Goal: Task Accomplishment & Management: Manage account settings

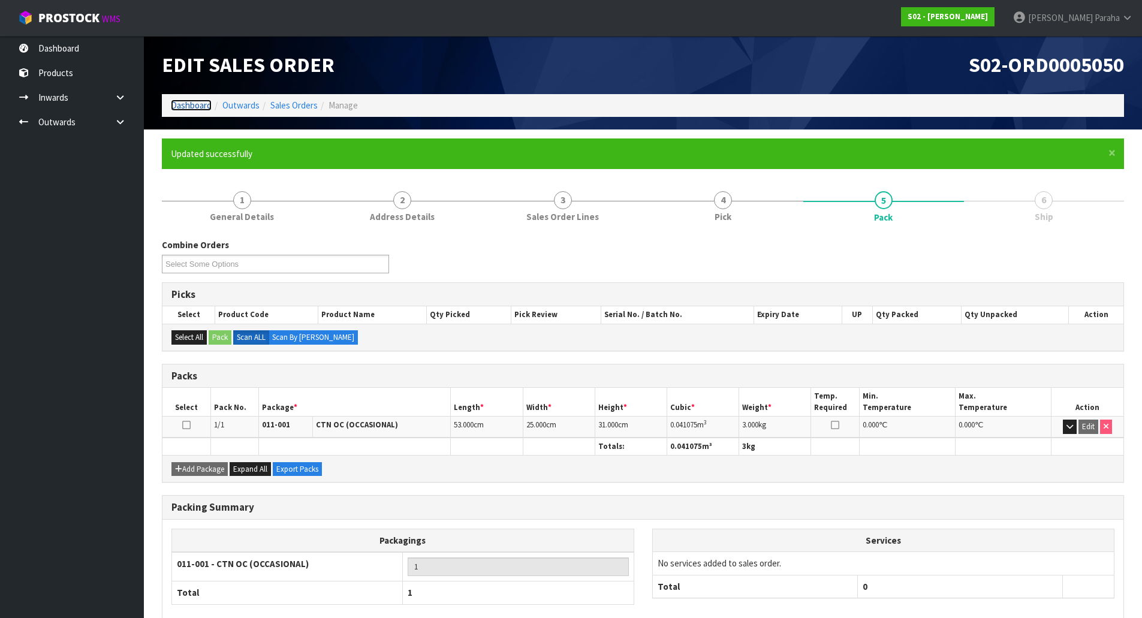
click at [181, 101] on link "Dashboard" at bounding box center [191, 104] width 41 height 11
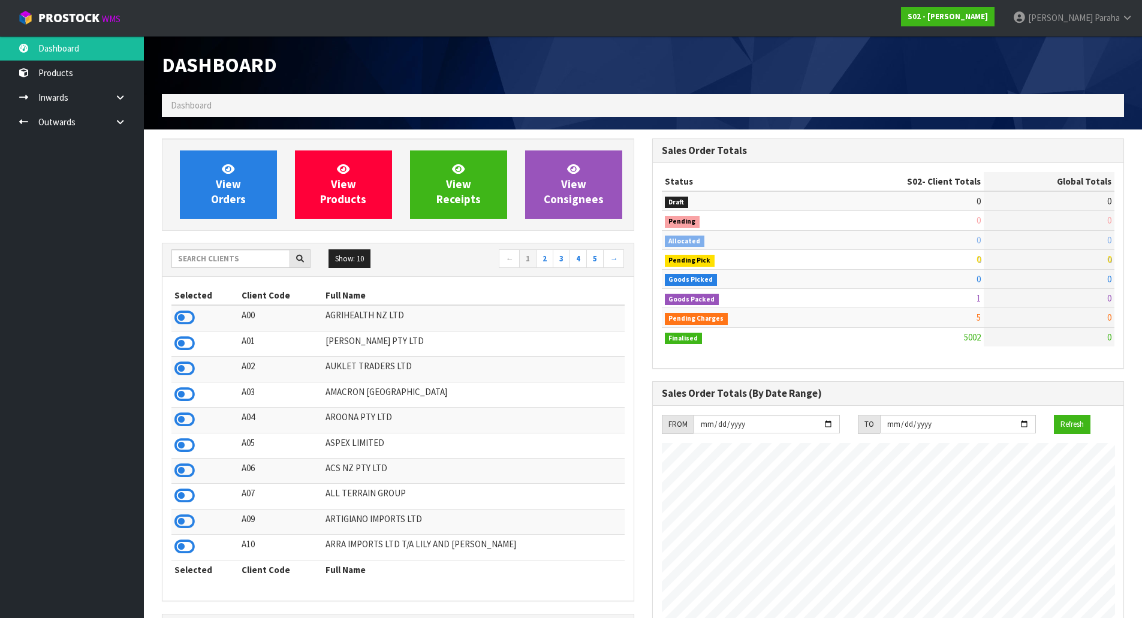
scroll to position [908, 490]
click at [234, 264] on input "text" at bounding box center [230, 258] width 119 height 19
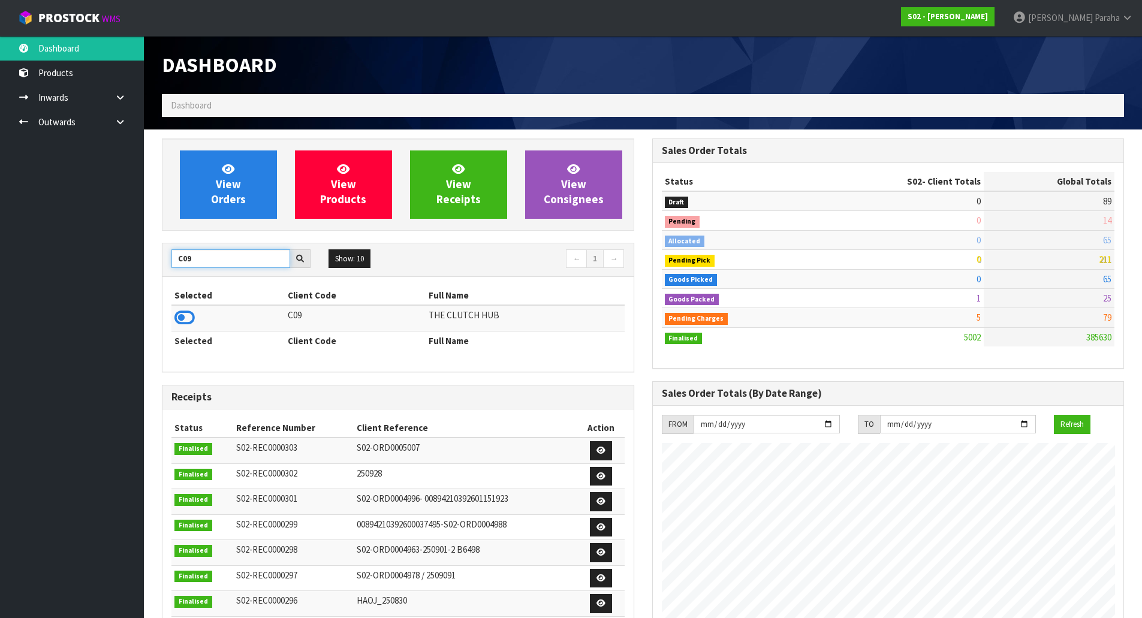
type input "C09"
click at [197, 321] on td at bounding box center [227, 318] width 113 height 26
click at [189, 319] on icon at bounding box center [184, 318] width 20 height 18
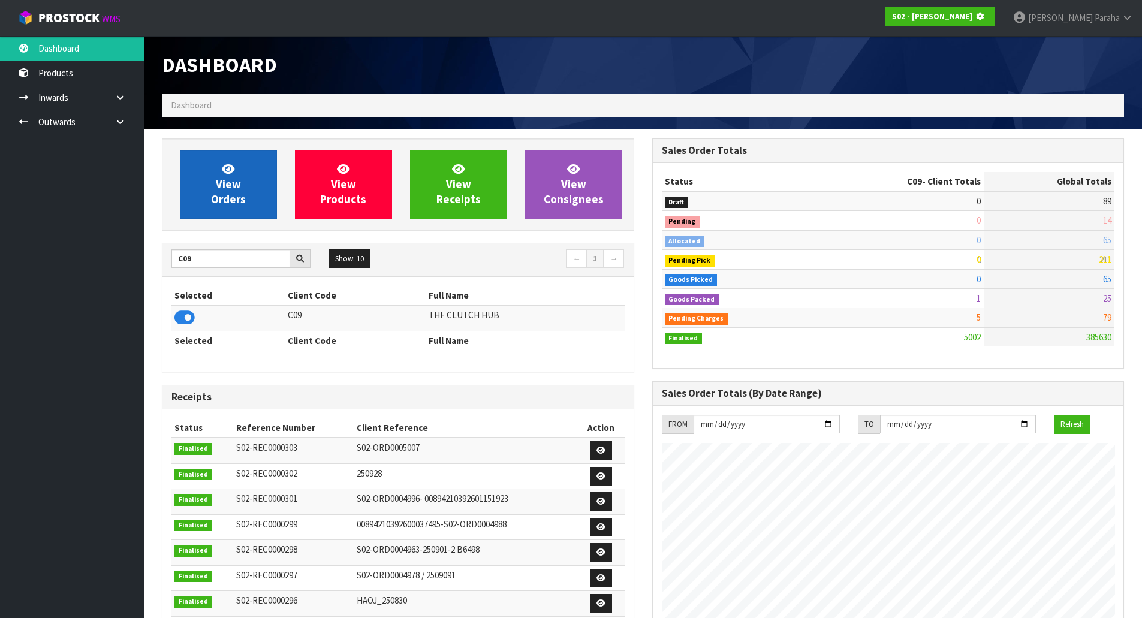
scroll to position [598592, 598849]
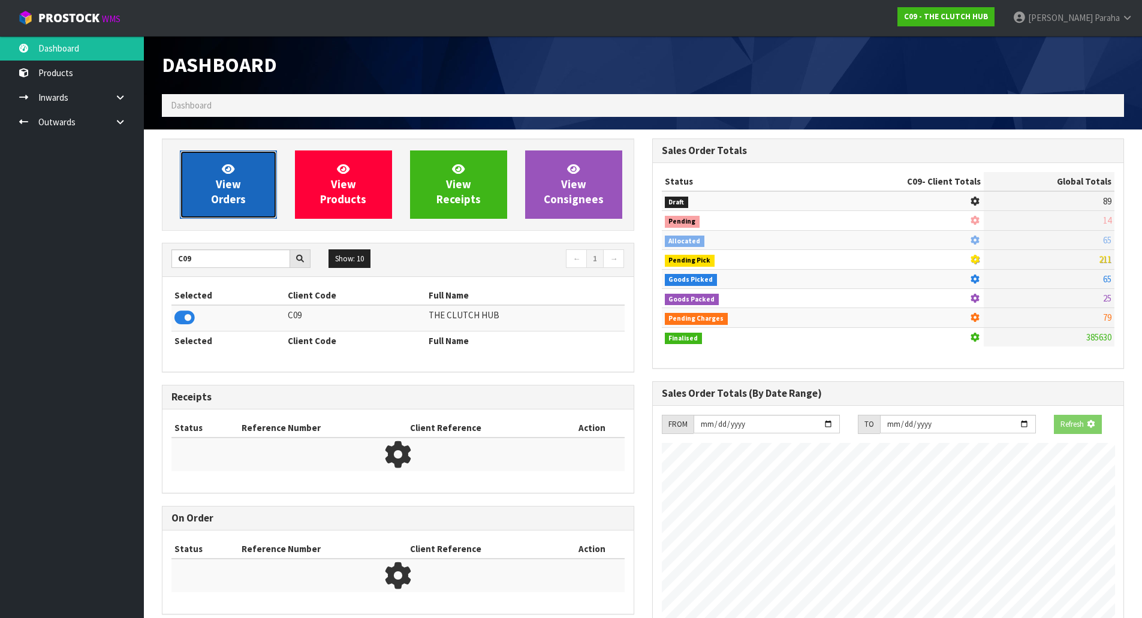
click at [229, 171] on icon at bounding box center [228, 168] width 13 height 11
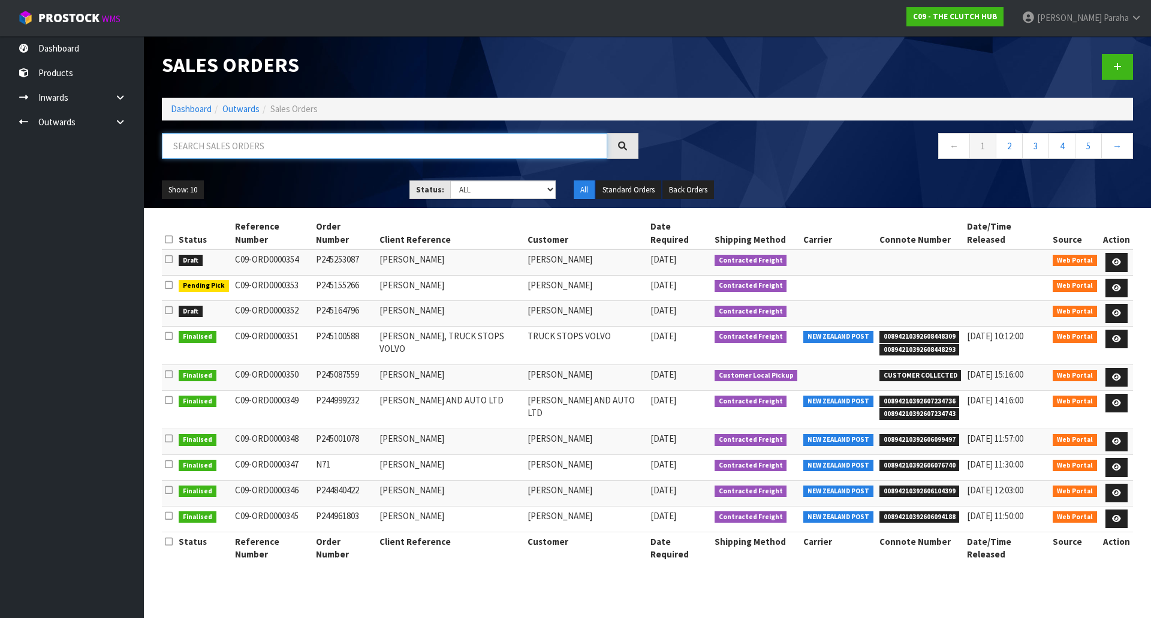
click at [214, 150] on input "text" at bounding box center [384, 146] width 445 height 26
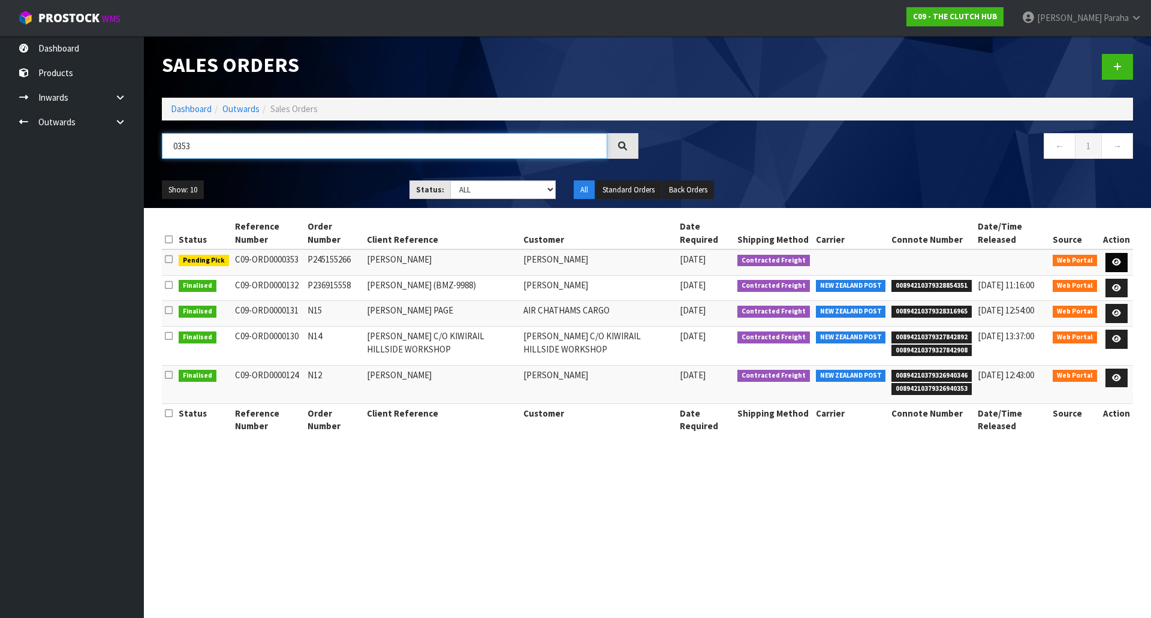
type input "0353"
click at [1118, 261] on icon at bounding box center [1116, 262] width 9 height 8
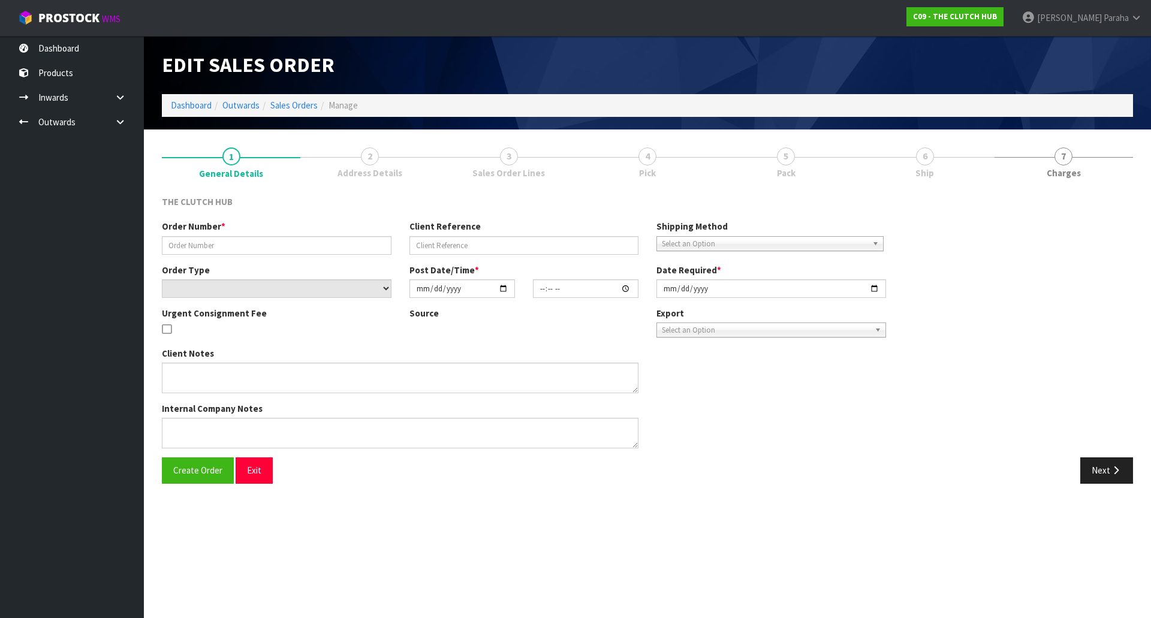
type input "P245155266"
type input "[PERSON_NAME]"
select select "number:0"
type input "[DATE]"
type input "18:58:00.000"
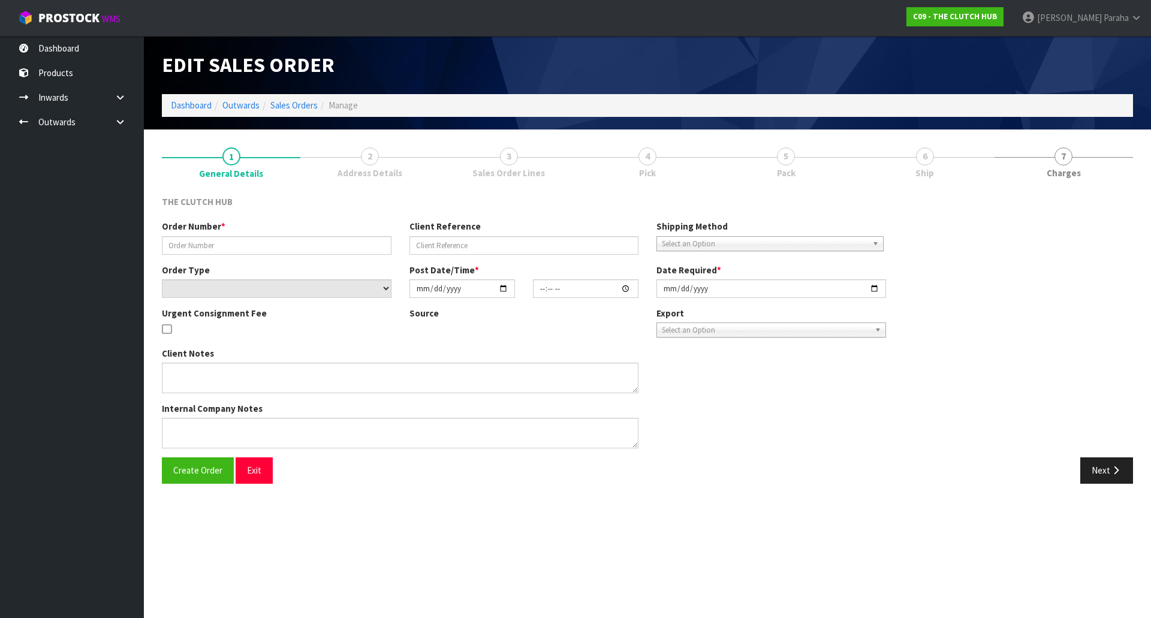
type input "[DATE]"
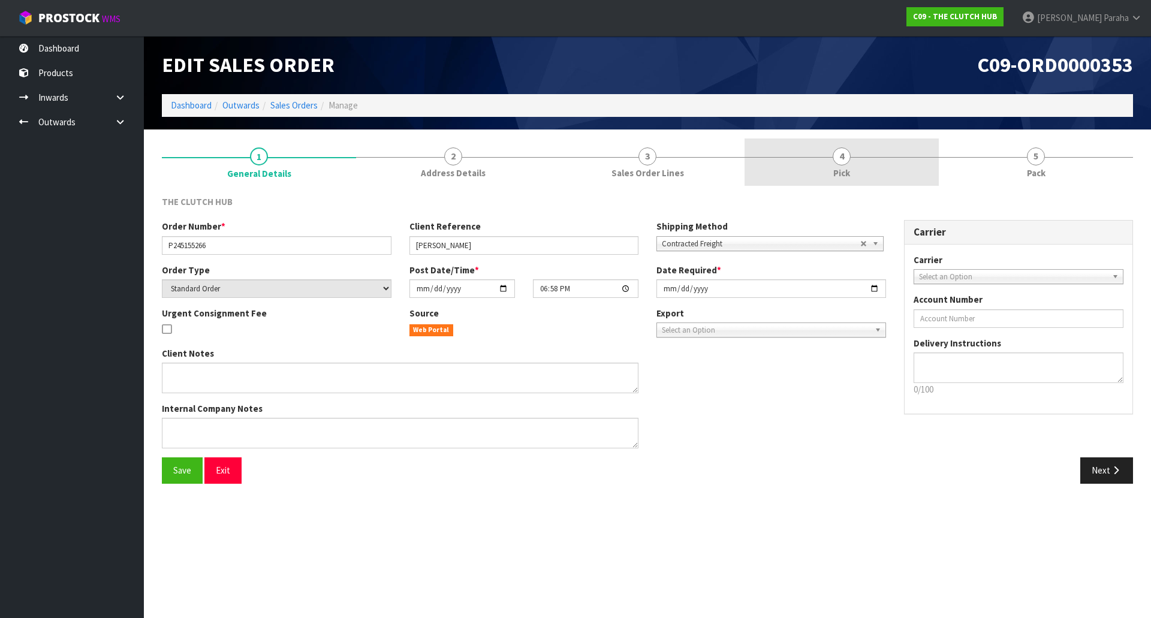
click at [827, 154] on link "4 Pick" at bounding box center [841, 161] width 194 height 47
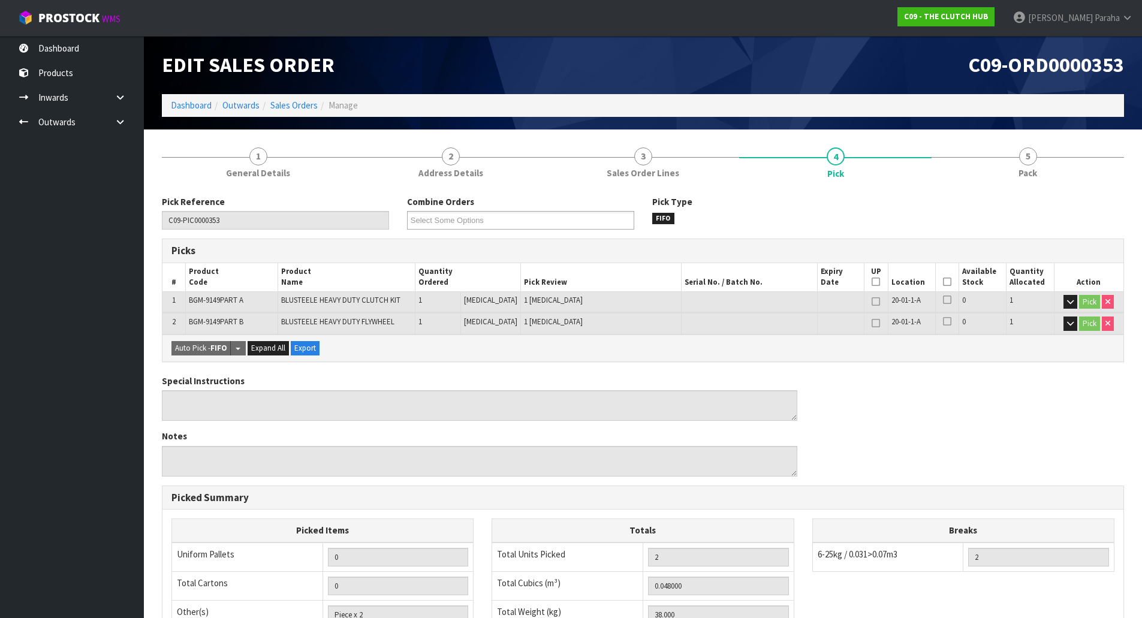
click at [943, 282] on icon at bounding box center [947, 282] width 8 height 1
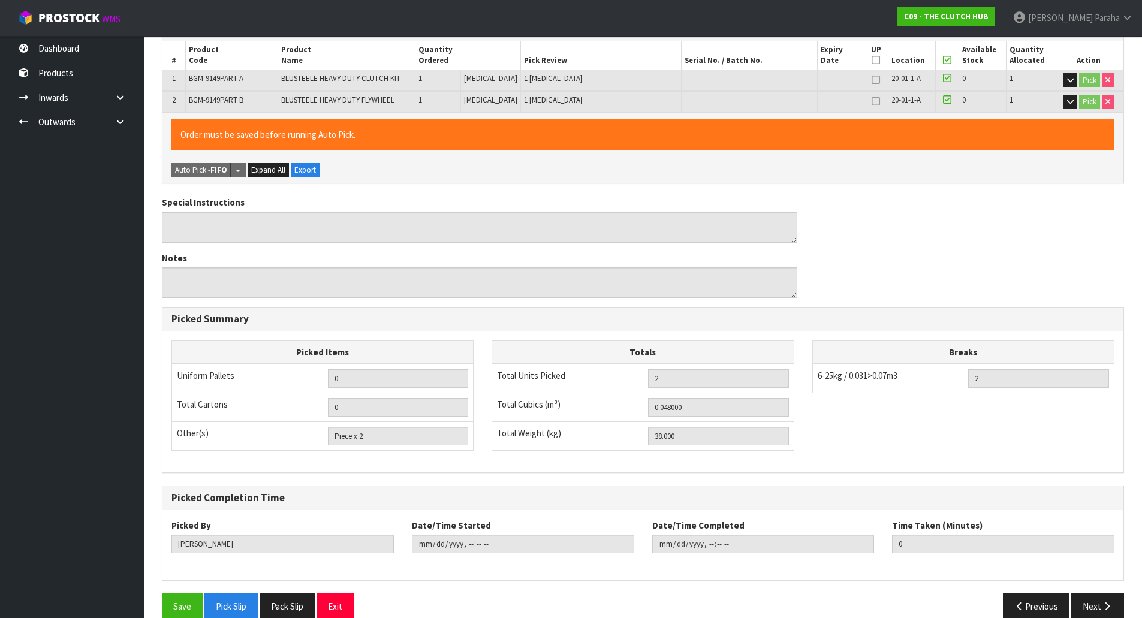
scroll to position [242, 0]
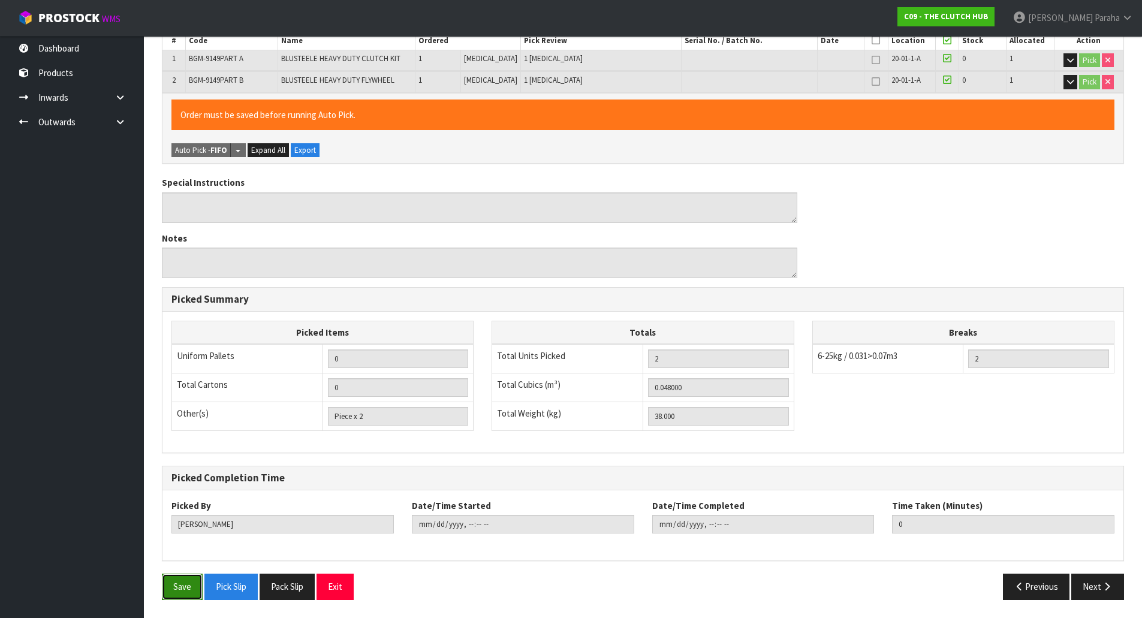
click at [183, 582] on button "Save" at bounding box center [182, 587] width 41 height 26
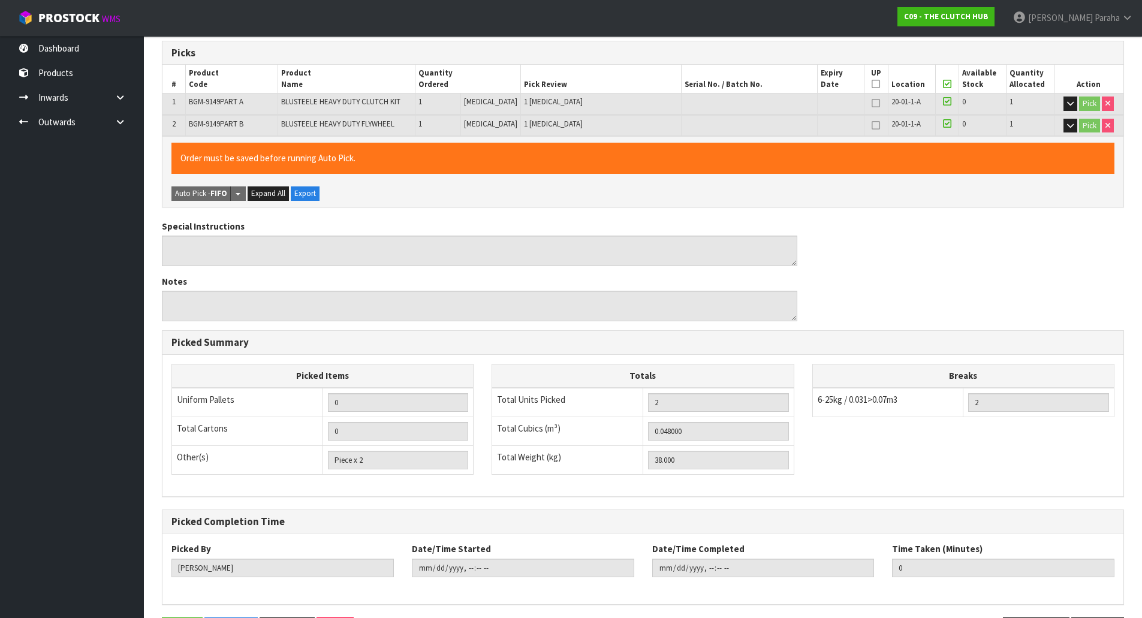
scroll to position [0, 0]
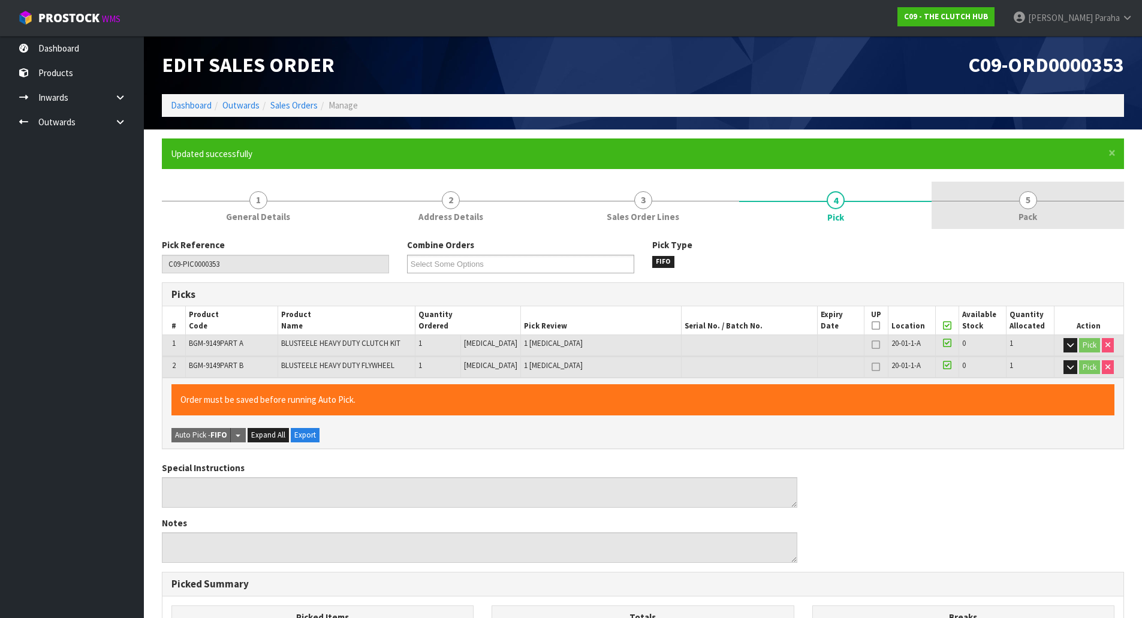
type input "[PERSON_NAME]"
type input "[DATE]T13:45:53"
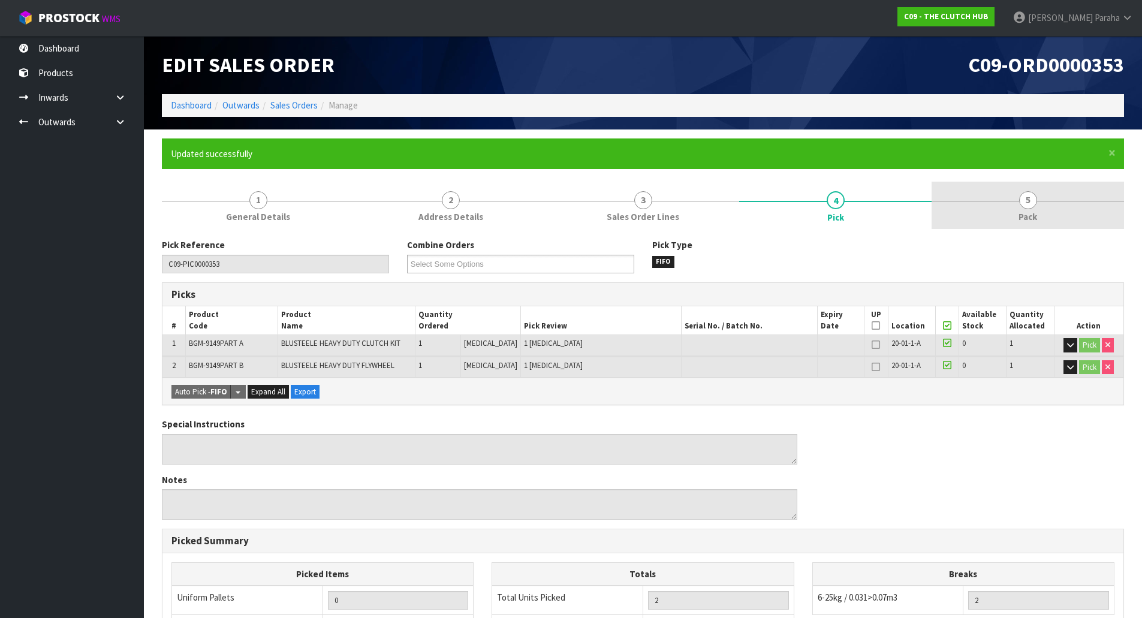
click at [1038, 199] on link "5 Pack" at bounding box center [1027, 205] width 192 height 47
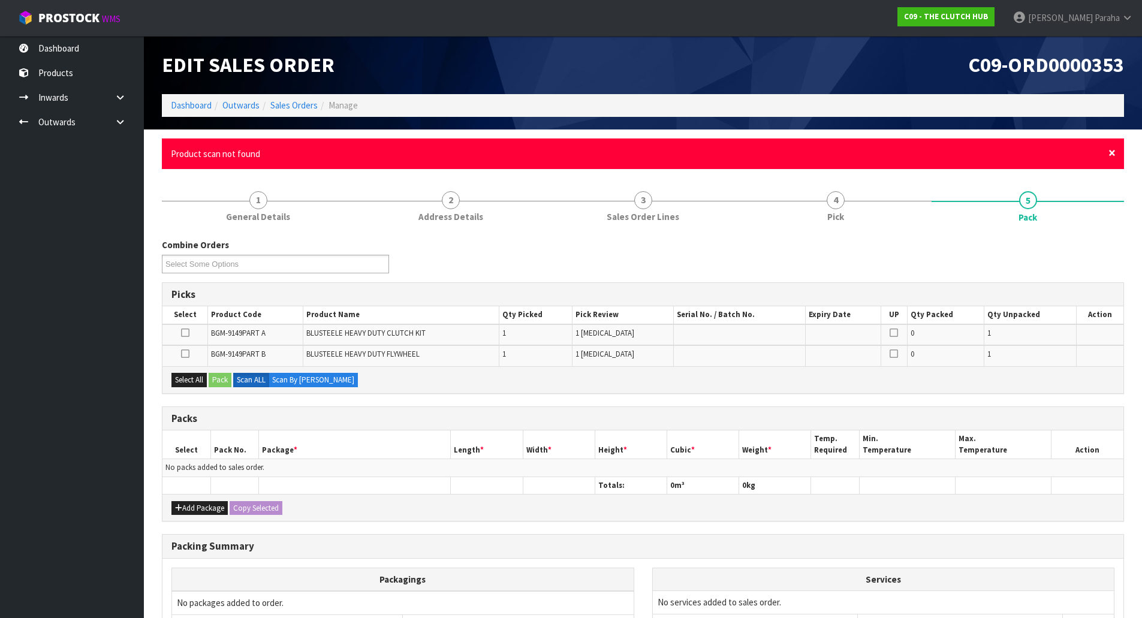
click at [1115, 153] on span "×" at bounding box center [1111, 152] width 7 height 17
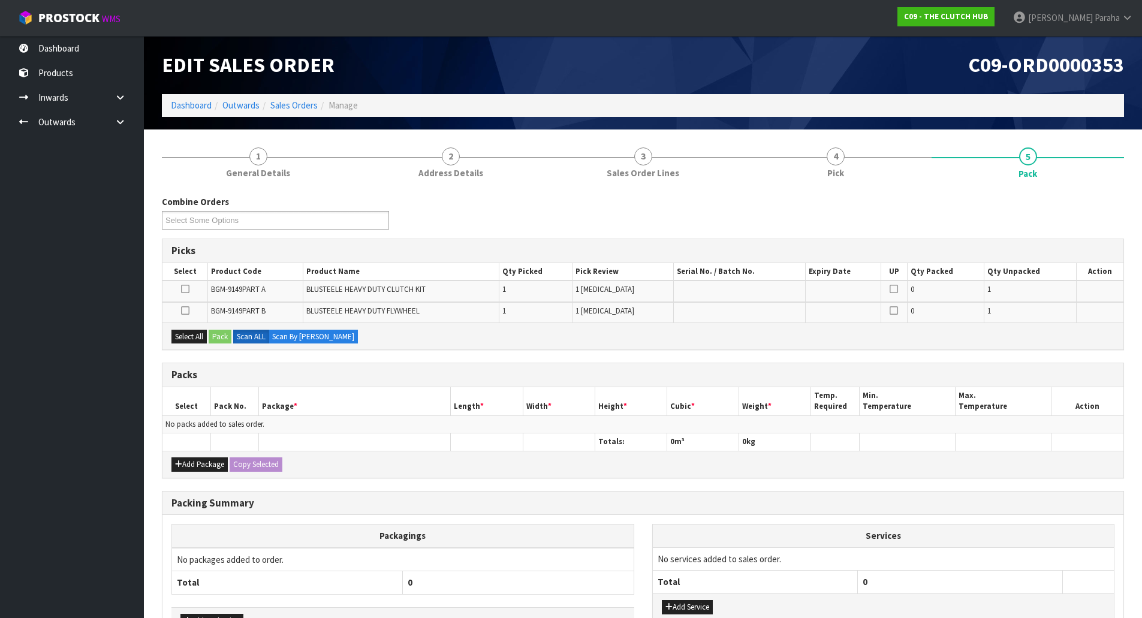
click at [186, 289] on icon at bounding box center [185, 289] width 8 height 1
click at [0, 0] on input "checkbox" at bounding box center [0, 0] width 0 height 0
click at [225, 340] on button "Pack" at bounding box center [220, 337] width 23 height 14
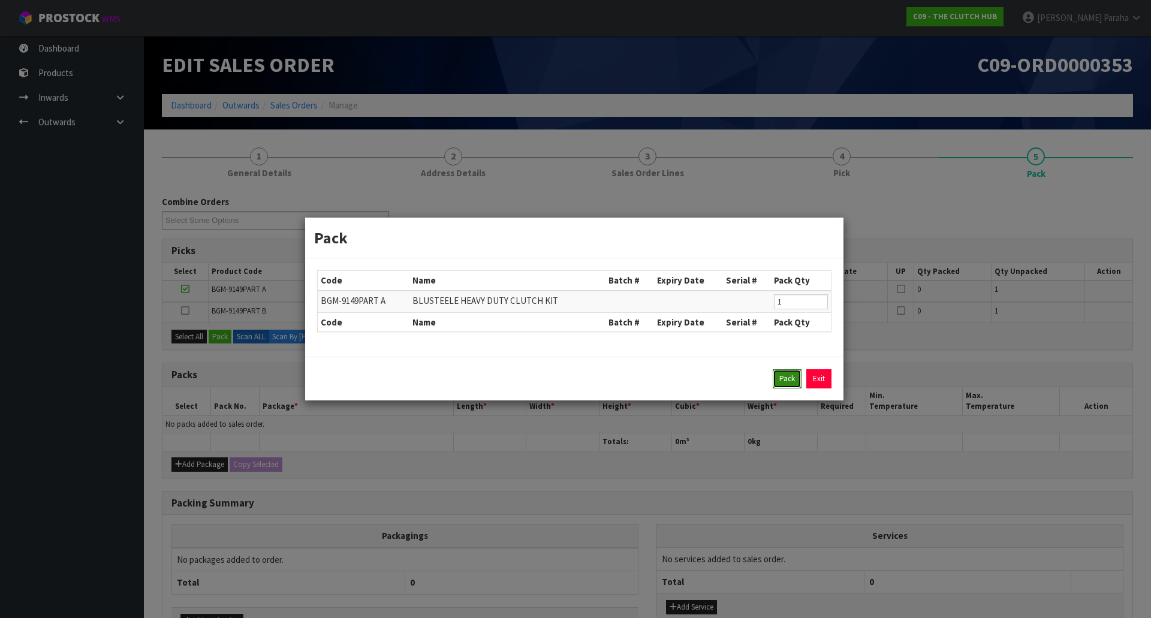
click at [788, 378] on button "Pack" at bounding box center [787, 378] width 29 height 19
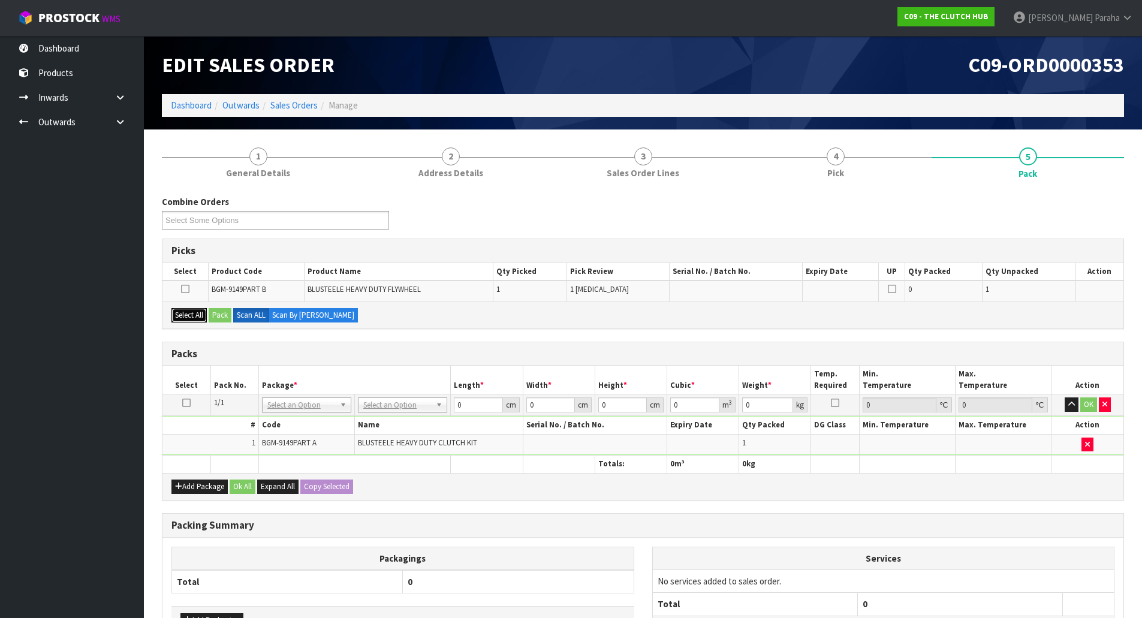
drag, startPoint x: 191, startPoint y: 313, endPoint x: 222, endPoint y: 314, distance: 30.6
click at [194, 312] on button "Select All" at bounding box center [188, 315] width 35 height 14
click at [223, 315] on button "Pack" at bounding box center [220, 315] width 23 height 14
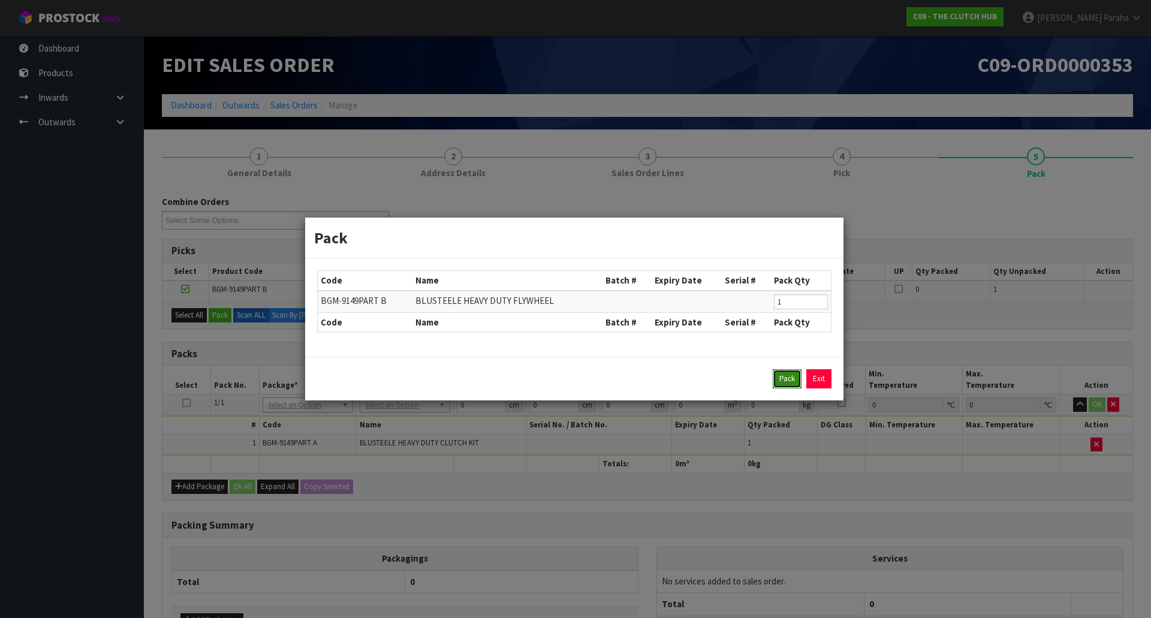
click at [783, 385] on button "Pack" at bounding box center [787, 378] width 29 height 19
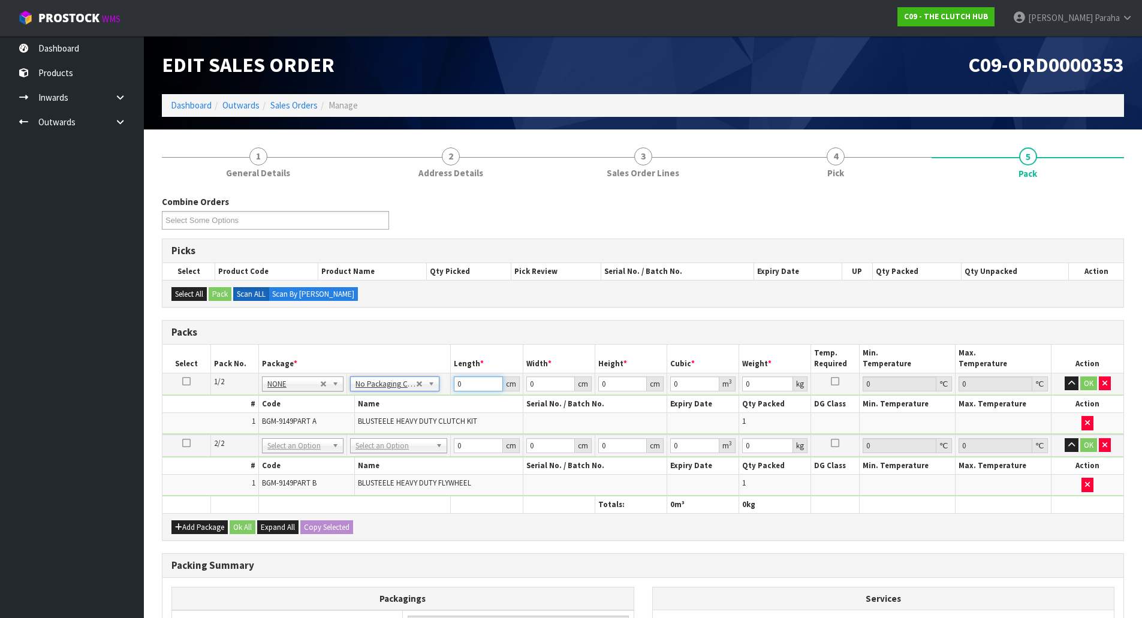
click at [491, 388] on input "0" at bounding box center [478, 383] width 49 height 15
type input "40"
type input "1"
type input "0.0016"
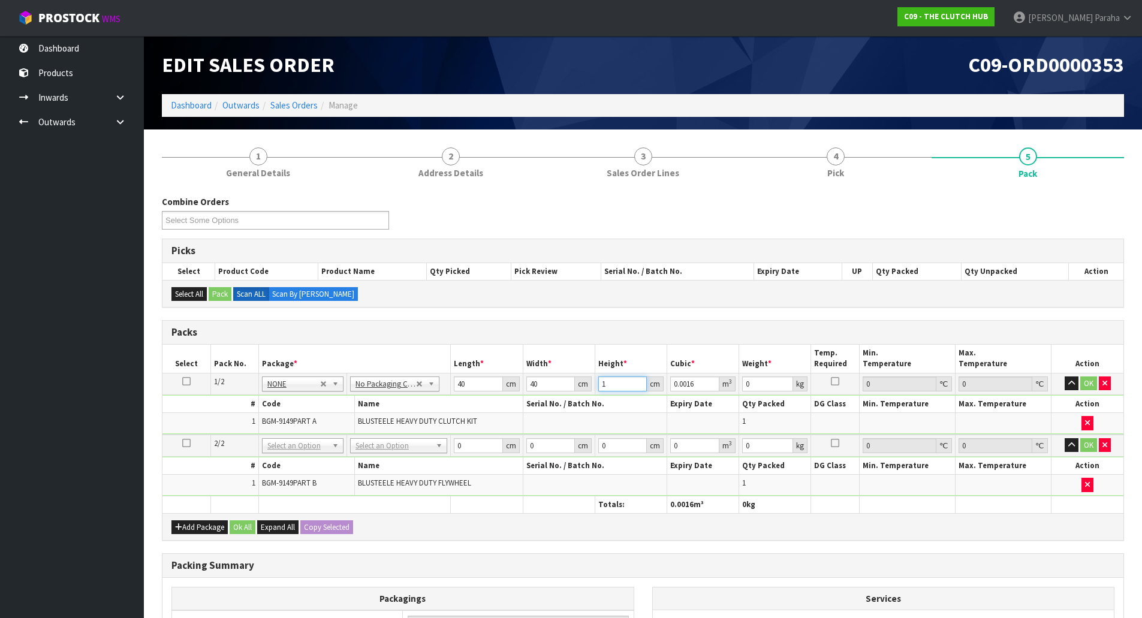
type input "15"
type input "0.024"
type input "15"
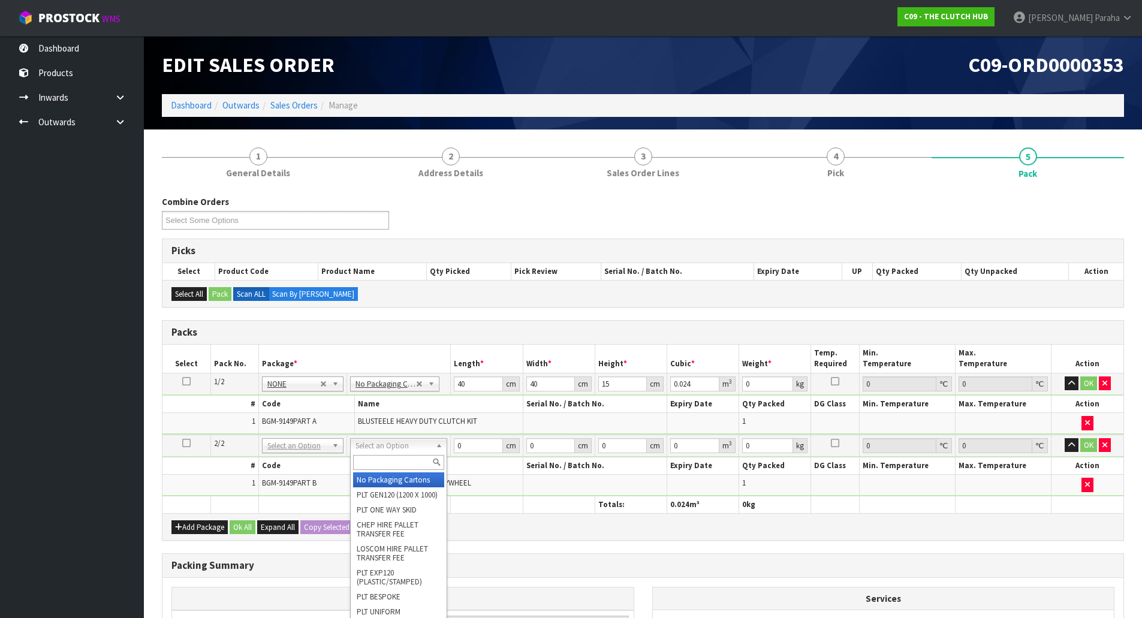
type input "2"
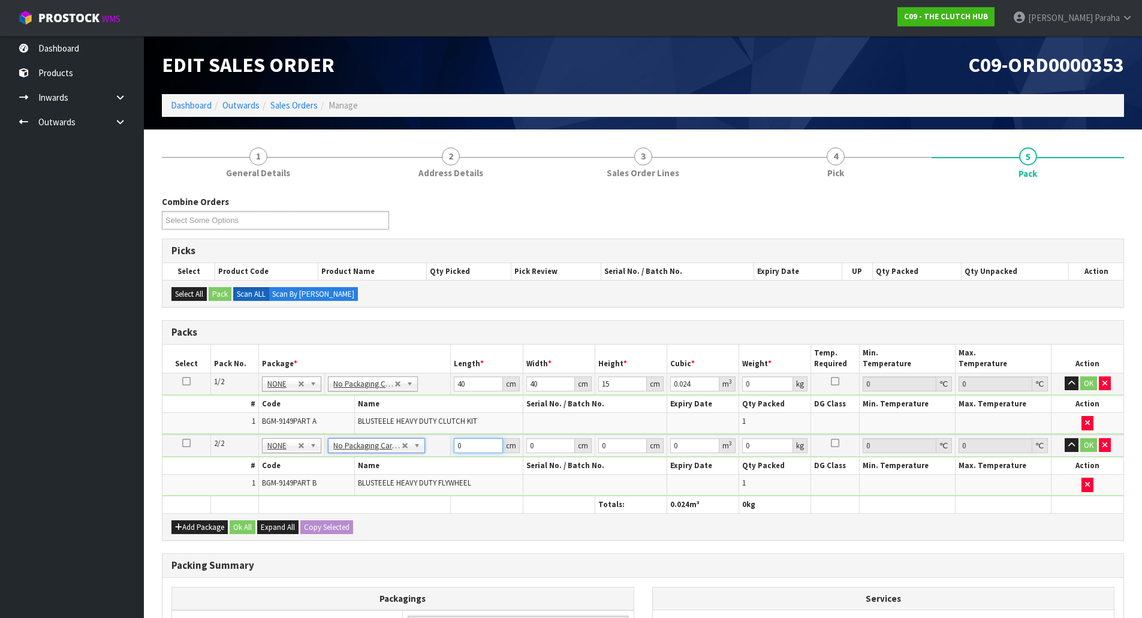
click at [467, 446] on input "0" at bounding box center [478, 445] width 49 height 15
type input "40"
type input "1"
type input "0.0016"
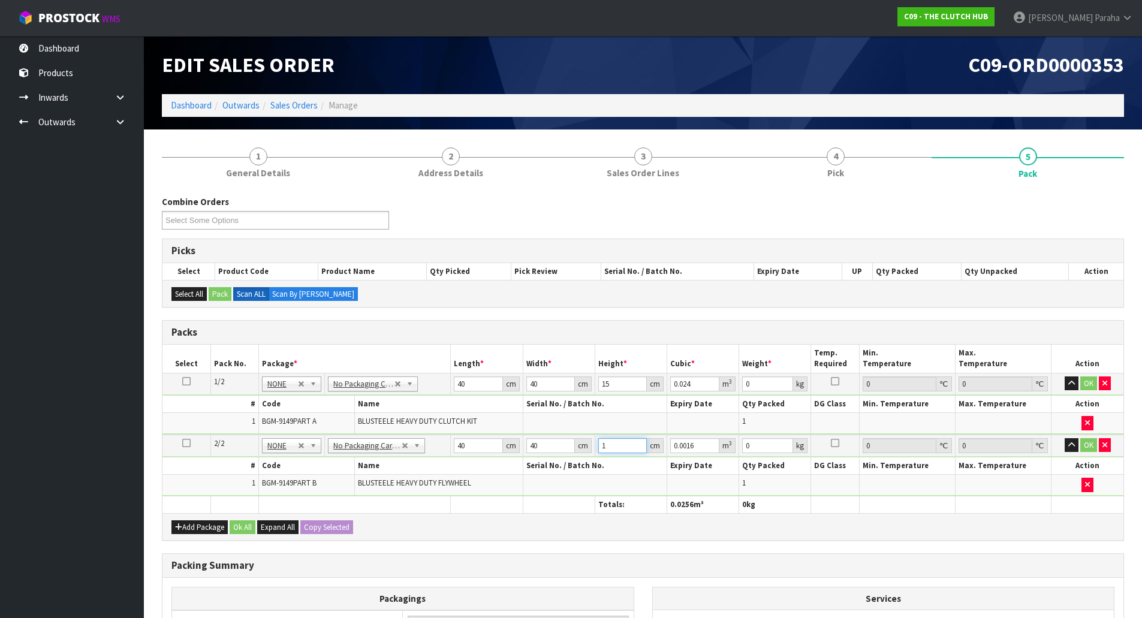
type input "15"
type input "0.024"
type input "15"
click at [760, 385] on input "0" at bounding box center [767, 383] width 51 height 15
type input "0"
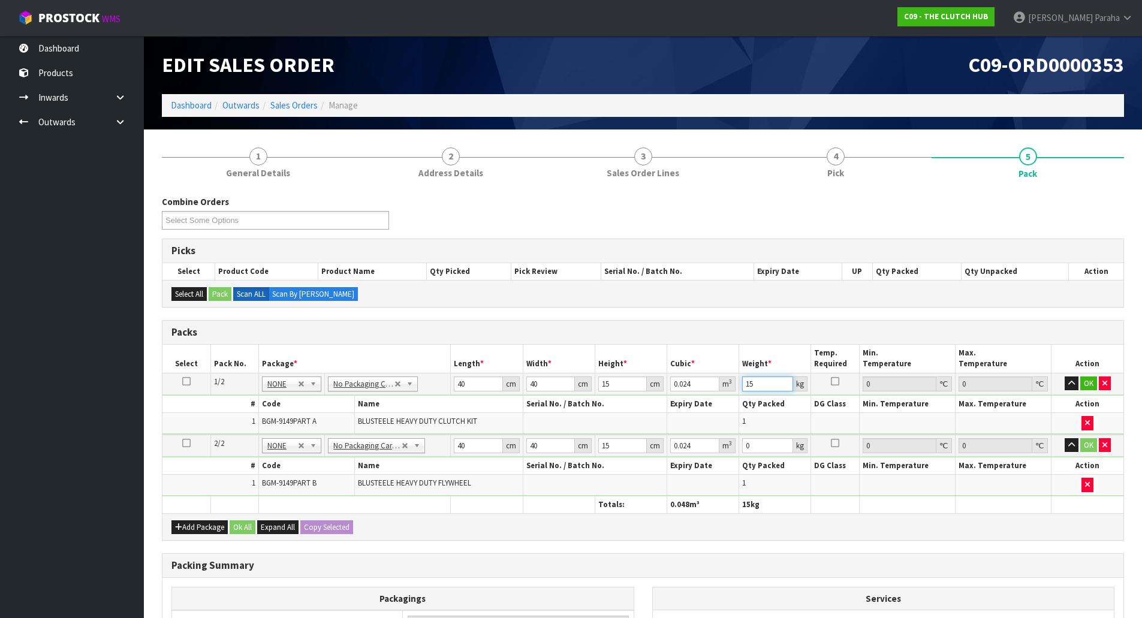
type input "15"
click at [769, 444] on input "0" at bounding box center [767, 445] width 51 height 15
type input "23"
click at [239, 528] on button "Ok All" at bounding box center [243, 527] width 26 height 14
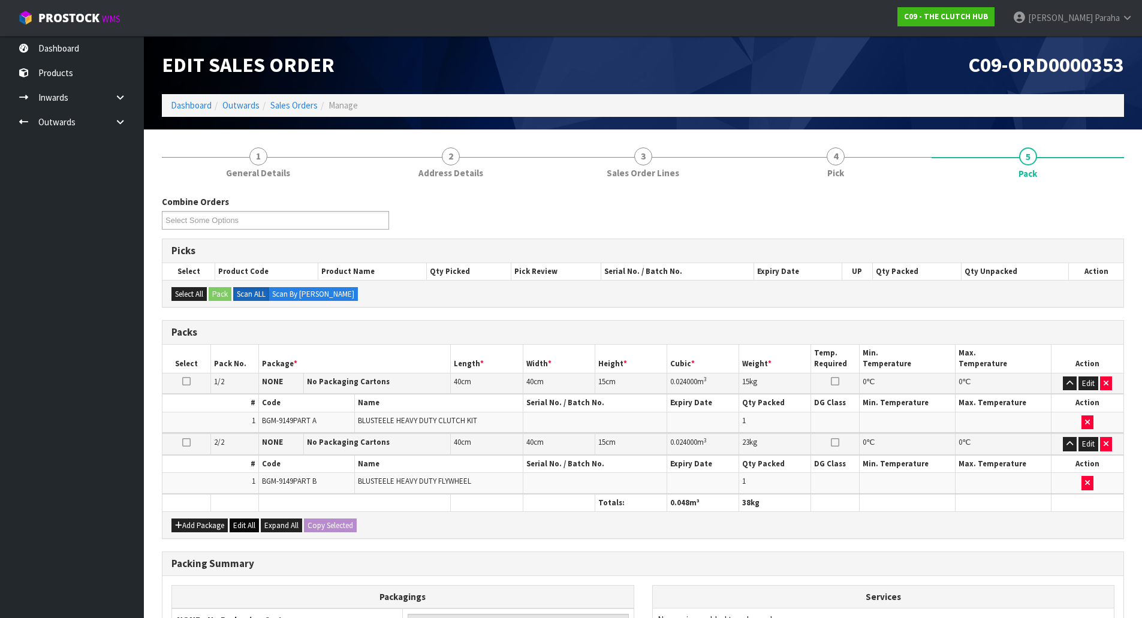
scroll to position [149, 0]
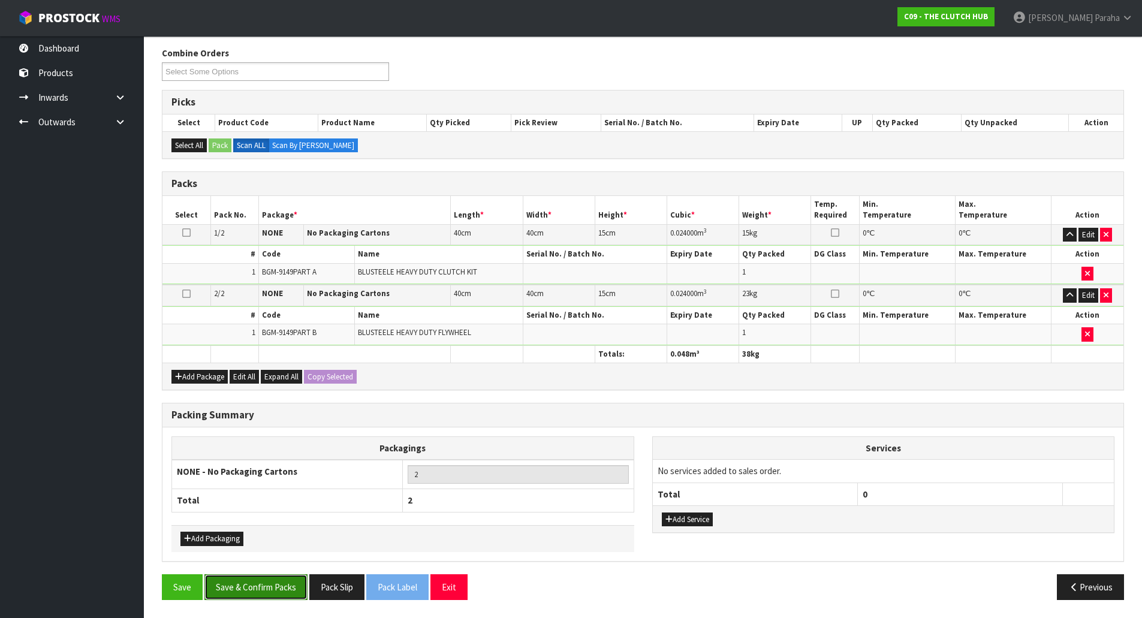
click at [273, 578] on button "Save & Confirm Packs" at bounding box center [255, 587] width 103 height 26
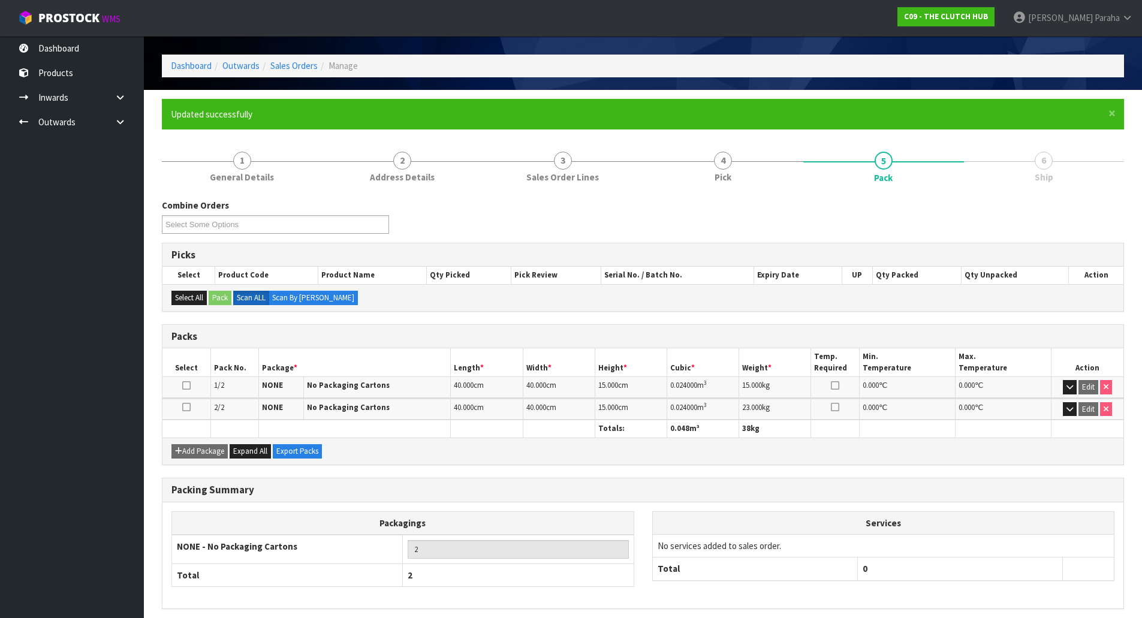
scroll to position [88, 0]
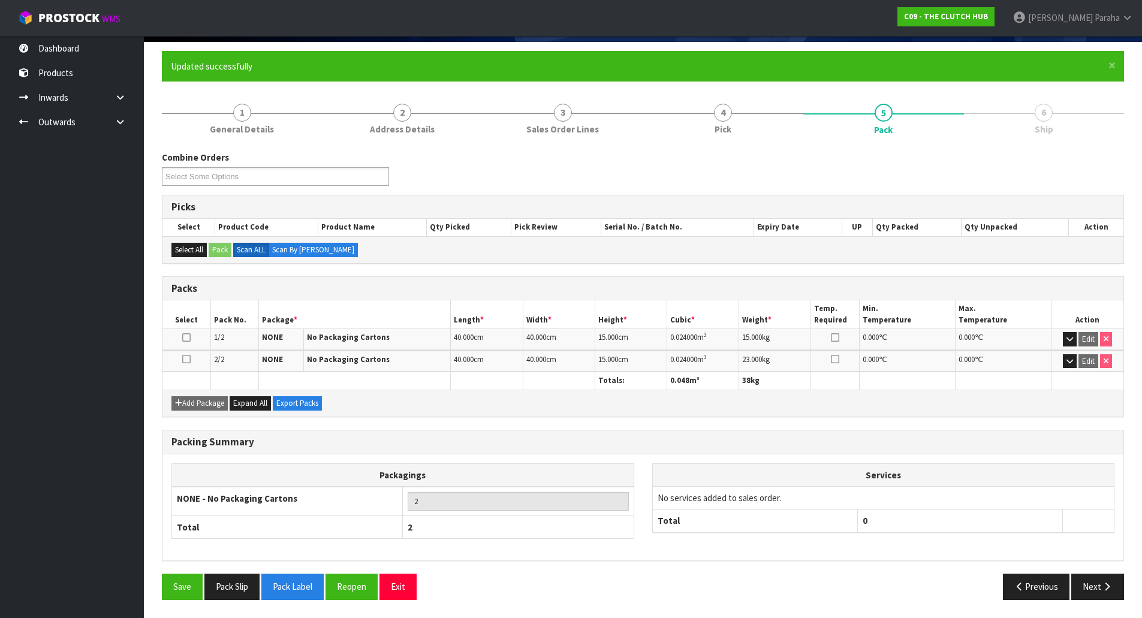
click at [1123, 572] on div "Packing Summary Packagings NONE - No Packaging Cartons 2 Total 2 Services No se…" at bounding box center [643, 502] width 980 height 144
click at [1113, 587] on button "Next" at bounding box center [1097, 587] width 53 height 26
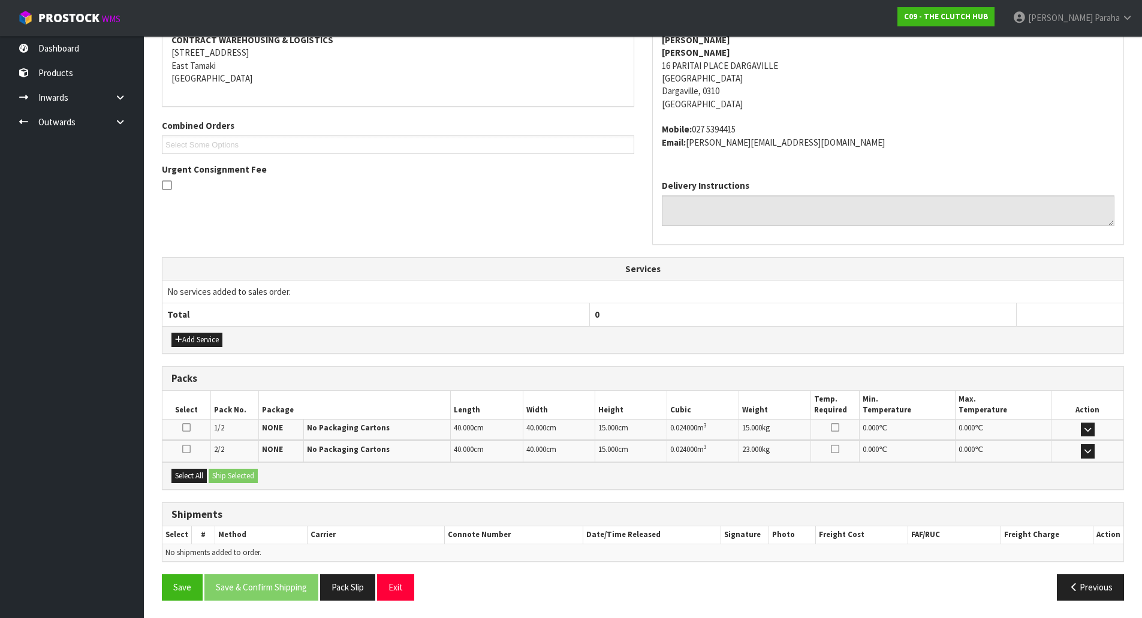
scroll to position [239, 0]
drag, startPoint x: 179, startPoint y: 473, endPoint x: 225, endPoint y: 472, distance: 46.2
click at [180, 473] on button "Select All" at bounding box center [188, 475] width 35 height 14
click at [226, 471] on button "Ship Selected" at bounding box center [233, 475] width 49 height 14
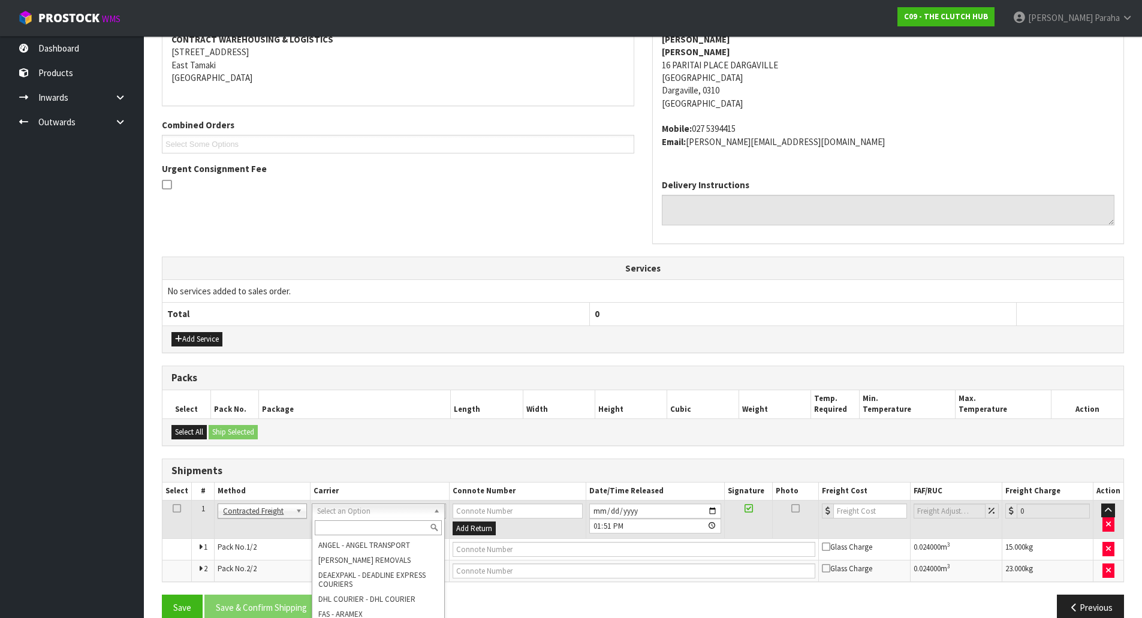
click at [373, 526] on input "text" at bounding box center [378, 527] width 127 height 15
type input "NZP"
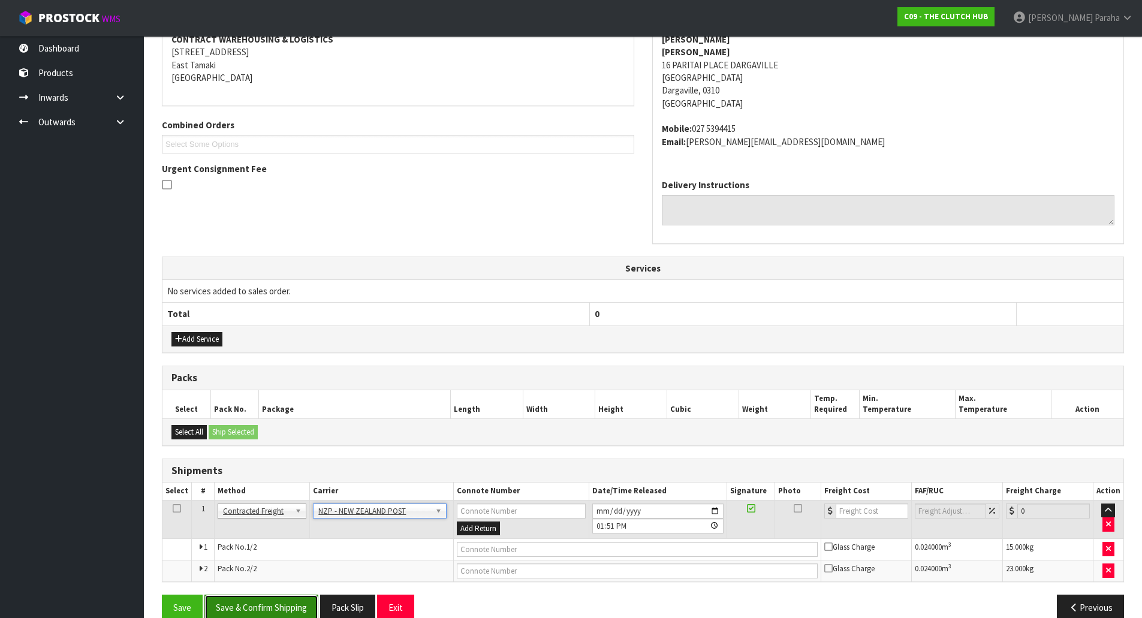
click at [238, 605] on button "Save & Confirm Shipping" at bounding box center [261, 608] width 114 height 26
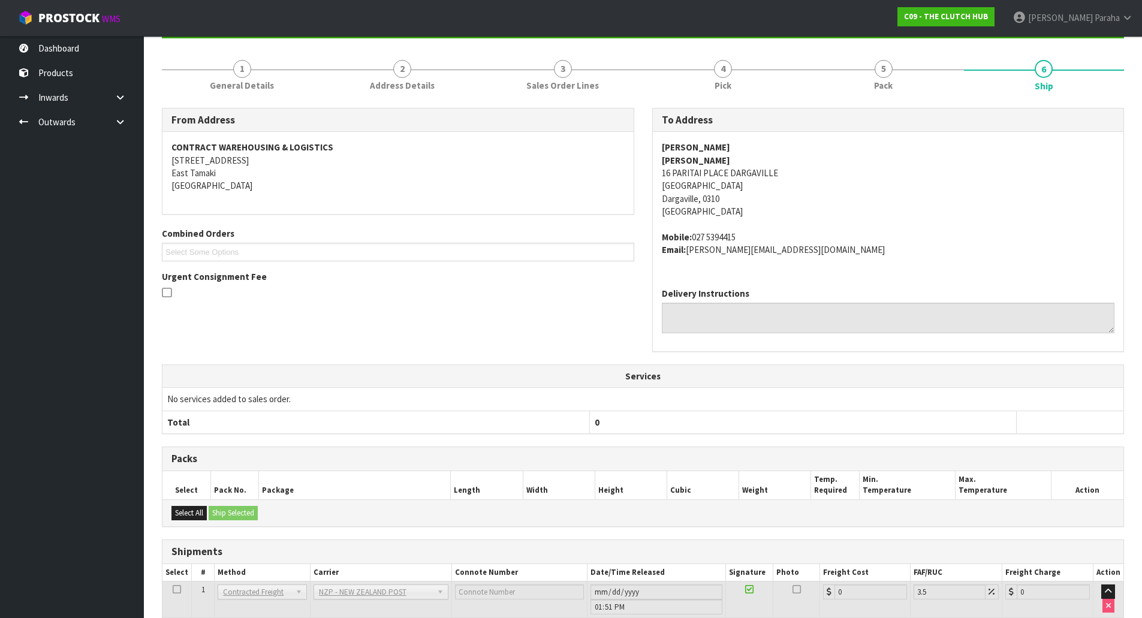
scroll to position [242, 0]
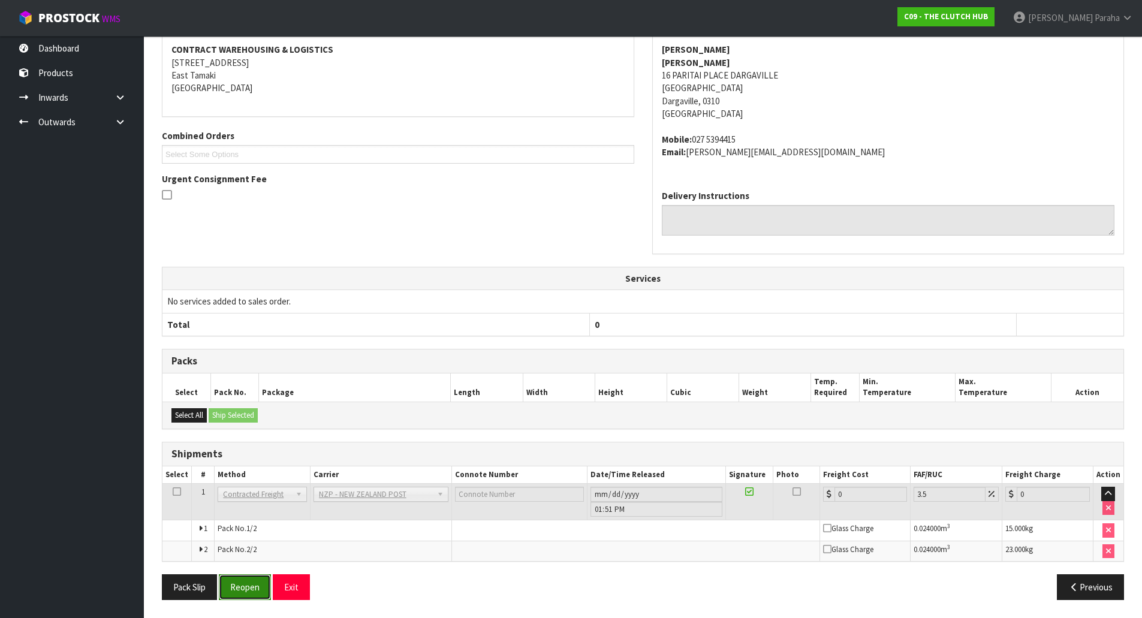
click at [252, 582] on button "Reopen" at bounding box center [245, 587] width 52 height 26
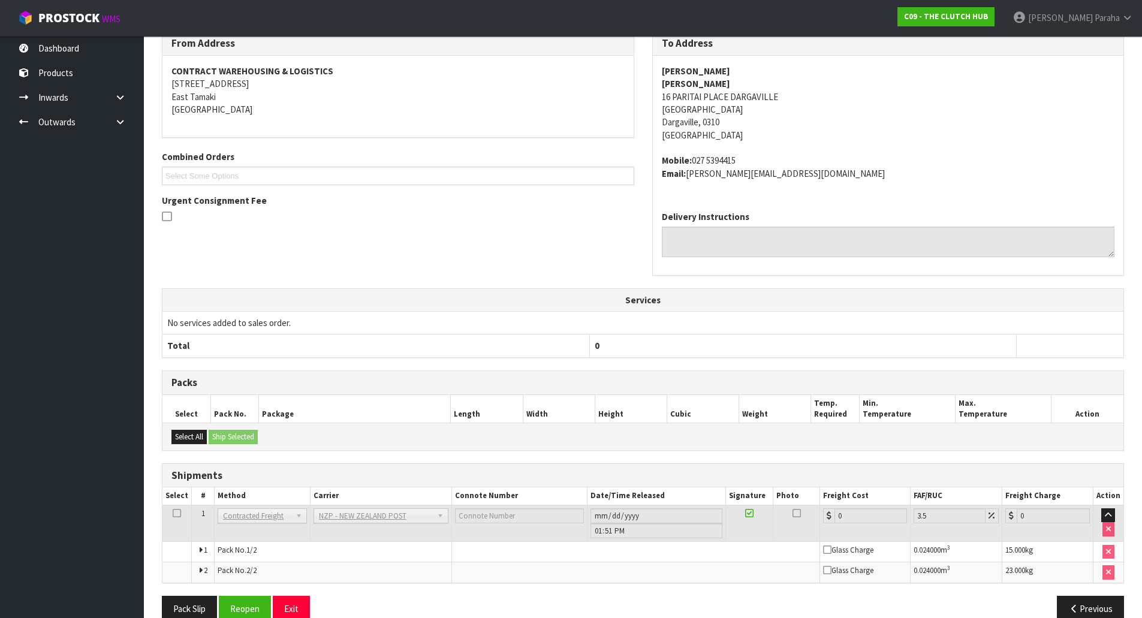
scroll to position [229, 0]
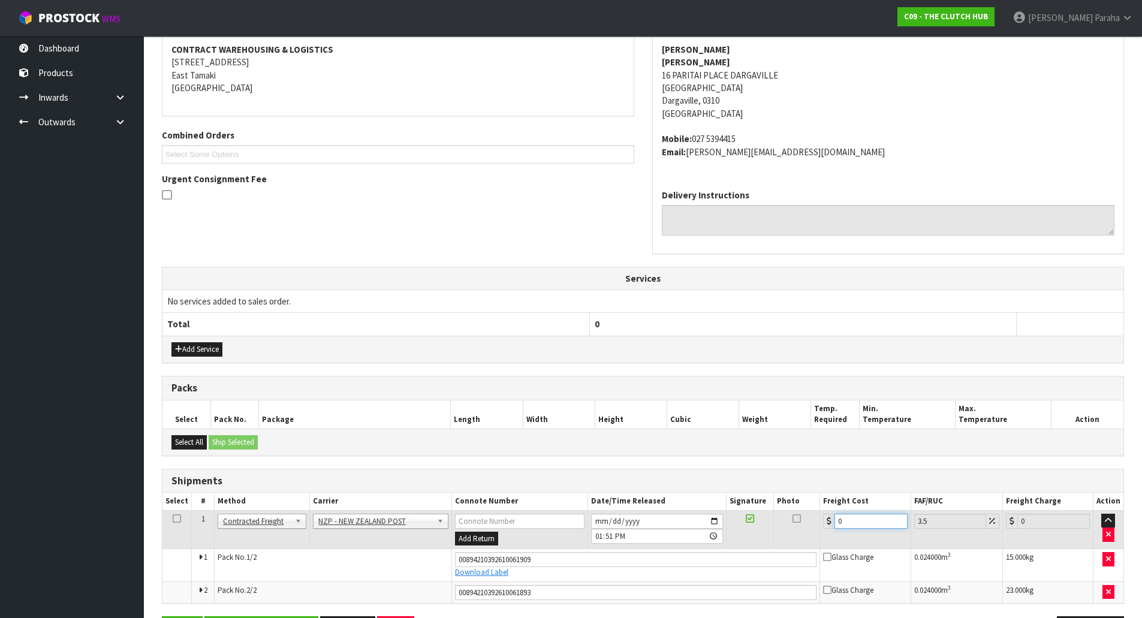
click at [869, 523] on input "0" at bounding box center [870, 521] width 73 height 15
type input "1"
type input "1.03"
type input "17"
type input "17.59"
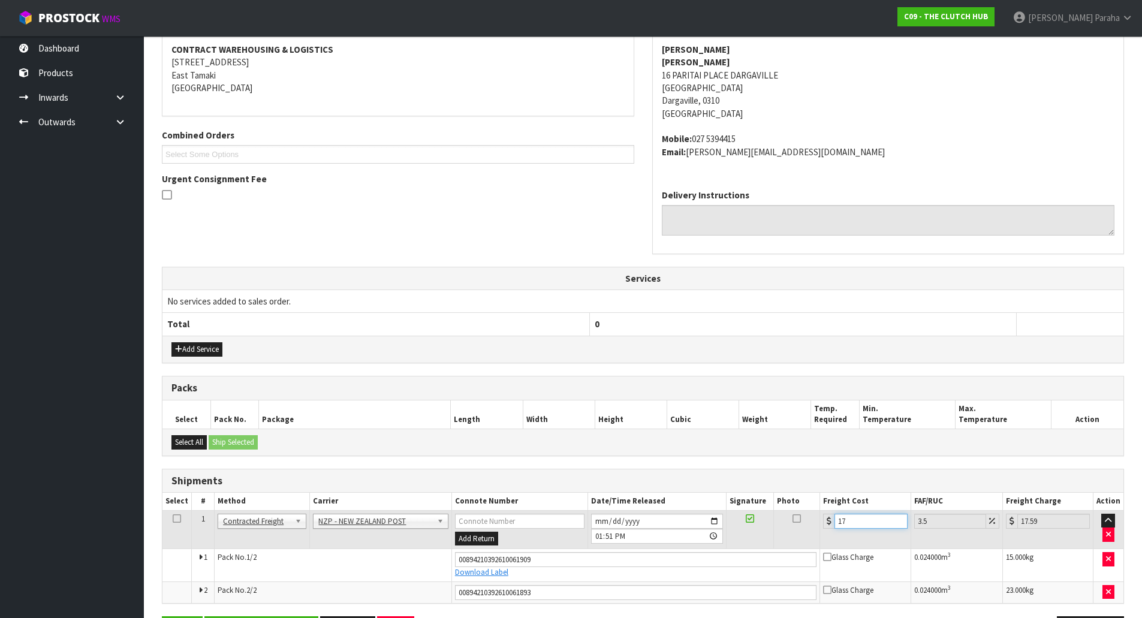
type input "173"
type input "179.05"
type input "1738"
type input "1798.83"
type input "17386"
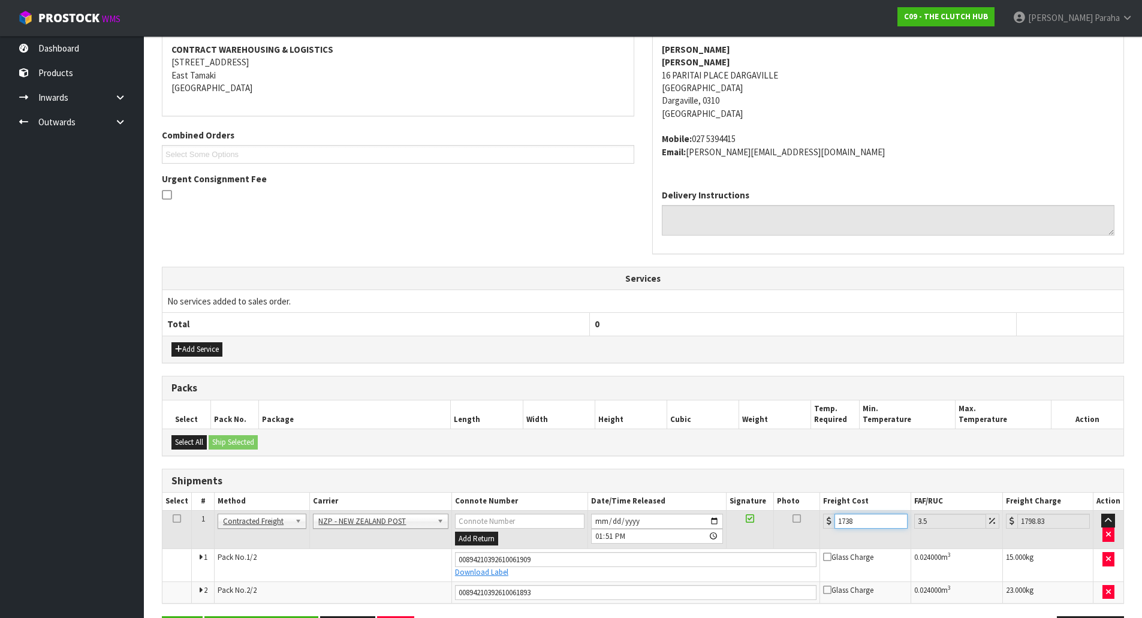
type input "17994.51"
type input "1738"
type input "1798.83"
type input "173"
type input "179.05"
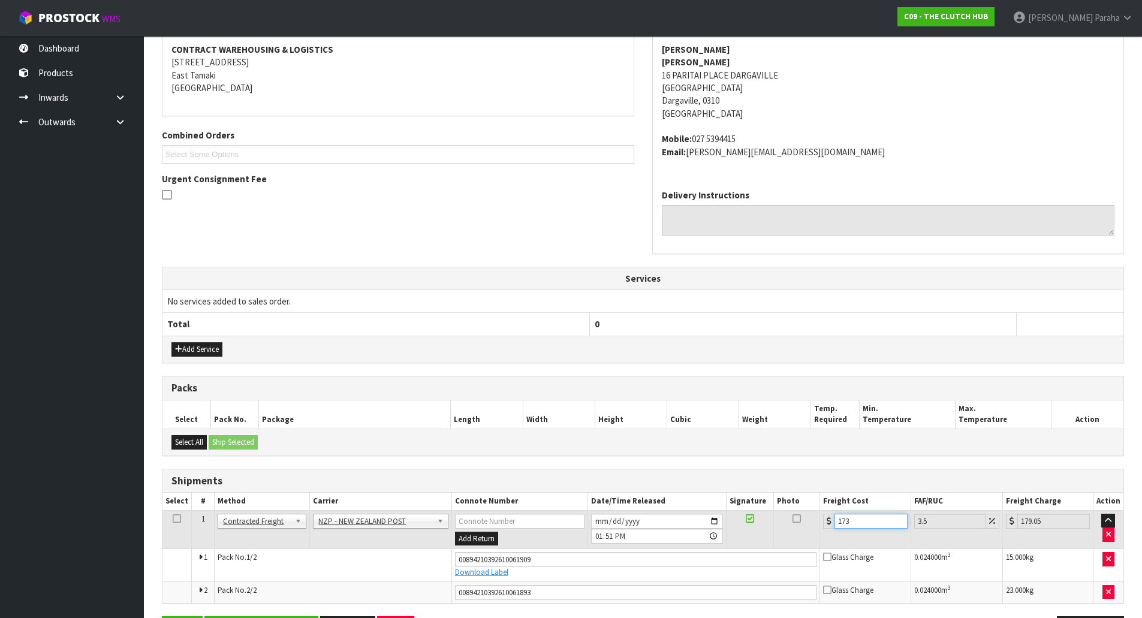
type input "17"
type input "17.59"
type input "17.8"
type input "18.42"
type input "17.86"
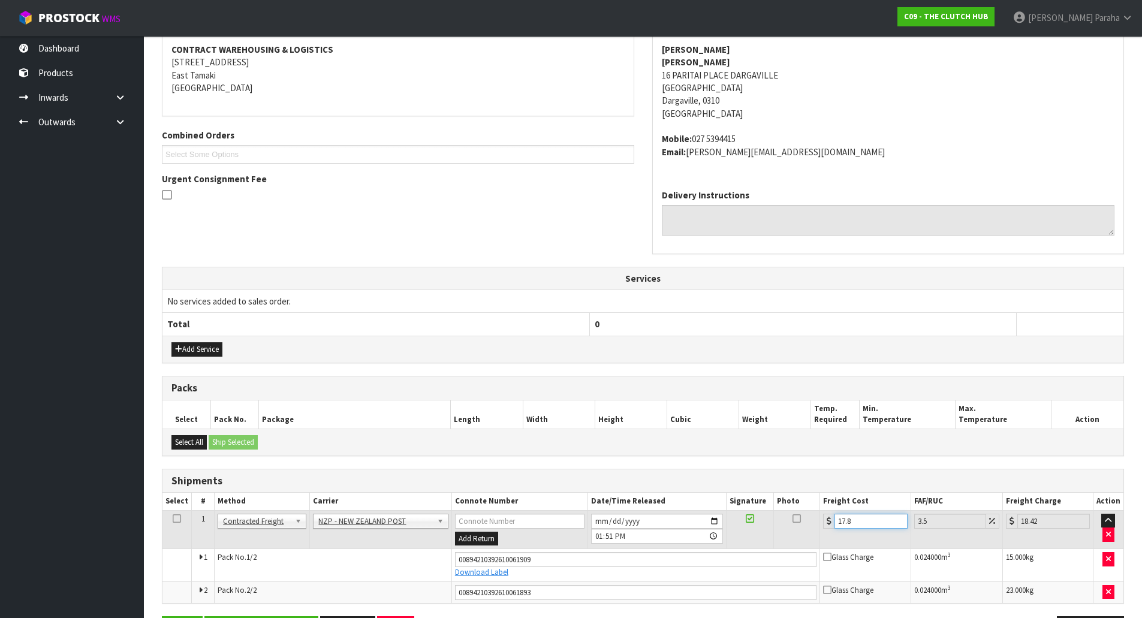
type input "18.49"
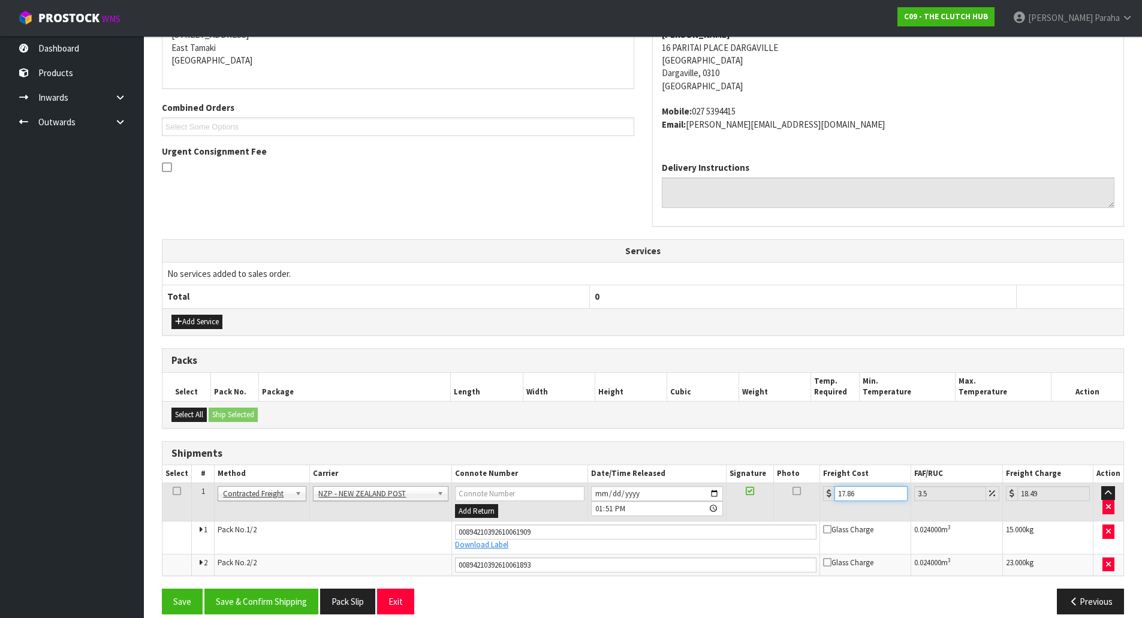
scroll to position [271, 0]
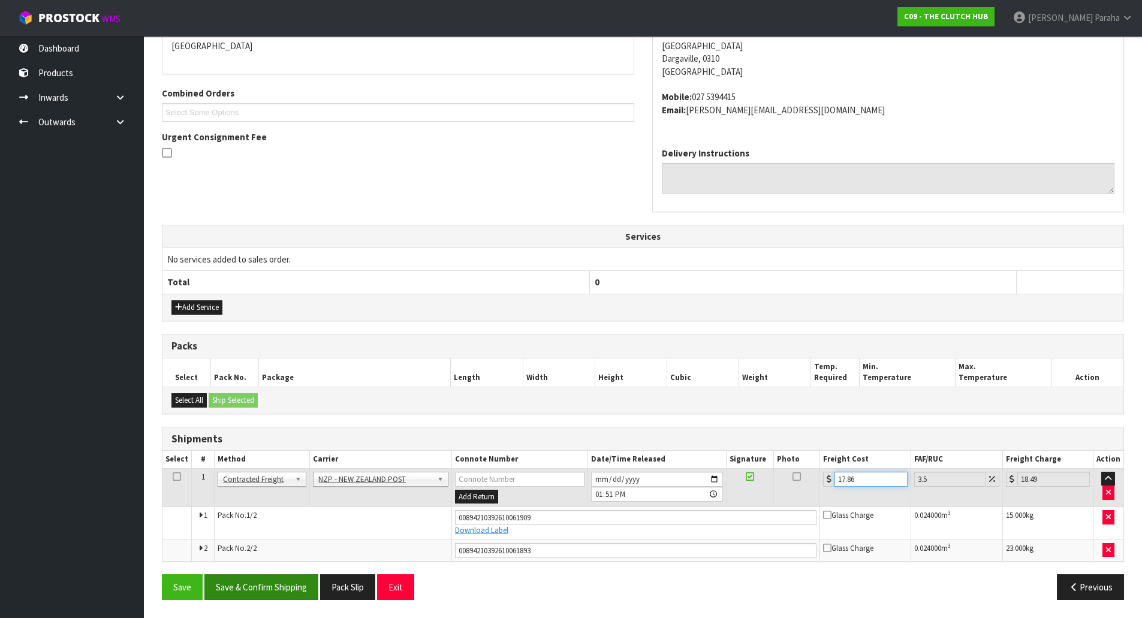
type input "17.86"
click at [255, 587] on button "Save & Confirm Shipping" at bounding box center [261, 587] width 114 height 26
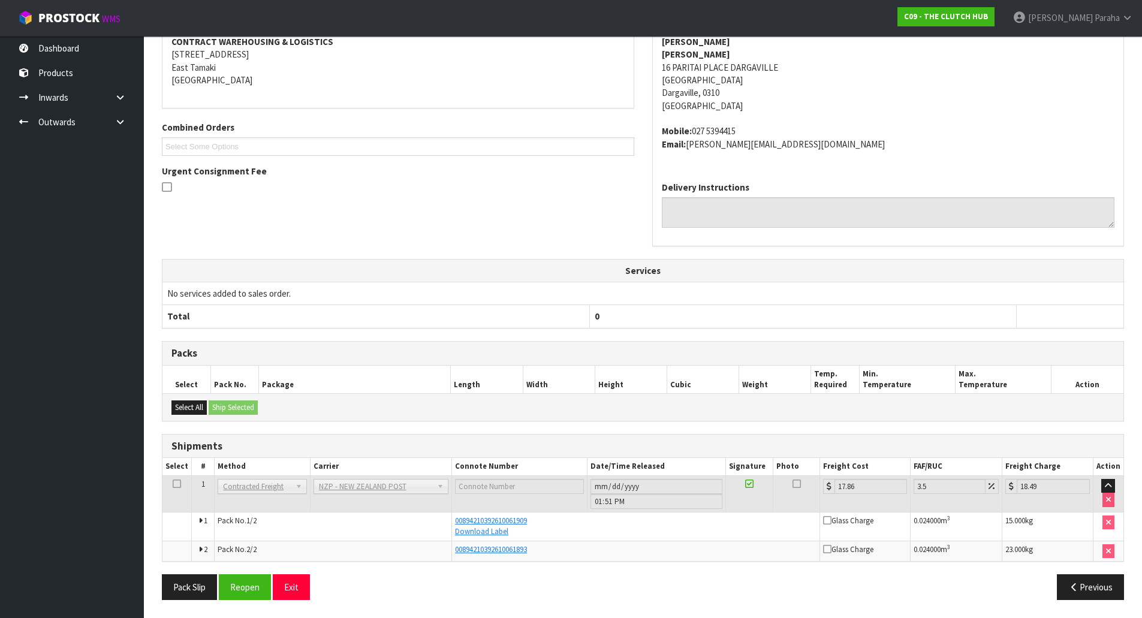
scroll to position [0, 0]
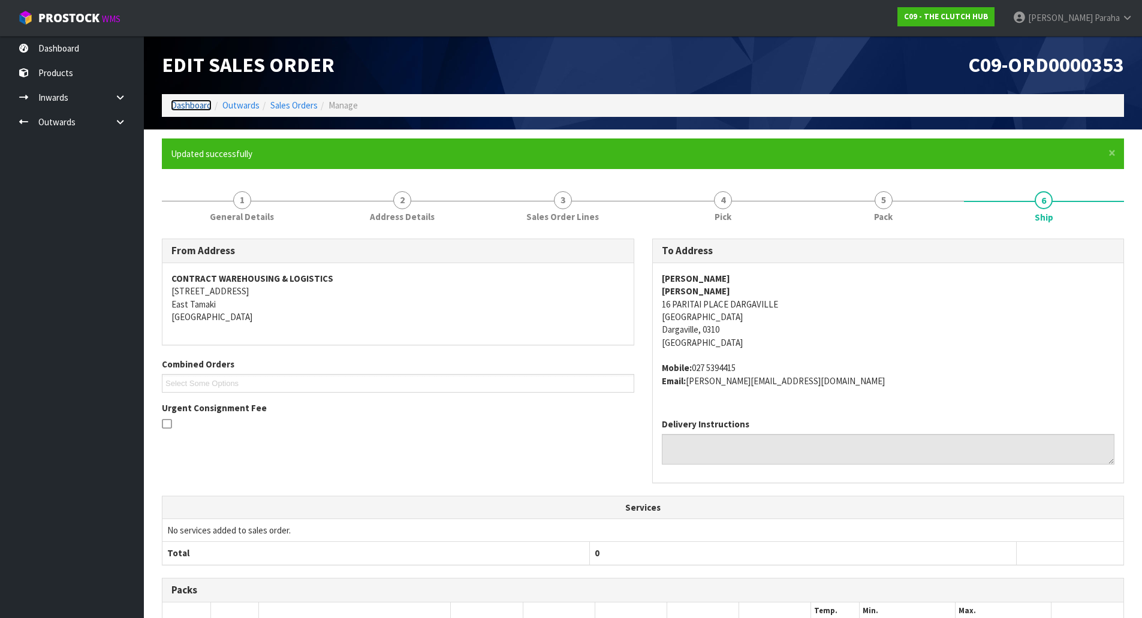
click at [188, 105] on link "Dashboard" at bounding box center [191, 104] width 41 height 11
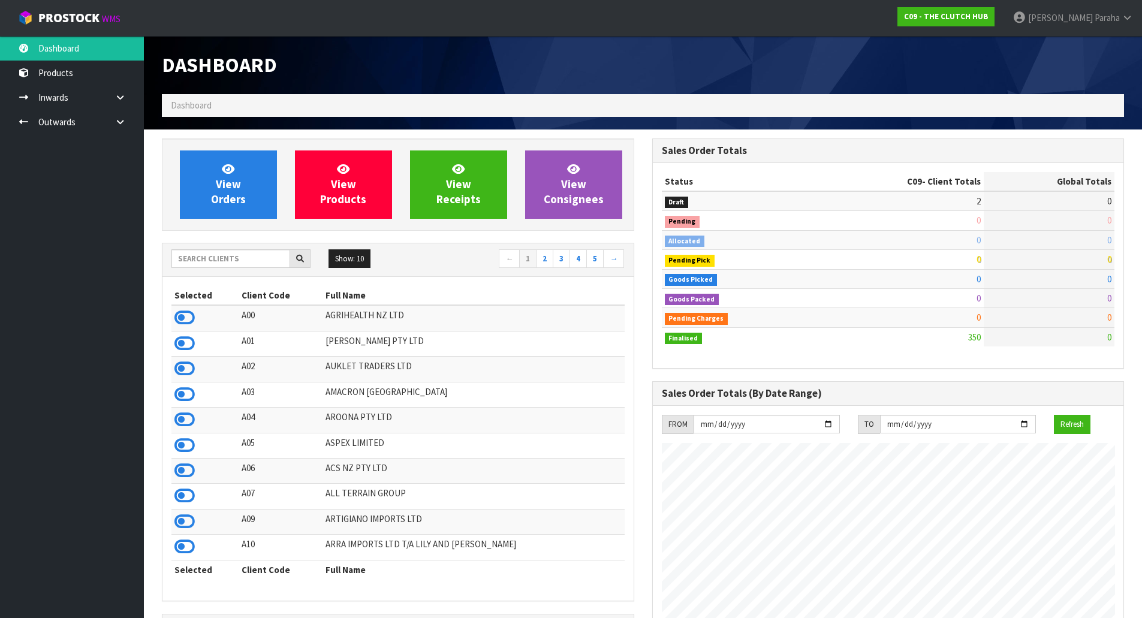
scroll to position [831, 490]
click at [213, 257] on input "text" at bounding box center [230, 258] width 119 height 19
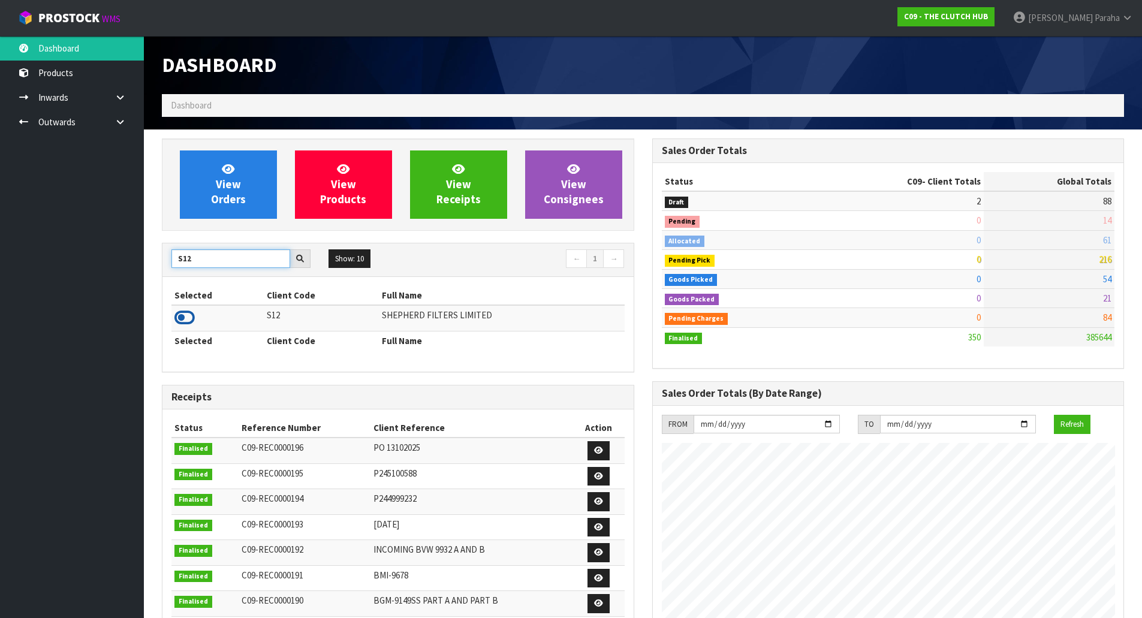
type input "S12"
click at [188, 315] on icon at bounding box center [184, 318] width 20 height 18
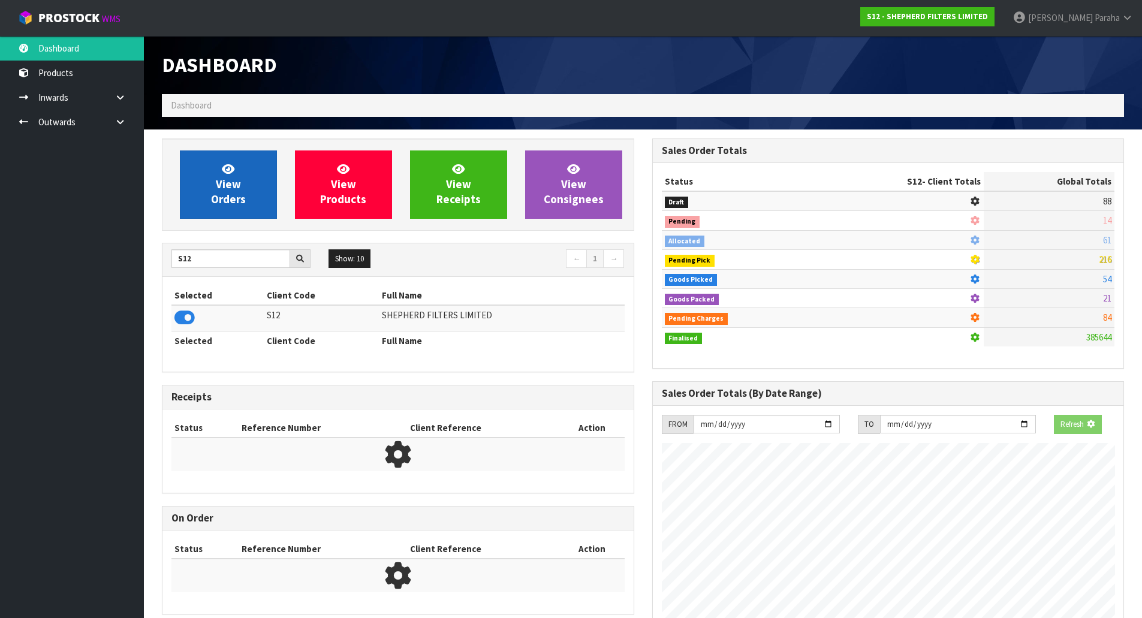
scroll to position [747, 490]
click at [233, 203] on span "View Orders" at bounding box center [228, 184] width 35 height 45
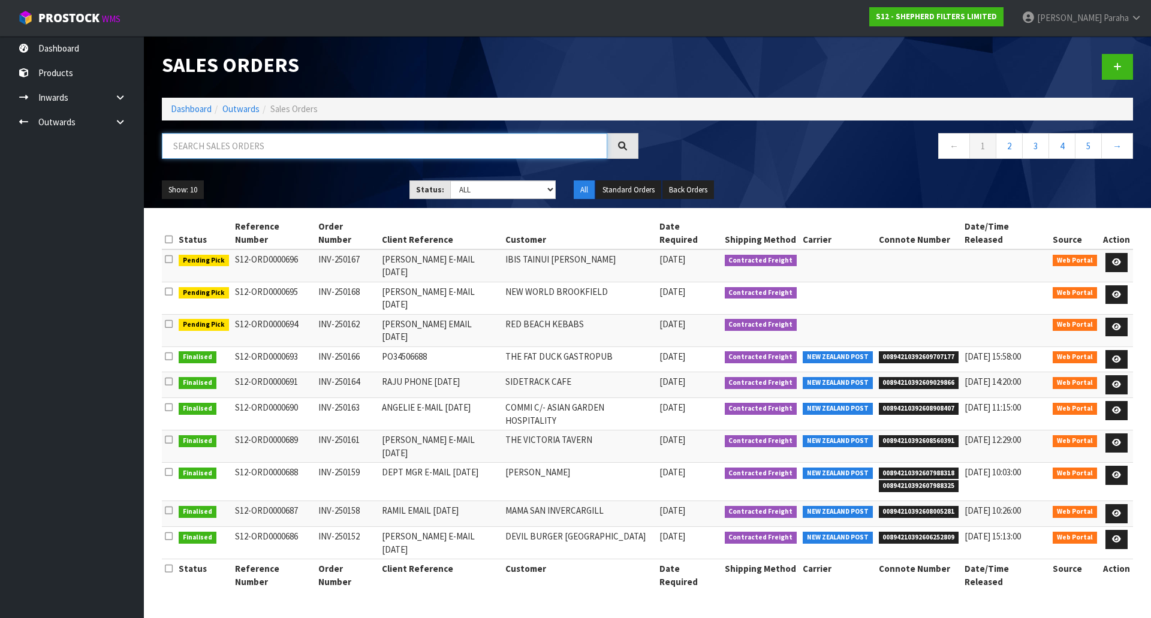
click at [215, 141] on input "text" at bounding box center [384, 146] width 445 height 26
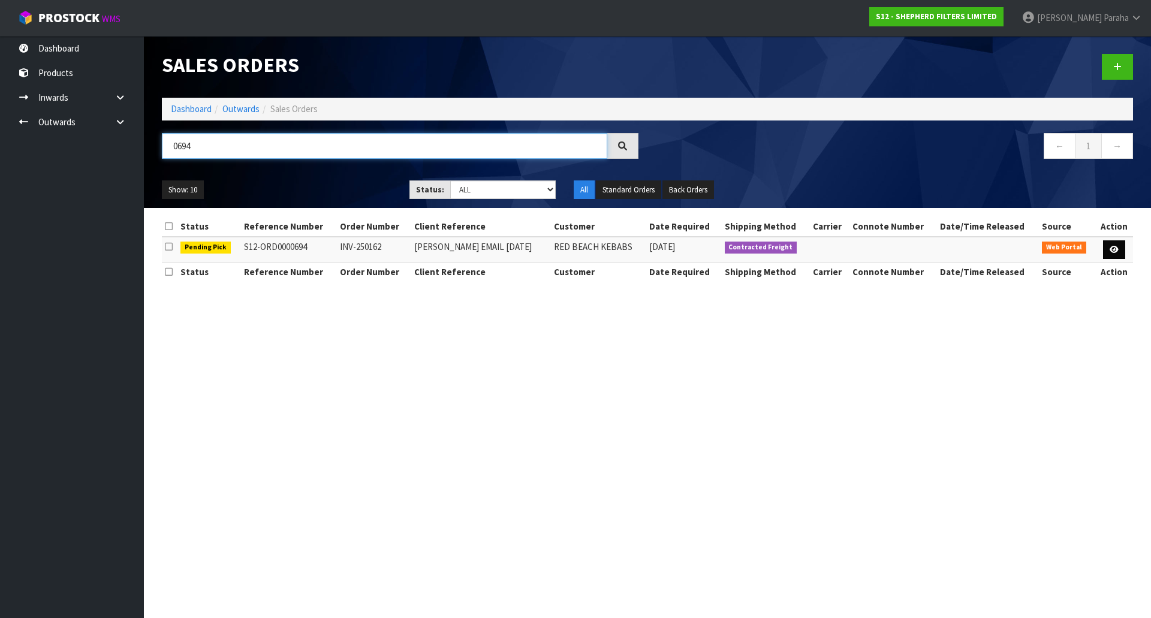
type input "0694"
click at [1115, 255] on link at bounding box center [1114, 249] width 22 height 19
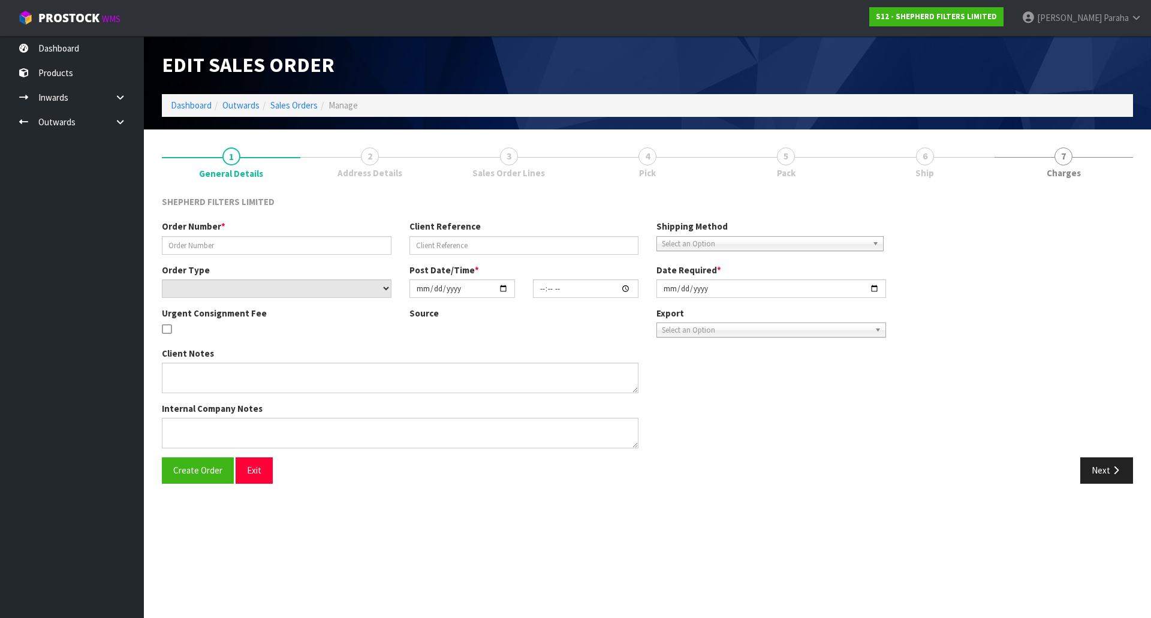
type input "INV-250162"
type input "[PERSON_NAME] EMAIL [DATE]"
select select "number:0"
type input "[DATE]"
type input "17:47:00.000"
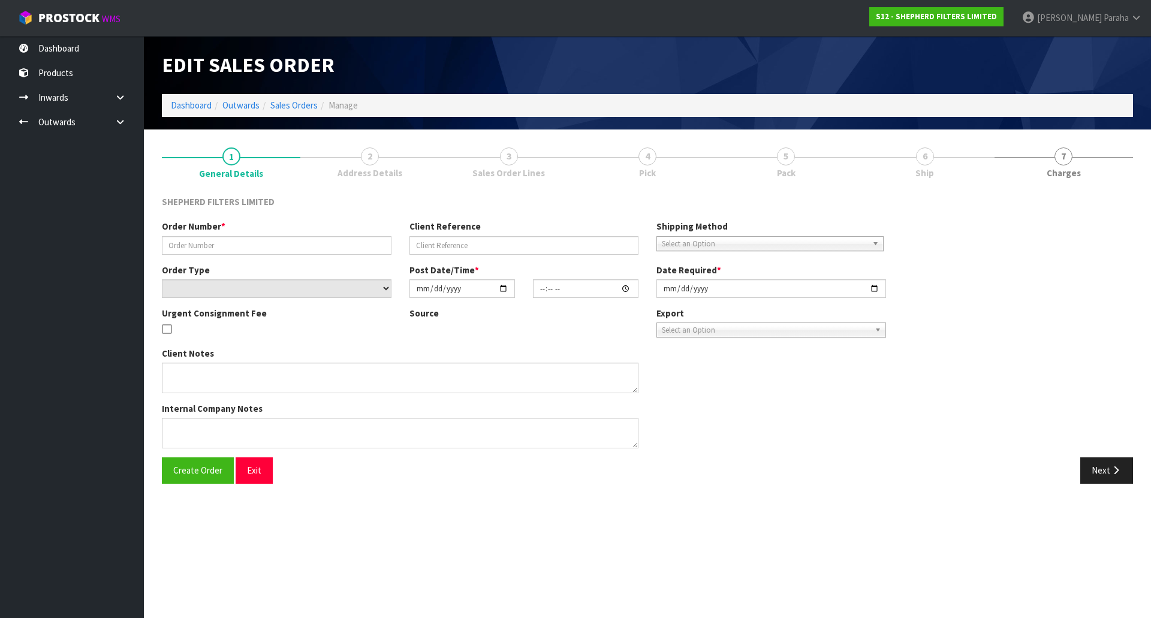
type input "[DATE]"
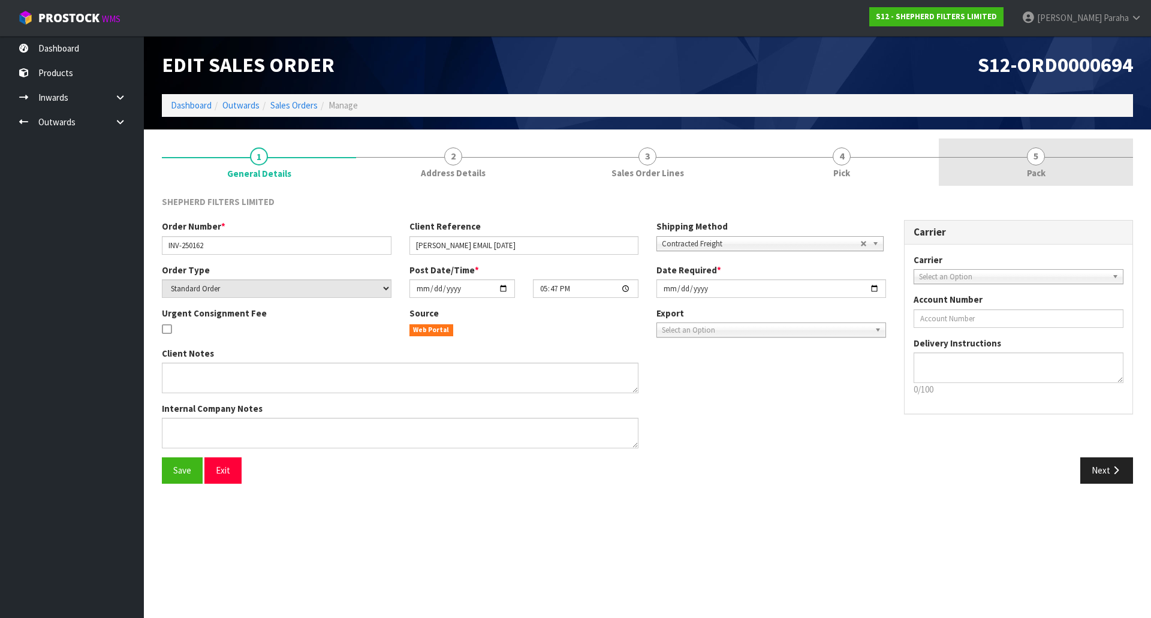
click at [1036, 161] on span "5" at bounding box center [1036, 156] width 18 height 18
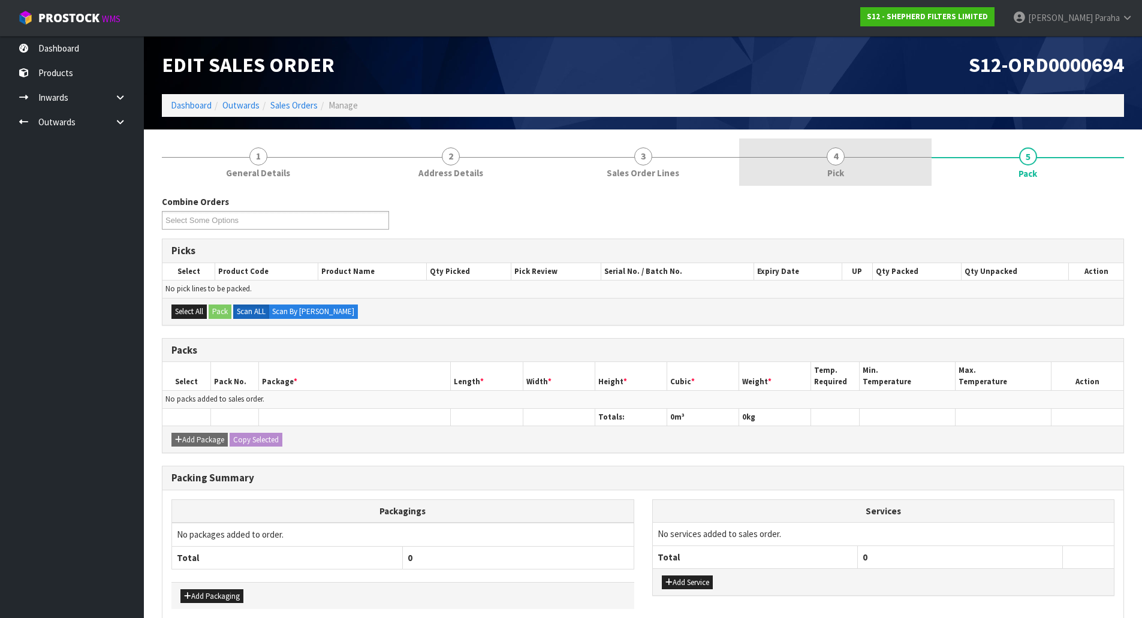
click at [845, 158] on link "4 Pick" at bounding box center [835, 161] width 192 height 47
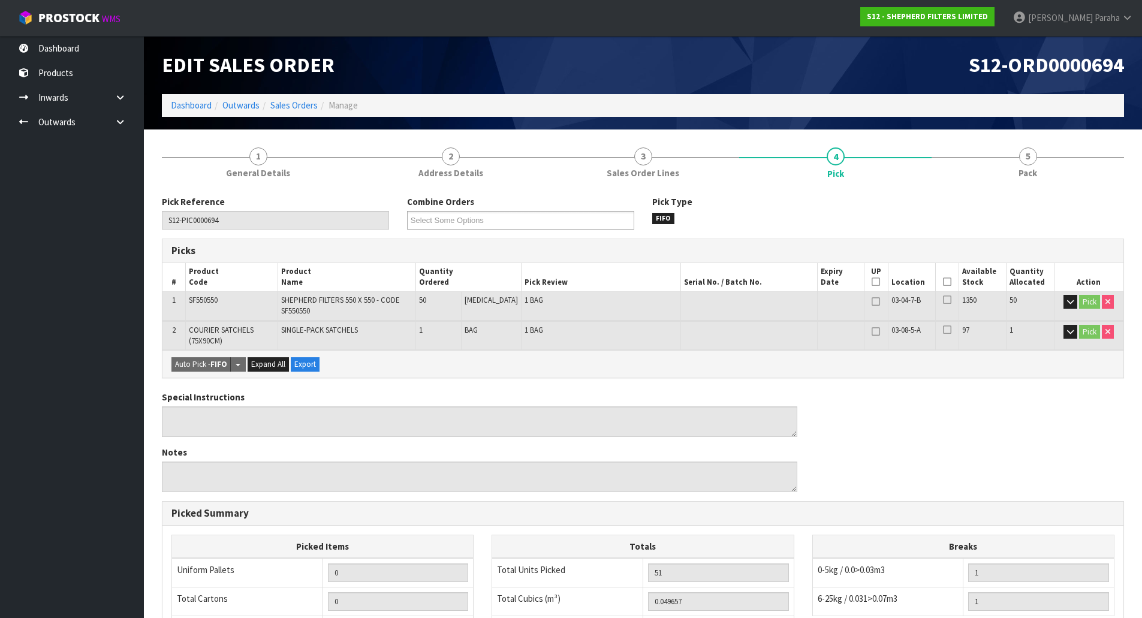
click at [945, 282] on icon at bounding box center [947, 282] width 8 height 1
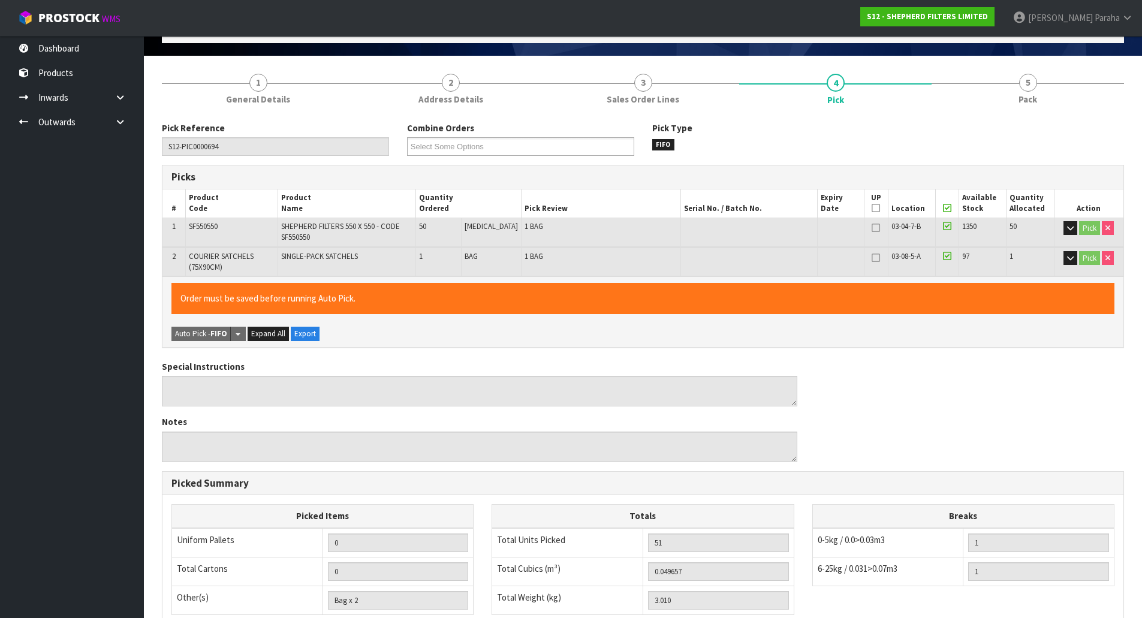
scroll to position [257, 0]
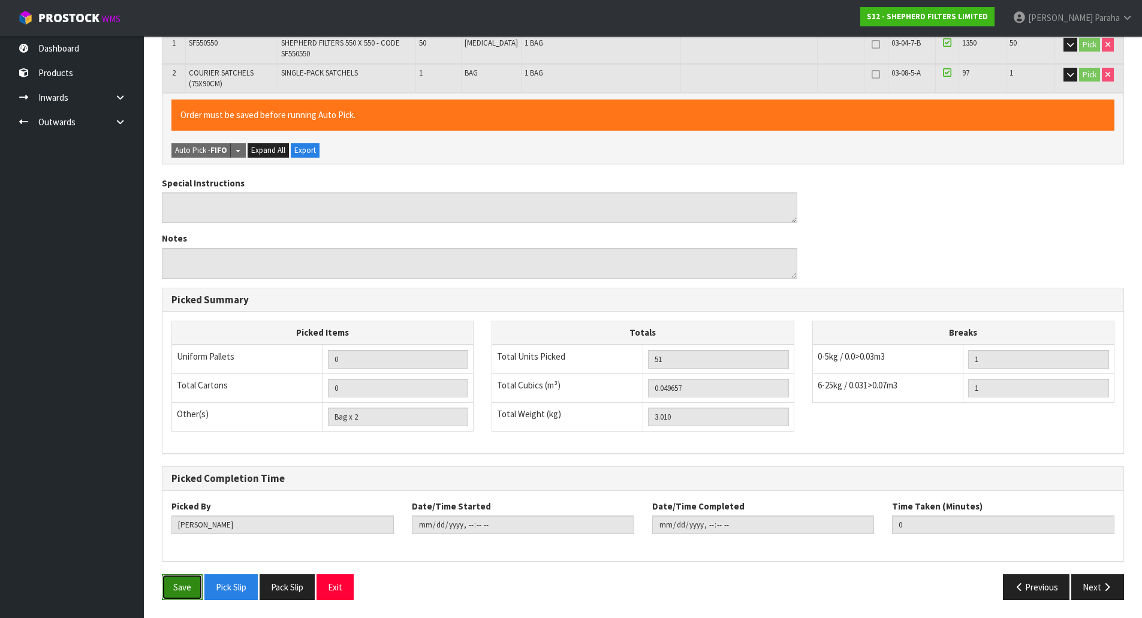
click at [173, 590] on button "Save" at bounding box center [182, 587] width 41 height 26
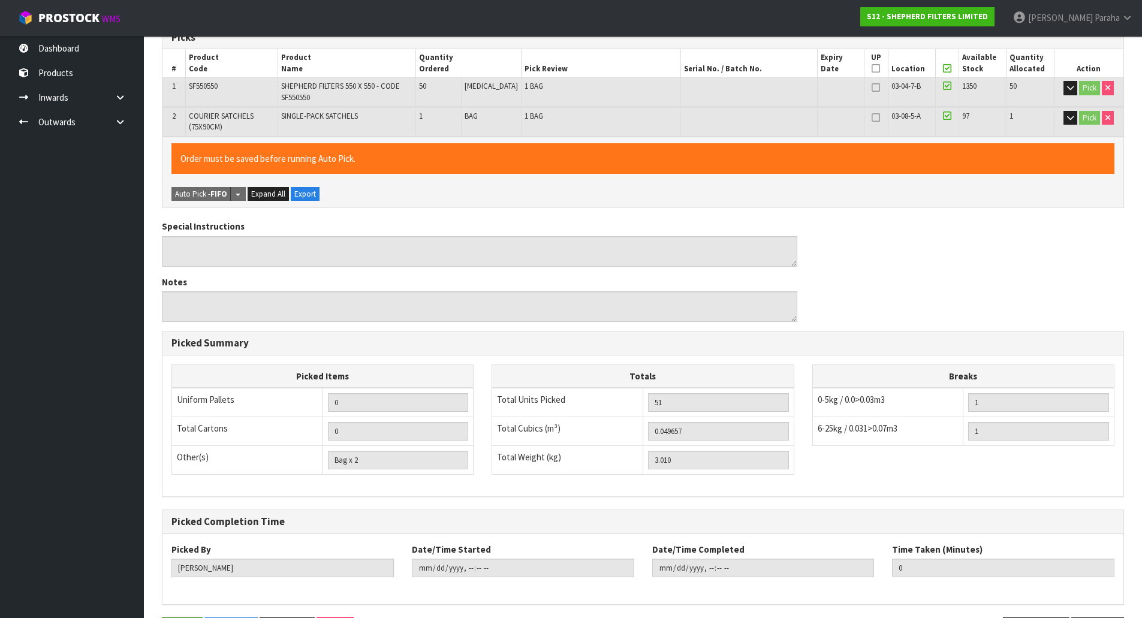
scroll to position [0, 0]
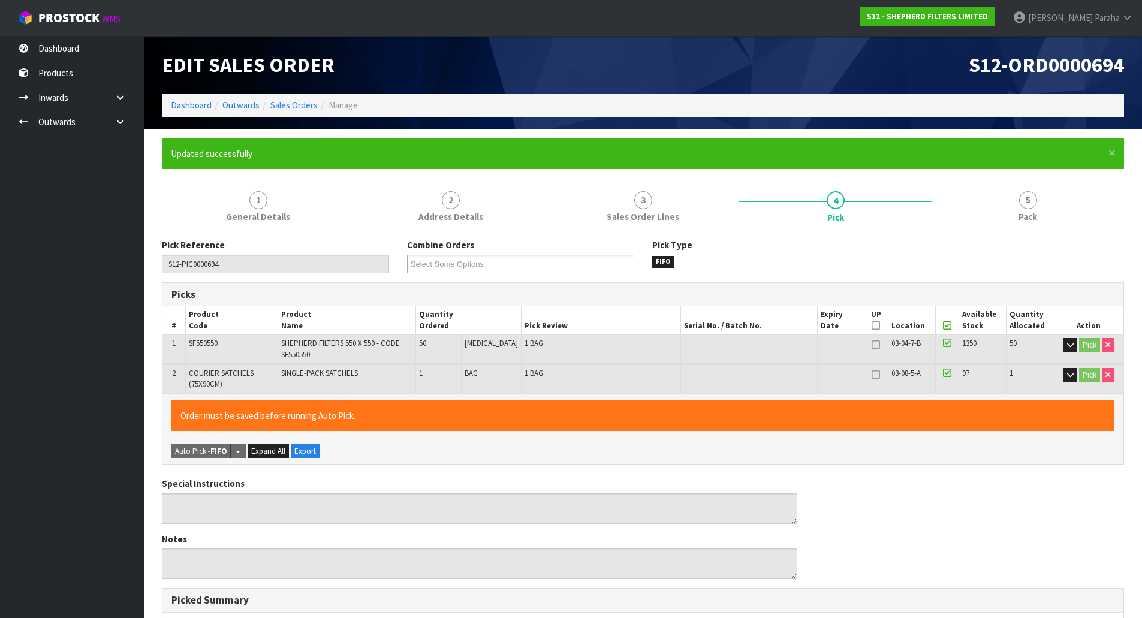
type input "[PERSON_NAME]"
type input "[DATE]T14:08:28"
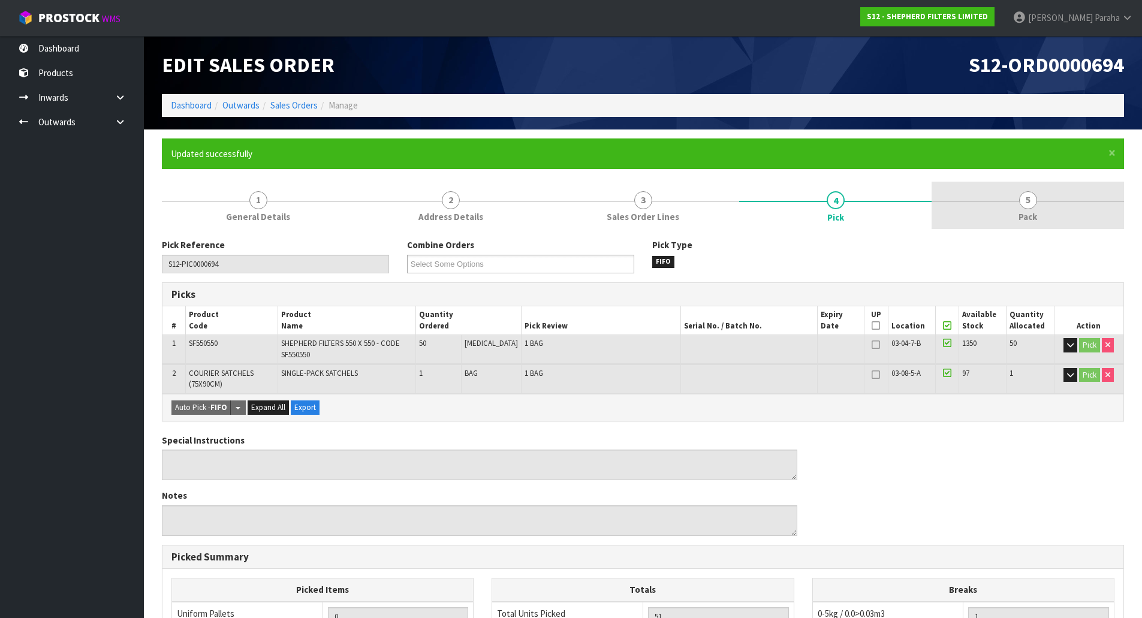
click at [1018, 209] on link "5 Pack" at bounding box center [1027, 205] width 192 height 47
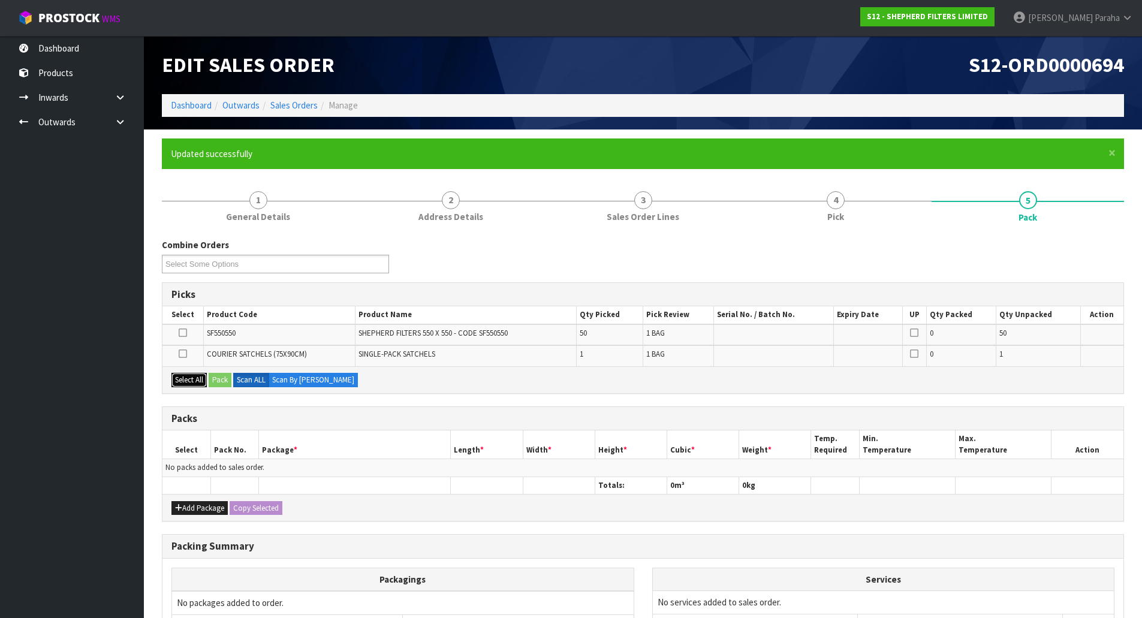
click at [192, 385] on button "Select All" at bounding box center [188, 380] width 35 height 14
click at [221, 378] on button "Pack" at bounding box center [220, 380] width 23 height 14
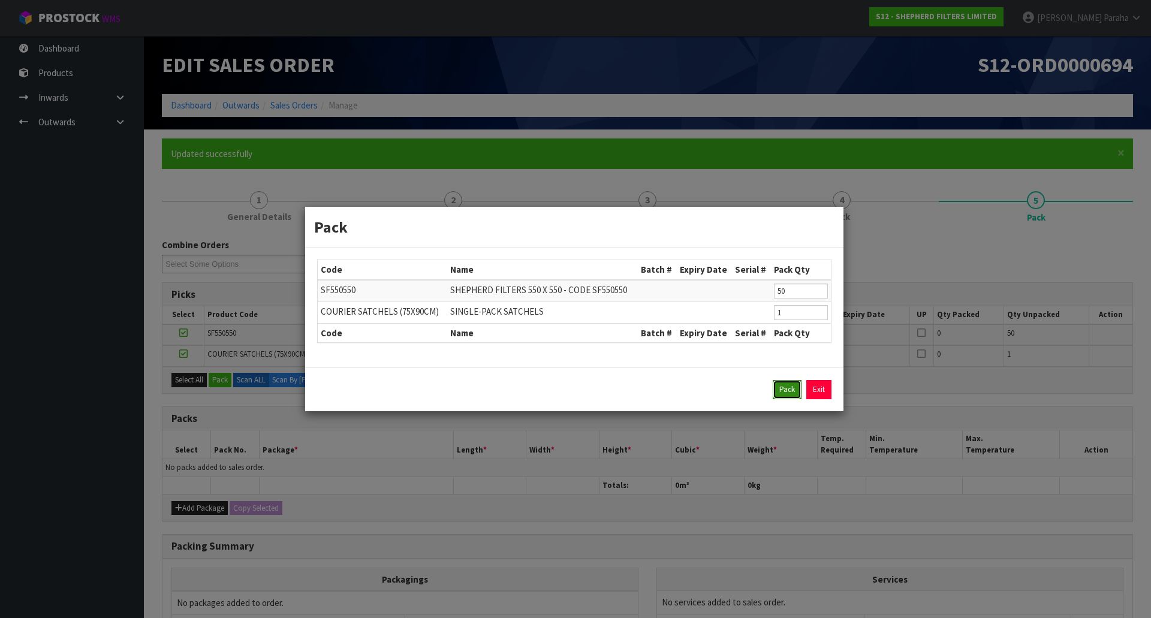
click at [782, 393] on button "Pack" at bounding box center [787, 389] width 29 height 19
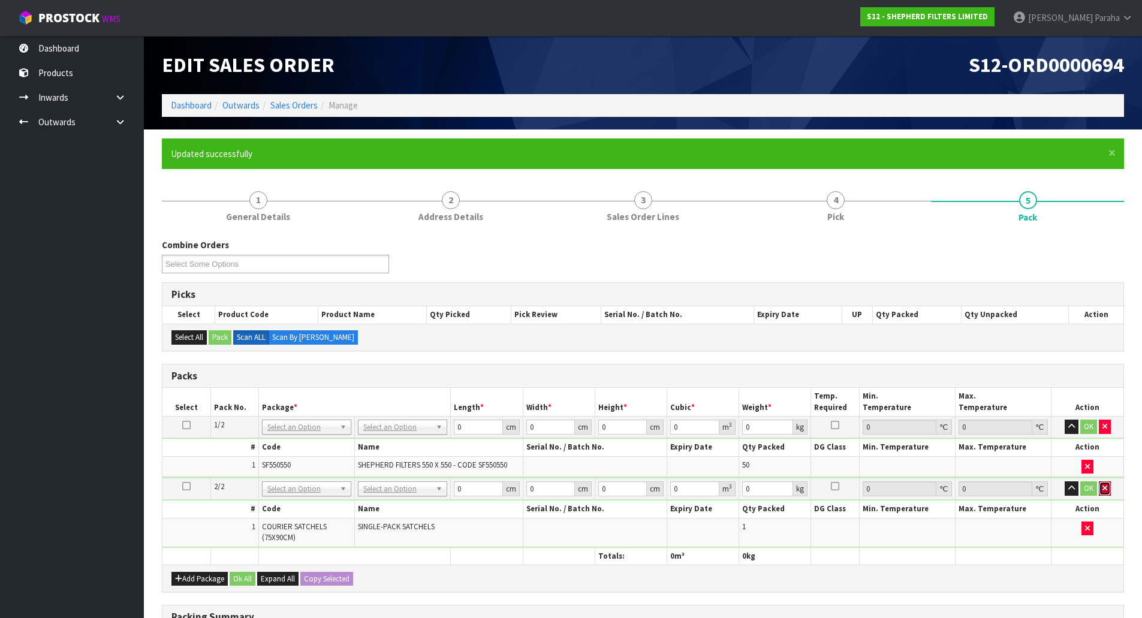
click at [1106, 490] on icon "button" at bounding box center [1104, 488] width 5 height 8
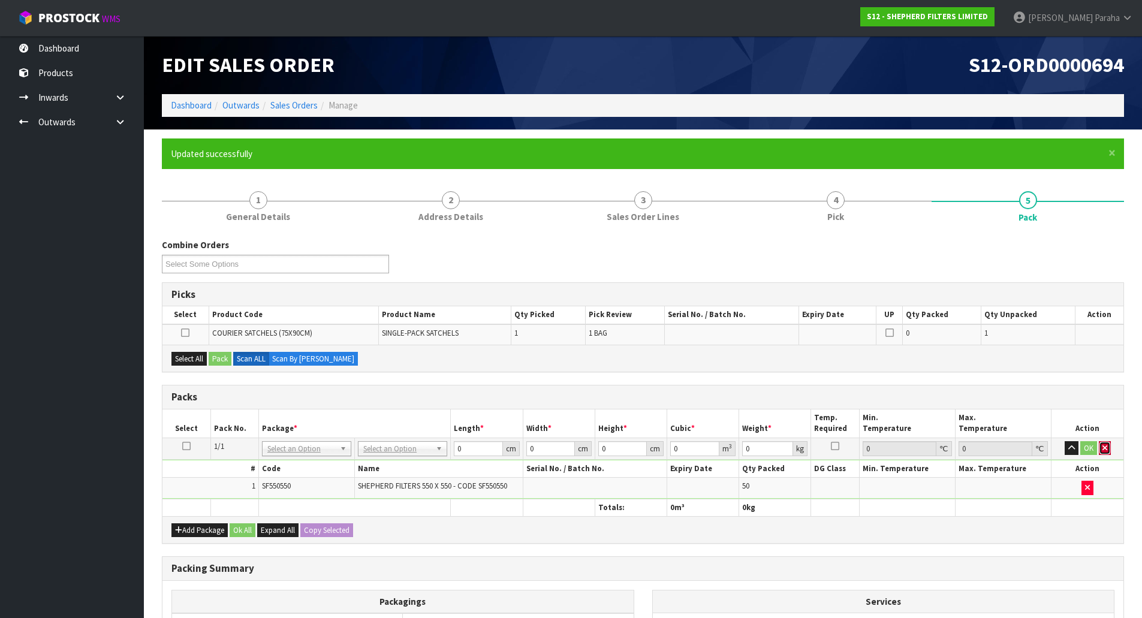
click at [1105, 448] on icon "button" at bounding box center [1104, 448] width 5 height 8
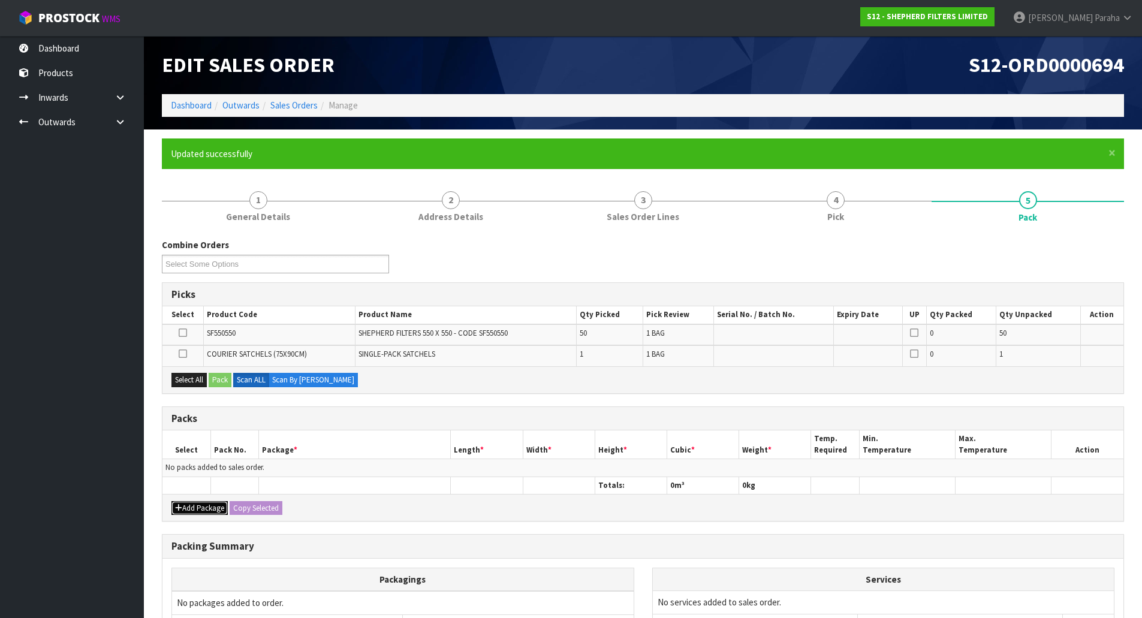
click at [221, 506] on button "Add Package" at bounding box center [199, 508] width 56 height 14
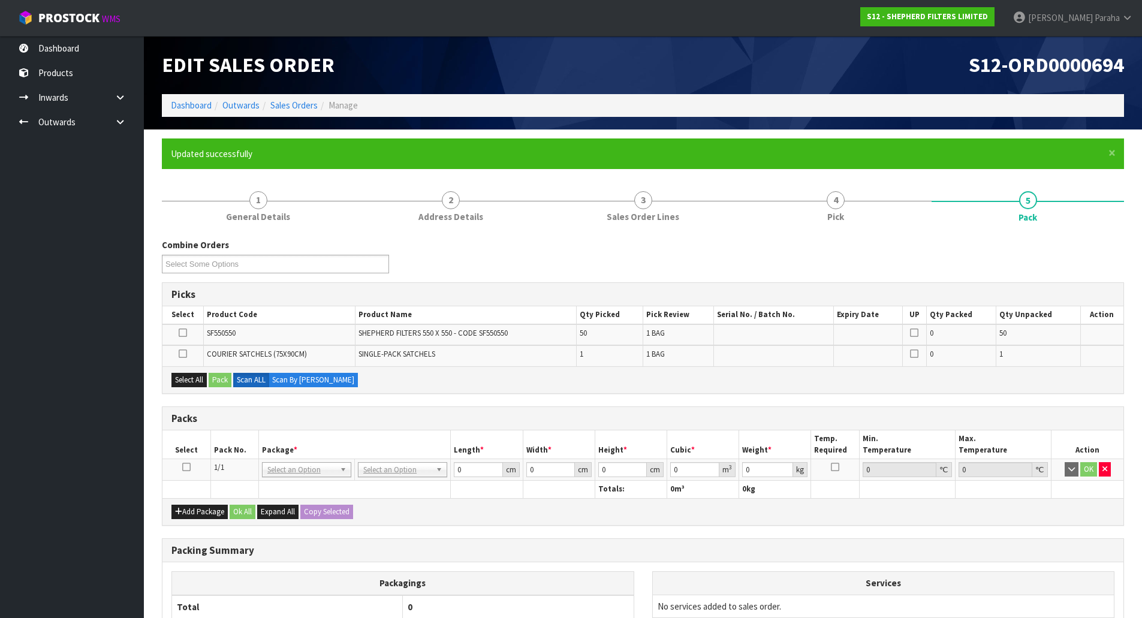
click at [183, 467] on icon at bounding box center [186, 467] width 8 height 1
click at [199, 376] on button "Select All" at bounding box center [188, 380] width 35 height 14
click at [214, 377] on button "Pack" at bounding box center [220, 380] width 23 height 14
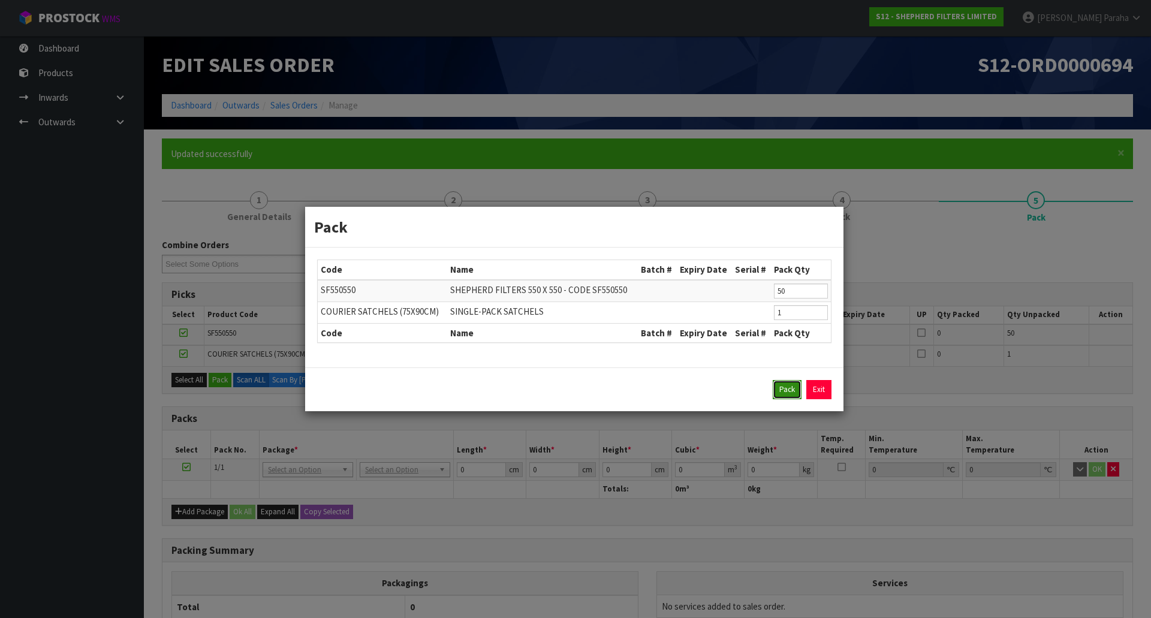
click at [779, 390] on button "Pack" at bounding box center [787, 389] width 29 height 19
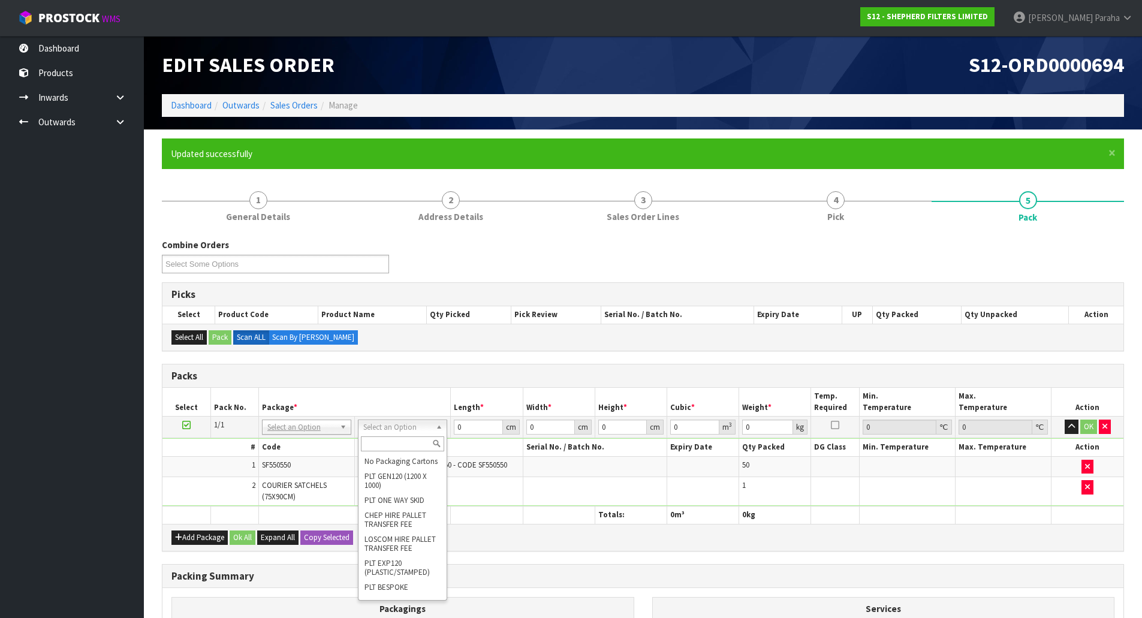
click at [400, 442] on input "text" at bounding box center [402, 443] width 83 height 15
type input "CLI"
type input "3.01"
click at [473, 428] on input "0" at bounding box center [478, 427] width 49 height 15
type input "56"
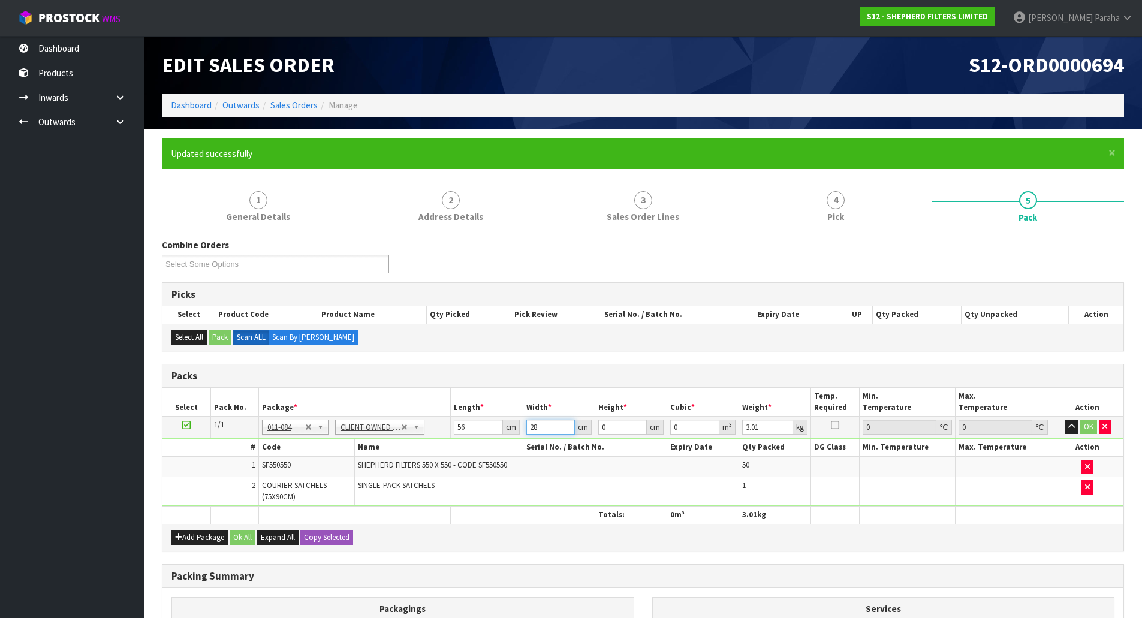
type input "28"
type input "2"
type input "0.003136"
type input "28"
type input "0.043904"
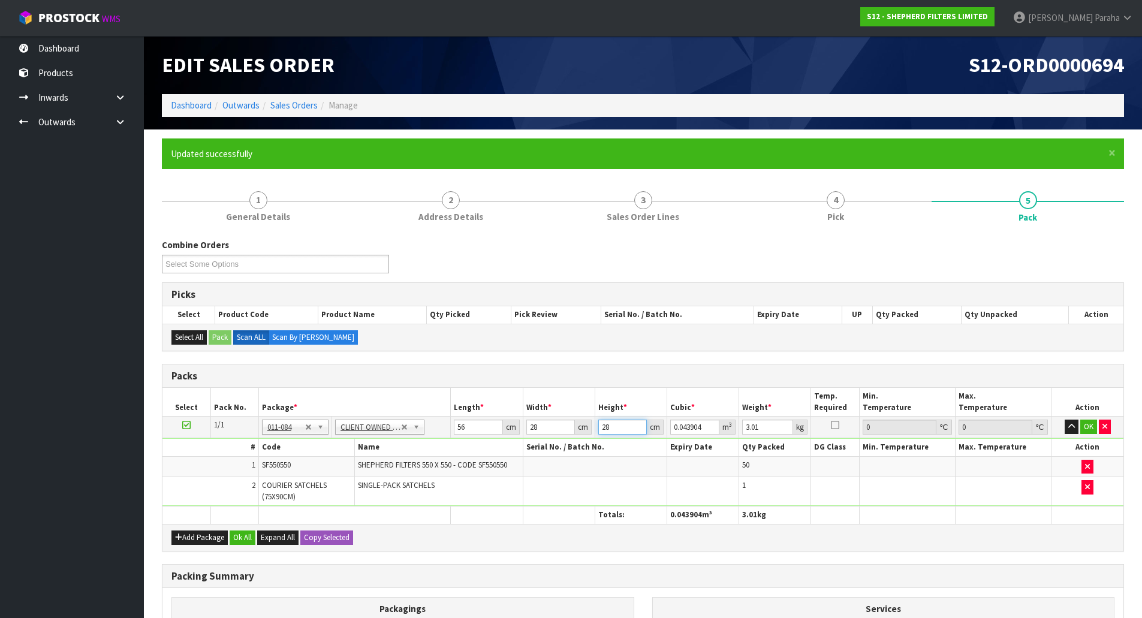
type input "28"
type input "3"
click at [1064, 420] on button "button" at bounding box center [1071, 427] width 14 height 14
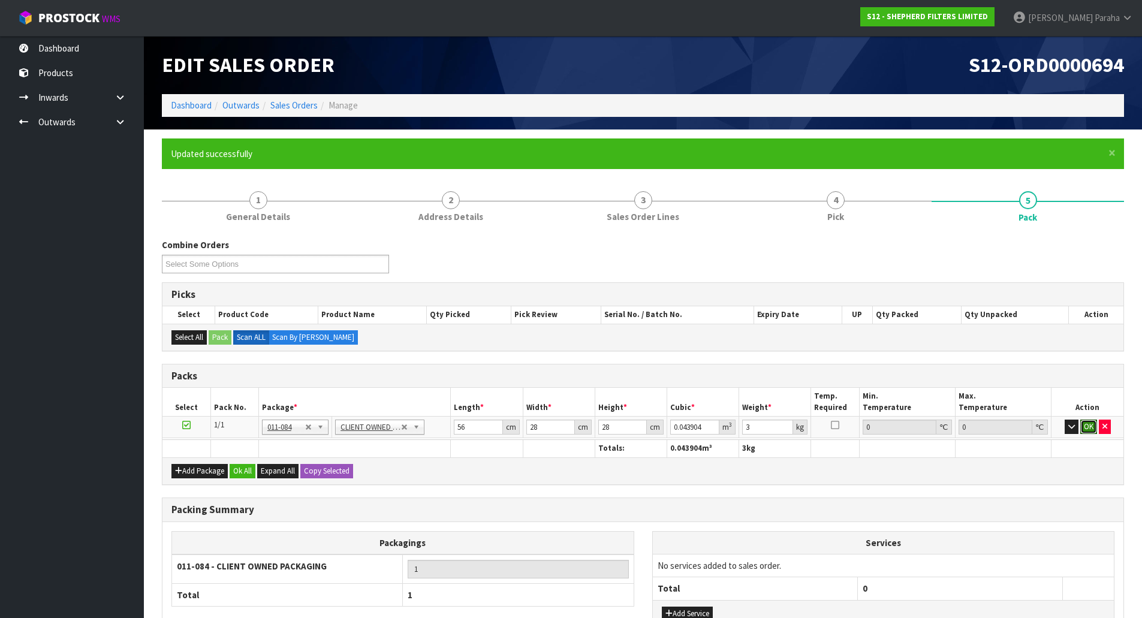
click button "OK" at bounding box center [1088, 427] width 17 height 14
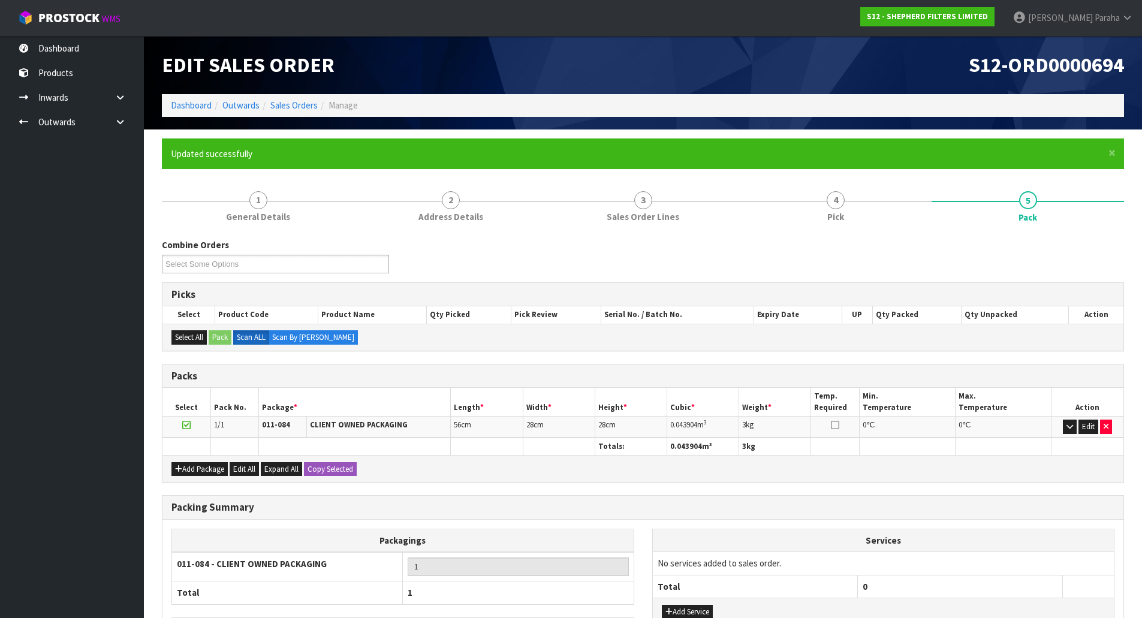
scroll to position [92, 0]
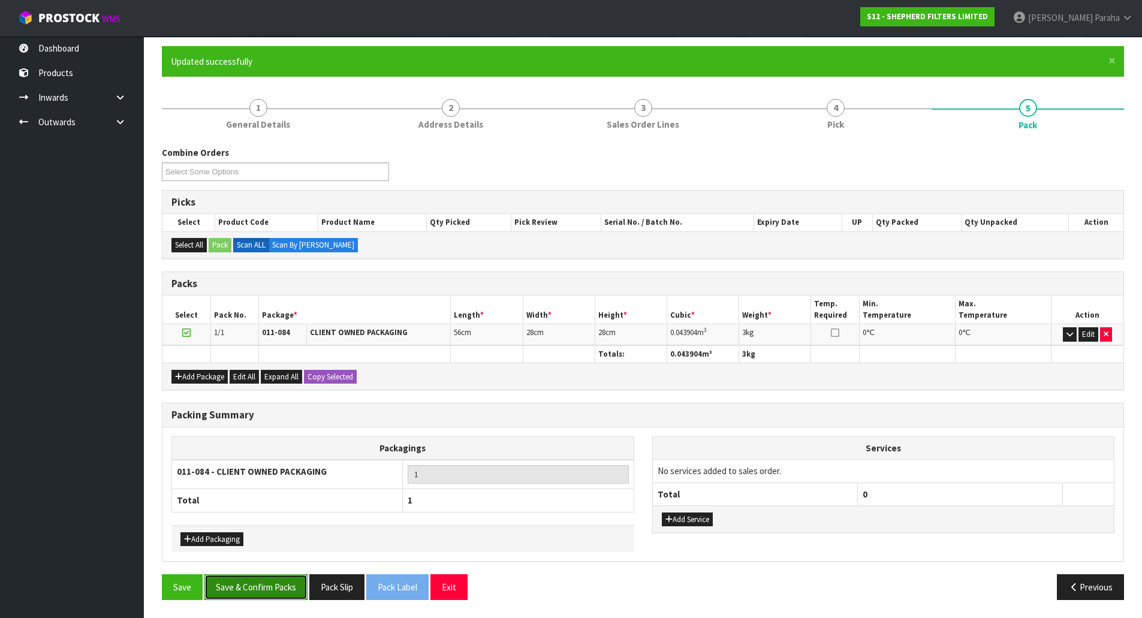
click at [281, 578] on button "Save & Confirm Packs" at bounding box center [255, 587] width 103 height 26
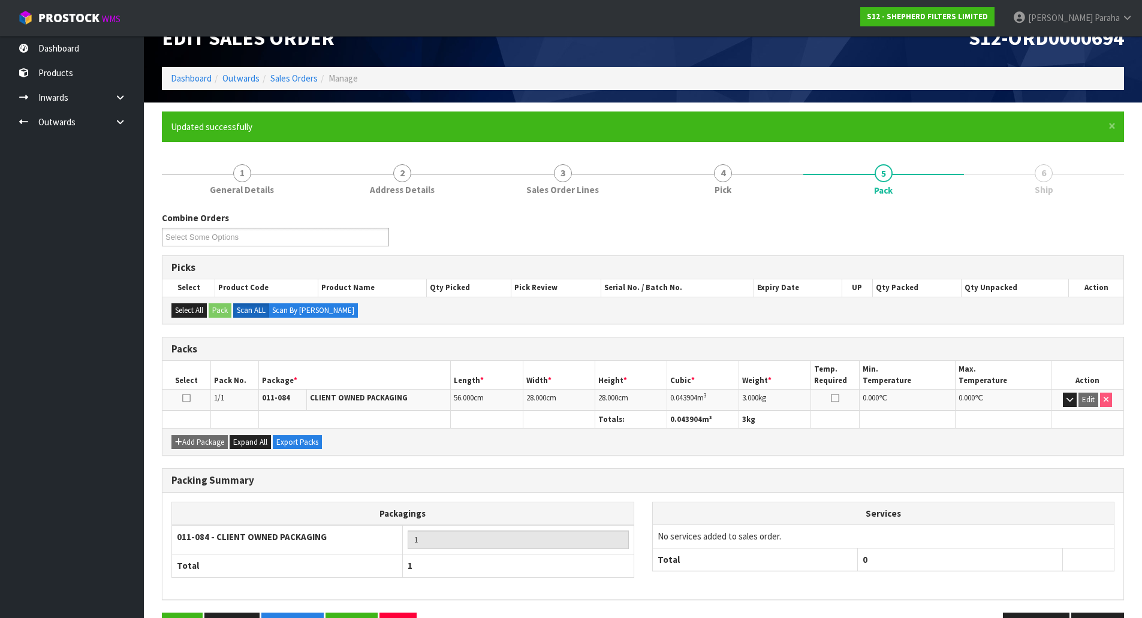
scroll to position [65, 0]
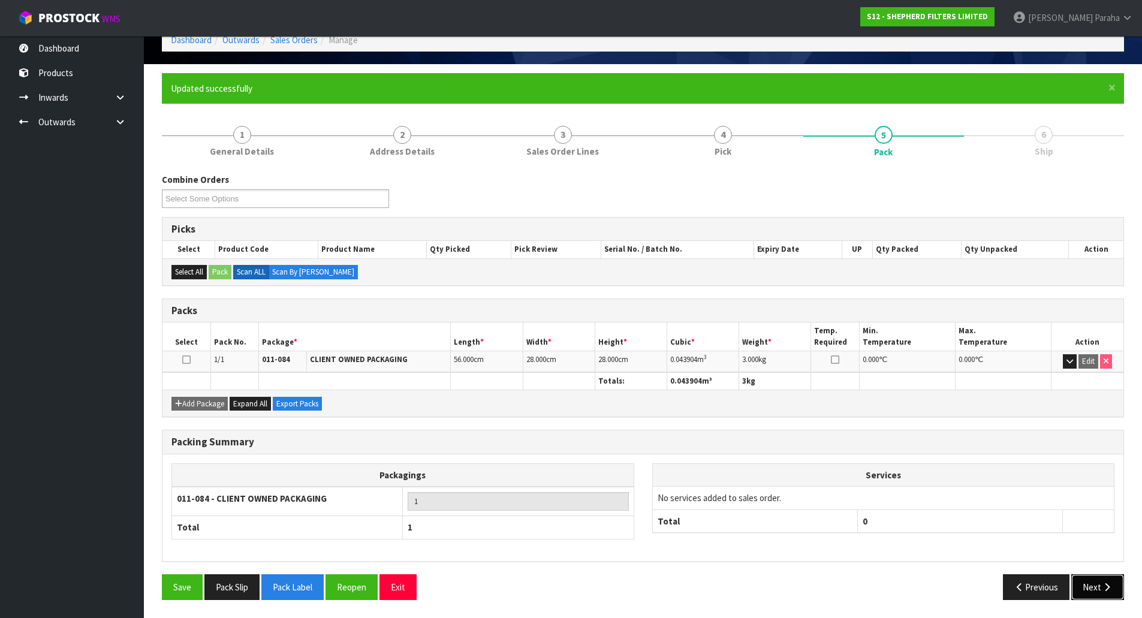
click at [1116, 590] on button "Next" at bounding box center [1097, 587] width 53 height 26
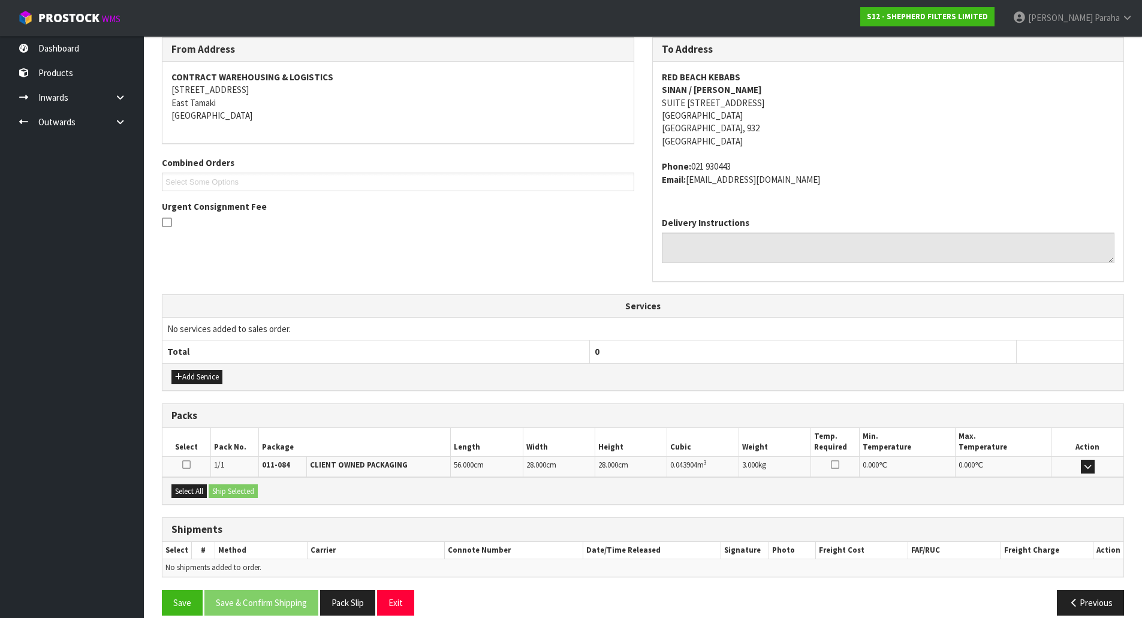
scroll to position [217, 0]
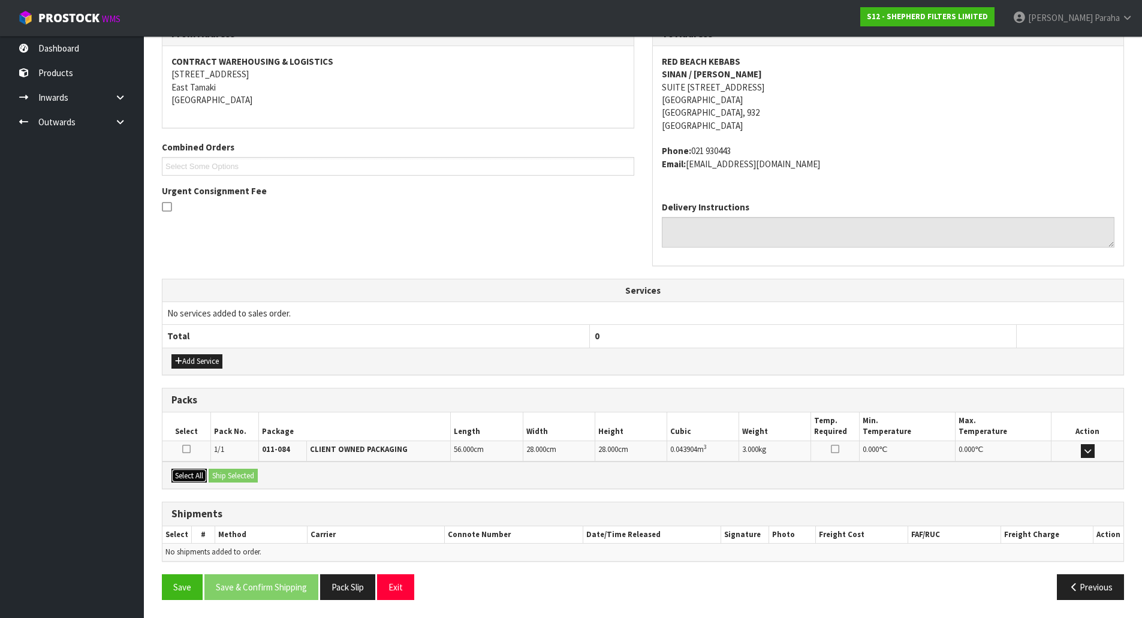
click at [187, 475] on button "Select All" at bounding box center [188, 476] width 35 height 14
click at [217, 475] on button "Ship Selected" at bounding box center [233, 476] width 49 height 14
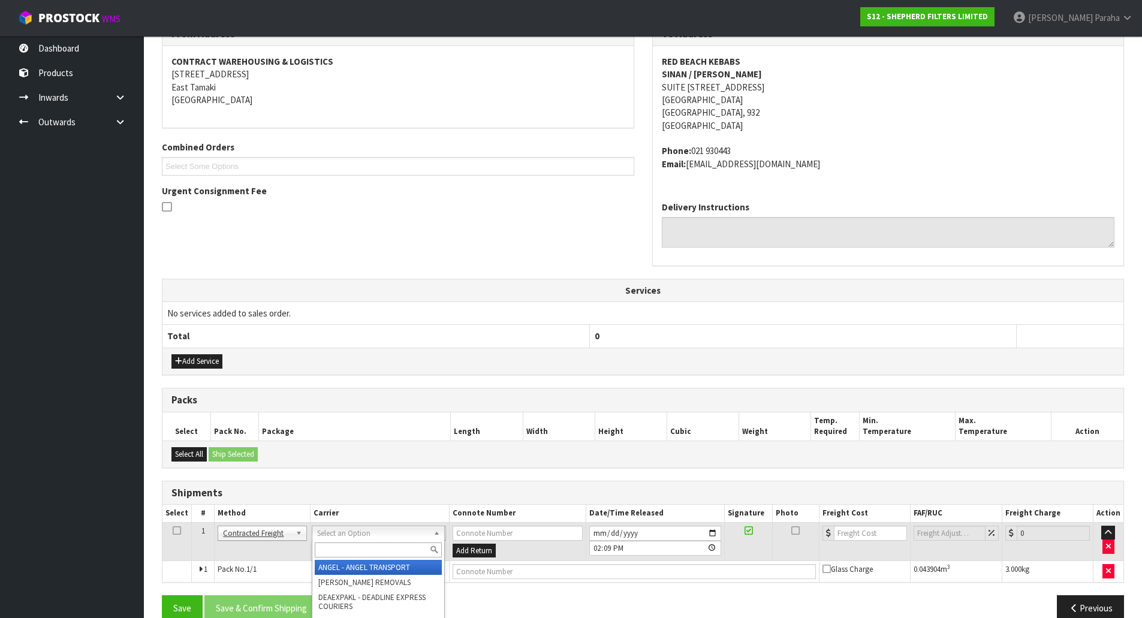
click at [367, 545] on input "text" at bounding box center [378, 549] width 127 height 15
type input "NZP"
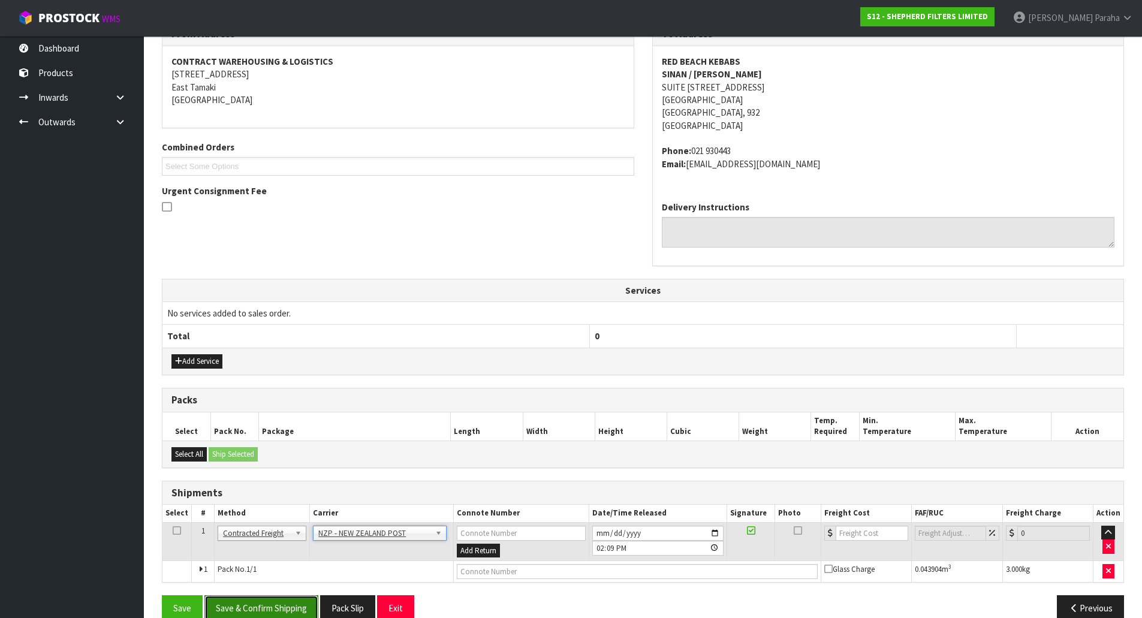
click at [284, 604] on button "Save & Confirm Shipping" at bounding box center [261, 608] width 114 height 26
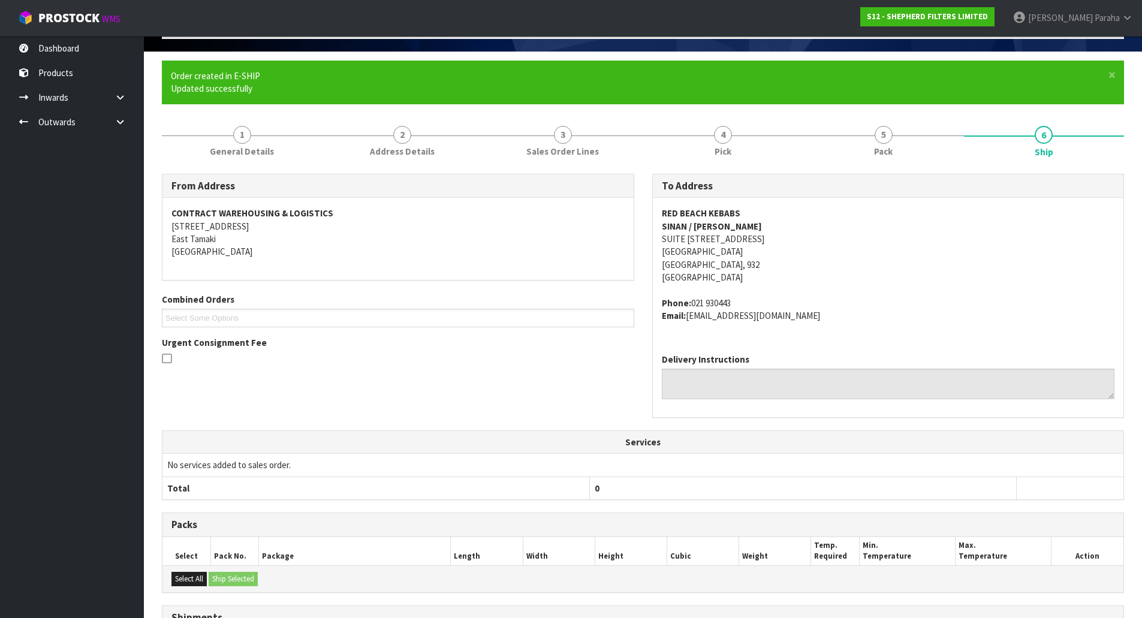
scroll to position [221, 0]
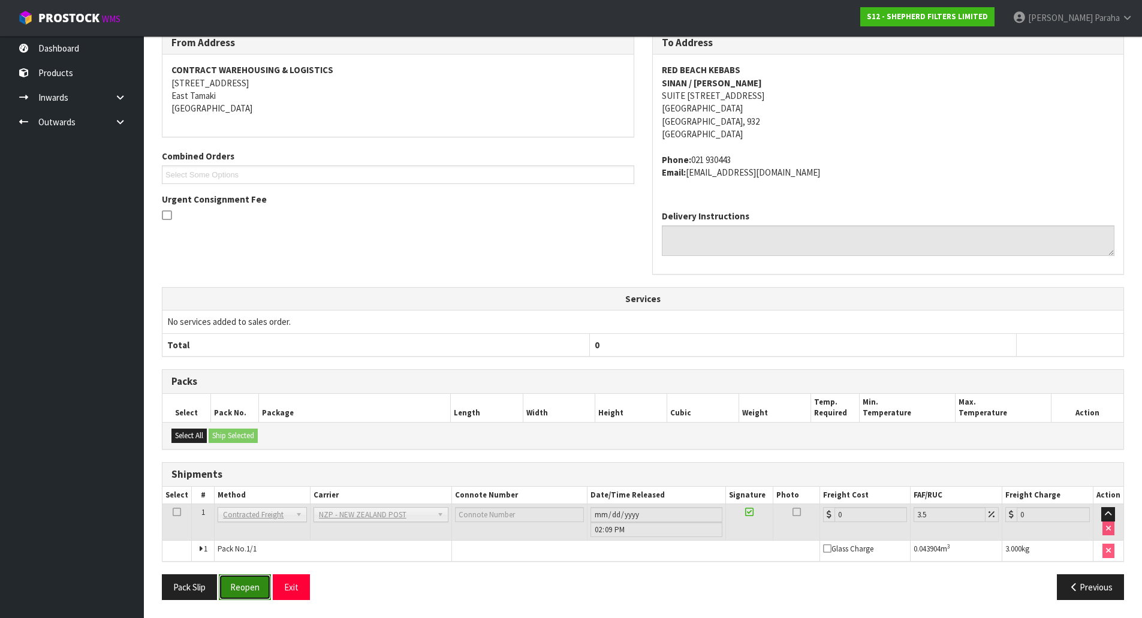
click at [243, 582] on button "Reopen" at bounding box center [245, 587] width 52 height 26
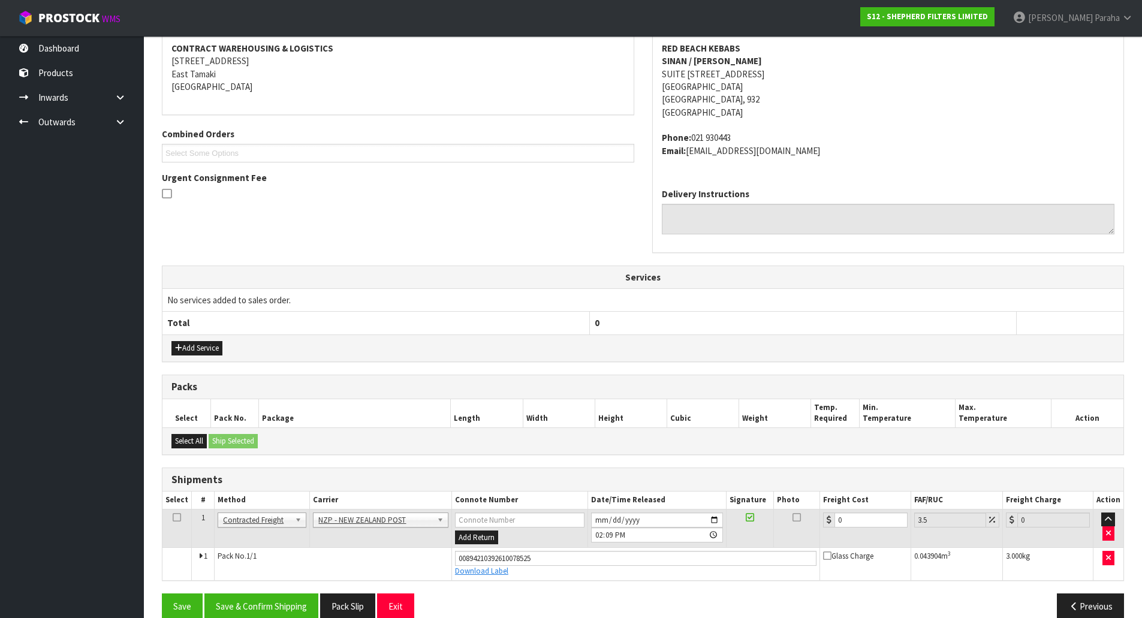
scroll to position [249, 0]
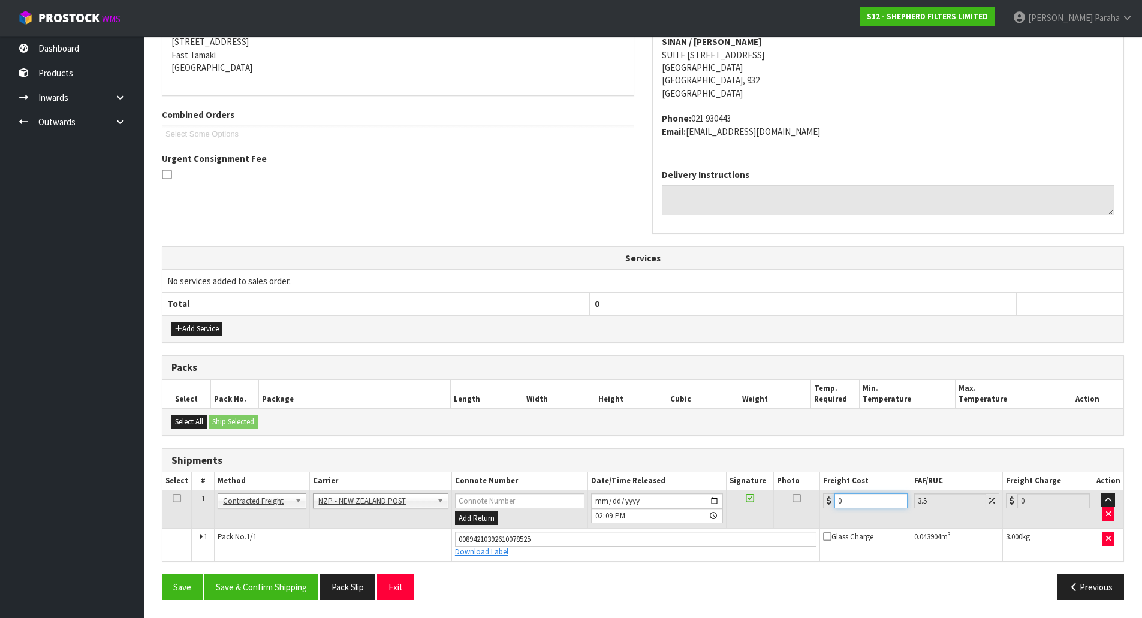
click at [875, 503] on input "0" at bounding box center [870, 500] width 73 height 15
type input "4"
type input "4.14"
type input "4.3"
type input "4.45"
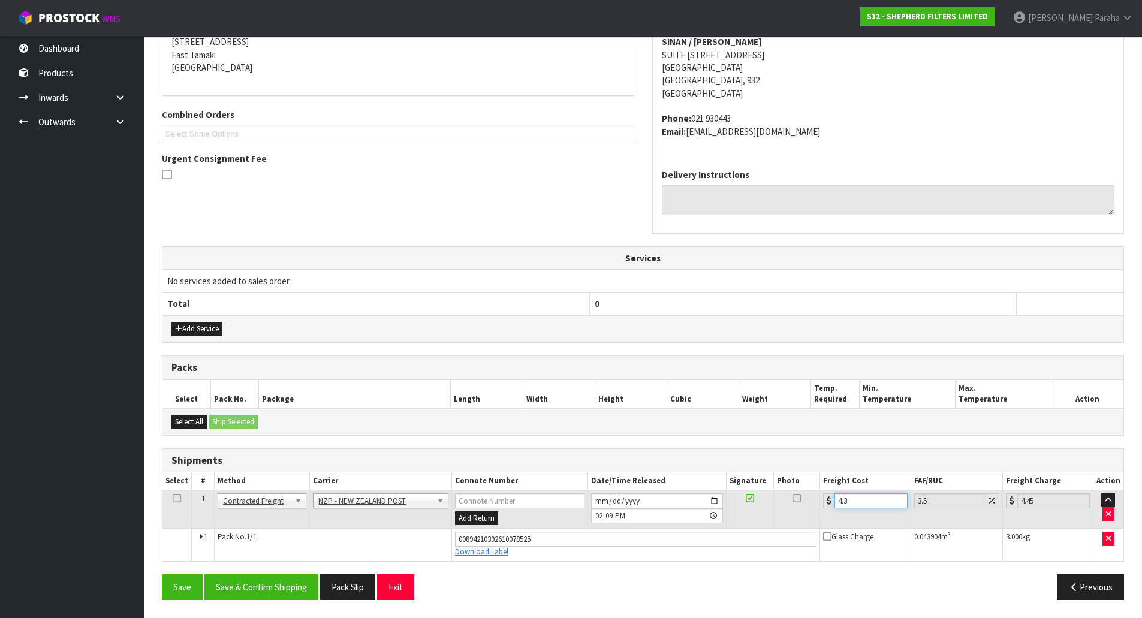
type input "4.33"
type input "4.48"
type input "4.33"
click at [295, 590] on button "Save & Confirm Shipping" at bounding box center [261, 587] width 114 height 26
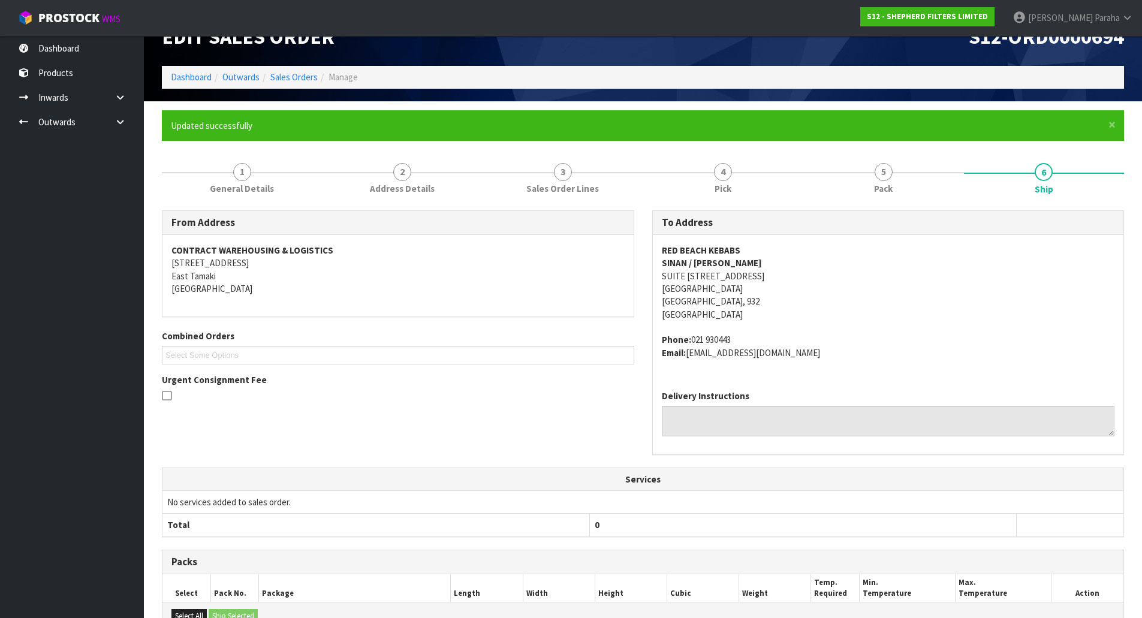
scroll to position [0, 0]
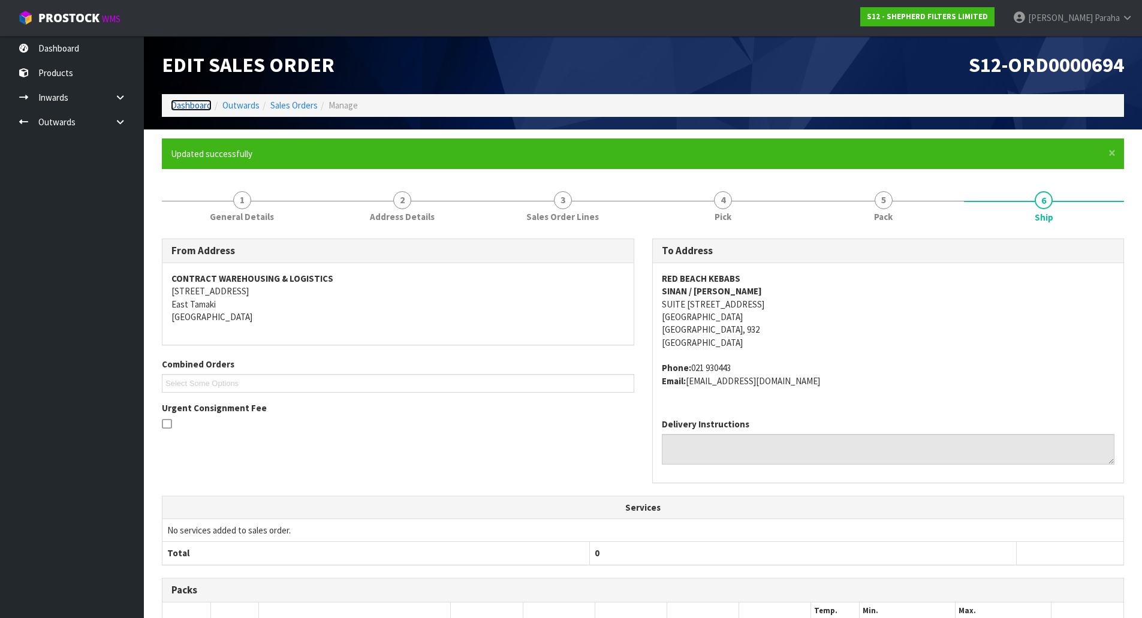
click at [200, 105] on link "Dashboard" at bounding box center [191, 104] width 41 height 11
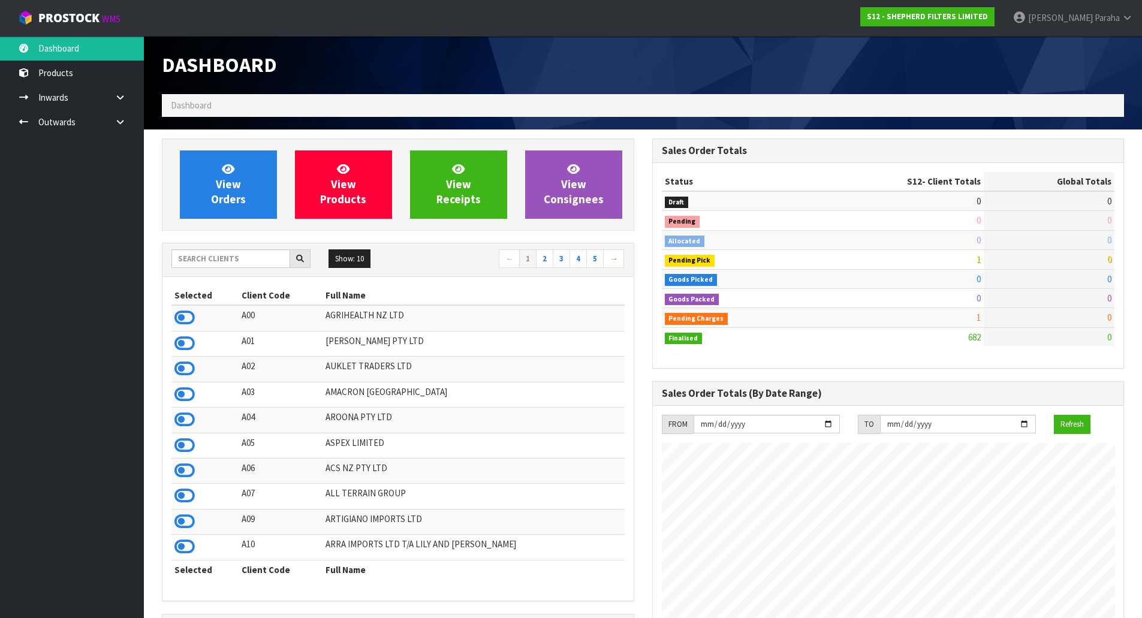
scroll to position [811, 490]
click at [235, 260] on input "text" at bounding box center [230, 258] width 119 height 19
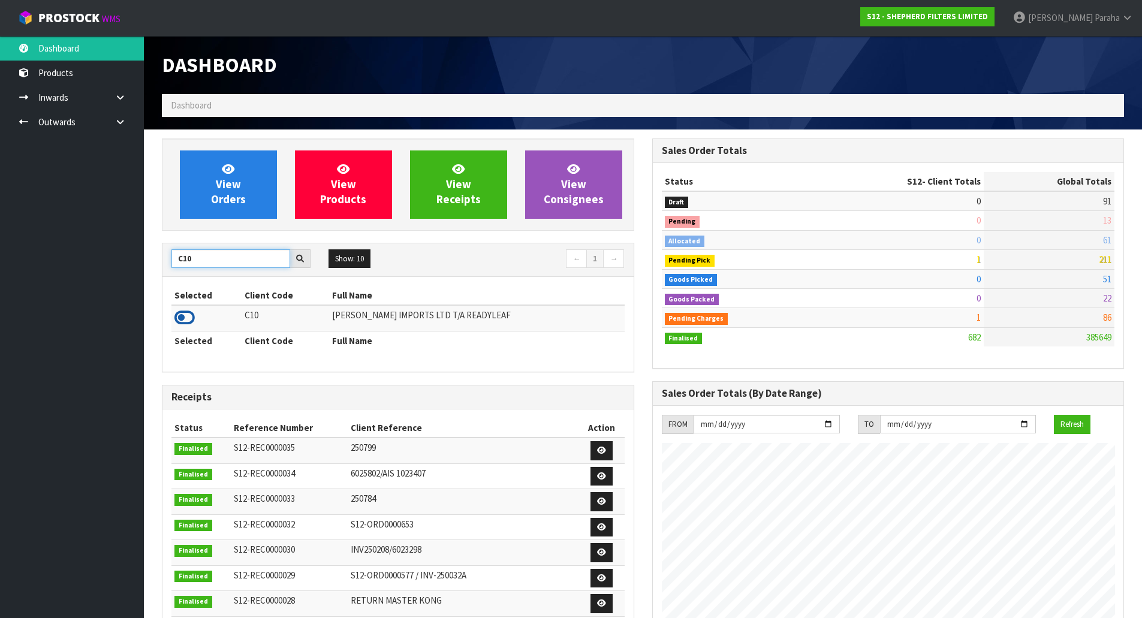
type input "C10"
click at [188, 319] on icon at bounding box center [184, 318] width 20 height 18
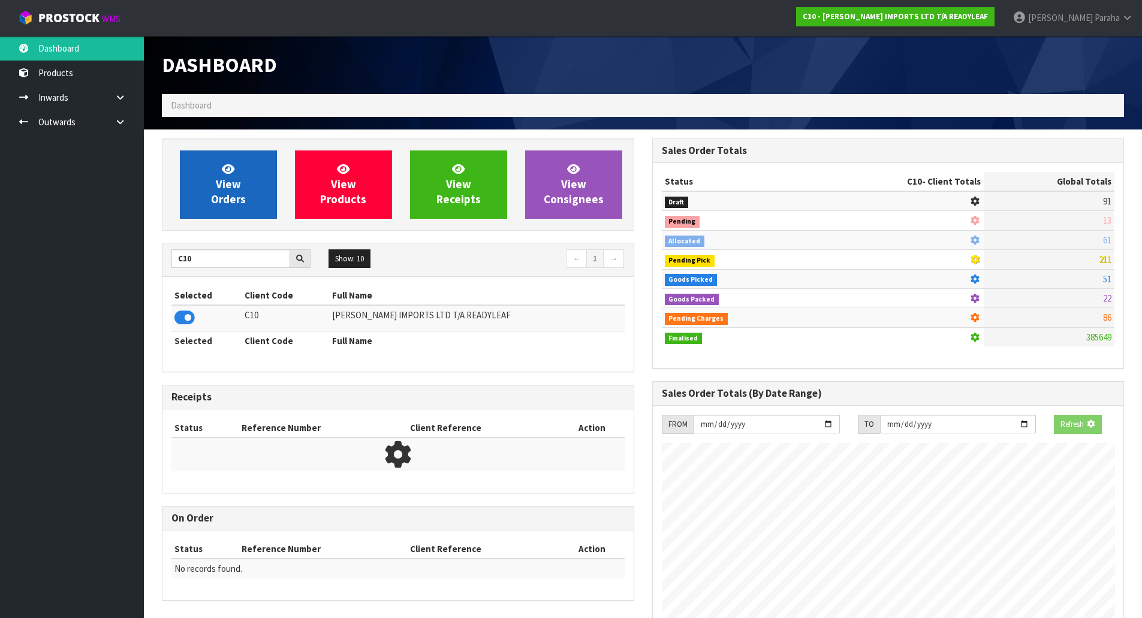
scroll to position [772, 490]
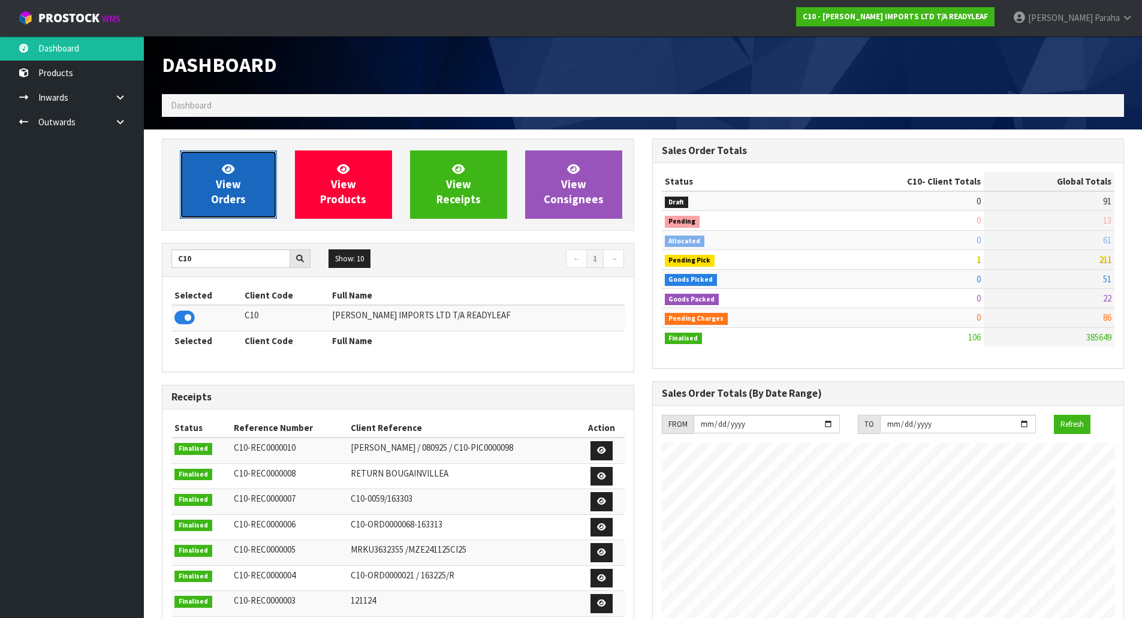
click at [218, 179] on span "View Orders" at bounding box center [228, 184] width 35 height 45
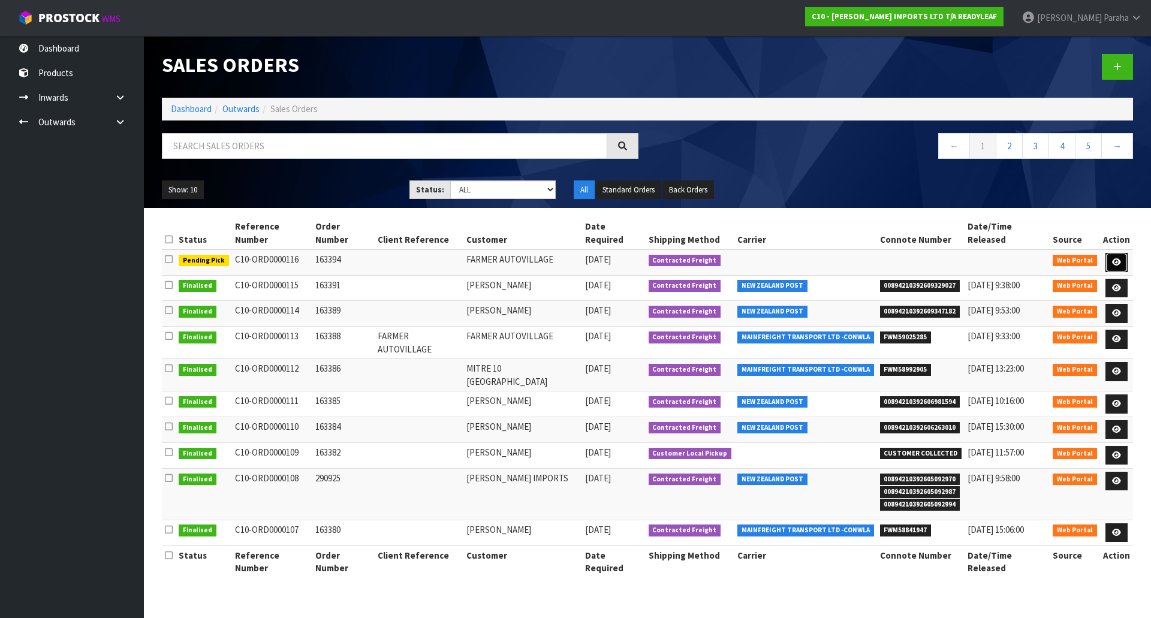
click at [1121, 258] on icon at bounding box center [1116, 262] width 9 height 8
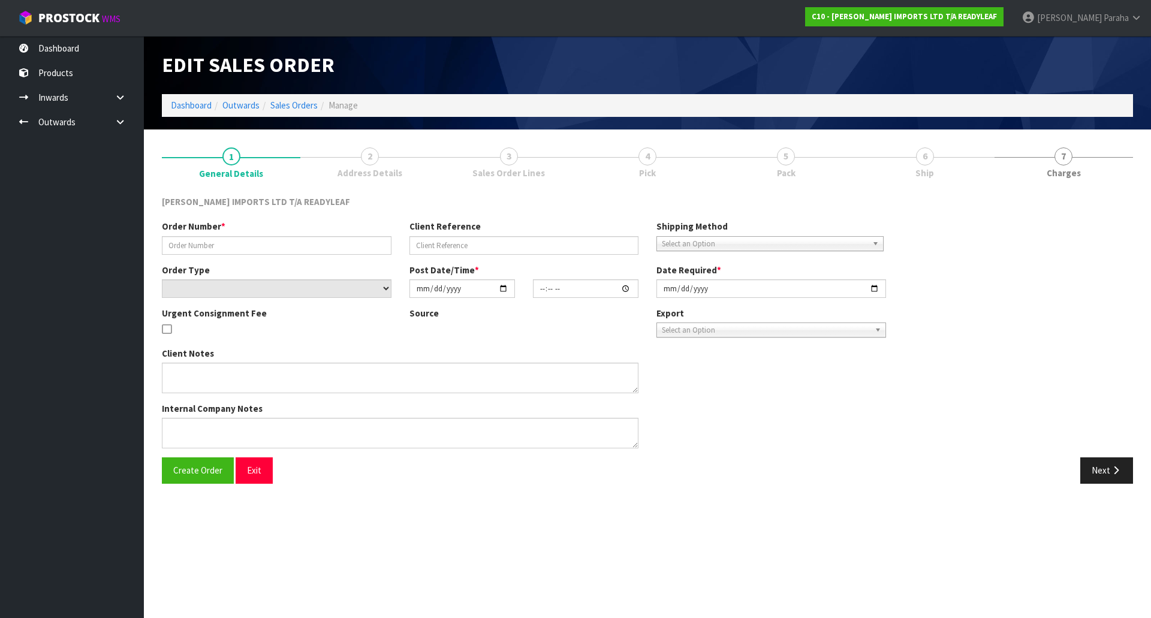
type input "163394"
select select "number:0"
type input "[DATE]"
type input "12:59:00.000"
type input "[DATE]"
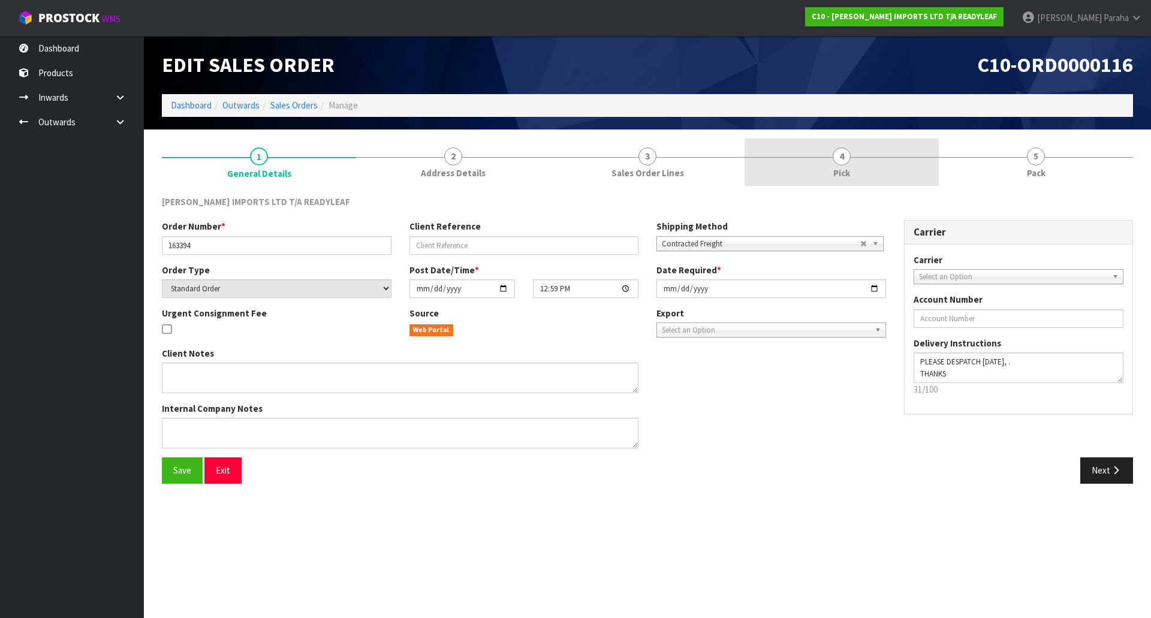
click at [849, 155] on span "4" at bounding box center [841, 156] width 18 height 18
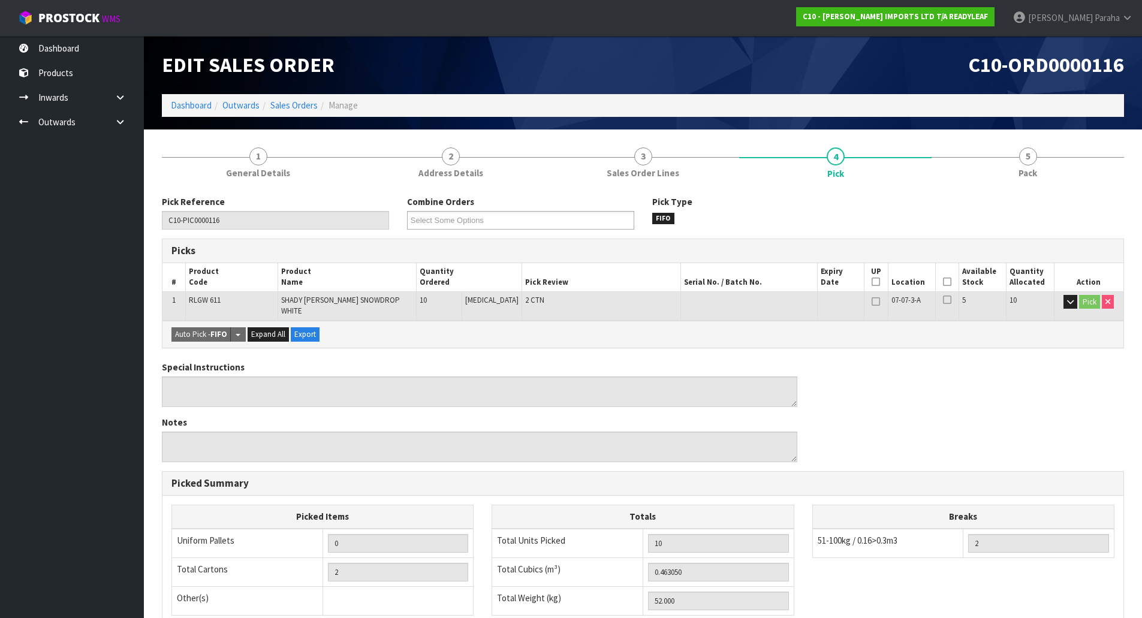
click at [945, 282] on icon at bounding box center [947, 282] width 8 height 1
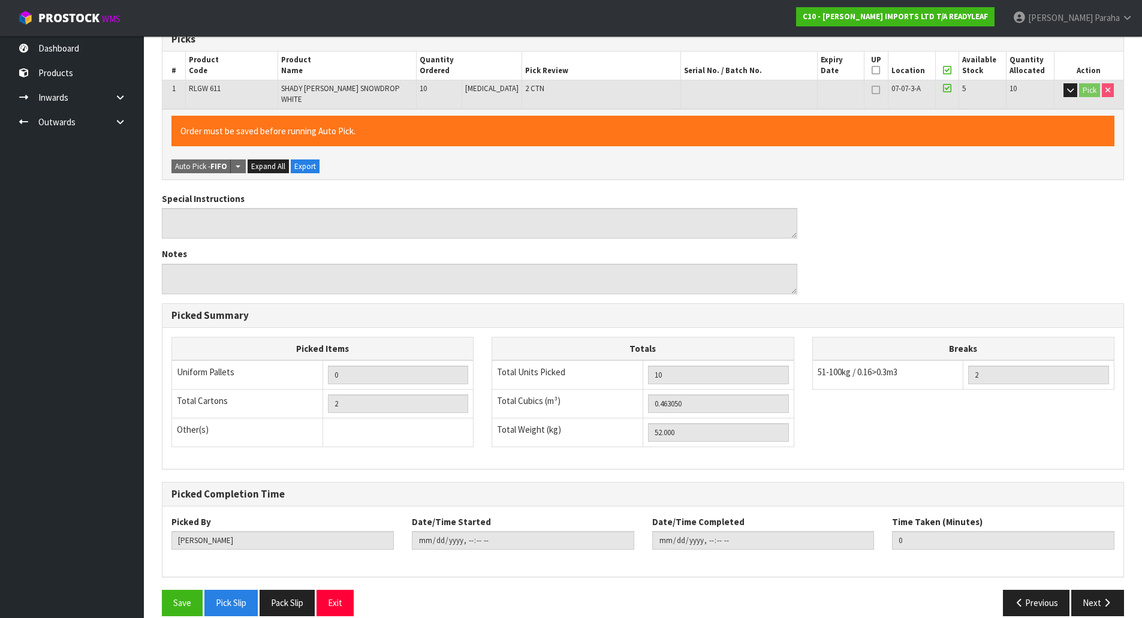
scroll to position [219, 0]
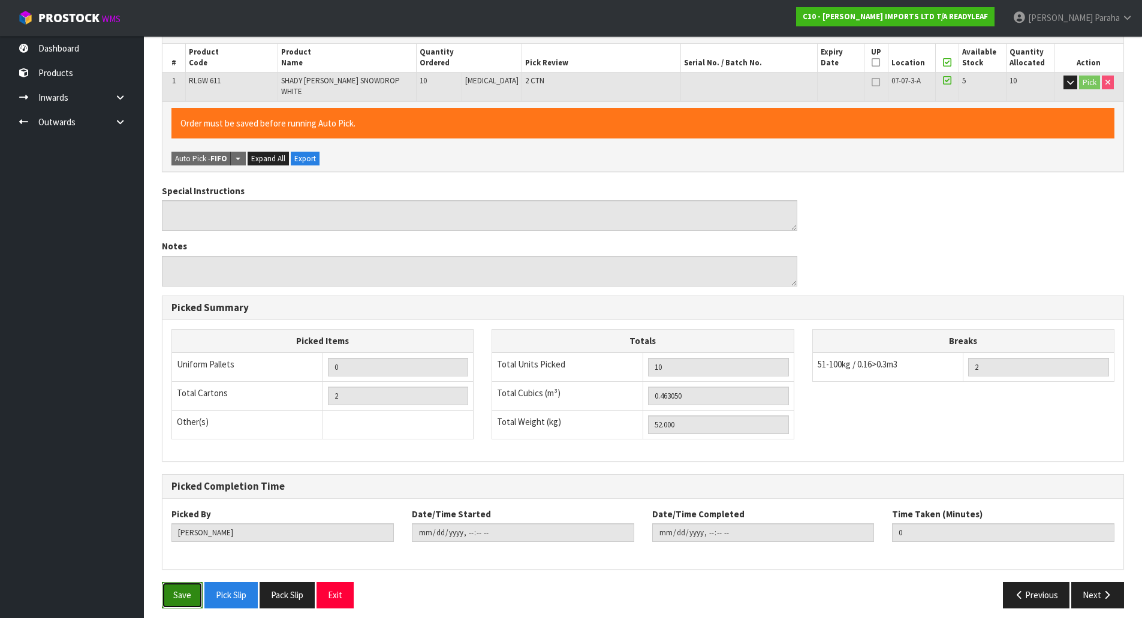
click at [177, 589] on button "Save" at bounding box center [182, 595] width 41 height 26
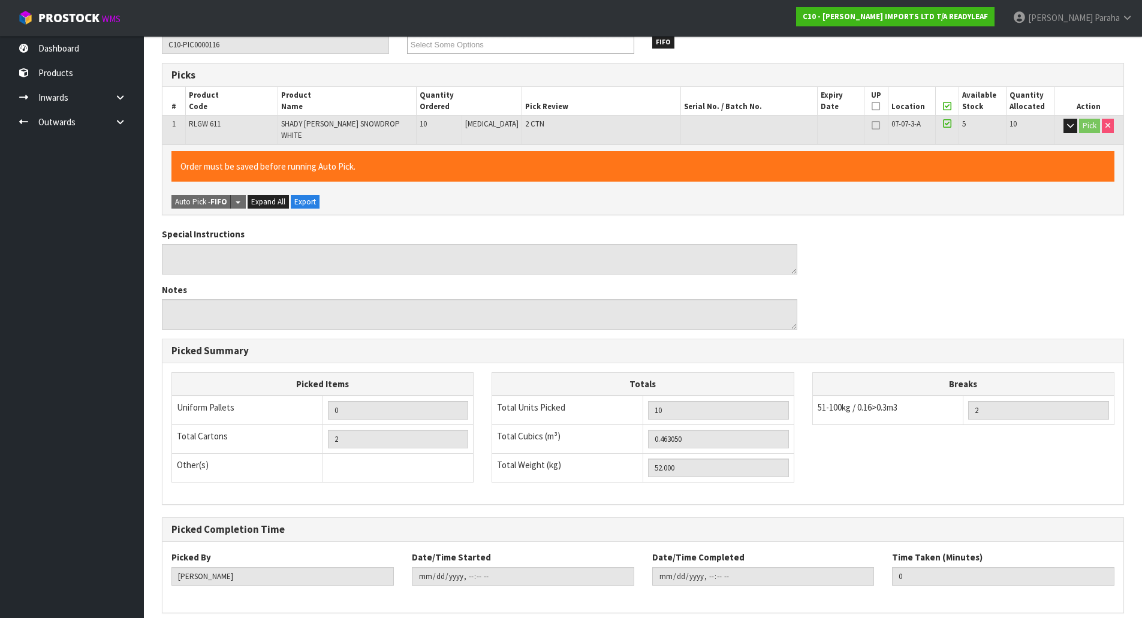
scroll to position [0, 0]
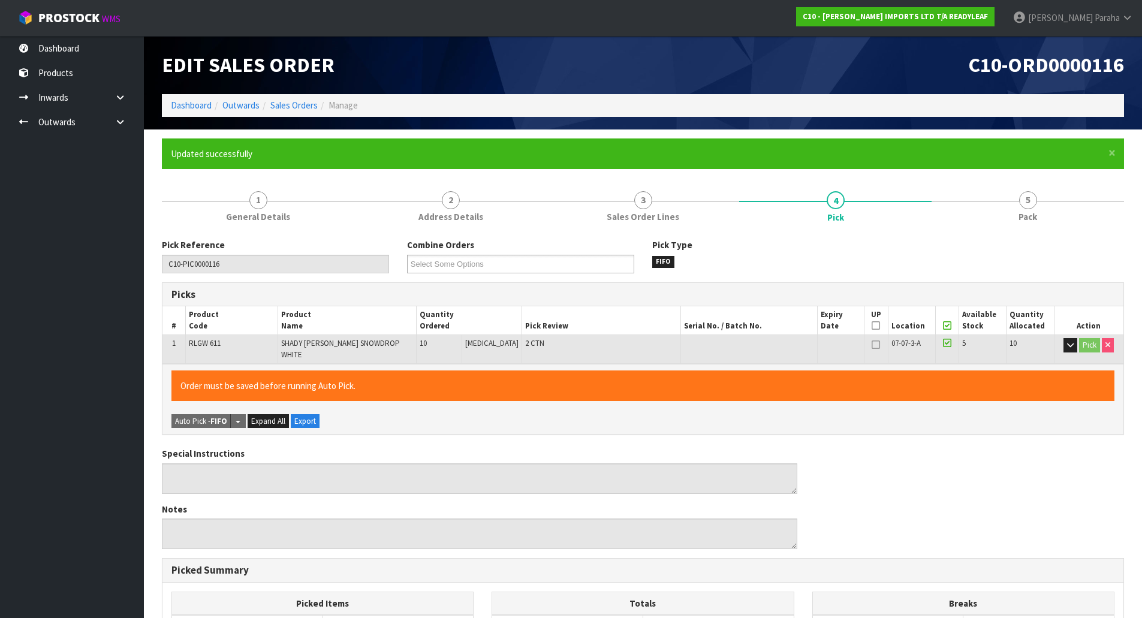
type input "[PERSON_NAME]"
type input "[DATE]T14:17:28"
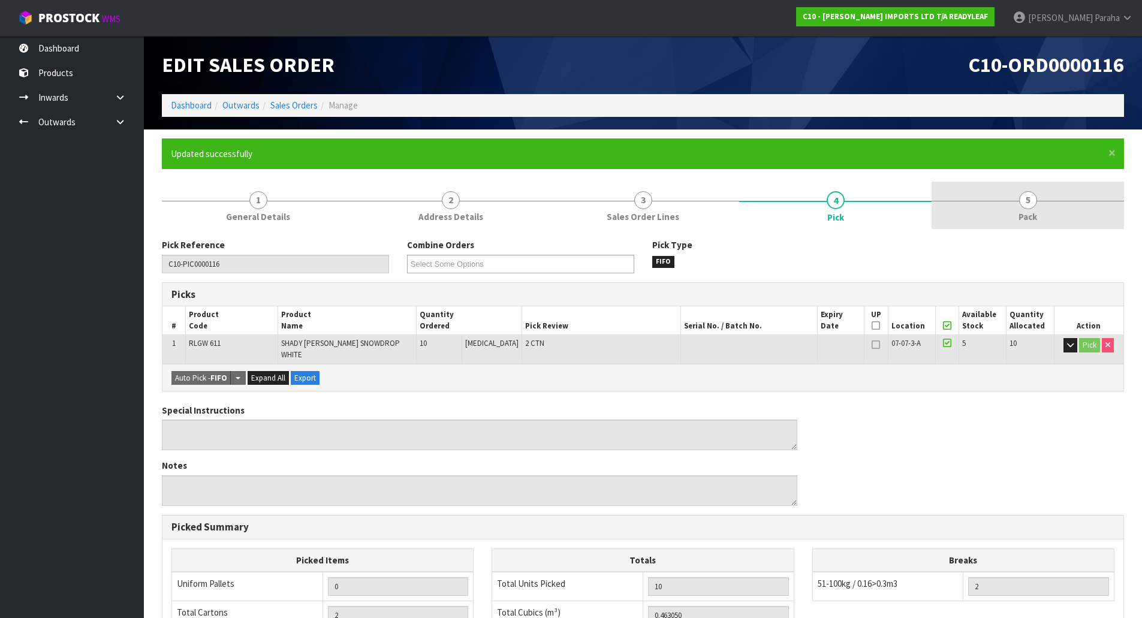
click at [1025, 198] on span "5" at bounding box center [1028, 200] width 18 height 18
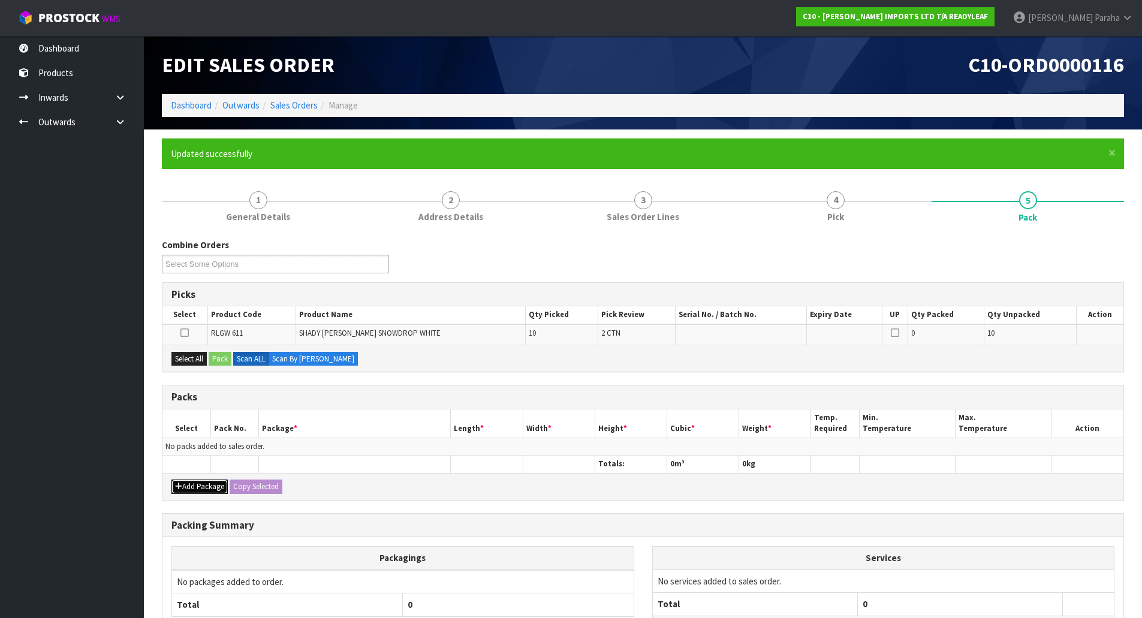
drag, startPoint x: 195, startPoint y: 483, endPoint x: 194, endPoint y: 476, distance: 7.3
click at [195, 482] on button "Add Package" at bounding box center [199, 486] width 56 height 14
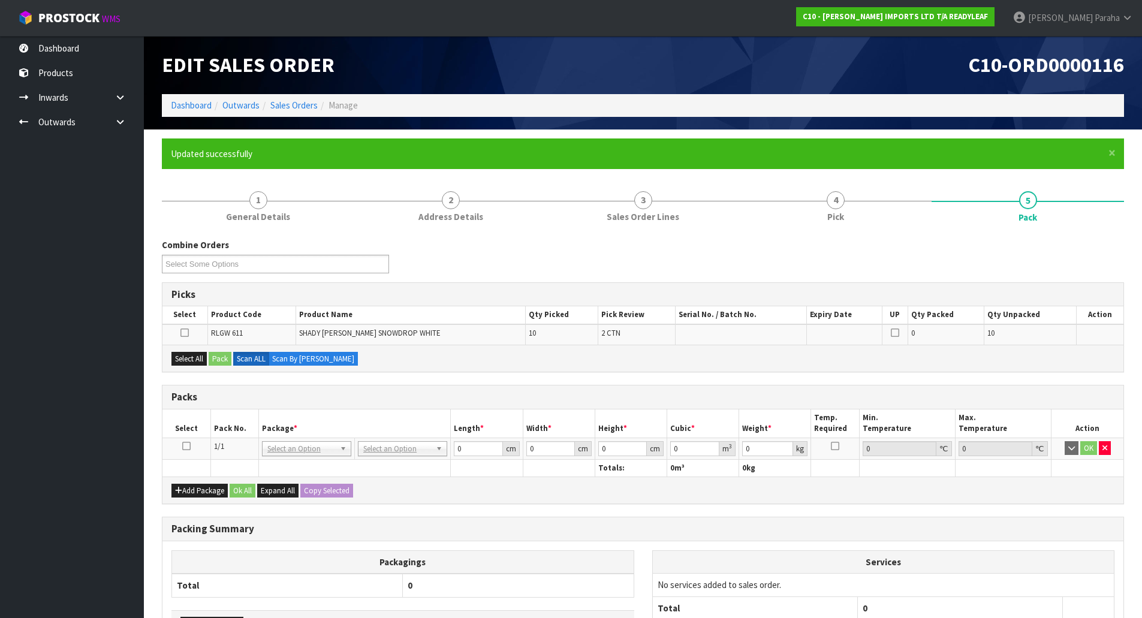
click at [188, 446] on icon at bounding box center [186, 446] width 8 height 1
click at [191, 366] on button "Select All" at bounding box center [188, 359] width 35 height 14
click at [221, 355] on button "Pack" at bounding box center [220, 359] width 23 height 14
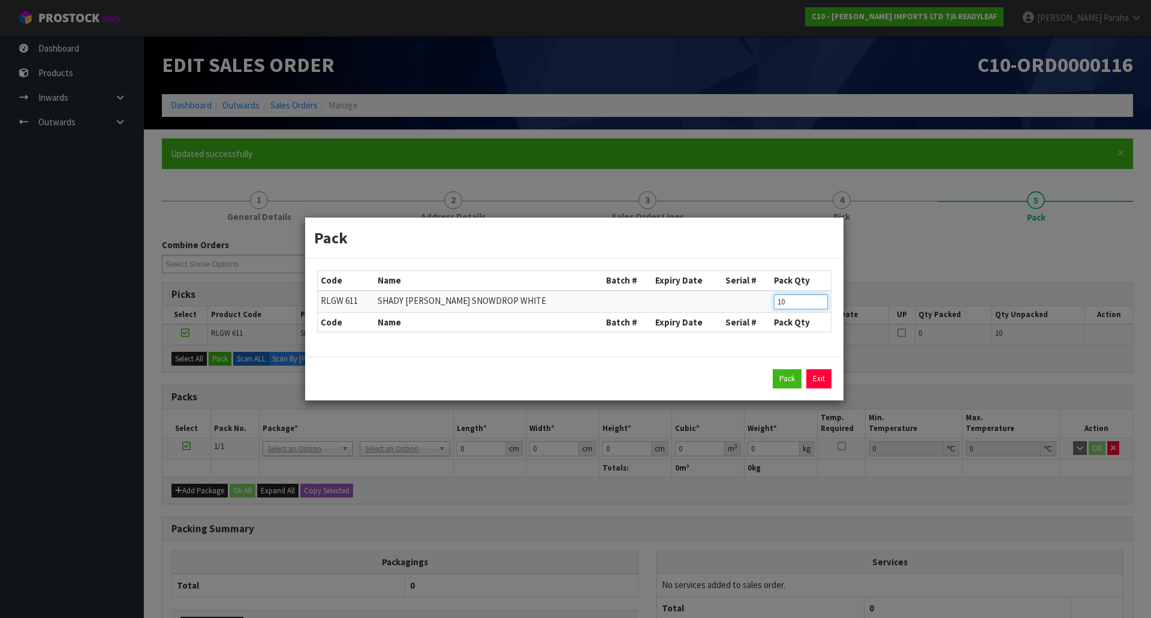
drag, startPoint x: 795, startPoint y: 303, endPoint x: 752, endPoint y: 298, distance: 42.9
click at [752, 298] on tr "RLGW 611 SHADY [PERSON_NAME] SNOWDROP WHITE 10" at bounding box center [574, 302] width 513 height 22
type input "5"
click at [789, 380] on button "Pack" at bounding box center [787, 378] width 29 height 19
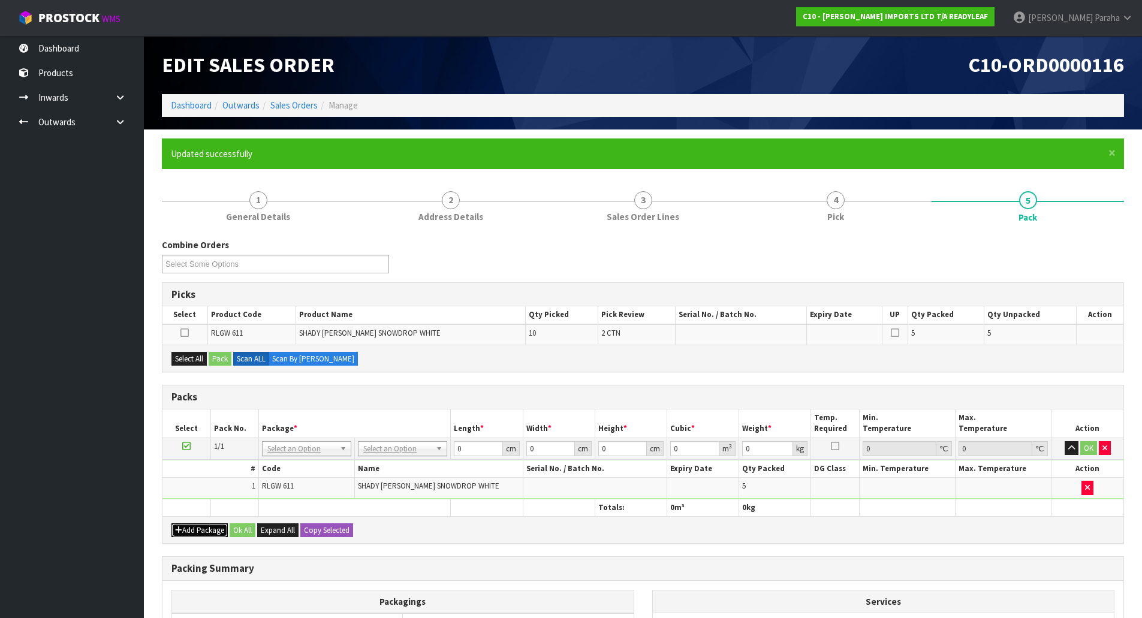
click at [203, 535] on button "Add Package" at bounding box center [199, 530] width 56 height 14
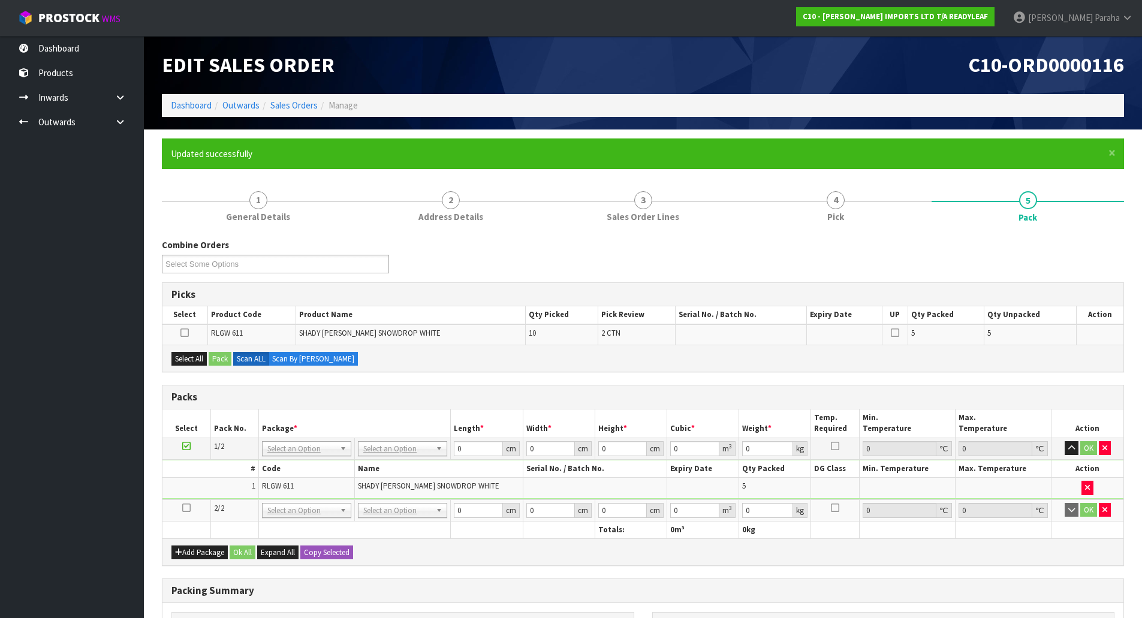
click at [184, 508] on icon at bounding box center [186, 508] width 8 height 1
click at [195, 360] on button "Select All" at bounding box center [188, 359] width 35 height 14
click at [209, 360] on div "Select All Pack Scan ALL Scan By [PERSON_NAME]" at bounding box center [642, 358] width 961 height 27
click at [222, 359] on button "Pack" at bounding box center [220, 359] width 23 height 14
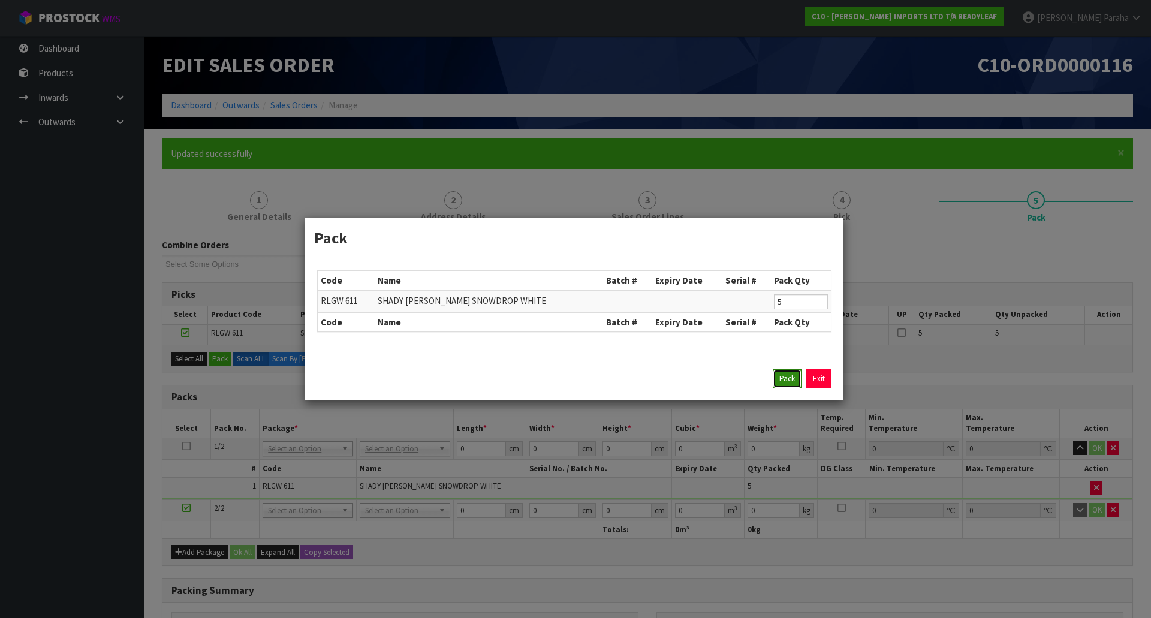
click at [785, 378] on button "Pack" at bounding box center [787, 378] width 29 height 19
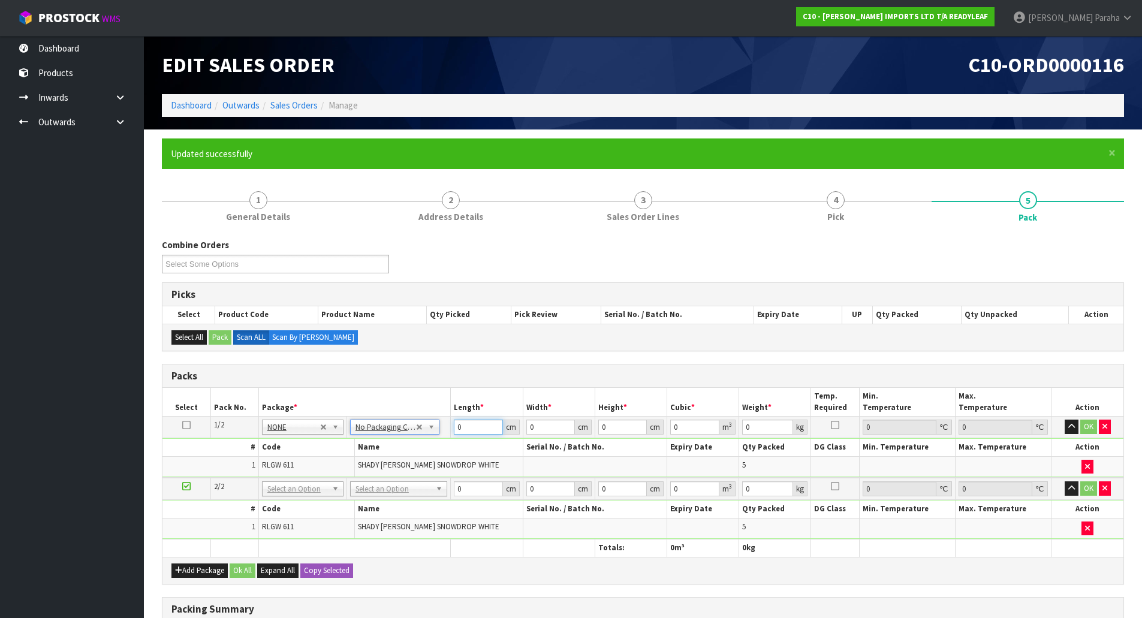
click at [477, 426] on input "0" at bounding box center [478, 427] width 49 height 15
type input "109"
type input "105"
type input "2"
type input "0.02289"
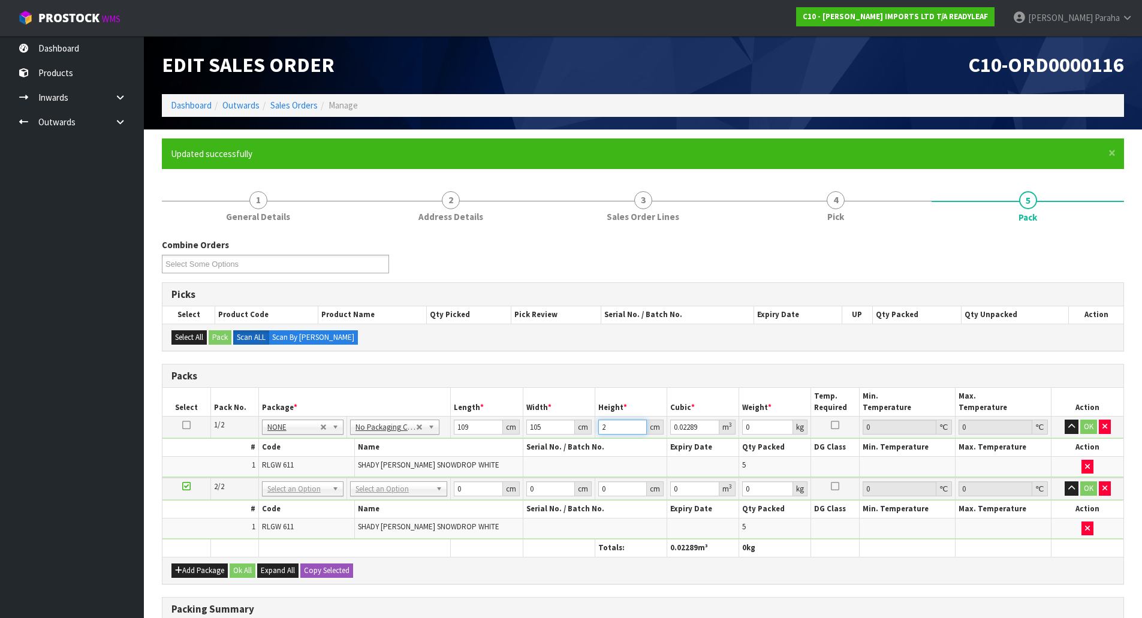
type input "24"
type input "0.27468"
type input "24"
type input "25"
click at [1064, 420] on button "button" at bounding box center [1071, 427] width 14 height 14
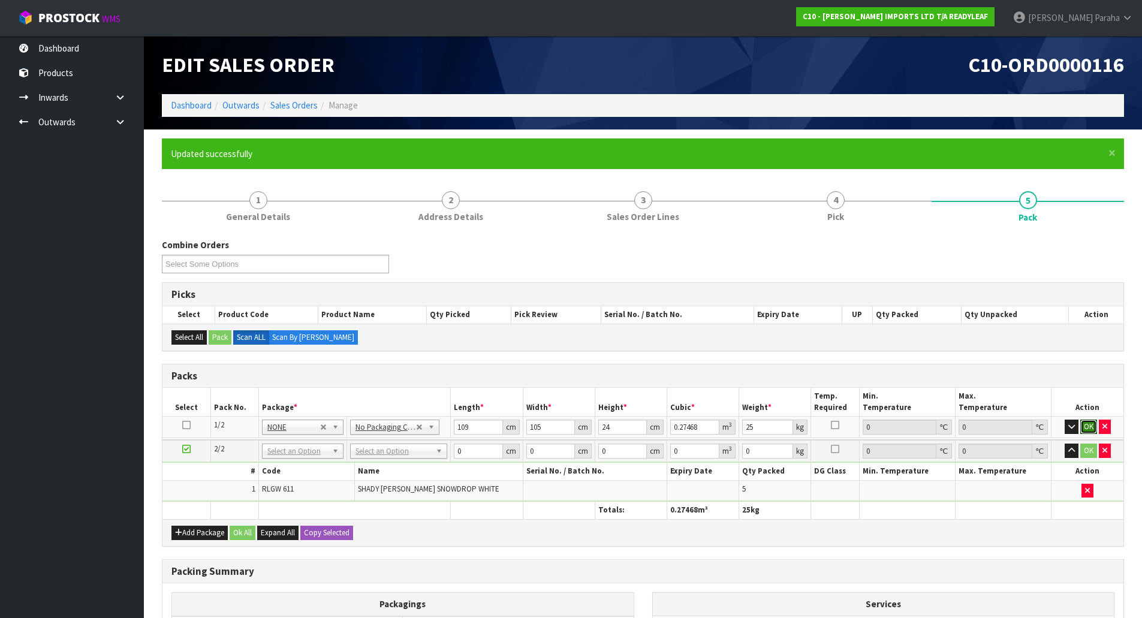
click button "OK" at bounding box center [1088, 427] width 17 height 14
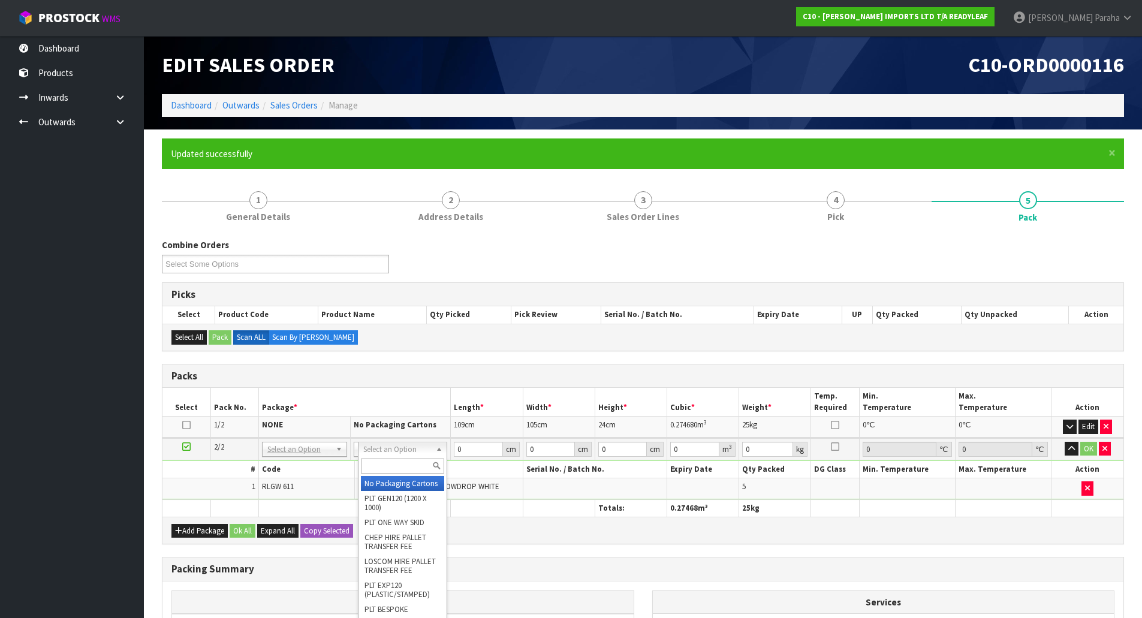
type input "2"
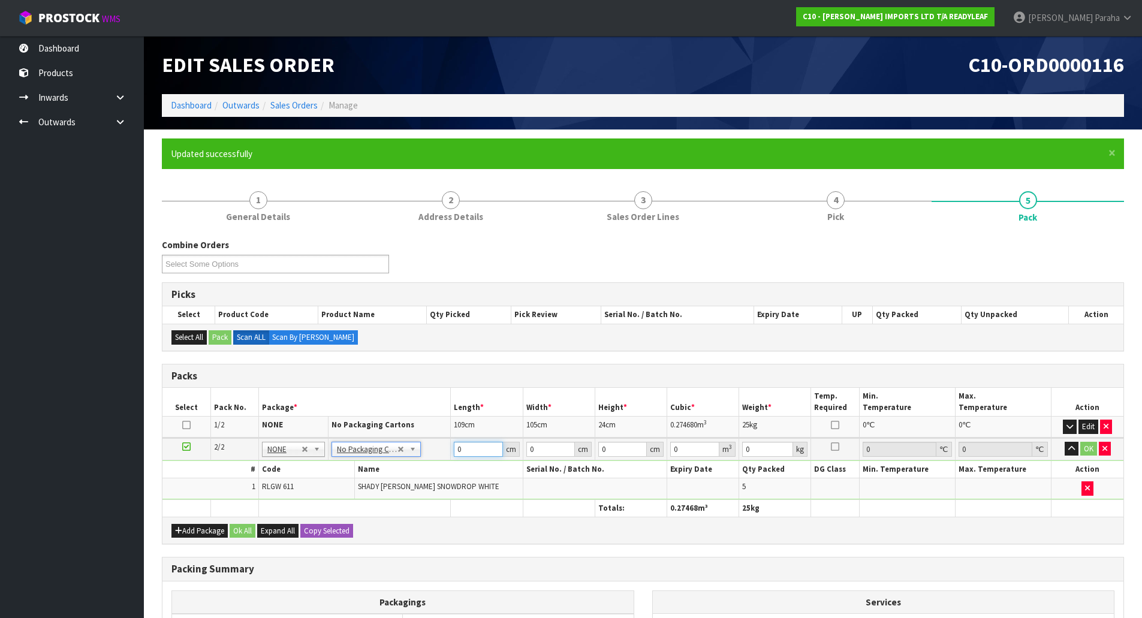
click at [471, 446] on input "0" at bounding box center [478, 449] width 49 height 15
type input "109"
type input "107"
type input "2"
type input "0.023326"
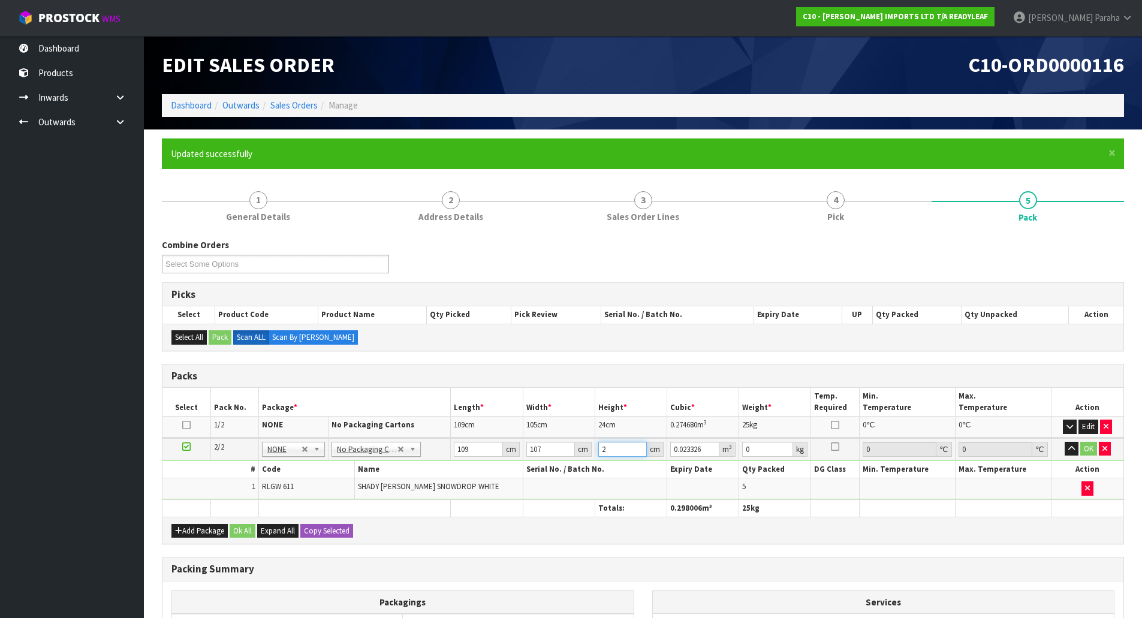
type input "23"
type input "0.268249"
type input "23"
type input "25"
click at [1064, 442] on button "button" at bounding box center [1071, 449] width 14 height 14
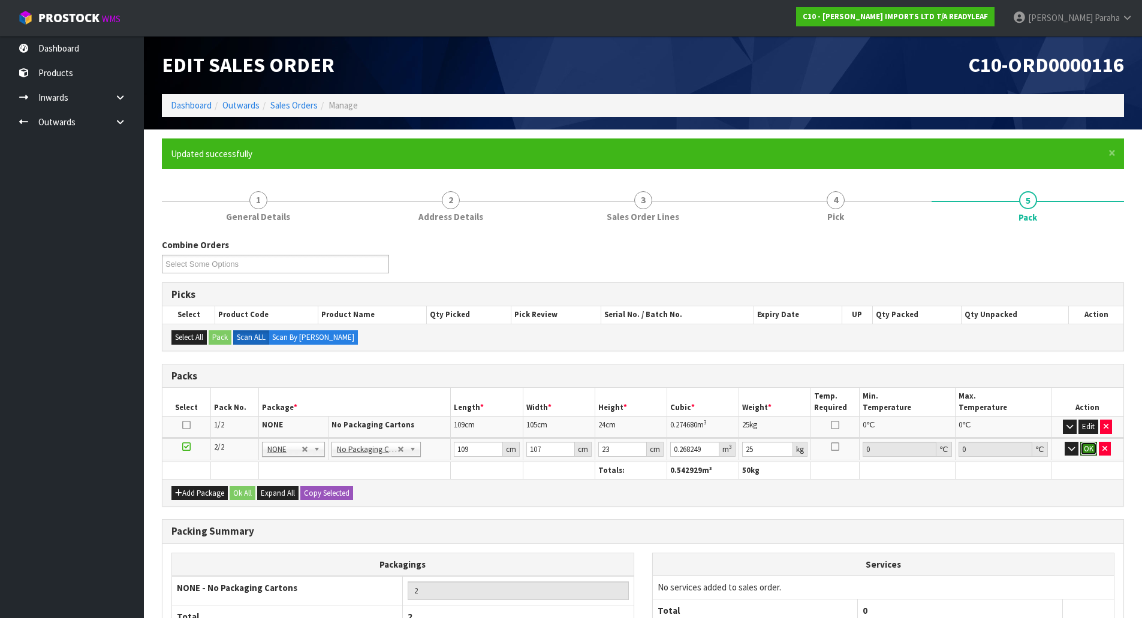
click button "OK" at bounding box center [1088, 449] width 17 height 14
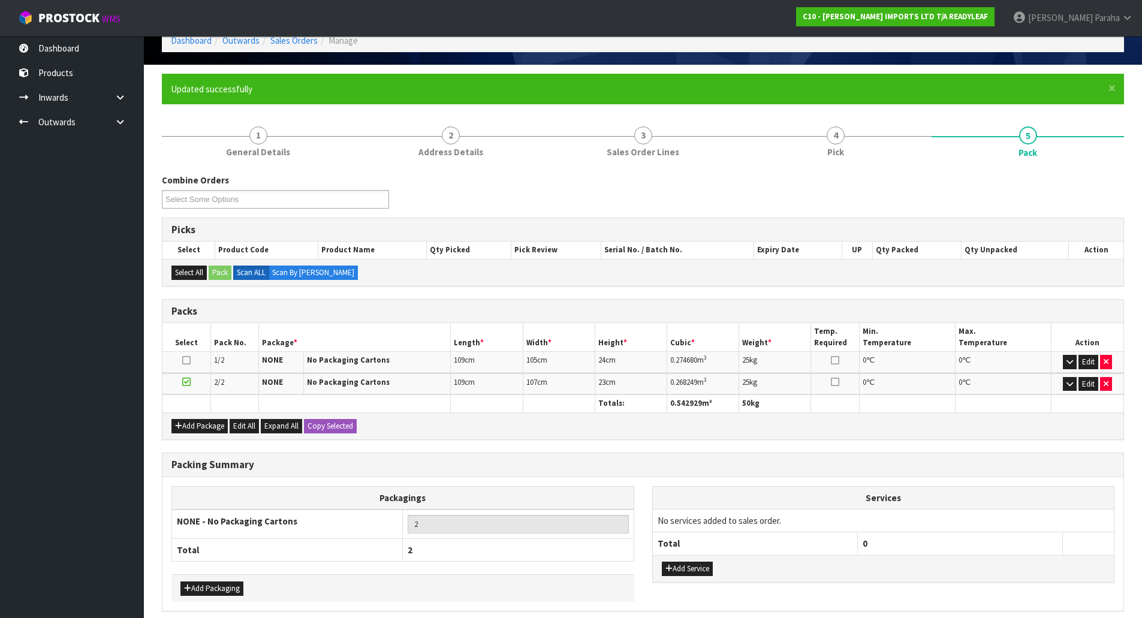
scroll to position [114, 0]
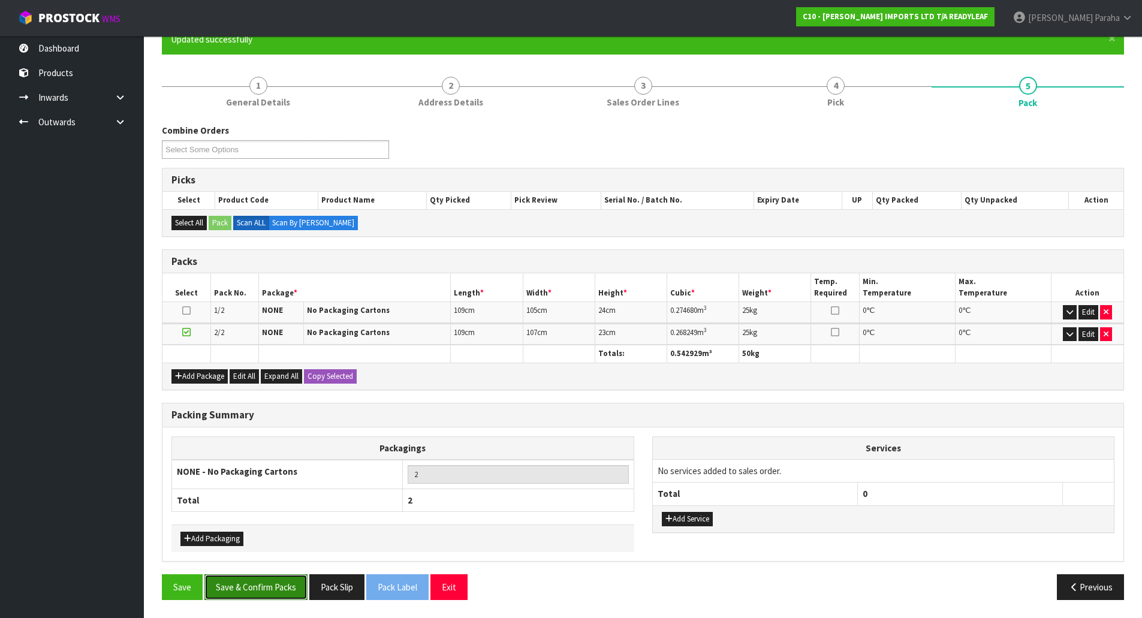
click at [265, 596] on button "Save & Confirm Packs" at bounding box center [255, 587] width 103 height 26
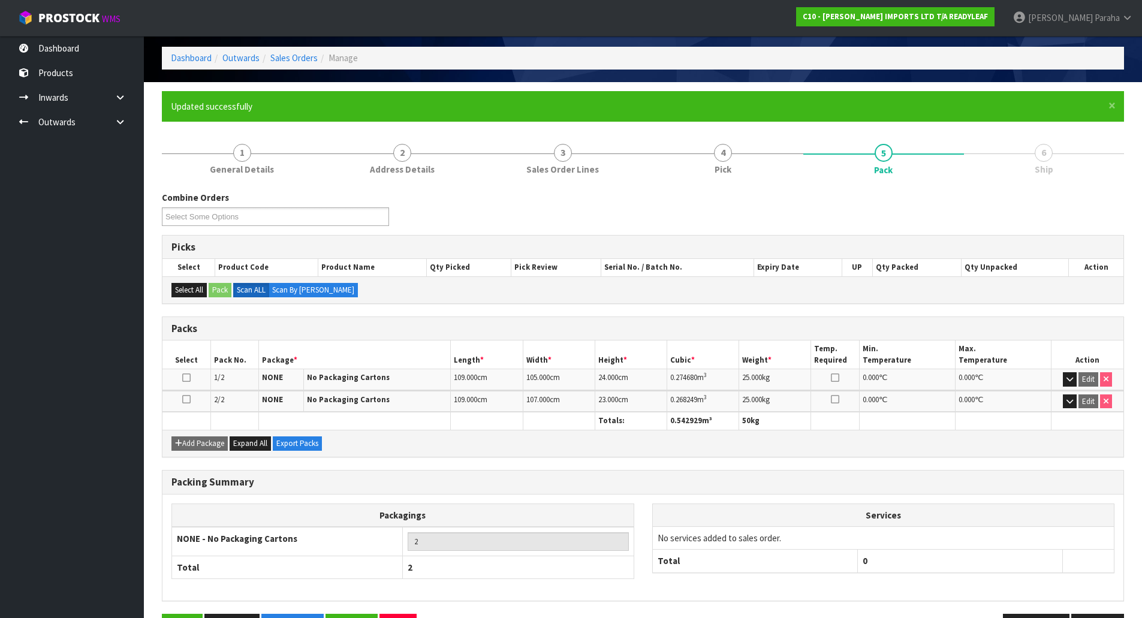
scroll to position [88, 0]
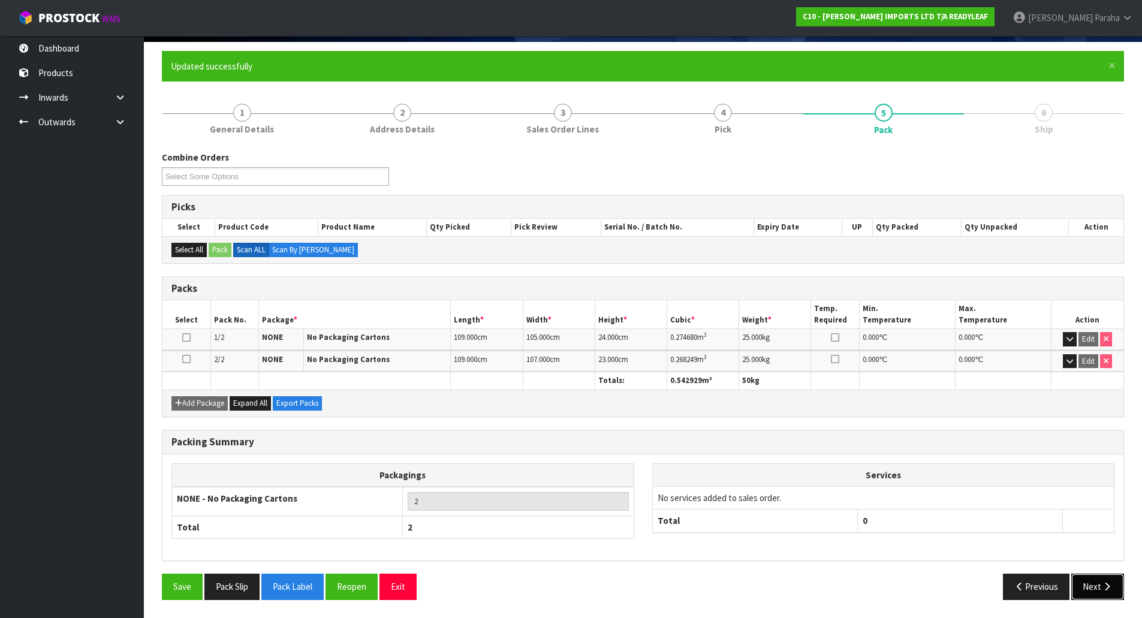
click at [1108, 590] on icon "button" at bounding box center [1106, 586] width 11 height 9
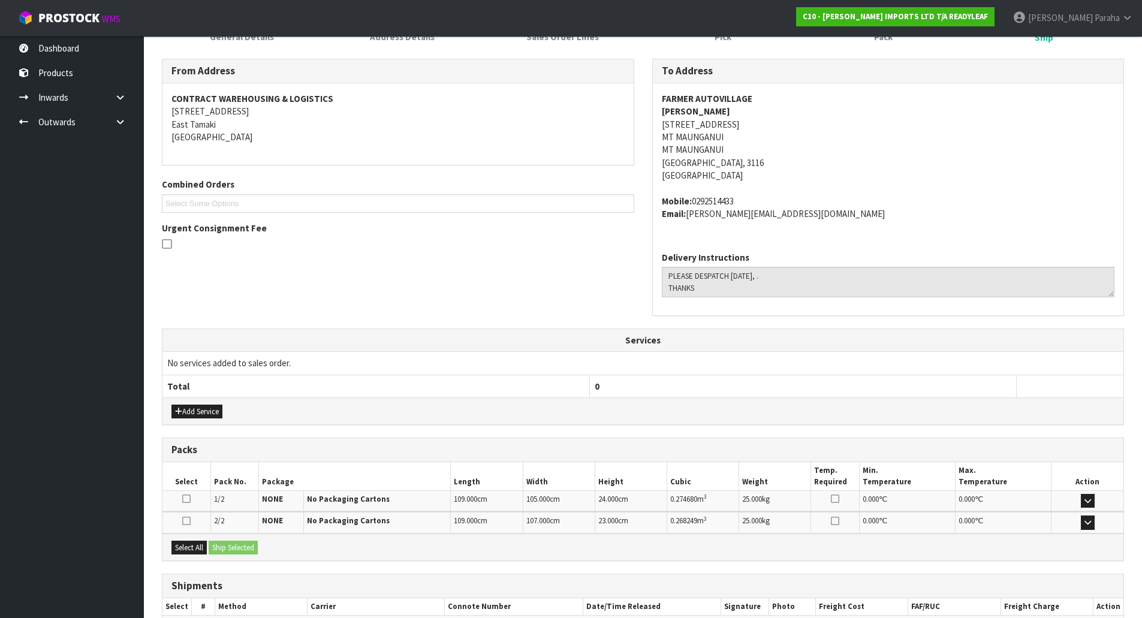
scroll to position [252, 0]
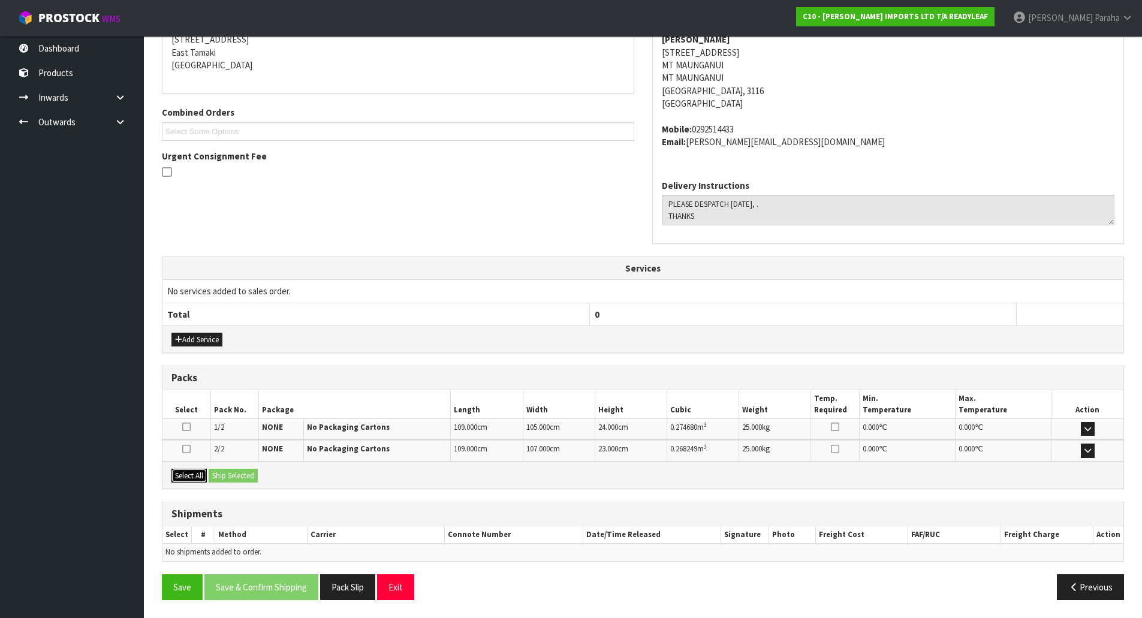
drag, startPoint x: 183, startPoint y: 475, endPoint x: 225, endPoint y: 473, distance: 41.4
click at [197, 473] on button "Select All" at bounding box center [188, 476] width 35 height 14
click at [230, 474] on button "Ship Selected" at bounding box center [233, 476] width 49 height 14
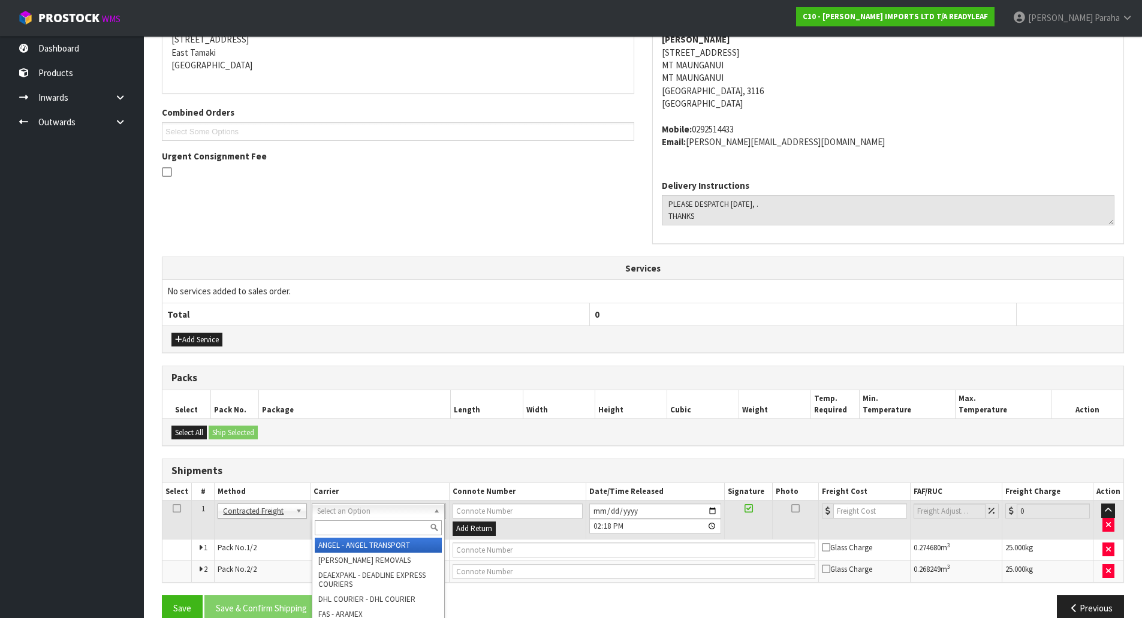
click at [385, 532] on input "text" at bounding box center [378, 527] width 127 height 15
type input "NZP"
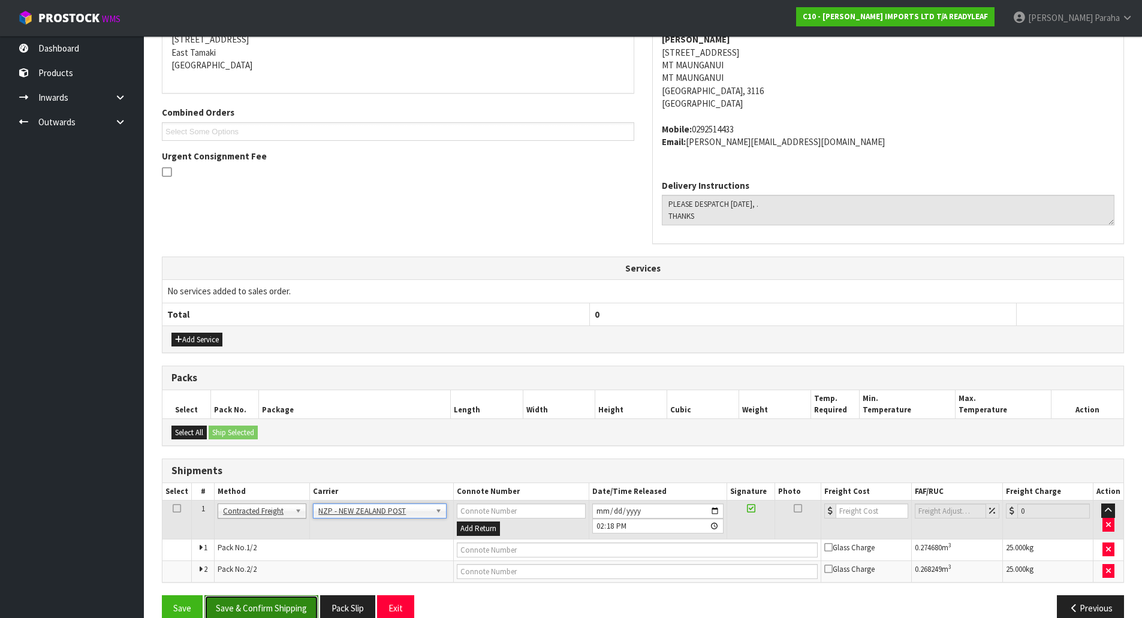
click at [293, 609] on button "Save & Confirm Shipping" at bounding box center [261, 608] width 114 height 26
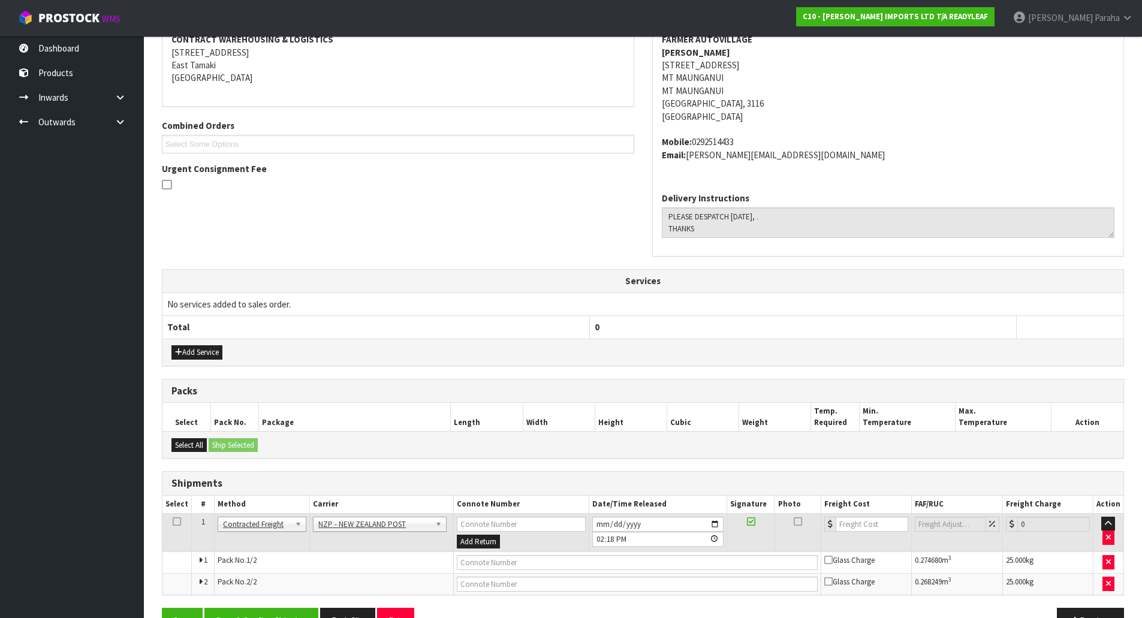
scroll to position [0, 0]
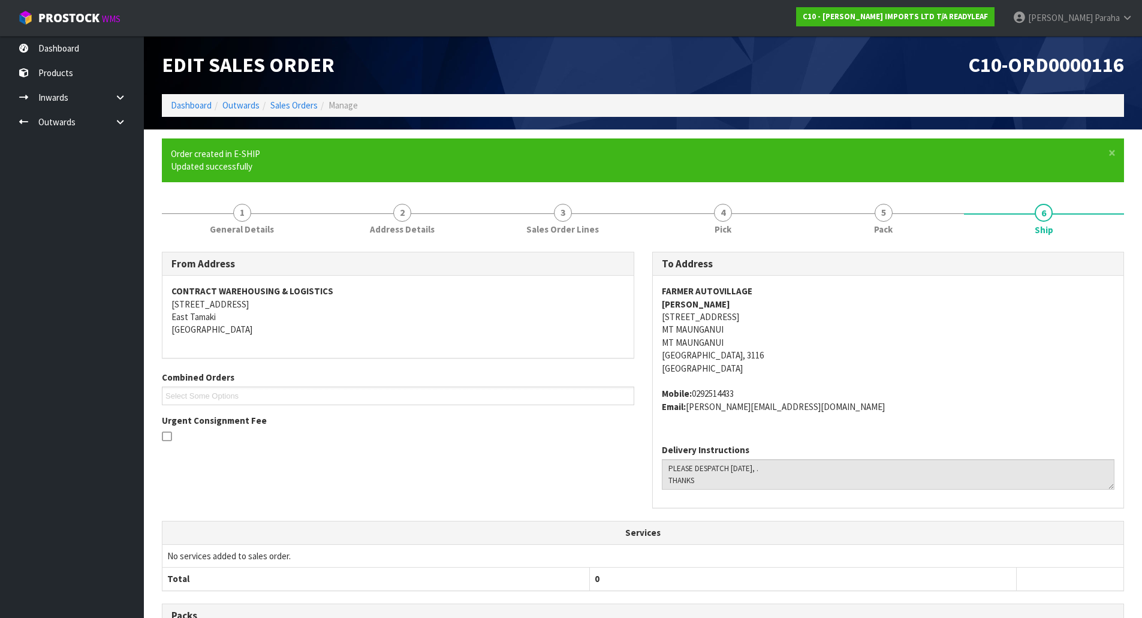
click at [712, 291] on strong "FARMER AUTOVILLAGE" at bounding box center [707, 290] width 91 height 11
click at [712, 290] on strong "FARMER AUTOVILLAGE" at bounding box center [707, 290] width 91 height 11
copy strong "FARMER AUTOVILLAGE"
click at [705, 316] on address "FARMER AUTOVILLAGE [PERSON_NAME] [STREET_ADDRESS]" at bounding box center [888, 330] width 453 height 90
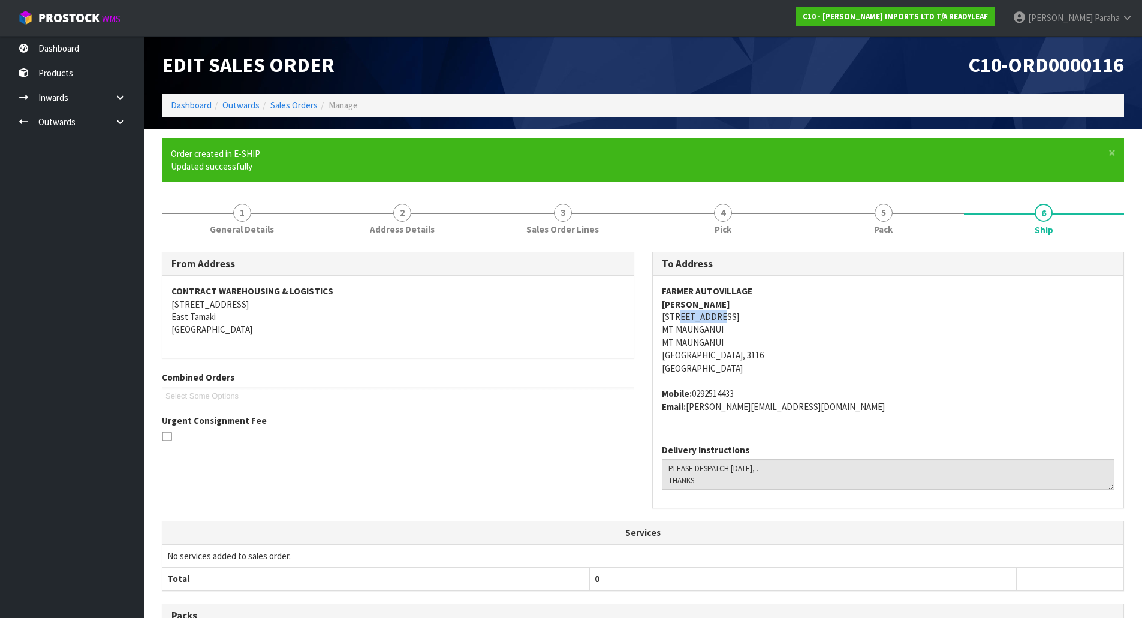
click at [705, 316] on address "FARMER AUTOVILLAGE [PERSON_NAME] [STREET_ADDRESS]" at bounding box center [888, 330] width 453 height 90
copy address "[STREET_ADDRESS]"
drag, startPoint x: 743, startPoint y: 398, endPoint x: 694, endPoint y: 397, distance: 48.6
click at [694, 397] on address "Mobile: [PHONE_NUMBER] Email: [PERSON_NAME][EMAIL_ADDRESS][DOMAIN_NAME]" at bounding box center [888, 400] width 453 height 26
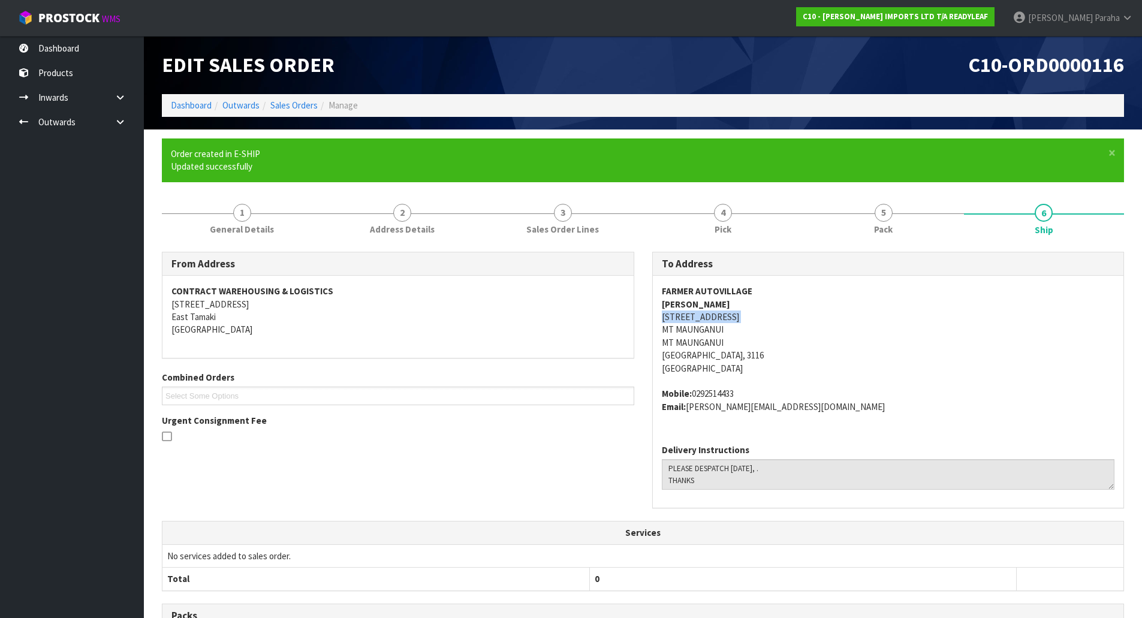
copy address "0292514433"
drag, startPoint x: 810, startPoint y: 408, endPoint x: 689, endPoint y: 411, distance: 121.1
click at [689, 411] on address "Mobile: [PHONE_NUMBER] Email: [PERSON_NAME][EMAIL_ADDRESS][DOMAIN_NAME]" at bounding box center [888, 400] width 453 height 26
copy address "[PERSON_NAME][EMAIL_ADDRESS][DOMAIN_NAME]"
click at [684, 303] on strong "[PERSON_NAME]" at bounding box center [696, 303] width 68 height 11
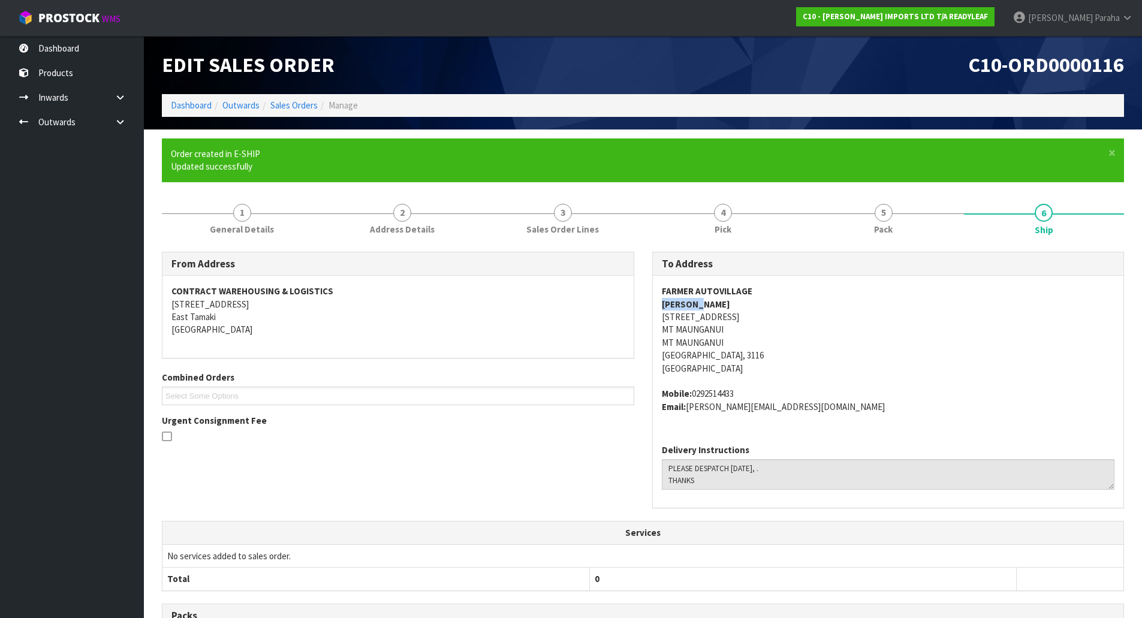
click at [684, 303] on strong "[PERSON_NAME]" at bounding box center [696, 303] width 68 height 11
copy strong "[PERSON_NAME]"
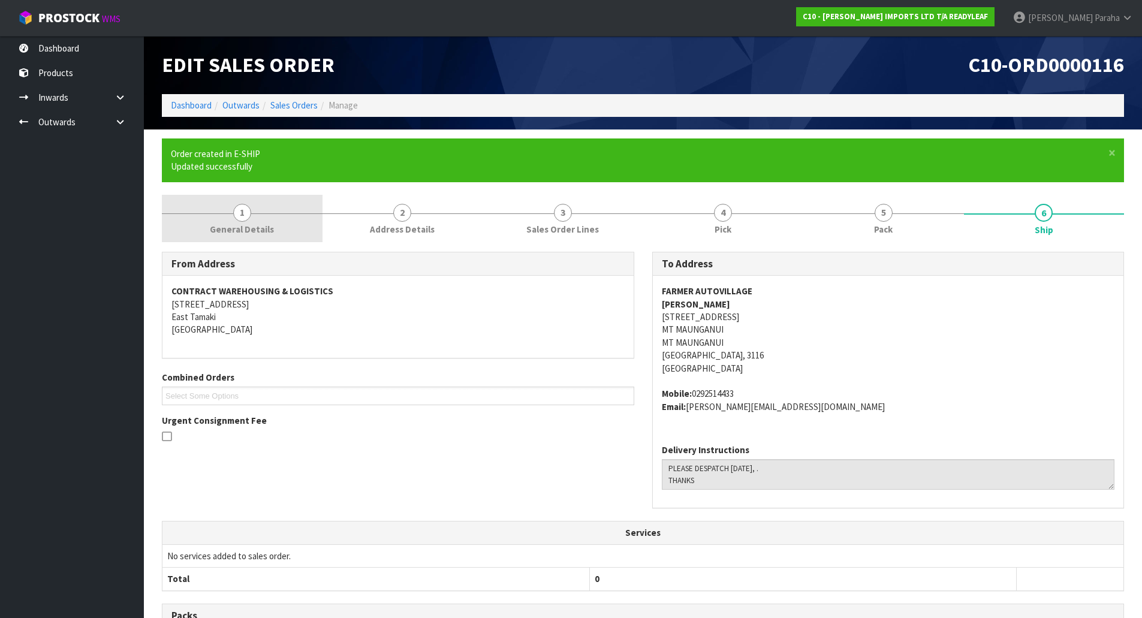
click at [236, 218] on span "1" at bounding box center [242, 213] width 18 height 18
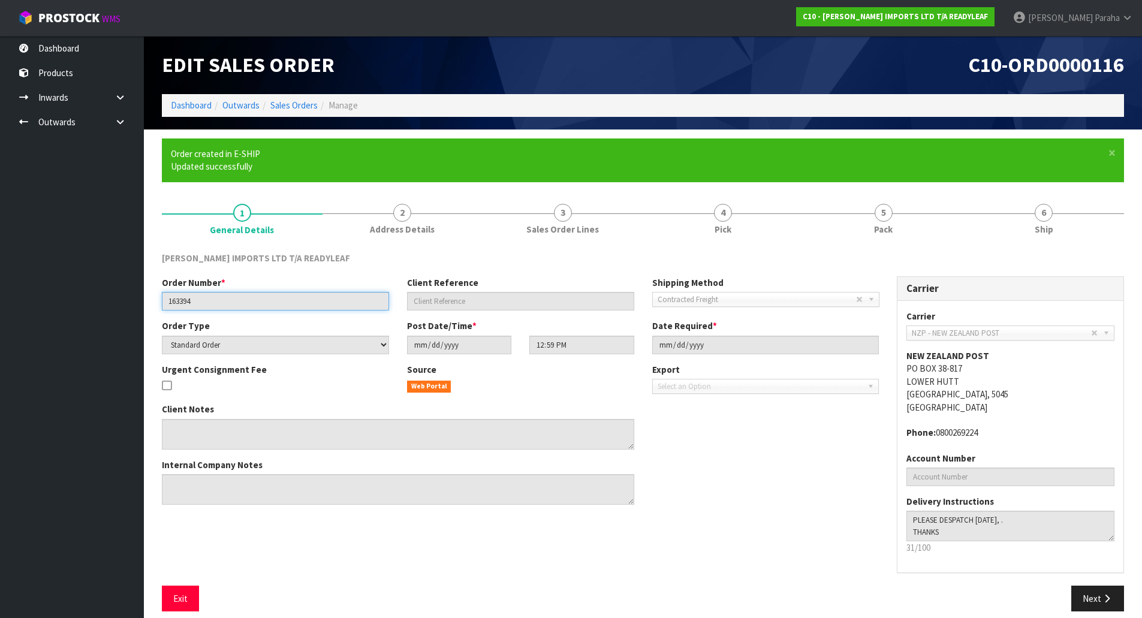
click at [185, 302] on input "163394" at bounding box center [275, 301] width 227 height 19
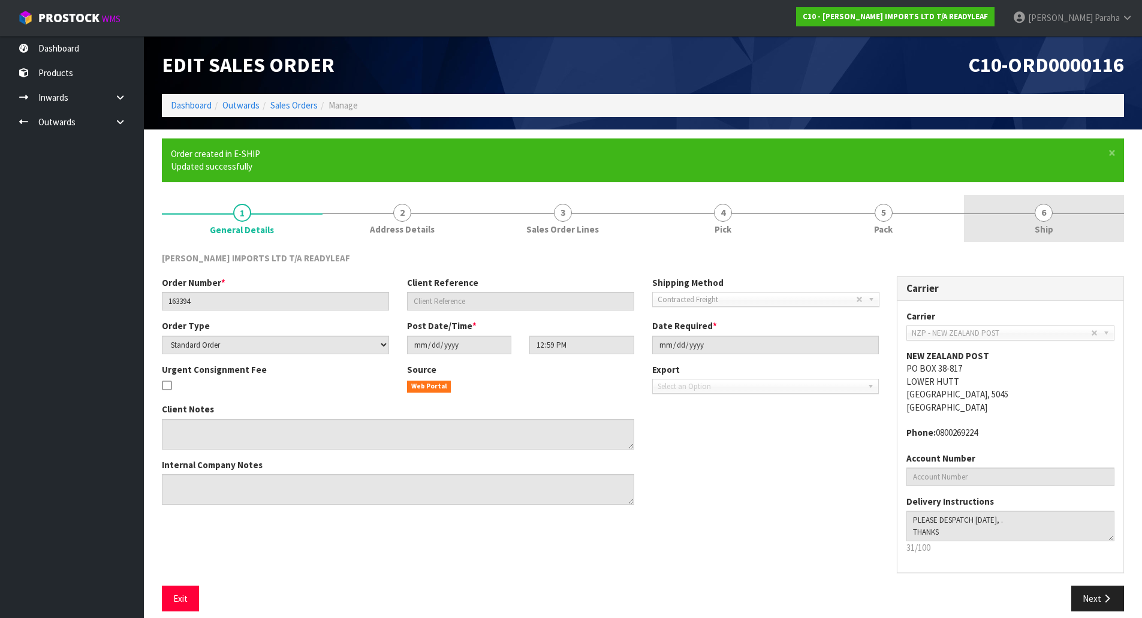
click at [1027, 209] on link "6 Ship" at bounding box center [1044, 218] width 161 height 47
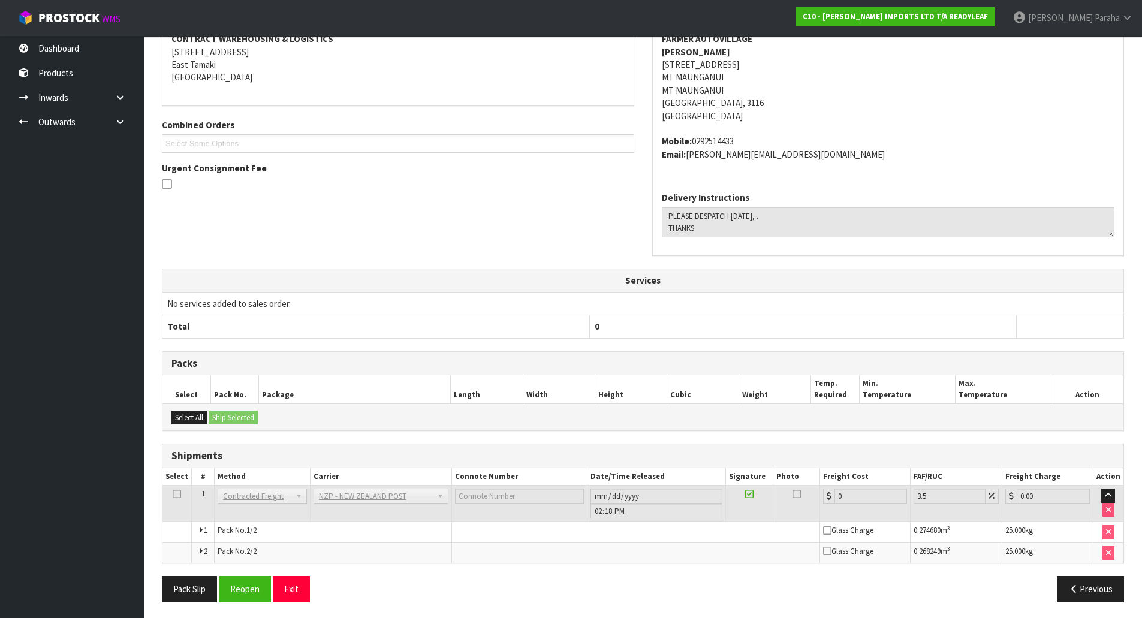
scroll to position [255, 0]
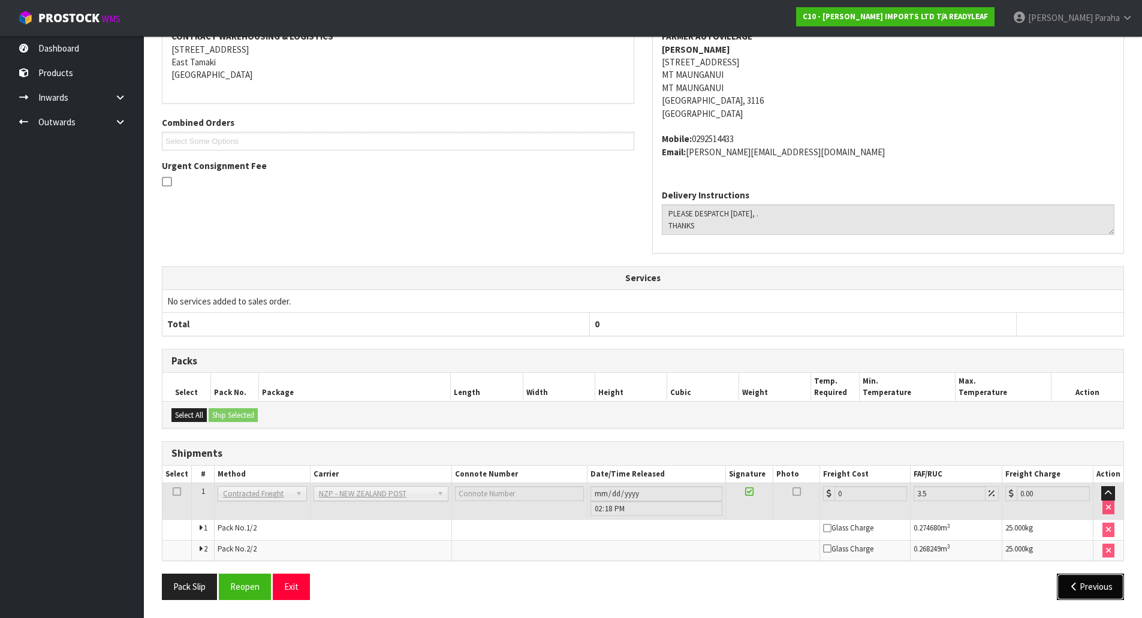
click at [1079, 587] on button "Previous" at bounding box center [1090, 587] width 67 height 26
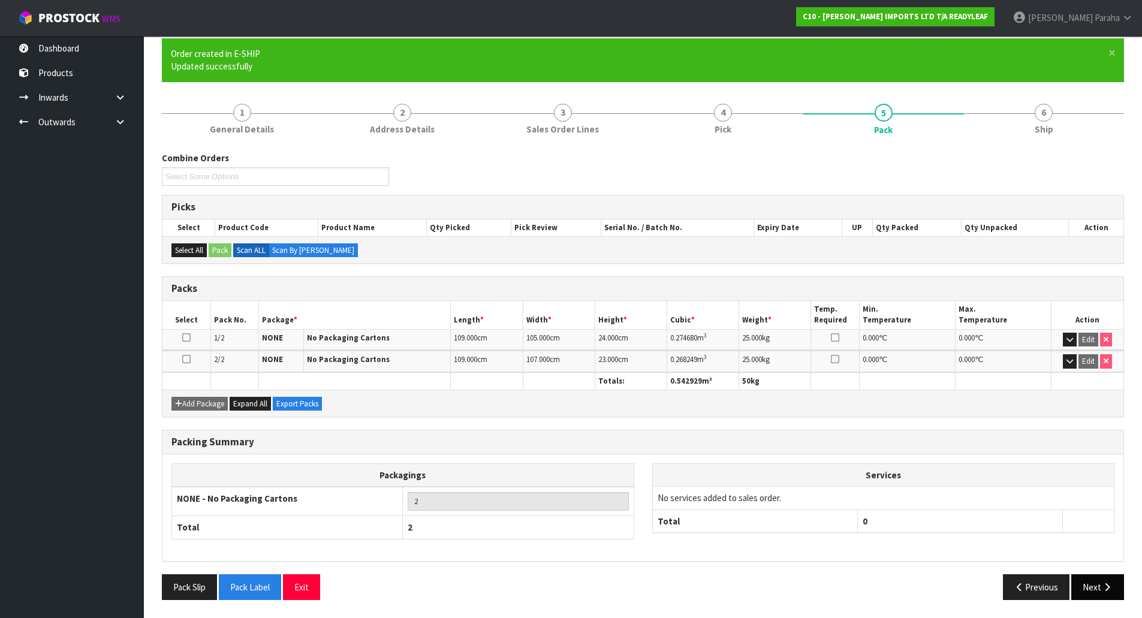
scroll to position [100, 0]
click at [266, 590] on button "Pack Label" at bounding box center [250, 587] width 62 height 26
click at [1096, 589] on button "Next" at bounding box center [1097, 587] width 53 height 26
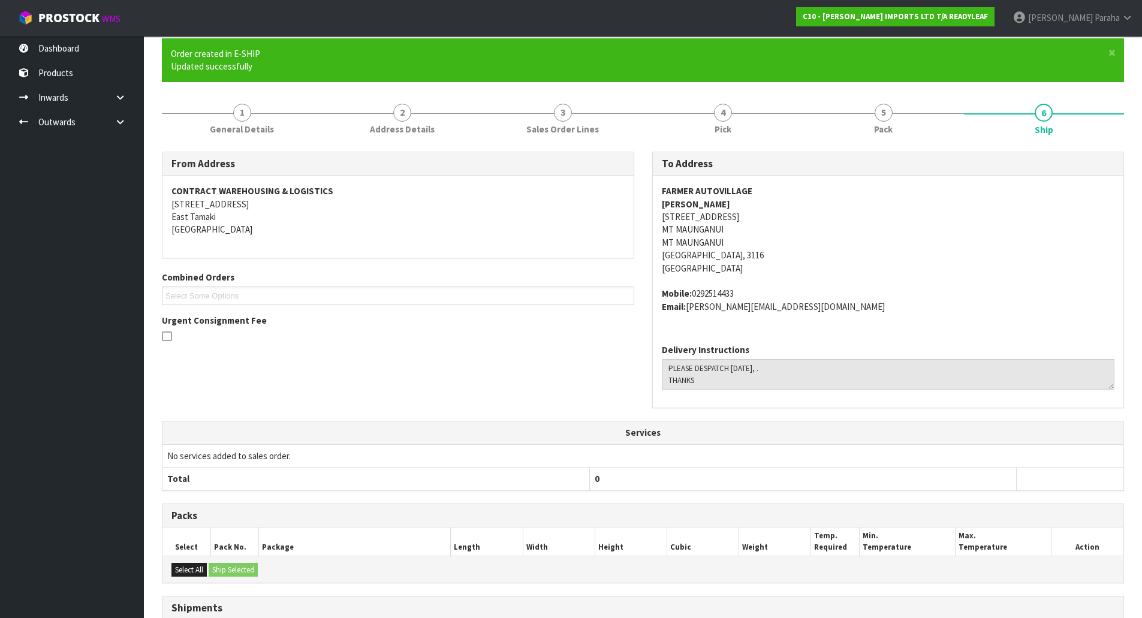
scroll to position [255, 0]
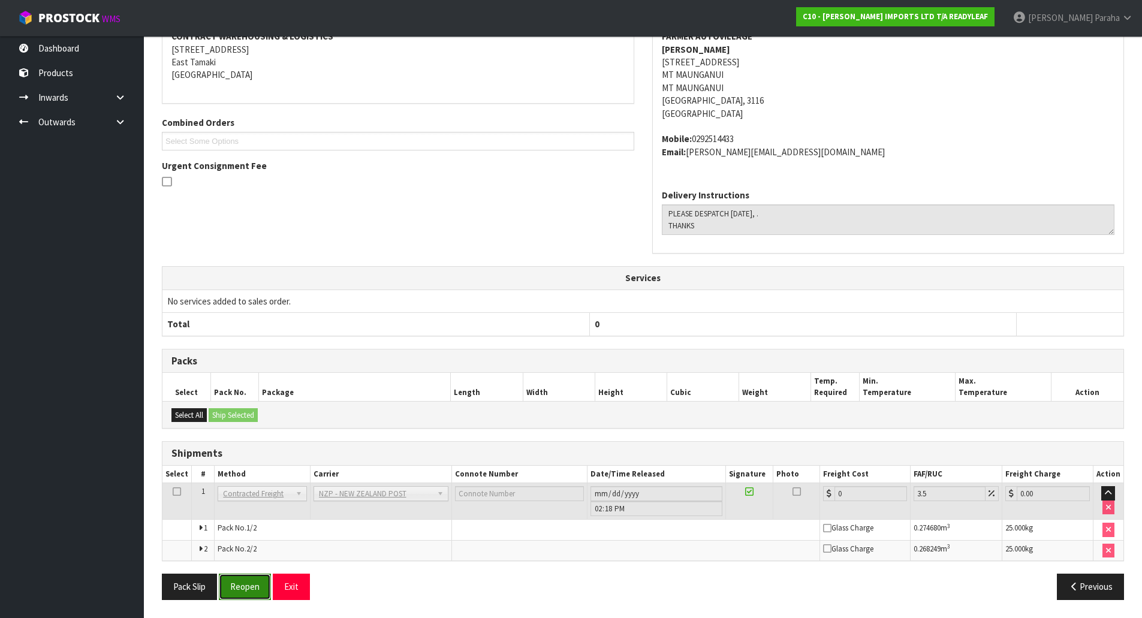
click at [235, 589] on button "Reopen" at bounding box center [245, 587] width 52 height 26
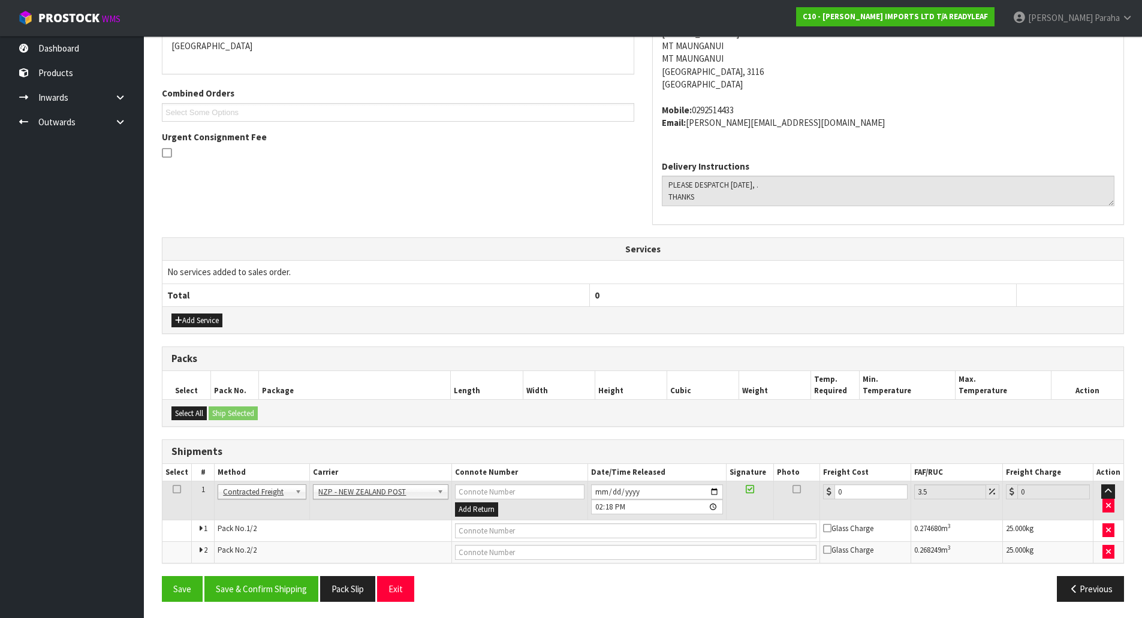
scroll to position [273, 0]
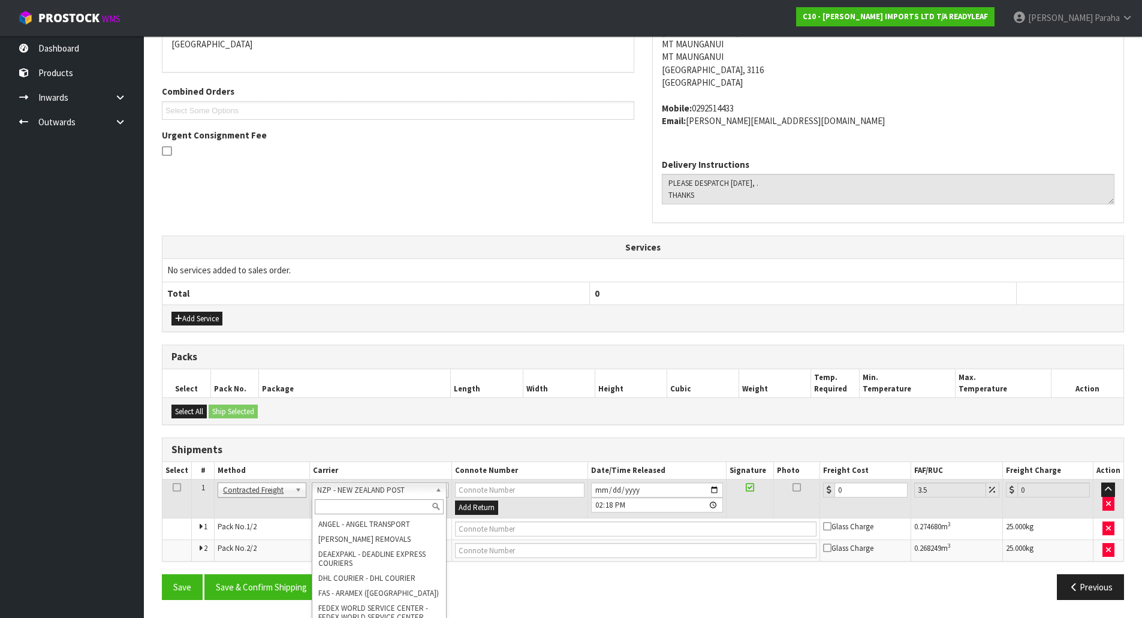
click at [397, 509] on input "text" at bounding box center [379, 506] width 129 height 15
type input "MF"
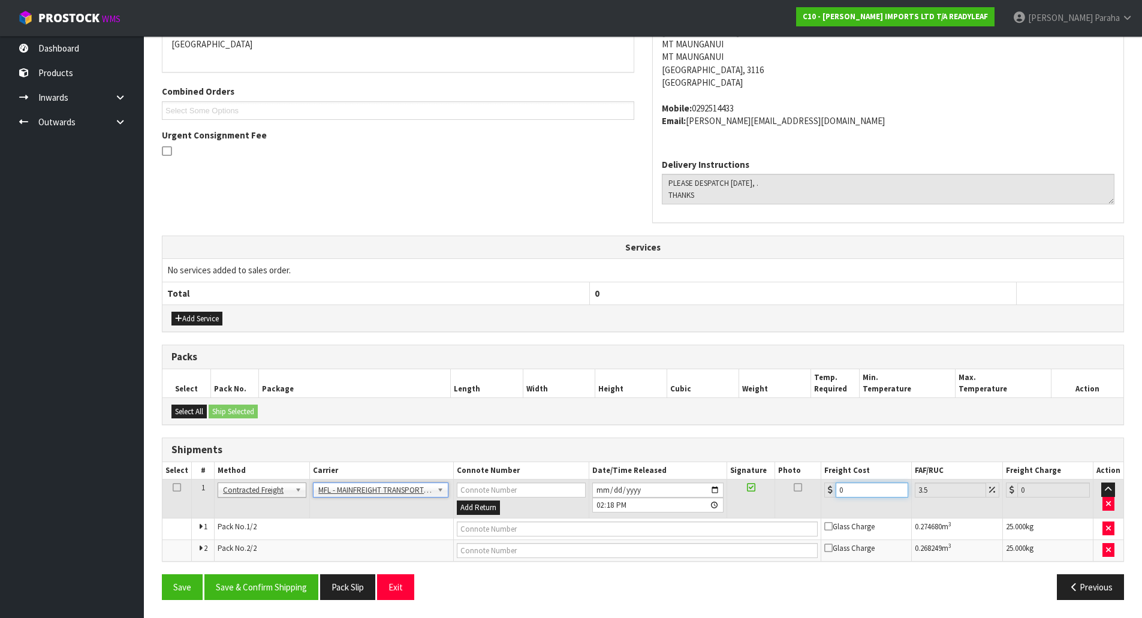
click at [862, 496] on input "0" at bounding box center [871, 489] width 73 height 15
type input "4"
type input "4.14"
type input "46"
type input "47.61"
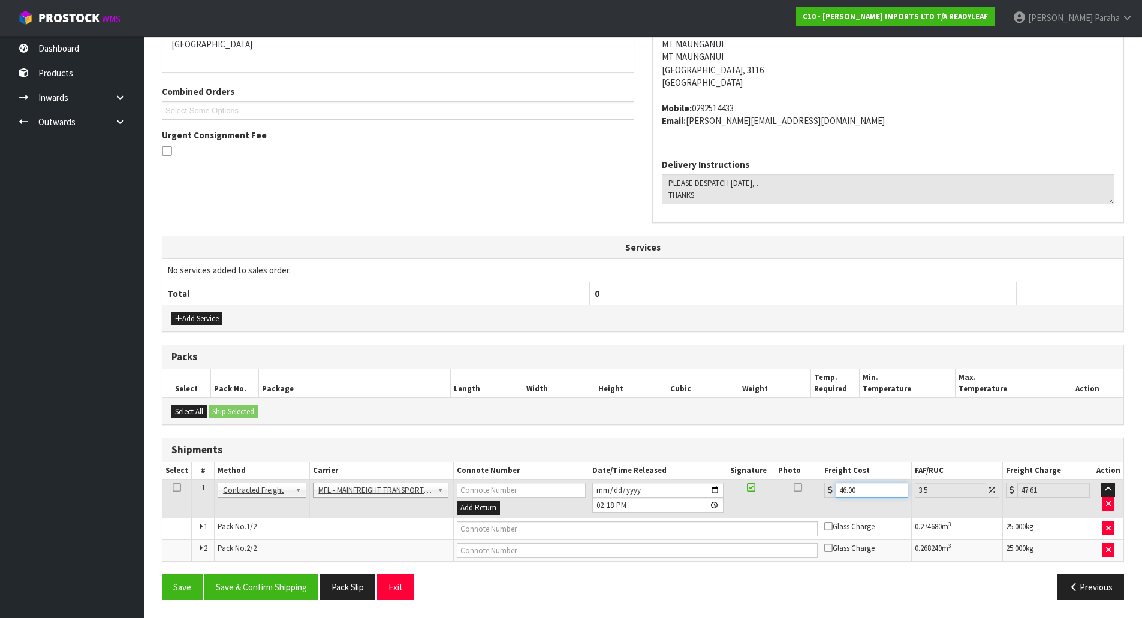
type input "46.00"
click at [704, 524] on input "text" at bounding box center [637, 528] width 361 height 15
paste input "FWM59097852"
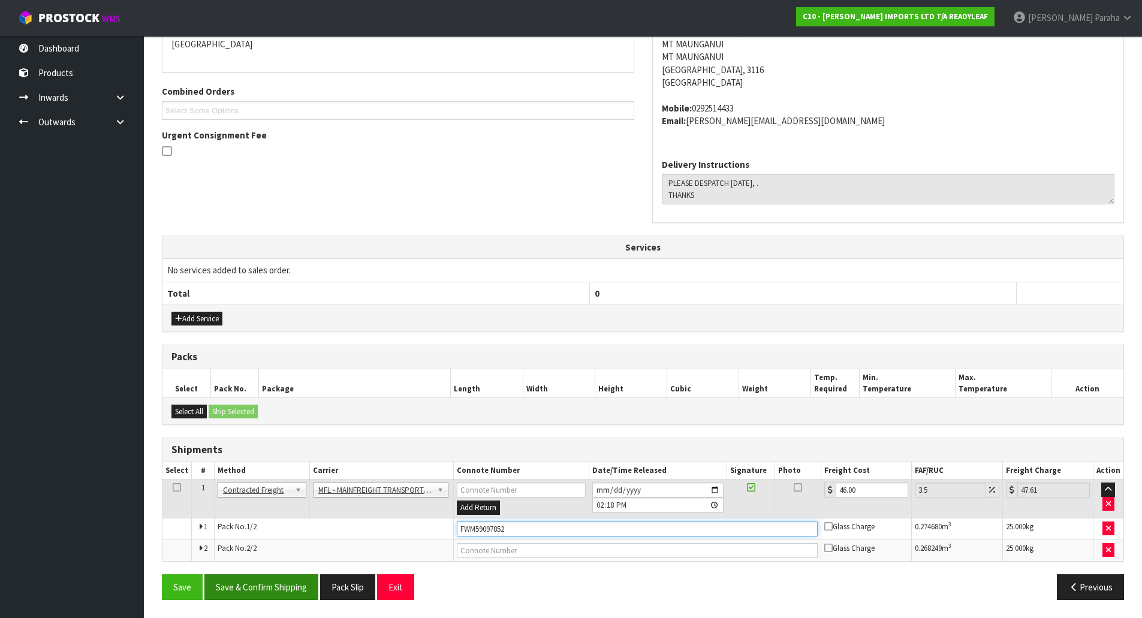
type input "FWM59097852"
click at [280, 583] on button "Save & Confirm Shipping" at bounding box center [261, 587] width 114 height 26
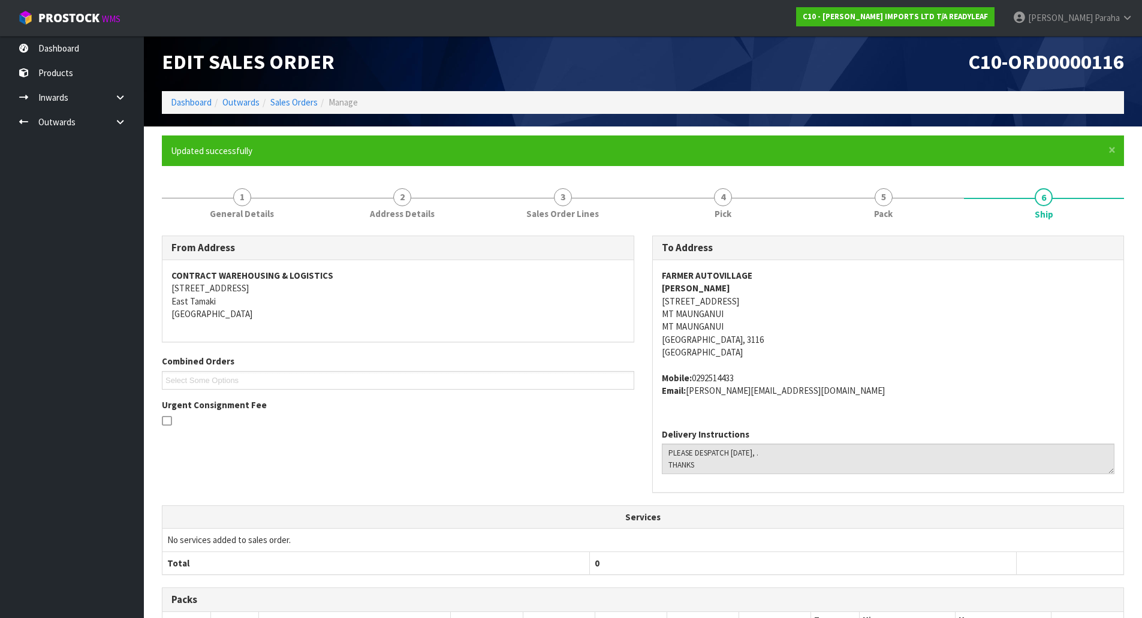
scroll to position [0, 0]
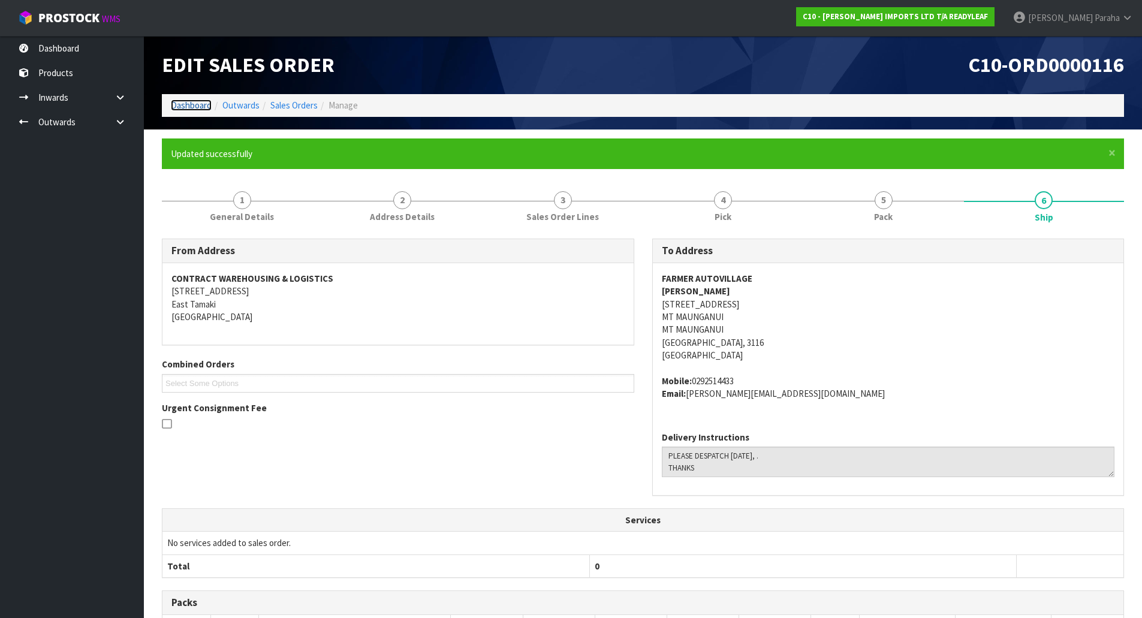
click at [202, 104] on link "Dashboard" at bounding box center [191, 104] width 41 height 11
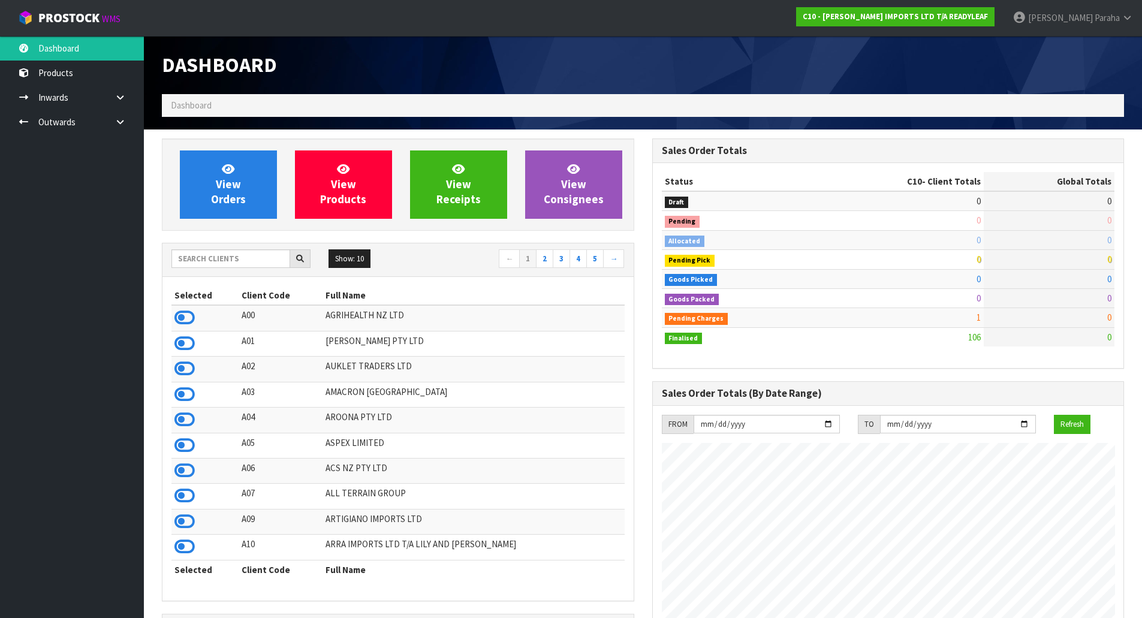
scroll to position [772, 490]
click at [207, 262] on input "text" at bounding box center [230, 258] width 119 height 19
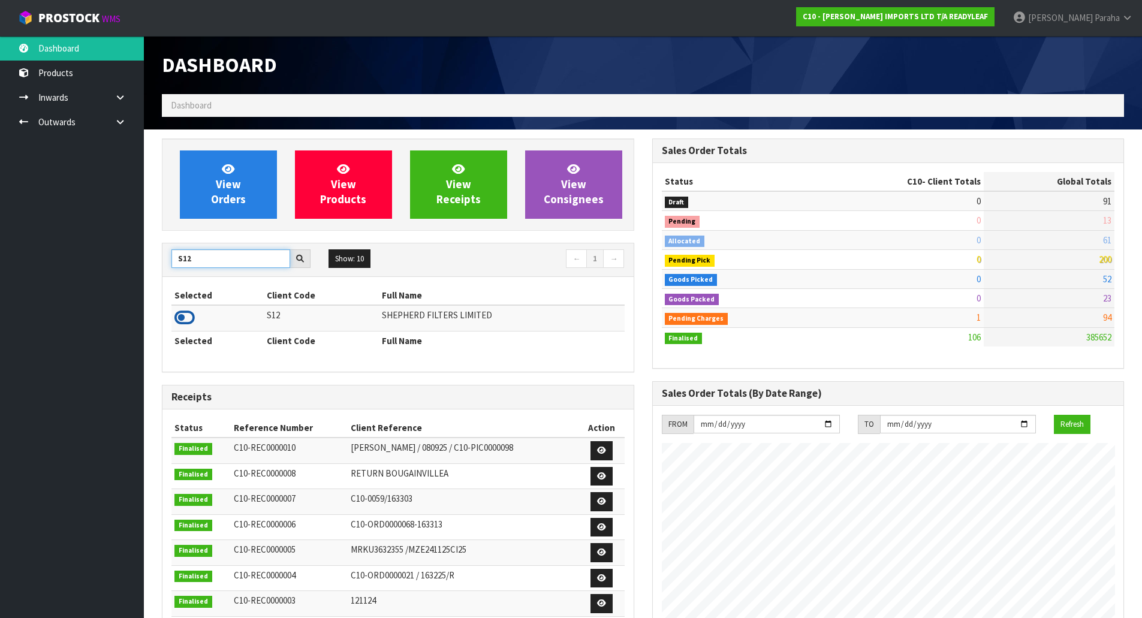
type input "S12"
click at [191, 318] on icon at bounding box center [184, 318] width 20 height 18
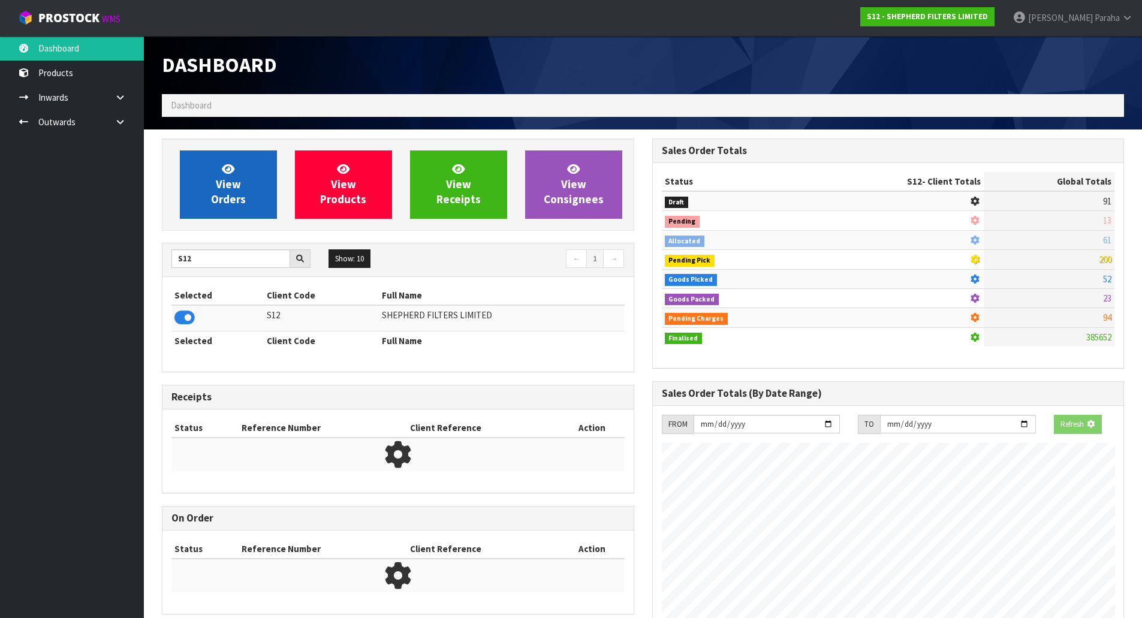
scroll to position [598592, 598849]
click at [219, 201] on span "View Orders" at bounding box center [228, 184] width 35 height 45
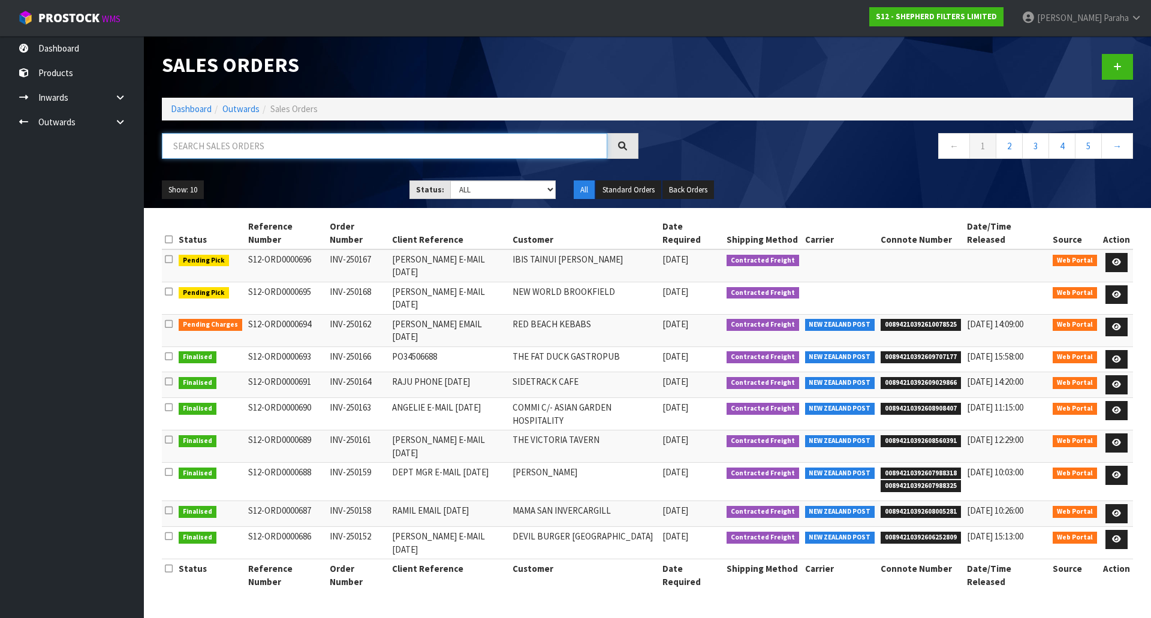
click at [237, 150] on input "text" at bounding box center [384, 146] width 445 height 26
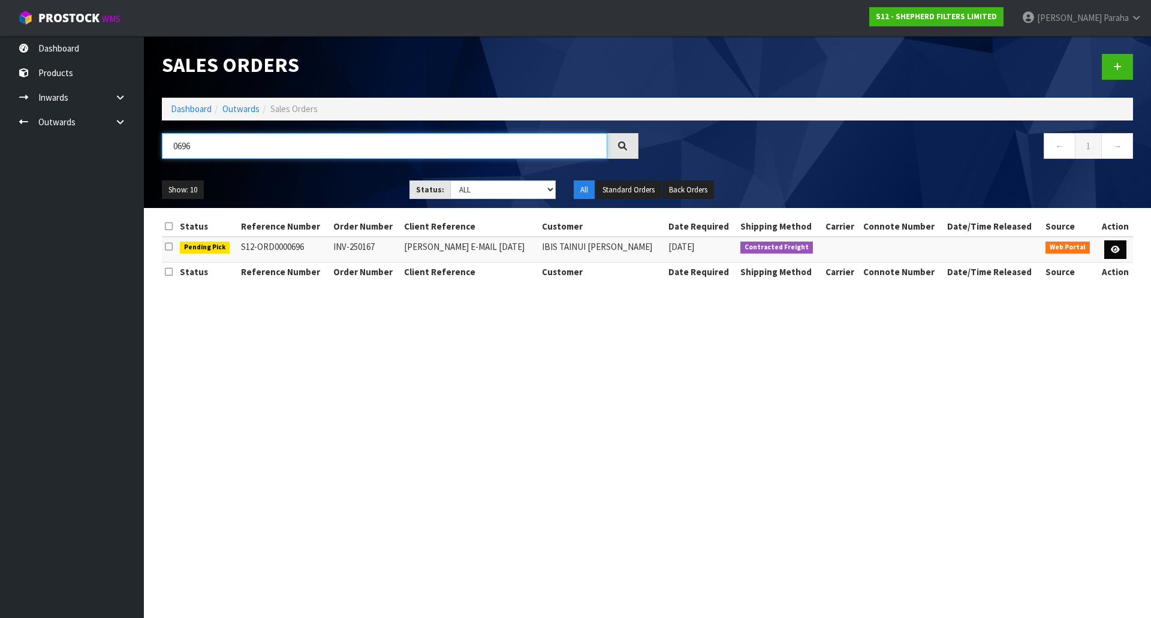
type input "0696"
click at [1124, 250] on link at bounding box center [1115, 249] width 22 height 19
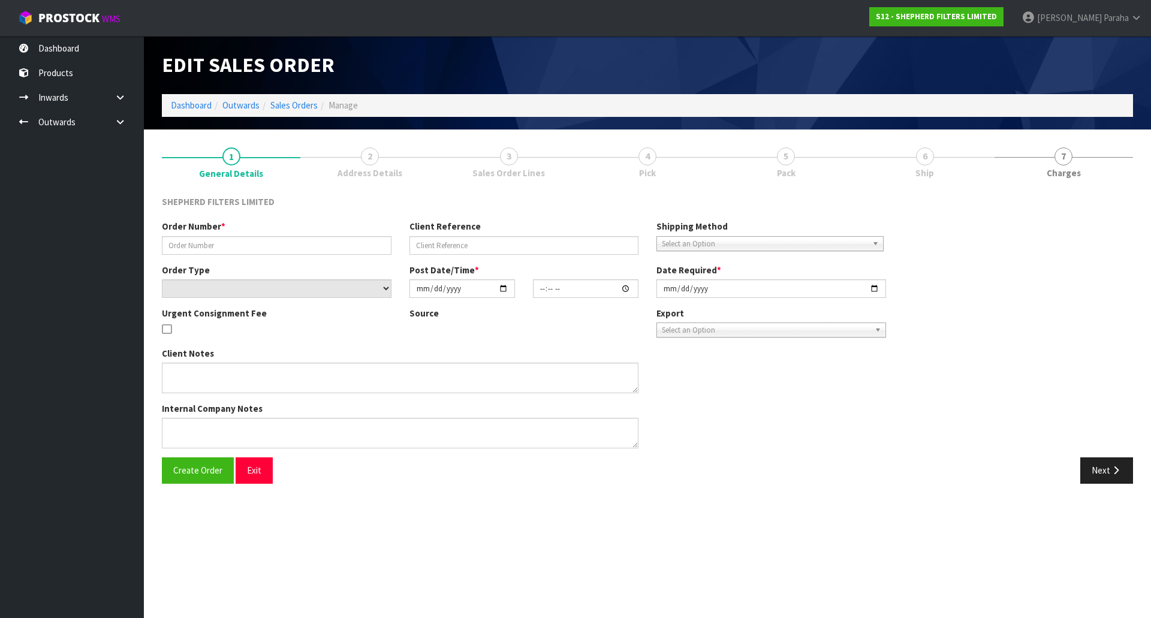
type input "INV-250167"
type input "[PERSON_NAME] E-MAIL [DATE]"
select select "number:0"
type input "[DATE]"
type input "03:33:00.000"
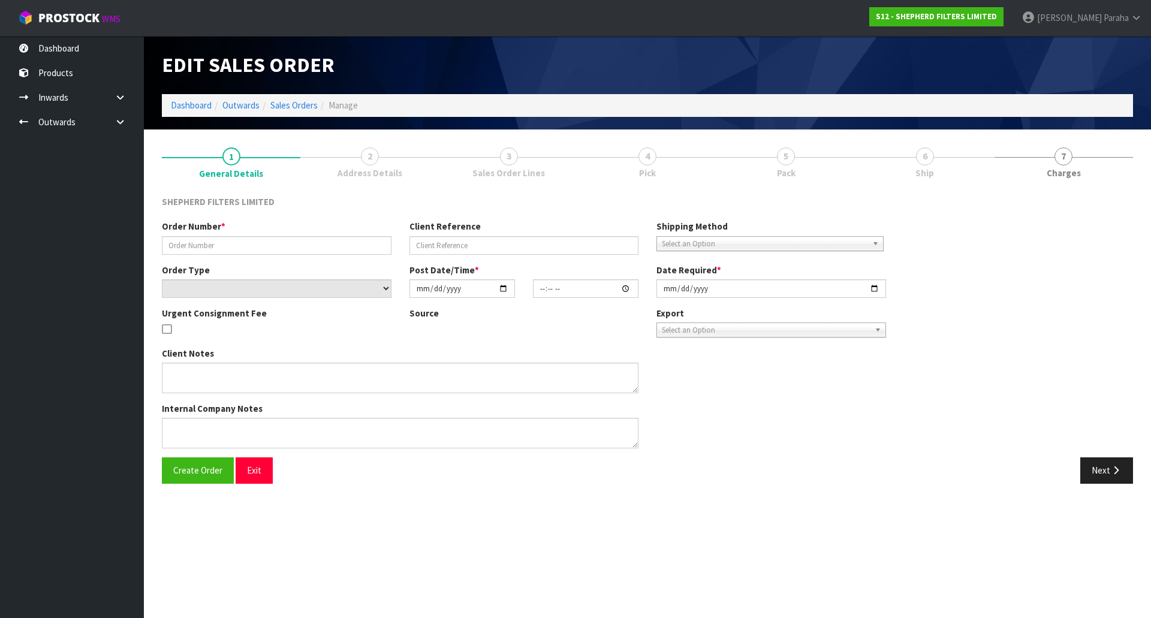
type input "[DATE]"
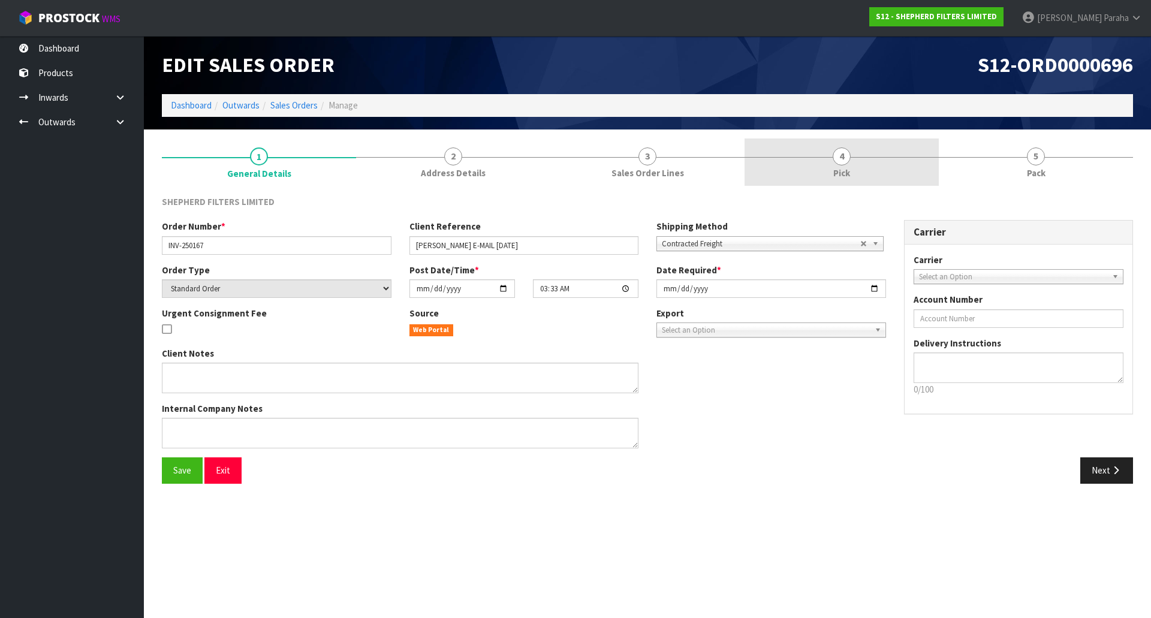
click at [830, 157] on div at bounding box center [841, 157] width 194 height 1
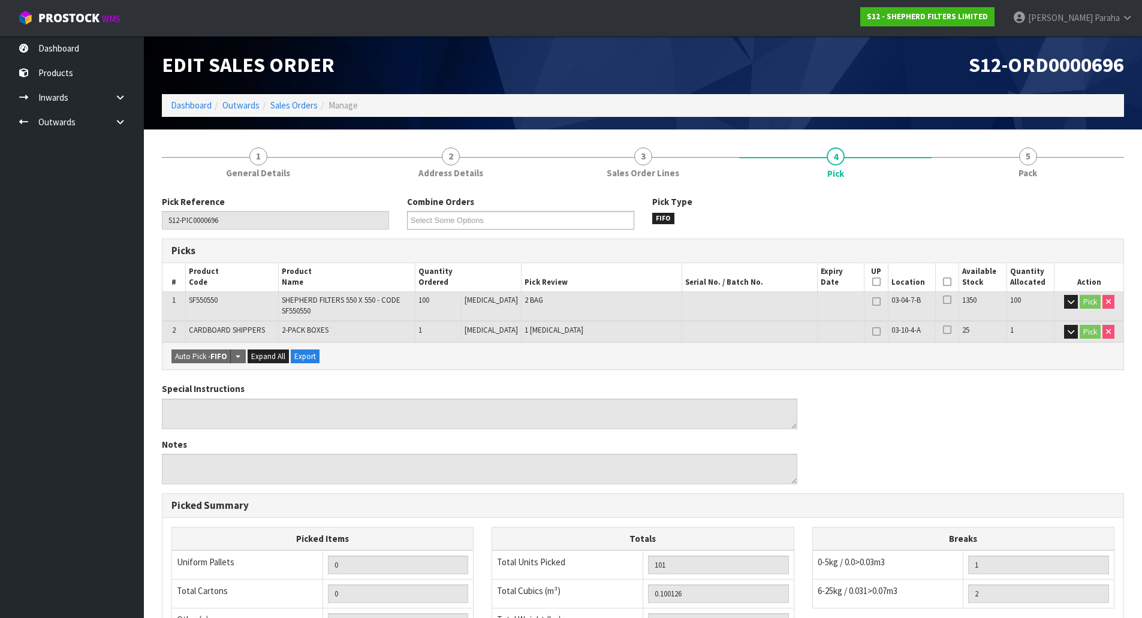
click at [945, 282] on icon at bounding box center [947, 282] width 8 height 1
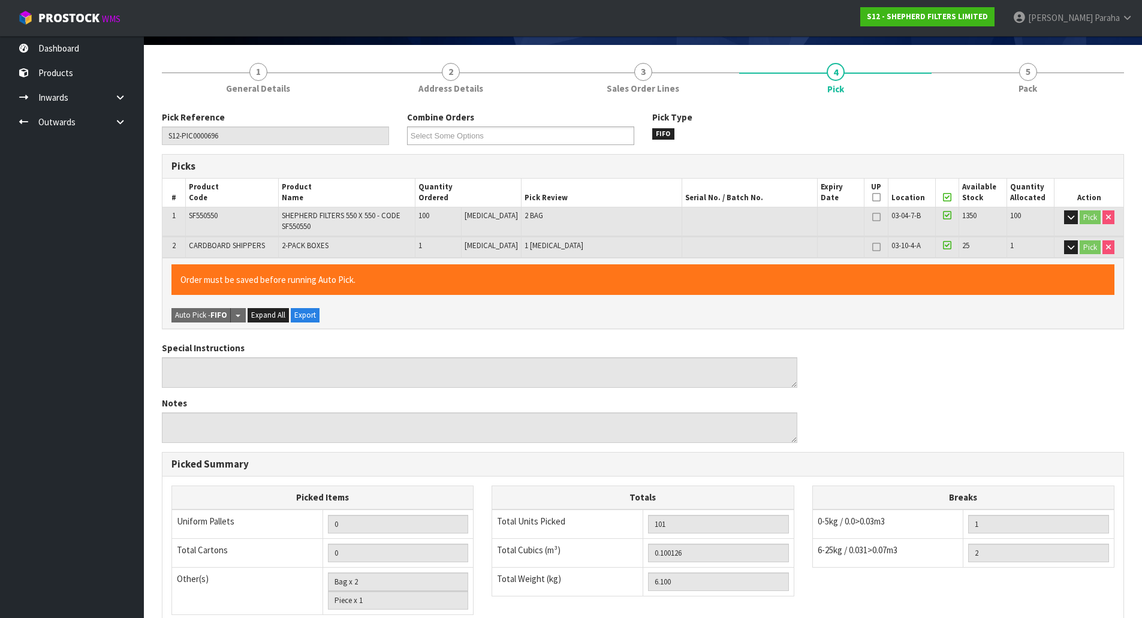
scroll to position [268, 0]
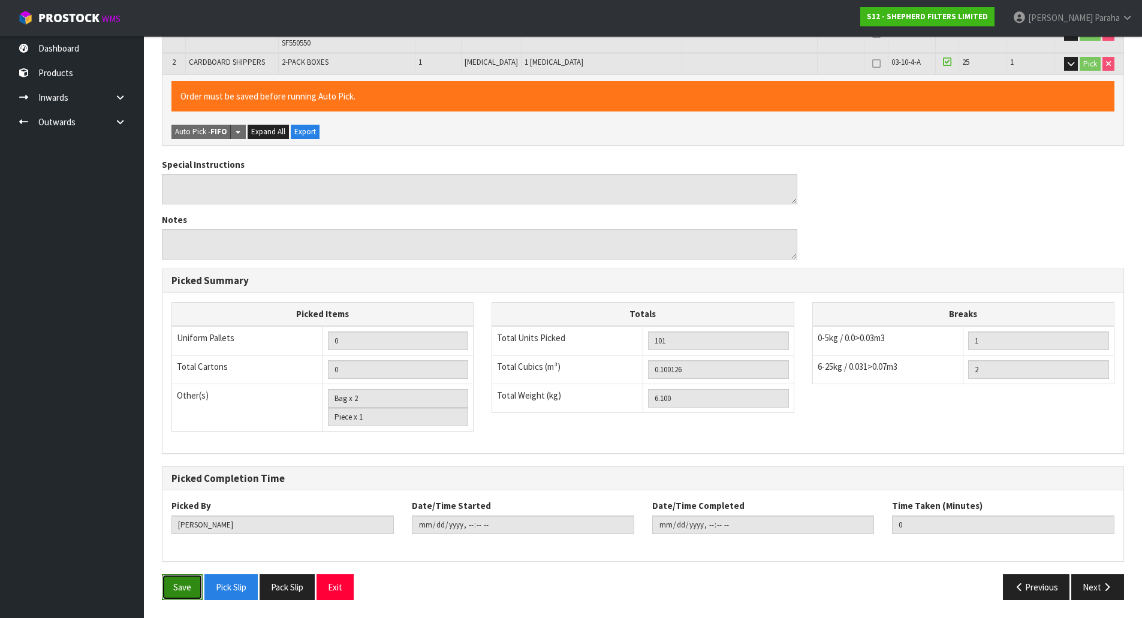
click at [186, 594] on button "Save" at bounding box center [182, 587] width 41 height 26
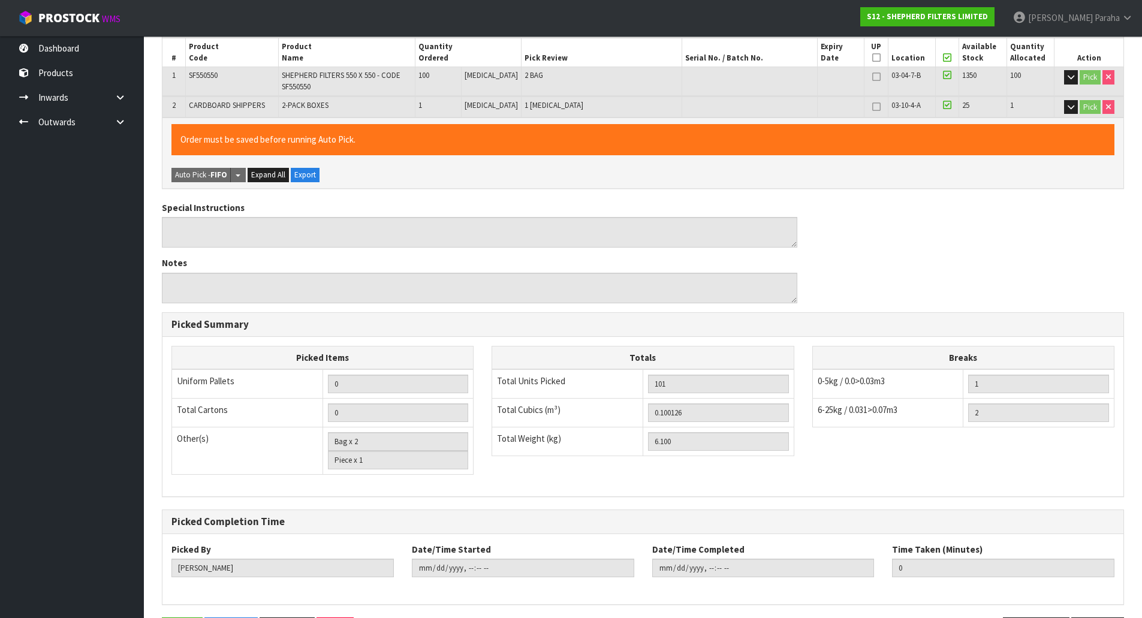
scroll to position [0, 0]
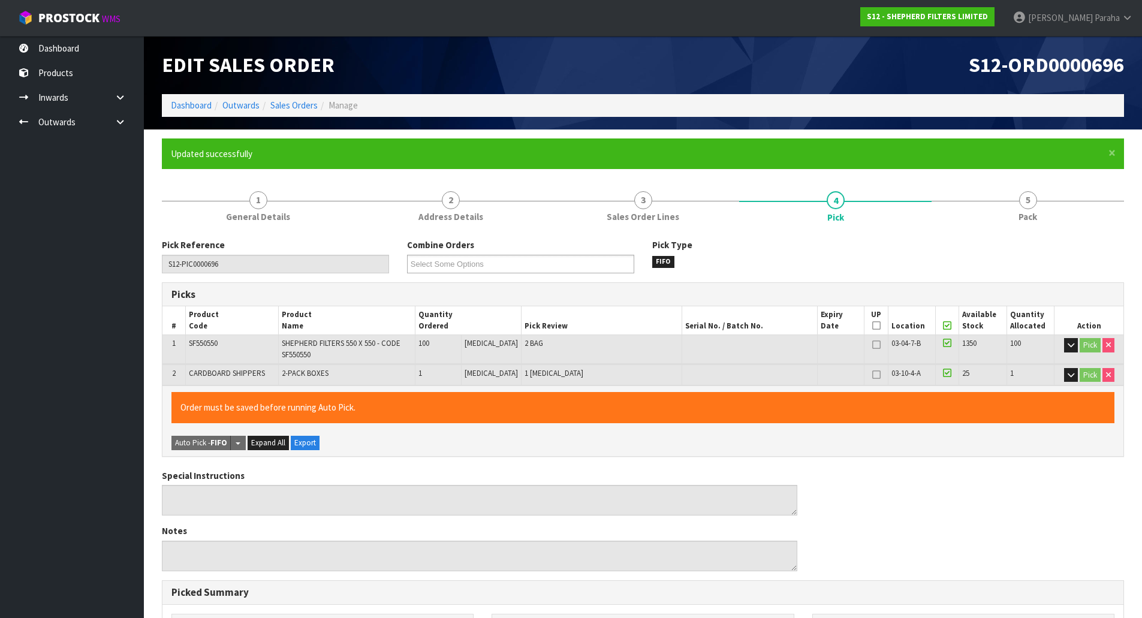
type input "[PERSON_NAME]"
type input "[DATE]T14:32:28"
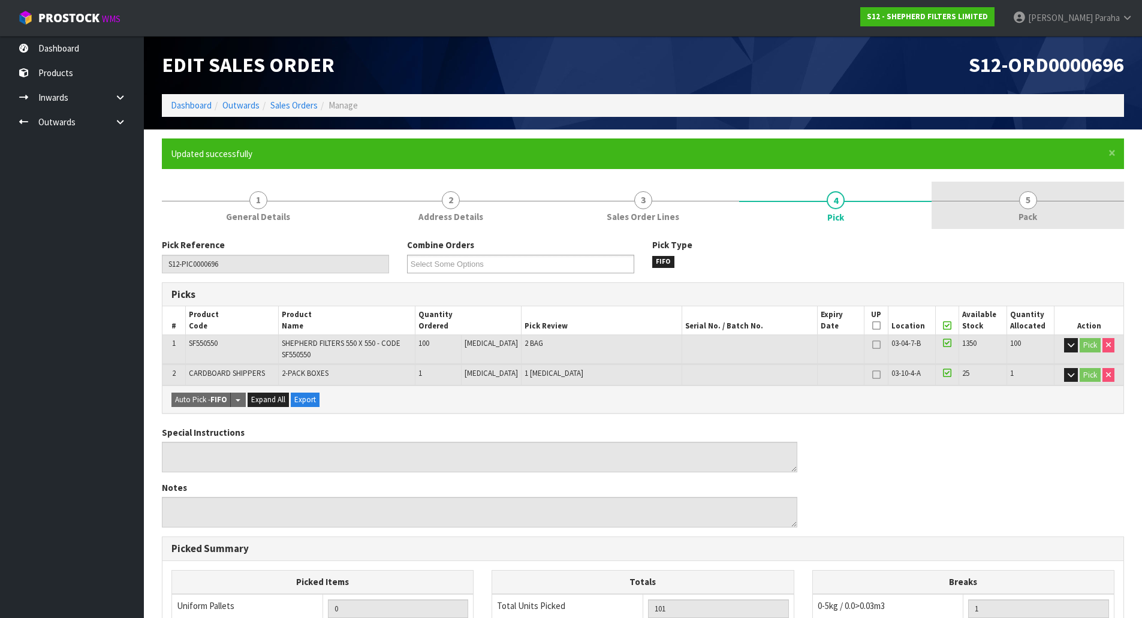
click at [1025, 198] on span "5" at bounding box center [1028, 200] width 18 height 18
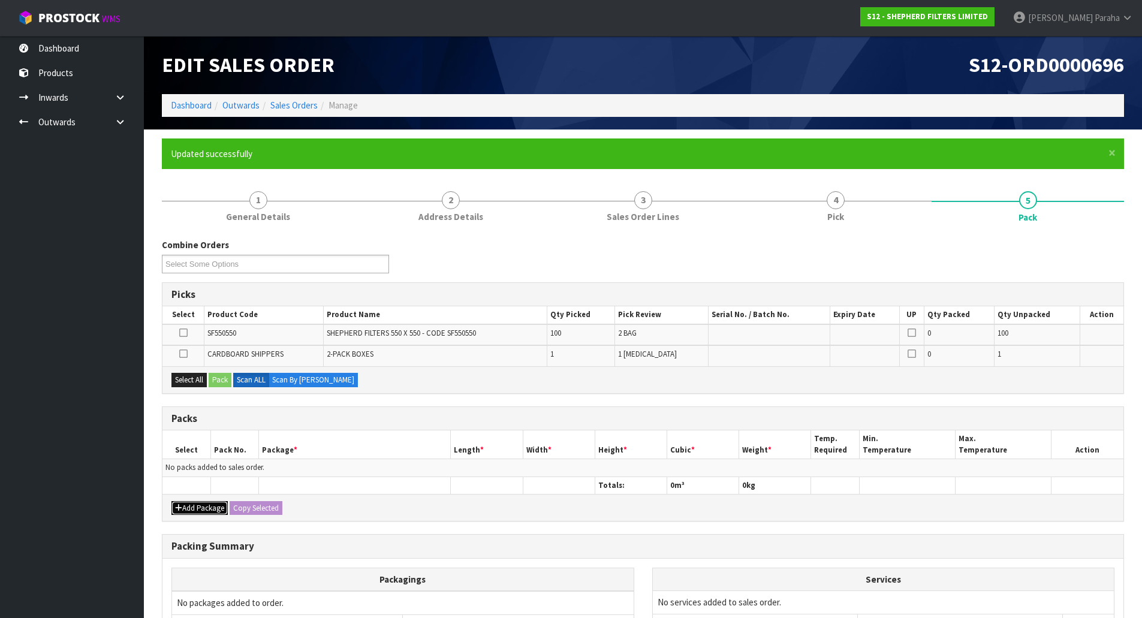
click at [207, 505] on button "Add Package" at bounding box center [199, 508] width 56 height 14
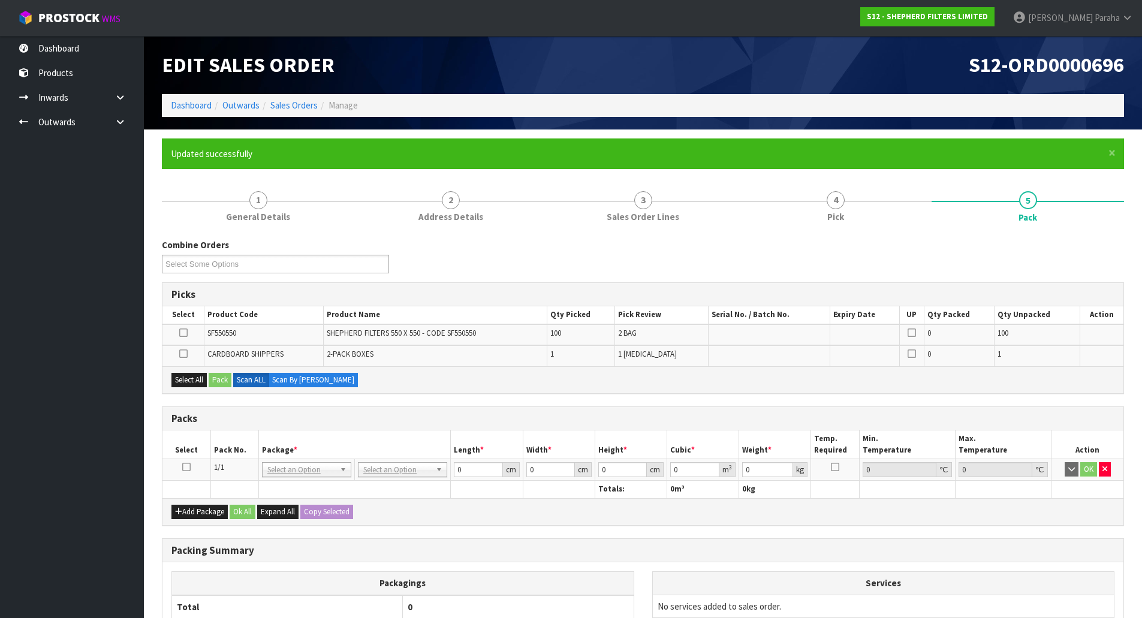
click at [186, 467] on icon at bounding box center [186, 467] width 8 height 1
click at [189, 385] on button "Select All" at bounding box center [188, 380] width 35 height 14
click at [214, 381] on button "Pack" at bounding box center [220, 380] width 23 height 14
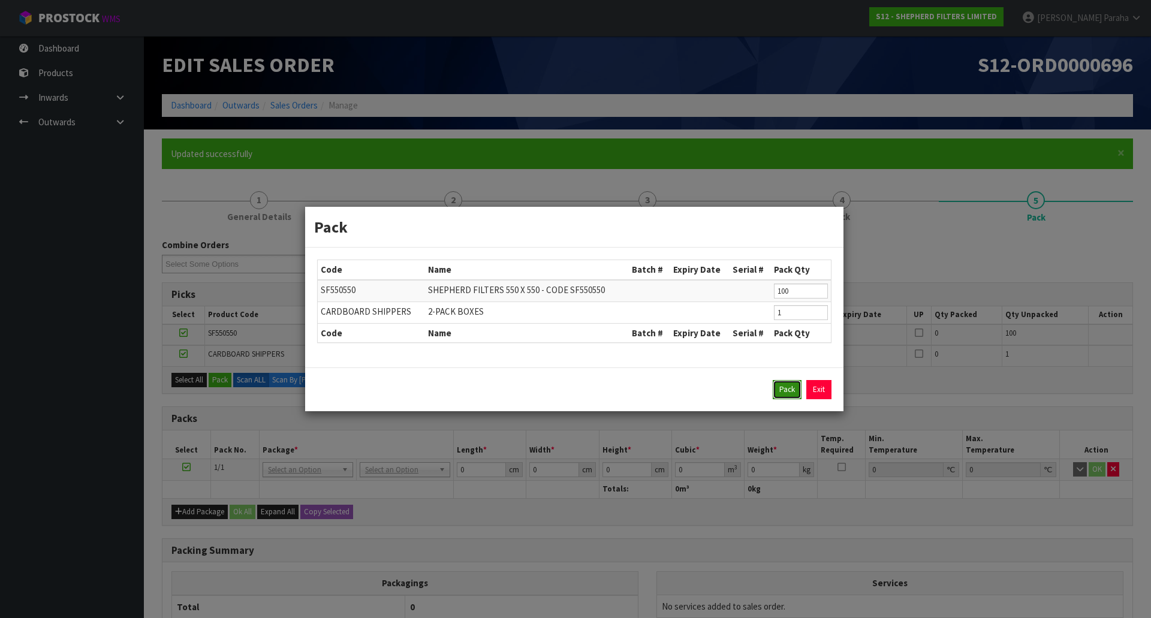
click at [778, 389] on button "Pack" at bounding box center [787, 389] width 29 height 19
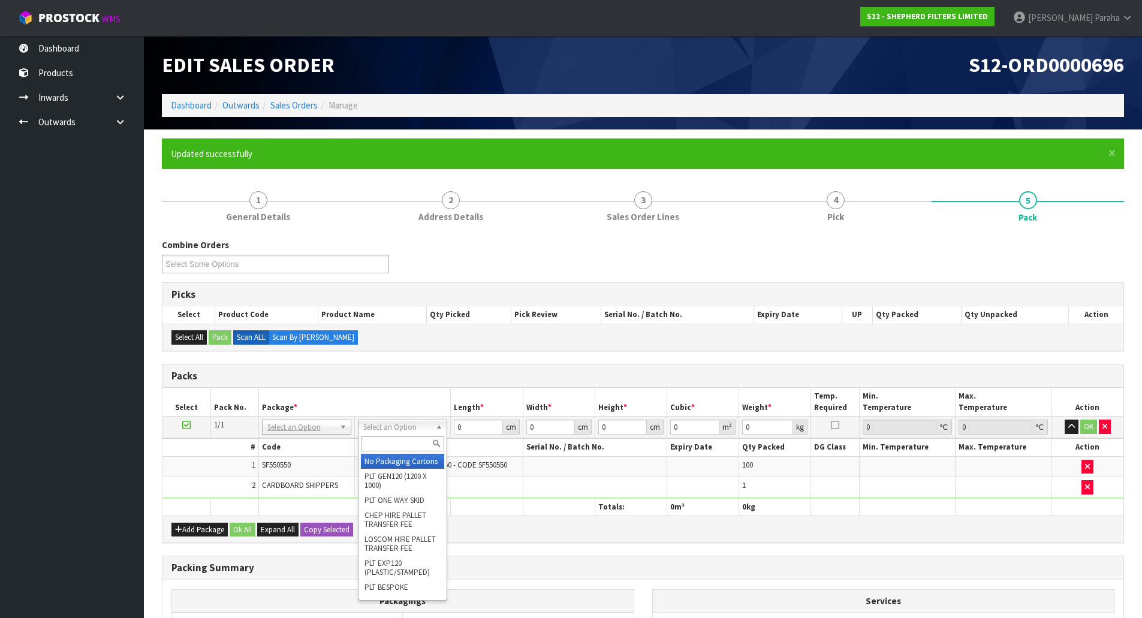
click at [414, 439] on input "text" at bounding box center [402, 443] width 83 height 15
type input "CLI"
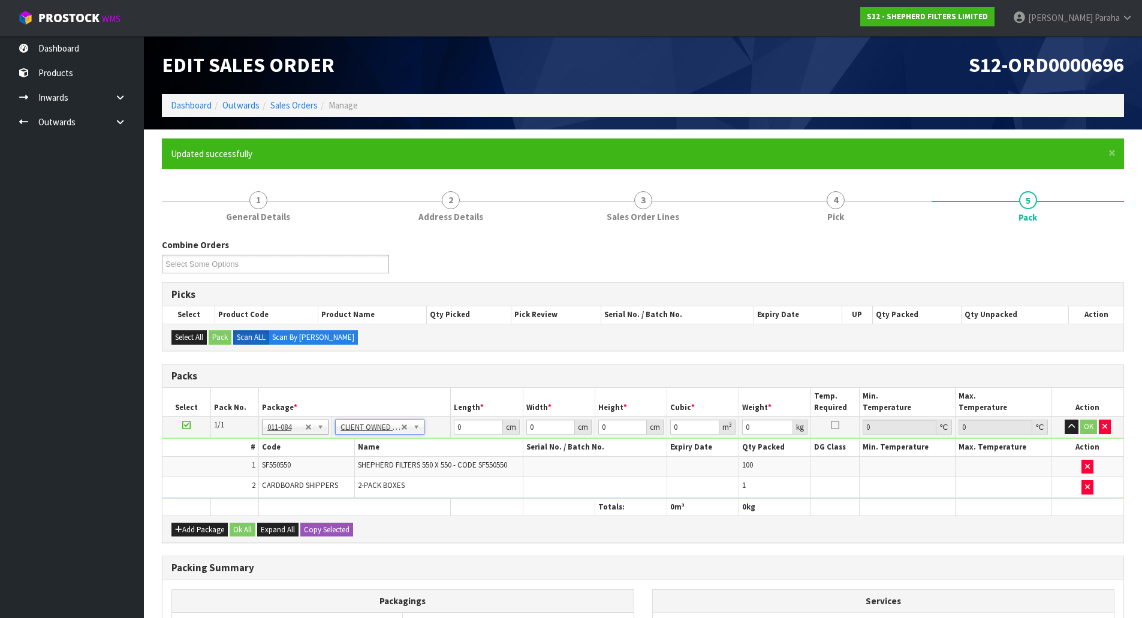
type input "6.1"
click at [470, 420] on input "0" at bounding box center [478, 427] width 49 height 15
type input "59"
type input "58"
type input "2"
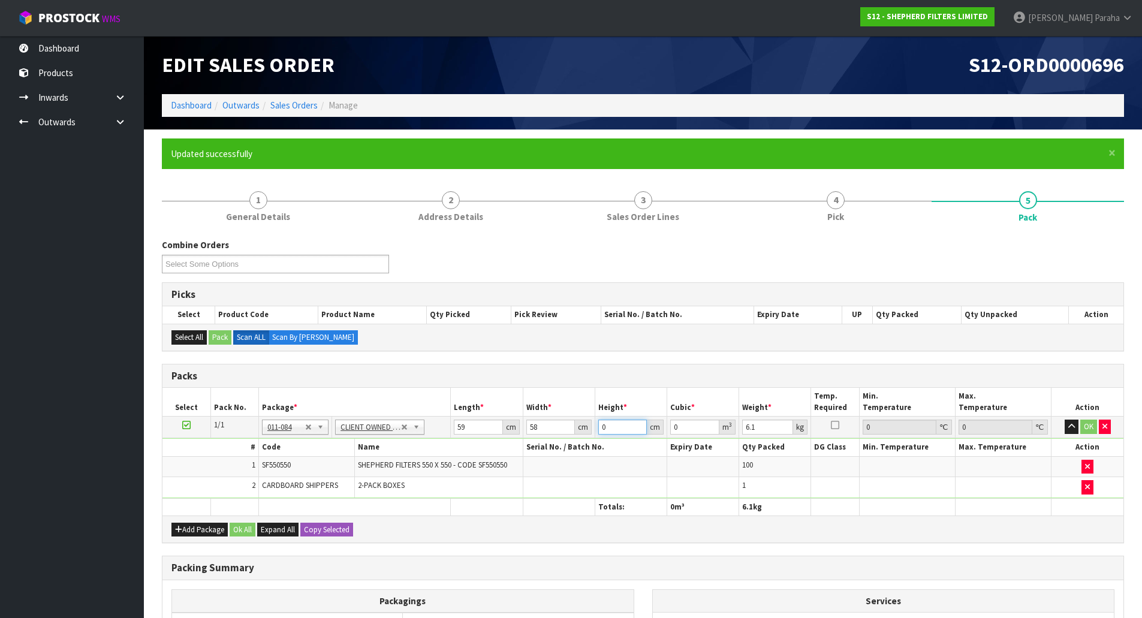
type input "0.006844"
type input "28"
type input "0.095816"
type input "28"
type input "7"
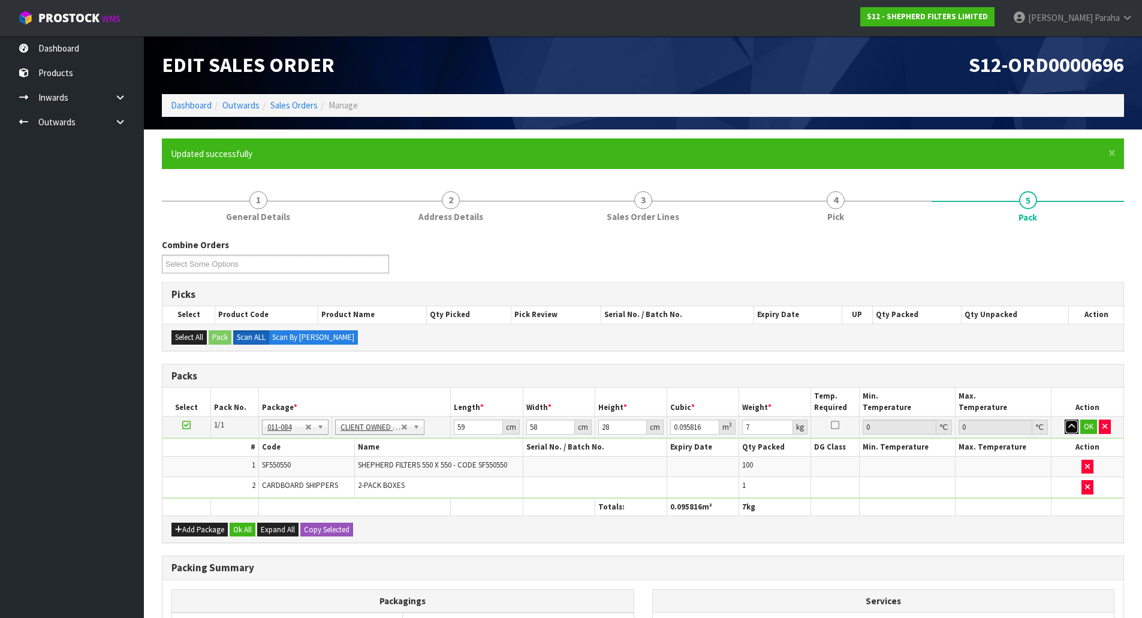
click at [1064, 420] on button "button" at bounding box center [1071, 427] width 14 height 14
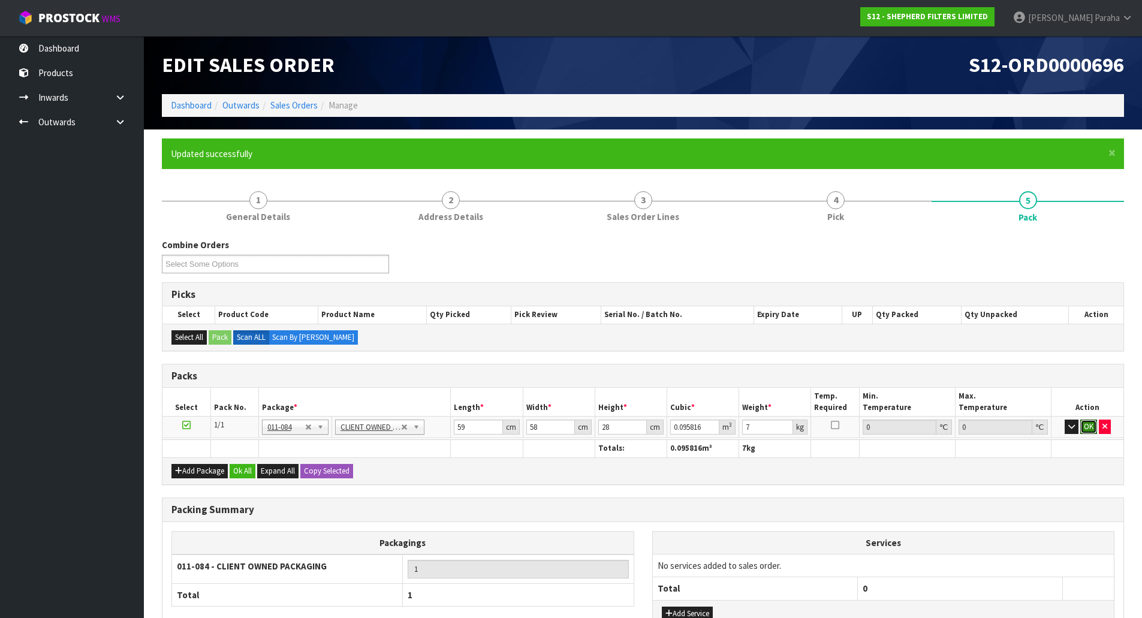
click button "OK" at bounding box center [1088, 427] width 17 height 14
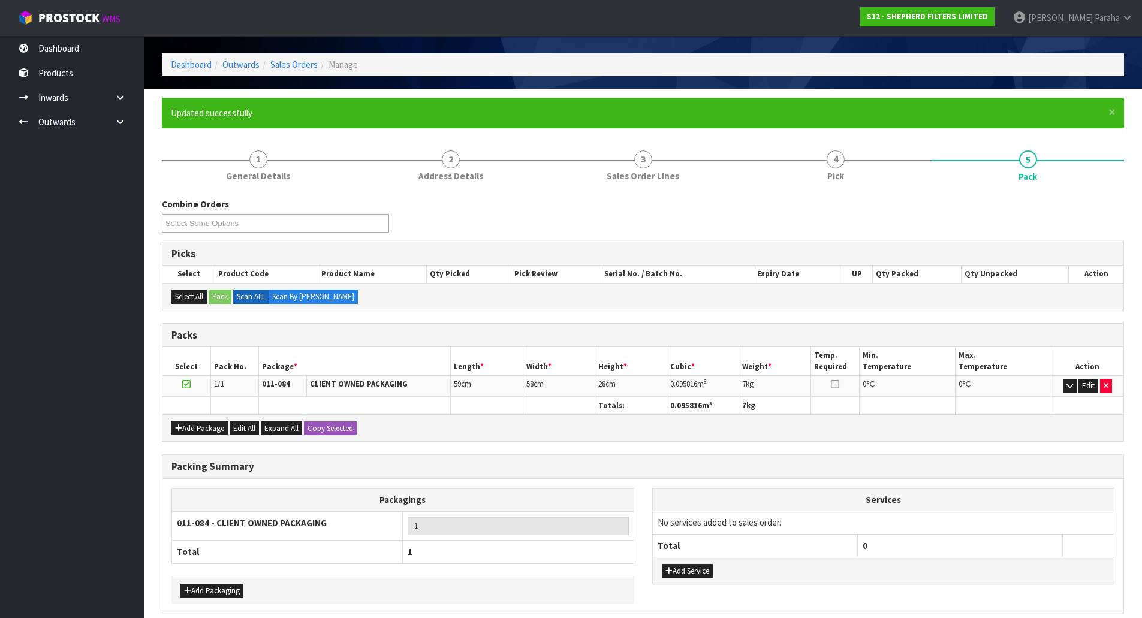
scroll to position [92, 0]
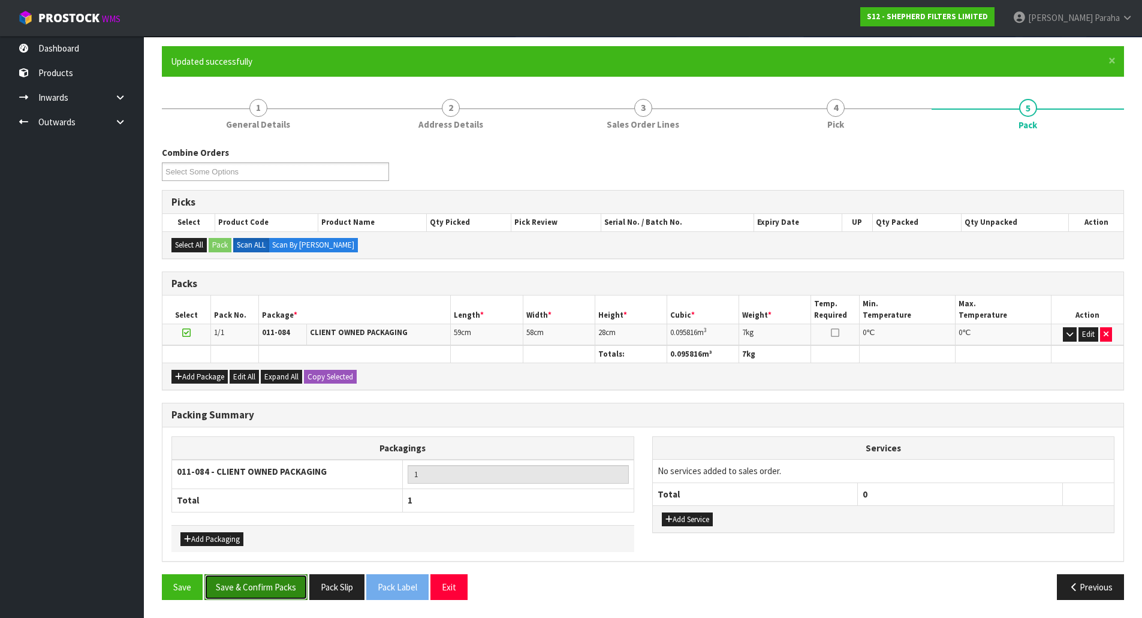
click at [257, 586] on button "Save & Confirm Packs" at bounding box center [255, 587] width 103 height 26
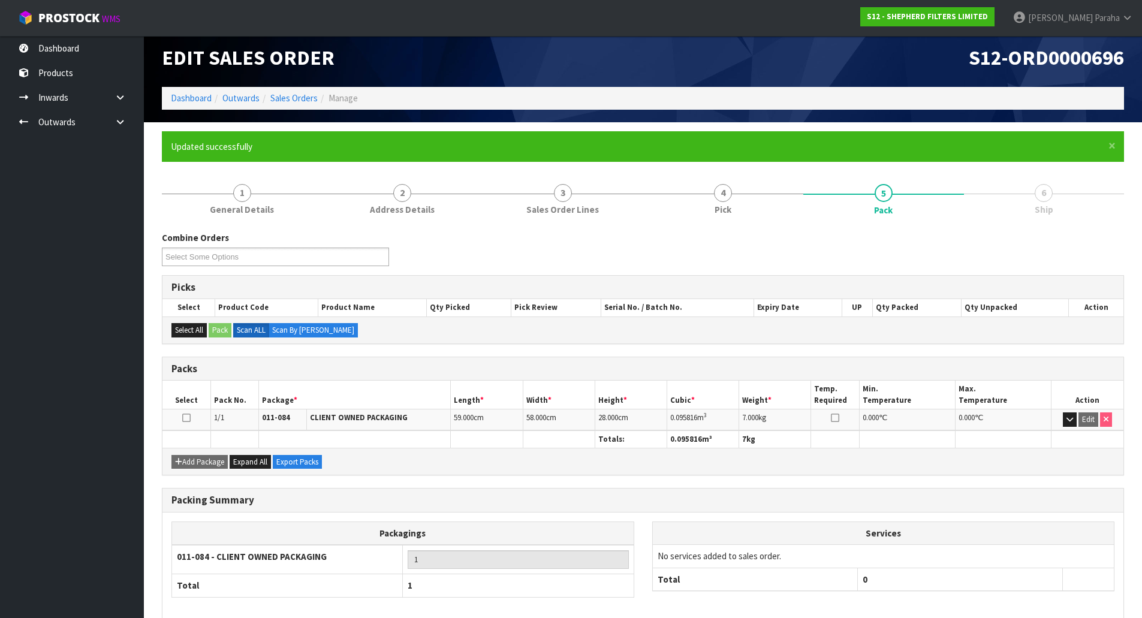
scroll to position [65, 0]
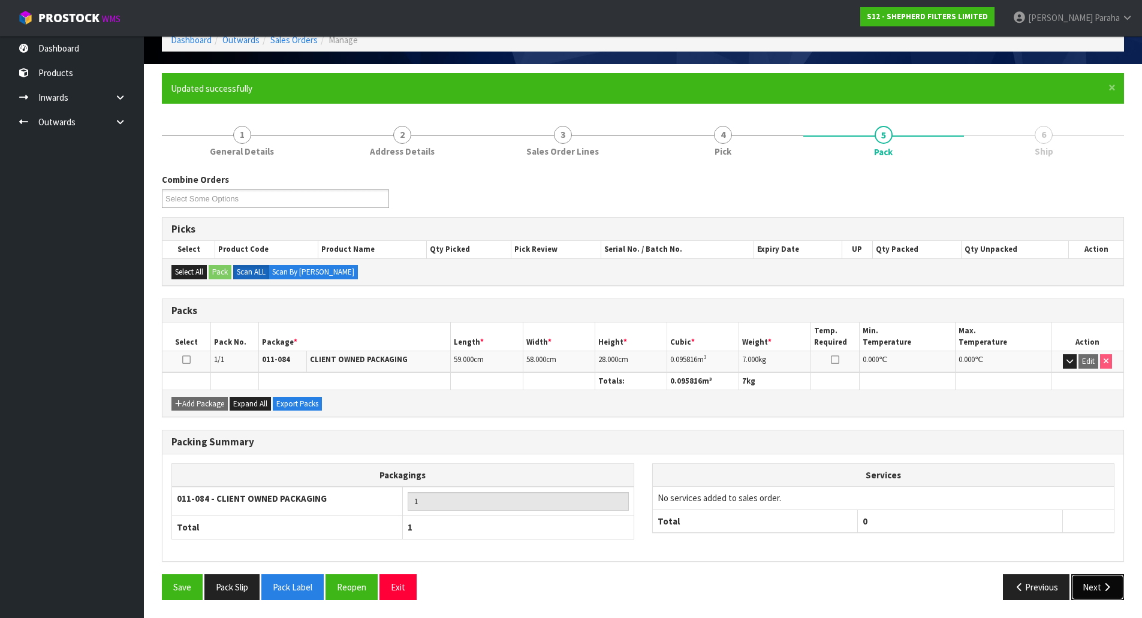
click at [1100, 593] on button "Next" at bounding box center [1097, 587] width 53 height 26
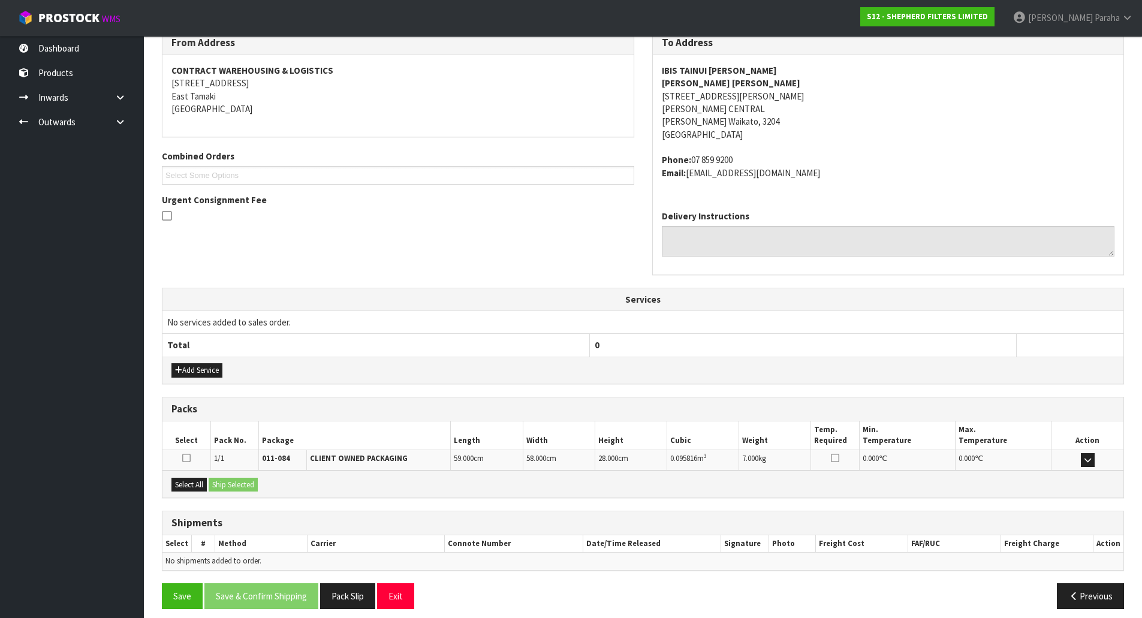
scroll to position [217, 0]
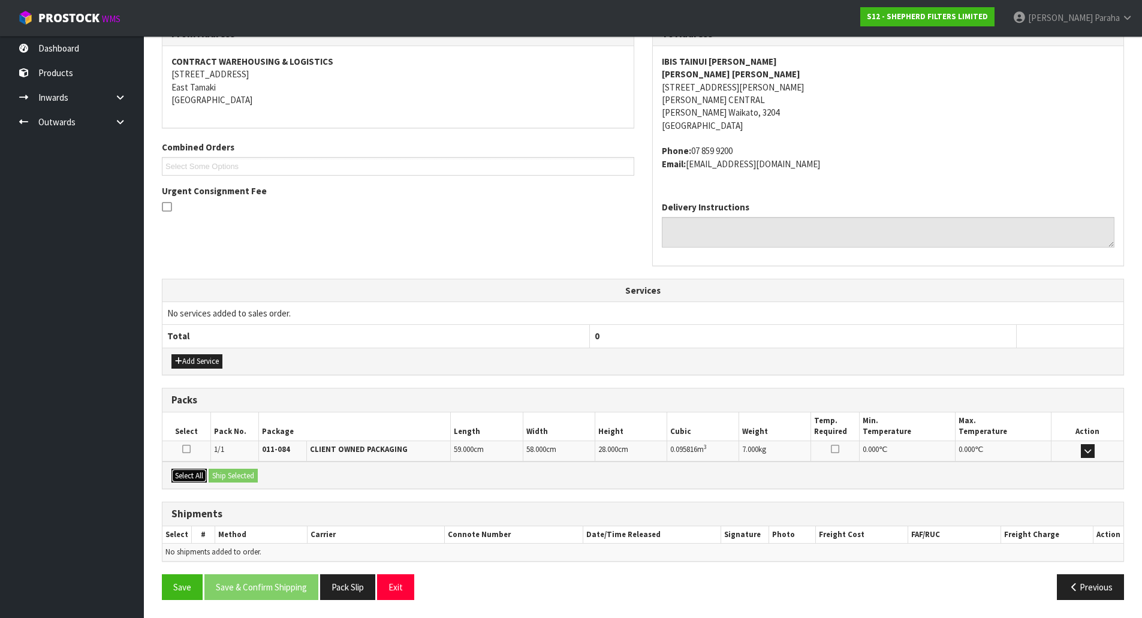
drag, startPoint x: 188, startPoint y: 473, endPoint x: 216, endPoint y: 473, distance: 27.6
click at [189, 473] on button "Select All" at bounding box center [188, 476] width 35 height 14
click at [231, 471] on button "Ship Selected" at bounding box center [233, 476] width 49 height 14
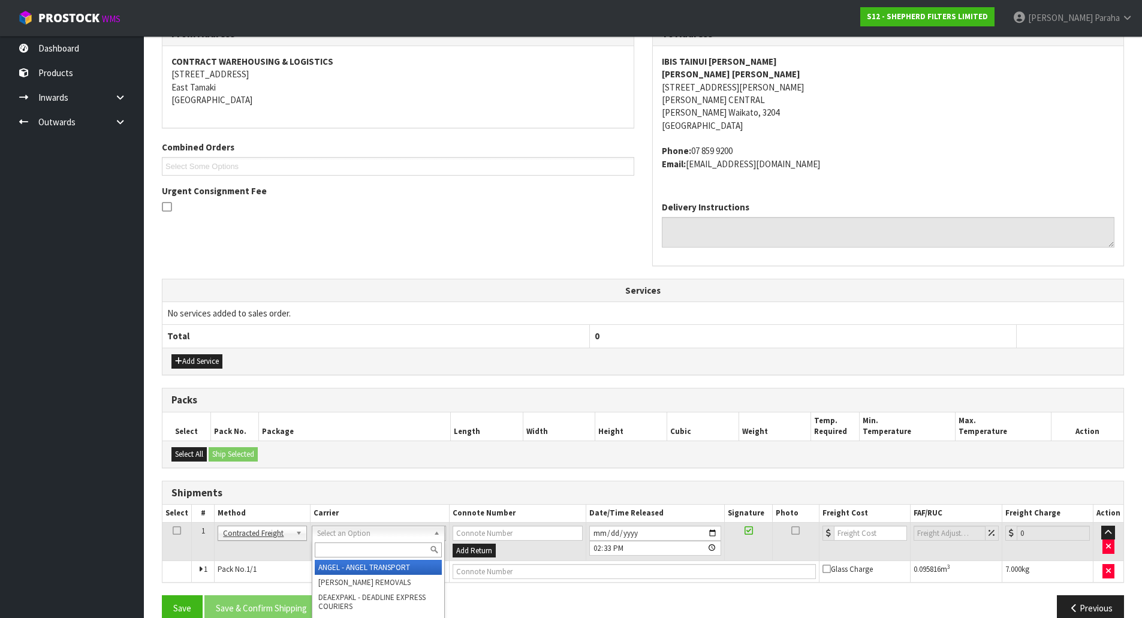
click at [387, 547] on input "text" at bounding box center [378, 549] width 127 height 15
type input "NZP"
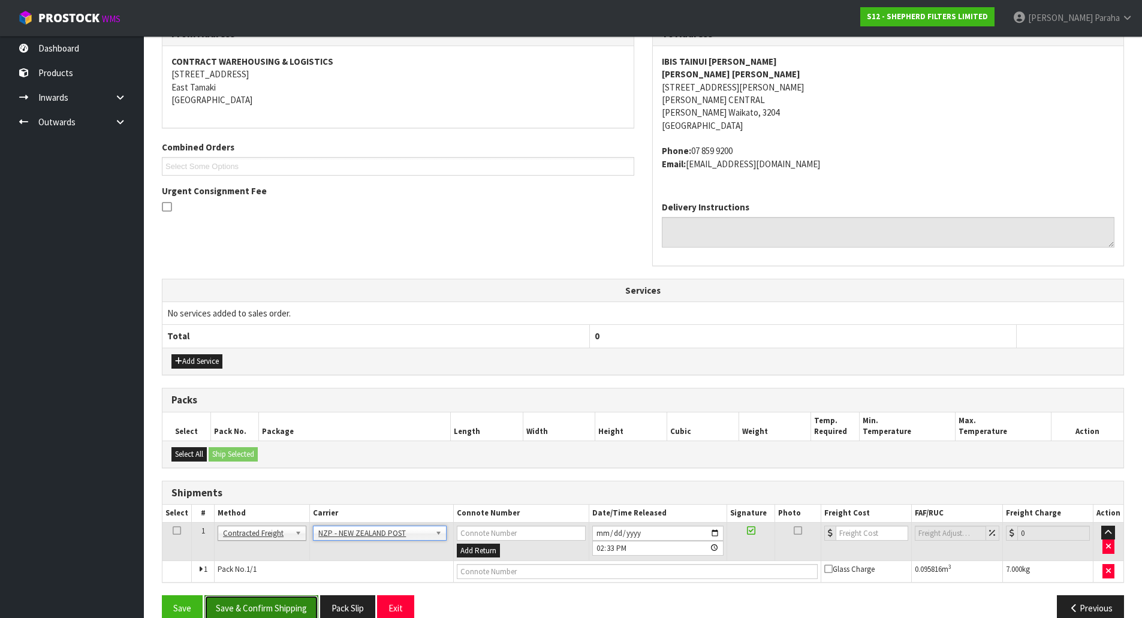
click at [292, 608] on button "Save & Confirm Shipping" at bounding box center [261, 608] width 114 height 26
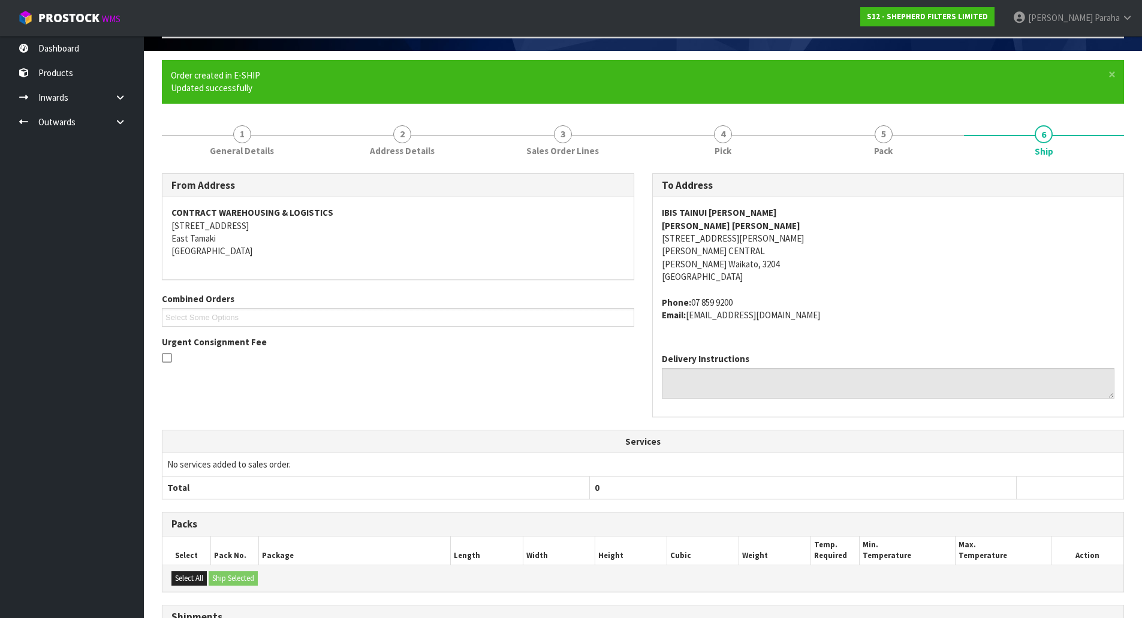
scroll to position [221, 0]
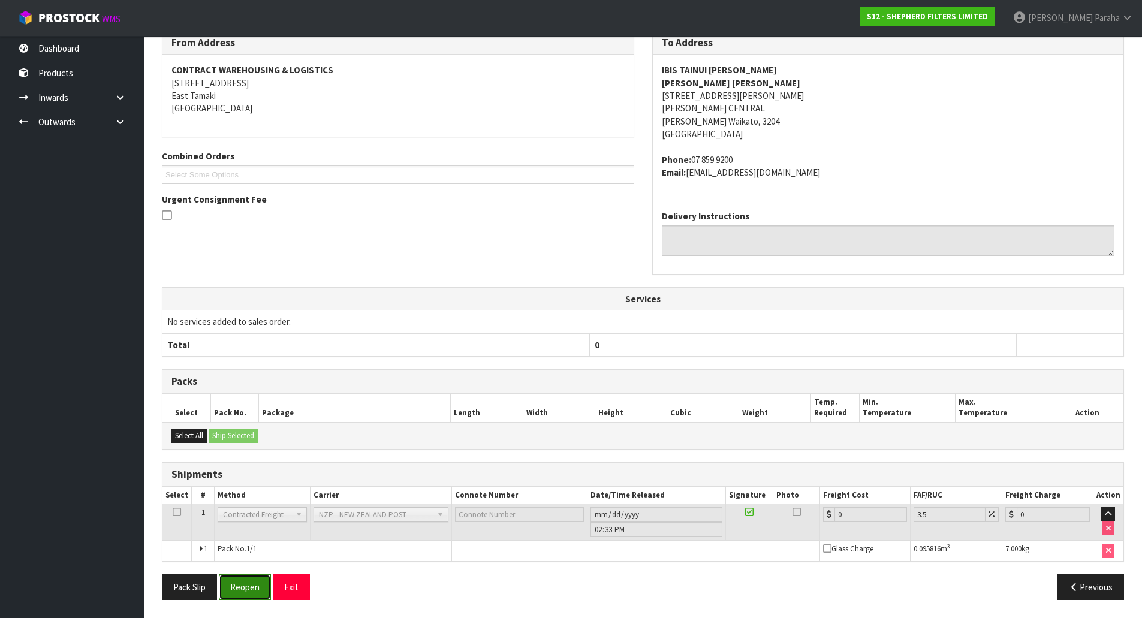
click at [258, 586] on button "Reopen" at bounding box center [245, 587] width 52 height 26
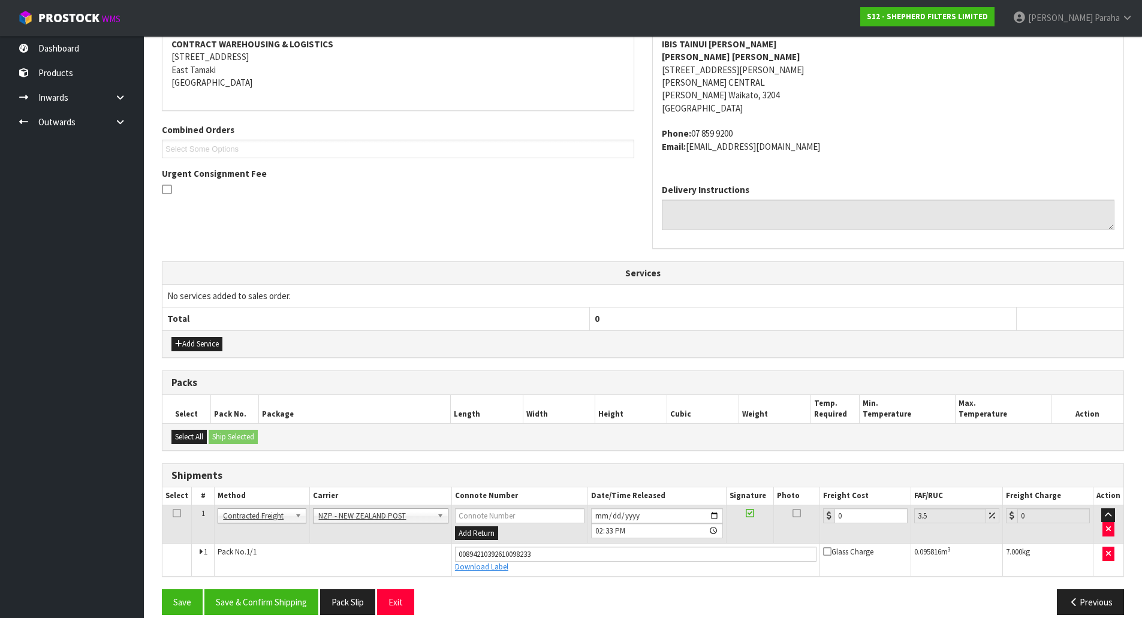
scroll to position [249, 0]
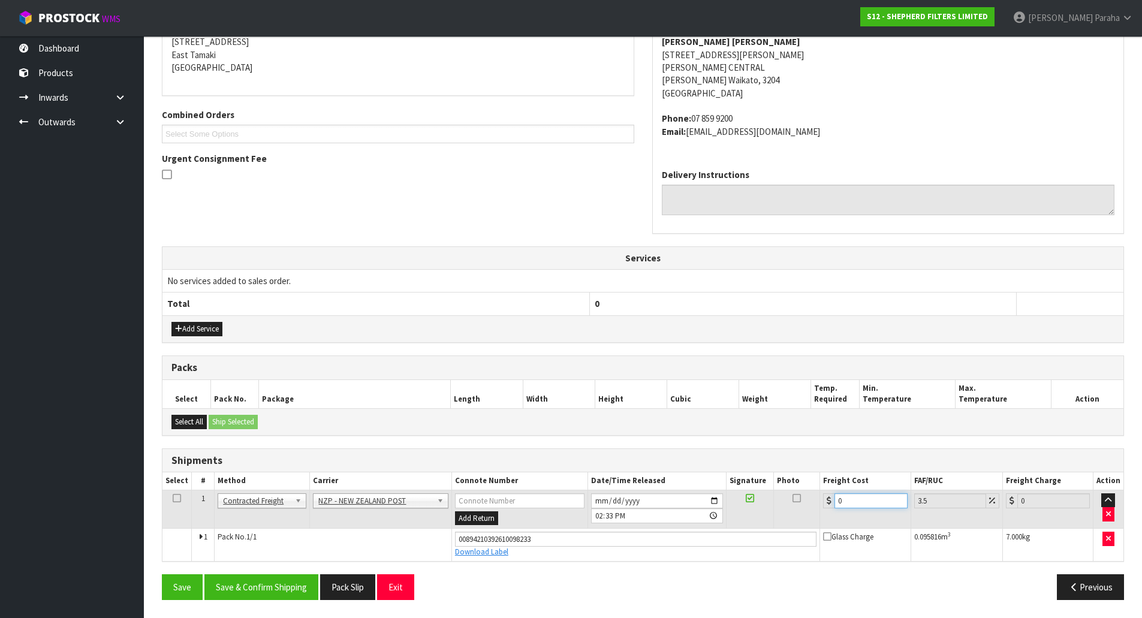
click at [876, 506] on input "0" at bounding box center [870, 500] width 73 height 15
type input "9"
type input "9.31"
type input "9.3"
type input "9.63"
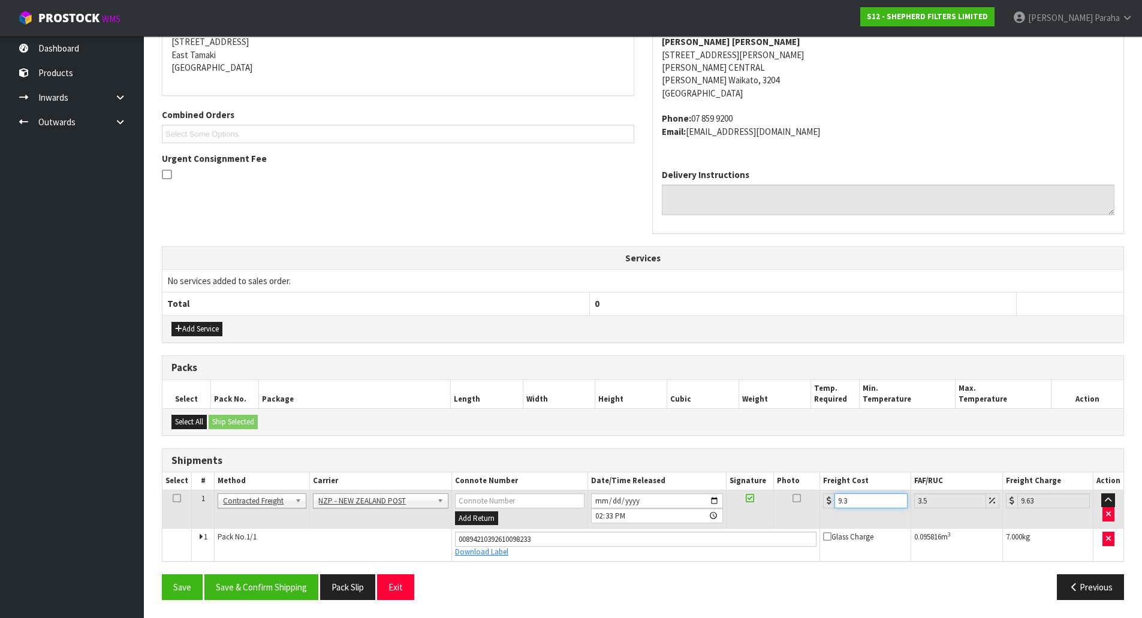
type input "9.33"
type input "9.66"
type input "9.33"
click at [256, 584] on button "Save & Confirm Shipping" at bounding box center [261, 587] width 114 height 26
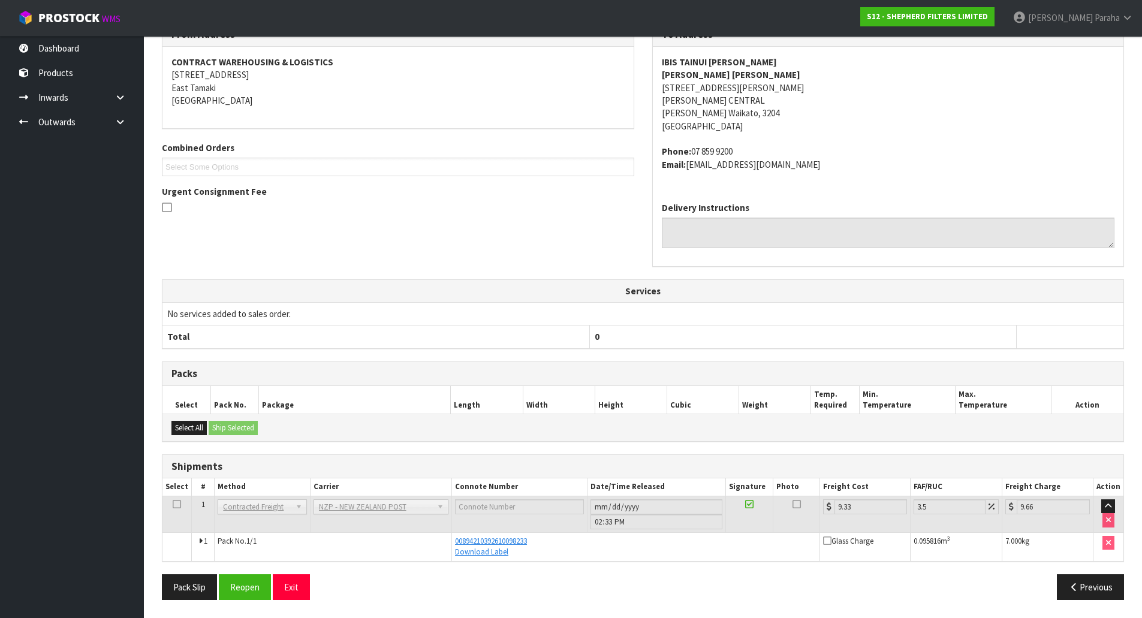
scroll to position [0, 0]
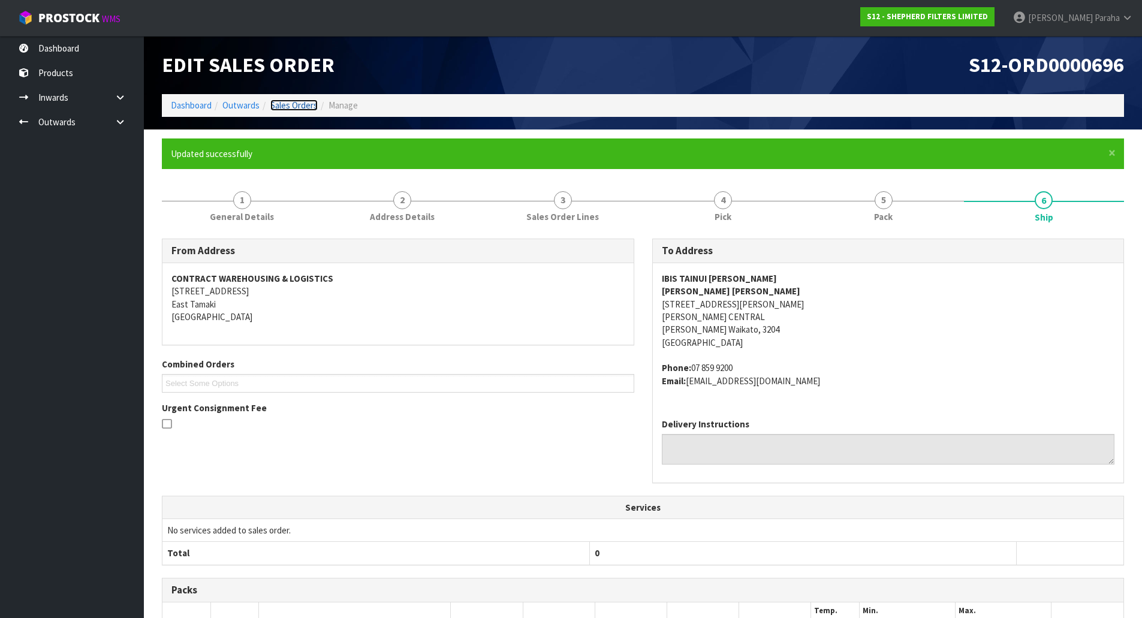
click at [301, 106] on link "Sales Orders" at bounding box center [293, 104] width 47 height 11
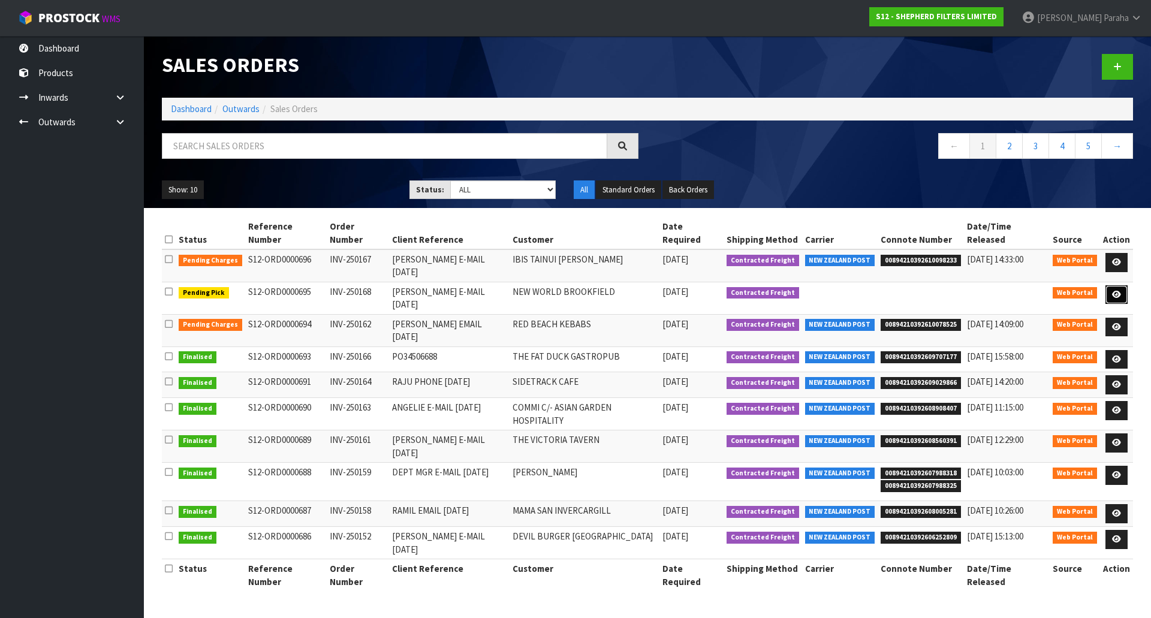
click at [1116, 291] on icon at bounding box center [1116, 295] width 9 height 8
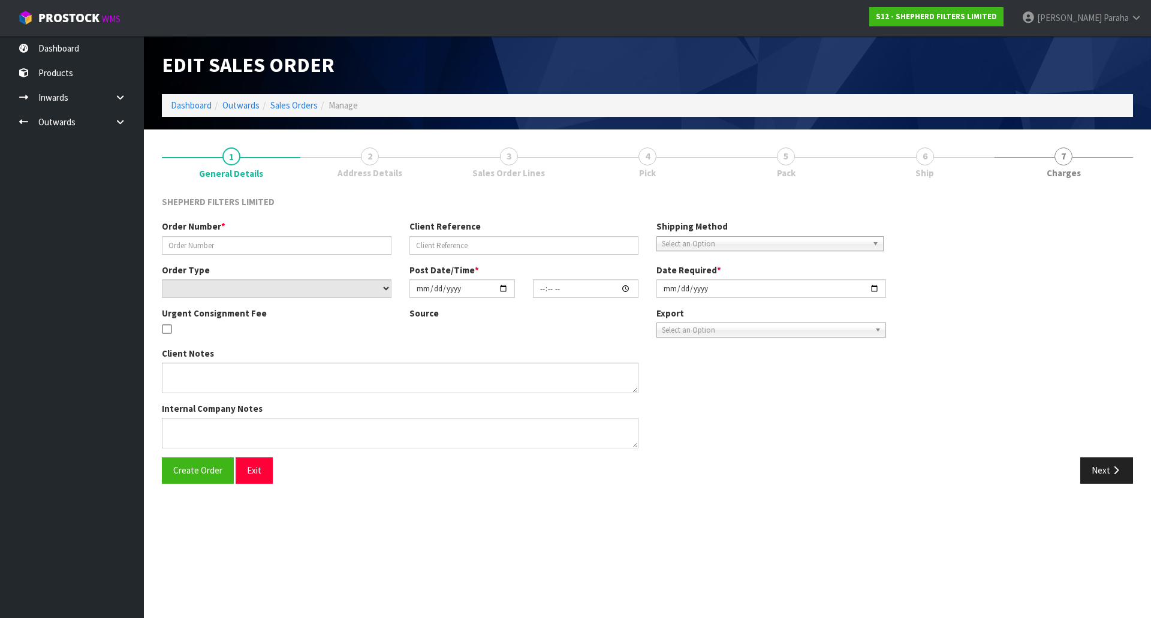
type input "INV-250168"
type input "[PERSON_NAME] E-MAIL [DATE]"
select select "number:0"
type input "[DATE]"
type input "21:28:00.000"
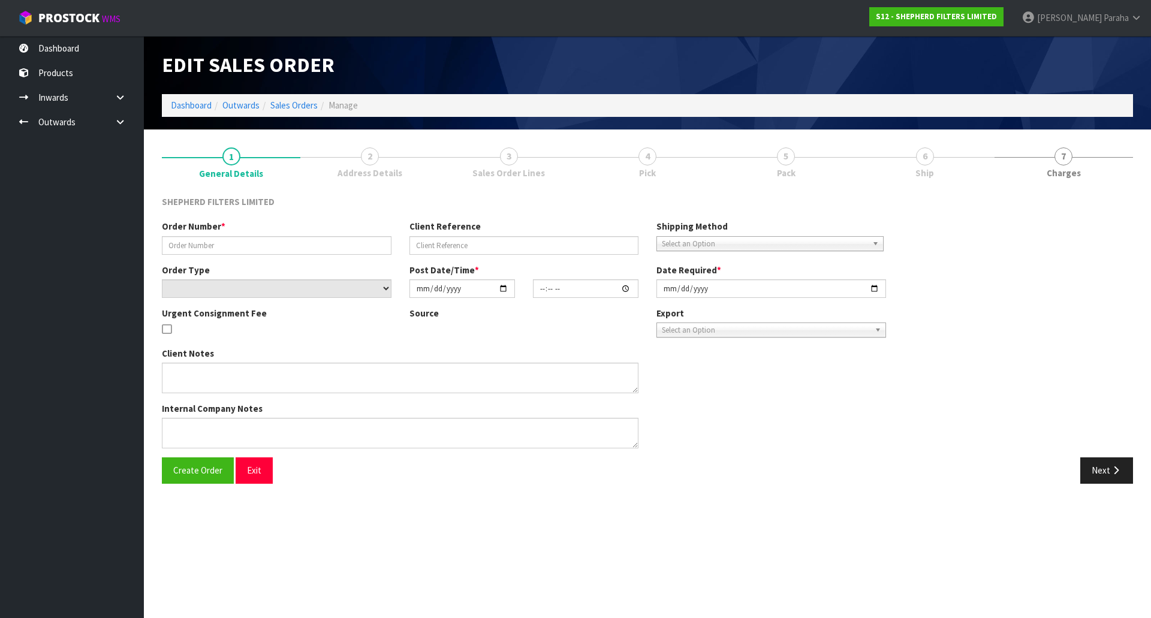
type input "[DATE]"
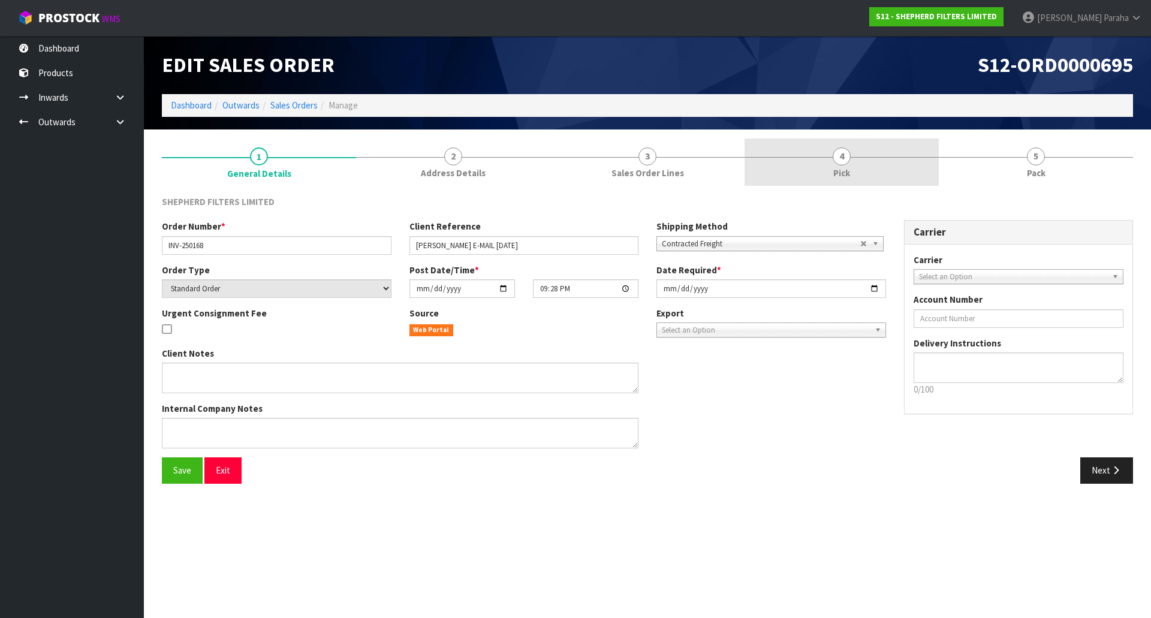
click at [833, 154] on span "4" at bounding box center [841, 156] width 18 height 18
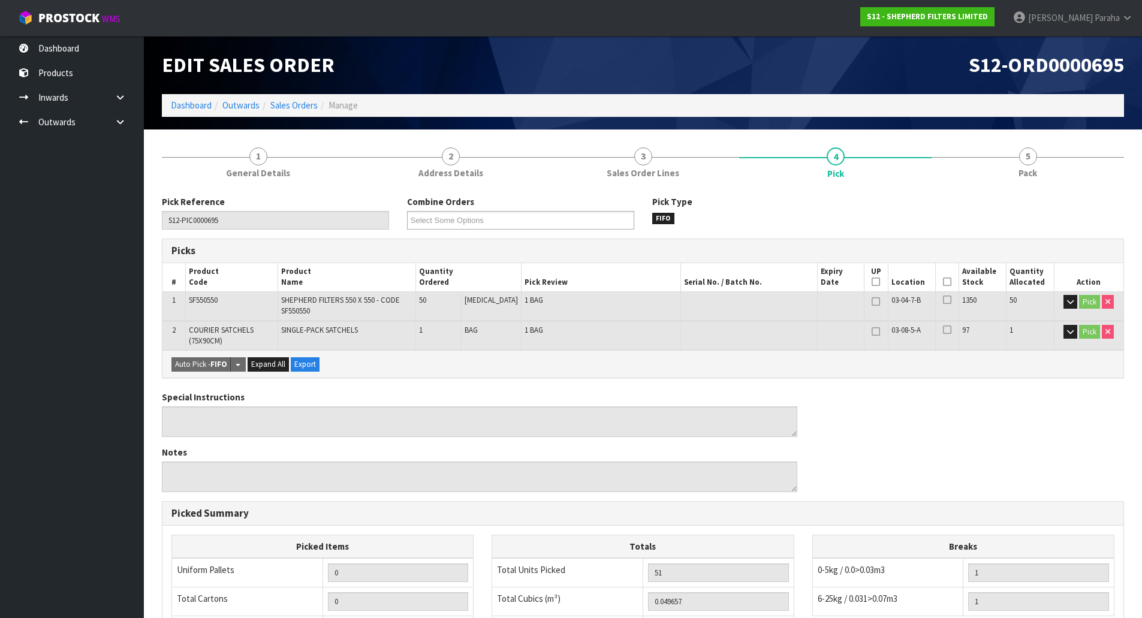
click at [944, 282] on icon at bounding box center [947, 282] width 8 height 1
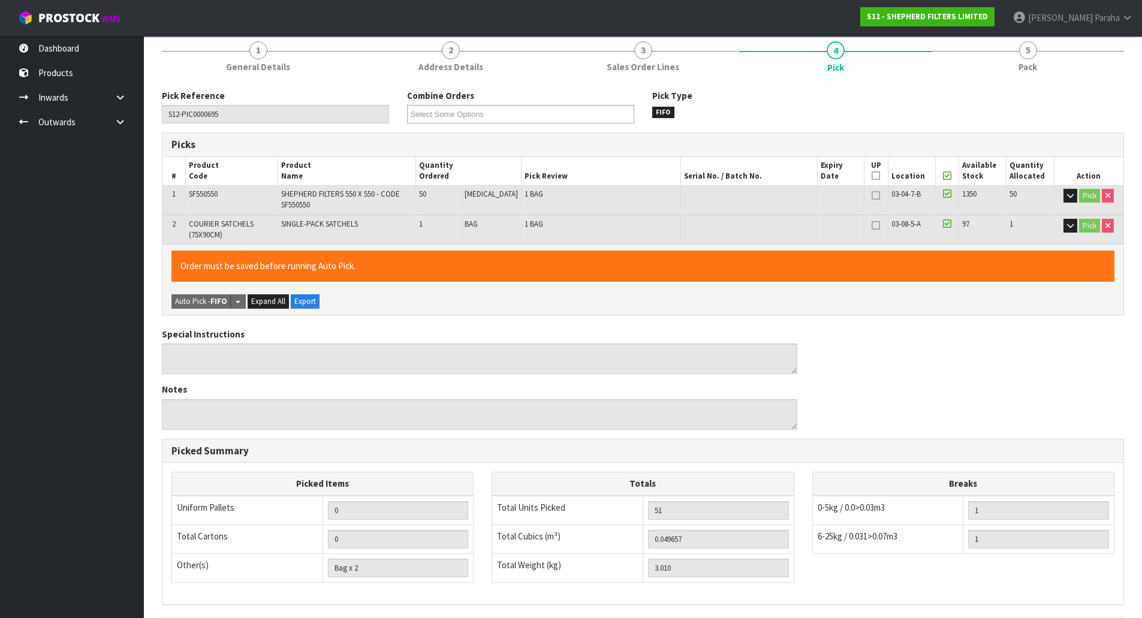
scroll to position [257, 0]
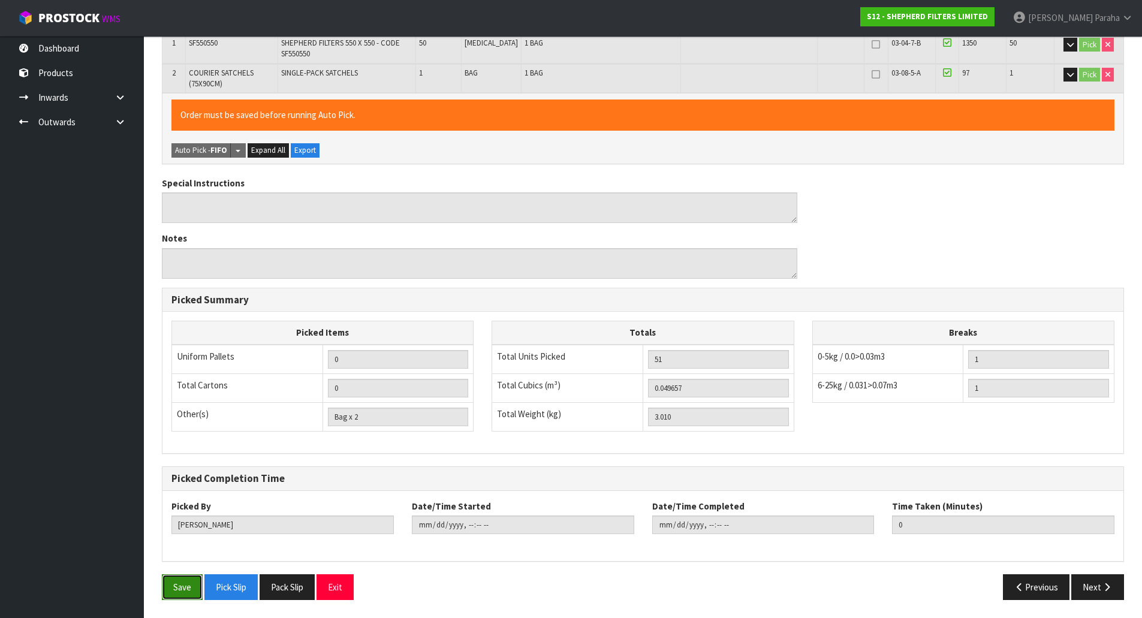
click at [186, 589] on button "Save" at bounding box center [182, 587] width 41 height 26
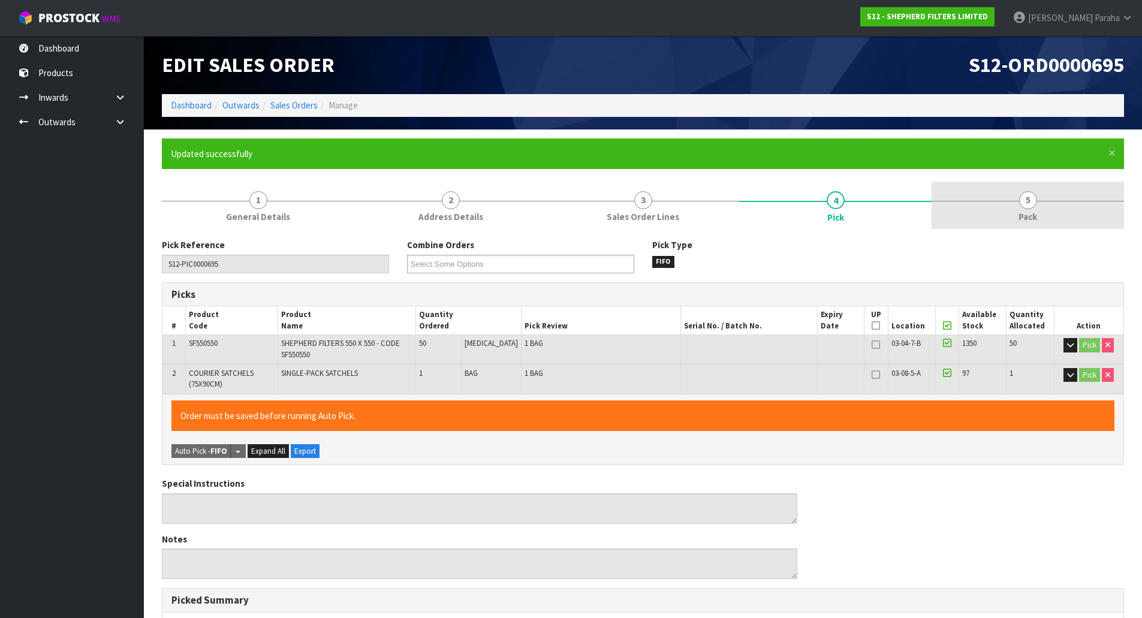
type input "[PERSON_NAME]"
type input "[DATE]T14:50:23"
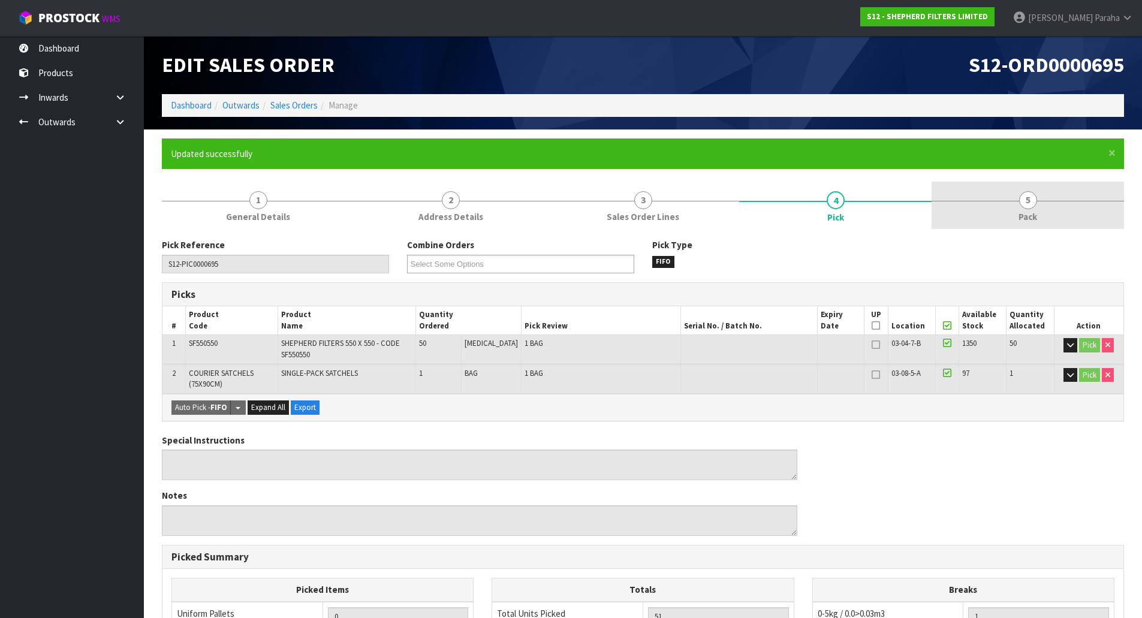
click at [1039, 205] on link "5 Pack" at bounding box center [1027, 205] width 192 height 47
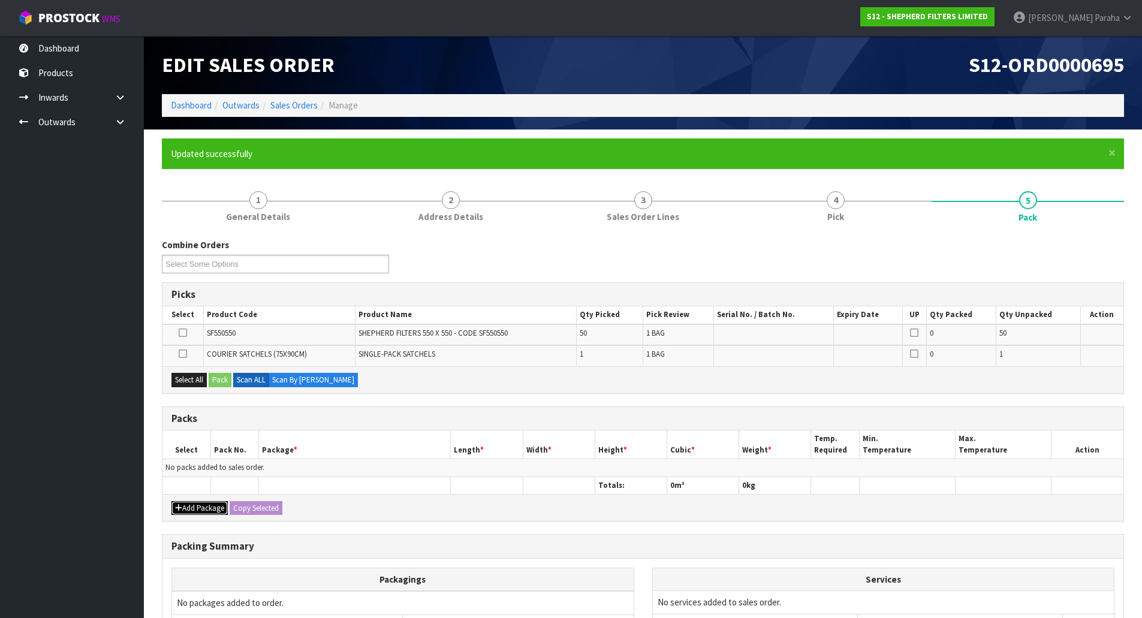
click at [208, 514] on button "Add Package" at bounding box center [199, 508] width 56 height 14
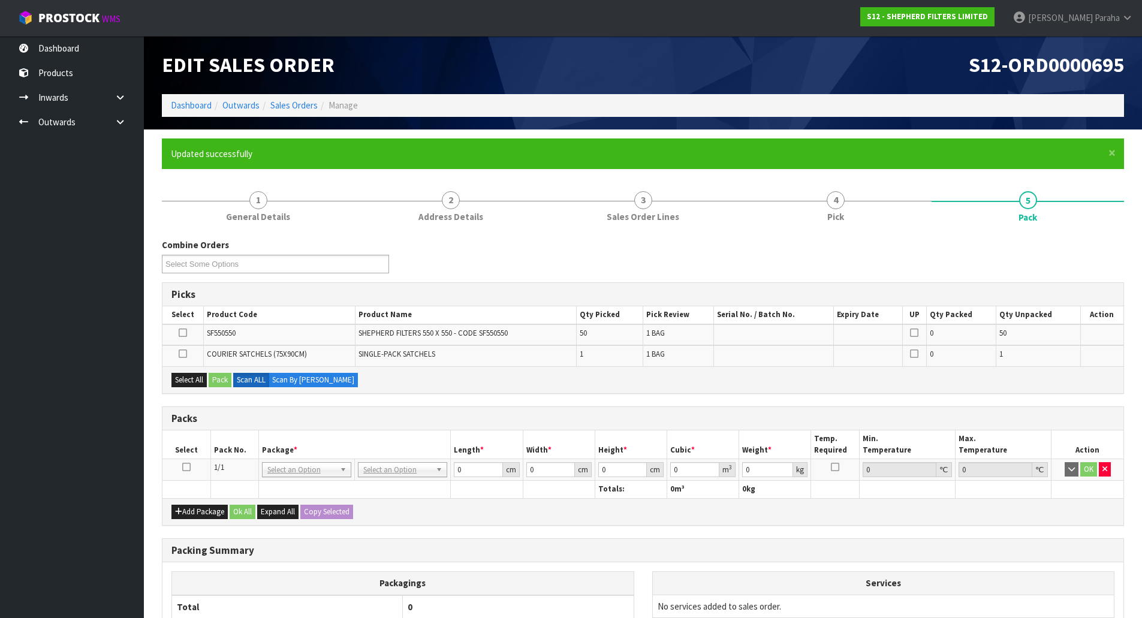
click at [185, 467] on icon at bounding box center [186, 467] width 8 height 1
drag, startPoint x: 197, startPoint y: 379, endPoint x: 210, endPoint y: 379, distance: 12.6
click at [198, 379] on button "Select All" at bounding box center [188, 380] width 35 height 14
click at [210, 379] on button "Pack" at bounding box center [220, 380] width 23 height 14
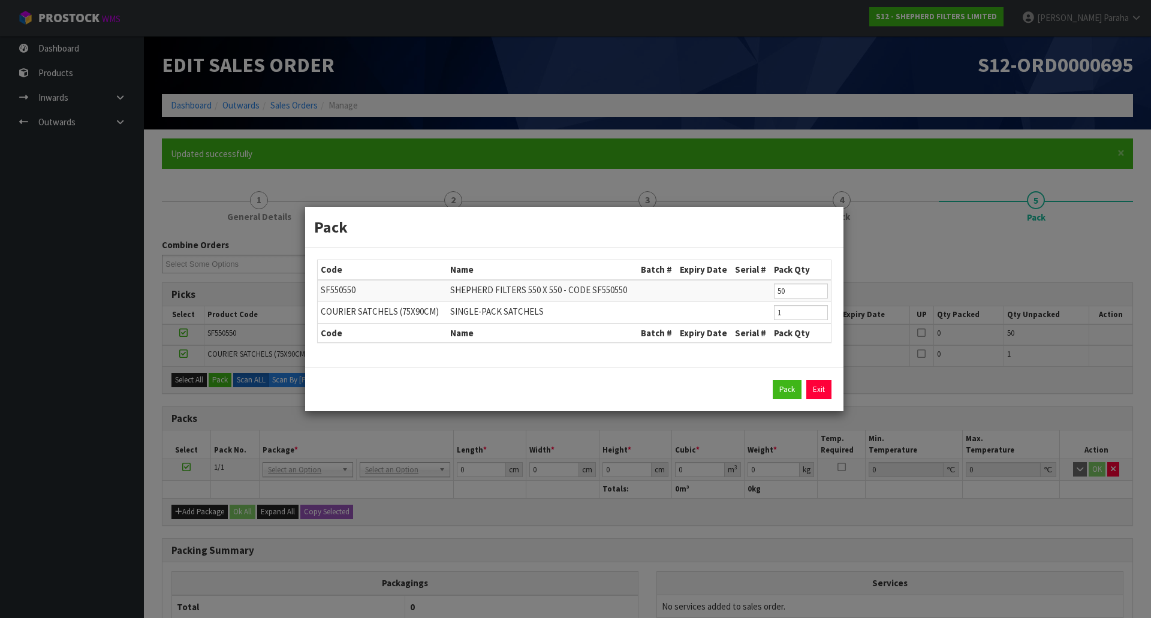
click at [787, 399] on div "Pack Exit" at bounding box center [574, 389] width 538 height 44
click at [786, 387] on button "Pack" at bounding box center [787, 389] width 29 height 19
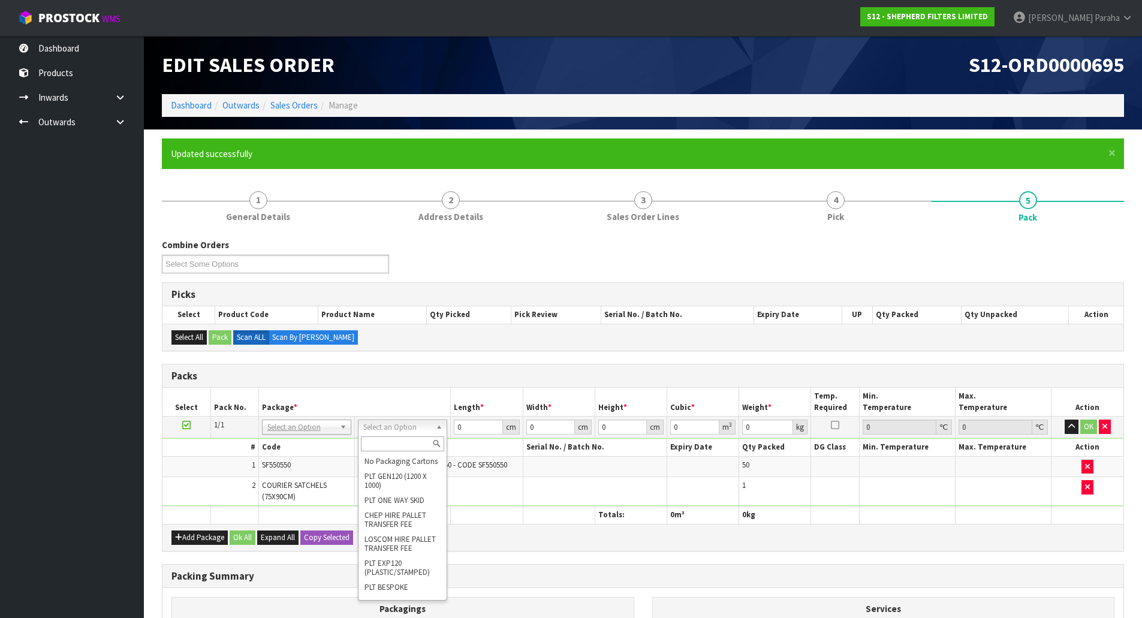
click at [412, 447] on input "text" at bounding box center [402, 443] width 83 height 15
type input "CL"
type input "3.01"
click at [487, 424] on input "0" at bounding box center [478, 427] width 49 height 15
type input "56"
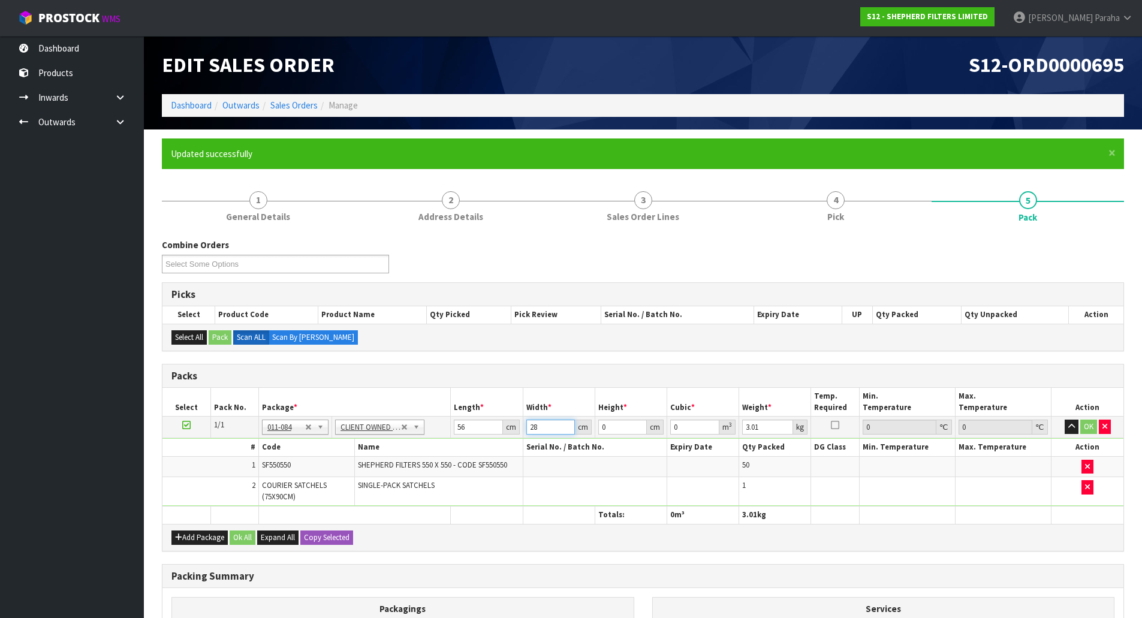
type input "28"
type input "2"
type input "0.003136"
type input "28"
type input "0.043904"
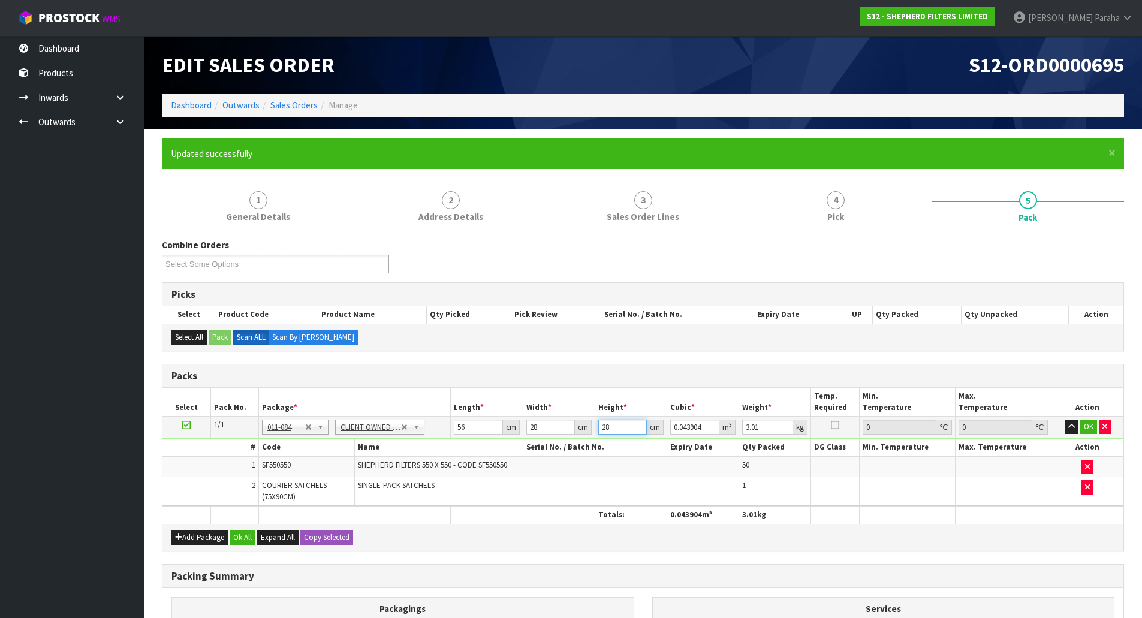
type input "28"
type input "3"
click at [1064, 420] on button "button" at bounding box center [1071, 427] width 14 height 14
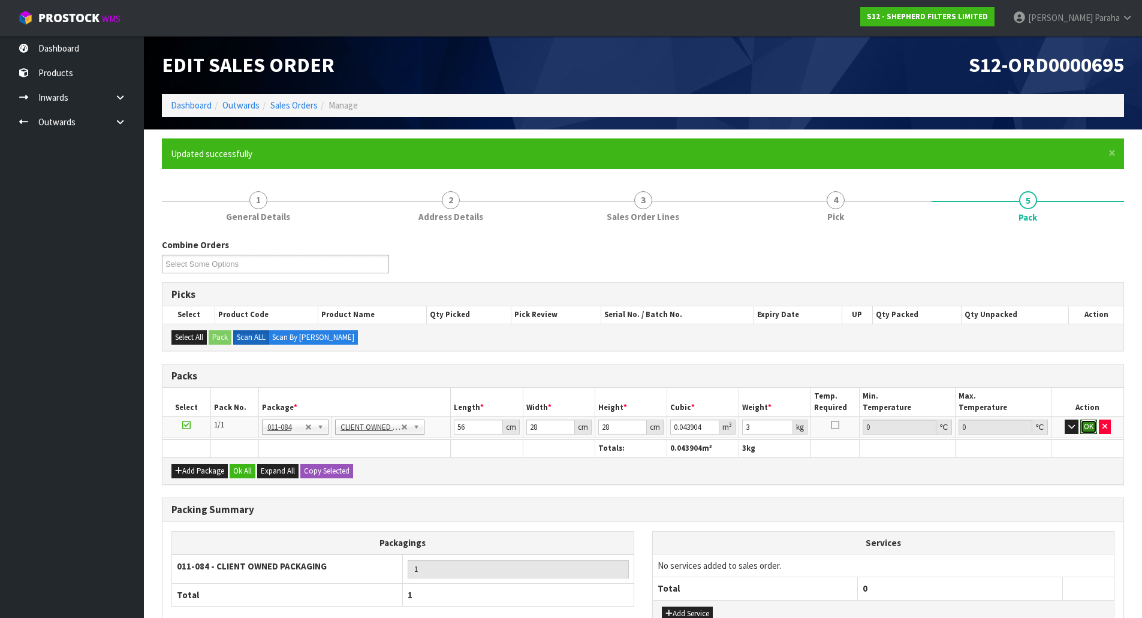
click button "OK" at bounding box center [1088, 427] width 17 height 14
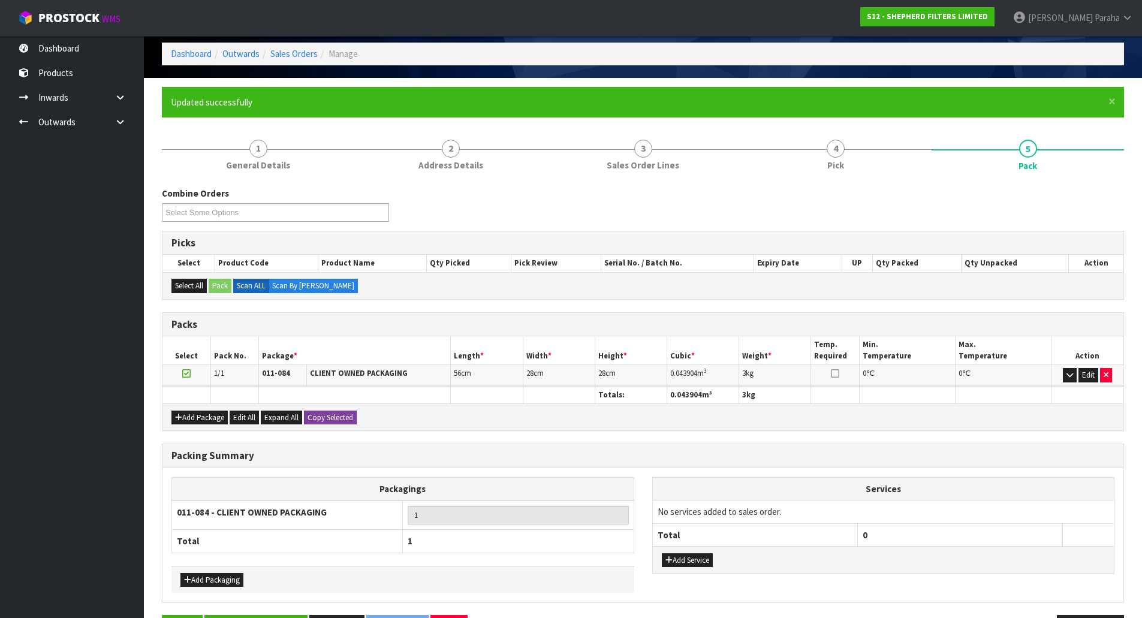
scroll to position [92, 0]
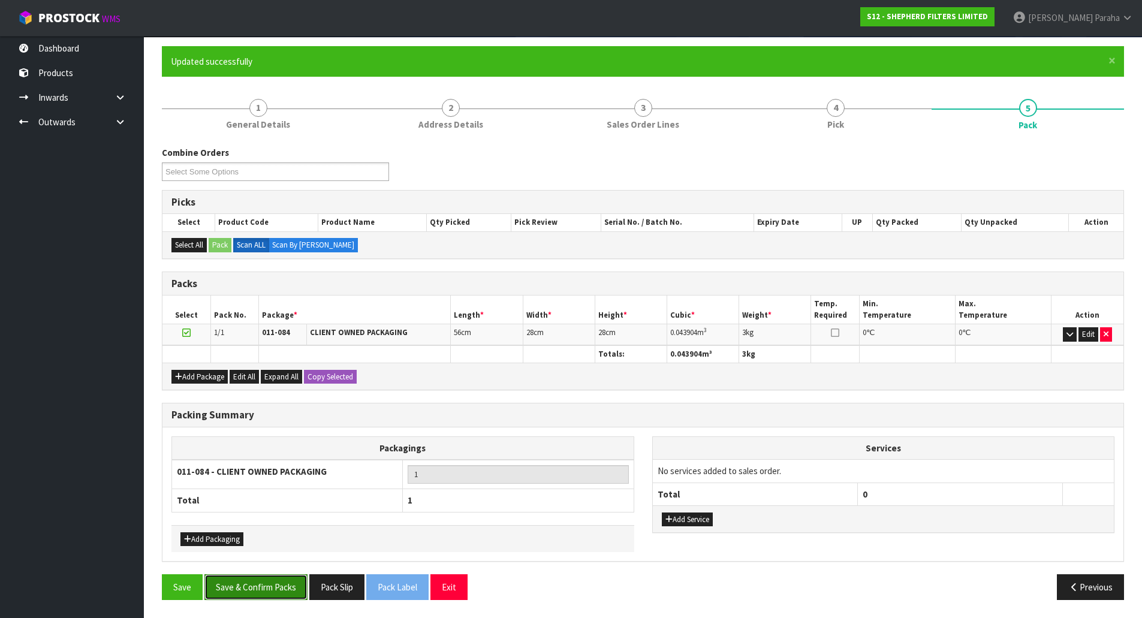
click at [280, 585] on button "Save & Confirm Packs" at bounding box center [255, 587] width 103 height 26
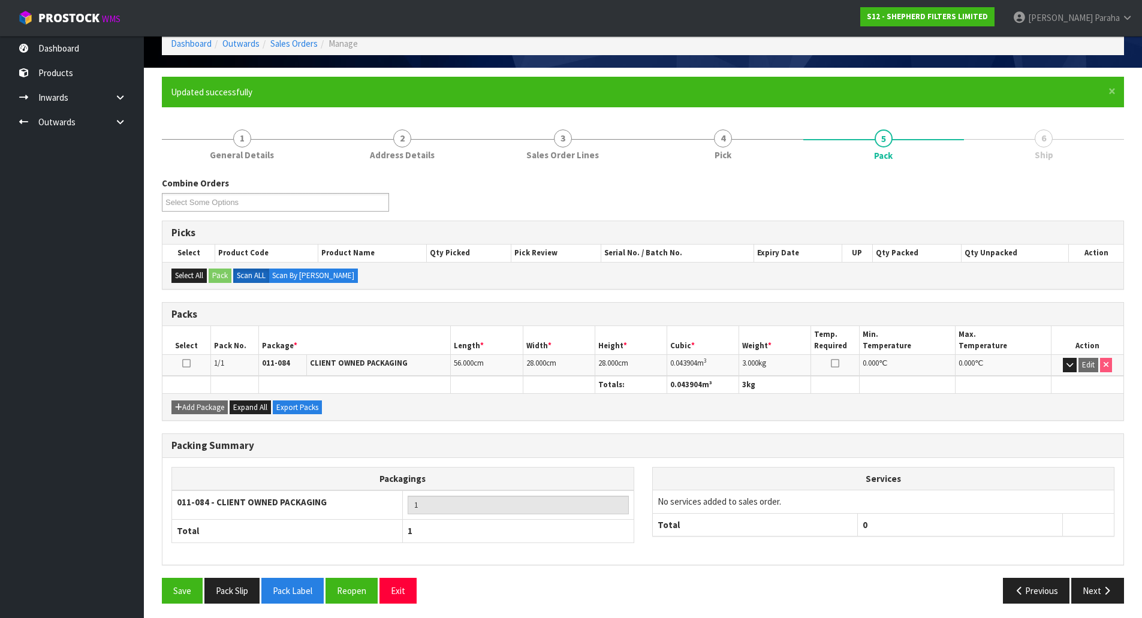
scroll to position [65, 0]
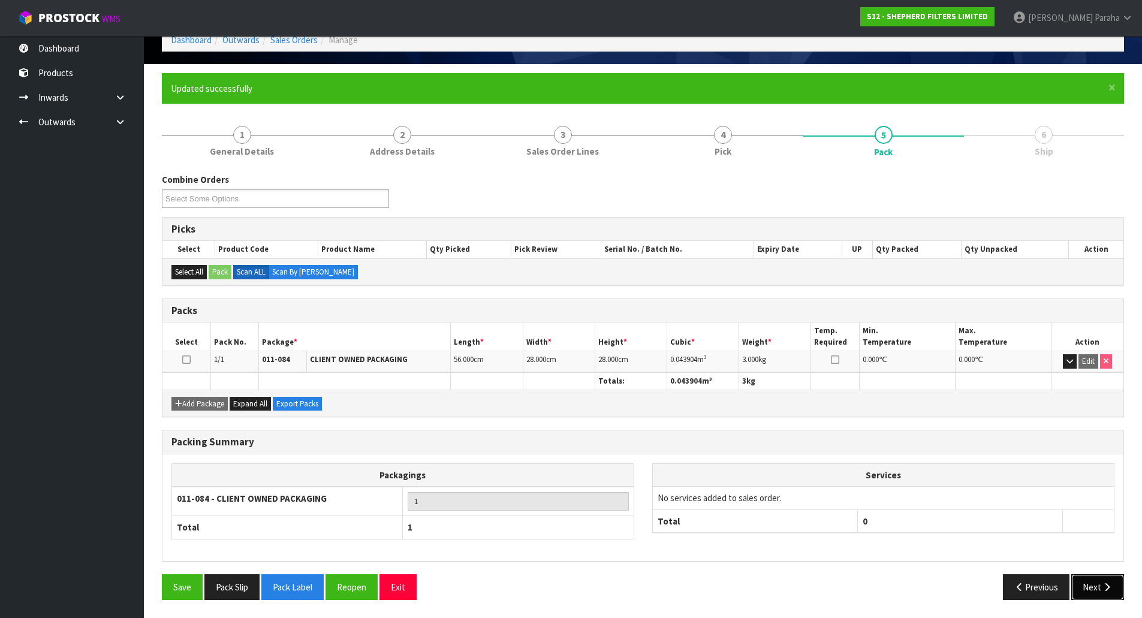
click at [1097, 588] on button "Next" at bounding box center [1097, 587] width 53 height 26
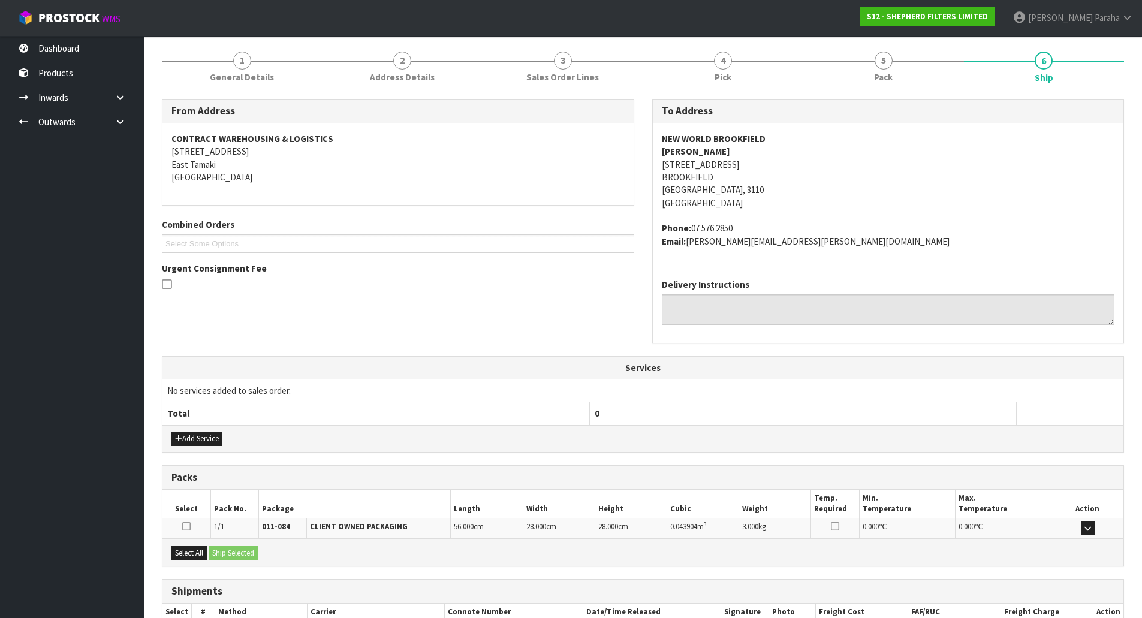
scroll to position [217, 0]
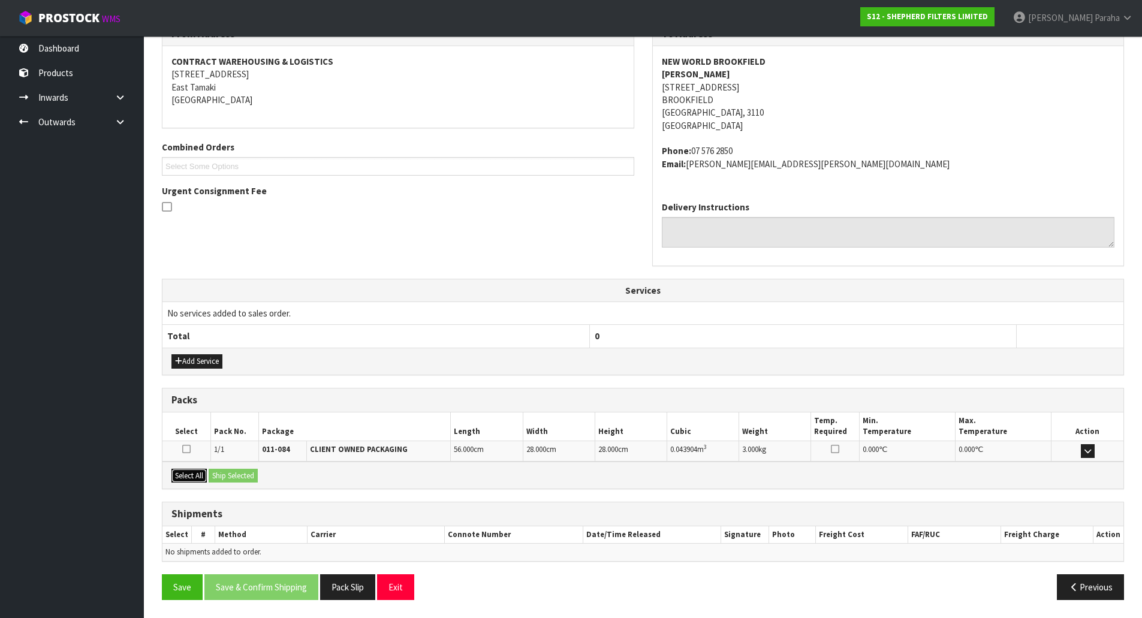
click at [183, 472] on button "Select All" at bounding box center [188, 476] width 35 height 14
click at [225, 472] on button "Ship Selected" at bounding box center [233, 476] width 49 height 14
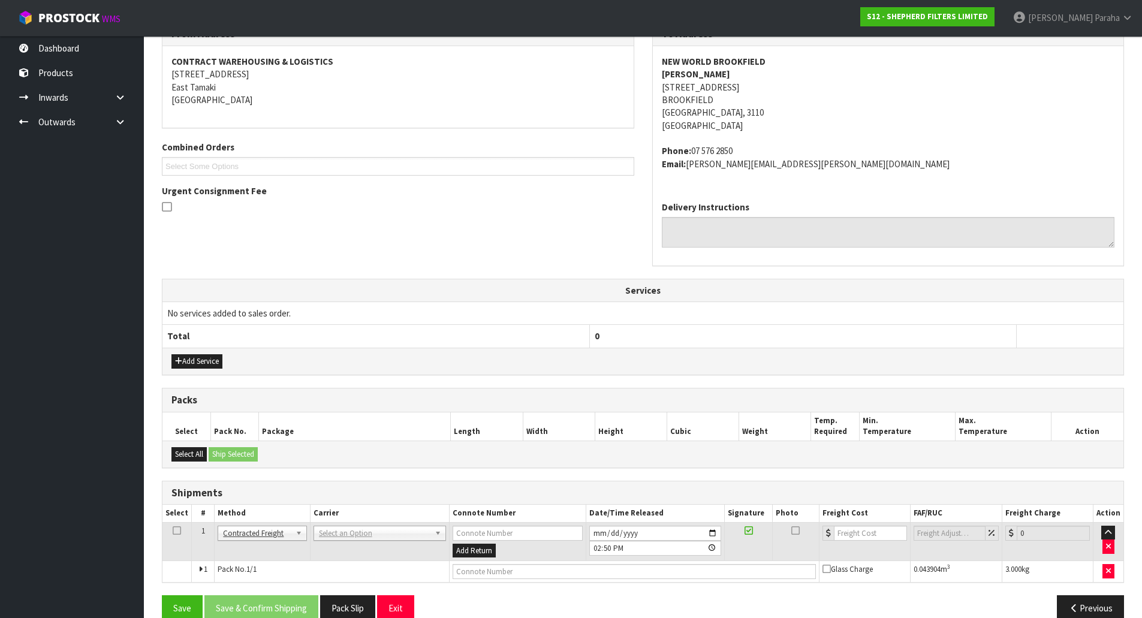
drag, startPoint x: 369, startPoint y: 531, endPoint x: 364, endPoint y: 548, distance: 17.5
click at [364, 550] on input "text" at bounding box center [378, 549] width 127 height 15
type input "NZP"
click at [270, 606] on button "Save & Confirm Shipping" at bounding box center [261, 608] width 114 height 26
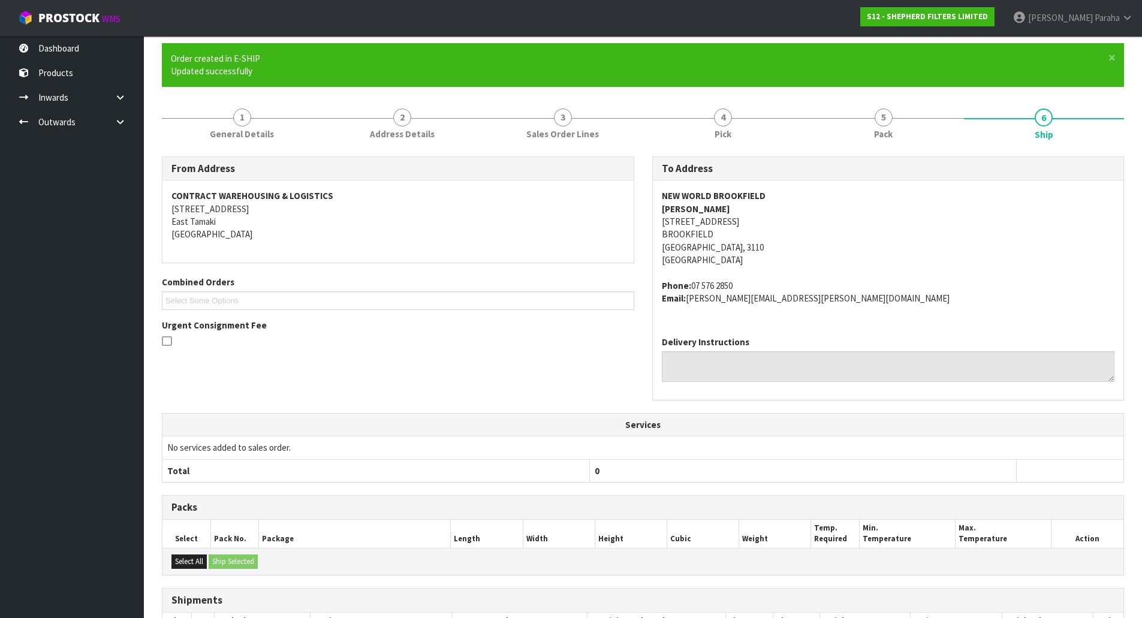
scroll to position [221, 0]
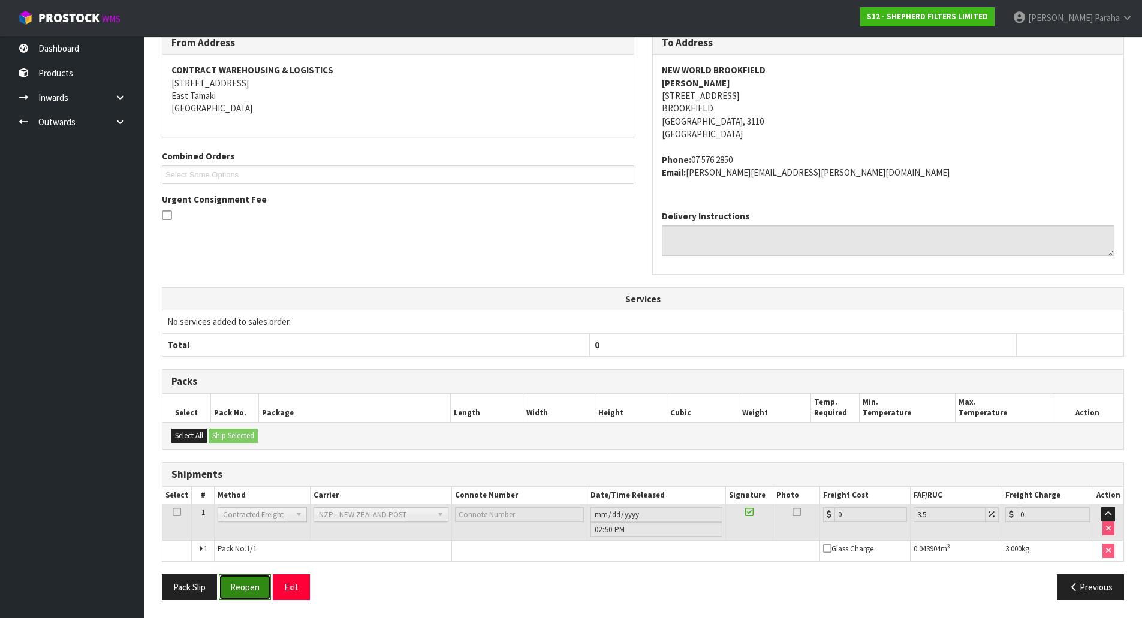
click at [252, 595] on button "Reopen" at bounding box center [245, 587] width 52 height 26
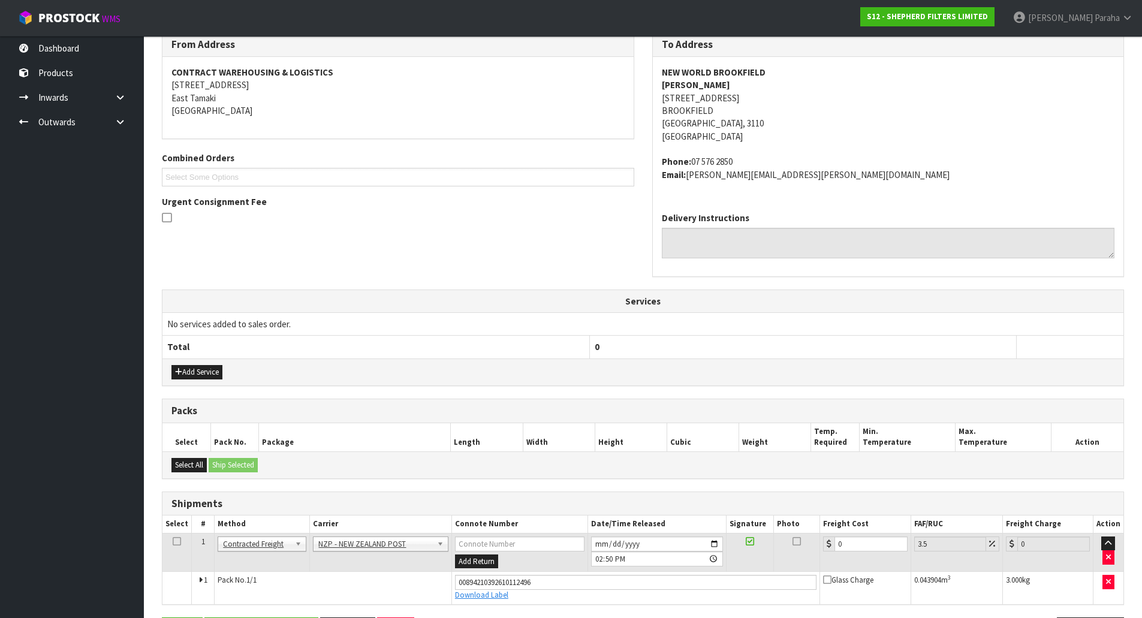
scroll to position [249, 0]
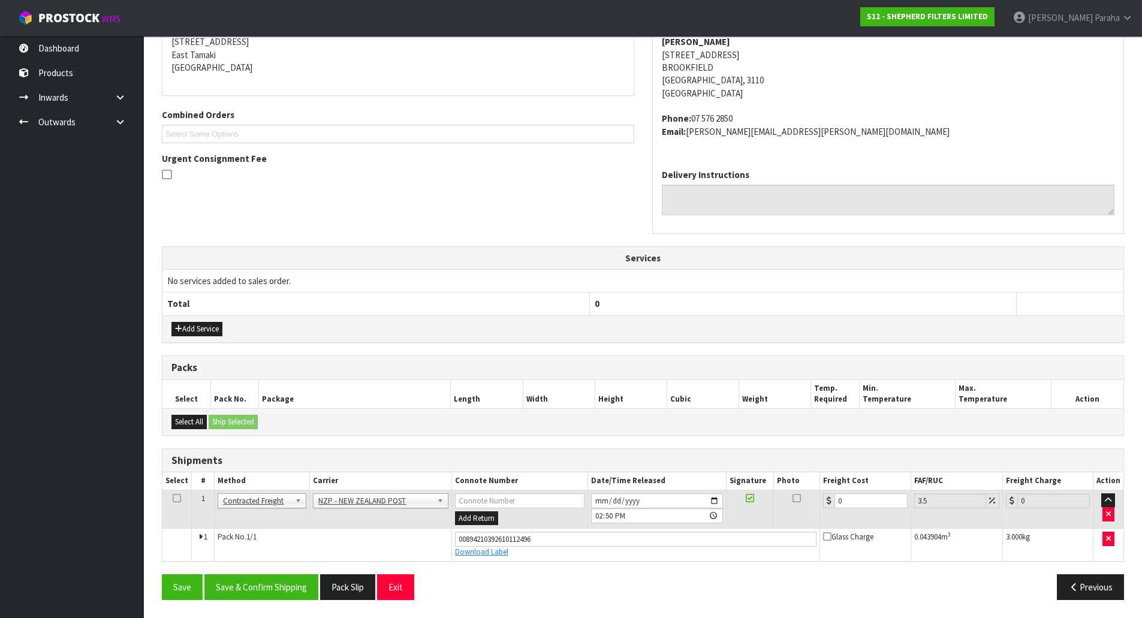
click at [873, 491] on td "0" at bounding box center [865, 509] width 91 height 39
click at [883, 496] on input "0" at bounding box center [870, 500] width 73 height 15
type input "8"
type input "8.28"
type input "8.4"
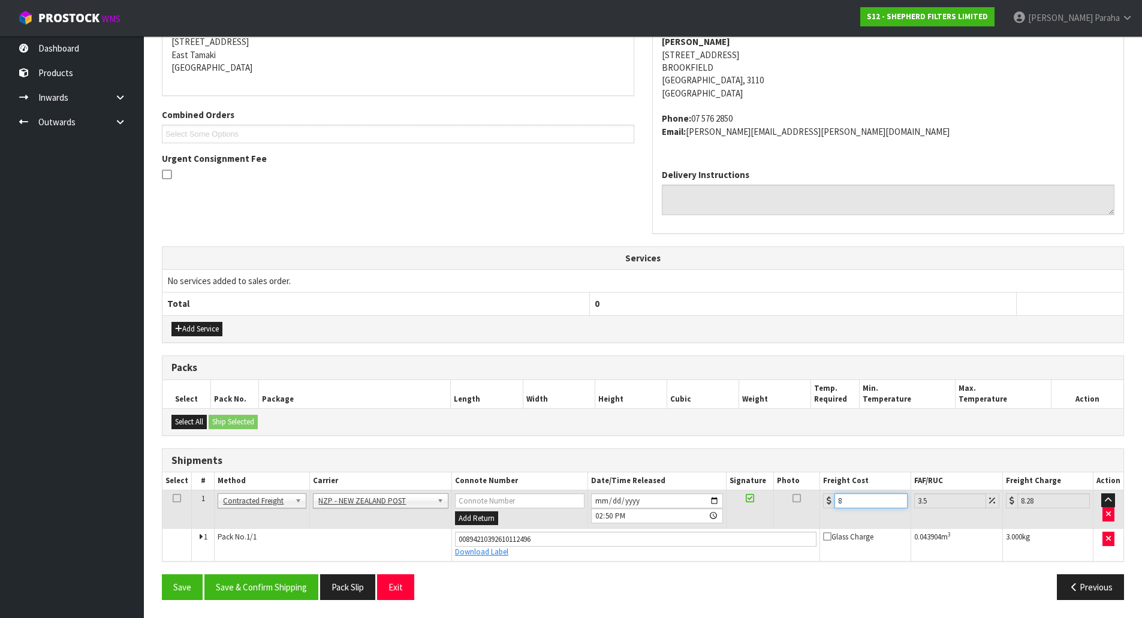
type input "8.69"
type input "8.45"
type input "8.75"
type input "8.45"
click at [270, 594] on button "Save & Confirm Shipping" at bounding box center [261, 587] width 114 height 26
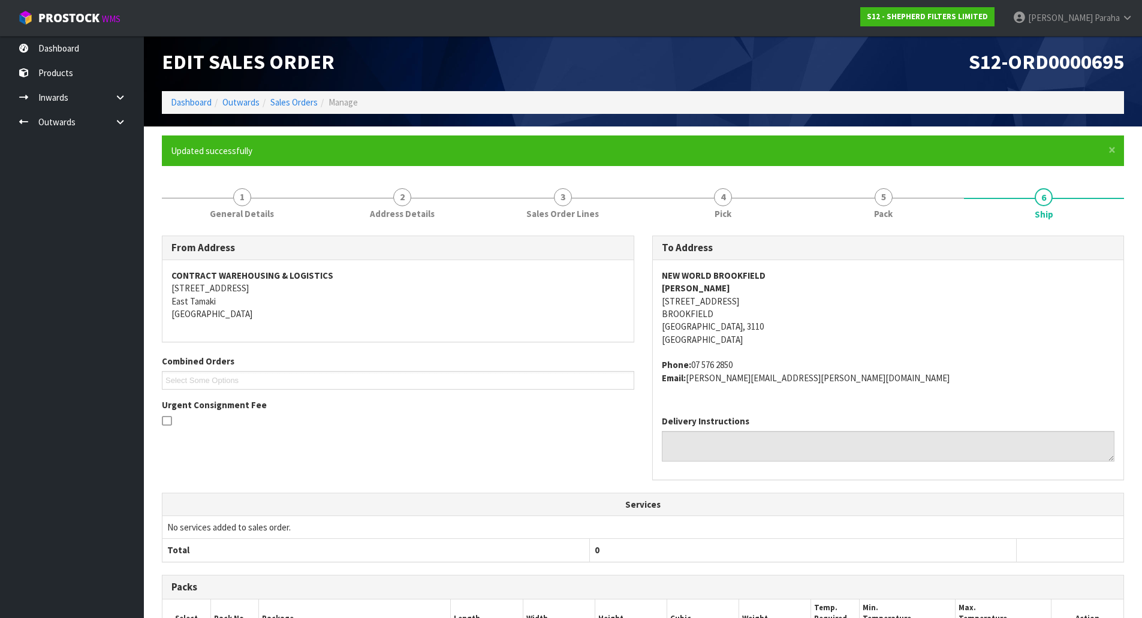
scroll to position [0, 0]
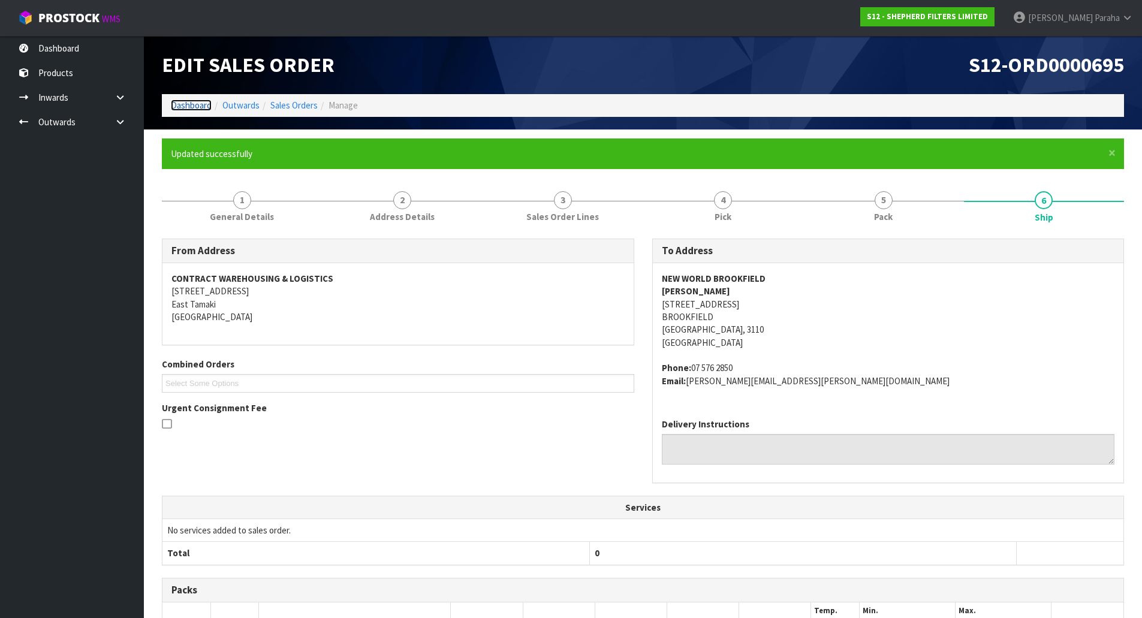
click at [189, 109] on link "Dashboard" at bounding box center [191, 104] width 41 height 11
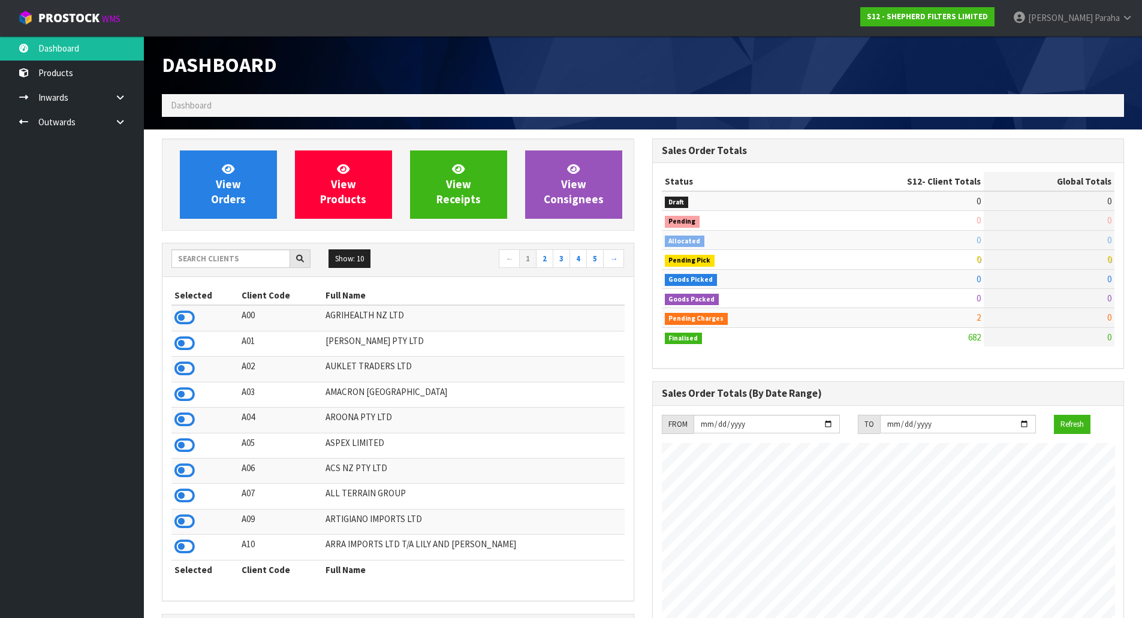
scroll to position [811, 490]
click at [215, 263] on input "text" at bounding box center [230, 258] width 119 height 19
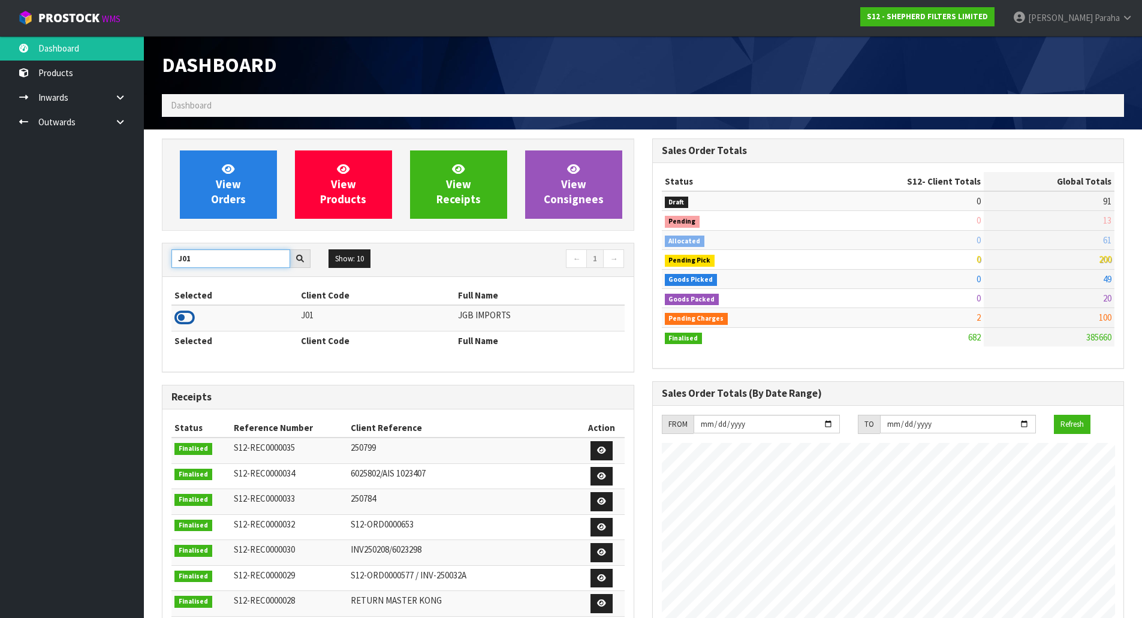
type input "J01"
click at [190, 319] on icon at bounding box center [184, 318] width 20 height 18
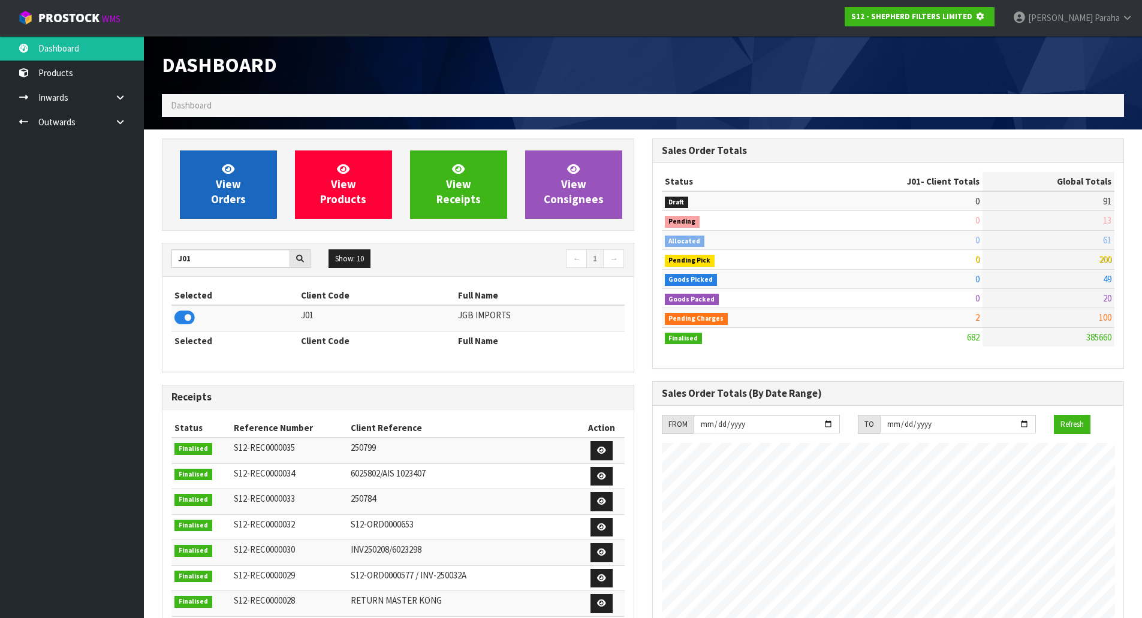
scroll to position [598592, 598849]
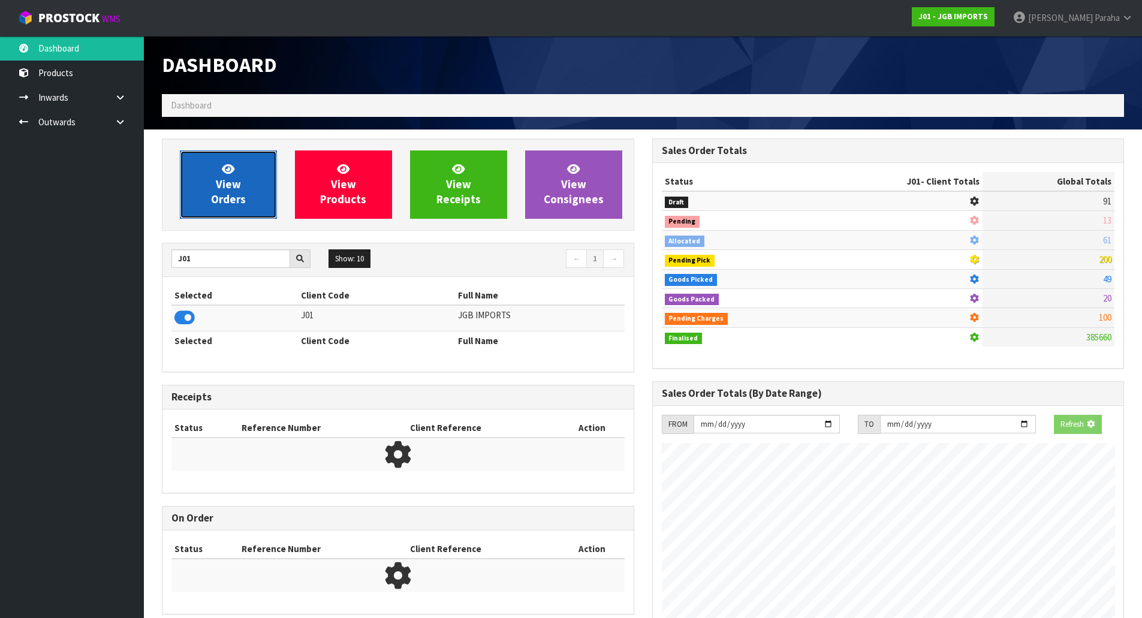
click at [241, 168] on link "View Orders" at bounding box center [228, 184] width 97 height 68
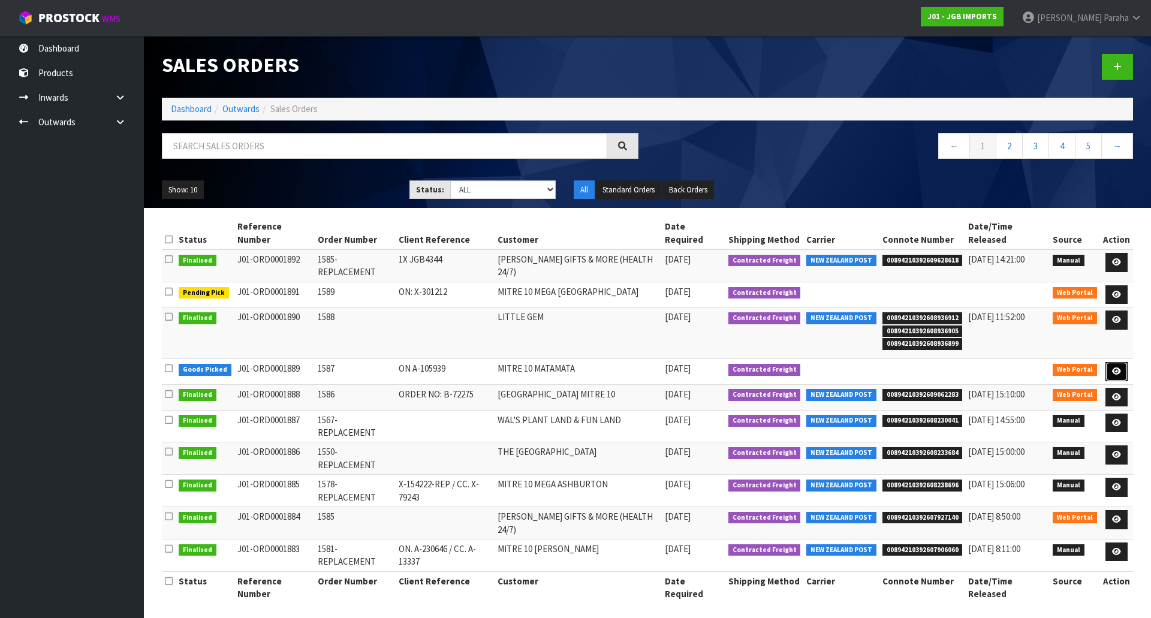
click at [1122, 362] on link at bounding box center [1116, 371] width 22 height 19
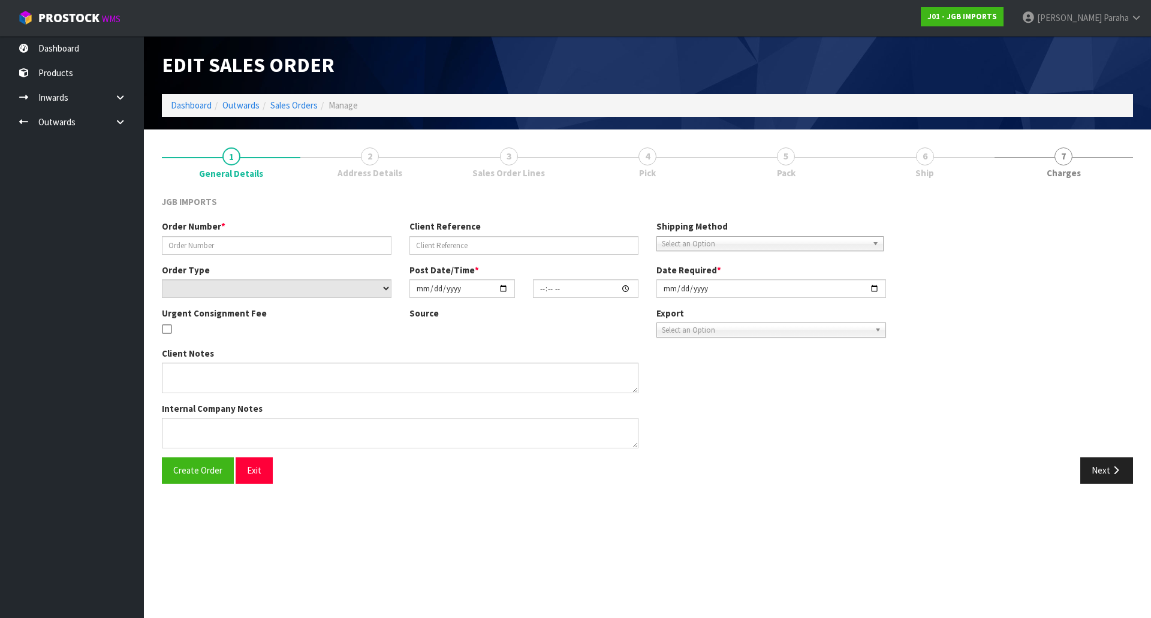
type input "1587"
type input "ON A-105939"
select select "number:0"
type input "[DATE]"
type input "16:12:00.000"
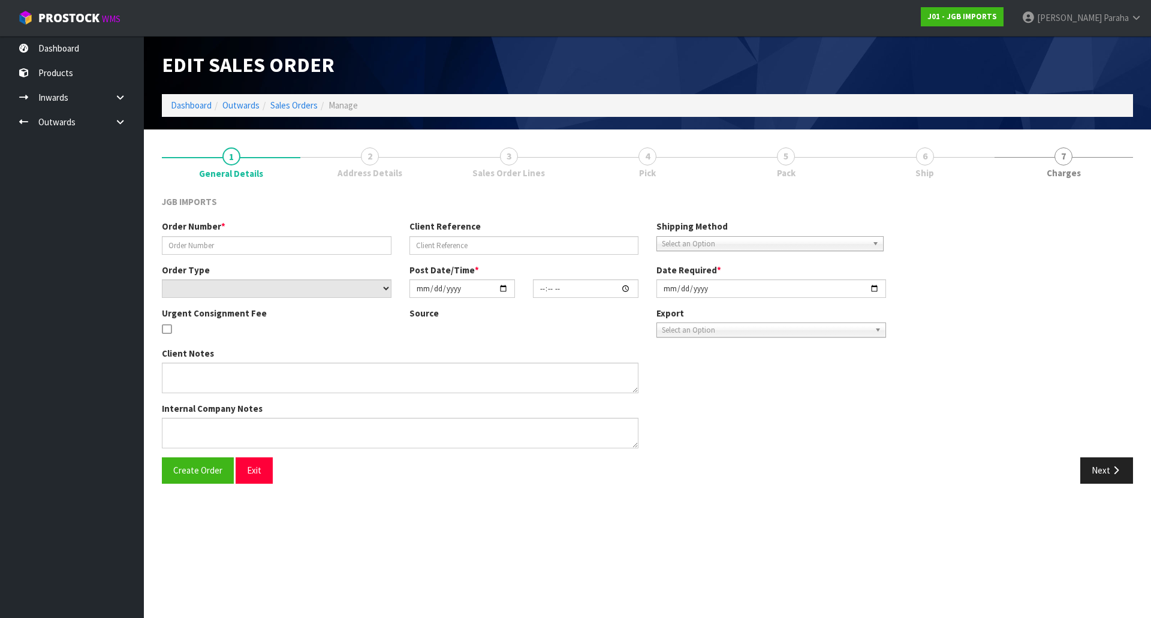
type input "[DATE]"
type textarea "PLEASE NOTE ORDER NUMBER: A-105939 ORDER CAN GO STRAIGHT OUT"
type textarea "IN THE ABOVE ORDER WE COULDN’T LOCATE THE BELOW CODES: JGB4901 X 1 JGB4902 X 1"
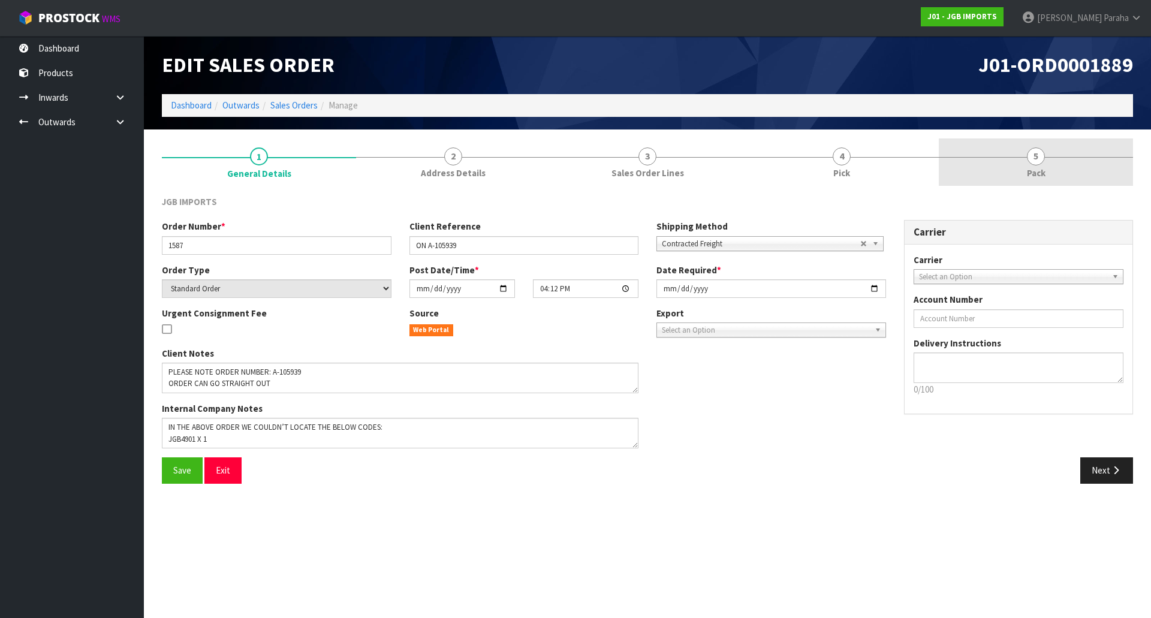
click at [1026, 153] on link "5 Pack" at bounding box center [1036, 161] width 194 height 47
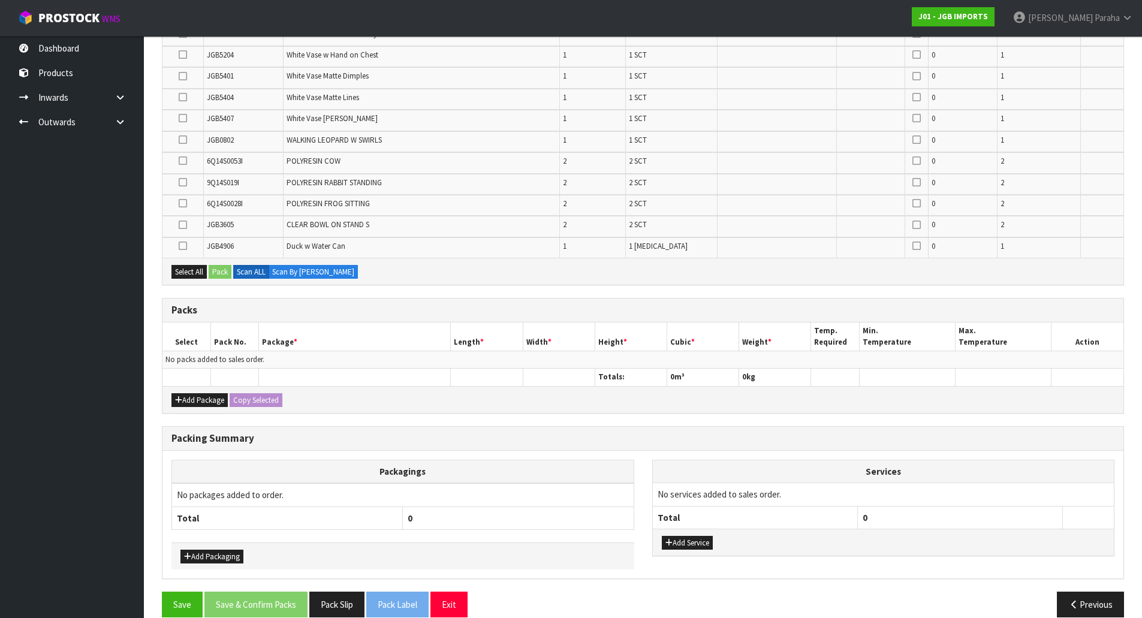
scroll to position [1356, 0]
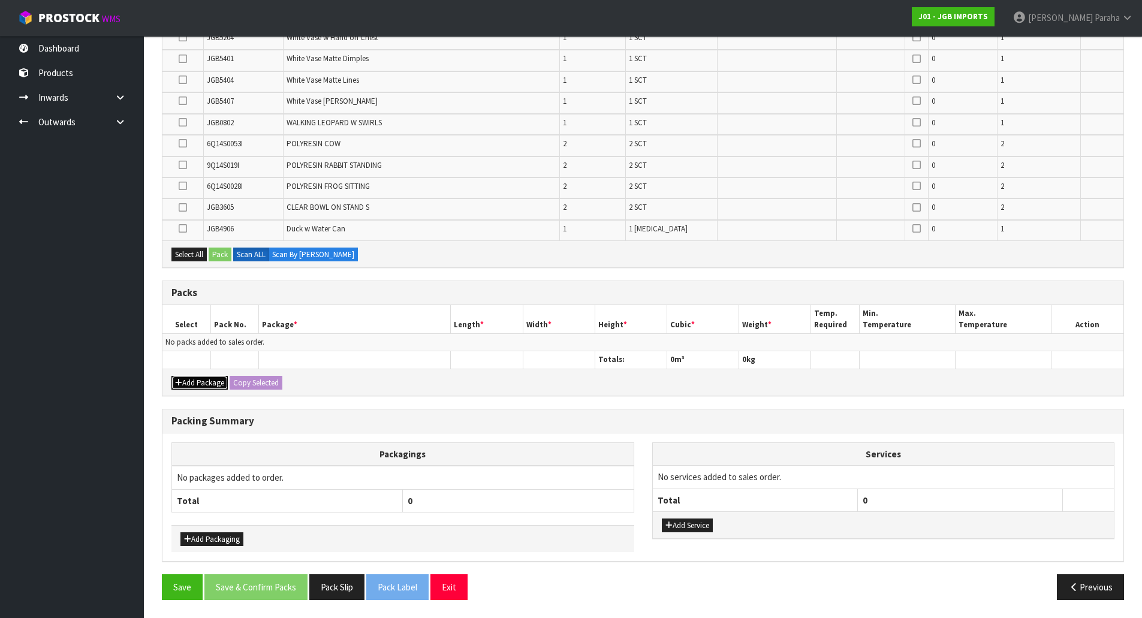
click at [198, 386] on button "Add Package" at bounding box center [199, 383] width 56 height 14
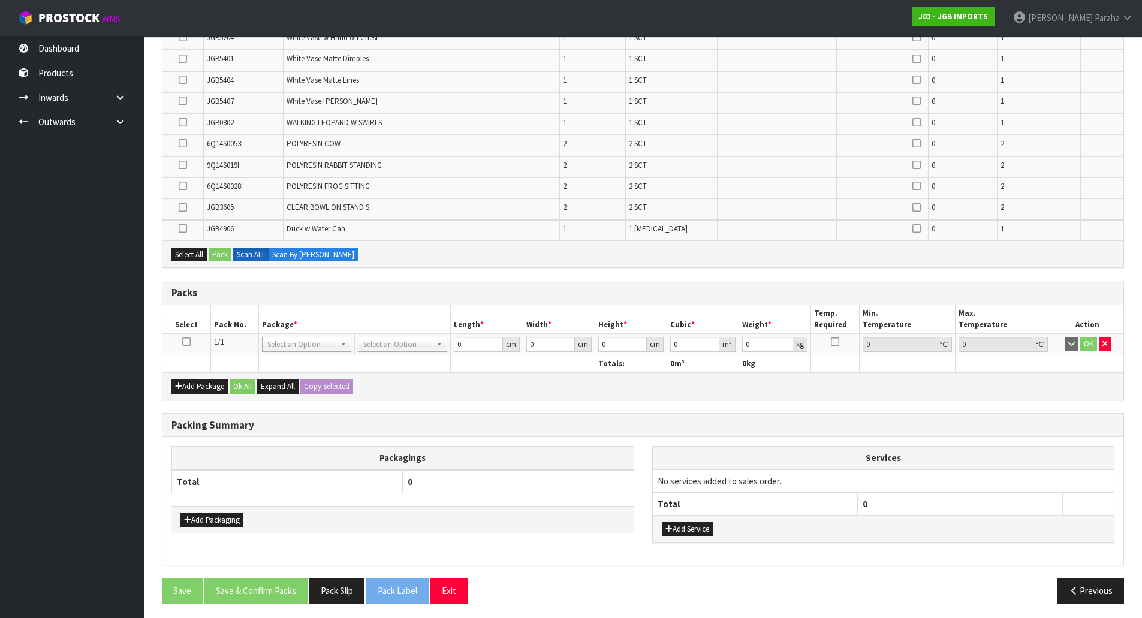
click at [187, 342] on icon at bounding box center [186, 342] width 8 height 1
click at [883, 15] on nav "Toggle navigation ProStock WMS J01 - JGB IMPORTS [PERSON_NAME] Logout" at bounding box center [571, 18] width 1142 height 37
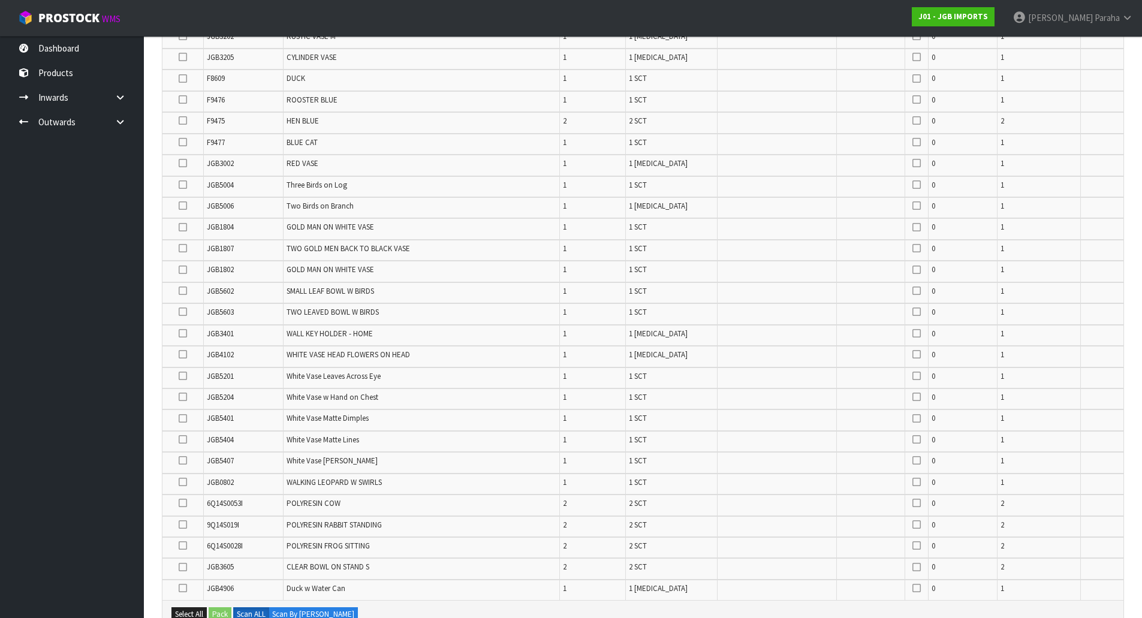
scroll to position [427, 0]
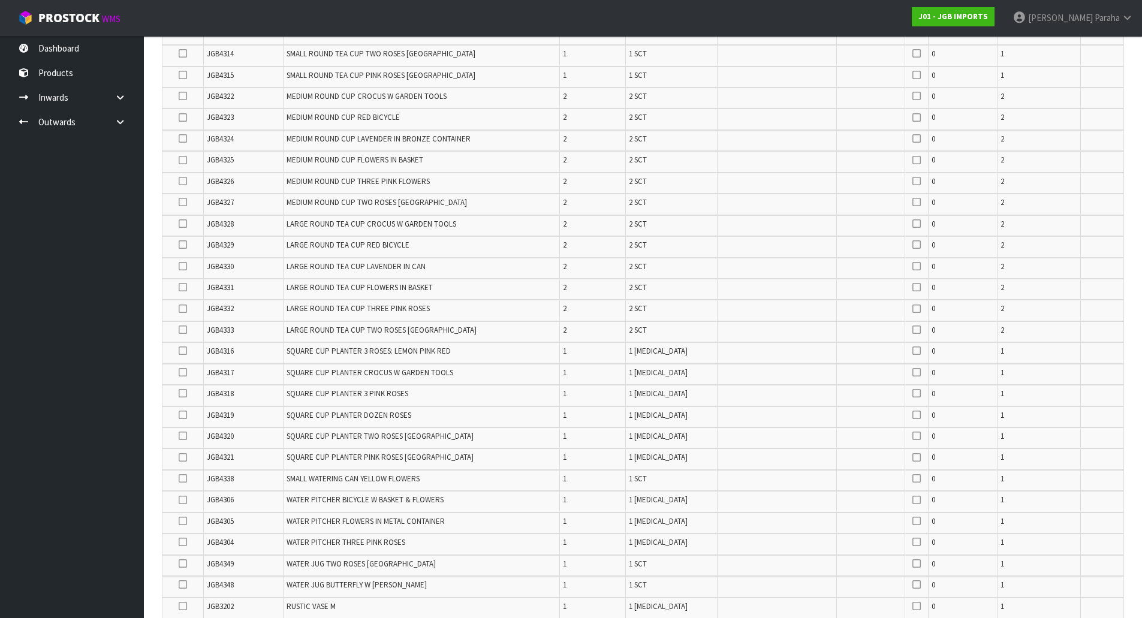
click at [186, 309] on icon at bounding box center [183, 309] width 8 height 1
click at [0, 0] on input "checkbox" at bounding box center [0, 0] width 0 height 0
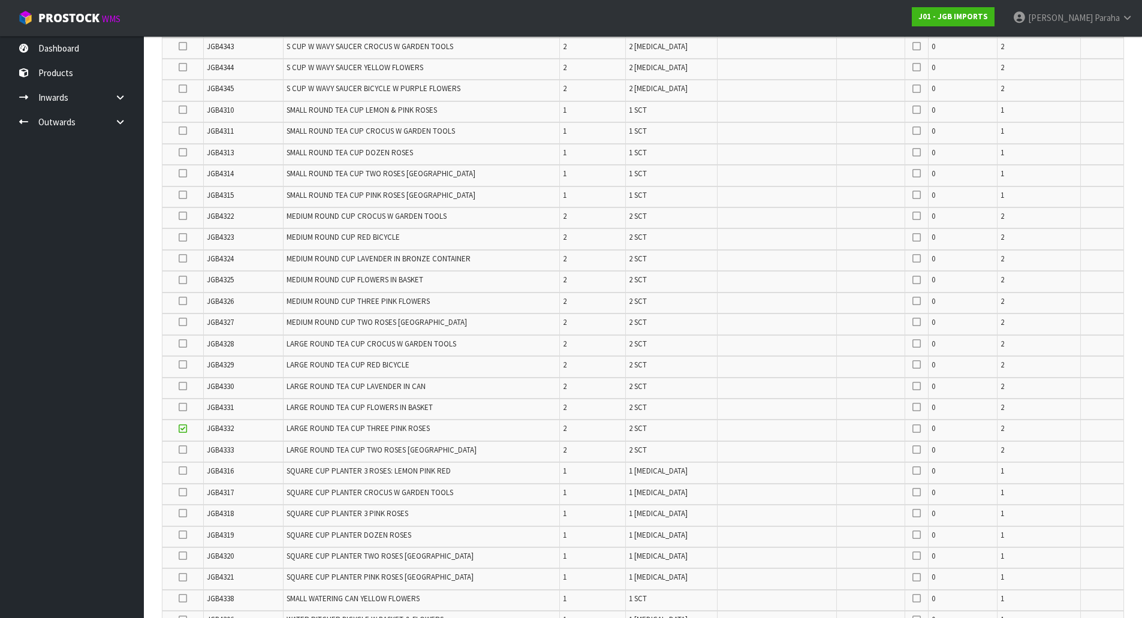
scroll to position [809, 0]
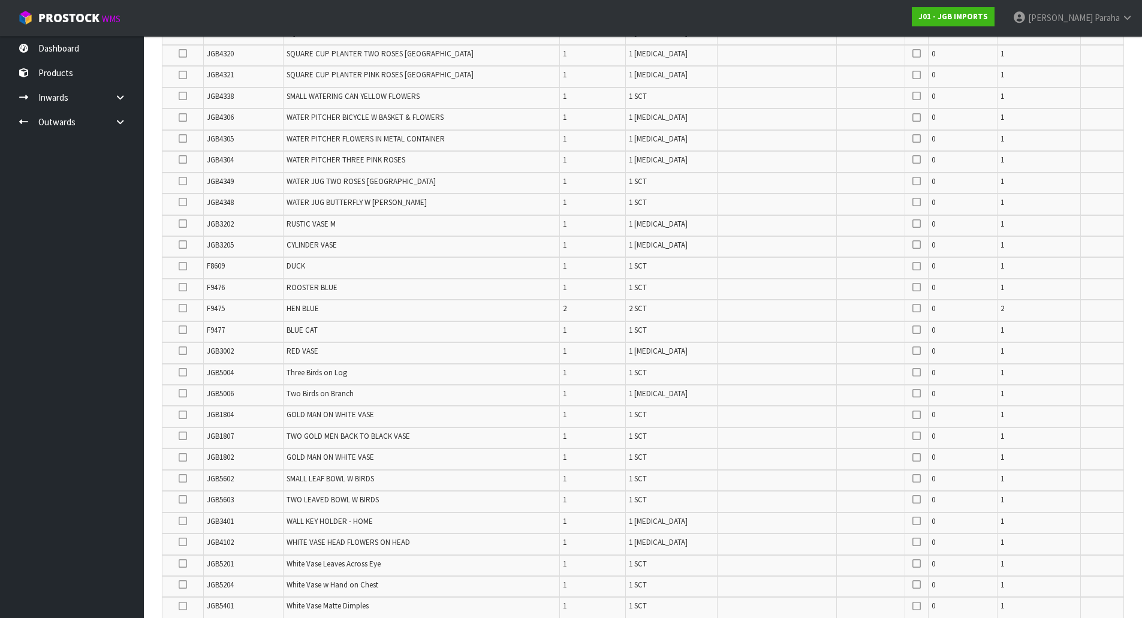
click at [184, 309] on icon at bounding box center [183, 308] width 8 height 1
click at [0, 0] on input "checkbox" at bounding box center [0, 0] width 0 height 0
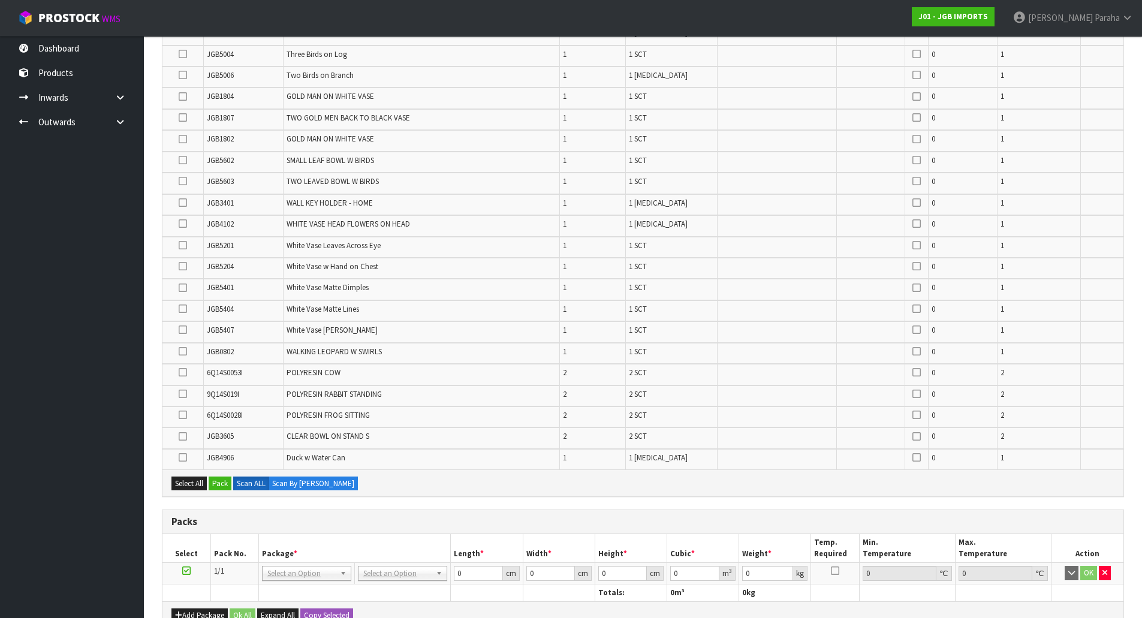
click at [181, 309] on icon at bounding box center [183, 309] width 8 height 1
click at [0, 0] on input "checkbox" at bounding box center [0, 0] width 0 height 0
click at [186, 97] on icon at bounding box center [183, 96] width 8 height 1
click at [0, 0] on input "checkbox" at bounding box center [0, 0] width 0 height 0
click at [182, 139] on icon at bounding box center [183, 139] width 8 height 1
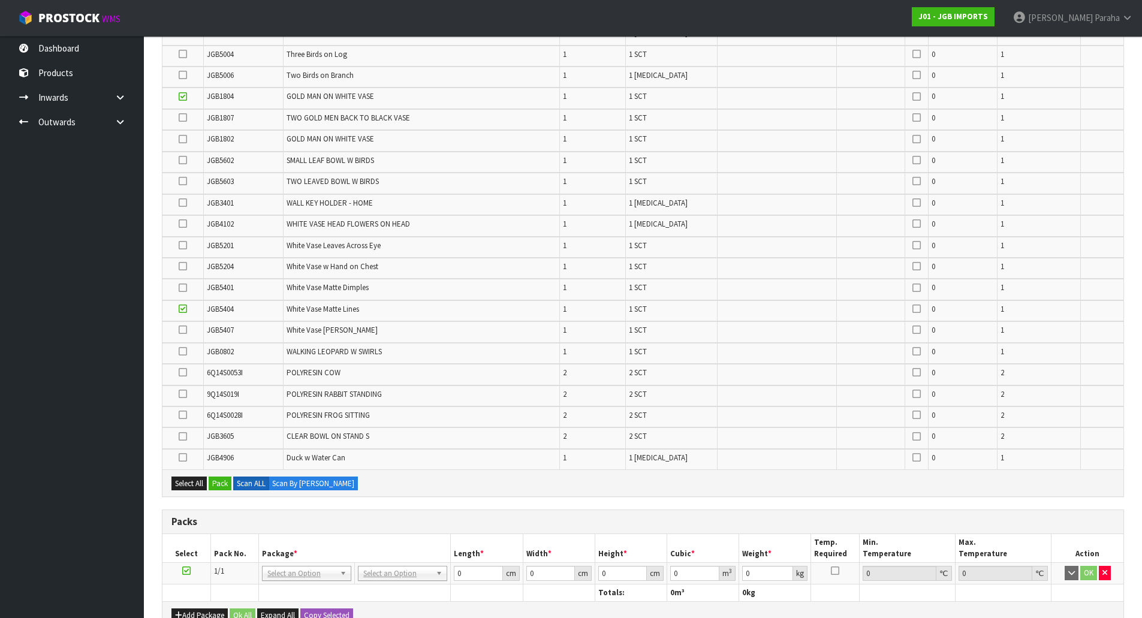
click at [0, 0] on input "checkbox" at bounding box center [0, 0] width 0 height 0
click at [182, 352] on icon at bounding box center [183, 351] width 8 height 1
click at [0, 0] on input "checkbox" at bounding box center [0, 0] width 0 height 0
click at [179, 75] on icon at bounding box center [183, 75] width 8 height 1
click at [0, 0] on input "checkbox" at bounding box center [0, 0] width 0 height 0
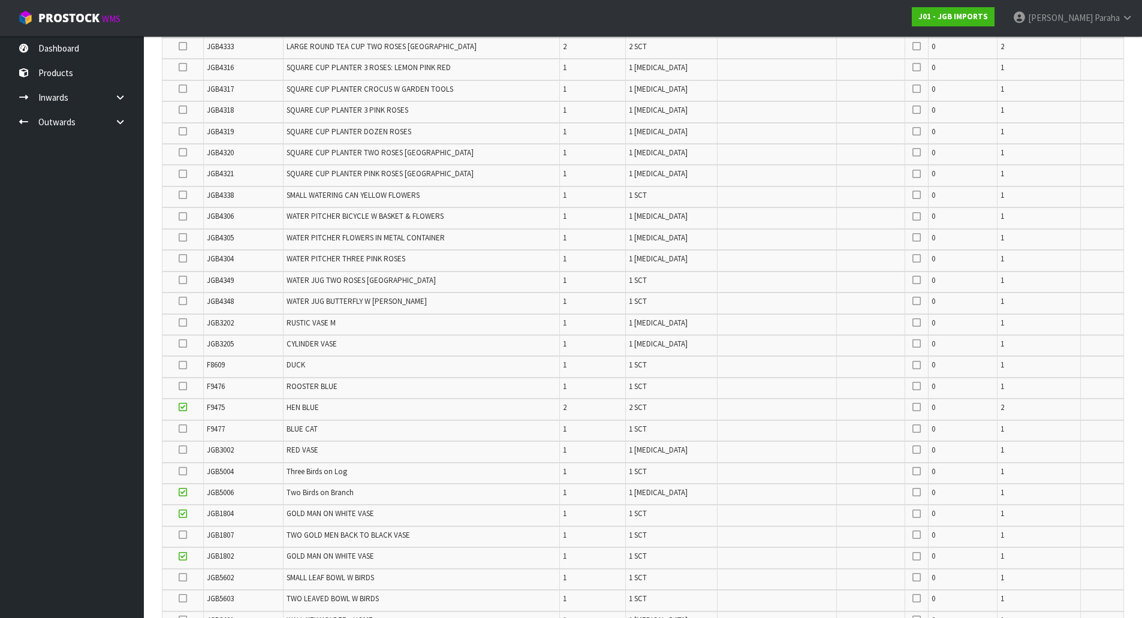
scroll to position [588, 0]
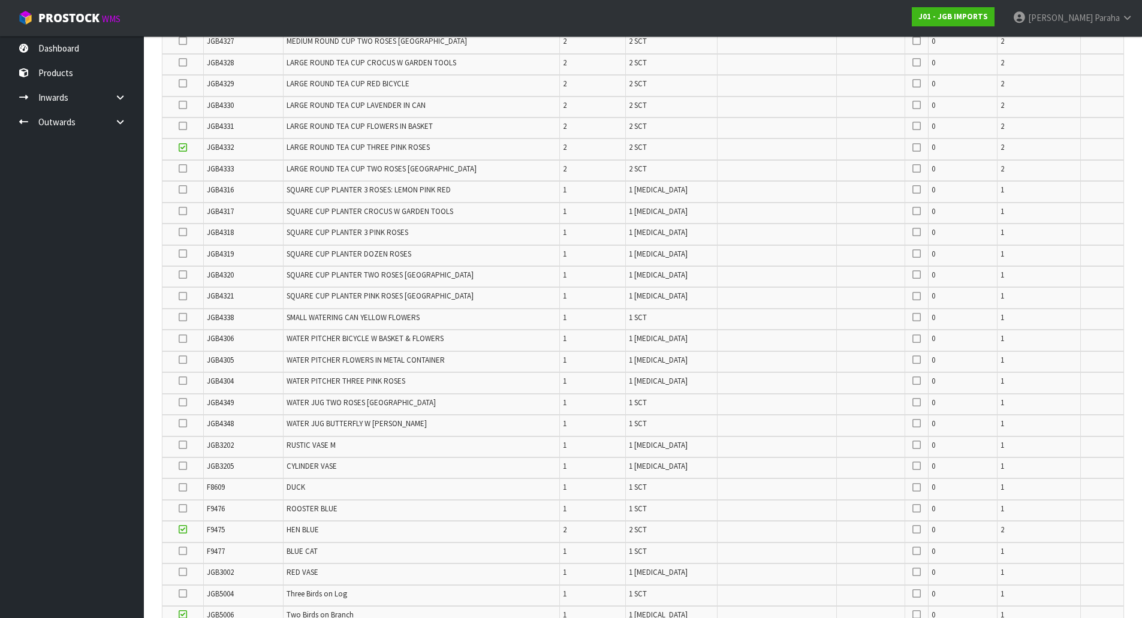
click at [183, 168] on icon at bounding box center [183, 168] width 8 height 1
click at [0, 0] on input "checkbox" at bounding box center [0, 0] width 0 height 0
click at [180, 105] on icon at bounding box center [183, 105] width 8 height 1
click at [0, 0] on input "checkbox" at bounding box center [0, 0] width 0 height 0
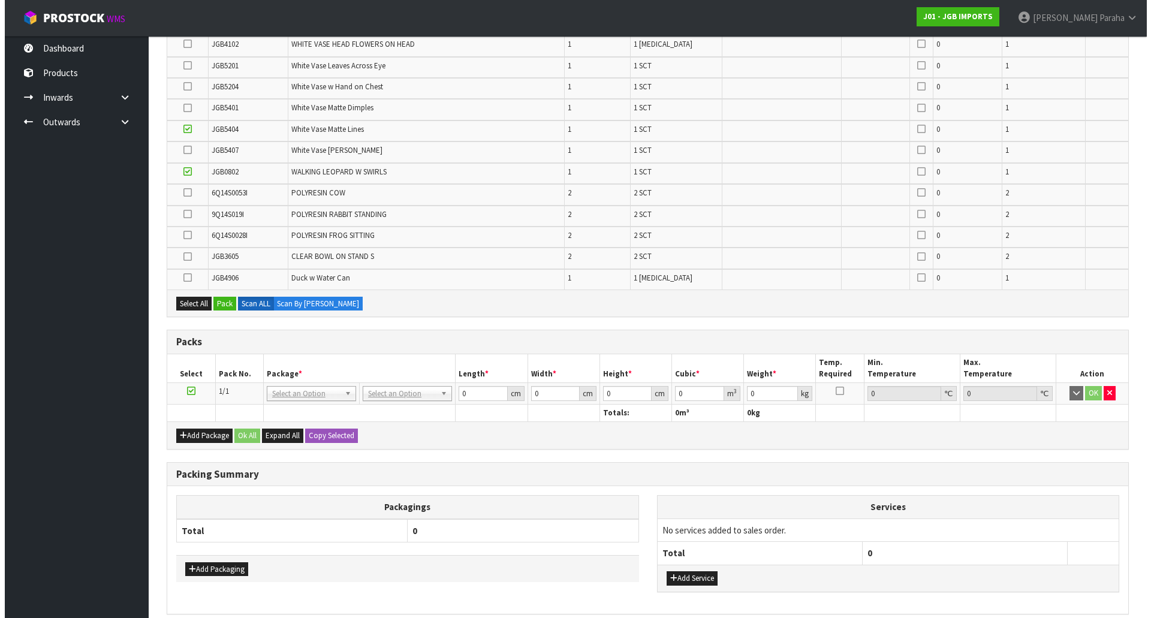
scroll to position [1360, 0]
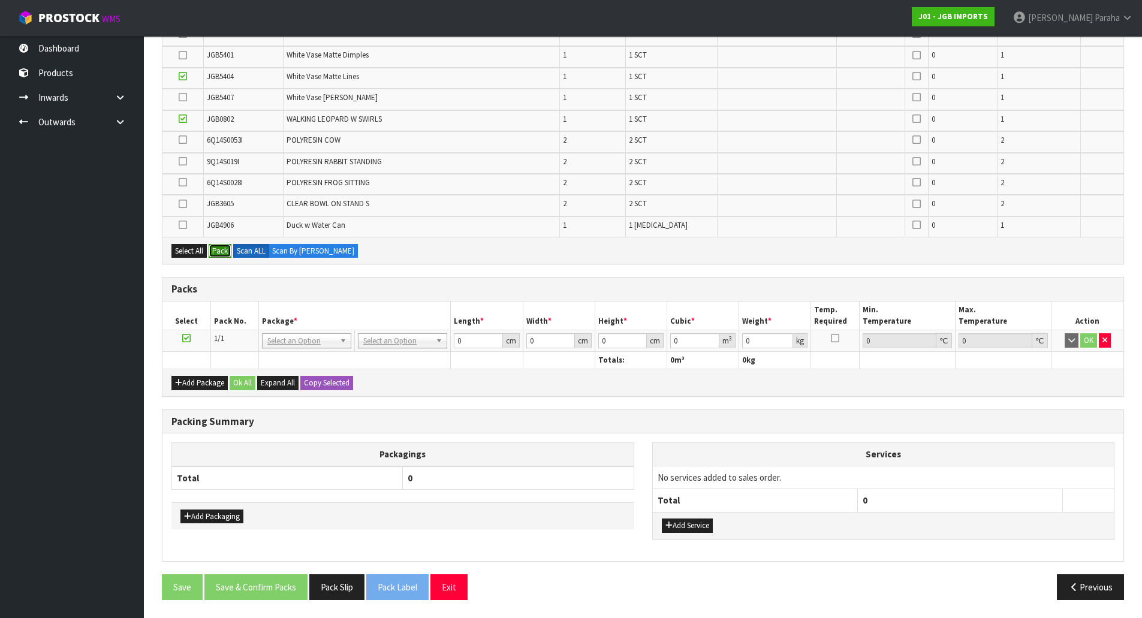
click at [226, 251] on button "Pack" at bounding box center [220, 251] width 23 height 14
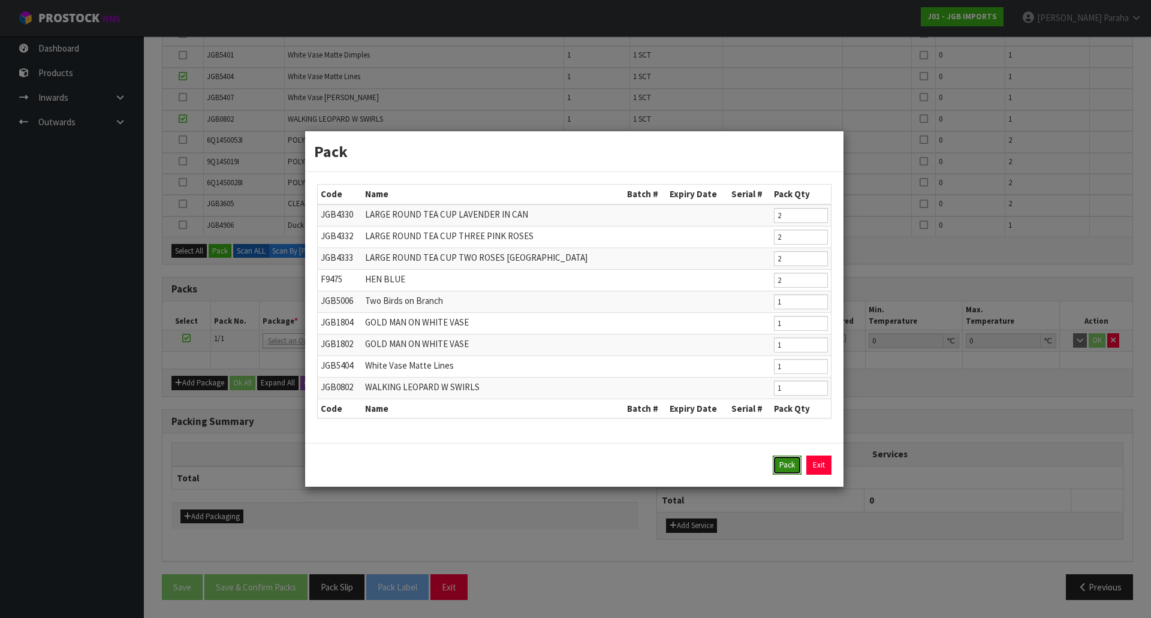
click at [779, 471] on button "Pack" at bounding box center [787, 464] width 29 height 19
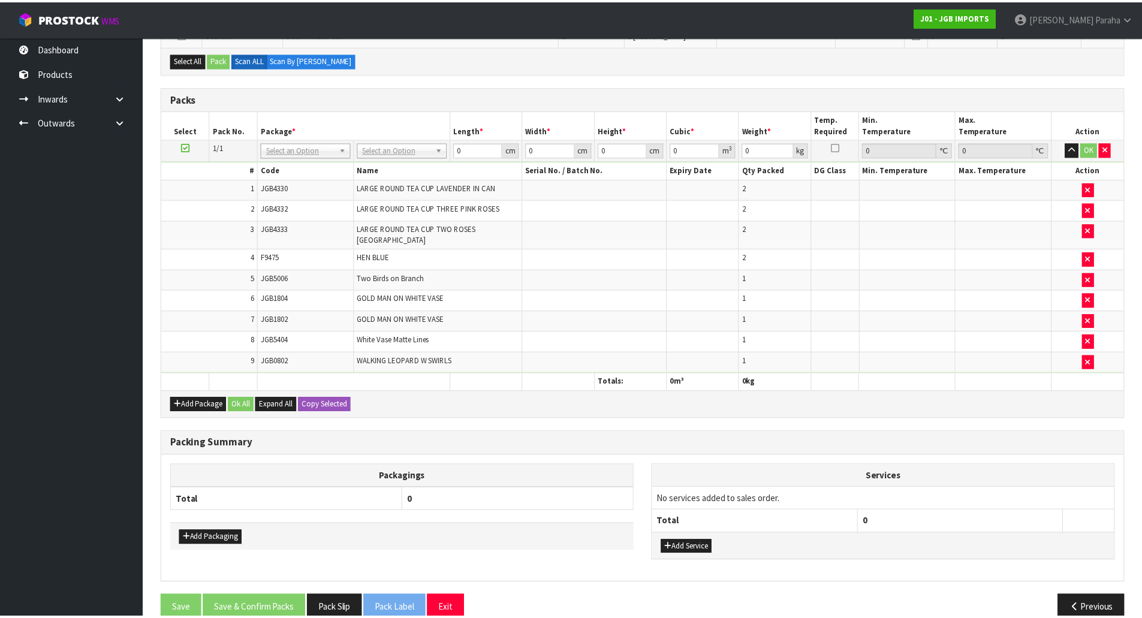
scroll to position [1211, 0]
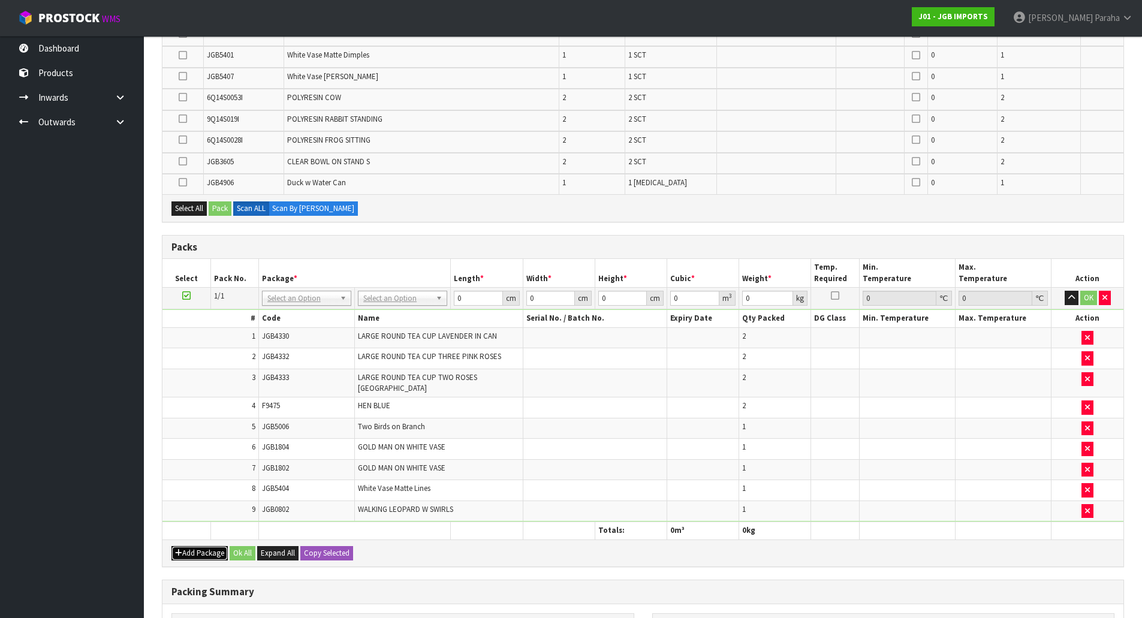
click at [214, 546] on button "Add Package" at bounding box center [199, 553] width 56 height 14
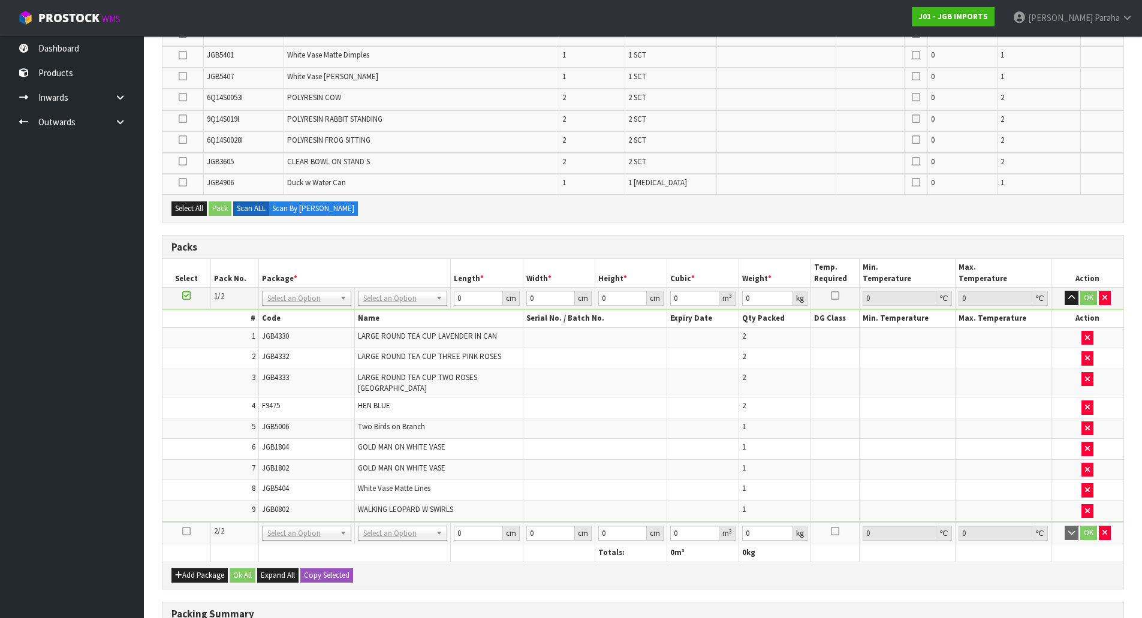
click at [187, 531] on icon at bounding box center [186, 531] width 8 height 1
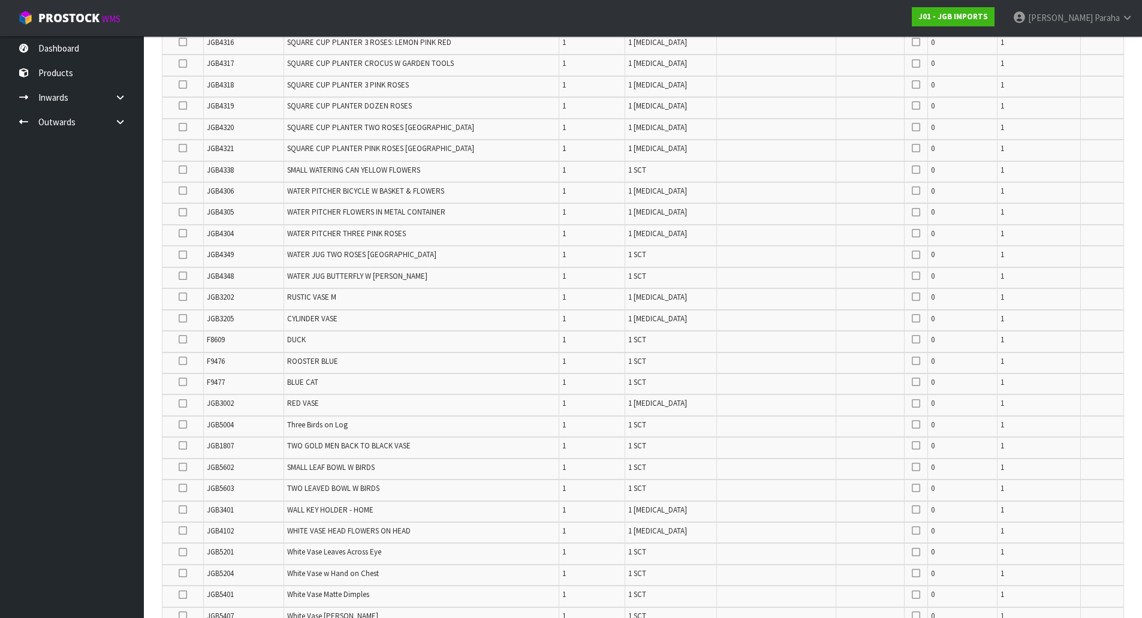
scroll to position [372, 0]
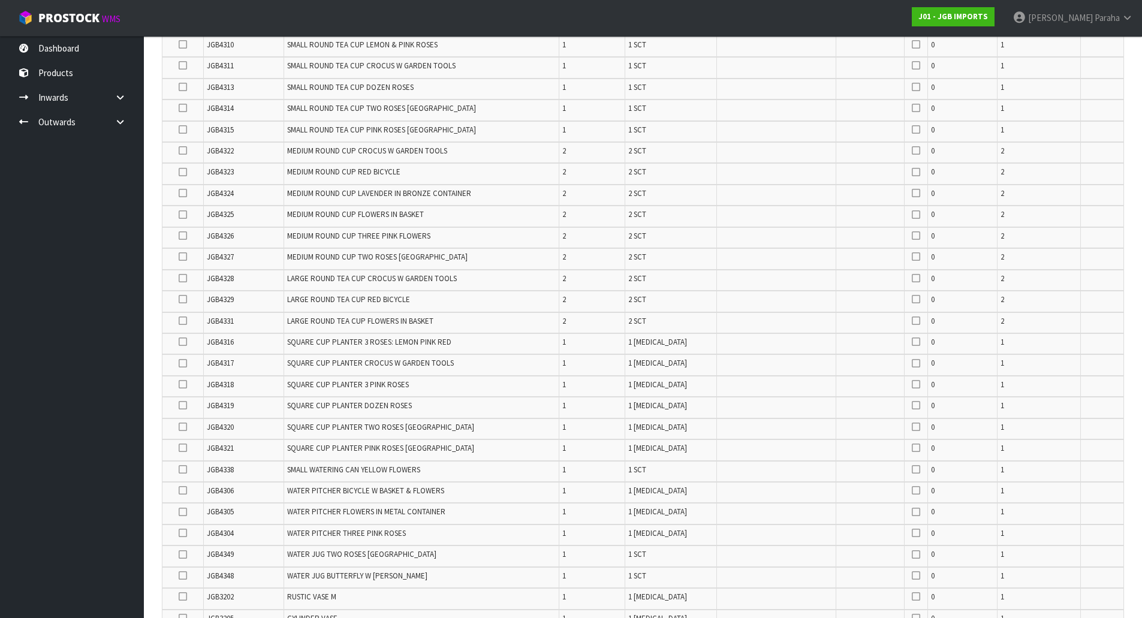
click at [185, 215] on icon at bounding box center [183, 215] width 8 height 1
click at [0, 0] on input "checkbox" at bounding box center [0, 0] width 0 height 0
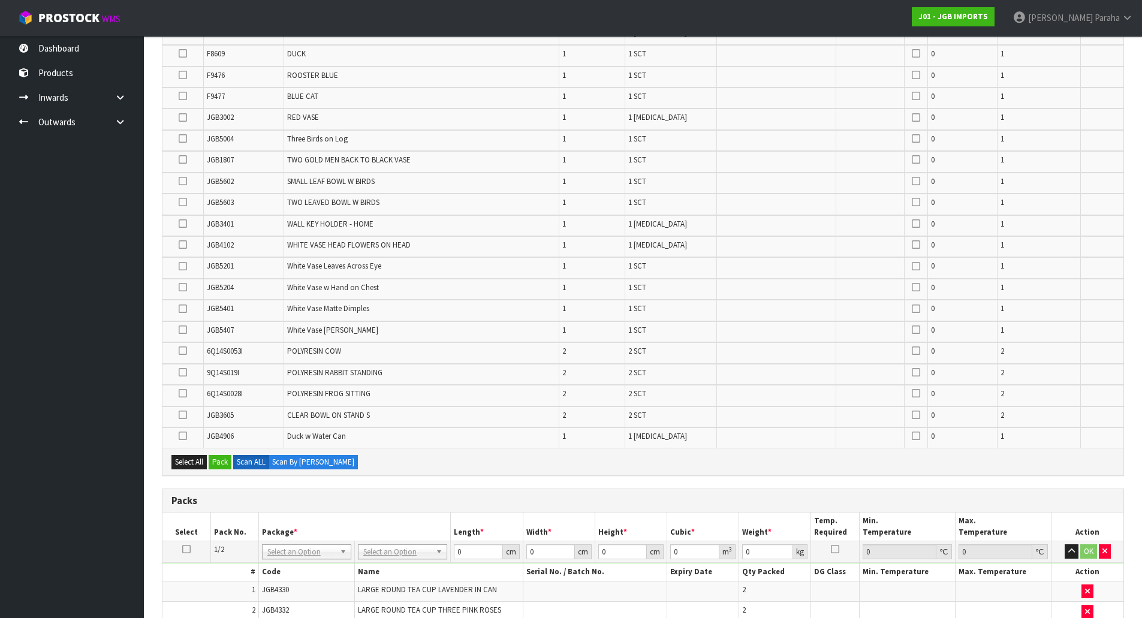
click at [182, 309] on icon at bounding box center [183, 309] width 8 height 1
click at [0, 0] on input "checkbox" at bounding box center [0, 0] width 0 height 0
click at [185, 330] on icon at bounding box center [183, 330] width 8 height 1
click at [0, 0] on input "checkbox" at bounding box center [0, 0] width 0 height 0
click at [182, 54] on icon at bounding box center [183, 53] width 8 height 1
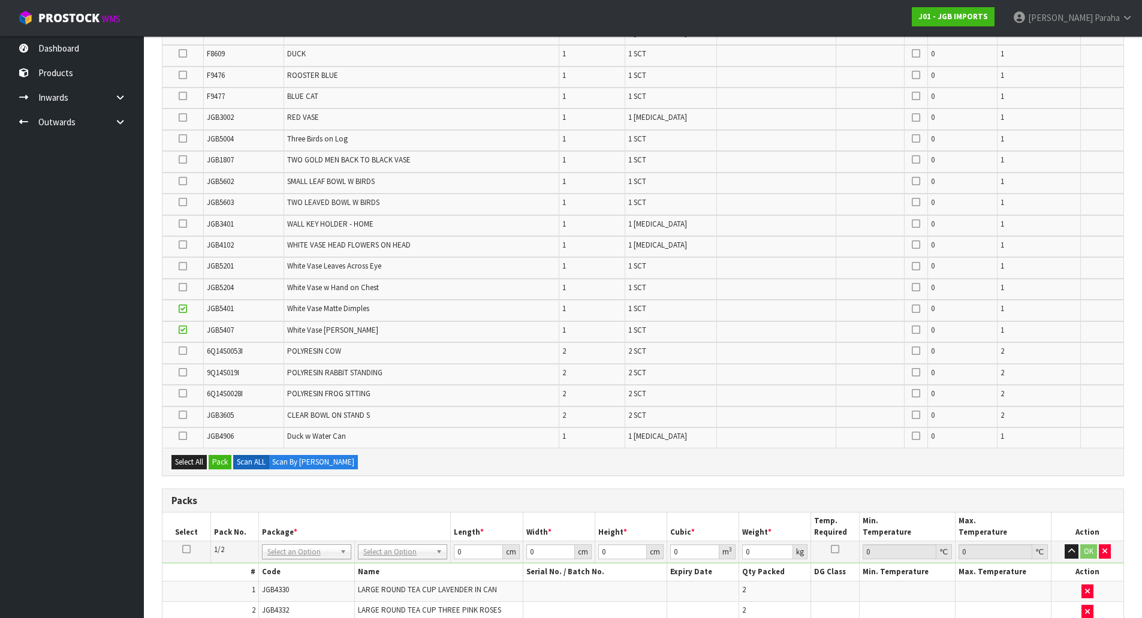
click at [0, 0] on input "checkbox" at bounding box center [0, 0] width 0 height 0
click at [185, 202] on icon at bounding box center [183, 202] width 8 height 1
click at [0, 0] on input "checkbox" at bounding box center [0, 0] width 0 height 0
click at [183, 287] on icon at bounding box center [183, 287] width 8 height 1
click at [0, 0] on input "checkbox" at bounding box center [0, 0] width 0 height 0
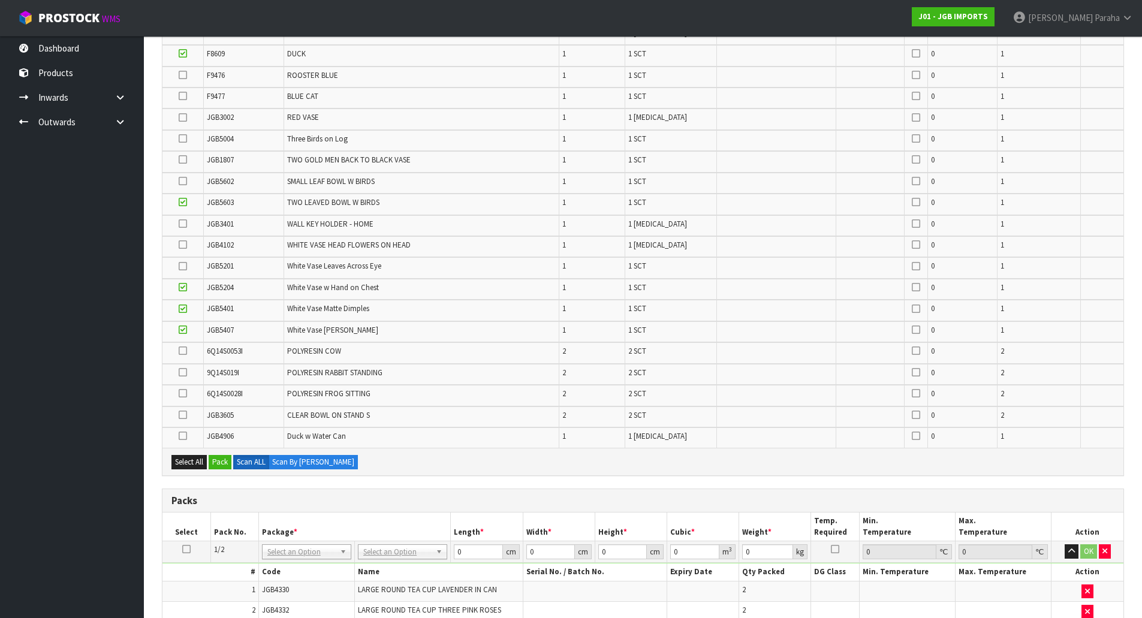
click at [185, 117] on icon at bounding box center [183, 117] width 8 height 1
click at [0, 0] on input "checkbox" at bounding box center [0, 0] width 0 height 0
click at [186, 96] on icon at bounding box center [183, 96] width 8 height 1
click at [0, 0] on input "checkbox" at bounding box center [0, 0] width 0 height 0
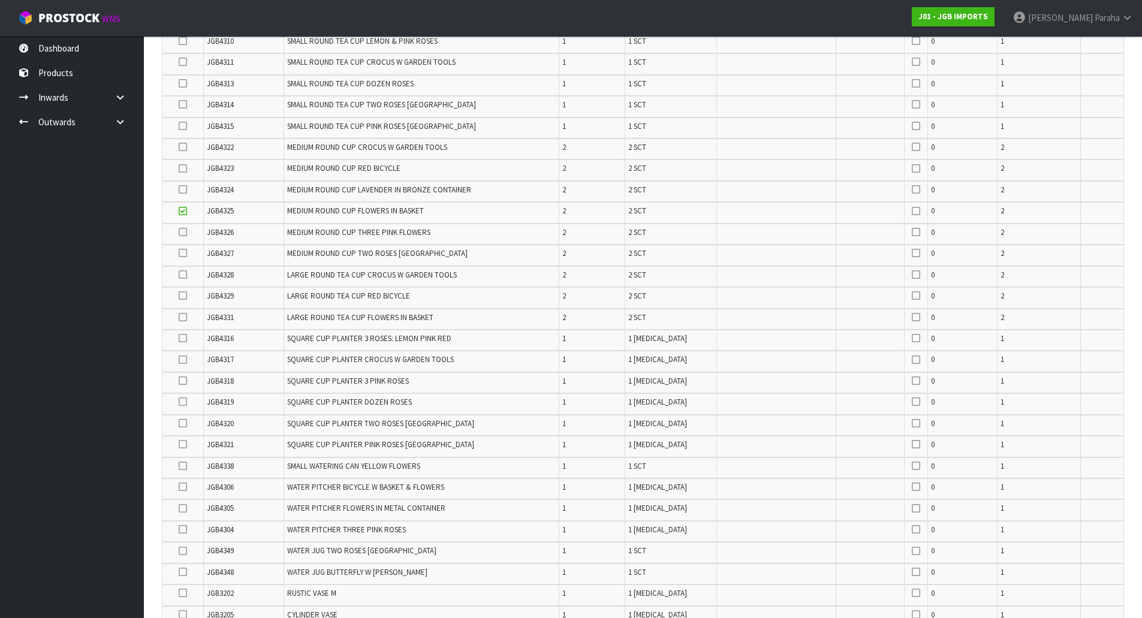
scroll to position [358, 0]
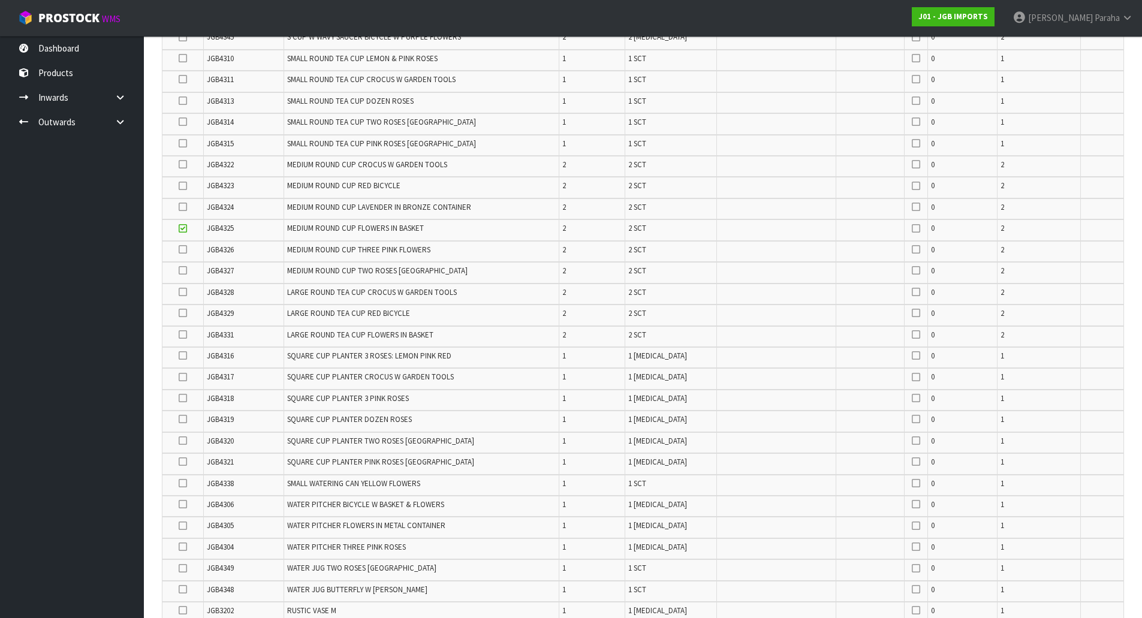
click at [182, 340] on label at bounding box center [183, 335] width 8 height 11
click at [0, 0] on input "checkbox" at bounding box center [0, 0] width 0 height 0
click at [187, 62] on label at bounding box center [183, 58] width 8 height 11
click at [0, 0] on input "checkbox" at bounding box center [0, 0] width 0 height 0
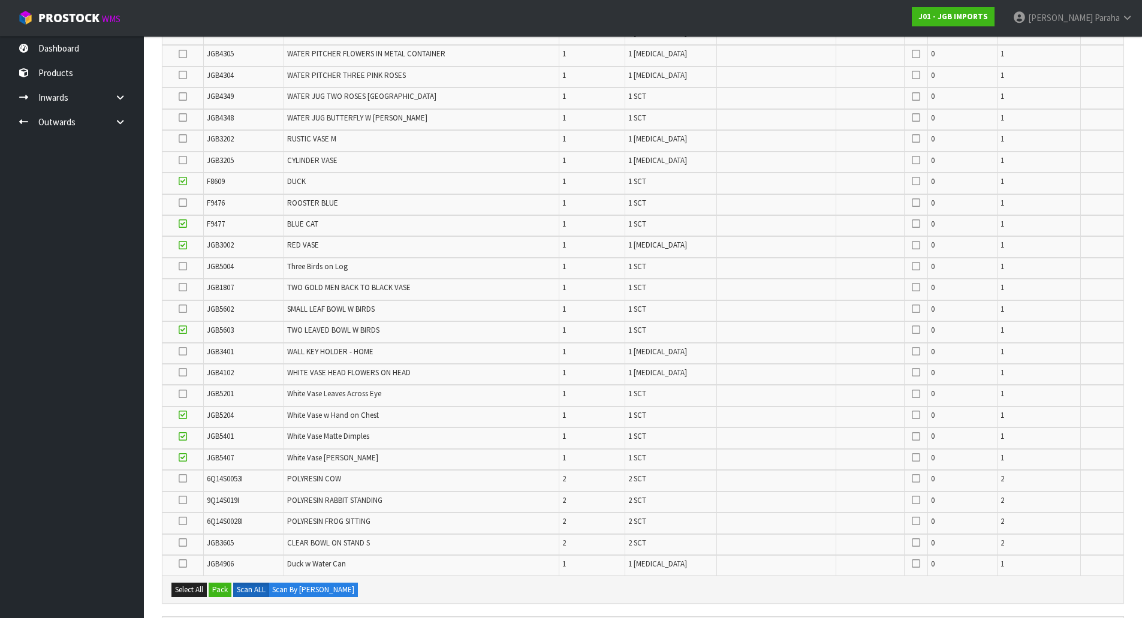
click at [186, 309] on icon at bounding box center [183, 309] width 8 height 1
click at [0, 0] on input "checkbox" at bounding box center [0, 0] width 0 height 0
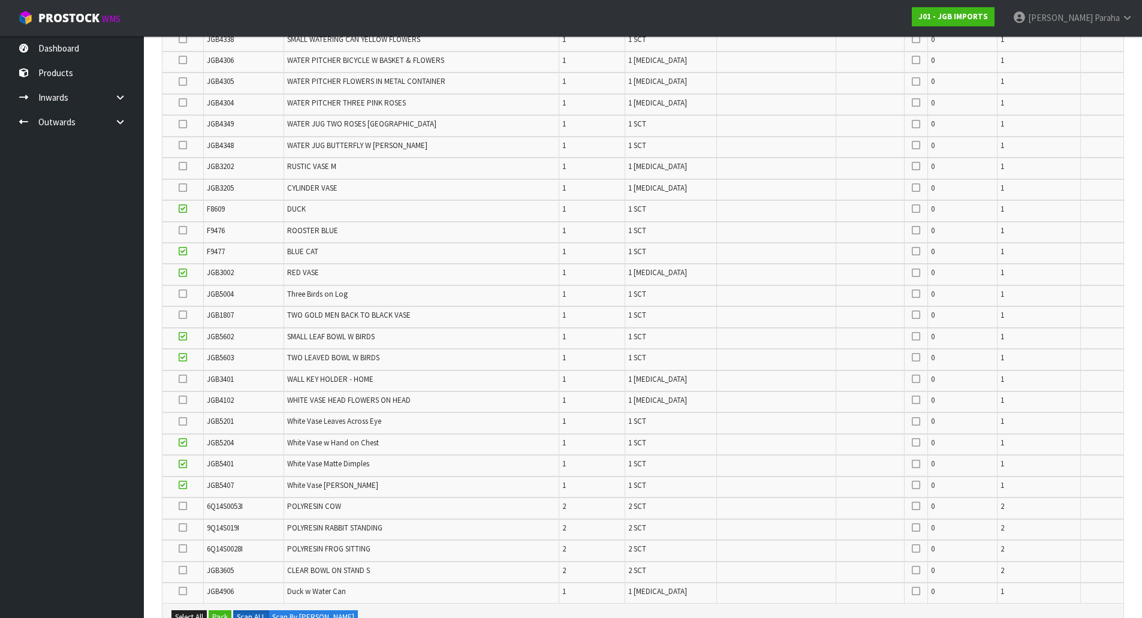
click at [182, 315] on icon at bounding box center [183, 315] width 8 height 1
click at [0, 0] on input "checkbox" at bounding box center [0, 0] width 0 height 0
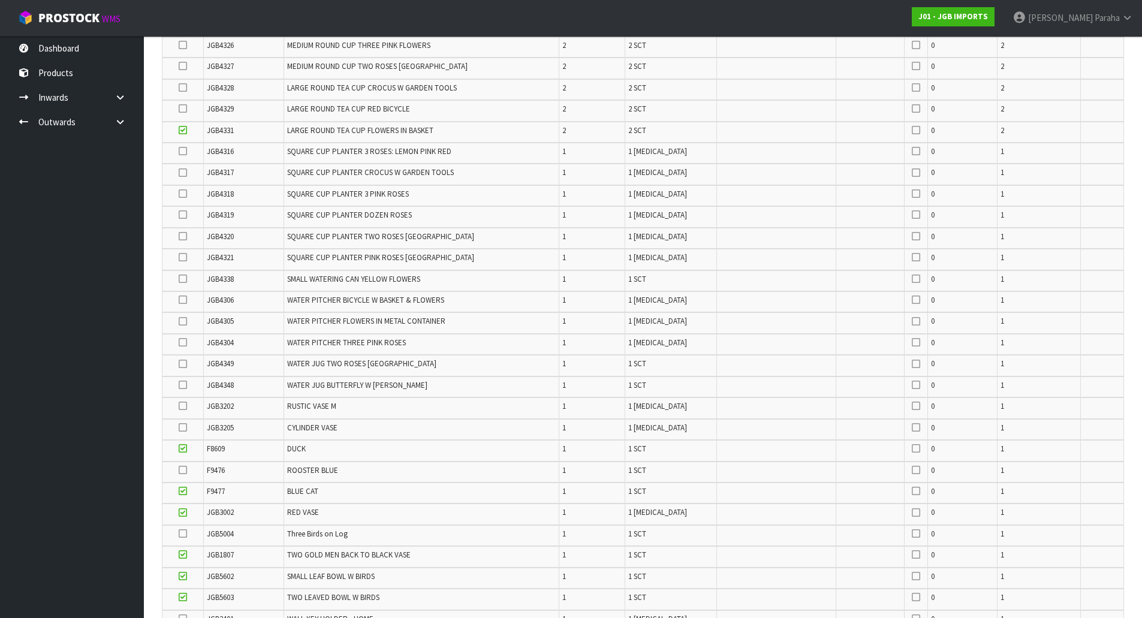
scroll to position [443, 0]
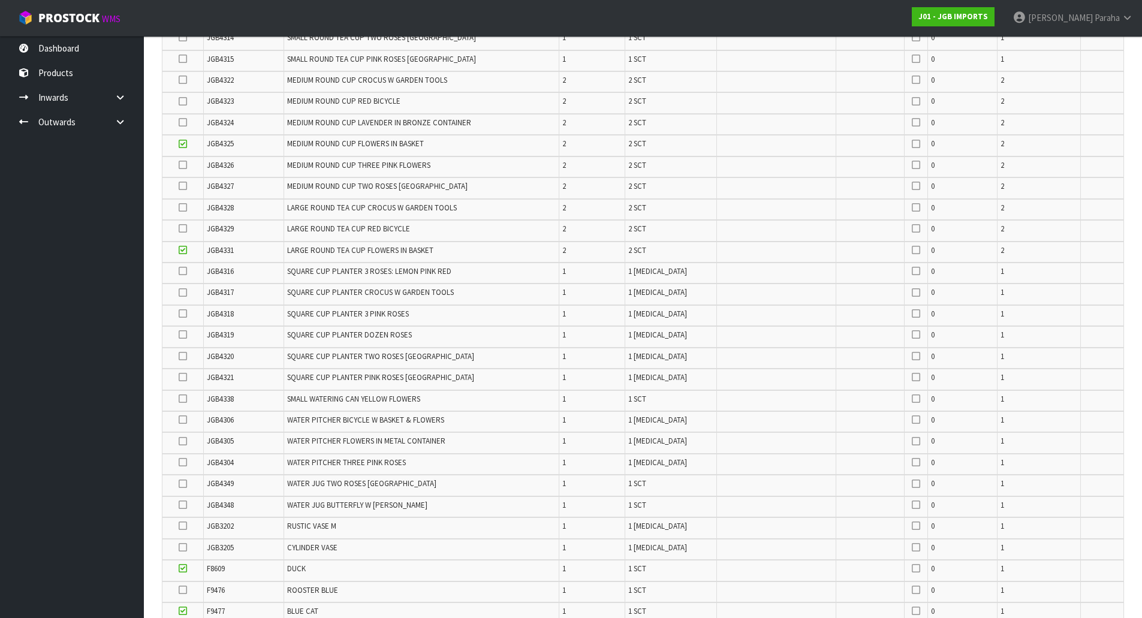
click at [185, 229] on icon at bounding box center [183, 228] width 8 height 1
click at [0, 0] on input "checkbox" at bounding box center [0, 0] width 0 height 0
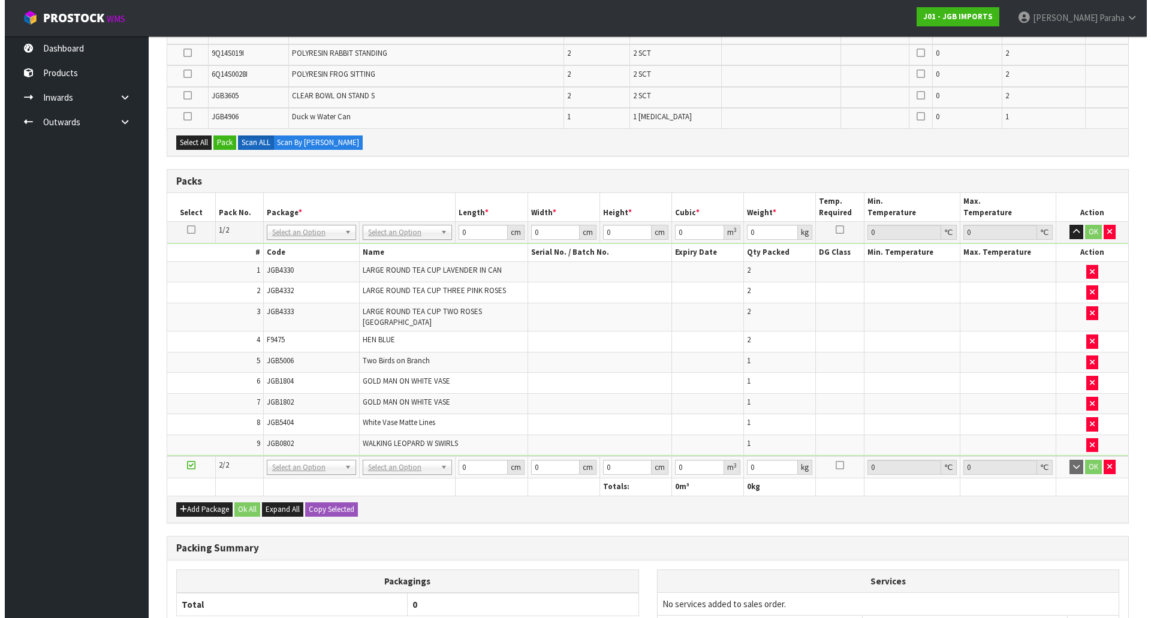
scroll to position [1282, 0]
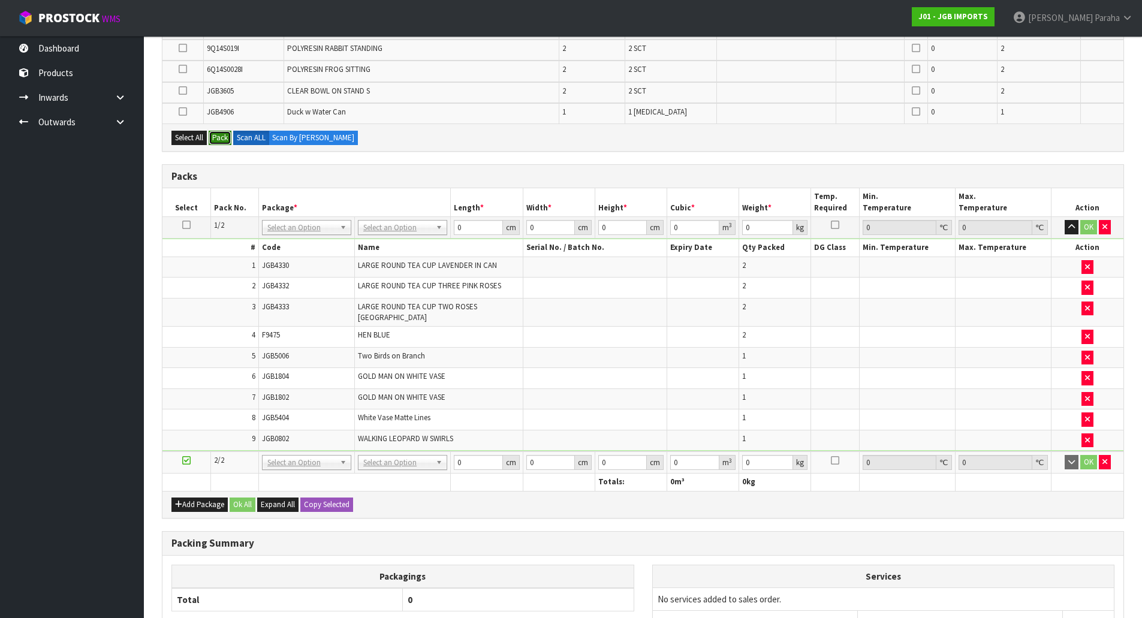
click at [224, 140] on button "Pack" at bounding box center [220, 138] width 23 height 14
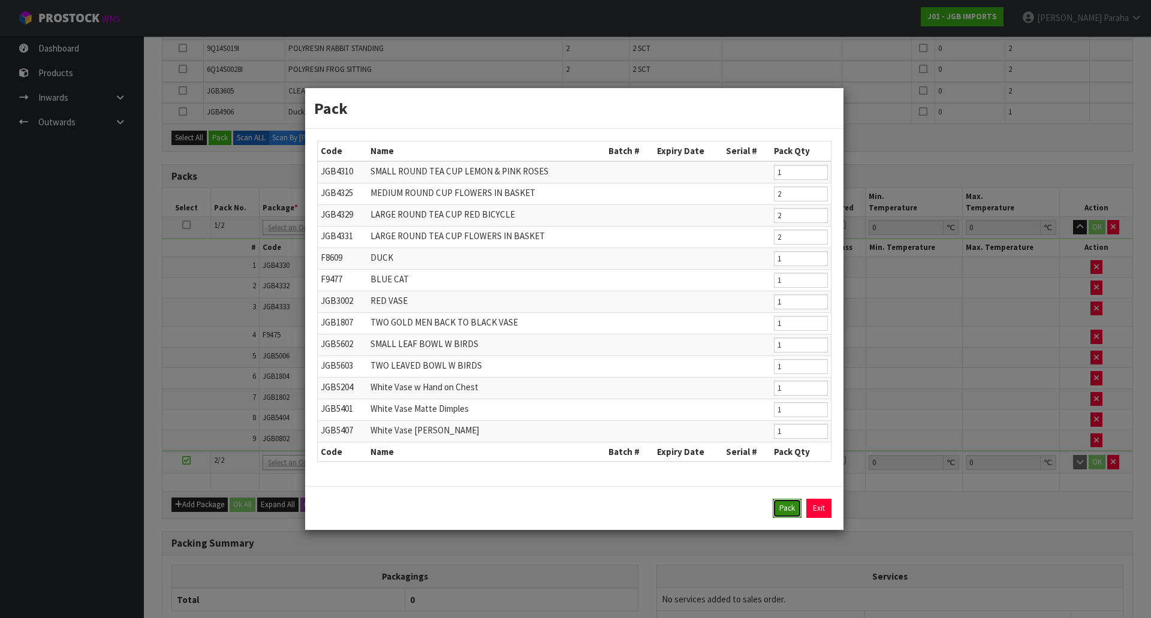
click at [782, 508] on button "Pack" at bounding box center [787, 508] width 29 height 19
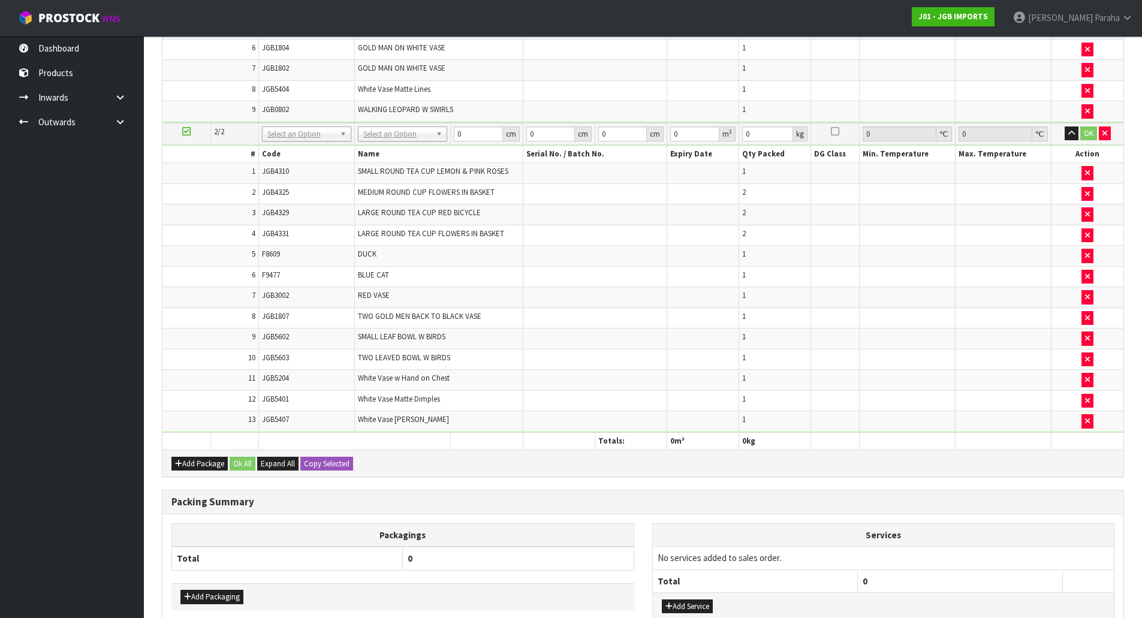
scroll to position [1407, 0]
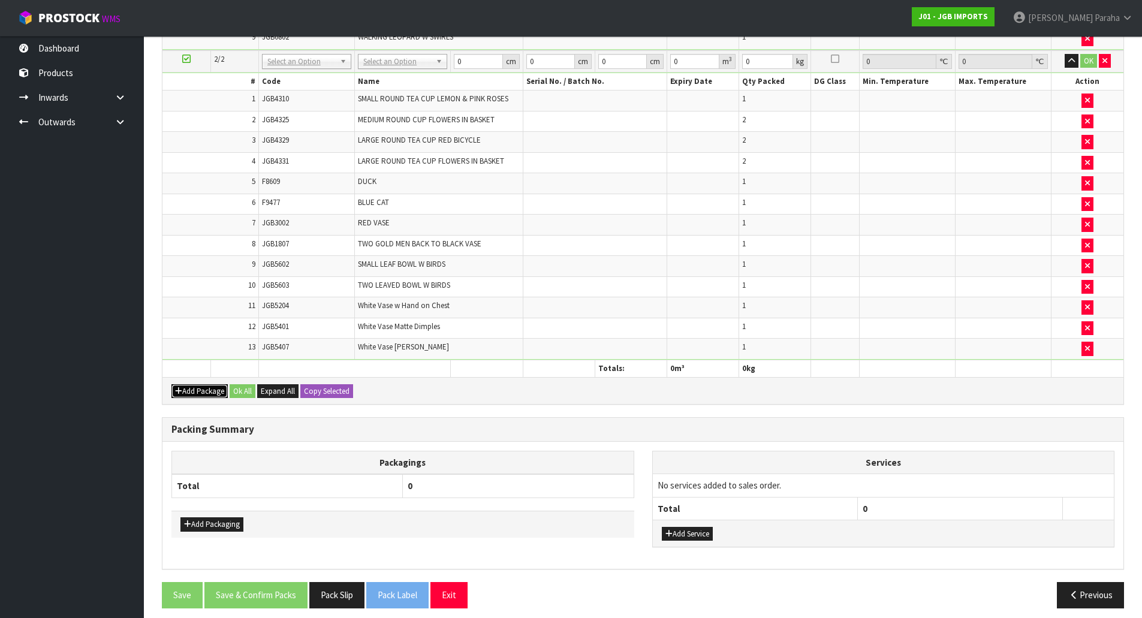
click at [191, 384] on button "Add Package" at bounding box center [199, 391] width 56 height 14
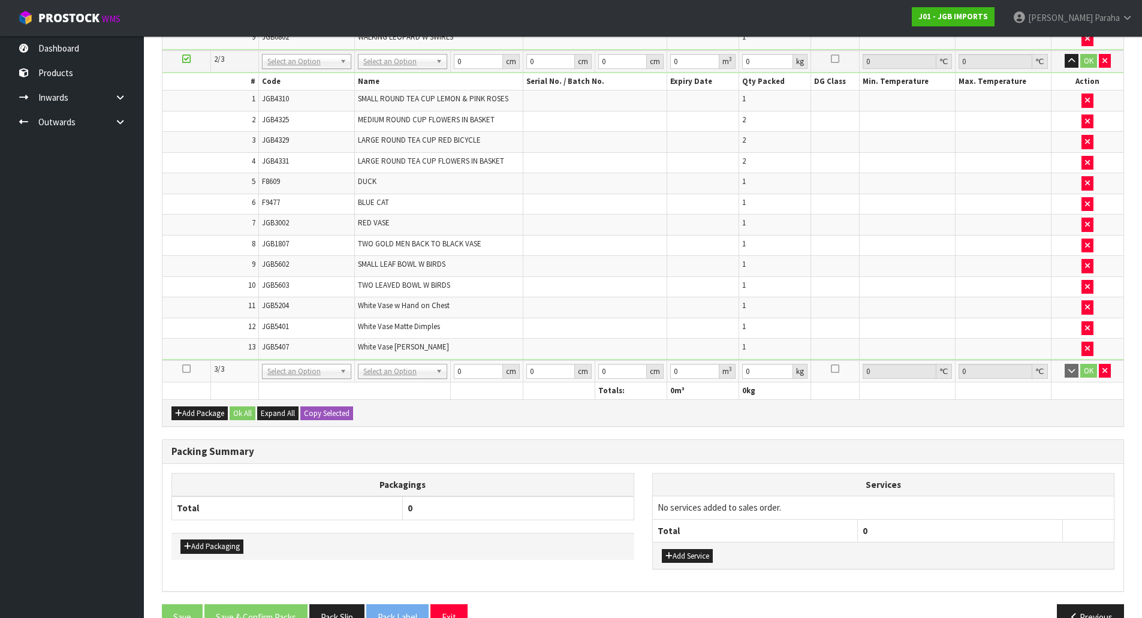
click at [185, 369] on icon at bounding box center [186, 369] width 8 height 1
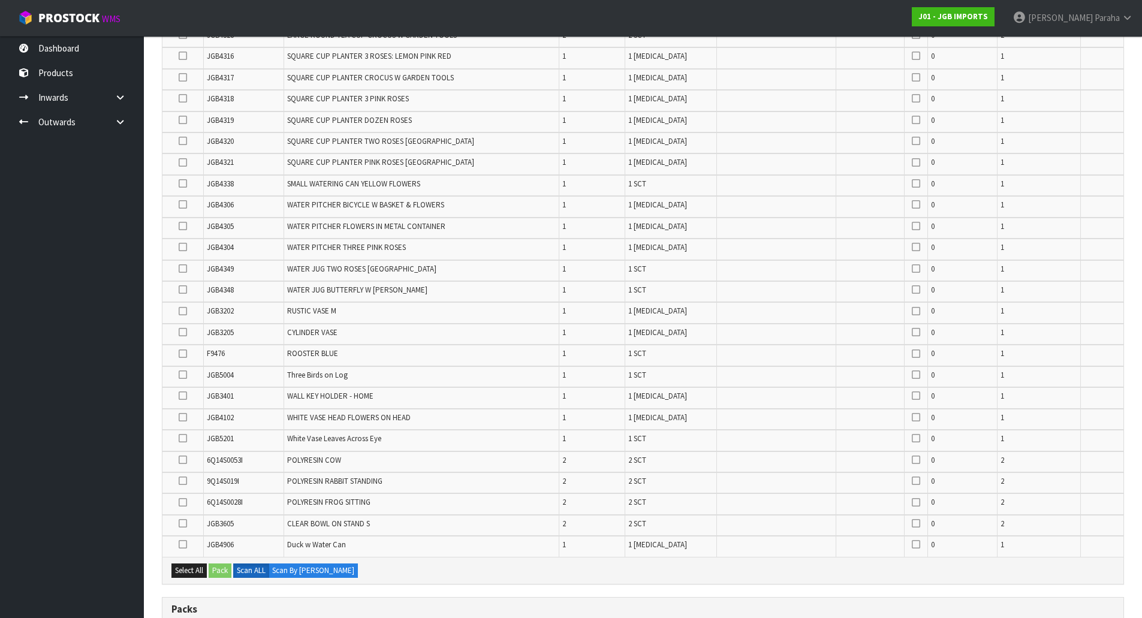
scroll to position [568, 0]
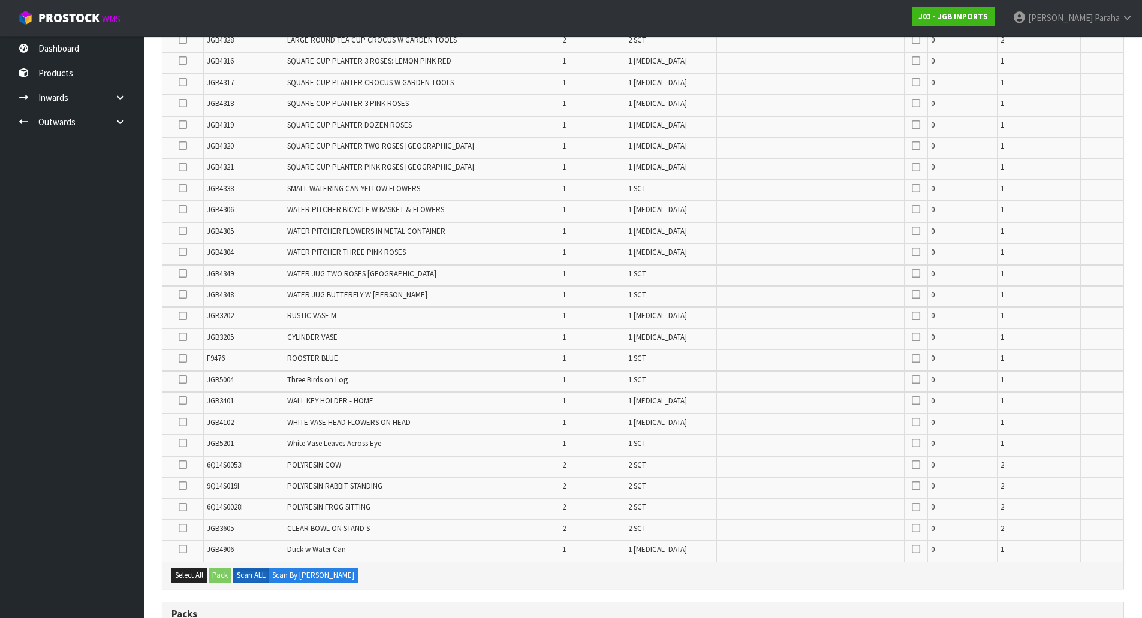
click at [184, 61] on icon at bounding box center [183, 61] width 8 height 1
click at [0, 0] on input "checkbox" at bounding box center [0, 0] width 0 height 0
click at [182, 550] on icon at bounding box center [183, 549] width 8 height 1
click at [0, 0] on input "checkbox" at bounding box center [0, 0] width 0 height 0
click at [180, 125] on icon at bounding box center [183, 125] width 8 height 1
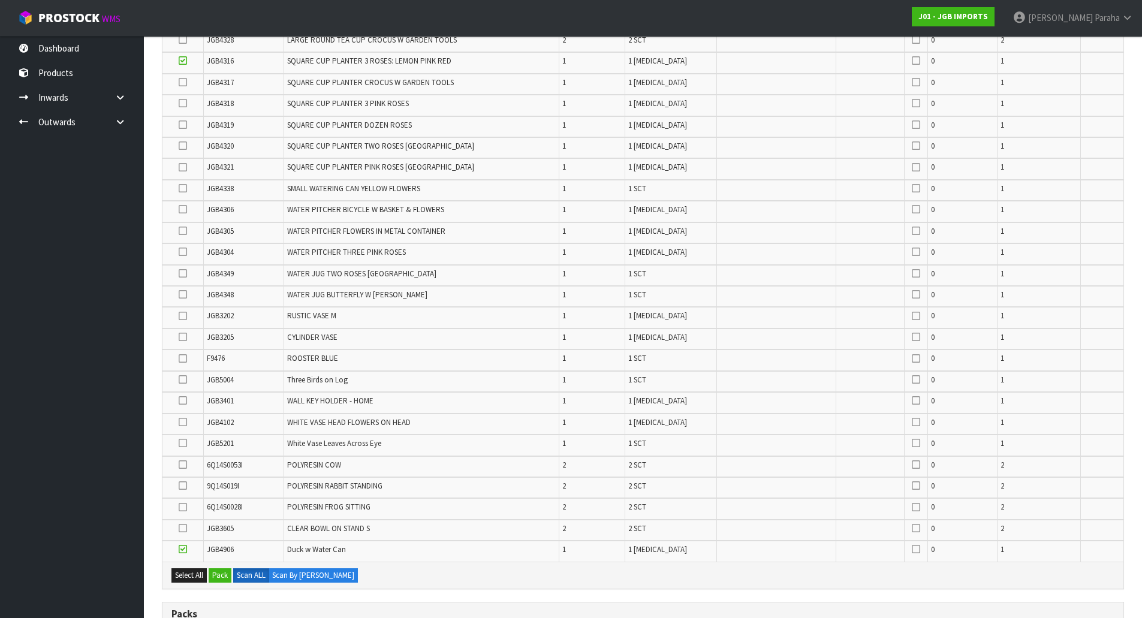
click at [0, 0] on input "checkbox" at bounding box center [0, 0] width 0 height 0
click at [180, 146] on icon at bounding box center [183, 146] width 8 height 1
click at [0, 0] on input "checkbox" at bounding box center [0, 0] width 0 height 0
click at [189, 141] on td at bounding box center [182, 147] width 41 height 21
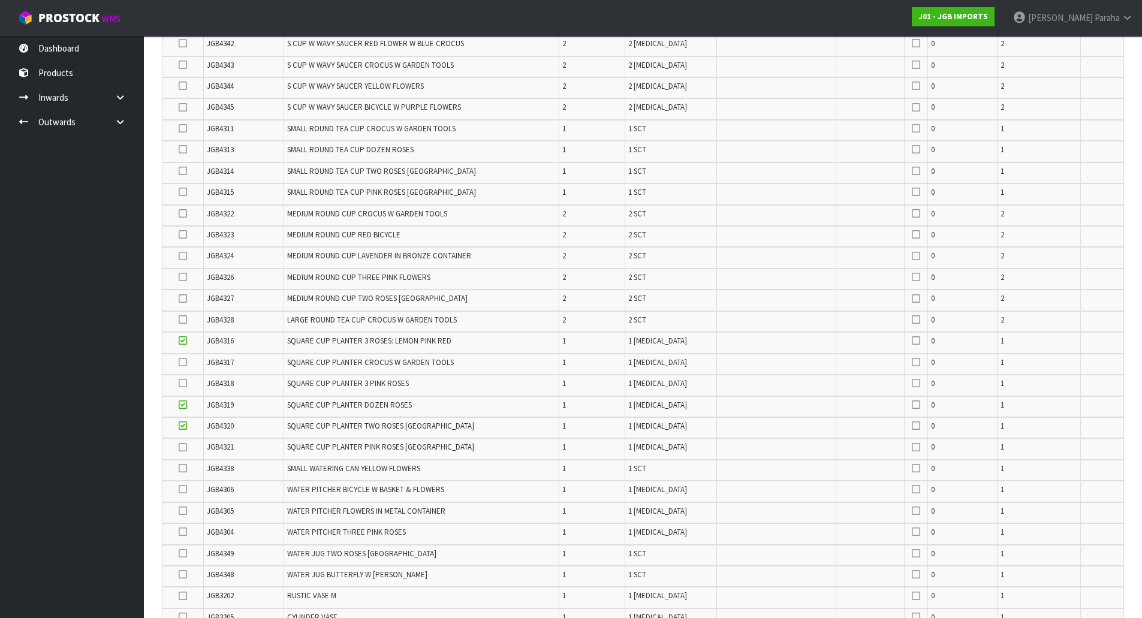
scroll to position [149, 0]
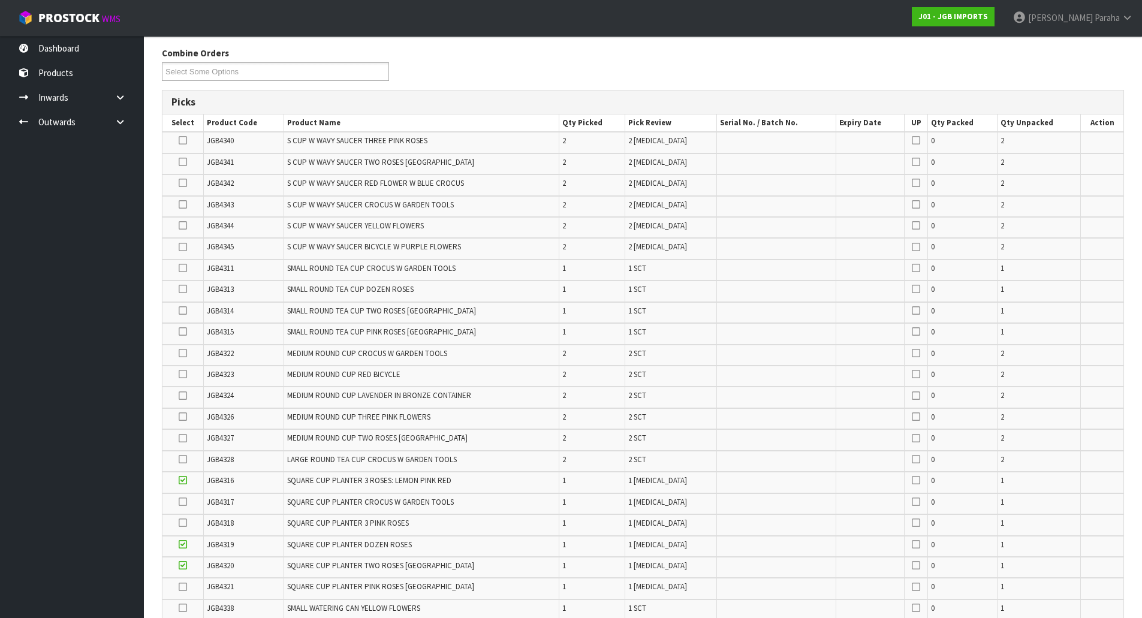
click at [184, 354] on icon at bounding box center [183, 353] width 8 height 1
click at [0, 0] on input "checkbox" at bounding box center [0, 0] width 0 height 0
click at [182, 523] on icon at bounding box center [183, 523] width 8 height 1
click at [0, 0] on input "checkbox" at bounding box center [0, 0] width 0 height 0
click at [183, 396] on icon at bounding box center [183, 396] width 8 height 1
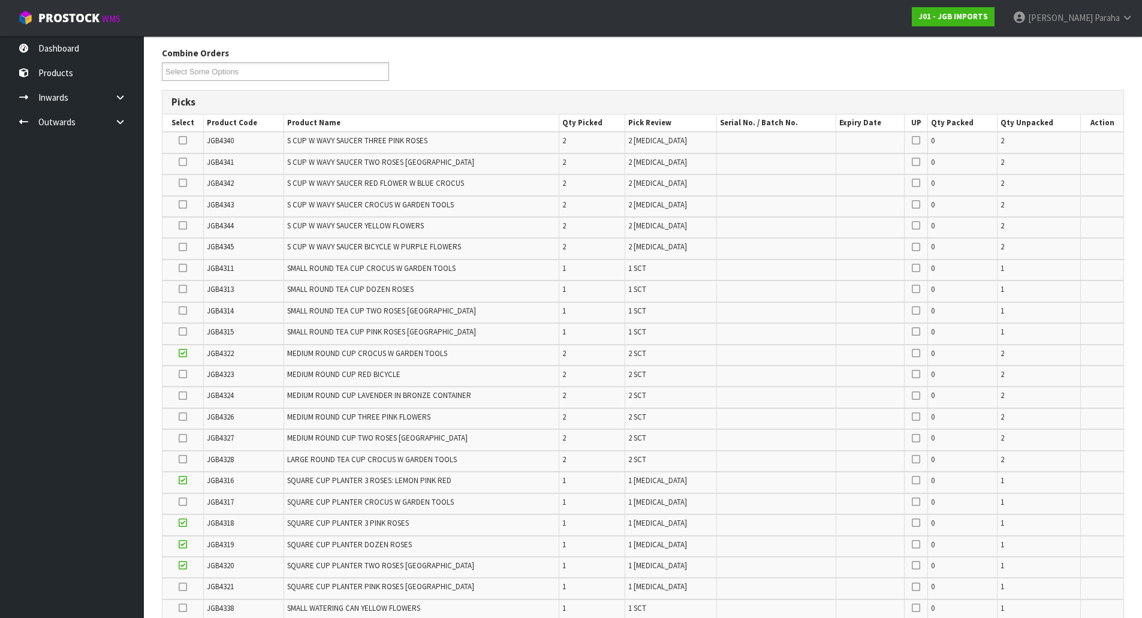
click at [0, 0] on input "checkbox" at bounding box center [0, 0] width 0 height 0
click at [182, 439] on icon at bounding box center [183, 438] width 8 height 1
click at [0, 0] on input "checkbox" at bounding box center [0, 0] width 0 height 0
click at [183, 162] on icon at bounding box center [183, 162] width 8 height 1
click at [0, 0] on input "checkbox" at bounding box center [0, 0] width 0 height 0
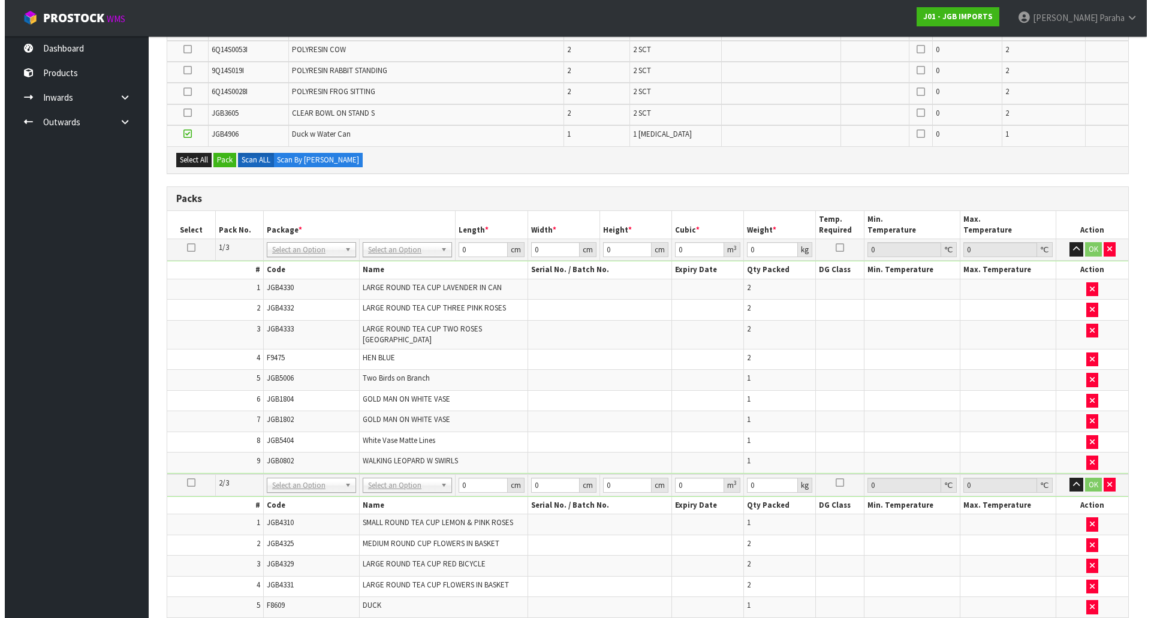
scroll to position [868, 0]
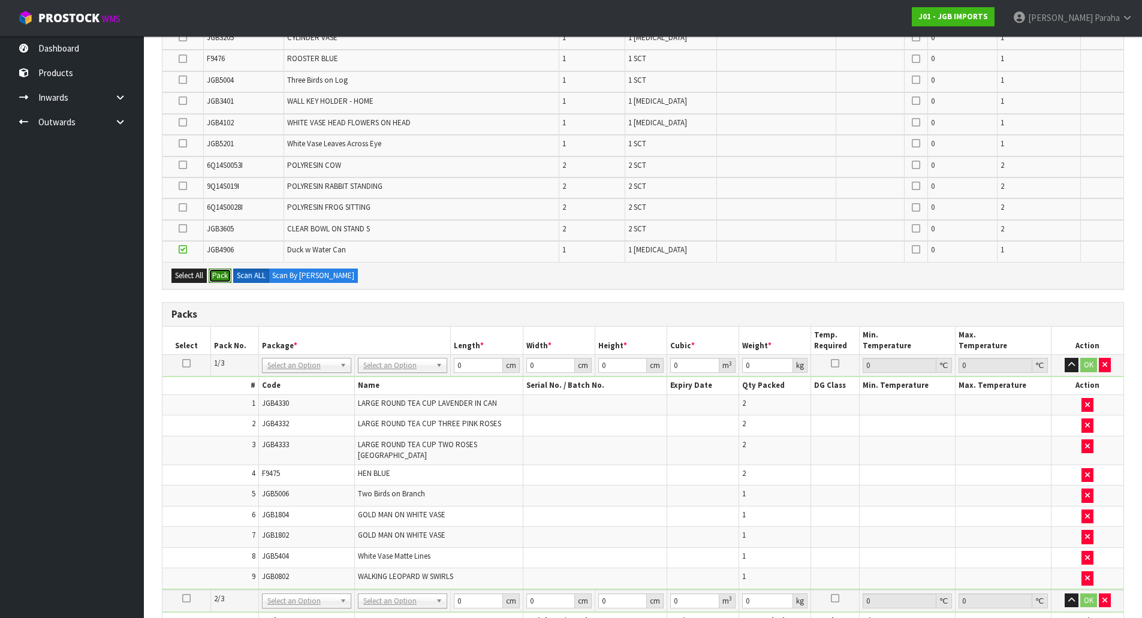
click at [219, 269] on button "Pack" at bounding box center [220, 276] width 23 height 14
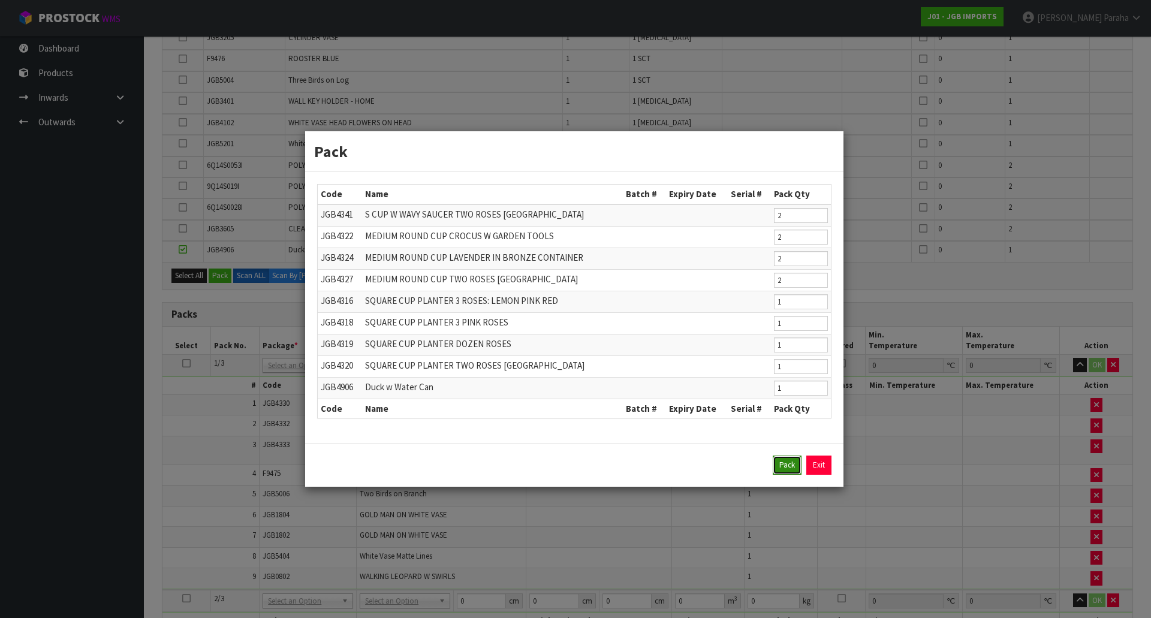
click at [796, 469] on button "Pack" at bounding box center [787, 464] width 29 height 19
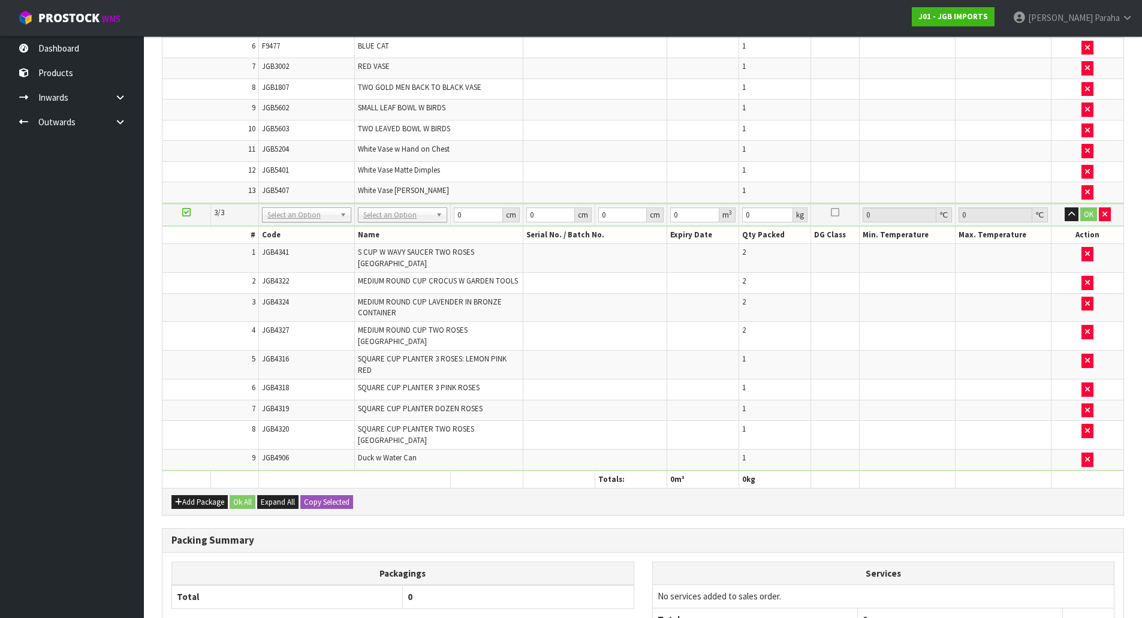
scroll to position [1459, 0]
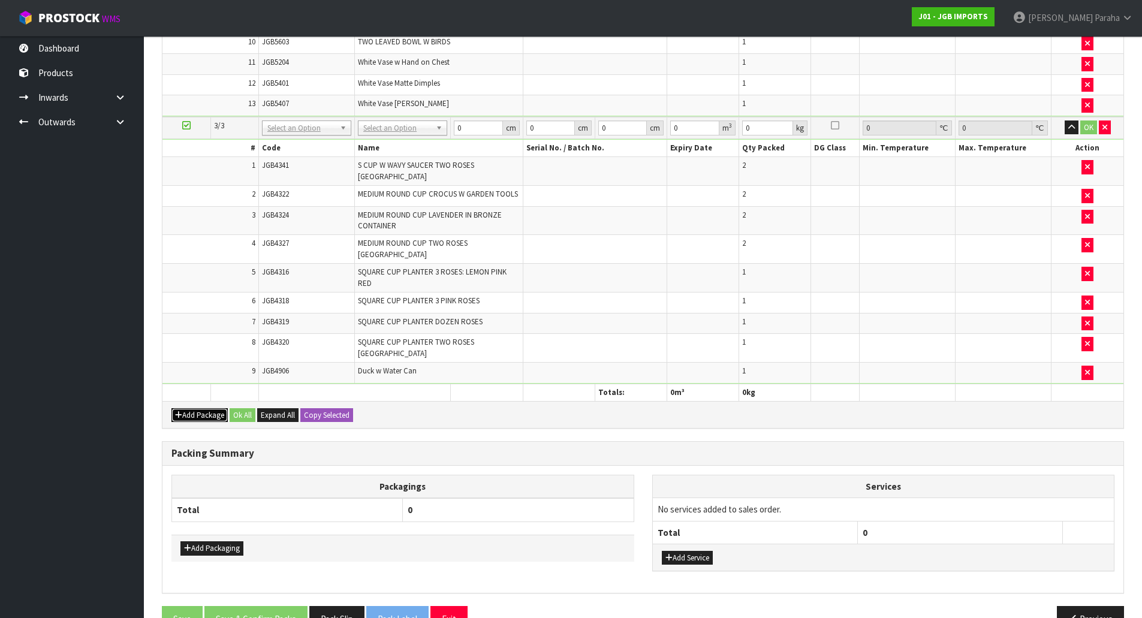
click at [212, 408] on button "Add Package" at bounding box center [199, 415] width 56 height 14
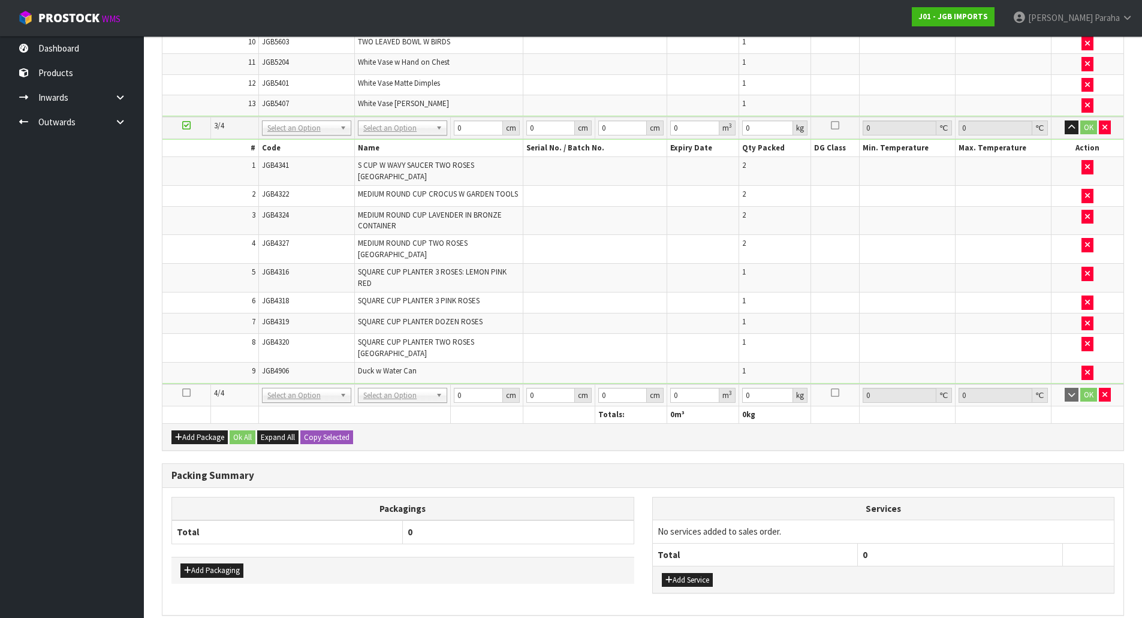
click at [192, 384] on td at bounding box center [186, 395] width 48 height 22
click at [187, 393] on icon at bounding box center [186, 393] width 8 height 1
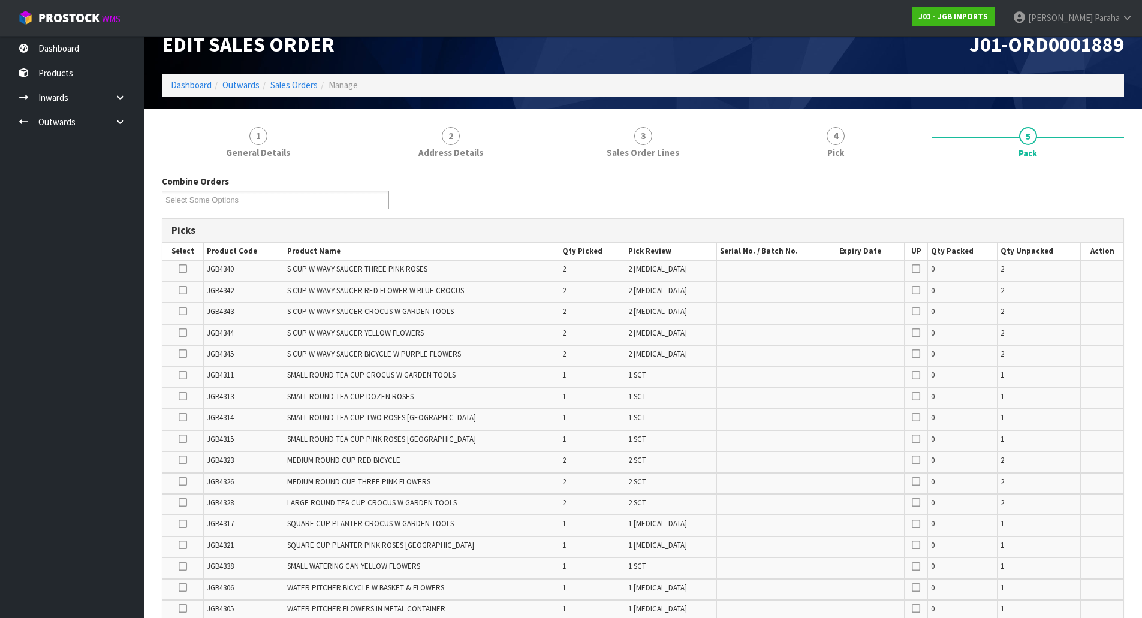
scroll to position [0, 0]
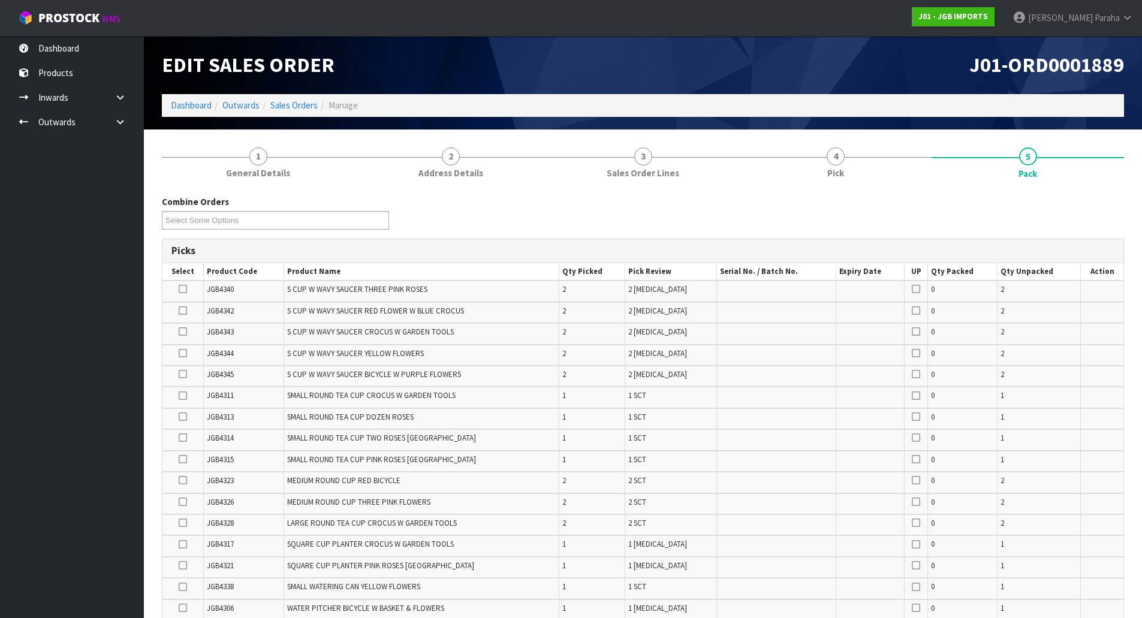
click at [185, 523] on icon at bounding box center [183, 523] width 8 height 1
click at [0, 0] on input "checkbox" at bounding box center [0, 0] width 0 height 0
click at [183, 502] on icon at bounding box center [183, 502] width 8 height 1
click at [0, 0] on input "checkbox" at bounding box center [0, 0] width 0 height 0
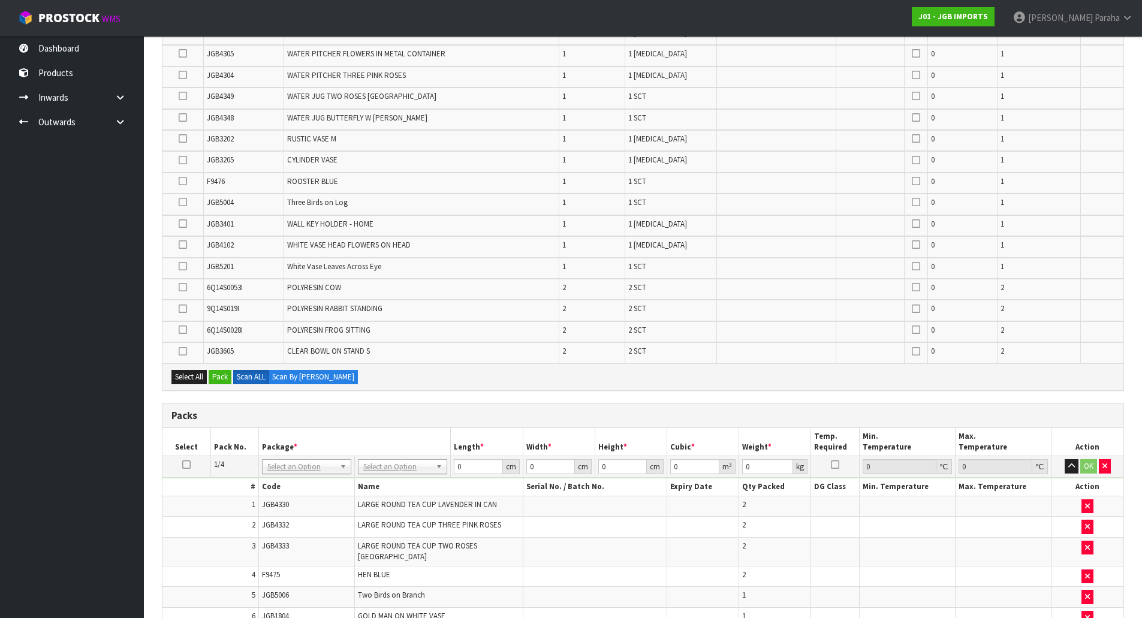
click at [184, 309] on icon at bounding box center [183, 309] width 8 height 1
click at [0, 0] on input "checkbox" at bounding box center [0, 0] width 0 height 0
click at [182, 96] on icon at bounding box center [183, 96] width 8 height 1
click at [0, 0] on input "checkbox" at bounding box center [0, 0] width 0 height 0
click at [188, 245] on td at bounding box center [182, 246] width 41 height 21
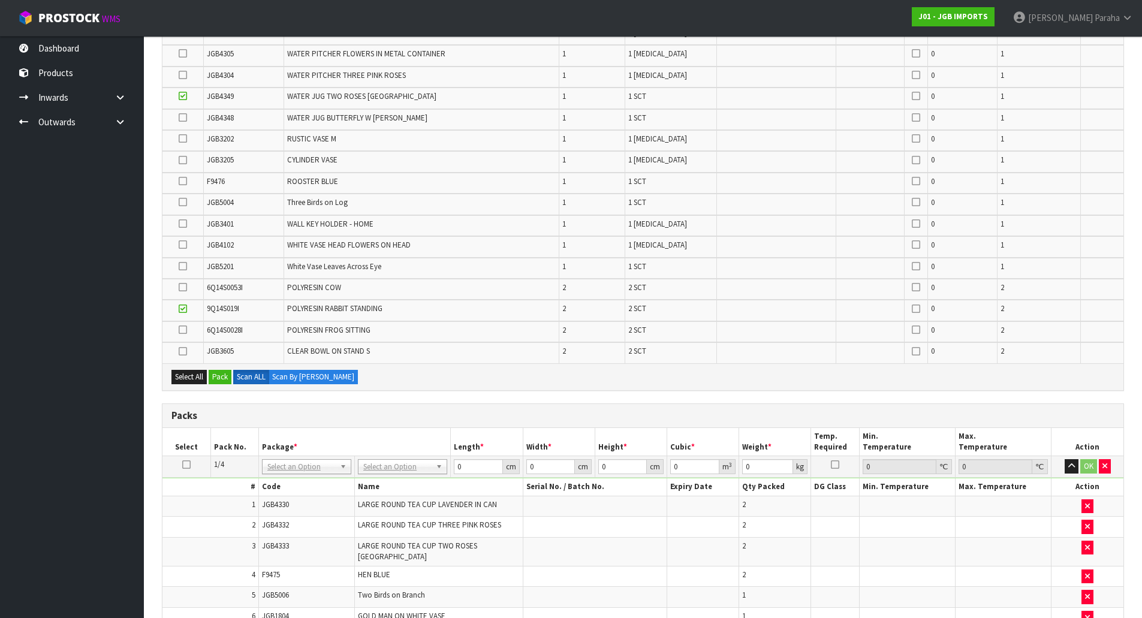
click at [185, 245] on icon at bounding box center [183, 245] width 8 height 1
click at [0, 0] on input "checkbox" at bounding box center [0, 0] width 0 height 0
click at [185, 224] on icon at bounding box center [183, 224] width 8 height 1
click at [0, 0] on input "checkbox" at bounding box center [0, 0] width 0 height 0
click at [180, 117] on icon at bounding box center [183, 117] width 8 height 1
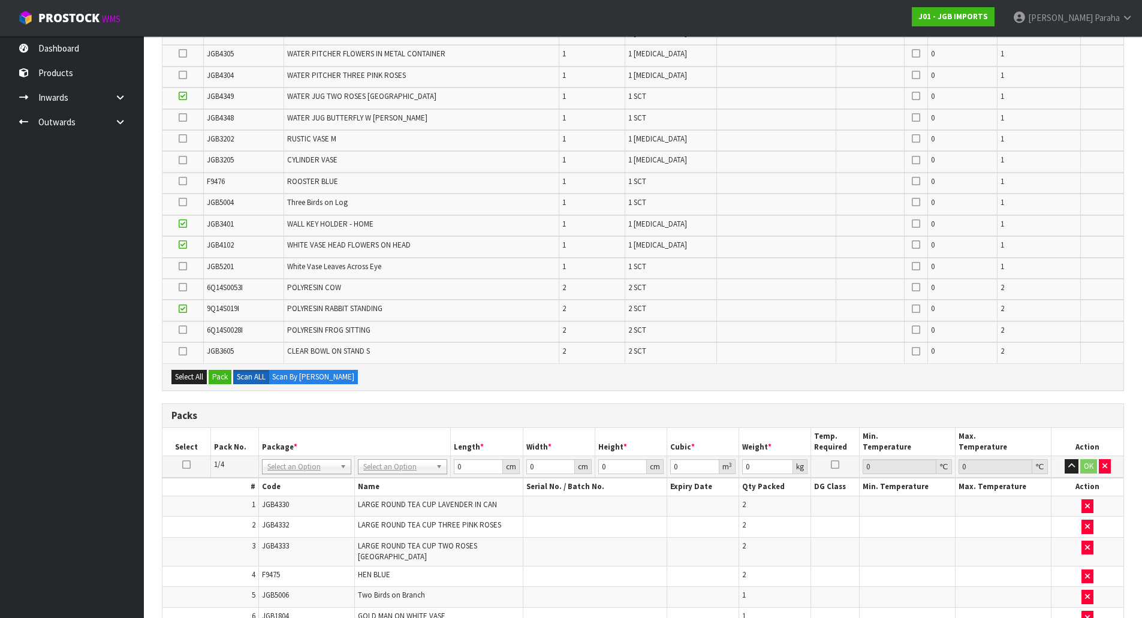
click at [0, 0] on input "checkbox" at bounding box center [0, 0] width 0 height 0
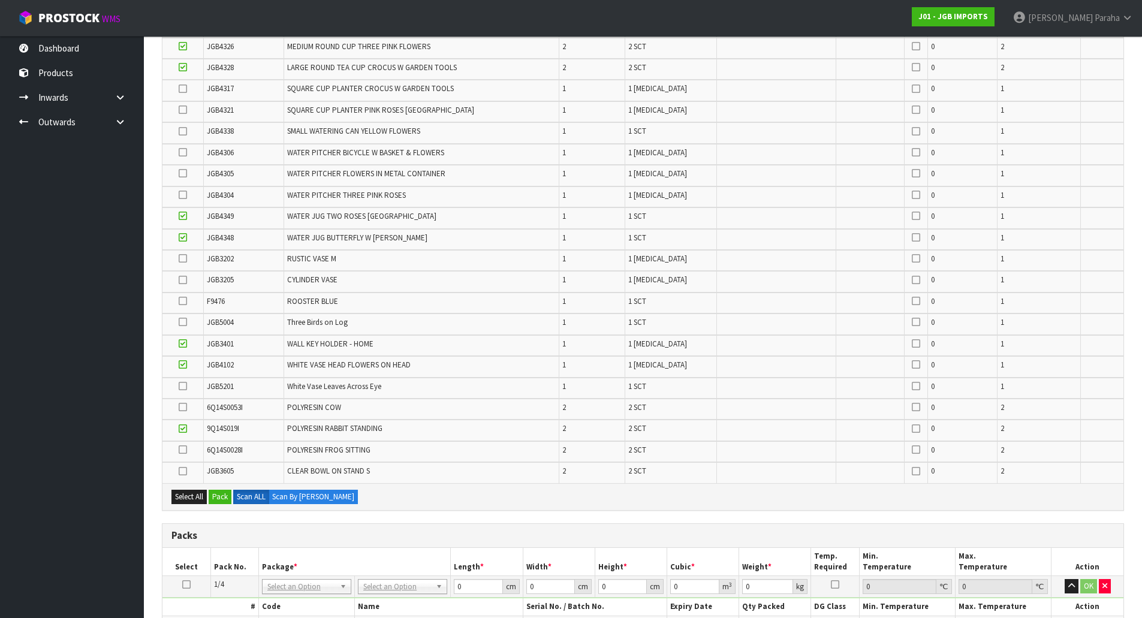
scroll to position [396, 0]
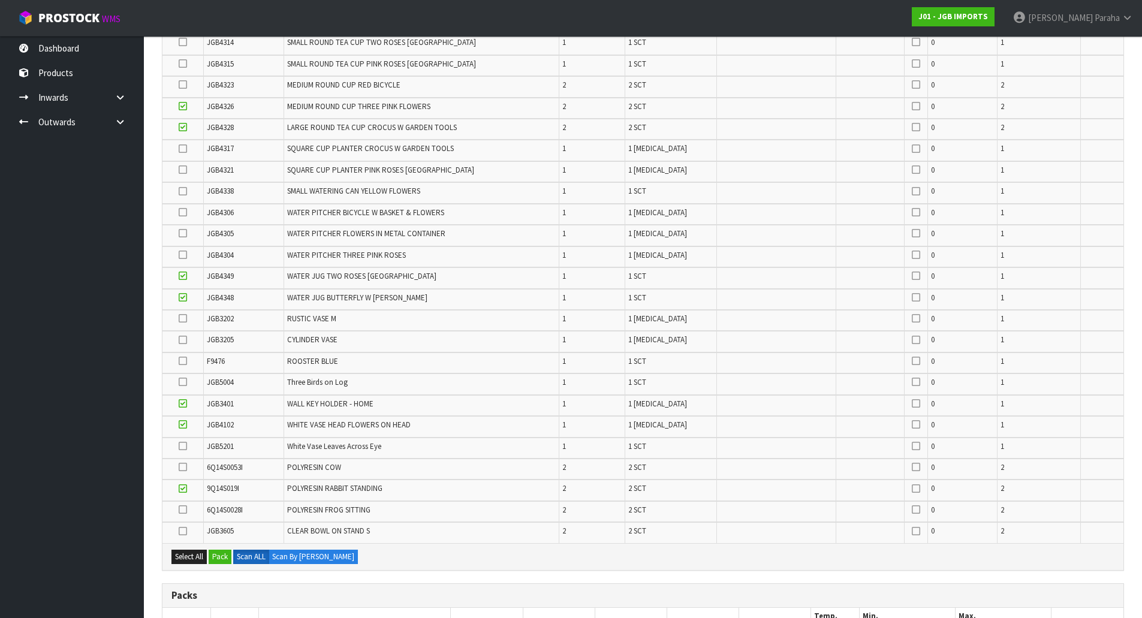
click at [186, 85] on icon at bounding box center [183, 85] width 8 height 1
click at [0, 0] on input "checkbox" at bounding box center [0, 0] width 0 height 0
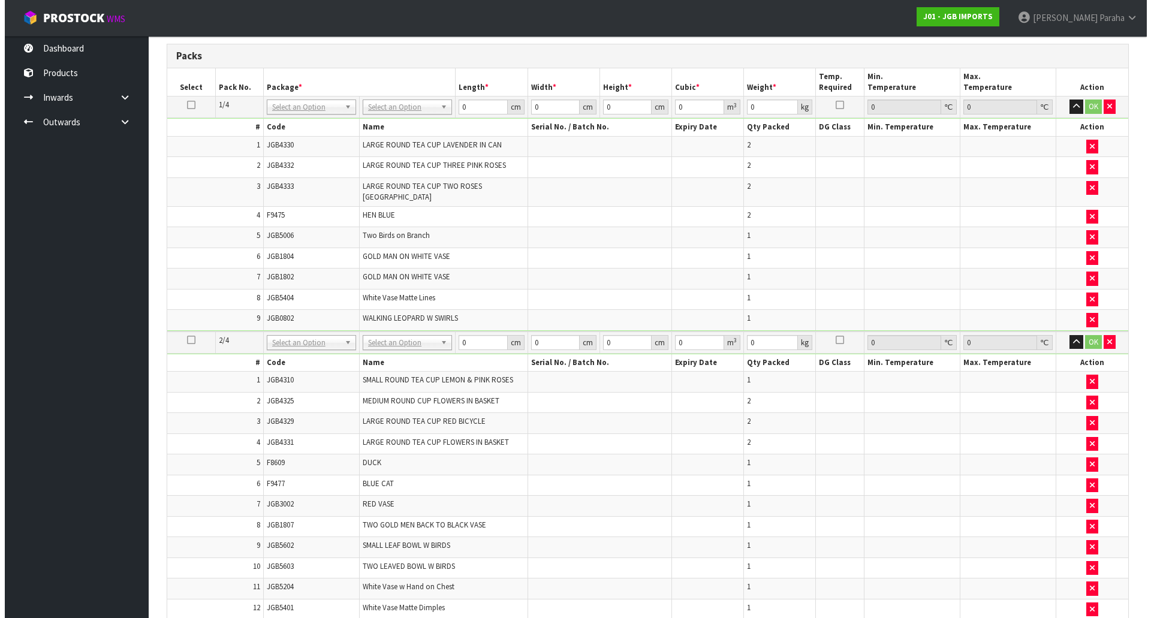
scroll to position [755, 0]
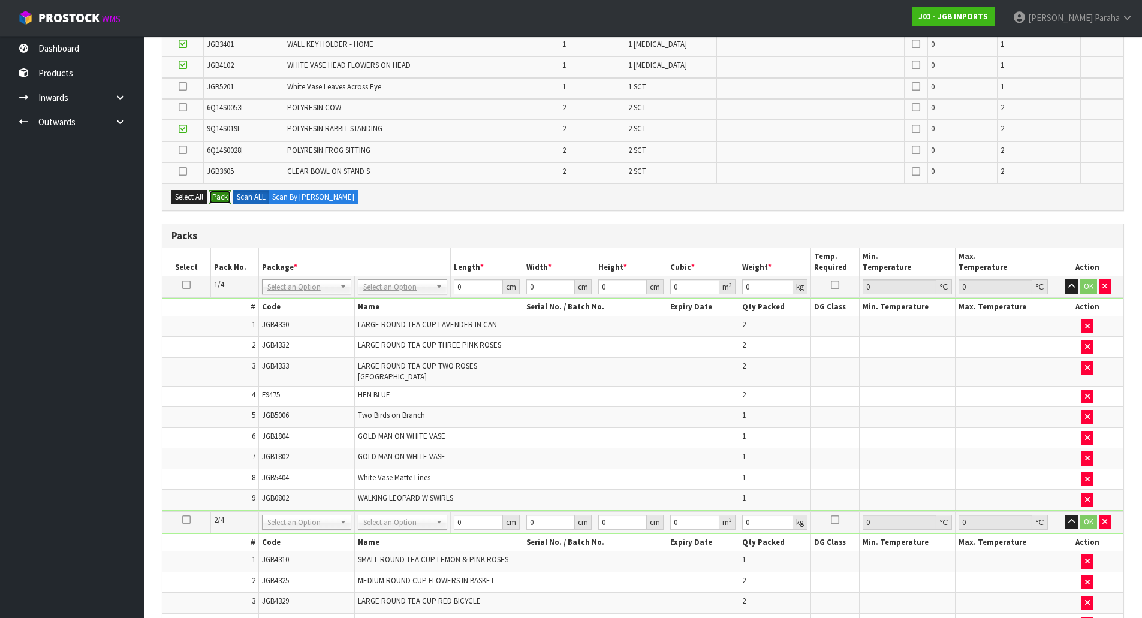
click at [221, 198] on button "Pack" at bounding box center [220, 197] width 23 height 14
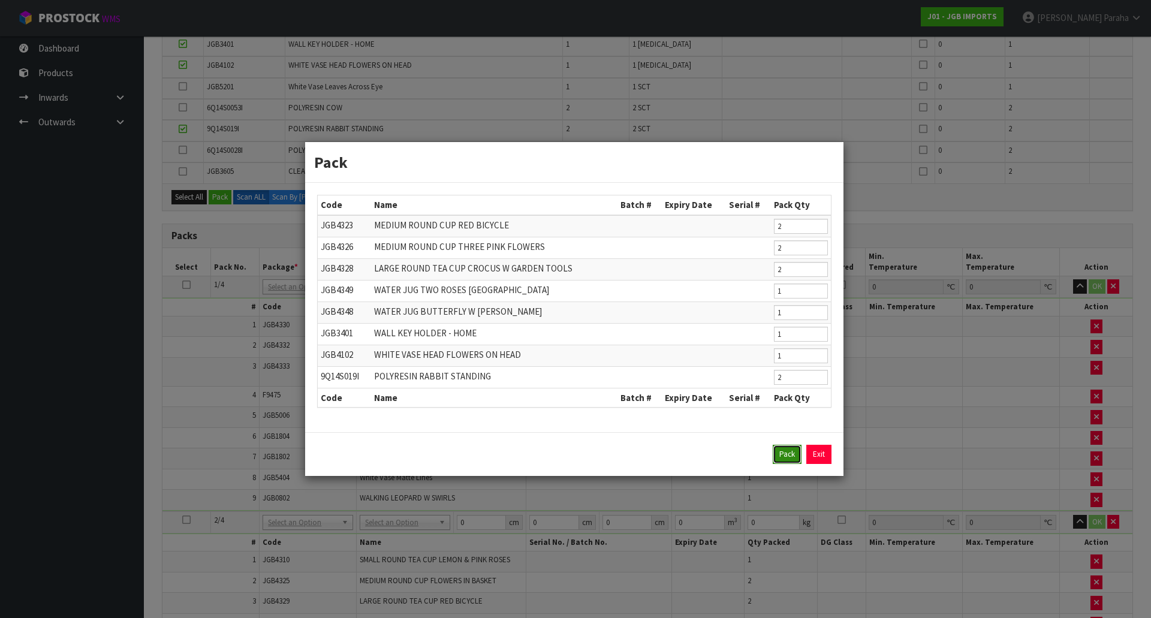
click at [782, 458] on button "Pack" at bounding box center [787, 454] width 29 height 19
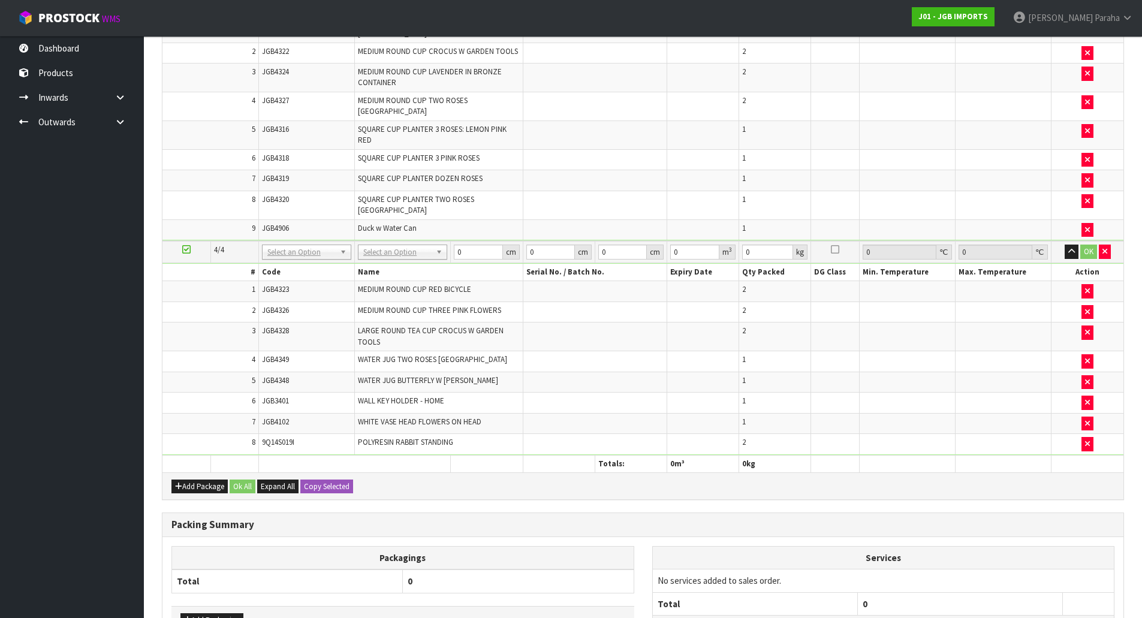
scroll to position [1504, 0]
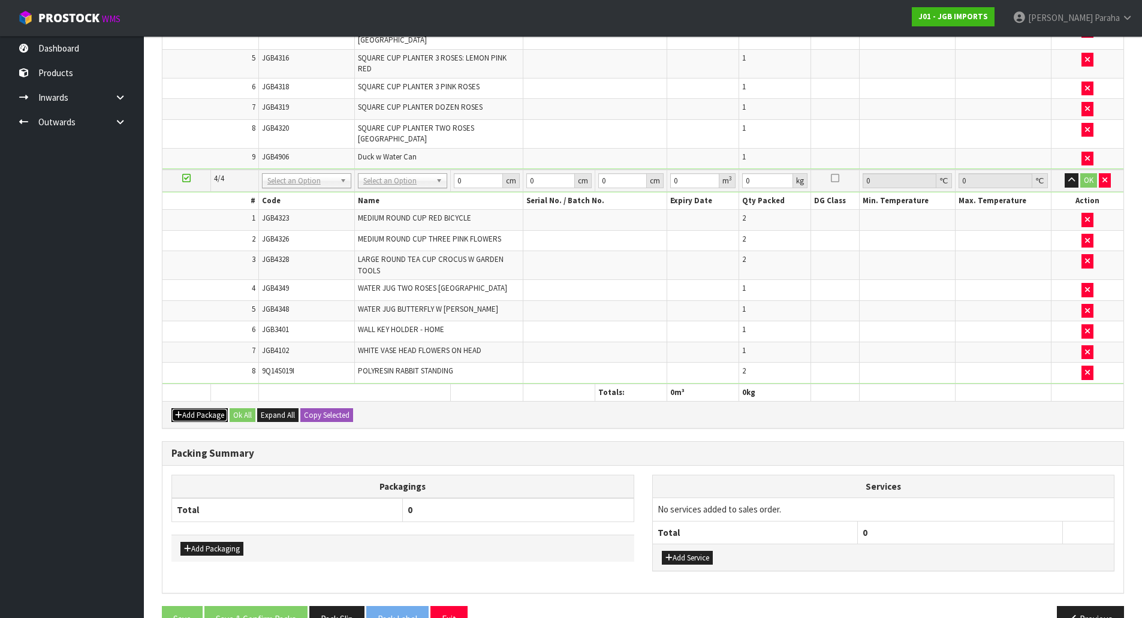
click at [204, 408] on button "Add Package" at bounding box center [199, 415] width 56 height 14
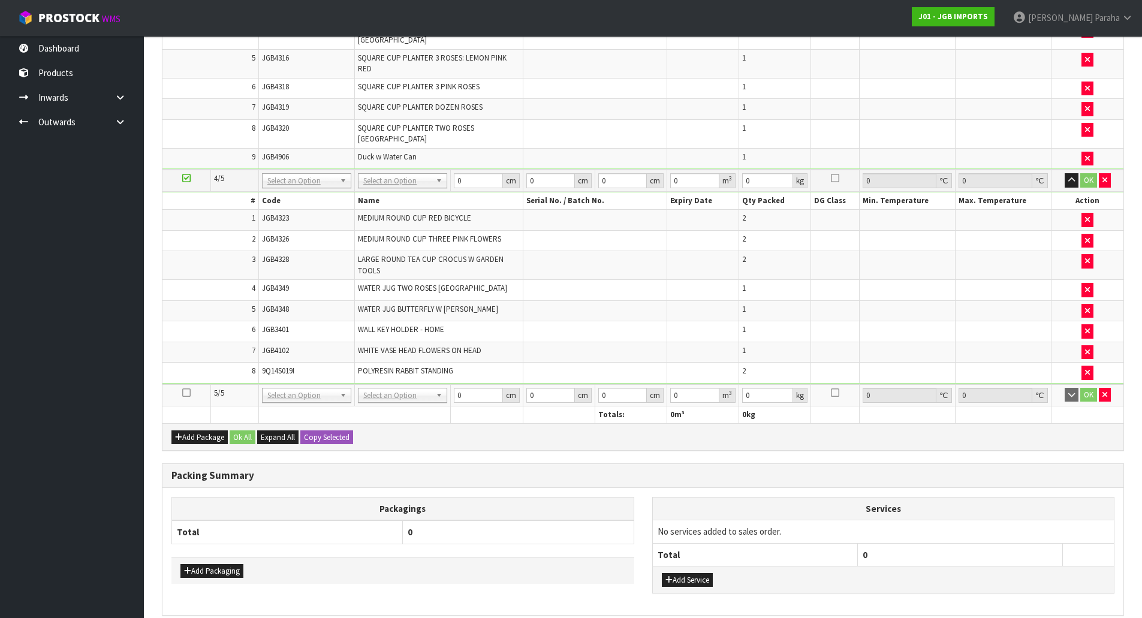
click at [188, 393] on icon at bounding box center [186, 393] width 8 height 1
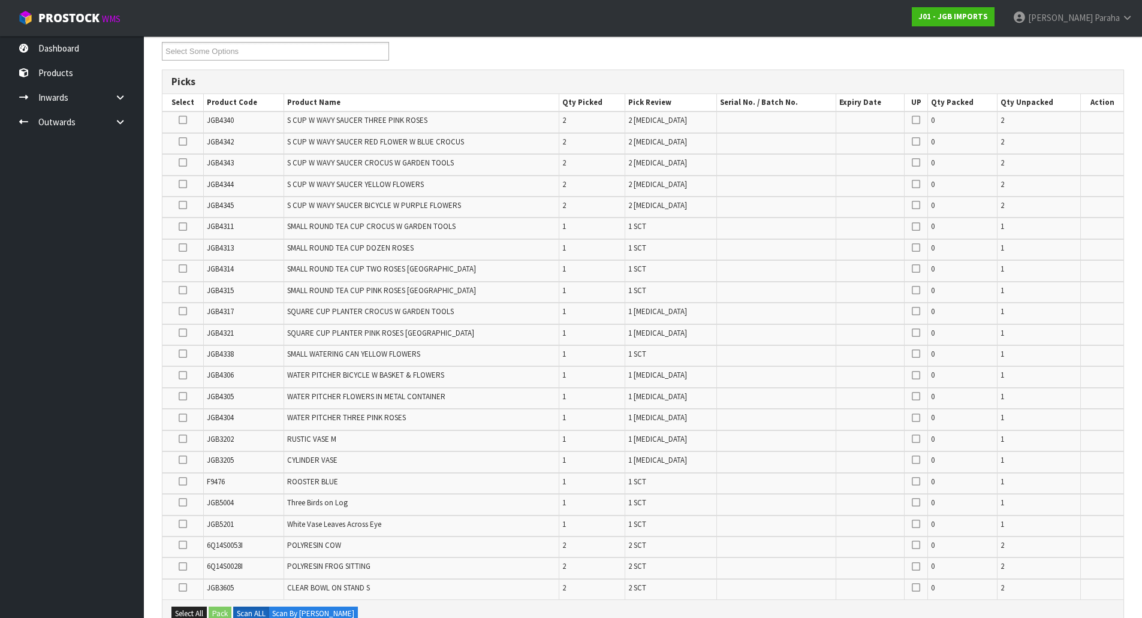
scroll to position [125, 0]
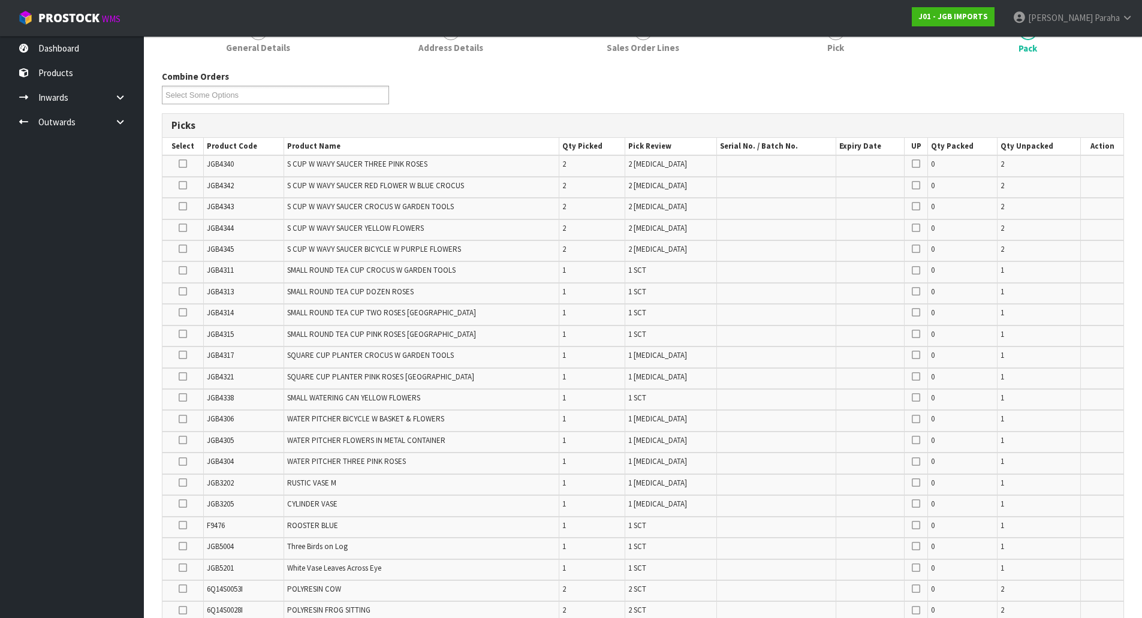
click at [182, 271] on icon at bounding box center [183, 270] width 8 height 1
click at [0, 0] on input "checkbox" at bounding box center [0, 0] width 0 height 0
click at [184, 397] on icon at bounding box center [183, 397] width 8 height 1
click at [0, 0] on input "checkbox" at bounding box center [0, 0] width 0 height 0
click at [183, 164] on icon at bounding box center [183, 164] width 8 height 1
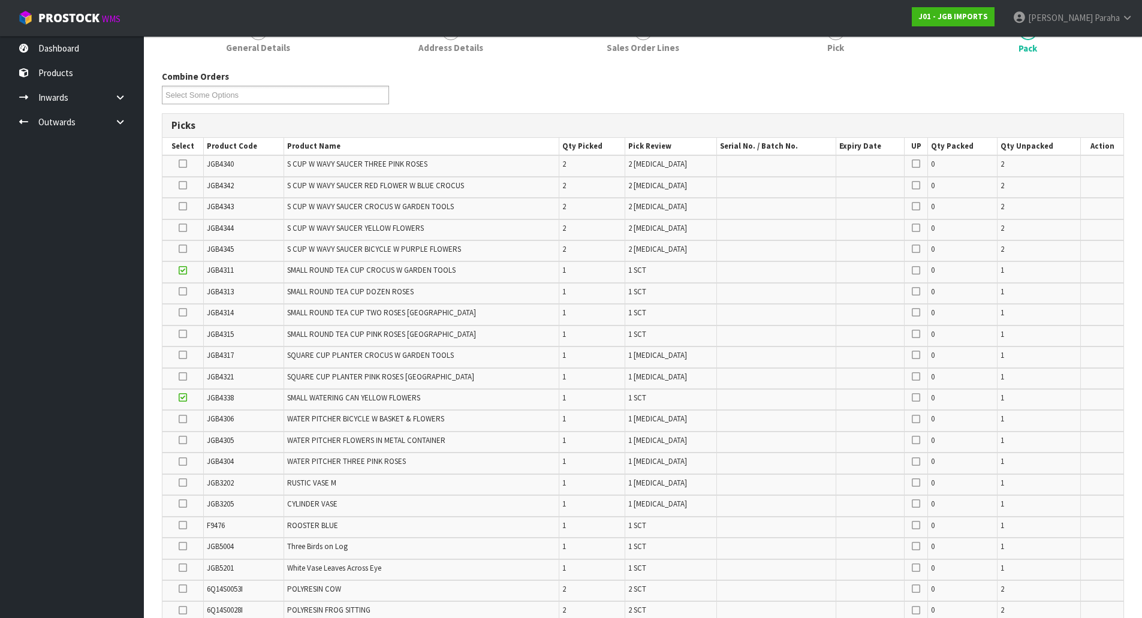
click at [0, 0] on input "checkbox" at bounding box center [0, 0] width 0 height 0
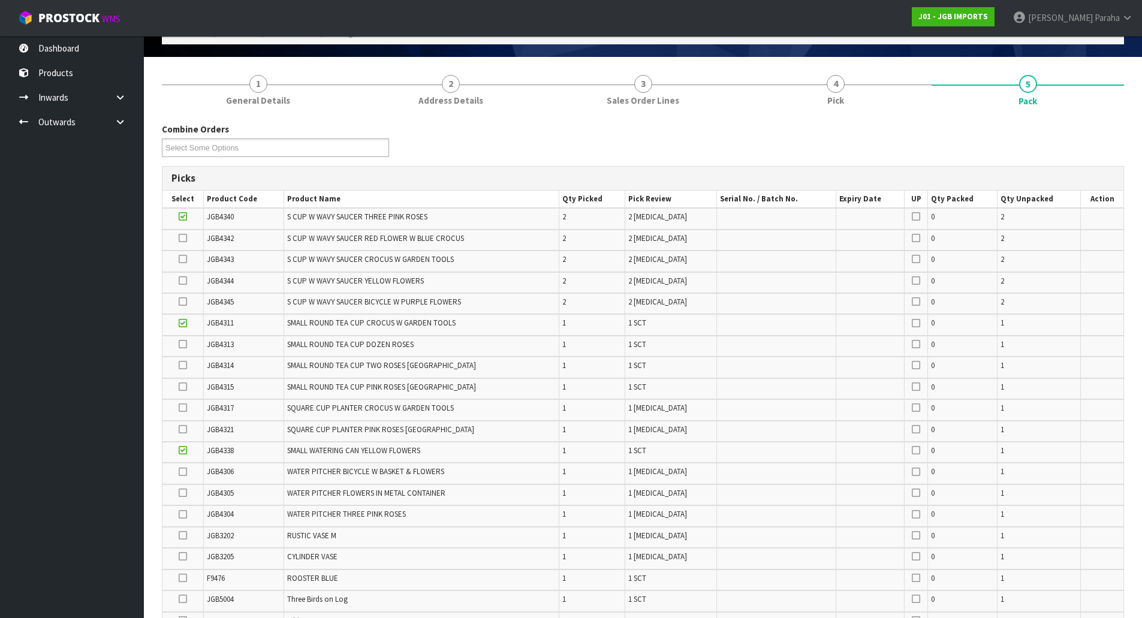
scroll to position [65, 0]
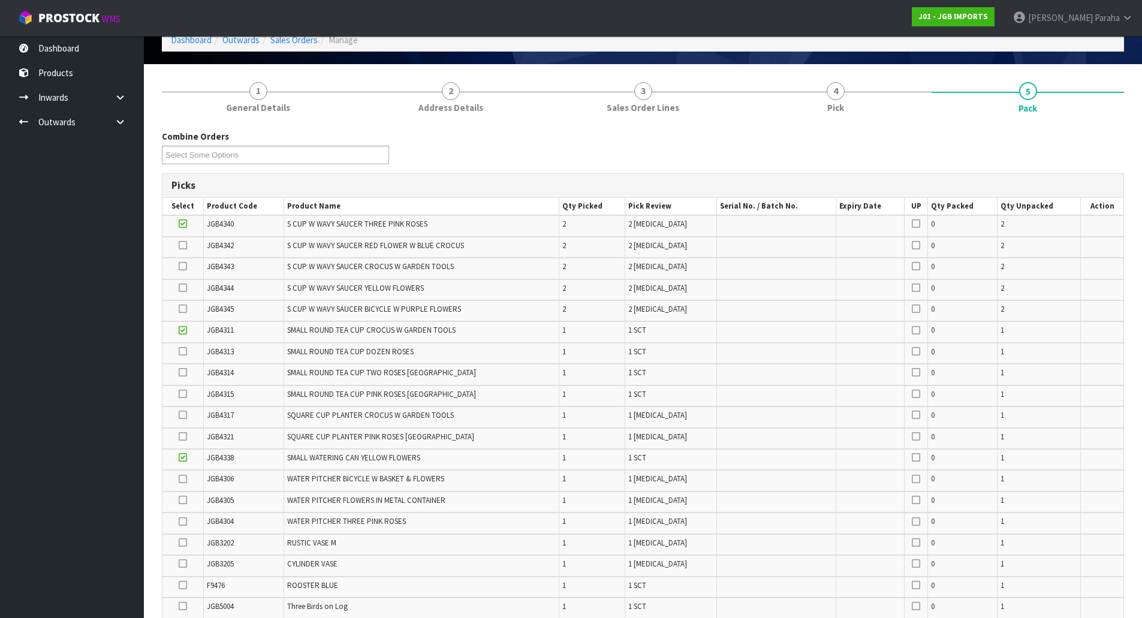
click at [185, 309] on icon at bounding box center [183, 309] width 8 height 1
click at [0, 0] on input "checkbox" at bounding box center [0, 0] width 0 height 0
click at [185, 267] on icon at bounding box center [183, 266] width 8 height 1
click at [0, 0] on input "checkbox" at bounding box center [0, 0] width 0 height 0
click at [186, 542] on icon at bounding box center [183, 542] width 8 height 1
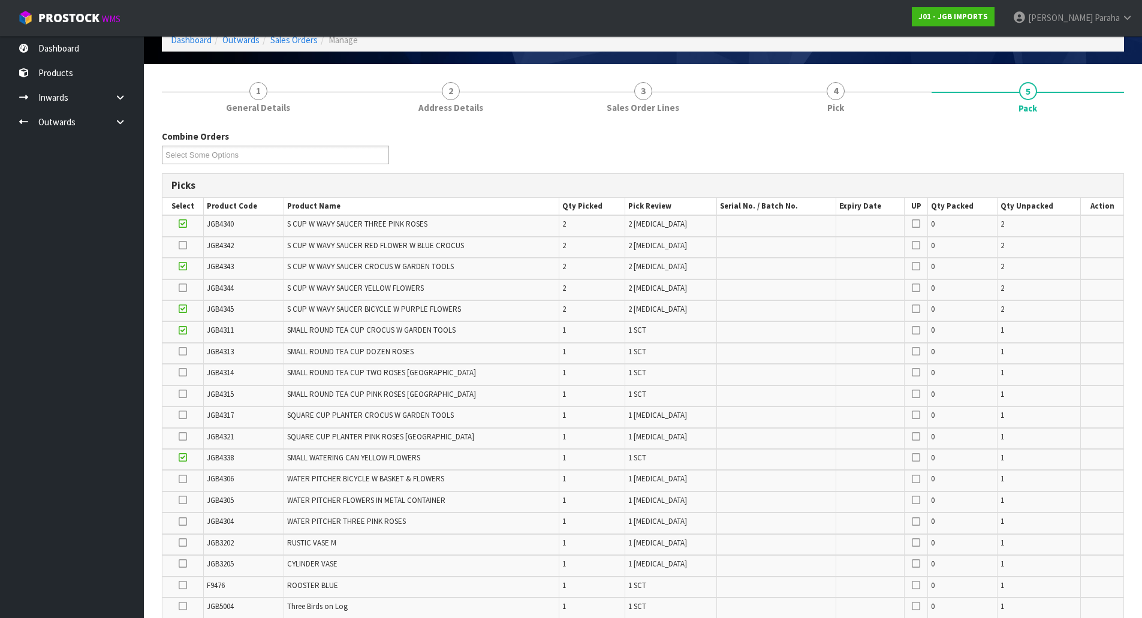
click at [0, 0] on input "checkbox" at bounding box center [0, 0] width 0 height 0
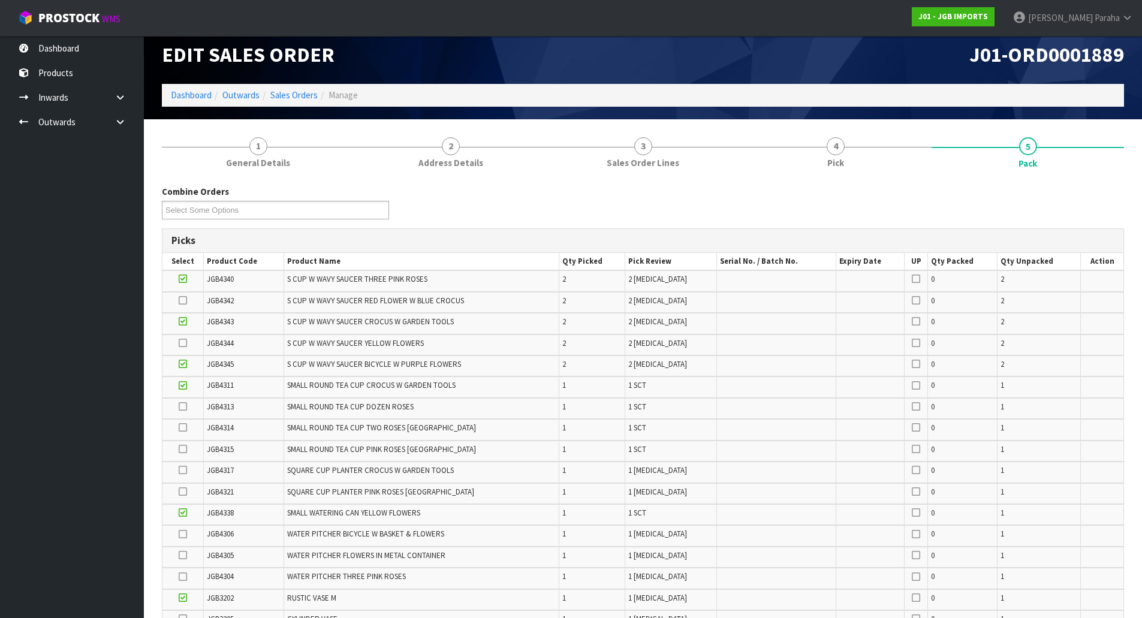
scroll to position [2, 0]
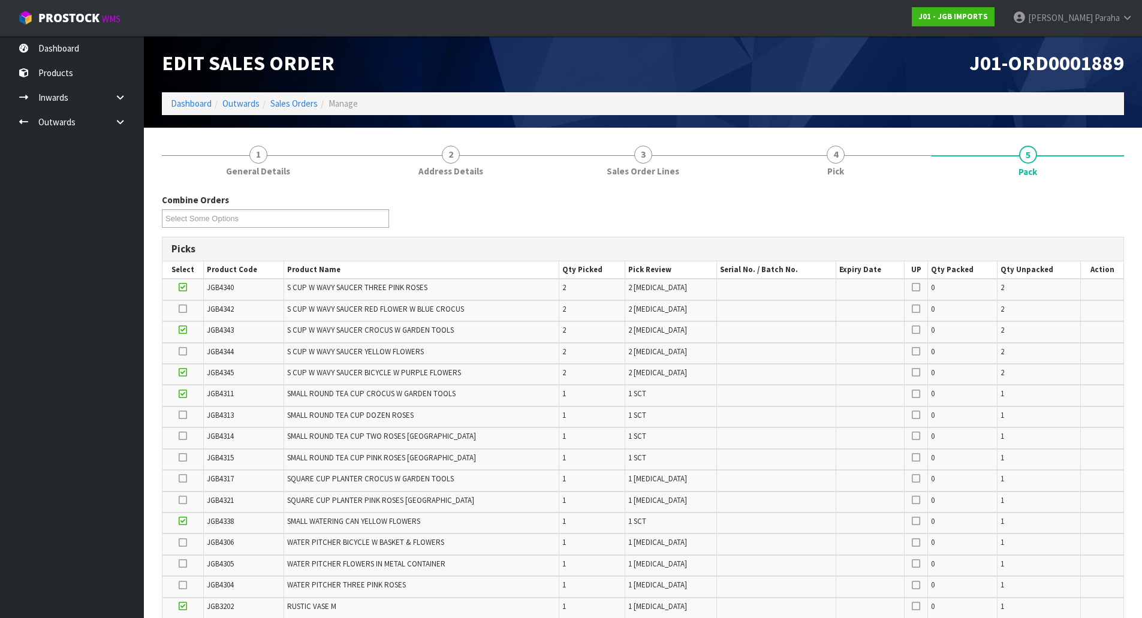
click at [181, 309] on icon at bounding box center [183, 309] width 8 height 1
click at [0, 0] on input "checkbox" at bounding box center [0, 0] width 0 height 0
click at [185, 436] on icon at bounding box center [183, 436] width 8 height 1
click at [0, 0] on input "checkbox" at bounding box center [0, 0] width 0 height 0
click at [183, 500] on icon at bounding box center [183, 500] width 8 height 1
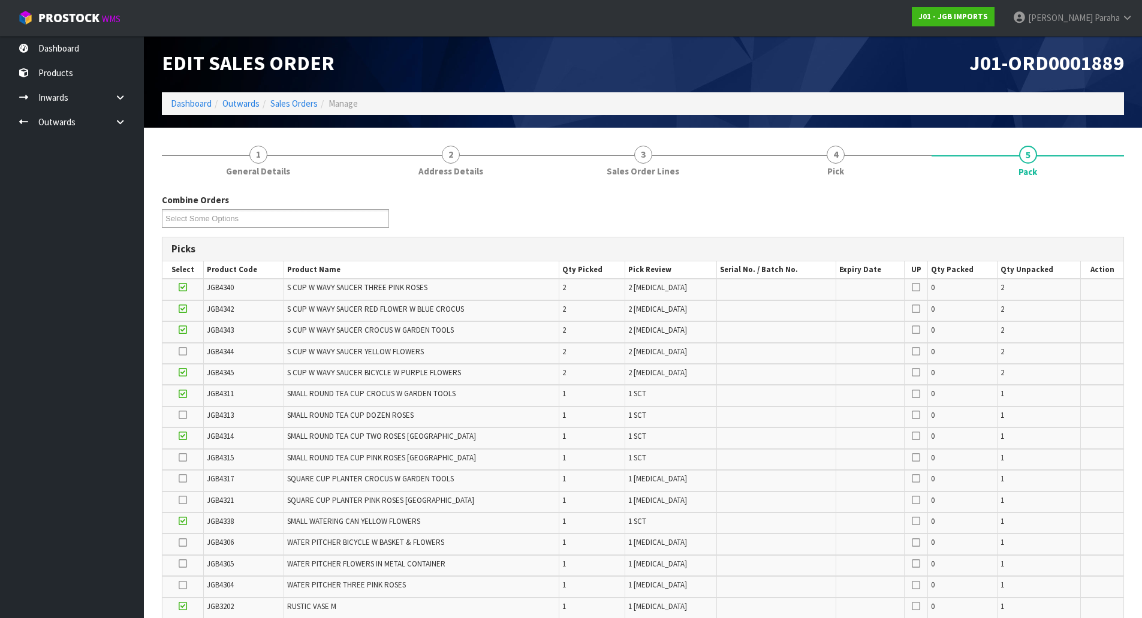
click at [0, 0] on input "checkbox" at bounding box center [0, 0] width 0 height 0
click at [183, 352] on icon at bounding box center [183, 351] width 8 height 1
click at [0, 0] on input "checkbox" at bounding box center [0, 0] width 0 height 0
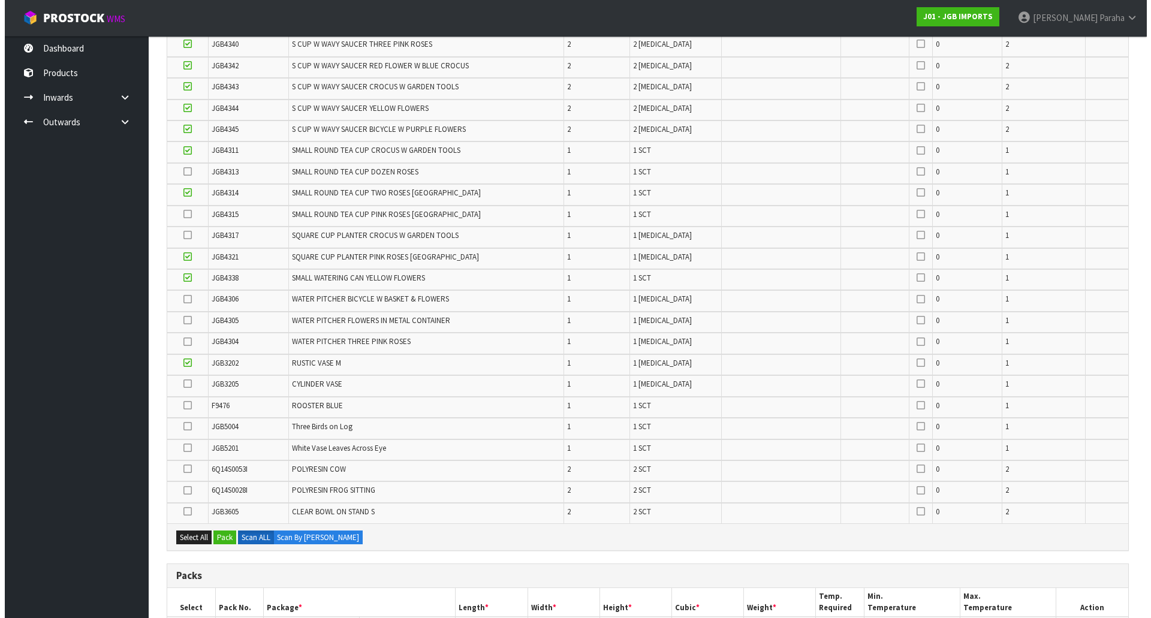
scroll to position [361, 0]
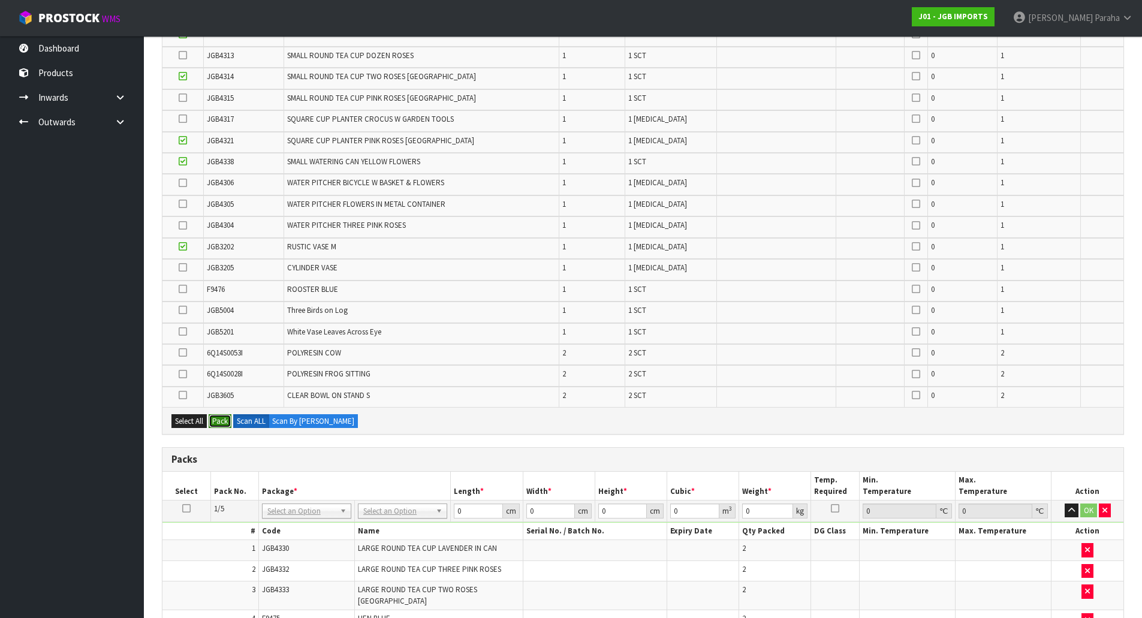
click at [222, 420] on button "Pack" at bounding box center [220, 421] width 23 height 14
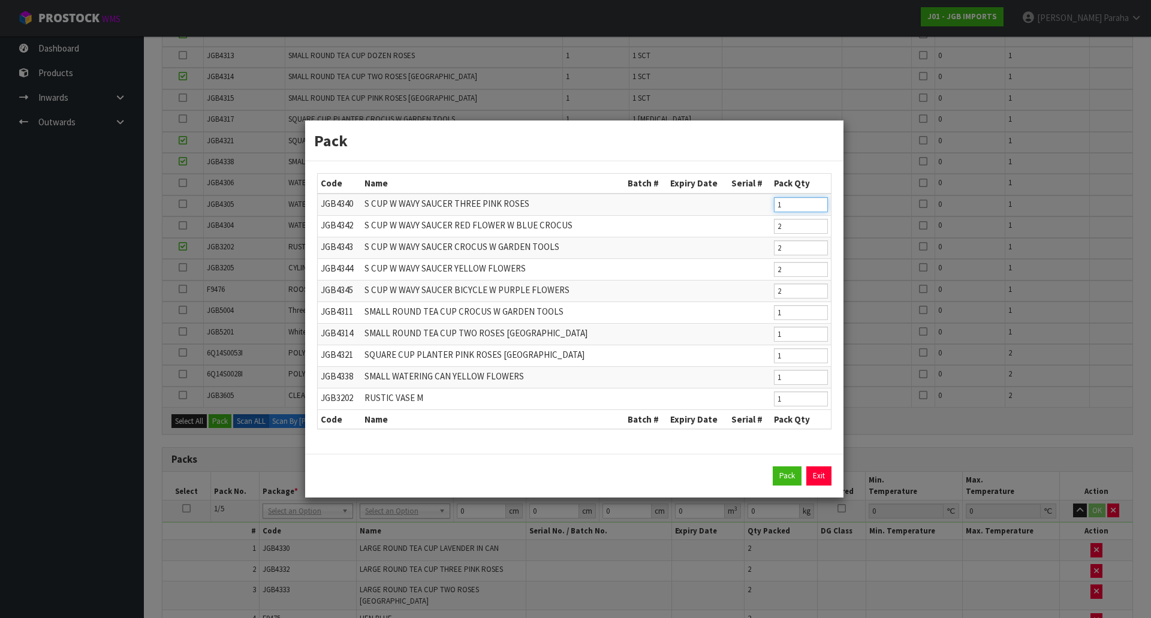
type input "1"
click at [820, 207] on input "1" at bounding box center [801, 204] width 54 height 15
click at [789, 470] on button "Pack" at bounding box center [787, 475] width 29 height 19
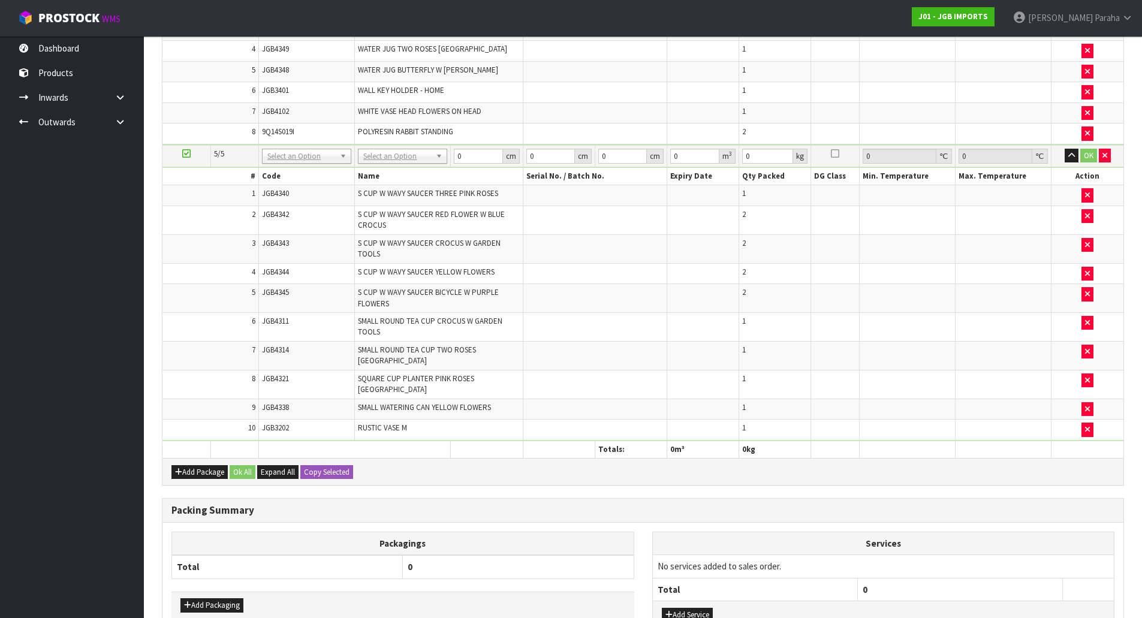
scroll to position [1592, 0]
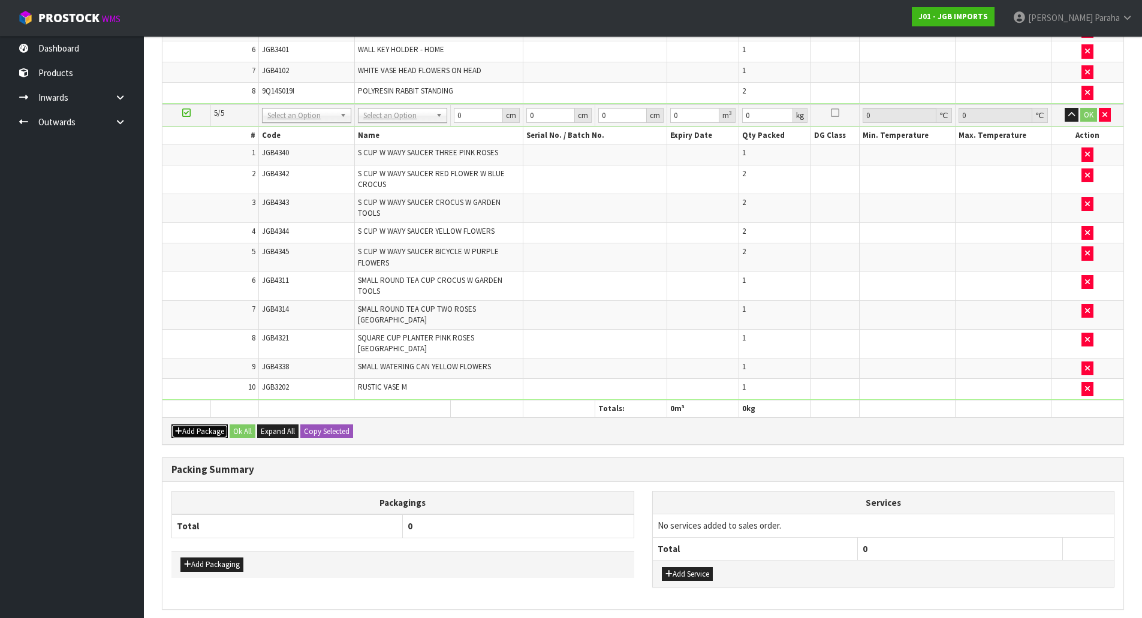
click at [202, 424] on button "Add Package" at bounding box center [199, 431] width 56 height 14
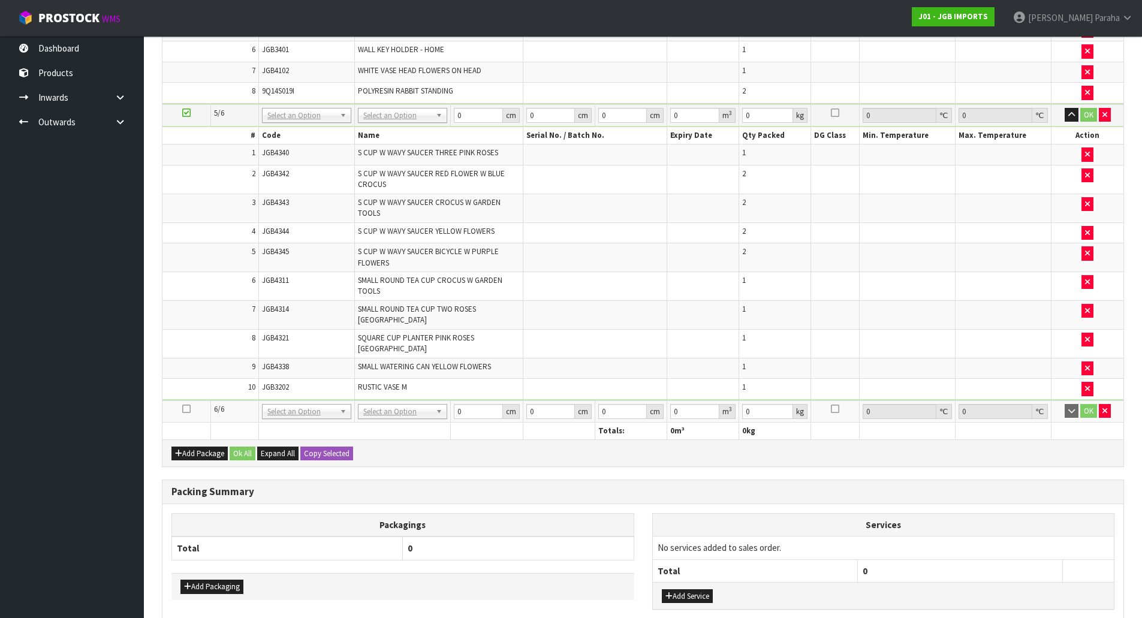
click at [188, 409] on icon at bounding box center [186, 409] width 8 height 1
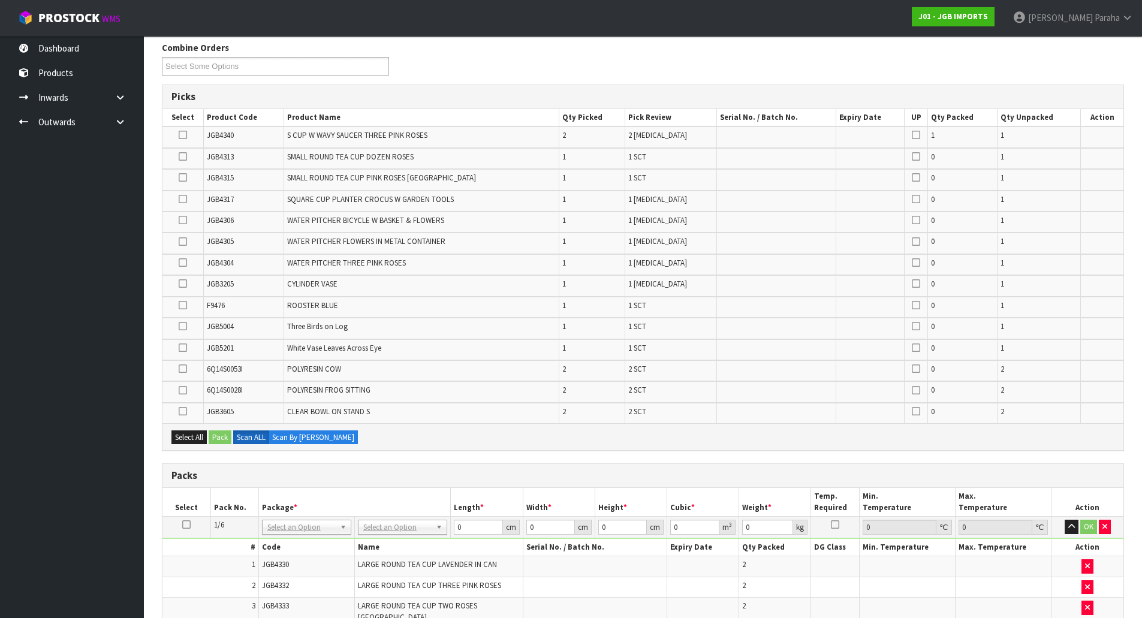
scroll to position [94, 0]
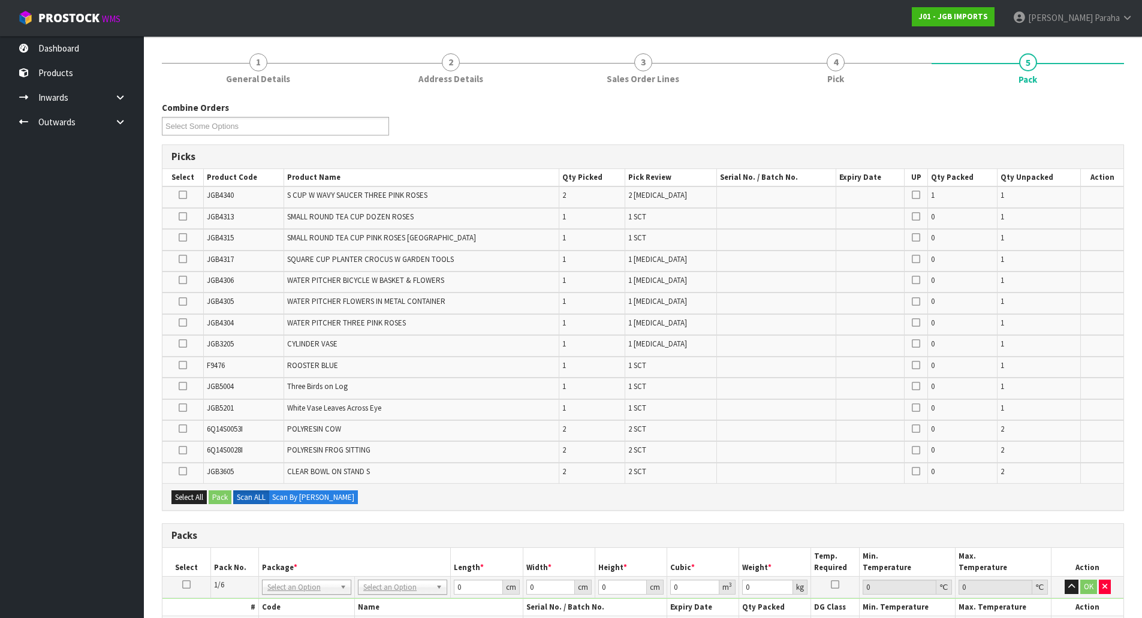
click at [182, 195] on icon at bounding box center [183, 195] width 8 height 1
click at [0, 0] on input "checkbox" at bounding box center [0, 0] width 0 height 0
click at [185, 217] on icon at bounding box center [183, 216] width 8 height 1
click at [0, 0] on input "checkbox" at bounding box center [0, 0] width 0 height 0
click at [184, 238] on icon at bounding box center [183, 237] width 8 height 1
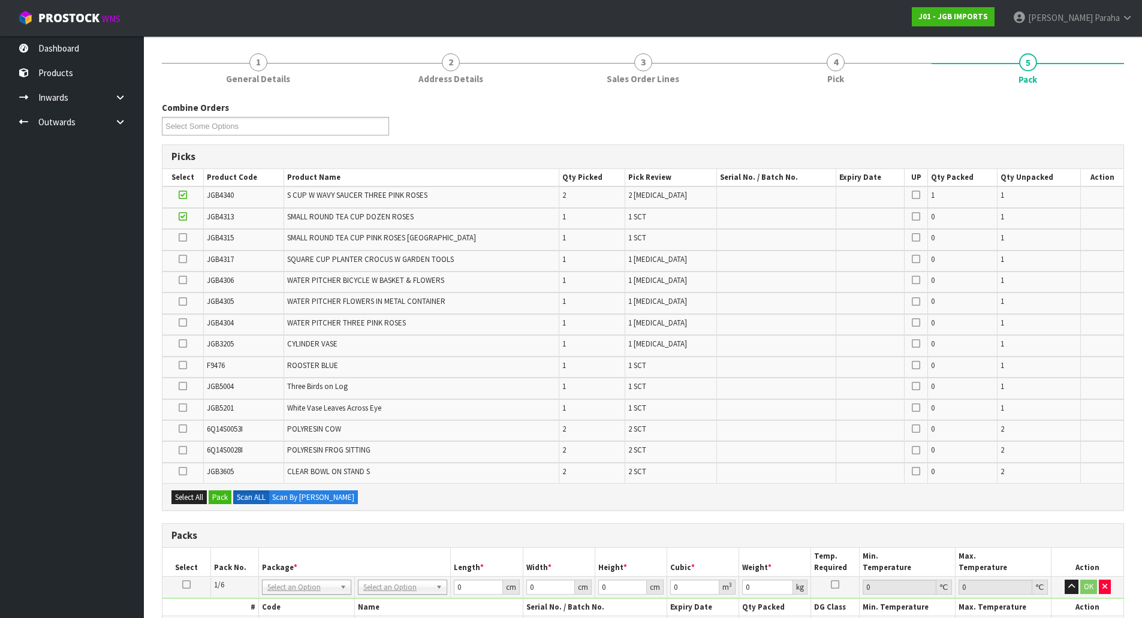
click at [0, 0] on input "checkbox" at bounding box center [0, 0] width 0 height 0
click at [180, 343] on icon at bounding box center [183, 343] width 8 height 1
click at [0, 0] on input "checkbox" at bounding box center [0, 0] width 0 height 0
click at [180, 260] on icon at bounding box center [183, 259] width 8 height 1
click at [0, 0] on input "checkbox" at bounding box center [0, 0] width 0 height 0
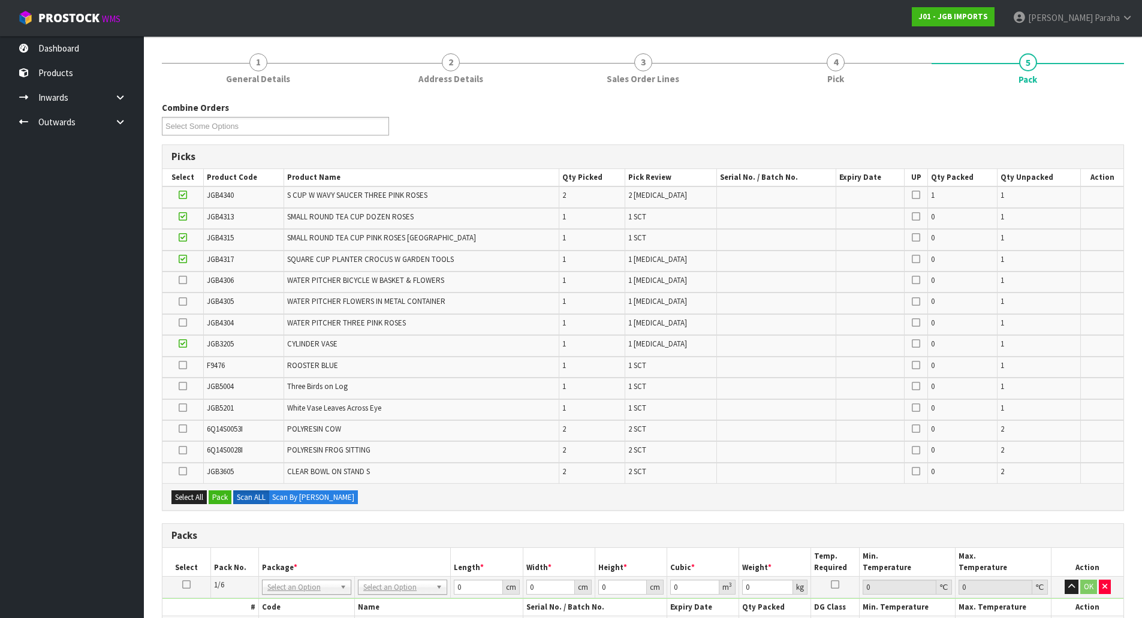
click at [186, 365] on icon at bounding box center [183, 365] width 8 height 1
click at [0, 0] on input "checkbox" at bounding box center [0, 0] width 0 height 0
click at [186, 429] on icon at bounding box center [183, 429] width 8 height 1
click at [0, 0] on input "checkbox" at bounding box center [0, 0] width 0 height 0
click at [223, 495] on button "Pack" at bounding box center [220, 497] width 23 height 14
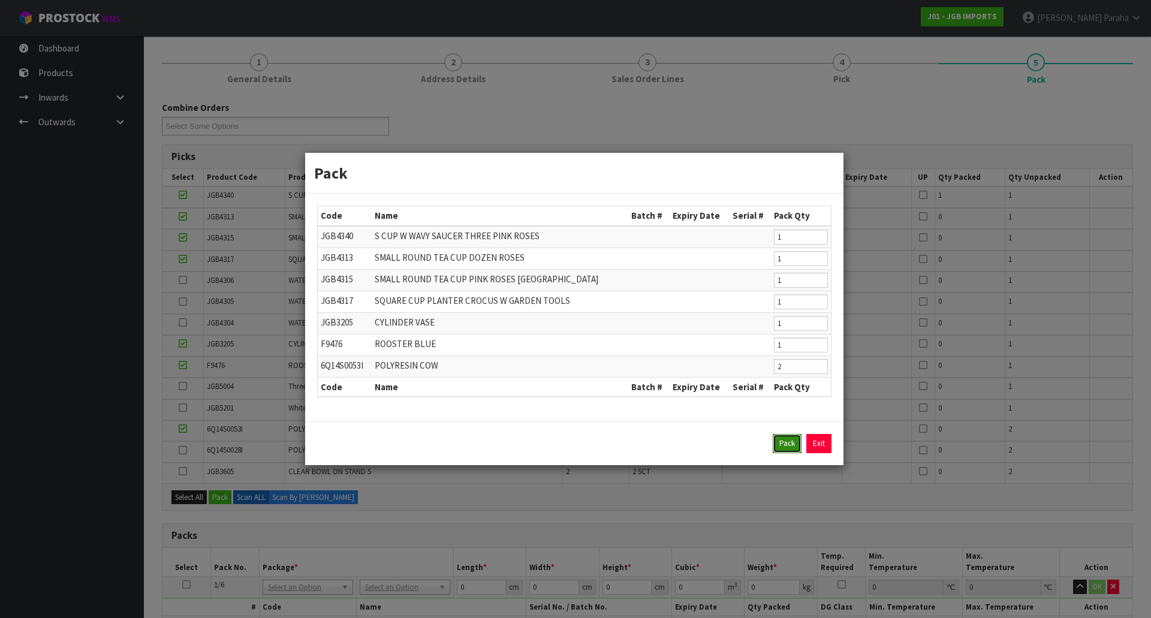
click at [785, 453] on button "Pack" at bounding box center [787, 443] width 29 height 19
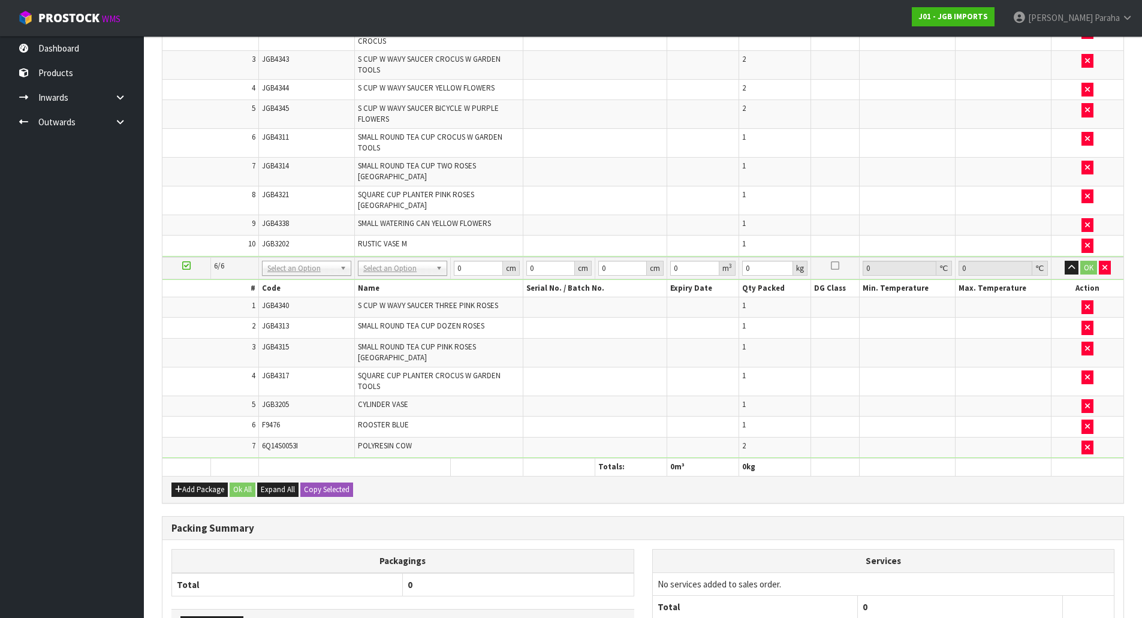
scroll to position [1638, 0]
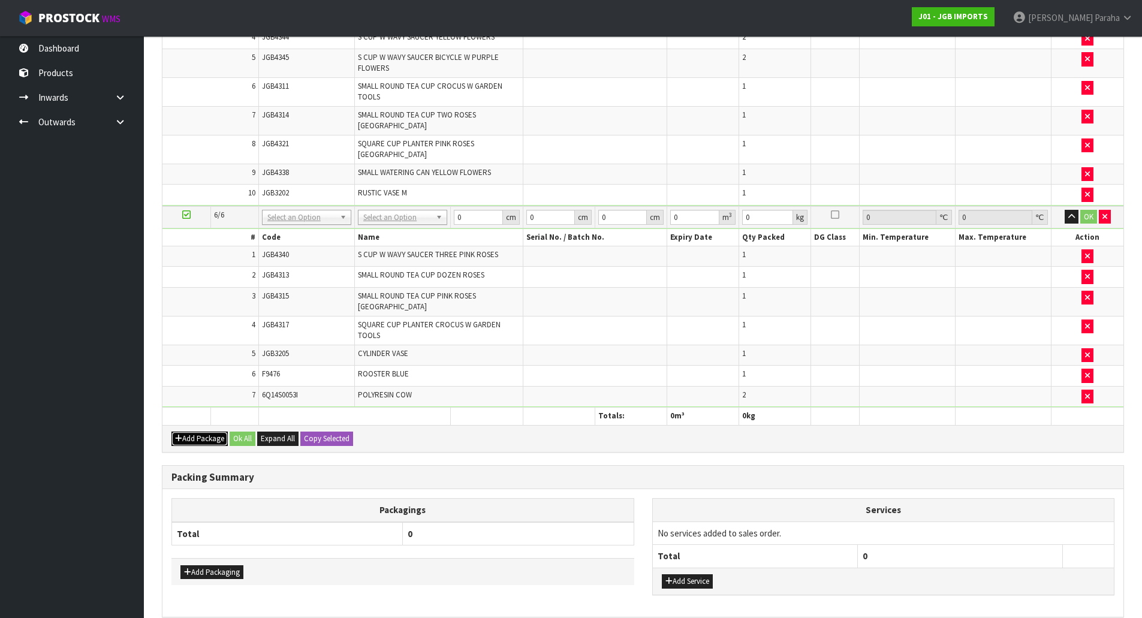
click at [198, 432] on button "Add Package" at bounding box center [199, 439] width 56 height 14
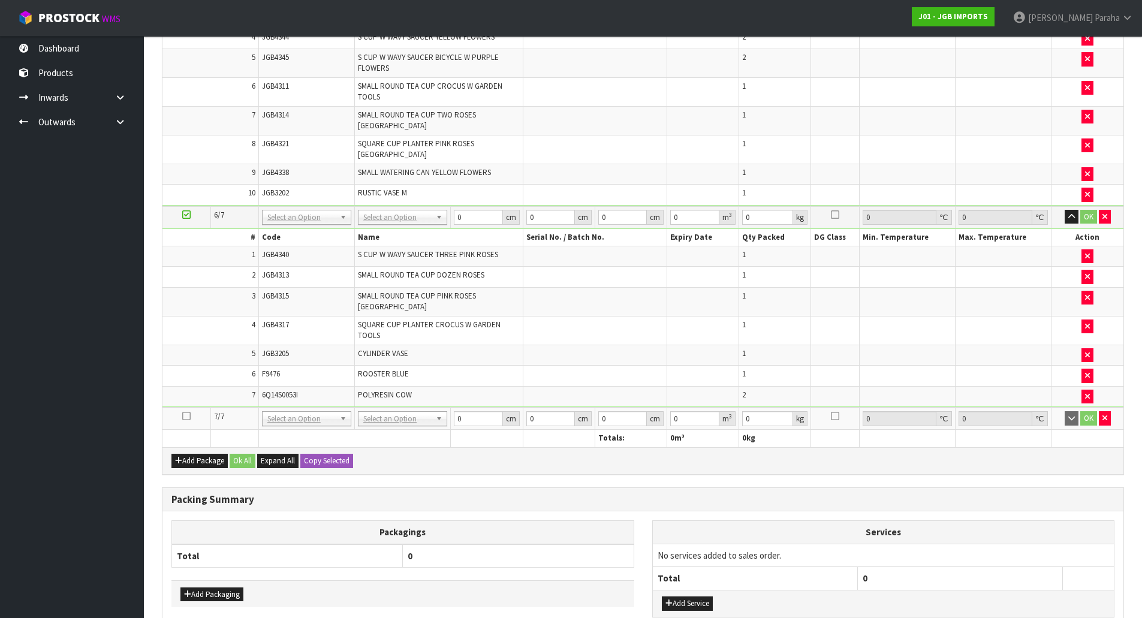
click at [184, 416] on icon at bounding box center [186, 416] width 8 height 1
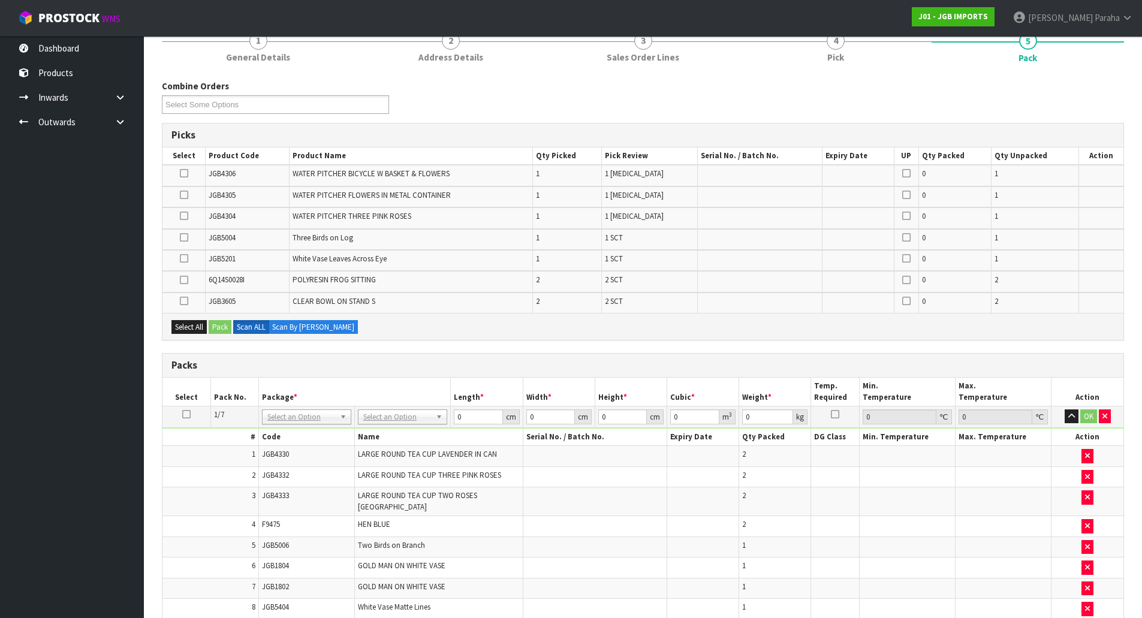
scroll to position [0, 0]
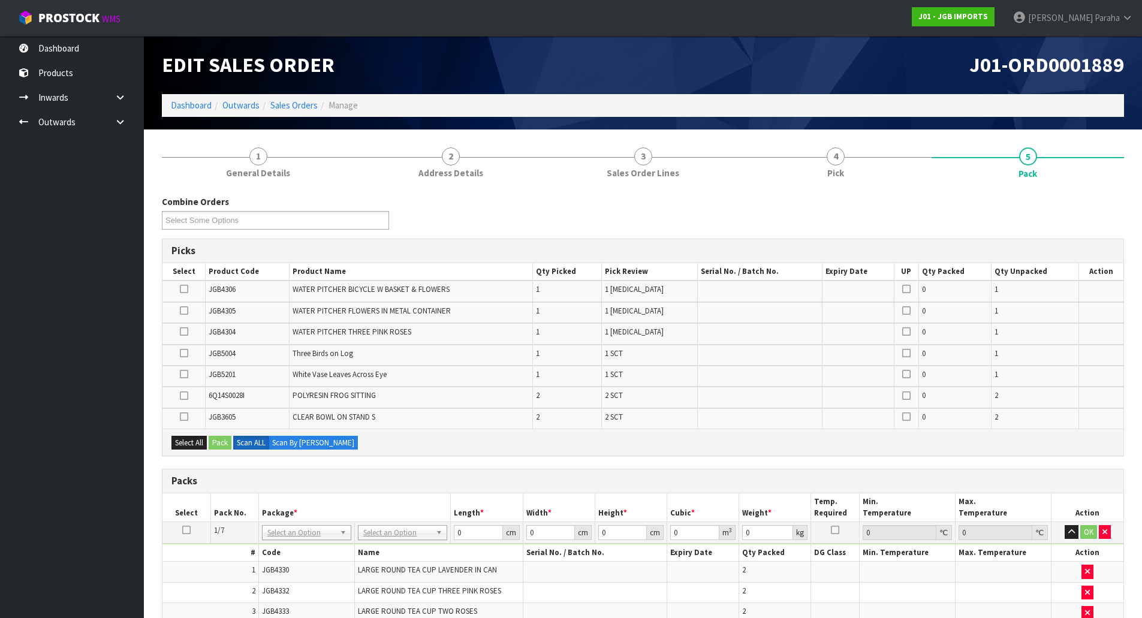
click at [184, 396] on icon at bounding box center [184, 396] width 8 height 1
click at [0, 0] on input "checkbox" at bounding box center [0, 0] width 0 height 0
click at [186, 311] on icon at bounding box center [184, 310] width 8 height 1
click at [0, 0] on input "checkbox" at bounding box center [0, 0] width 0 height 0
click at [184, 417] on icon at bounding box center [184, 417] width 8 height 1
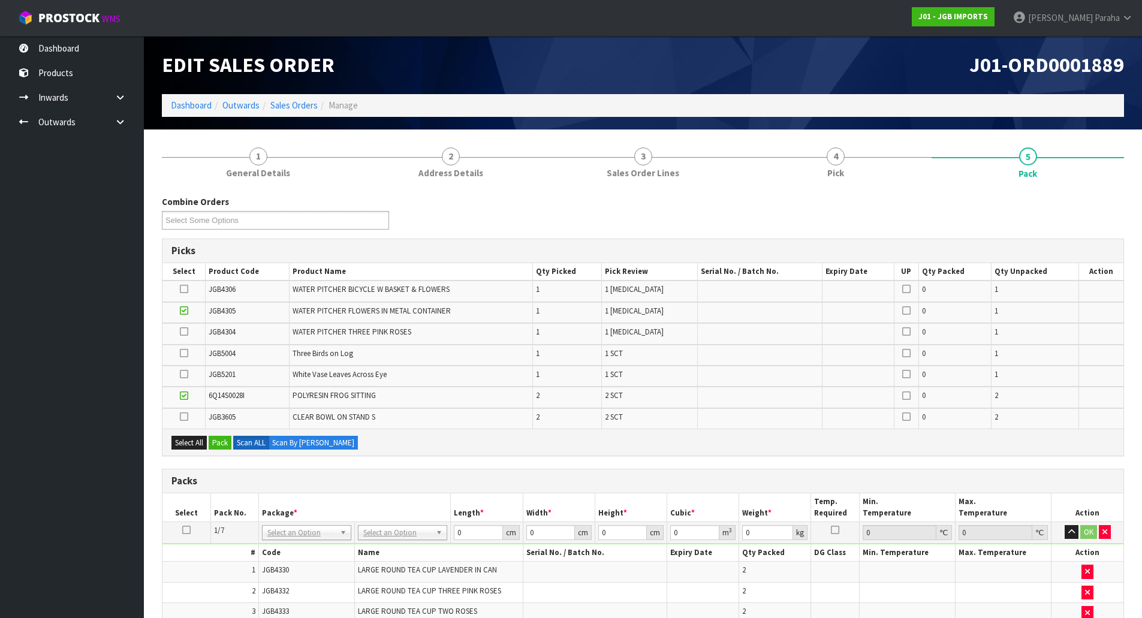
click at [0, 0] on input "checkbox" at bounding box center [0, 0] width 0 height 0
click at [186, 289] on icon at bounding box center [184, 289] width 8 height 1
click at [0, 0] on input "checkbox" at bounding box center [0, 0] width 0 height 0
click at [183, 332] on icon at bounding box center [184, 331] width 8 height 1
click at [0, 0] on input "checkbox" at bounding box center [0, 0] width 0 height 0
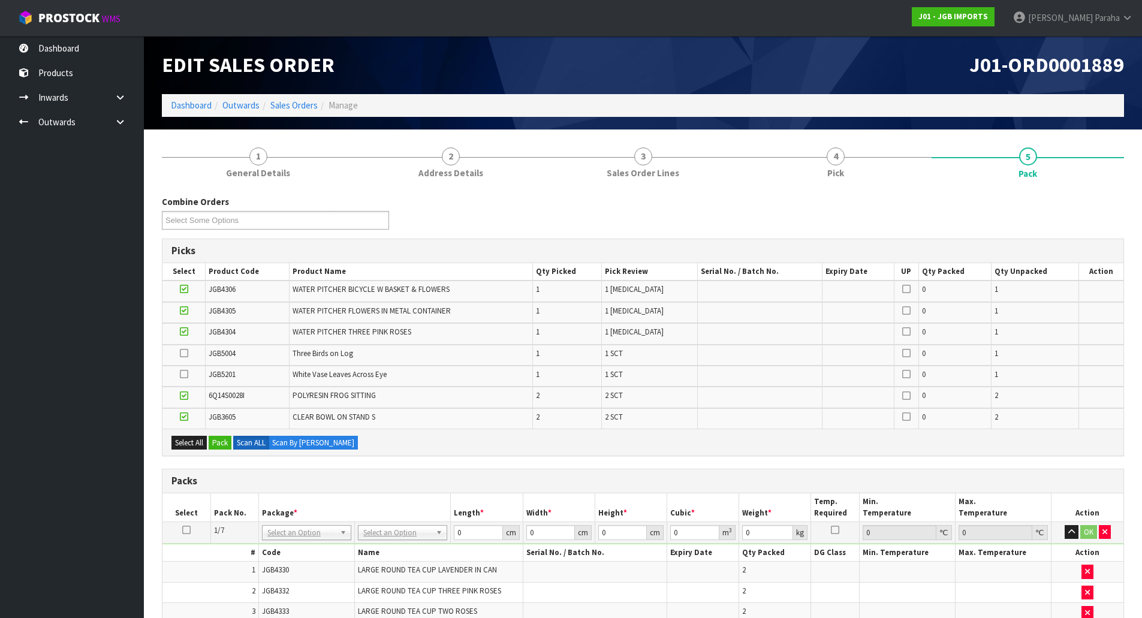
click at [183, 353] on icon at bounding box center [184, 353] width 8 height 1
click at [0, 0] on input "checkbox" at bounding box center [0, 0] width 0 height 0
click at [215, 402] on td "6Q14S0028I" at bounding box center [248, 397] width 84 height 21
click at [218, 442] on button "Pack" at bounding box center [220, 443] width 23 height 14
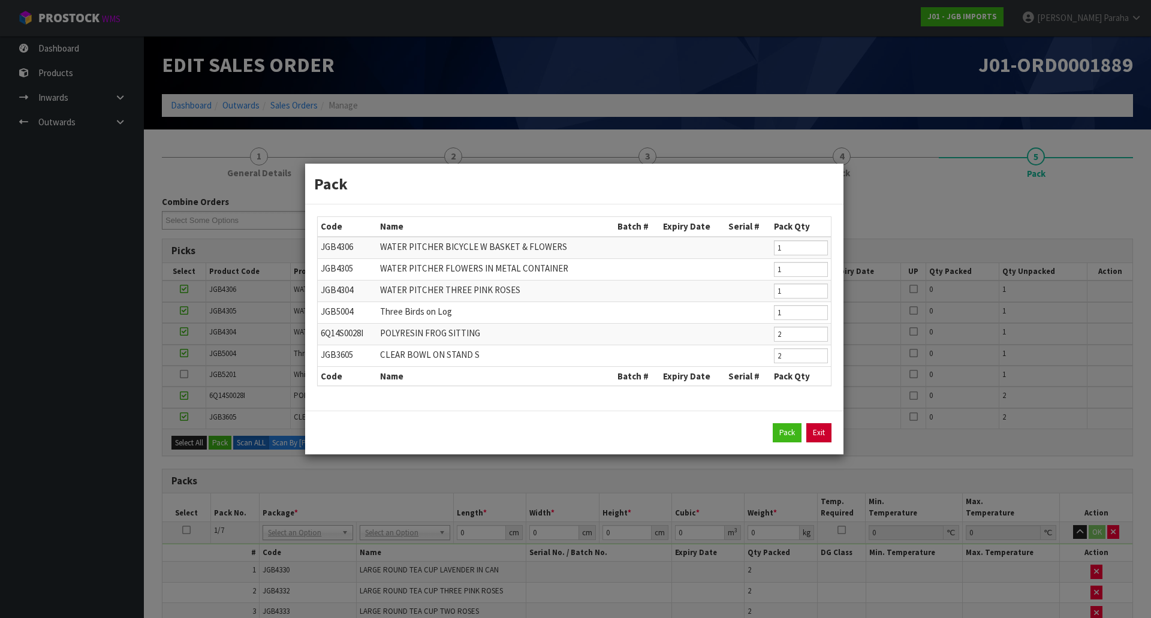
click at [827, 432] on link "Exit" at bounding box center [818, 432] width 25 height 19
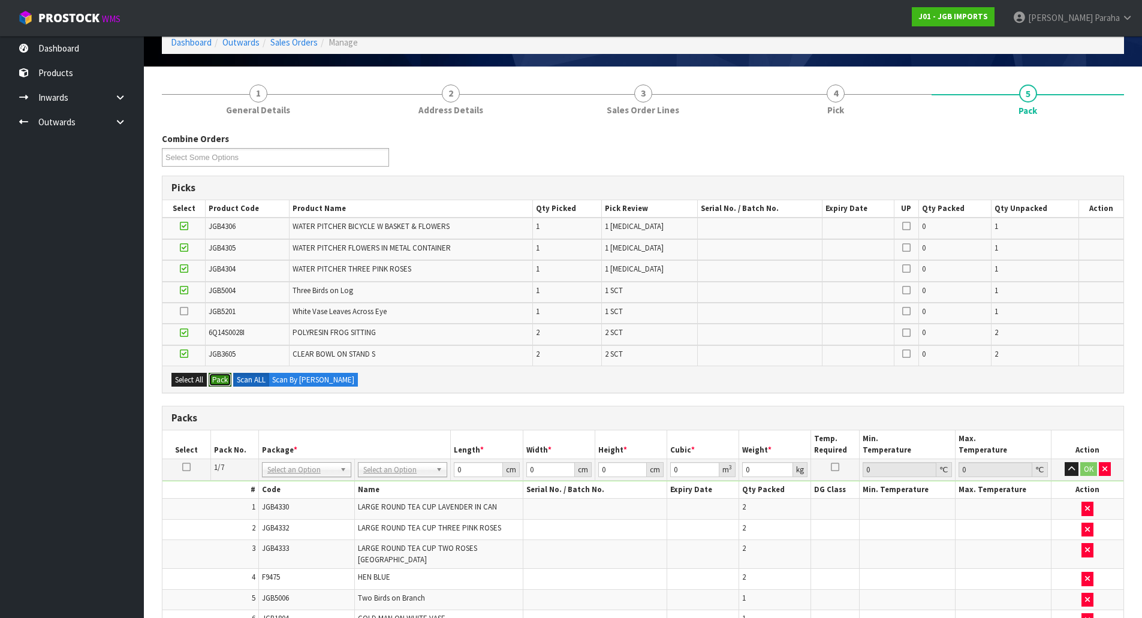
scroll to position [60, 0]
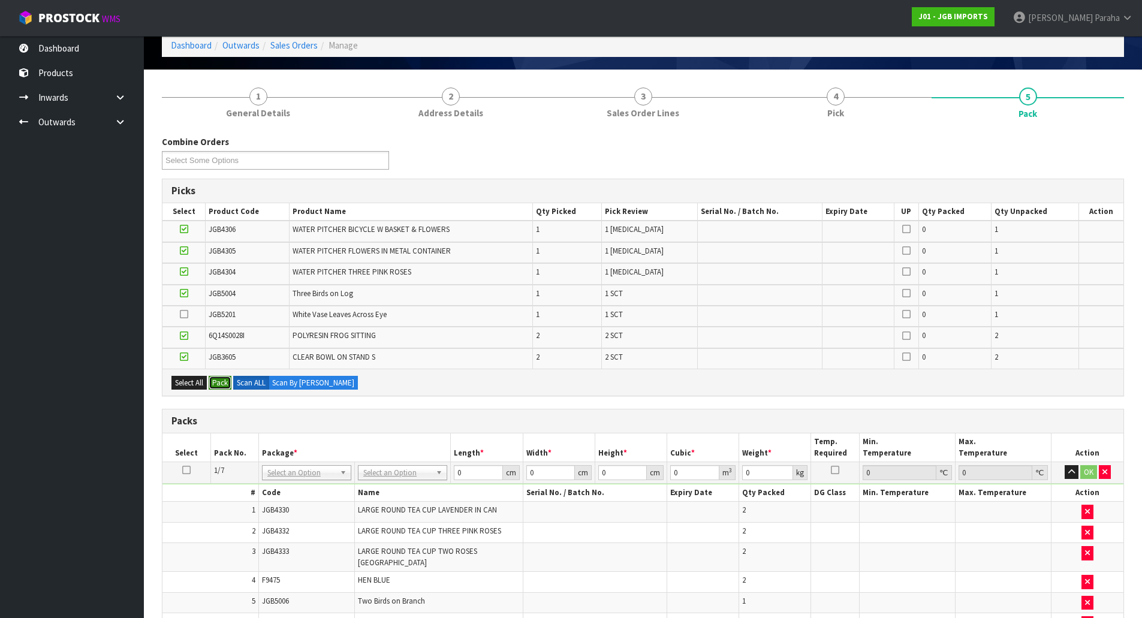
click at [220, 383] on button "Pack" at bounding box center [220, 383] width 23 height 14
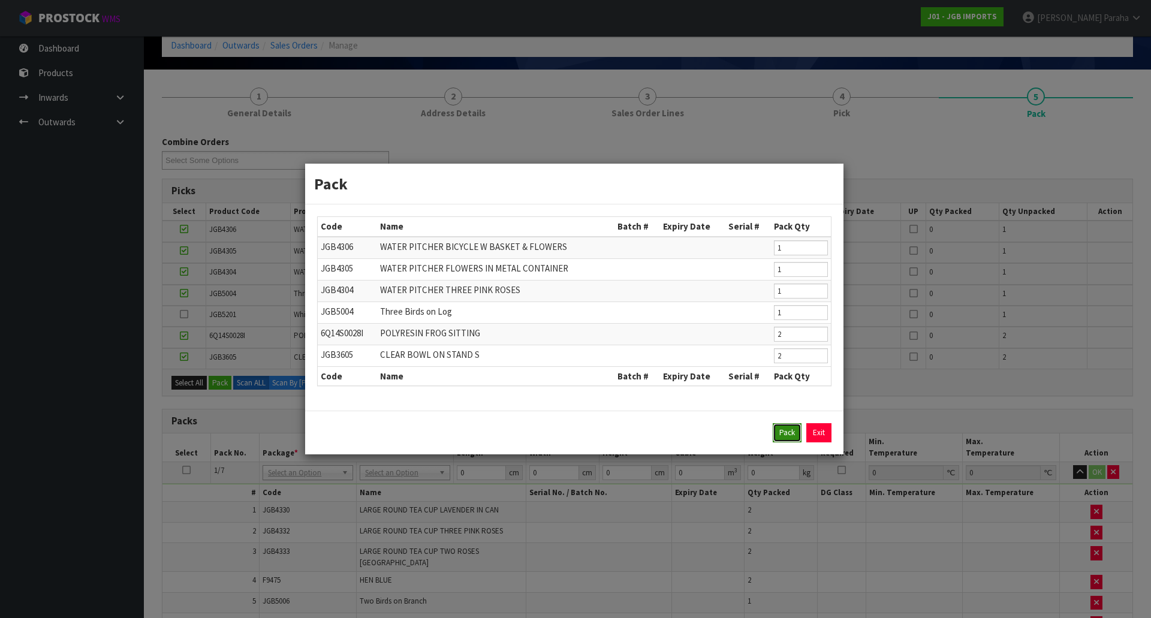
click at [779, 430] on button "Pack" at bounding box center [787, 432] width 29 height 19
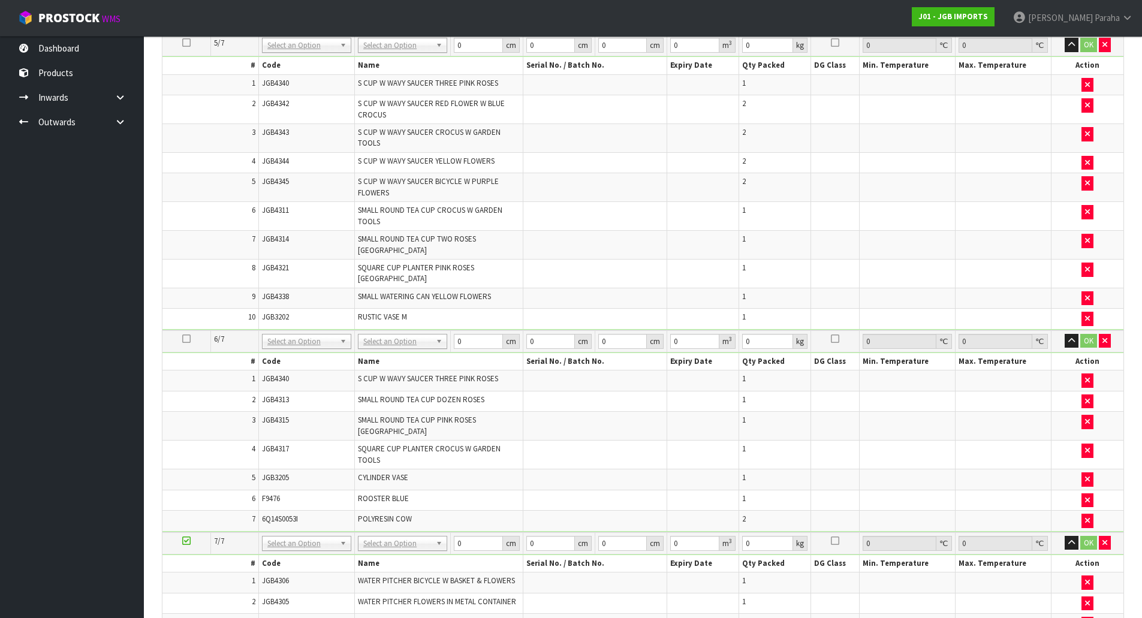
scroll to position [1378, 0]
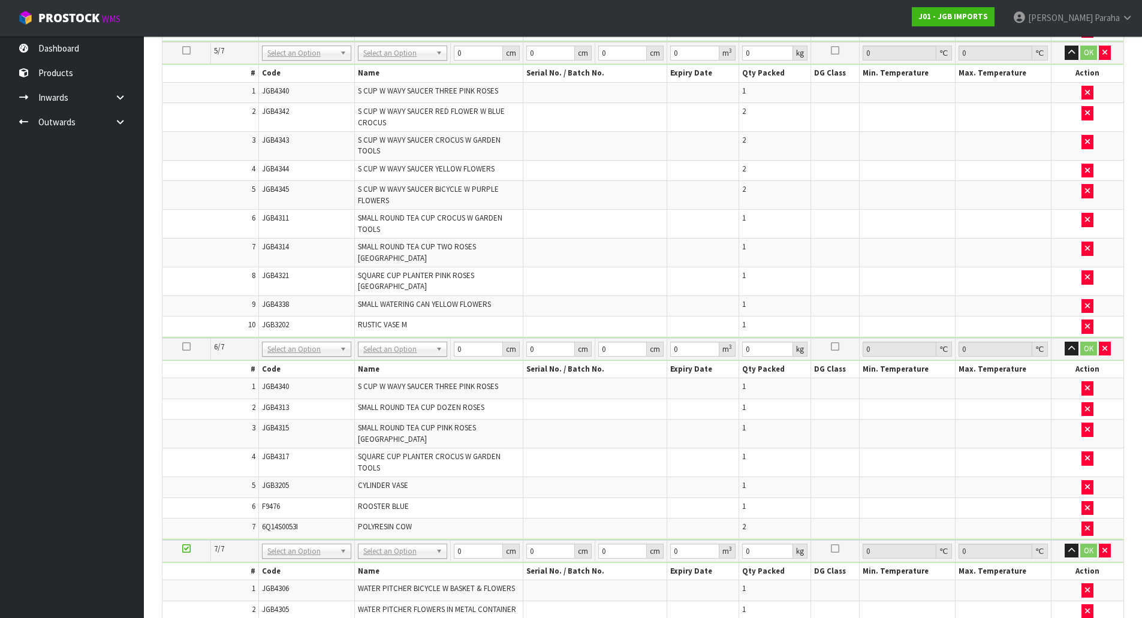
click at [187, 346] on icon at bounding box center [186, 346] width 8 height 1
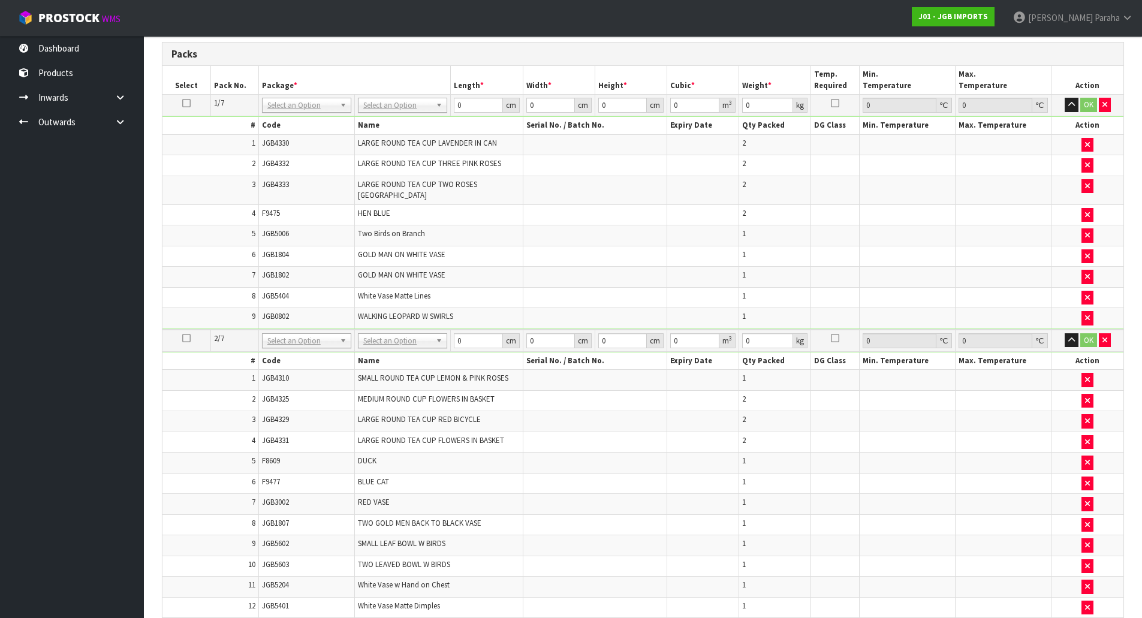
scroll to position [0, 0]
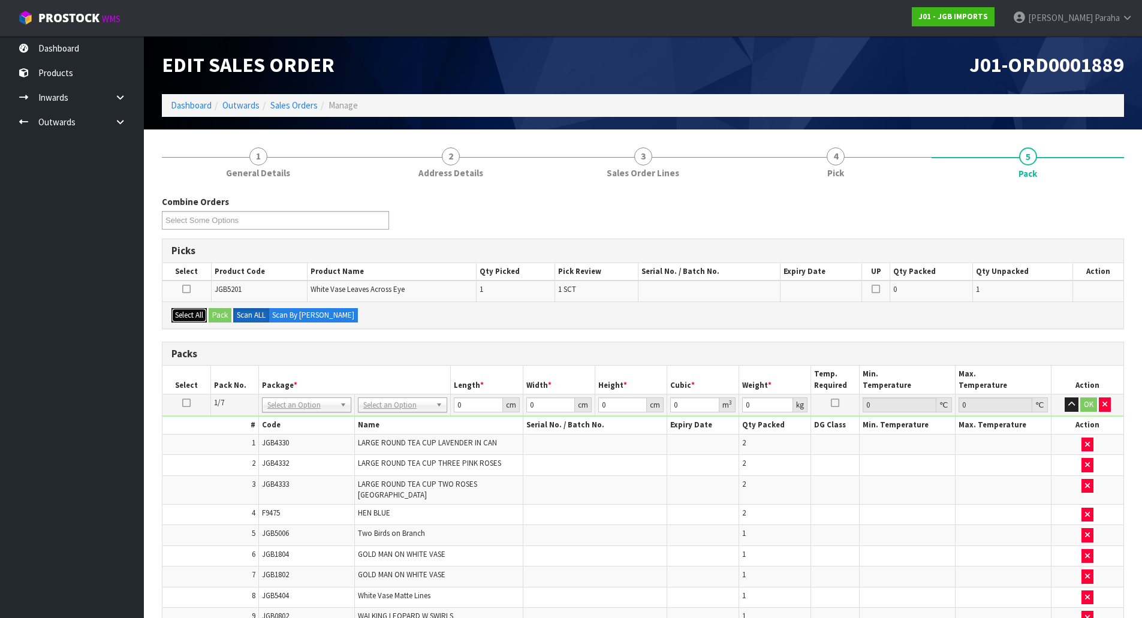
click at [185, 314] on button "Select All" at bounding box center [188, 315] width 35 height 14
click at [218, 315] on button "Pack" at bounding box center [220, 315] width 23 height 14
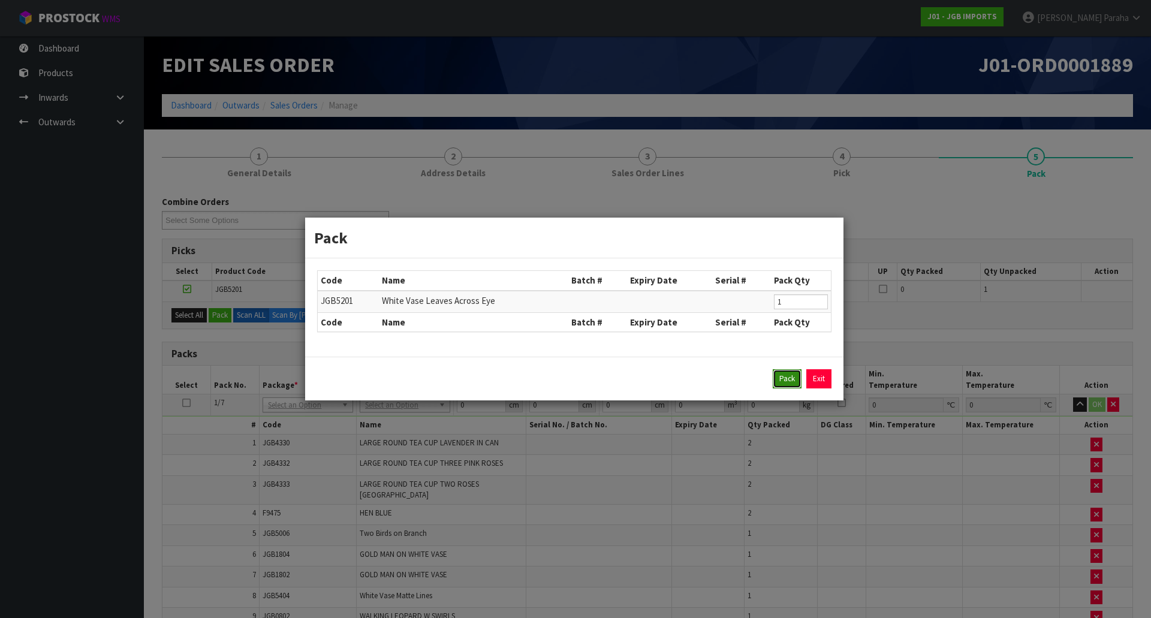
click at [787, 384] on button "Pack" at bounding box center [787, 378] width 29 height 19
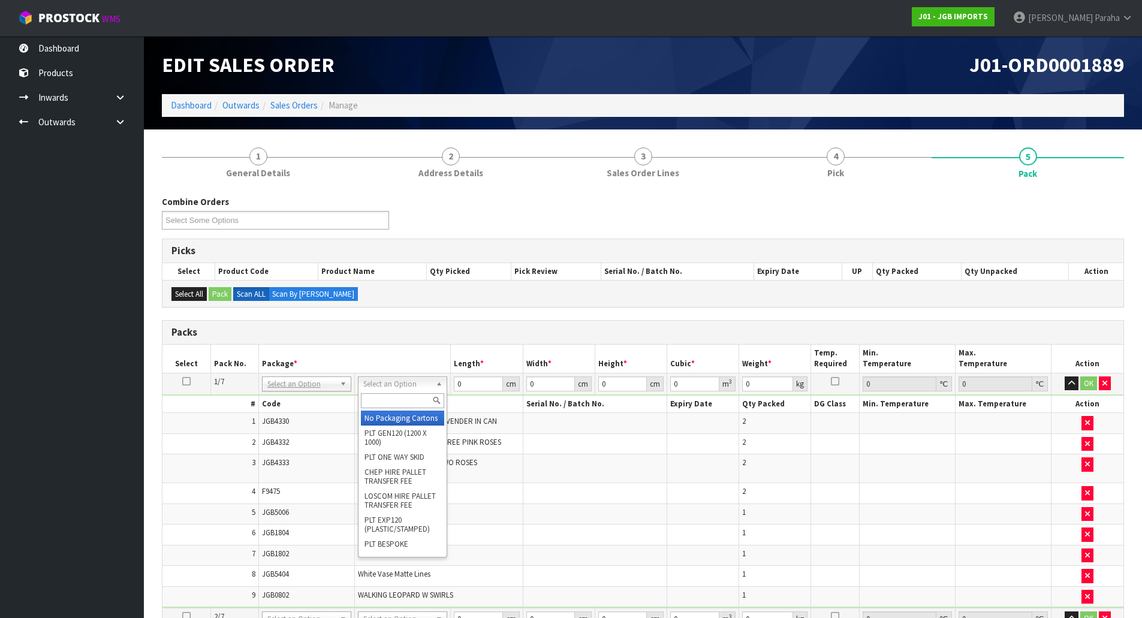
click at [382, 400] on input "text" at bounding box center [402, 400] width 83 height 15
type input "CTN9"
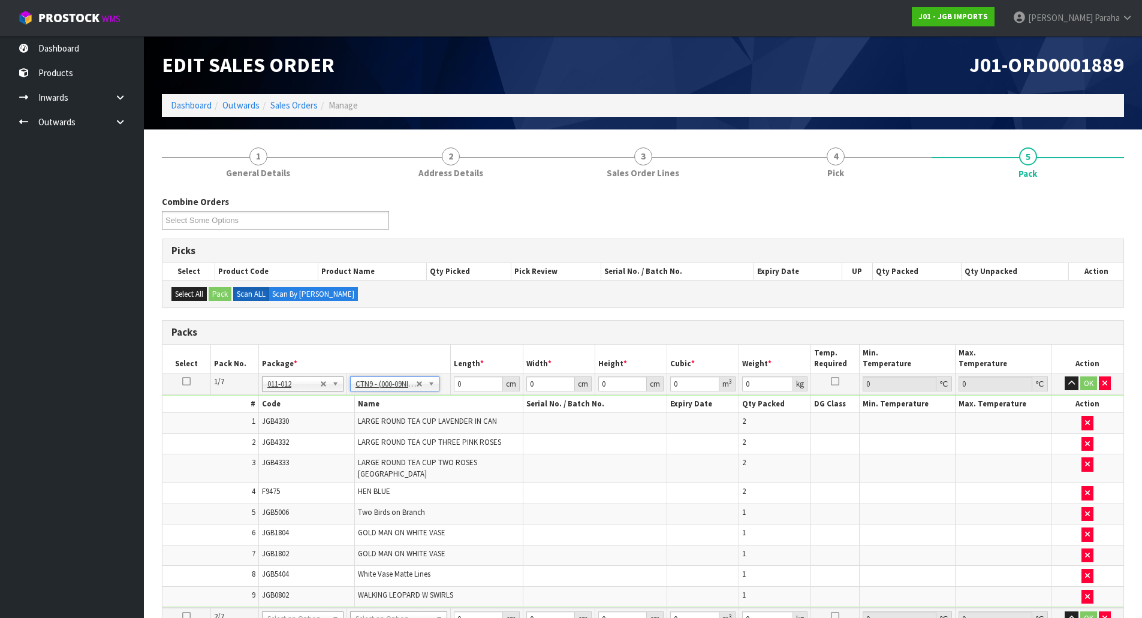
type input "51"
type input "38"
type input "58.5"
type input "0.113373"
type input "15.36"
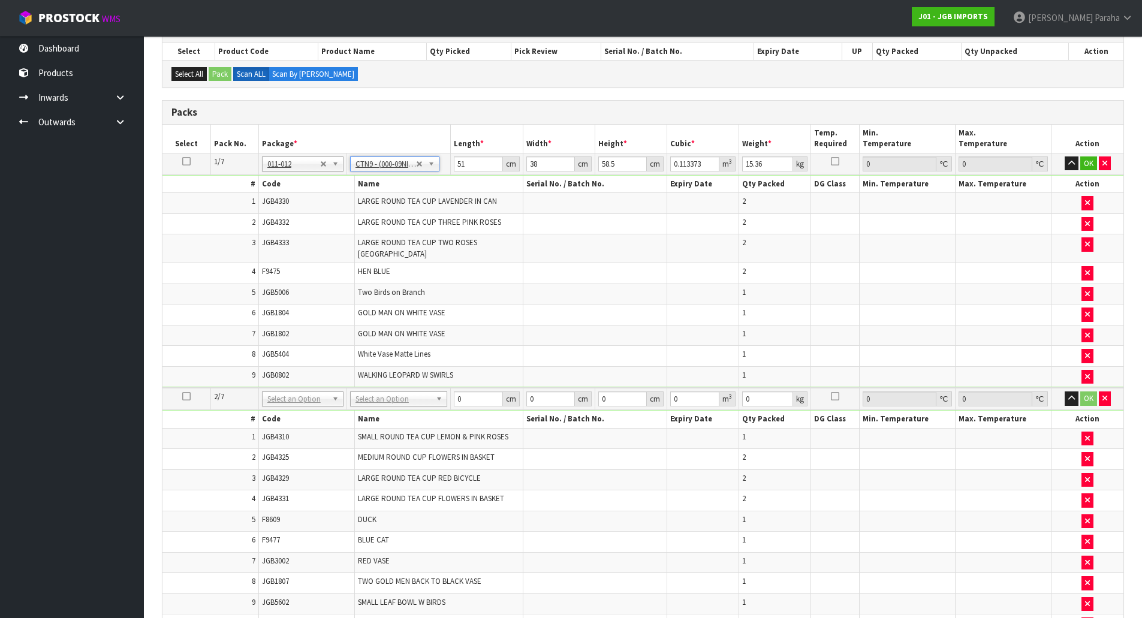
scroll to position [240, 0]
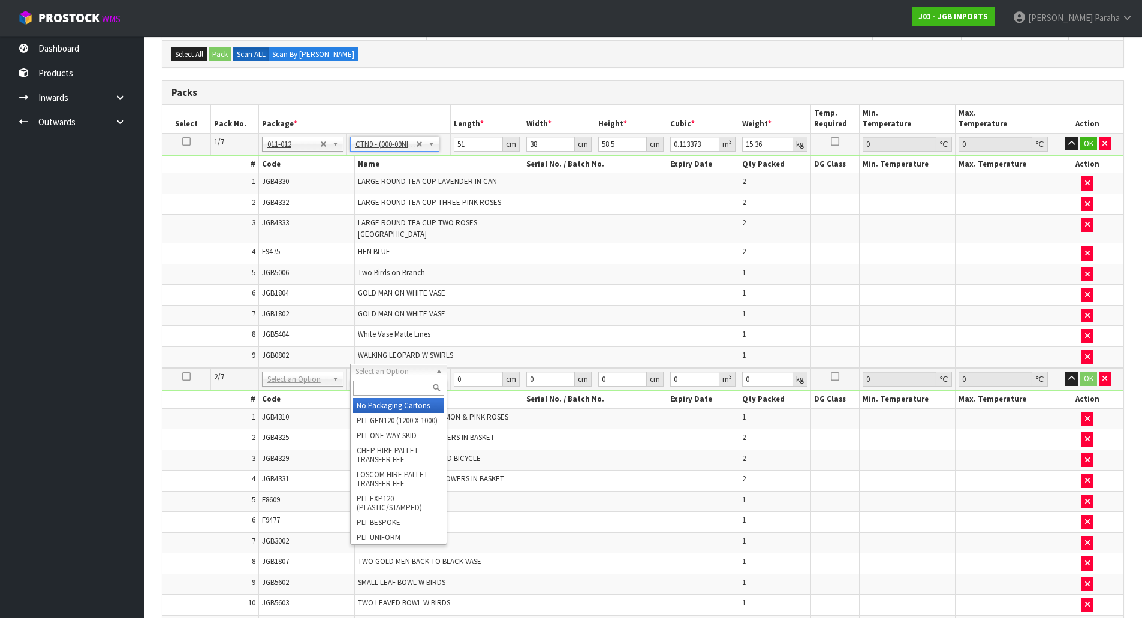
click at [389, 388] on input "text" at bounding box center [398, 388] width 91 height 15
type input "CTN9"
type input "2"
type input "51"
type input "38"
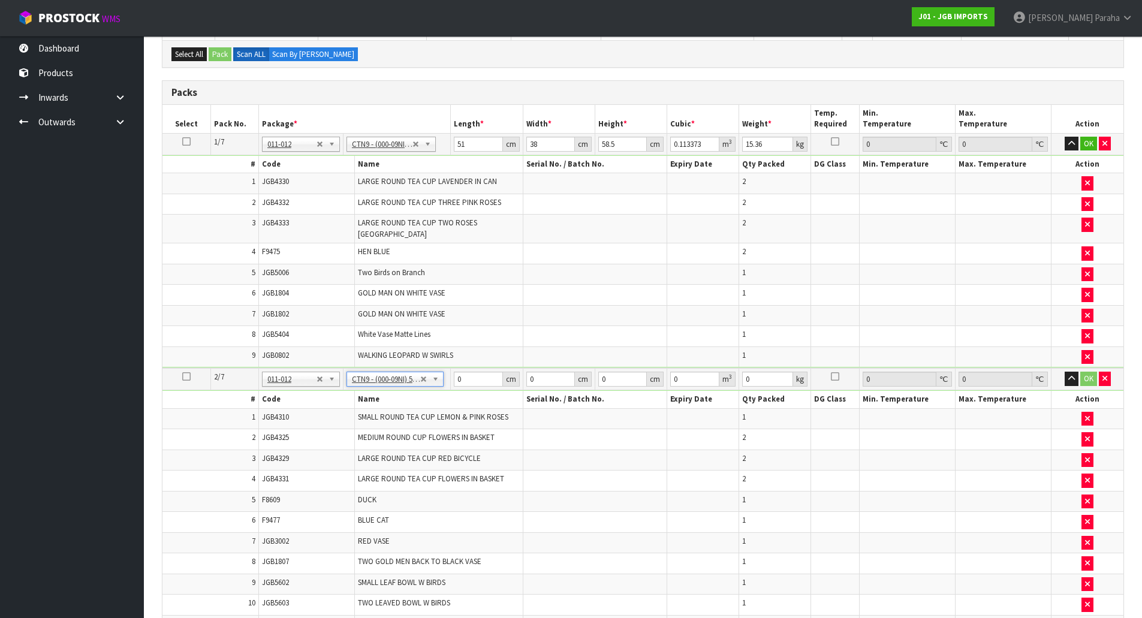
type input "58.5"
type input "0.113373"
type input "17.09"
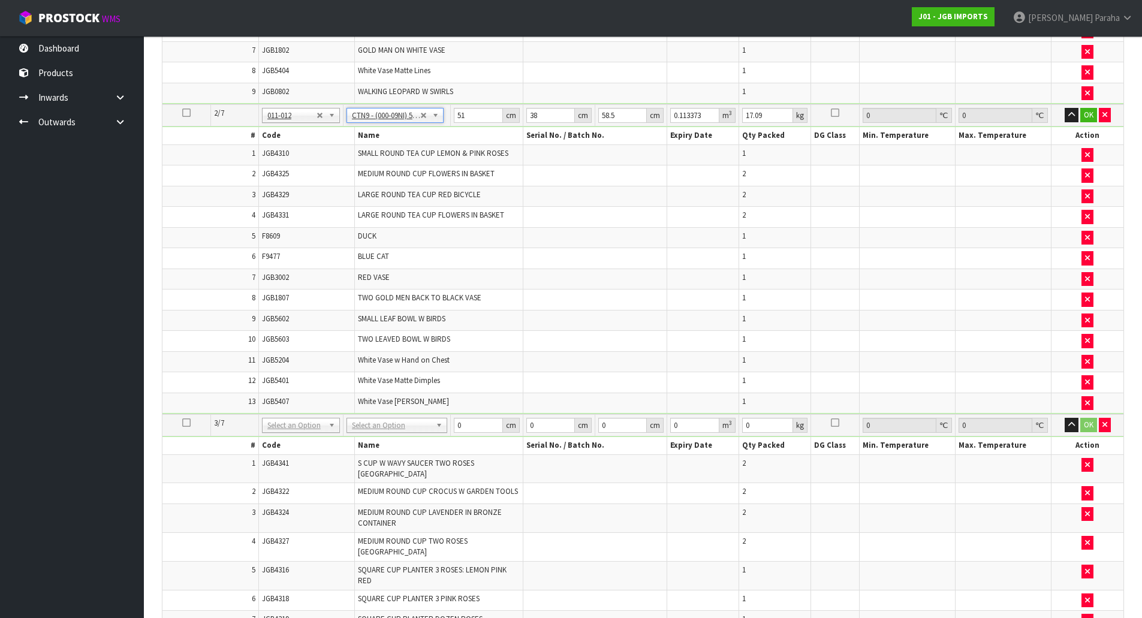
scroll to position [599, 0]
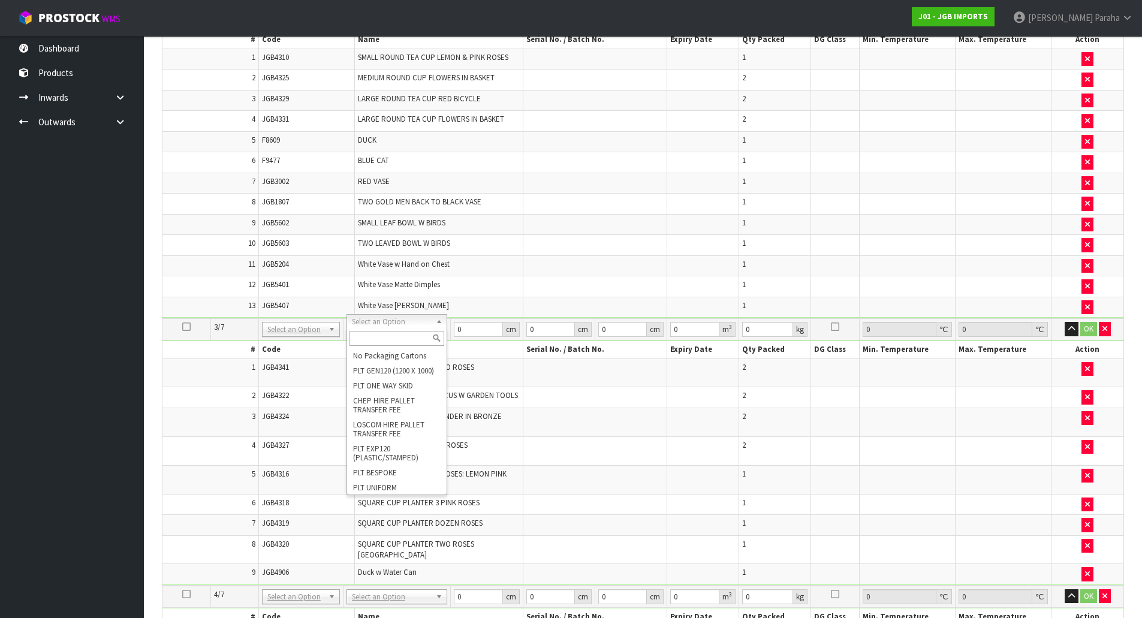
click at [391, 336] on input "text" at bounding box center [396, 338] width 95 height 15
type input "CTN9"
type input "3"
type input "51"
type input "38"
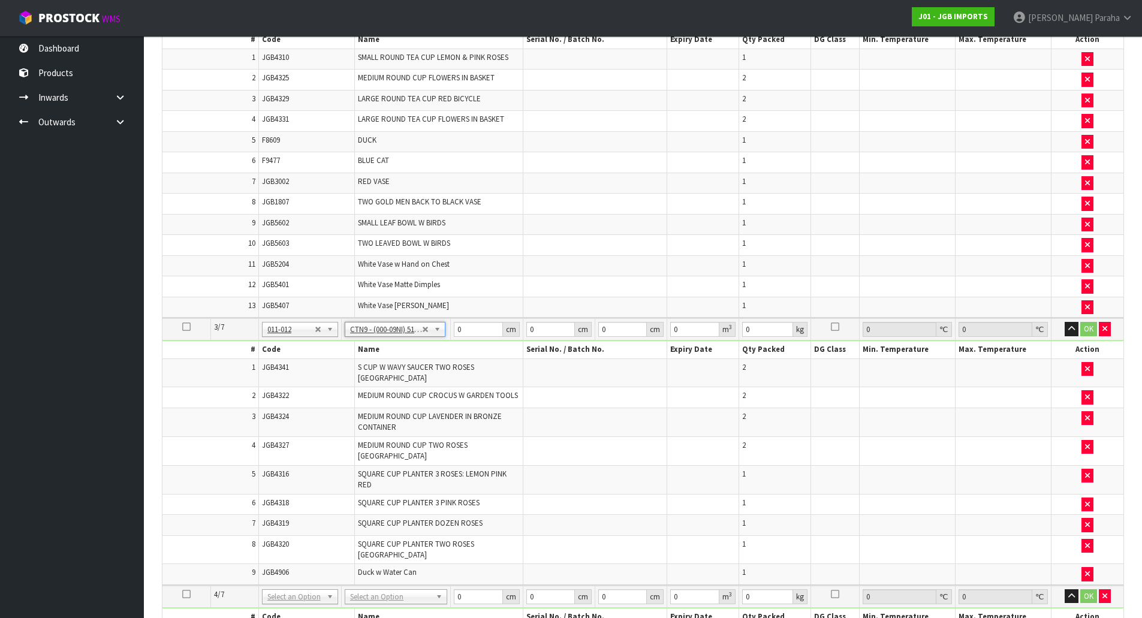
type input "58.5"
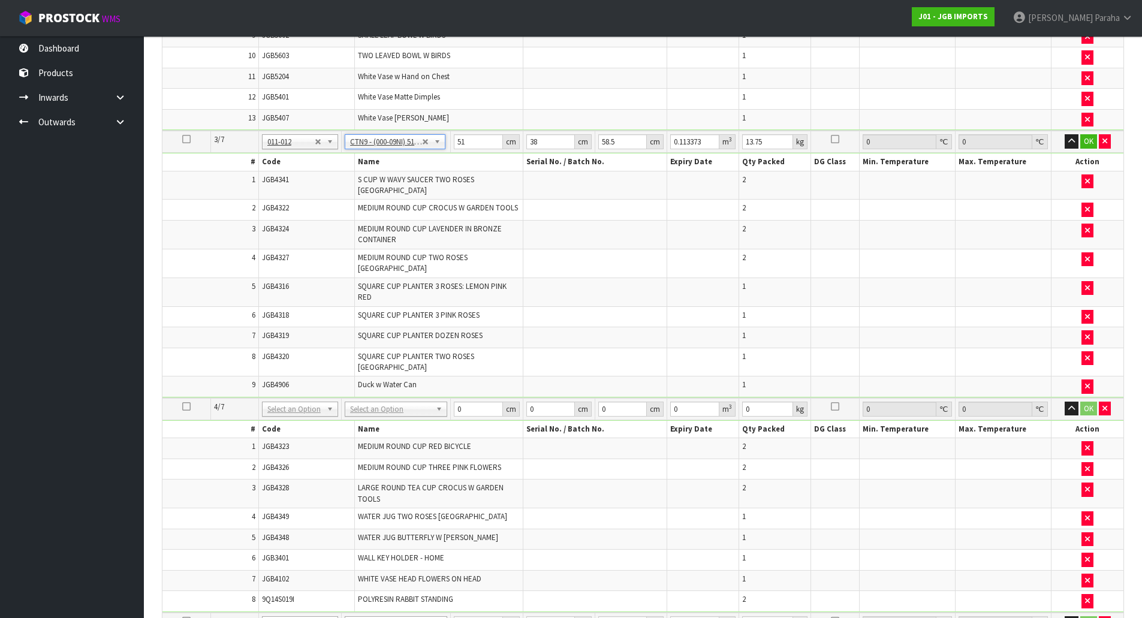
scroll to position [839, 0]
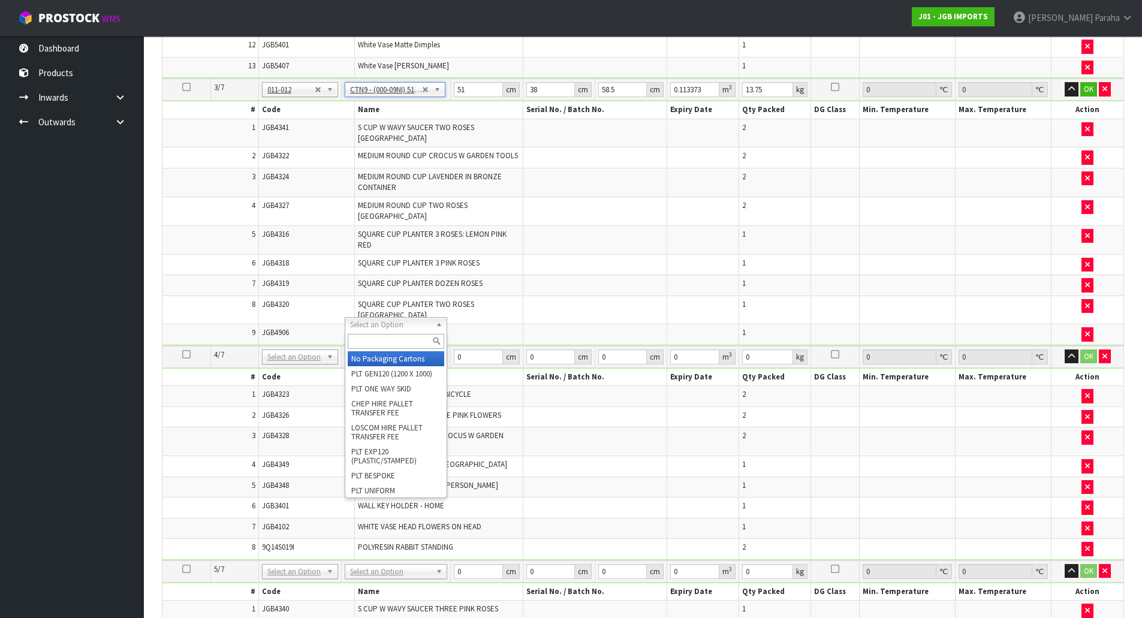
click at [390, 344] on input "text" at bounding box center [396, 341] width 96 height 15
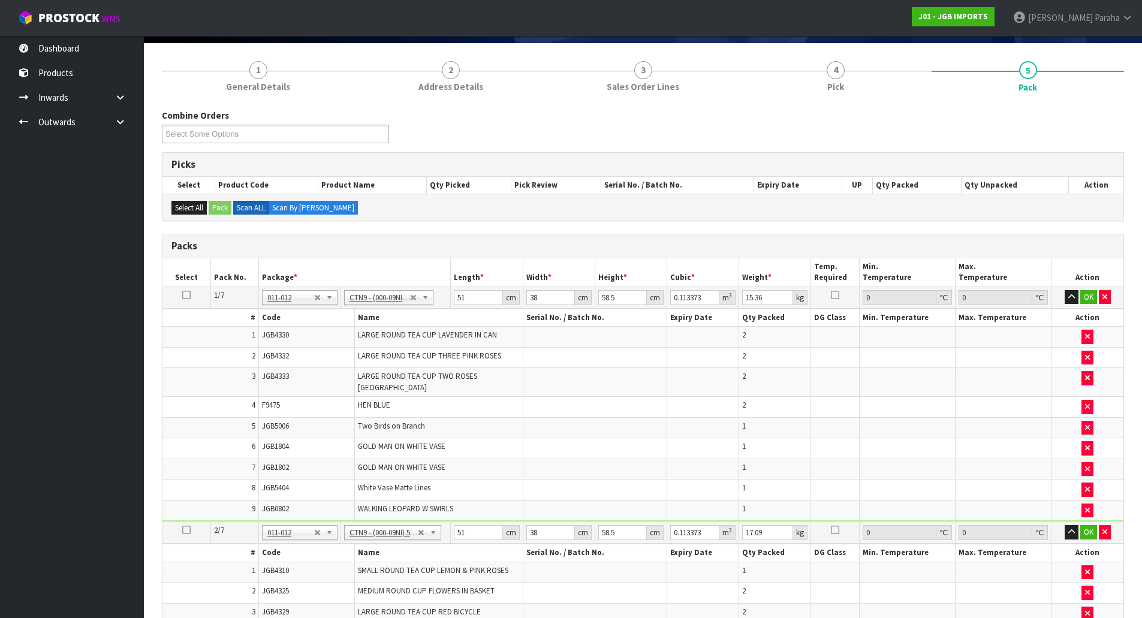
scroll to position [0, 0]
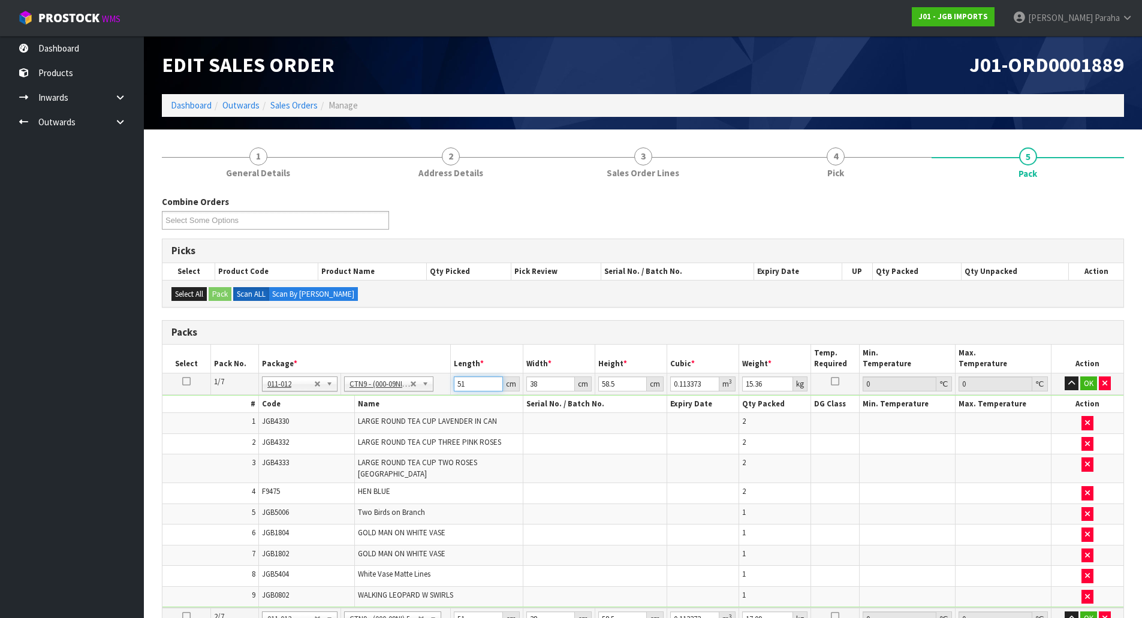
click at [486, 385] on input "51" at bounding box center [478, 383] width 49 height 15
click at [1064, 376] on button "button" at bounding box center [1071, 383] width 14 height 14
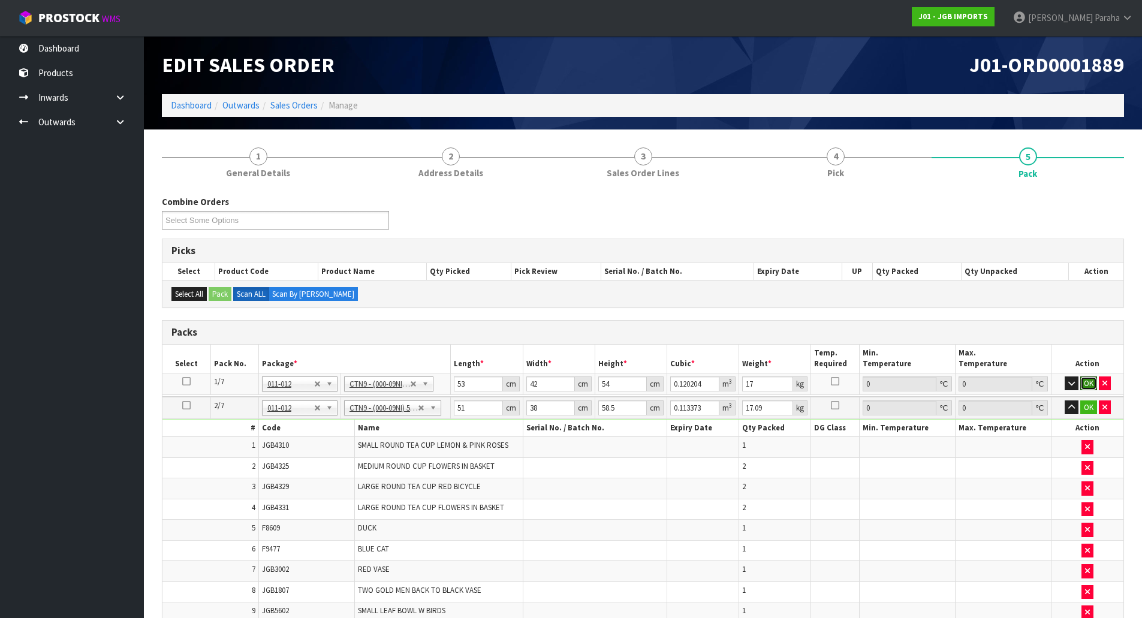
click button "OK" at bounding box center [1088, 383] width 17 height 14
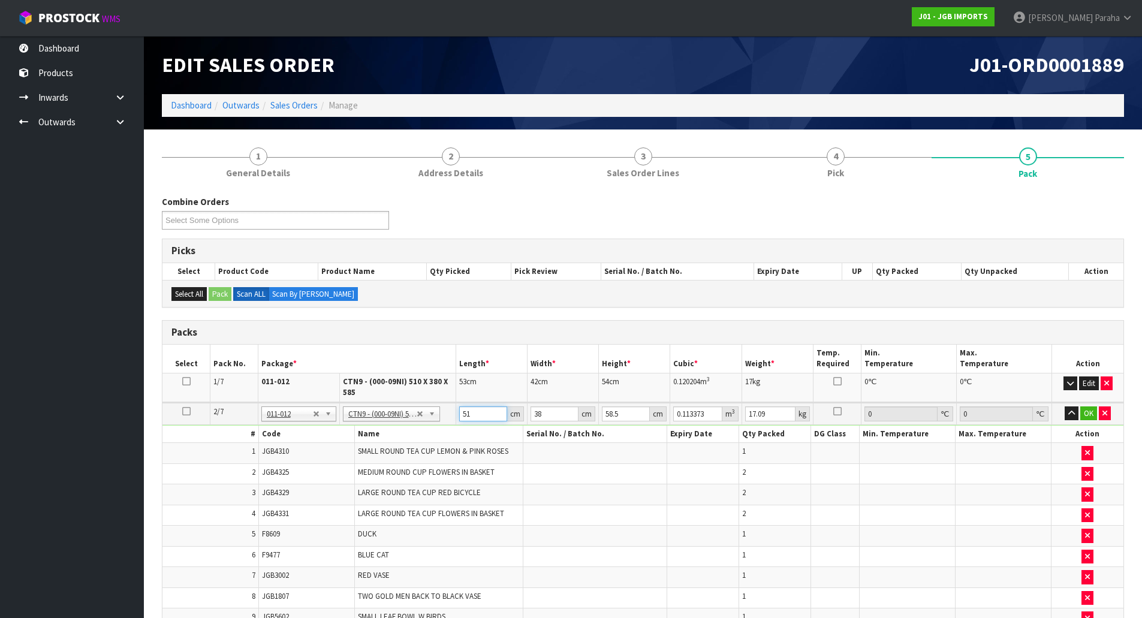
click at [477, 413] on input "51" at bounding box center [483, 413] width 48 height 15
click at [1064, 406] on button "button" at bounding box center [1071, 413] width 14 height 14
click button "OK" at bounding box center [1088, 413] width 17 height 14
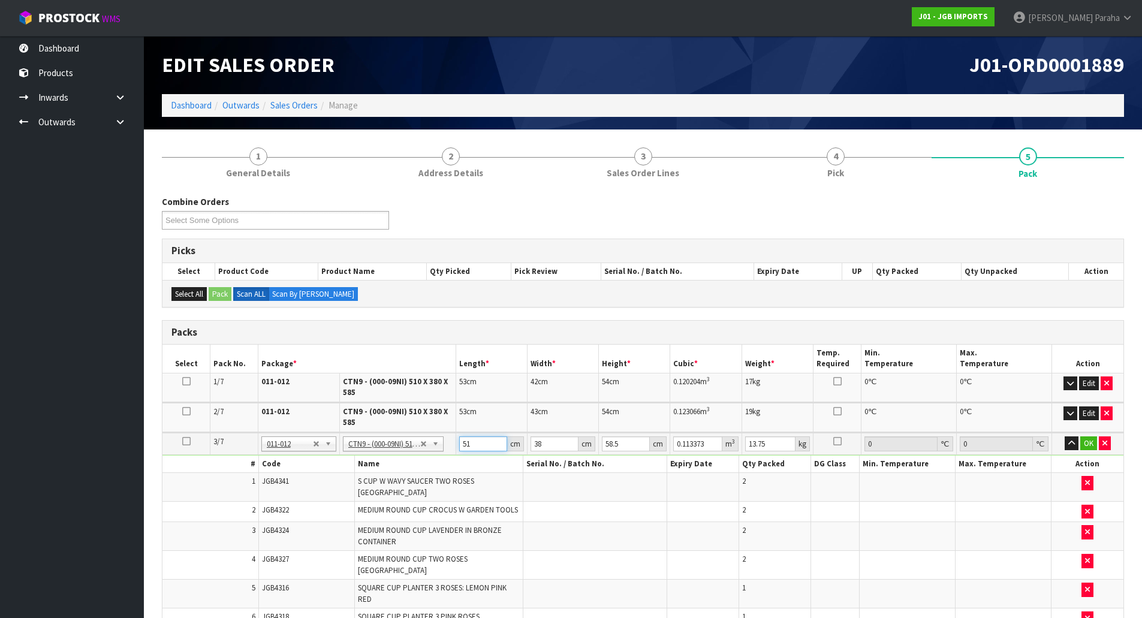
click at [471, 448] on input "51" at bounding box center [483, 443] width 48 height 15
click at [1064, 436] on button "button" at bounding box center [1071, 443] width 14 height 14
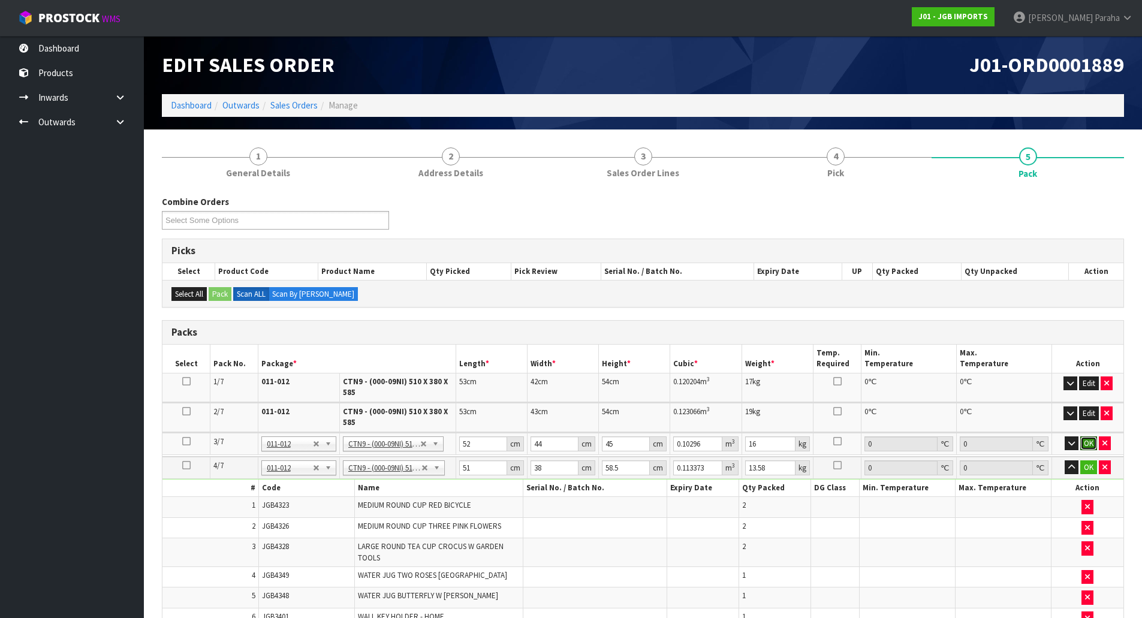
click button "OK" at bounding box center [1088, 443] width 17 height 14
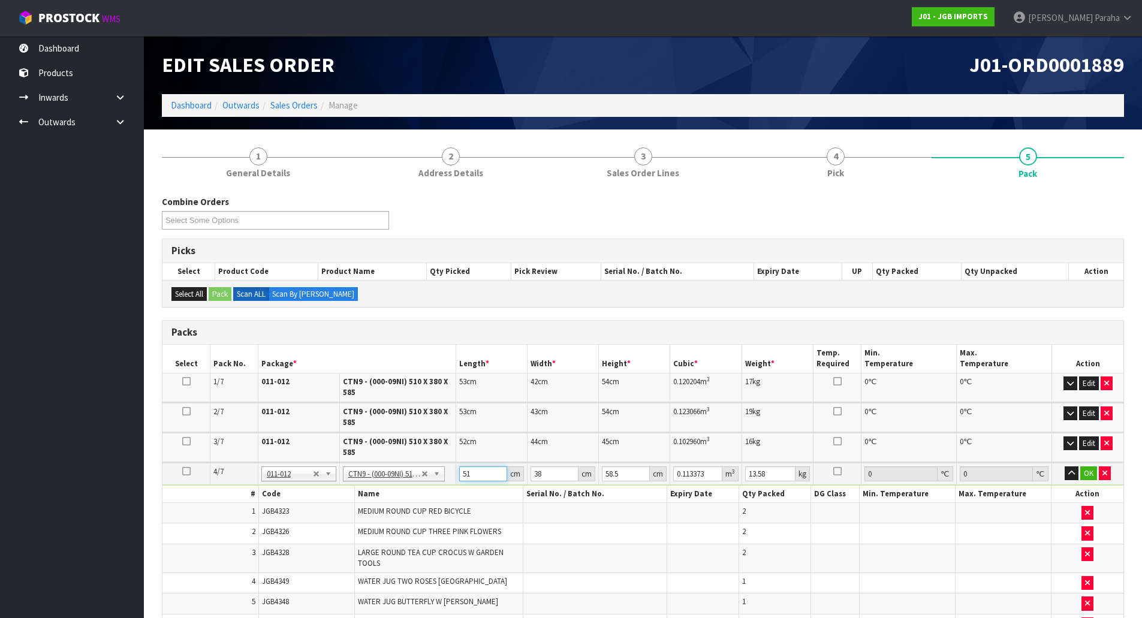
click at [472, 476] on input "51" at bounding box center [483, 473] width 48 height 15
click at [1064, 466] on button "button" at bounding box center [1071, 473] width 14 height 14
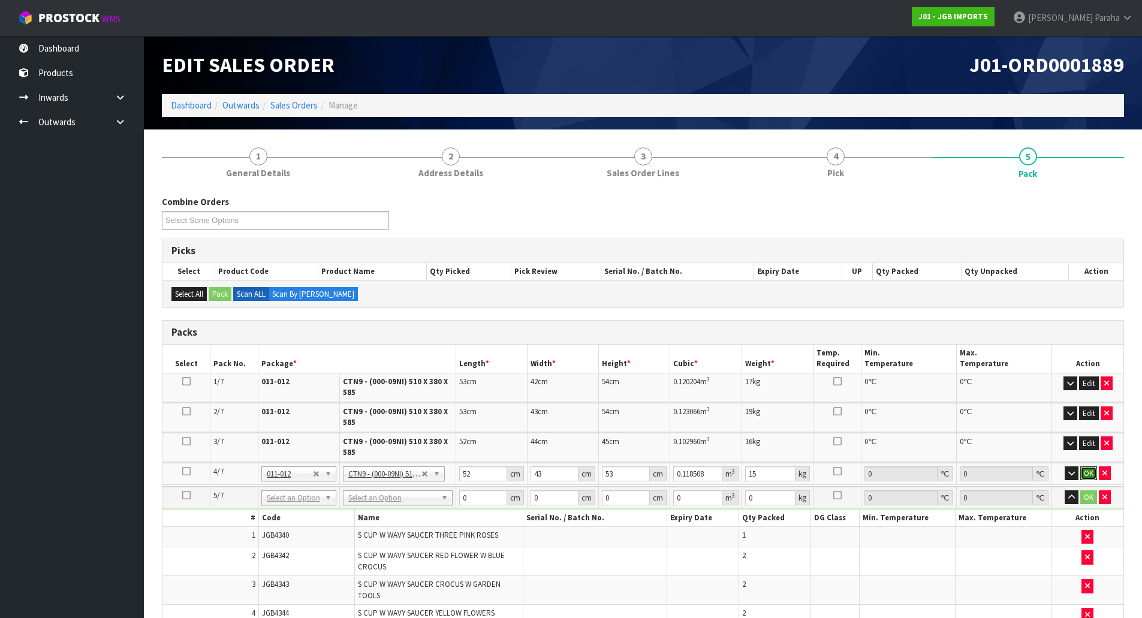
click button "OK" at bounding box center [1088, 473] width 17 height 14
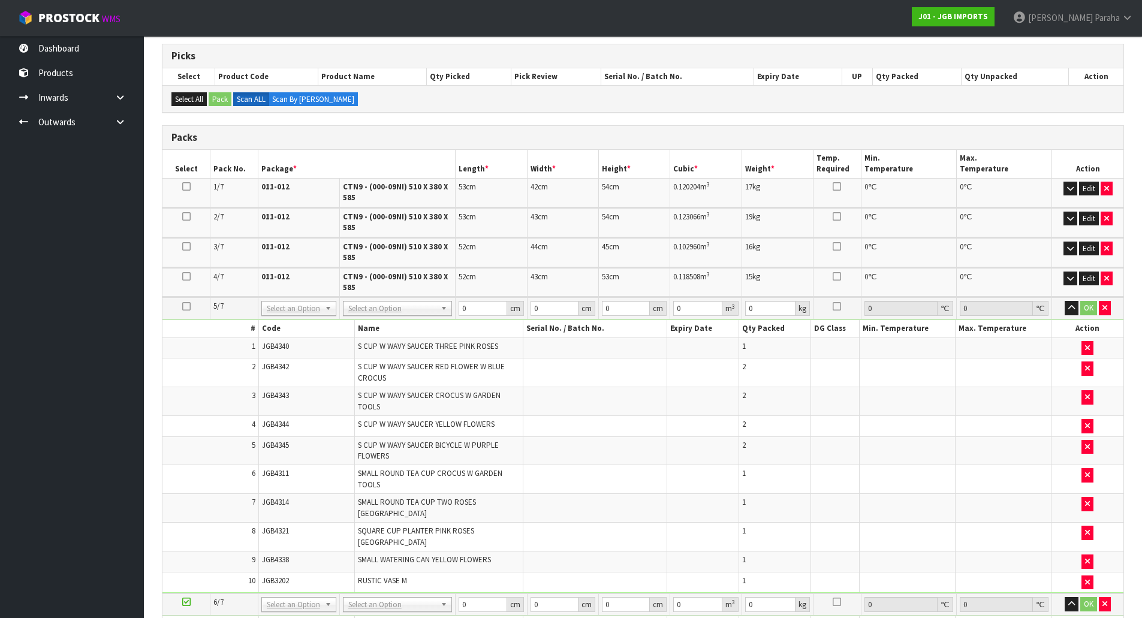
scroll to position [300, 0]
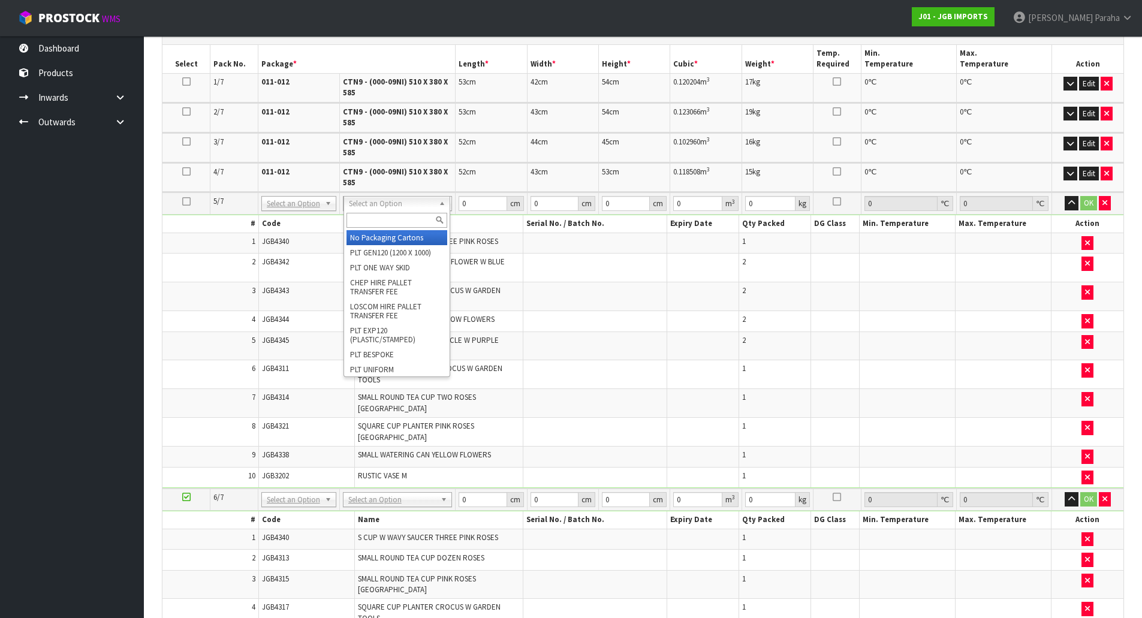
click at [413, 216] on input "text" at bounding box center [396, 220] width 101 height 15
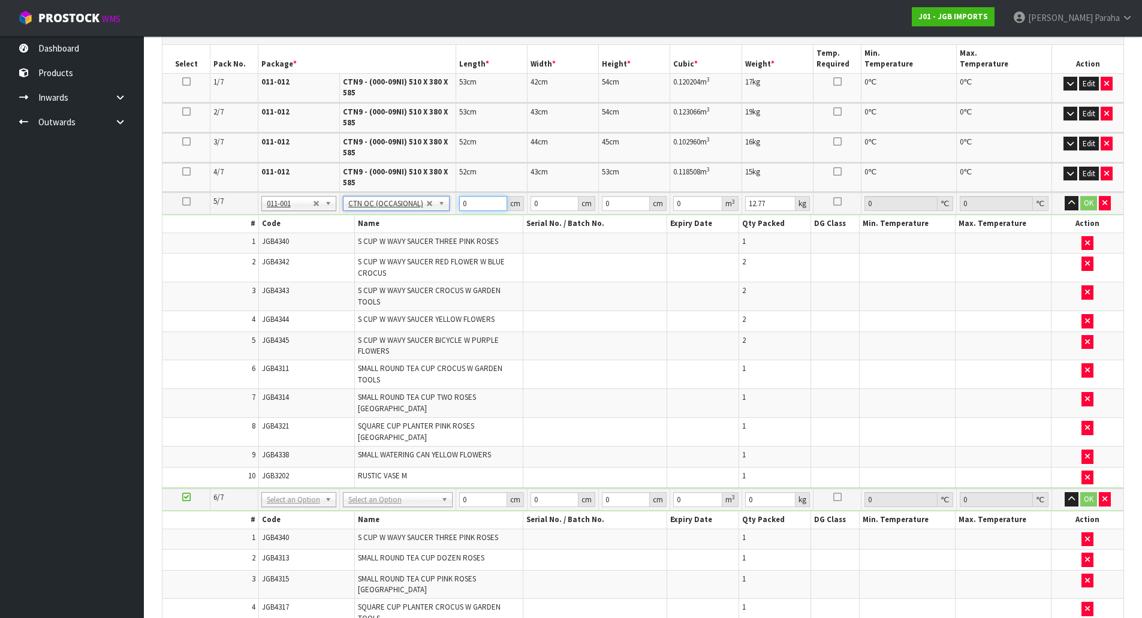
click at [472, 198] on input "0" at bounding box center [483, 203] width 48 height 15
click at [1064, 196] on button "button" at bounding box center [1071, 203] width 14 height 14
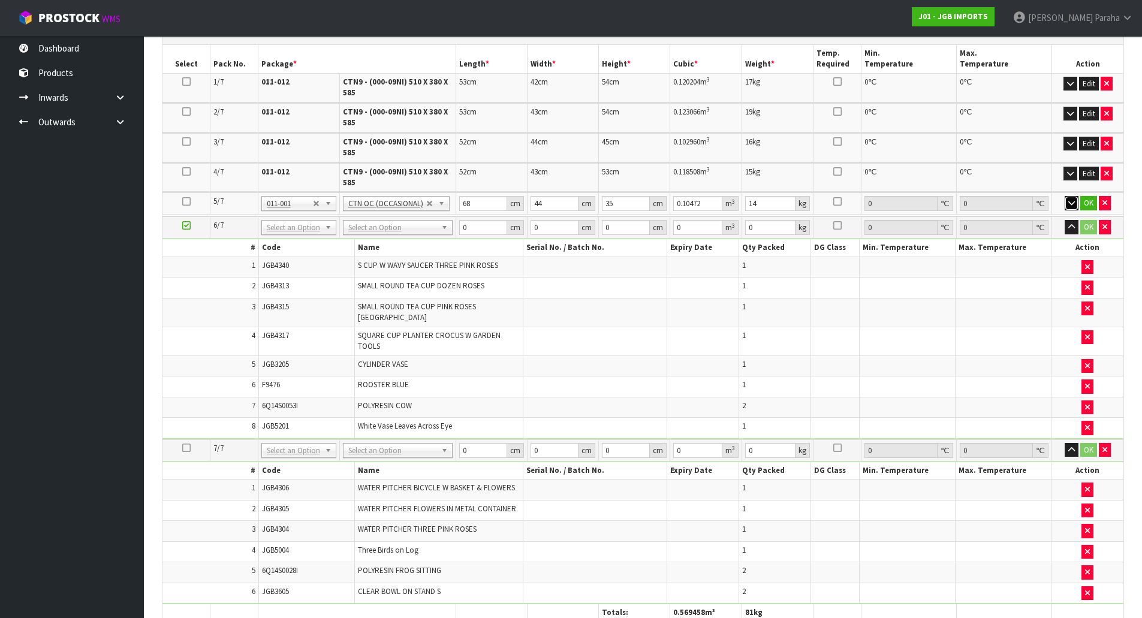
click at [1064, 196] on button "button" at bounding box center [1071, 203] width 14 height 14
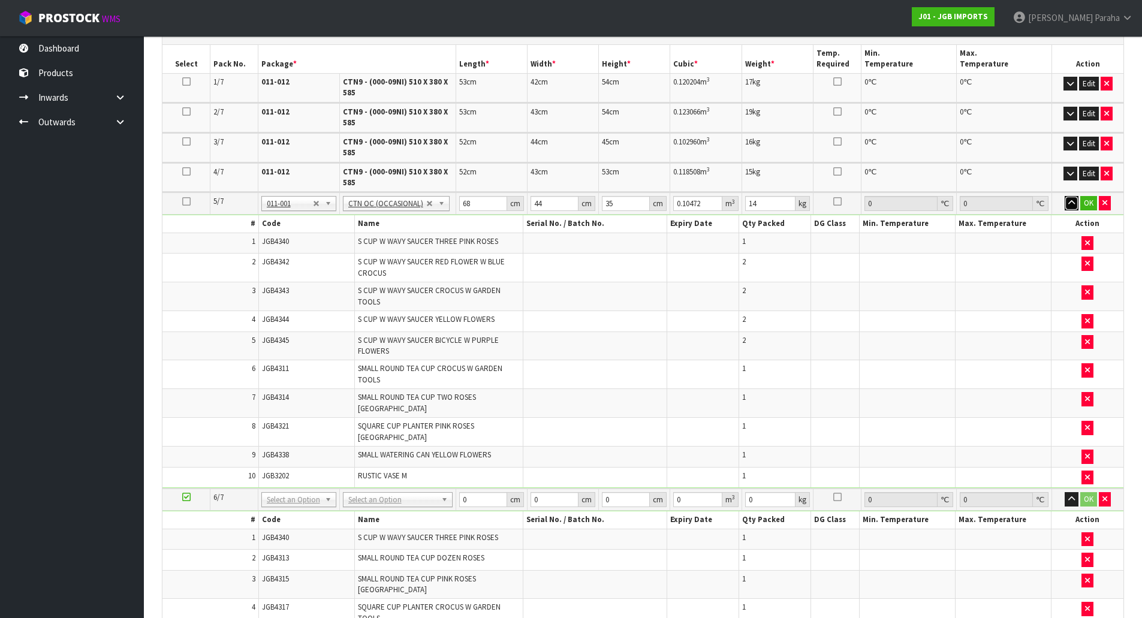
click at [1064, 196] on button "button" at bounding box center [1071, 203] width 14 height 14
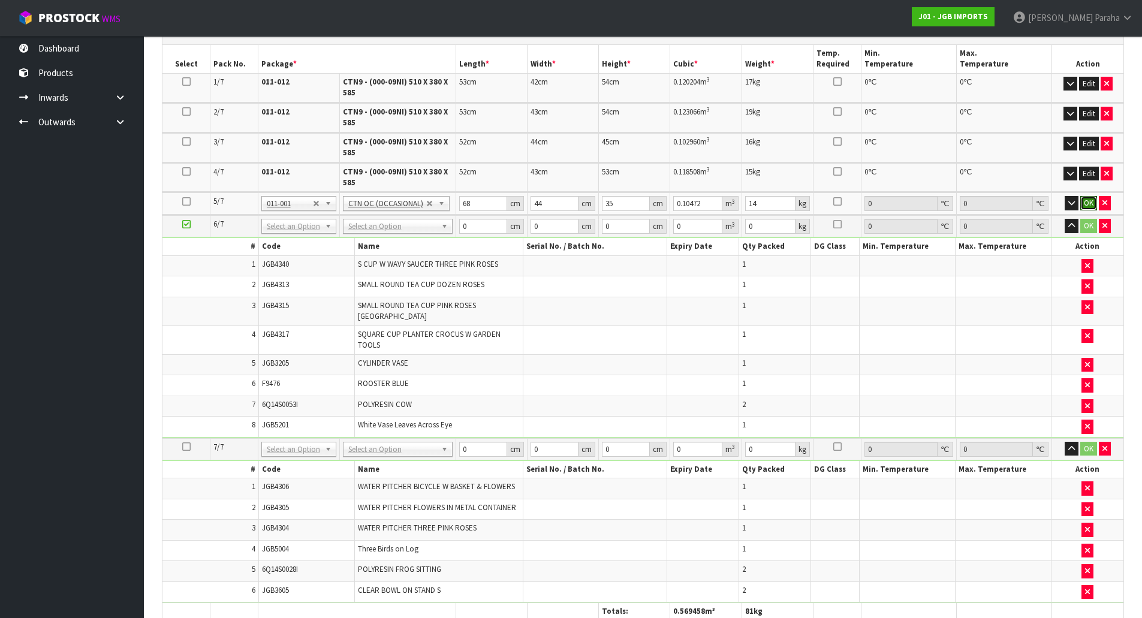
click button "OK" at bounding box center [1088, 203] width 17 height 14
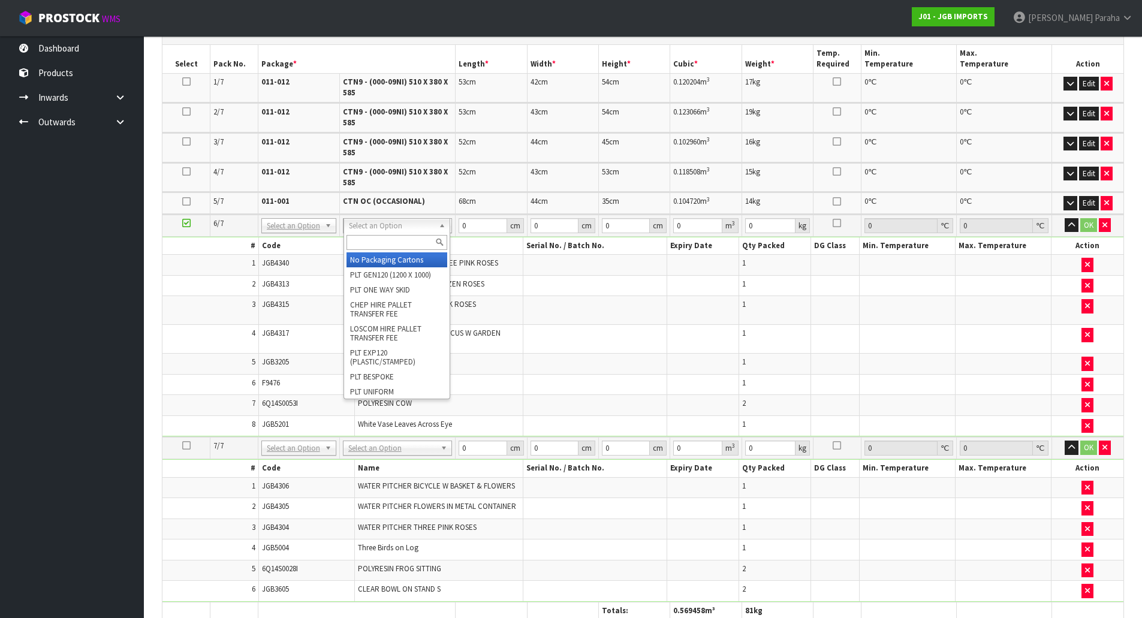
click at [410, 242] on input "text" at bounding box center [396, 242] width 101 height 15
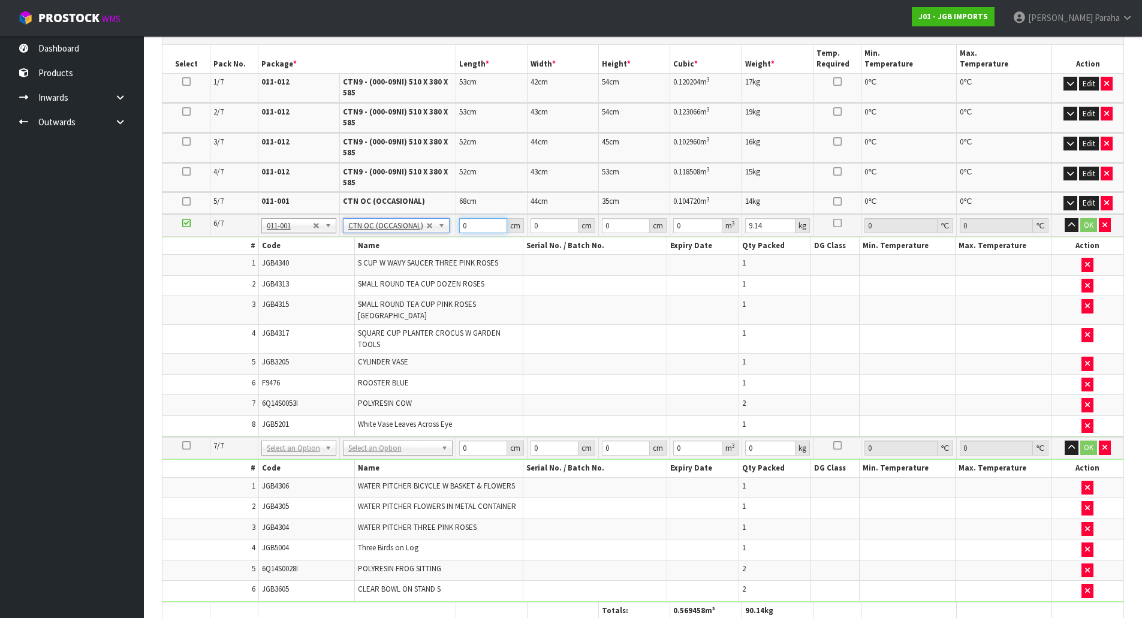
click at [476, 225] on input "0" at bounding box center [483, 225] width 48 height 15
click at [1064, 218] on button "button" at bounding box center [1071, 225] width 14 height 14
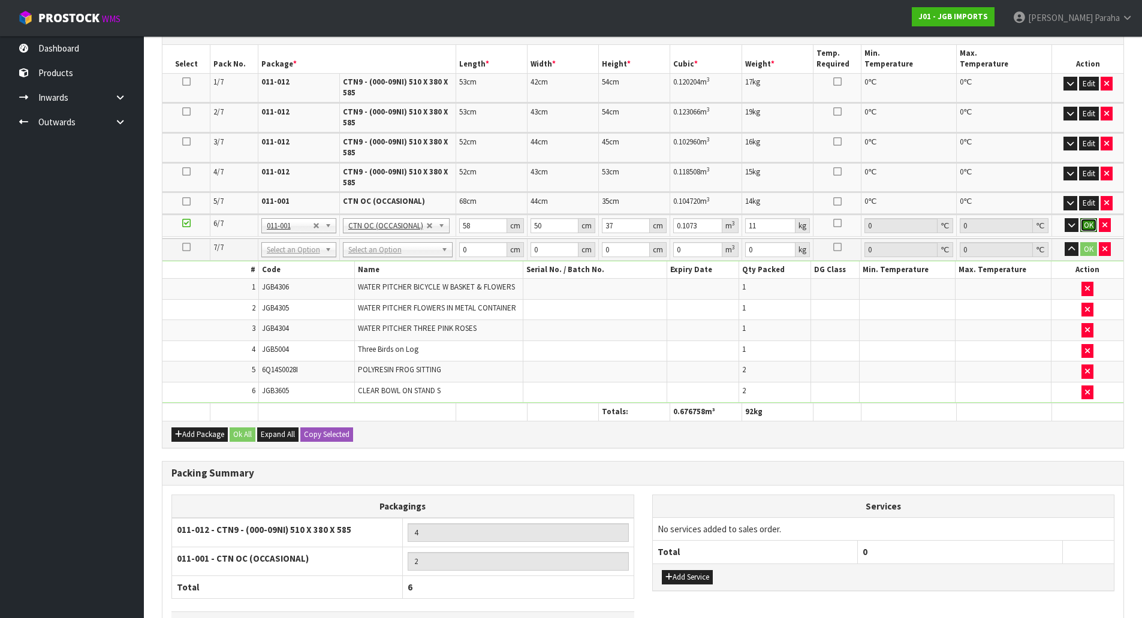
click button "OK" at bounding box center [1088, 225] width 17 height 14
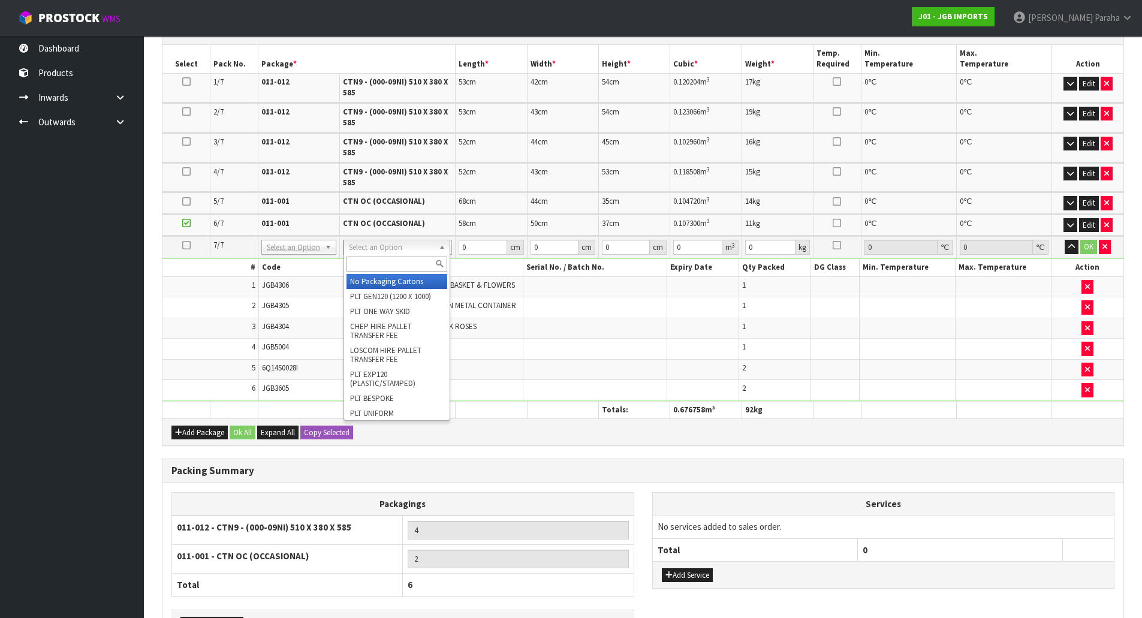
click at [426, 268] on input "text" at bounding box center [396, 264] width 101 height 15
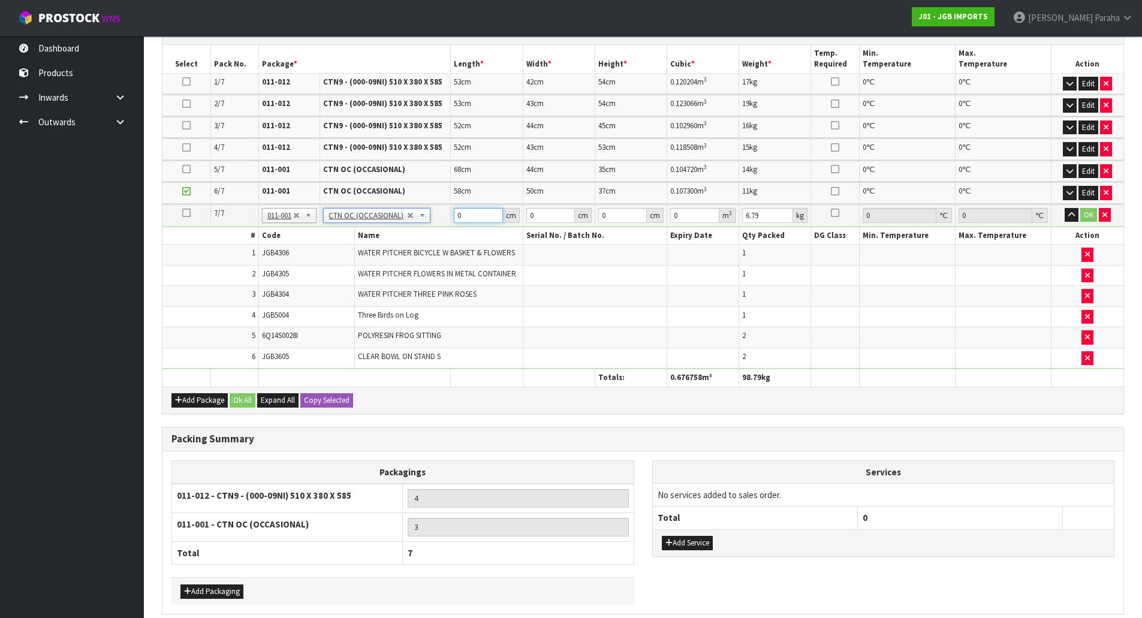
click at [469, 219] on input "0" at bounding box center [478, 215] width 49 height 15
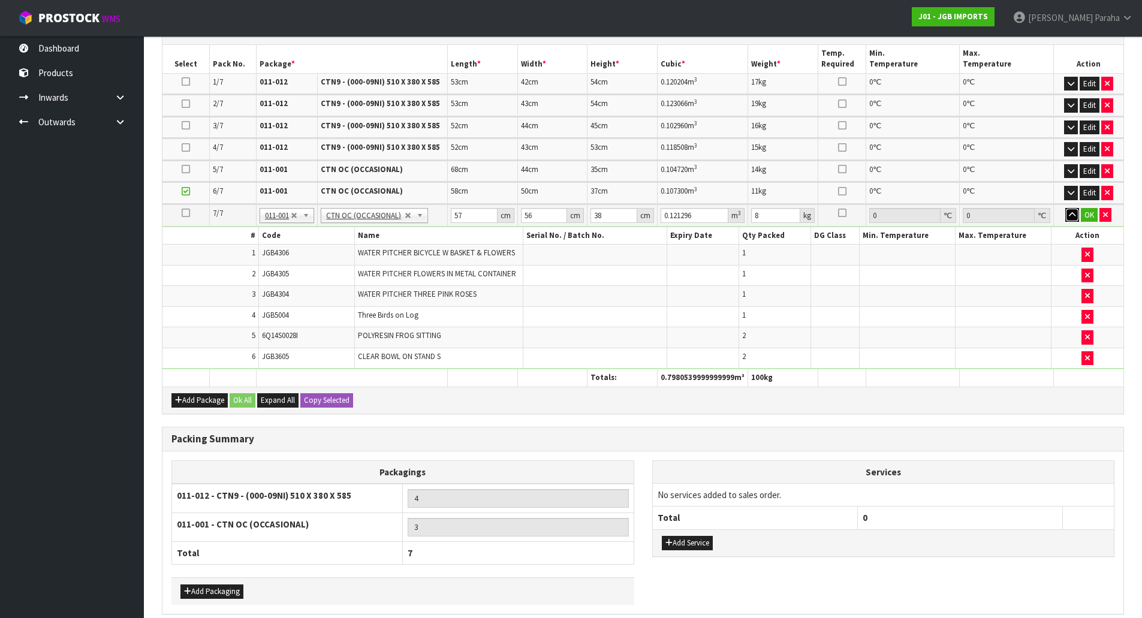
click at [1065, 208] on button "button" at bounding box center [1072, 215] width 14 height 14
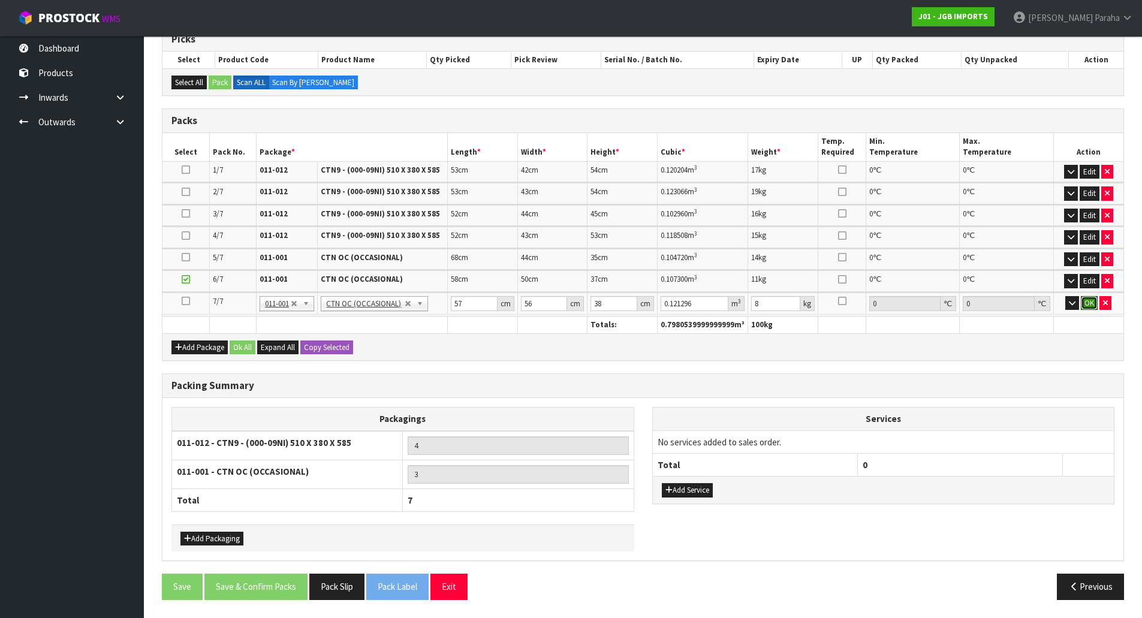
click button "OK" at bounding box center [1089, 303] width 17 height 14
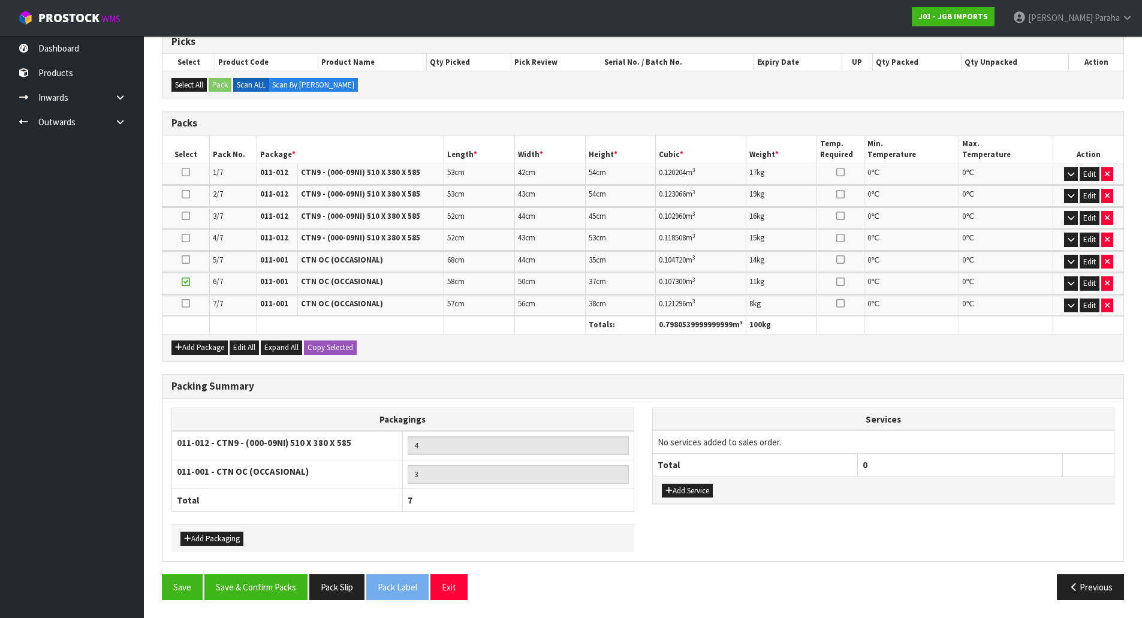
scroll to position [209, 0]
click at [272, 593] on button "Save & Confirm Packs" at bounding box center [255, 587] width 103 height 26
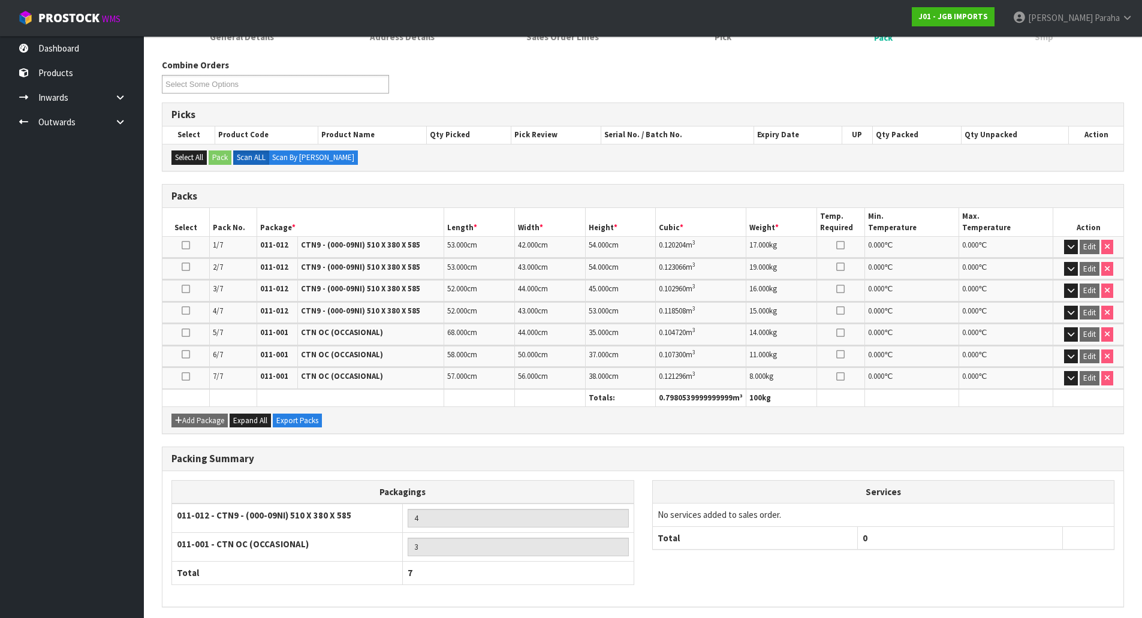
scroll to position [225, 0]
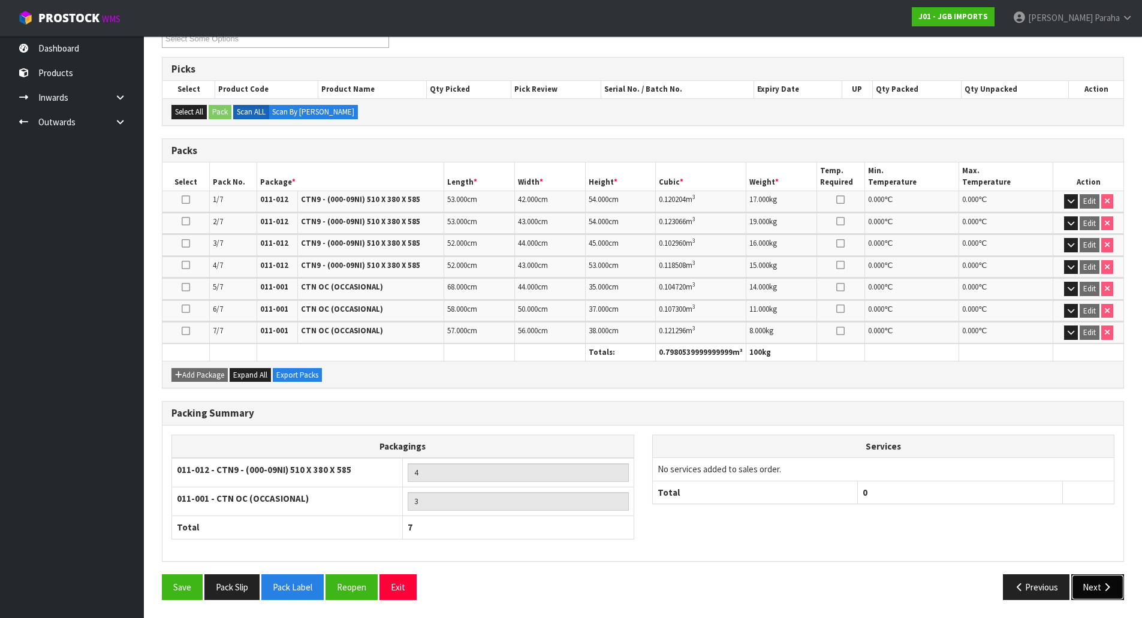
click at [1109, 586] on icon "button" at bounding box center [1106, 587] width 11 height 9
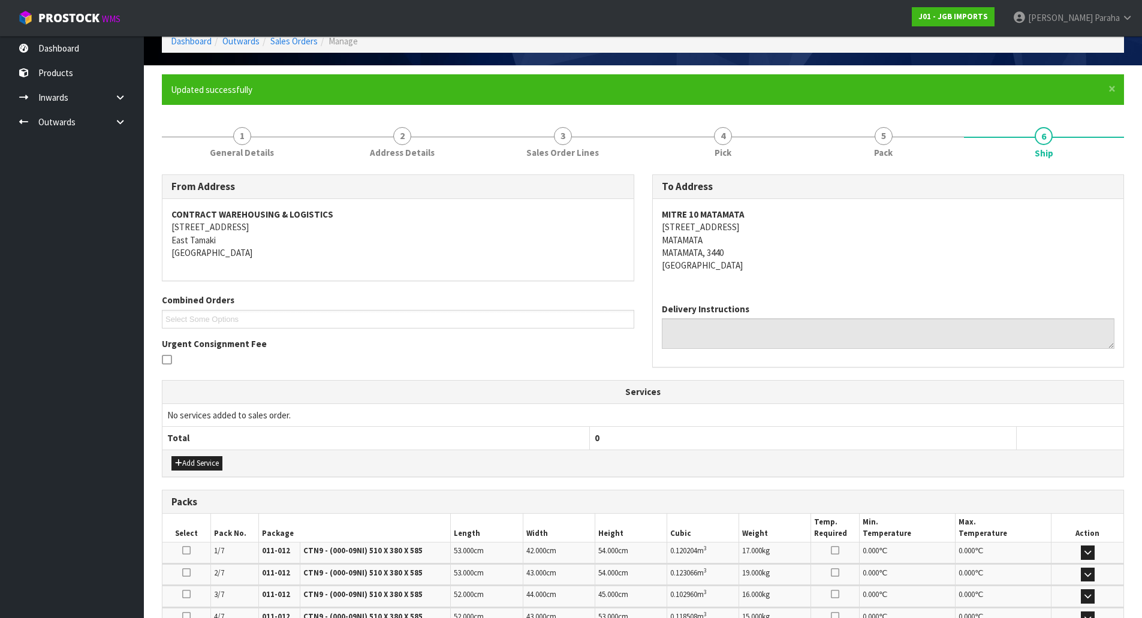
scroll to position [46, 0]
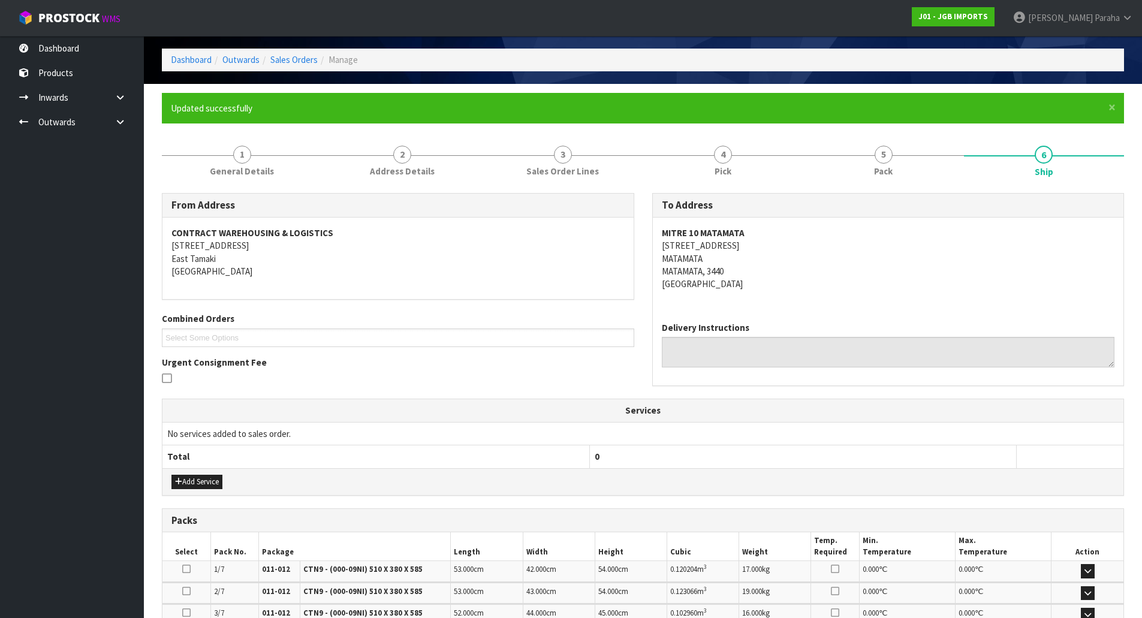
click at [701, 245] on address "MITRE 10 MATAMATA [STREET_ADDRESS]" at bounding box center [888, 259] width 453 height 64
click at [707, 227] on strong "MITRE 10 MATAMATA" at bounding box center [703, 232] width 83 height 11
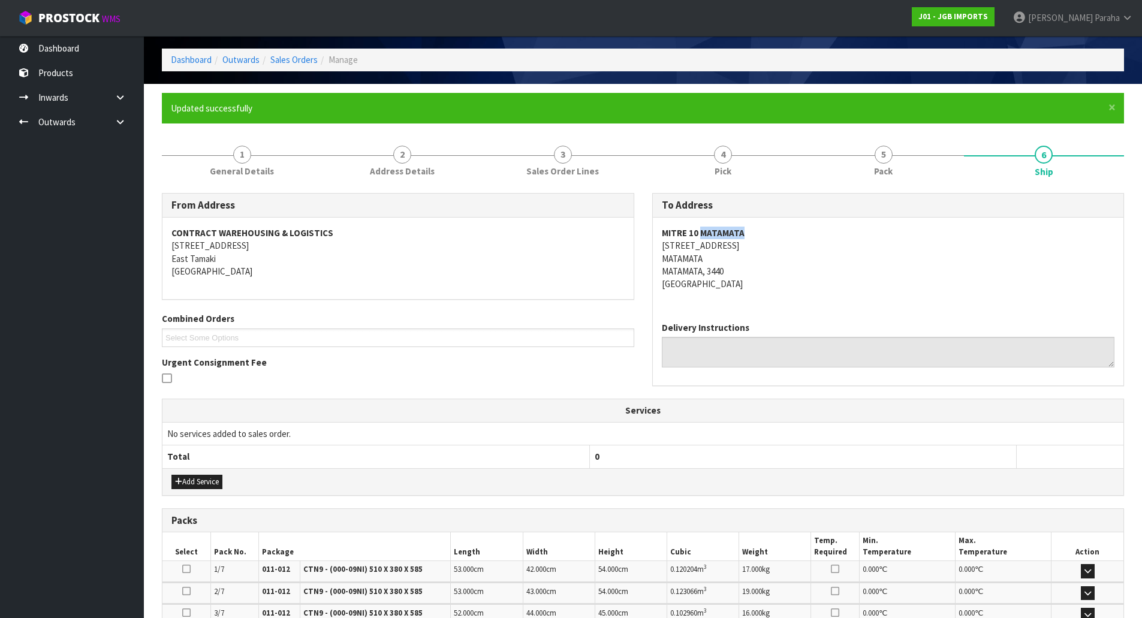
click at [701, 230] on strong "MITRE 10 MATAMATA" at bounding box center [703, 232] width 83 height 11
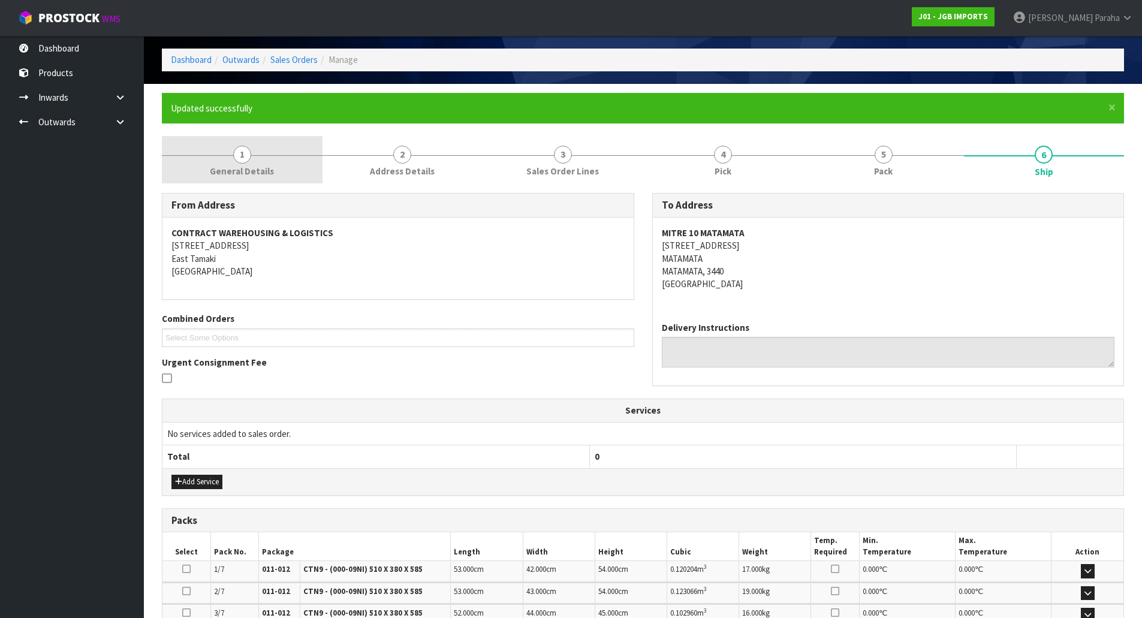
click at [238, 160] on span "1" at bounding box center [242, 155] width 18 height 18
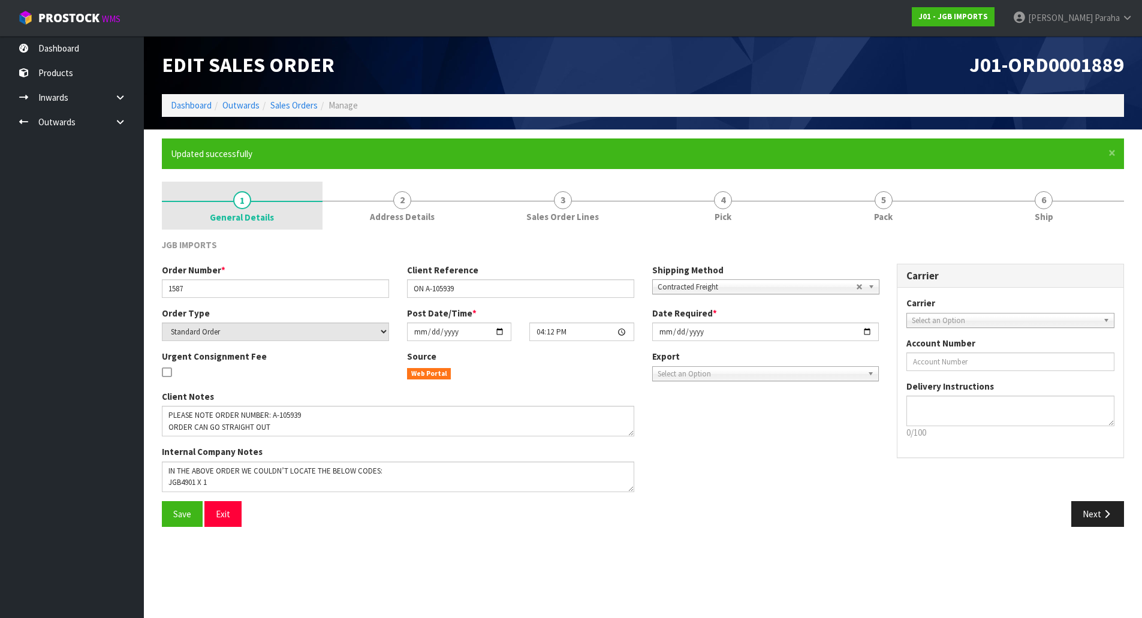
scroll to position [0, 0]
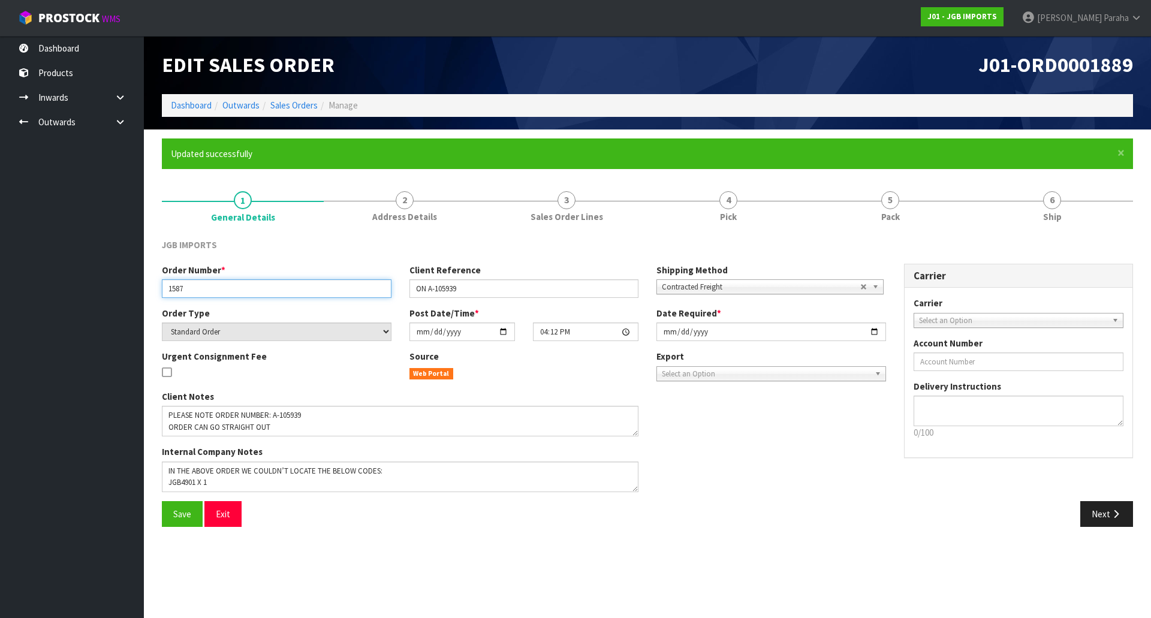
click at [172, 290] on input "1587" at bounding box center [277, 288] width 230 height 19
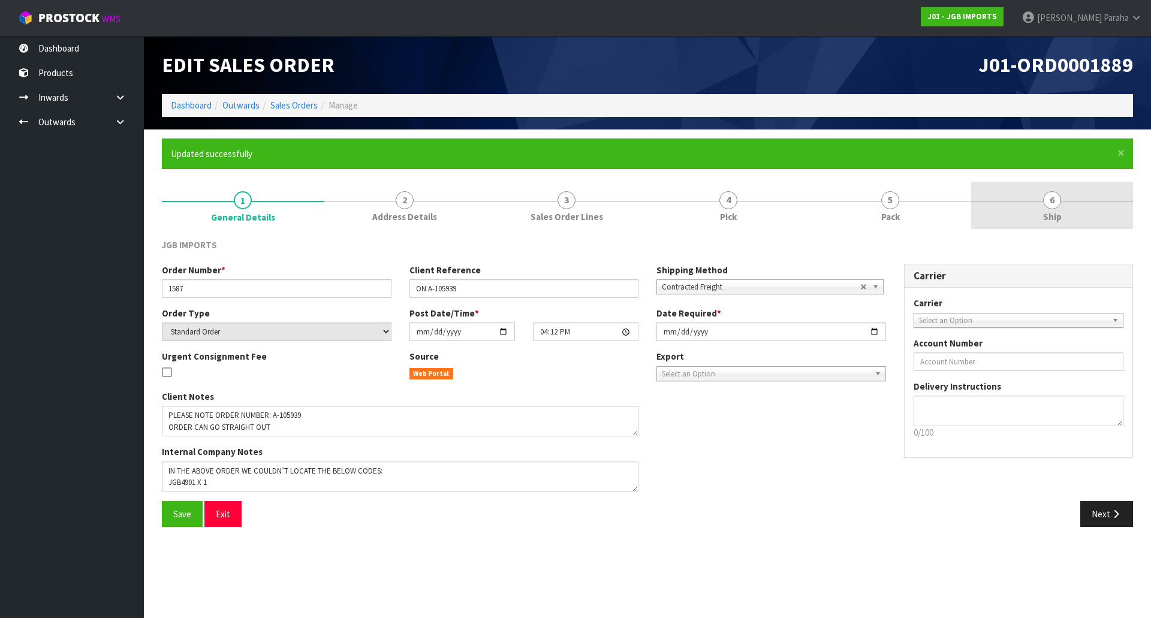
click at [1049, 202] on span "6" at bounding box center [1052, 200] width 18 height 18
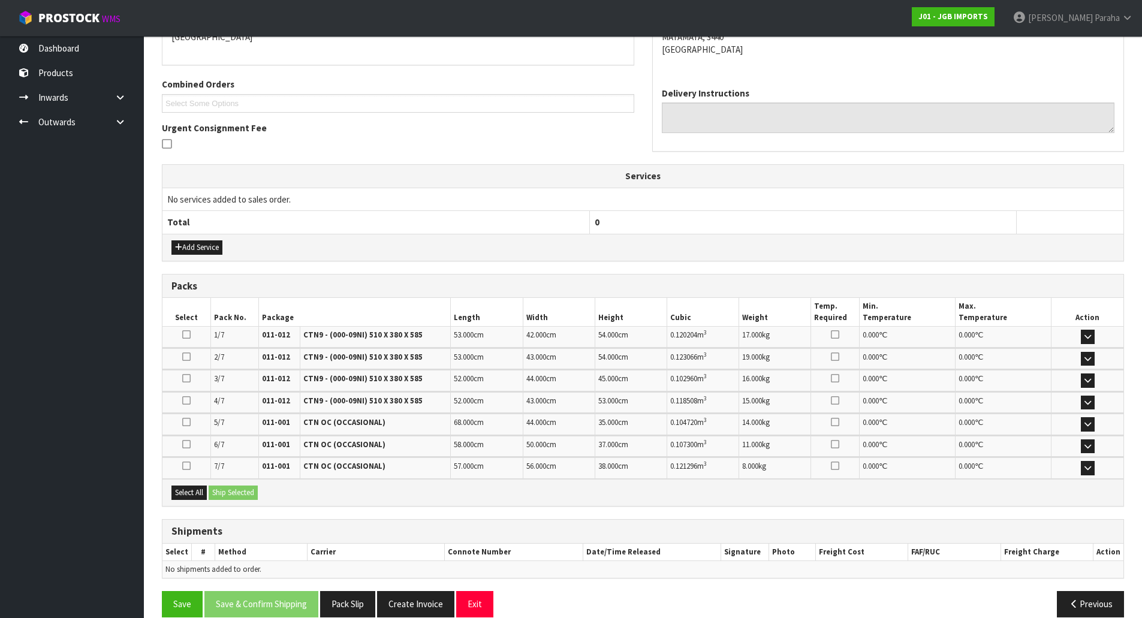
scroll to position [297, 0]
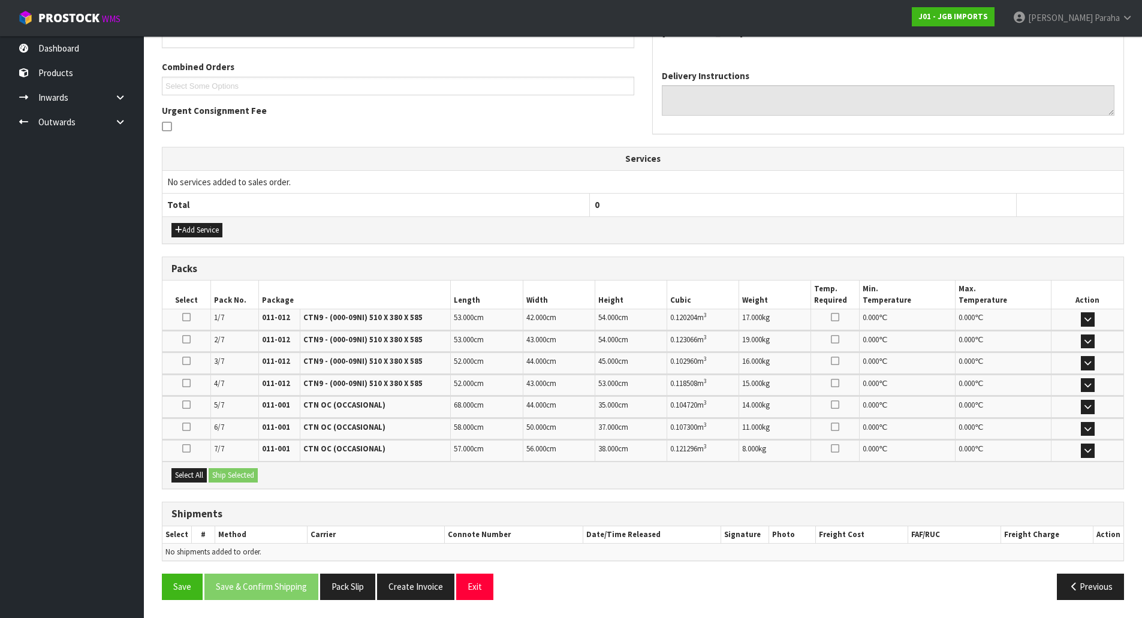
click at [500, 361] on td "52.000 cm" at bounding box center [487, 362] width 72 height 21
click at [183, 473] on button "Select All" at bounding box center [188, 475] width 35 height 14
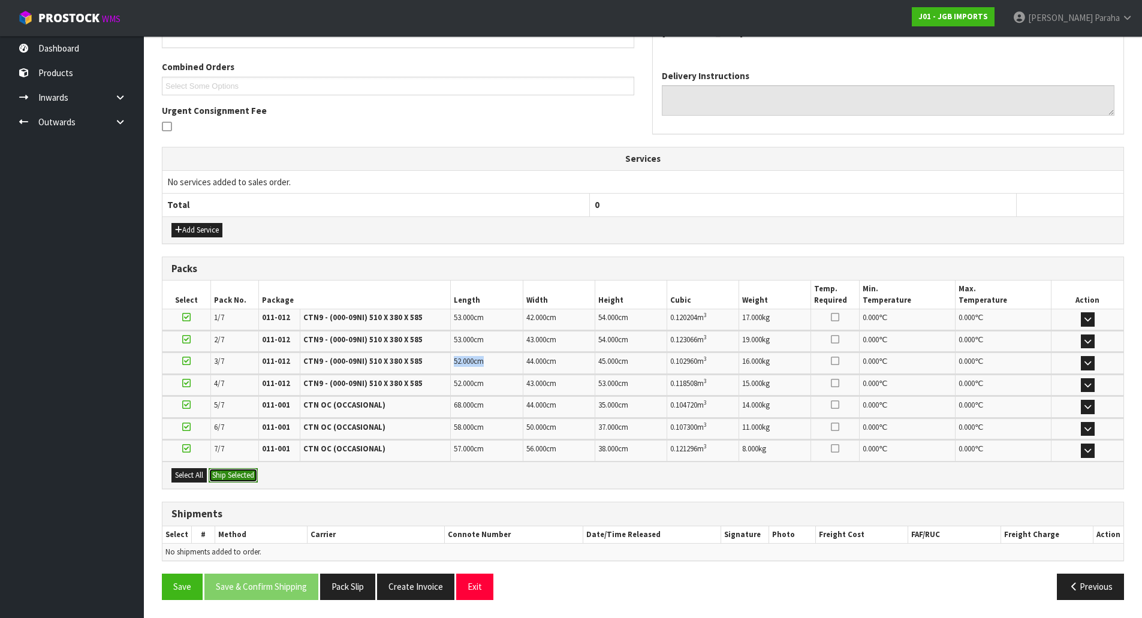
click at [231, 476] on button "Ship Selected" at bounding box center [233, 475] width 49 height 14
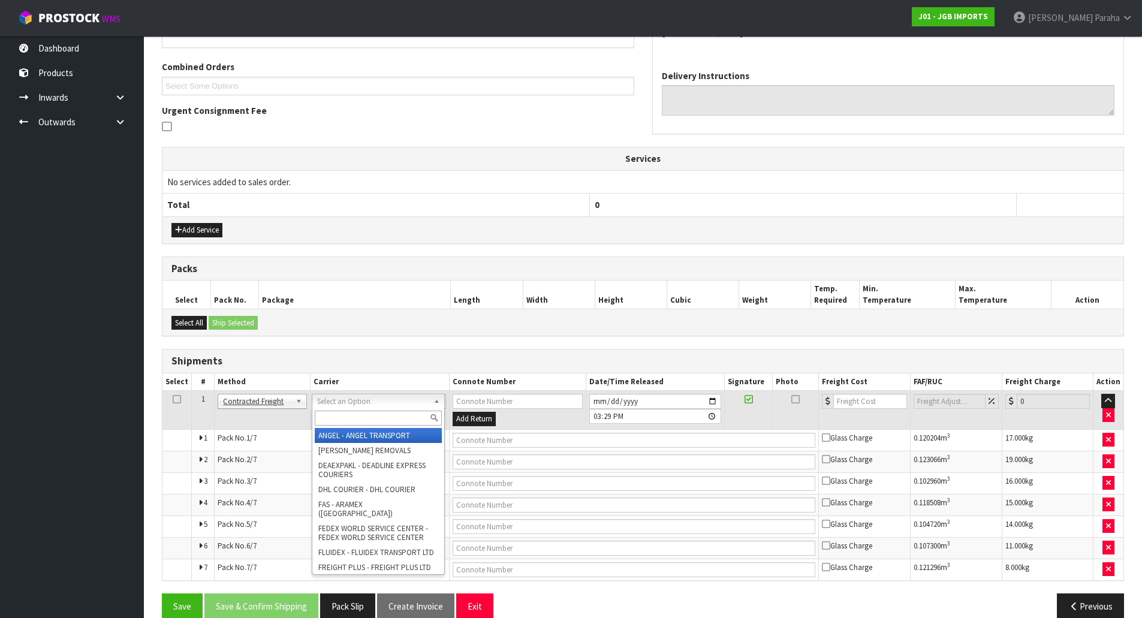
click at [400, 420] on input "text" at bounding box center [378, 418] width 127 height 15
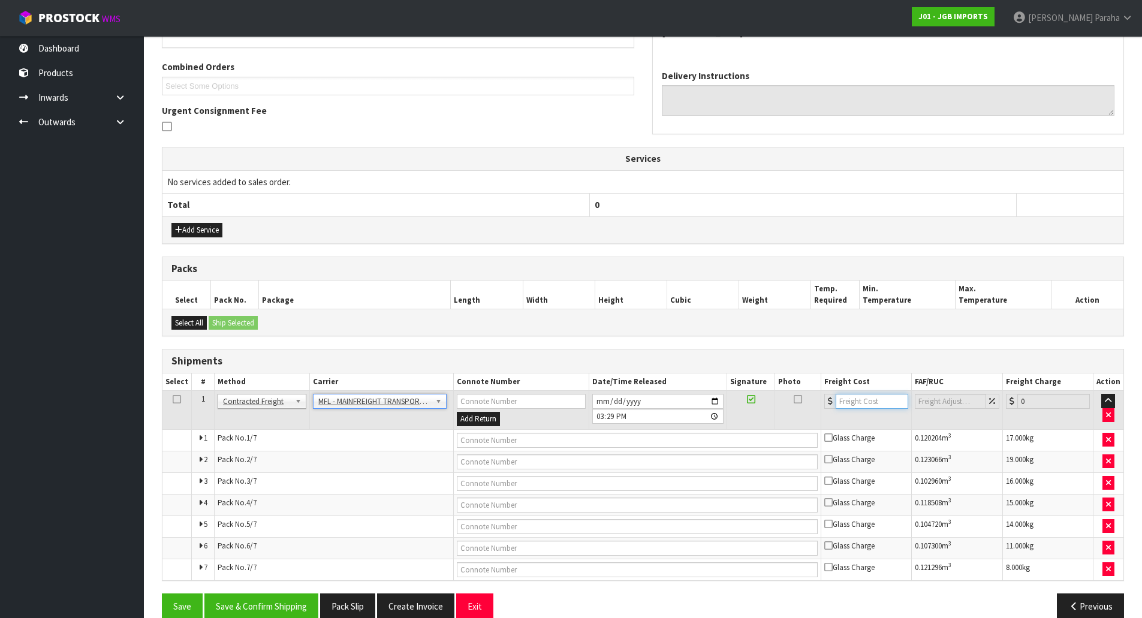
click at [854, 402] on input "number" at bounding box center [871, 401] width 73 height 15
click at [597, 442] on input "text" at bounding box center [637, 440] width 361 height 15
paste input "FWM59100168"
click at [283, 605] on button "Save & Confirm Shipping" at bounding box center [261, 606] width 114 height 26
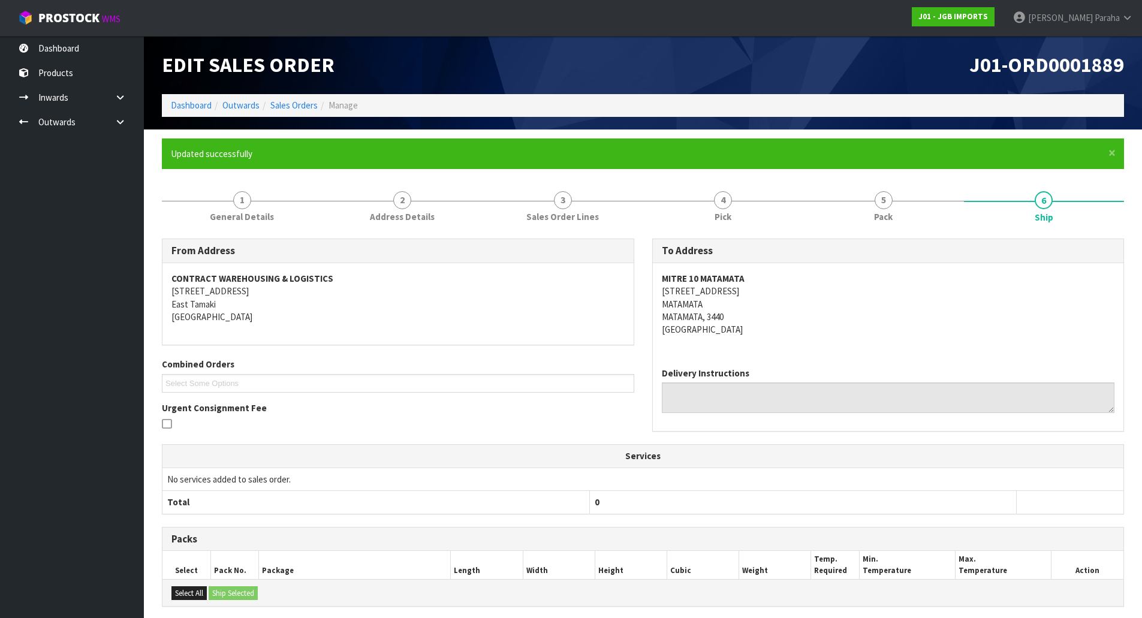
click at [1071, 61] on span "J01-ORD0001889" at bounding box center [1046, 64] width 155 height 25
copy div "J01-ORD0001889"
click at [783, 60] on h1 "J01-ORD0001889" at bounding box center [888, 65] width 472 height 22
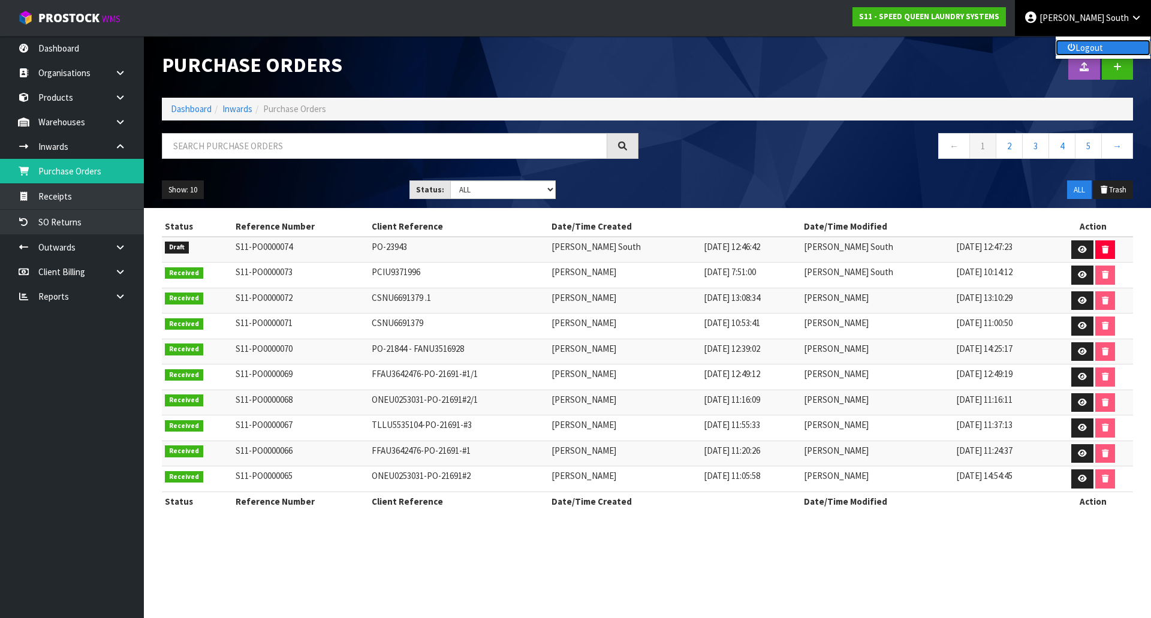
drag, startPoint x: 0, startPoint y: 0, endPoint x: 1105, endPoint y: 50, distance: 1106.3
click at [1105, 49] on link "Logout" at bounding box center [1102, 48] width 95 height 16
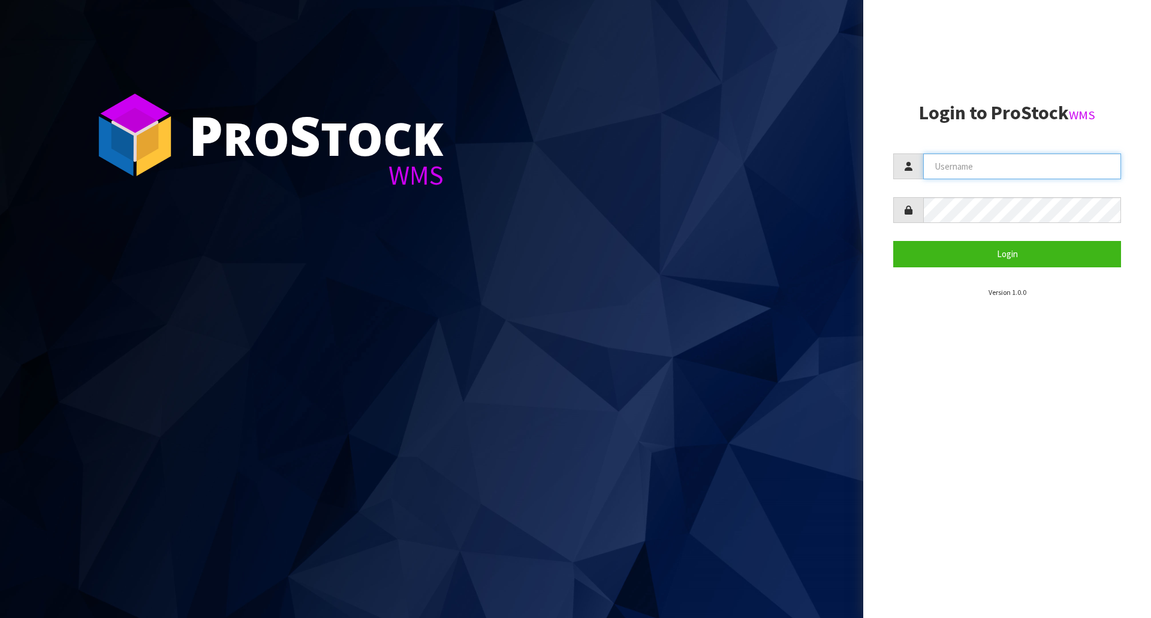
click at [970, 168] on input "text" at bounding box center [1022, 166] width 198 height 26
type input "POLLY"
click at [893, 241] on button "Login" at bounding box center [1007, 254] width 228 height 26
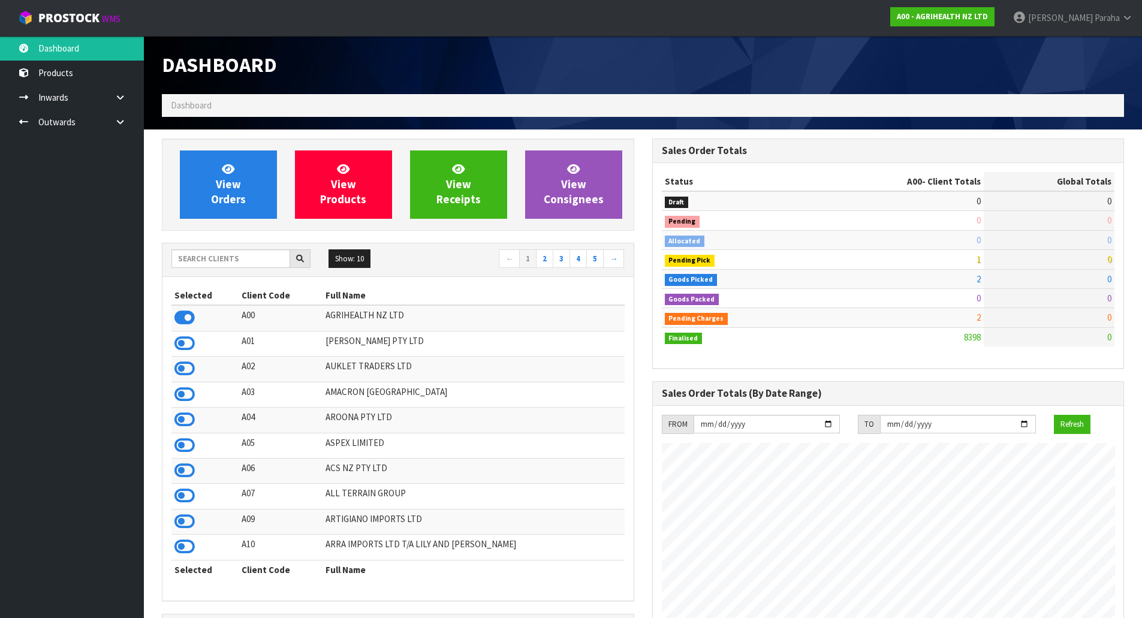
scroll to position [908, 490]
click at [218, 258] on input "text" at bounding box center [230, 258] width 119 height 19
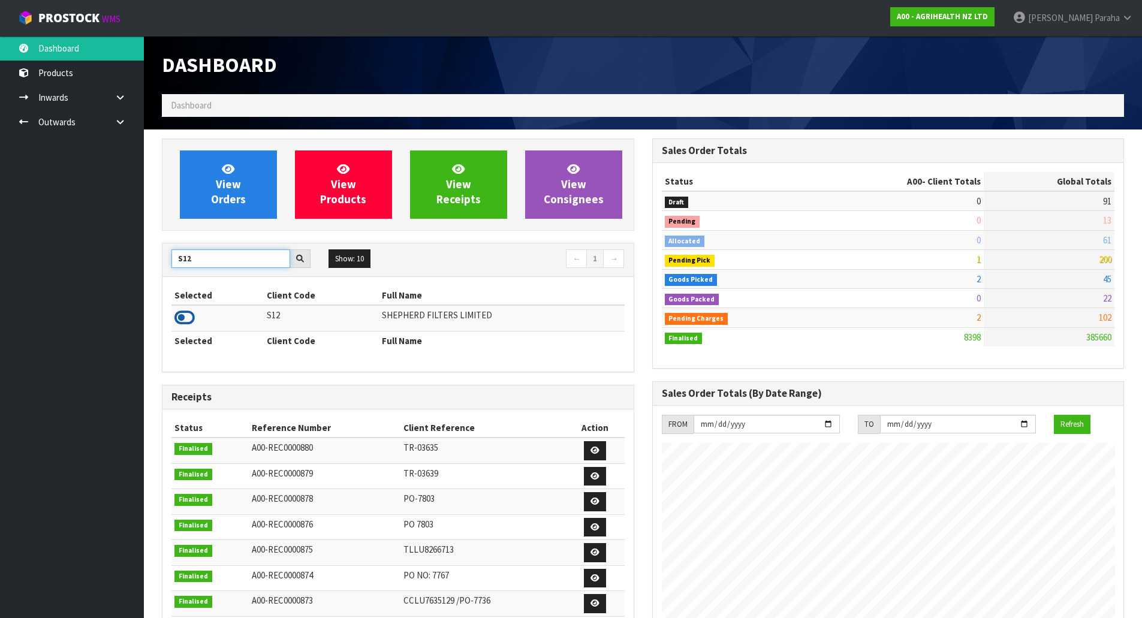
type input "S12"
click at [191, 323] on icon at bounding box center [184, 318] width 20 height 18
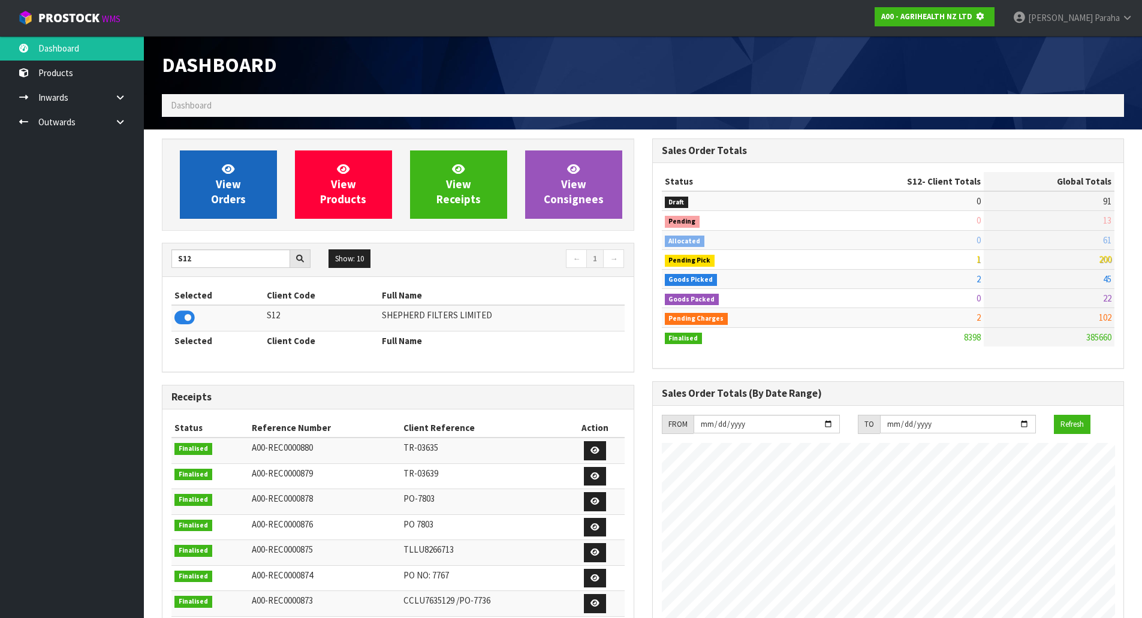
scroll to position [747, 490]
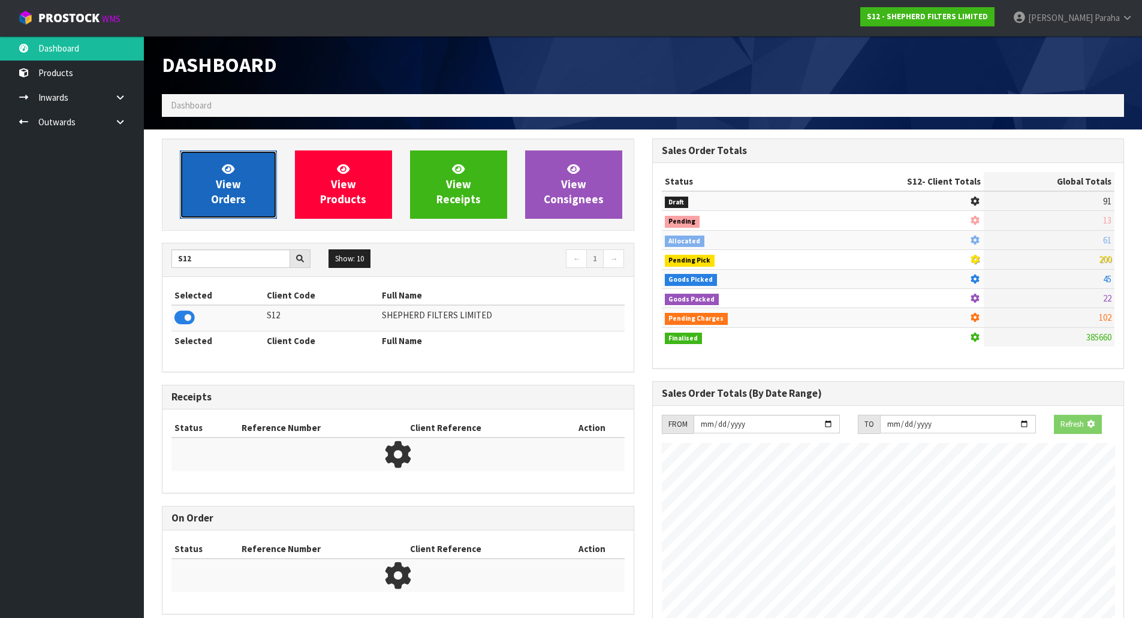
click at [215, 203] on span "View Orders" at bounding box center [228, 184] width 35 height 45
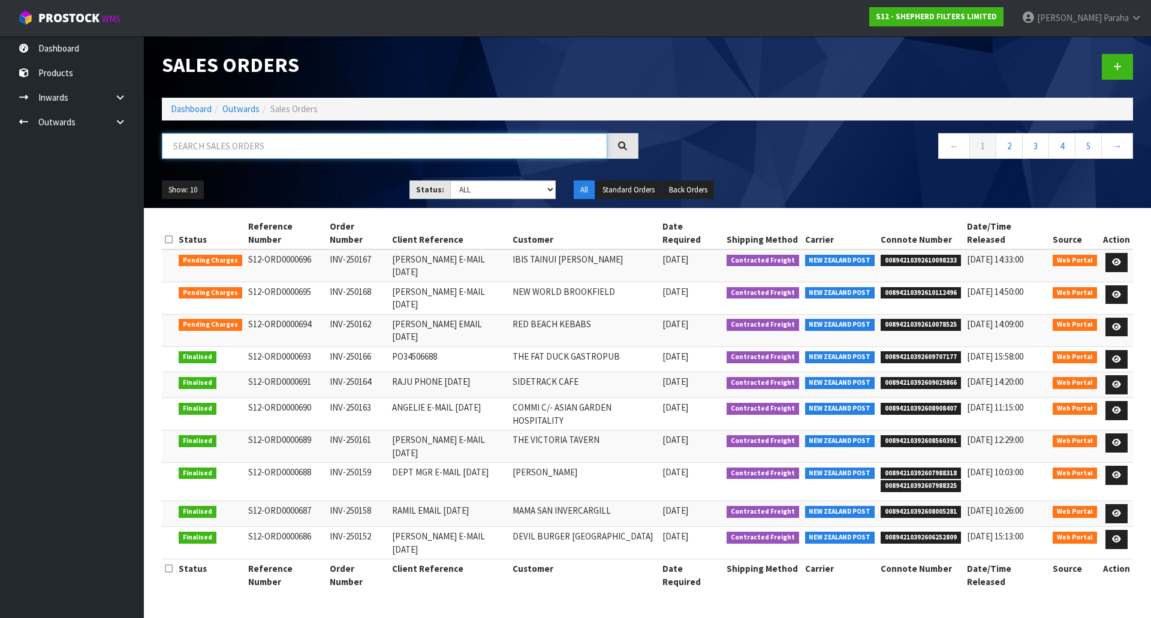
click at [227, 147] on input "text" at bounding box center [384, 146] width 445 height 26
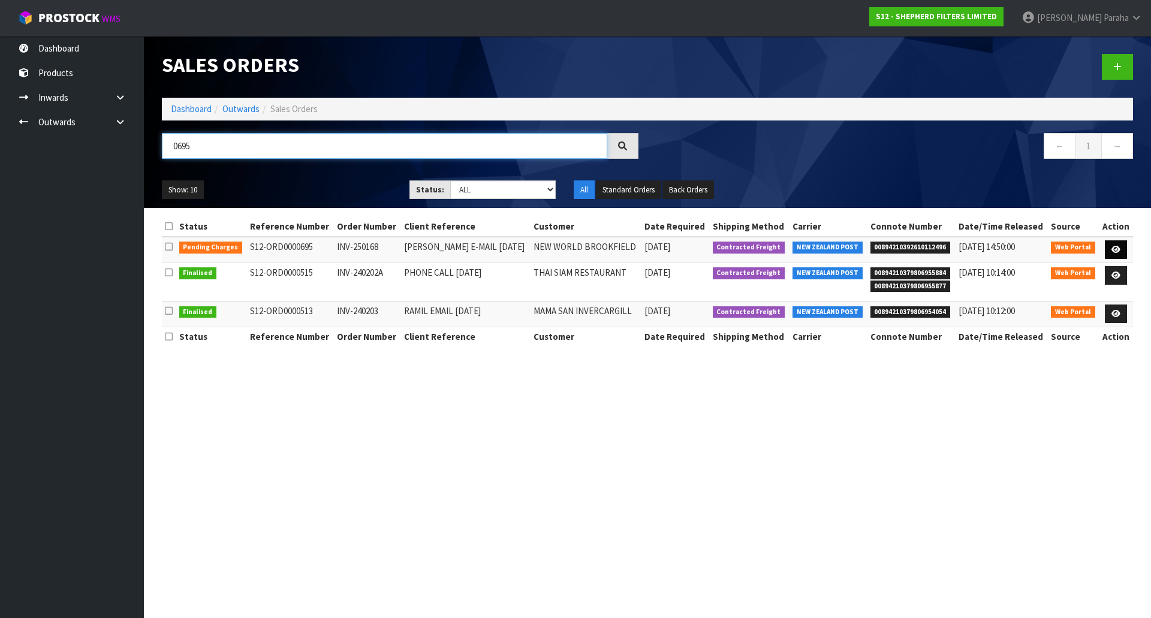
type input "0695"
click at [1120, 243] on link at bounding box center [1116, 249] width 22 height 19
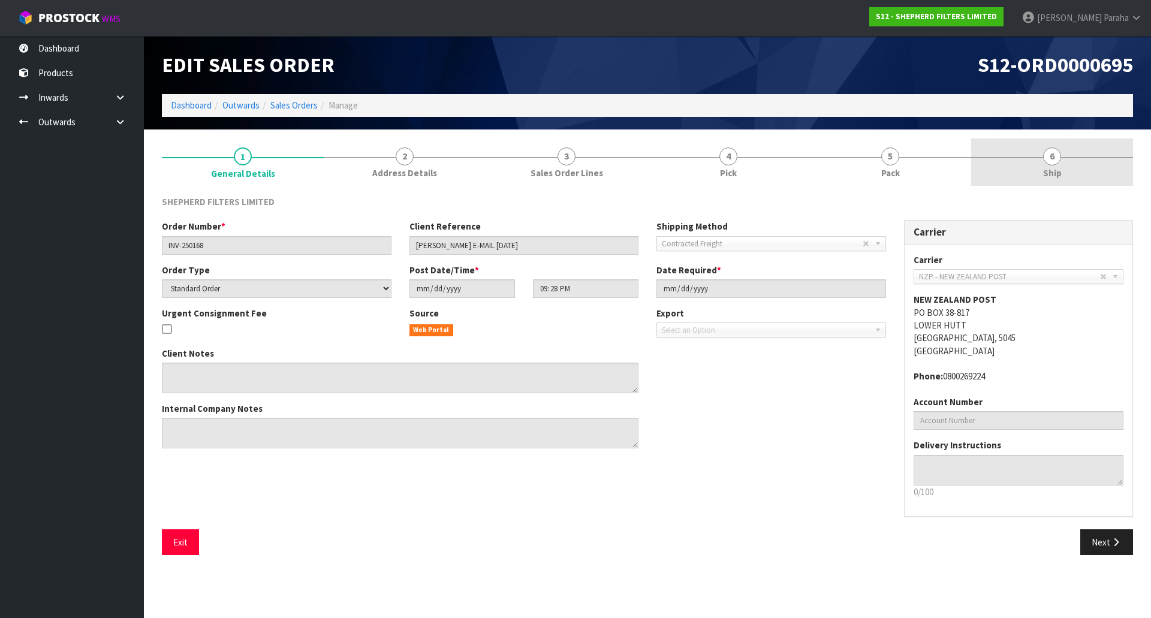
click at [1060, 156] on span "6" at bounding box center [1052, 156] width 18 height 18
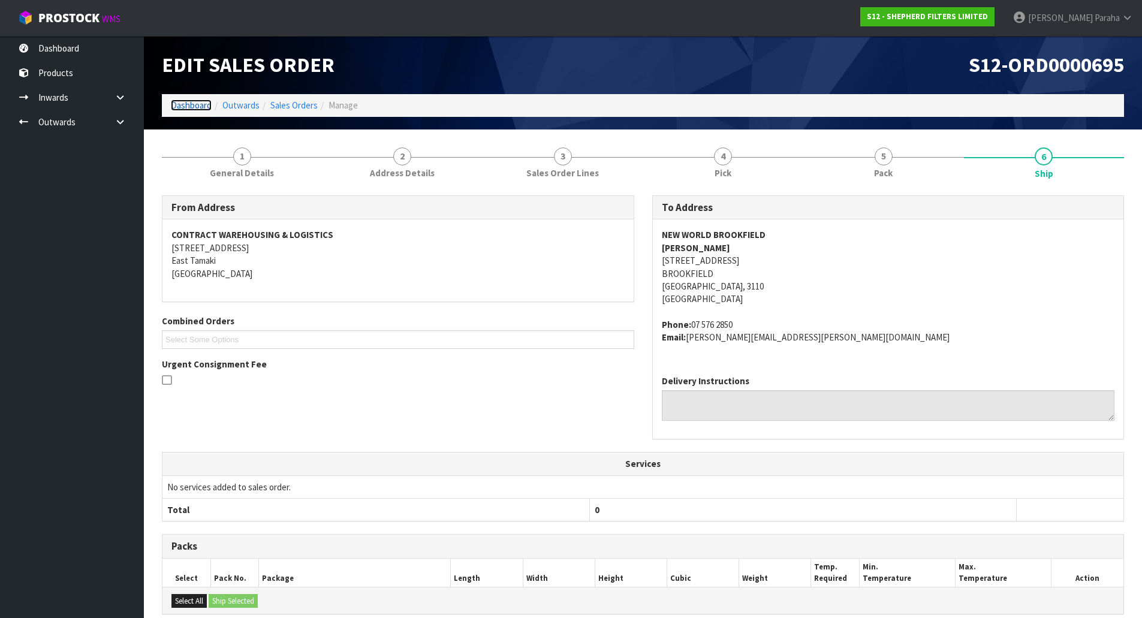
click at [201, 105] on link "Dashboard" at bounding box center [191, 104] width 41 height 11
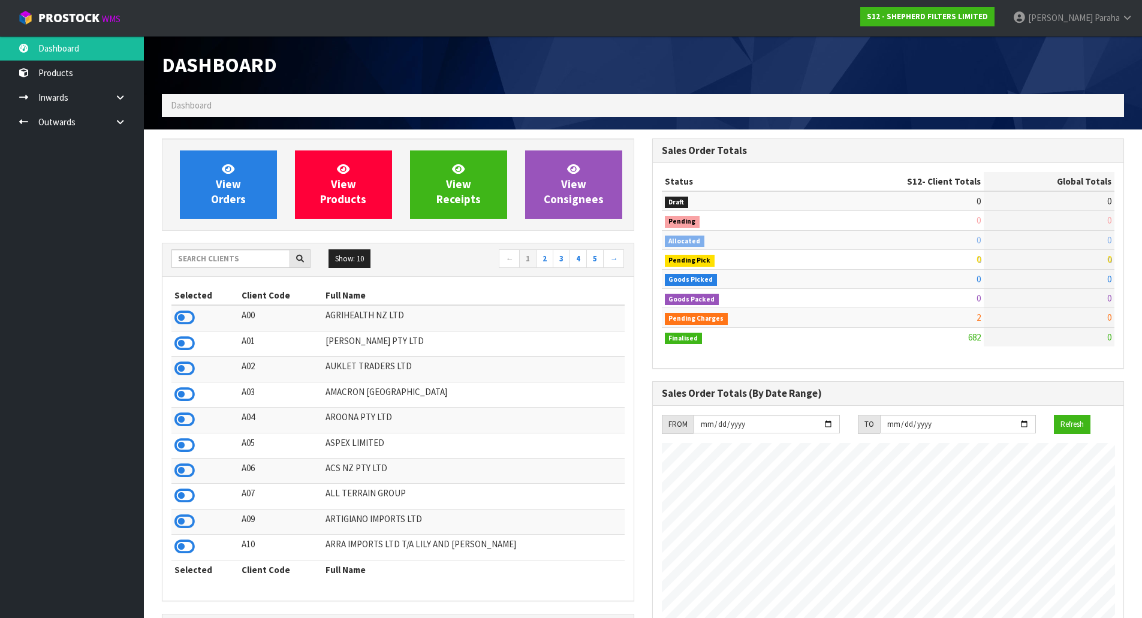
scroll to position [811, 490]
click at [244, 261] on input "text" at bounding box center [230, 258] width 119 height 19
click at [205, 261] on input "text" at bounding box center [230, 258] width 119 height 19
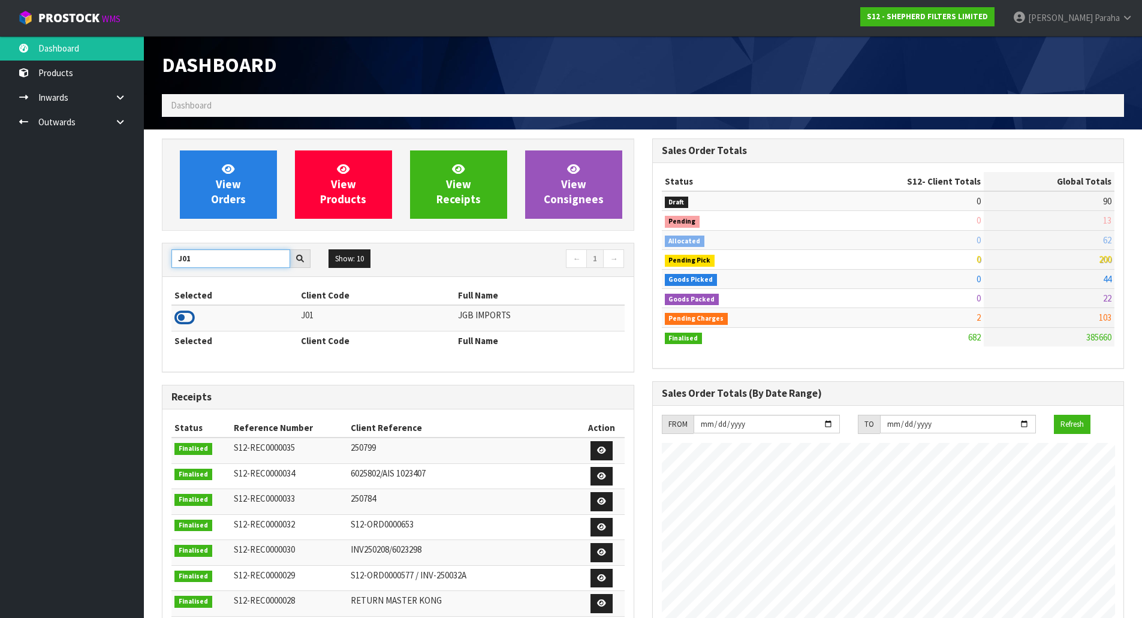
type input "J01"
click at [192, 315] on icon at bounding box center [184, 318] width 20 height 18
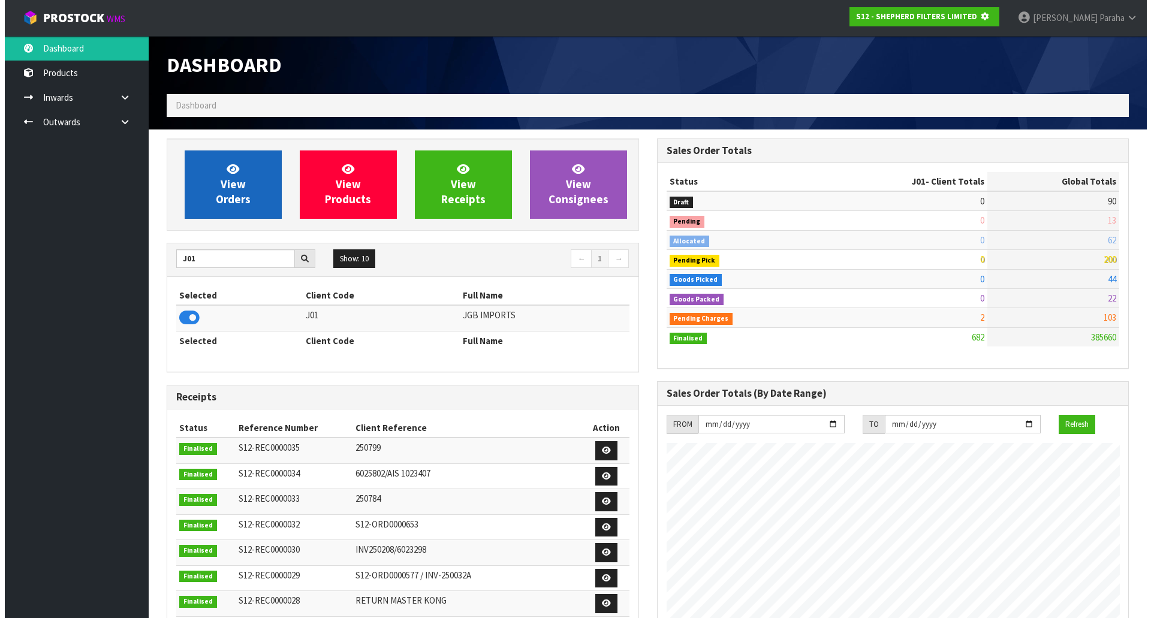
scroll to position [598592, 598849]
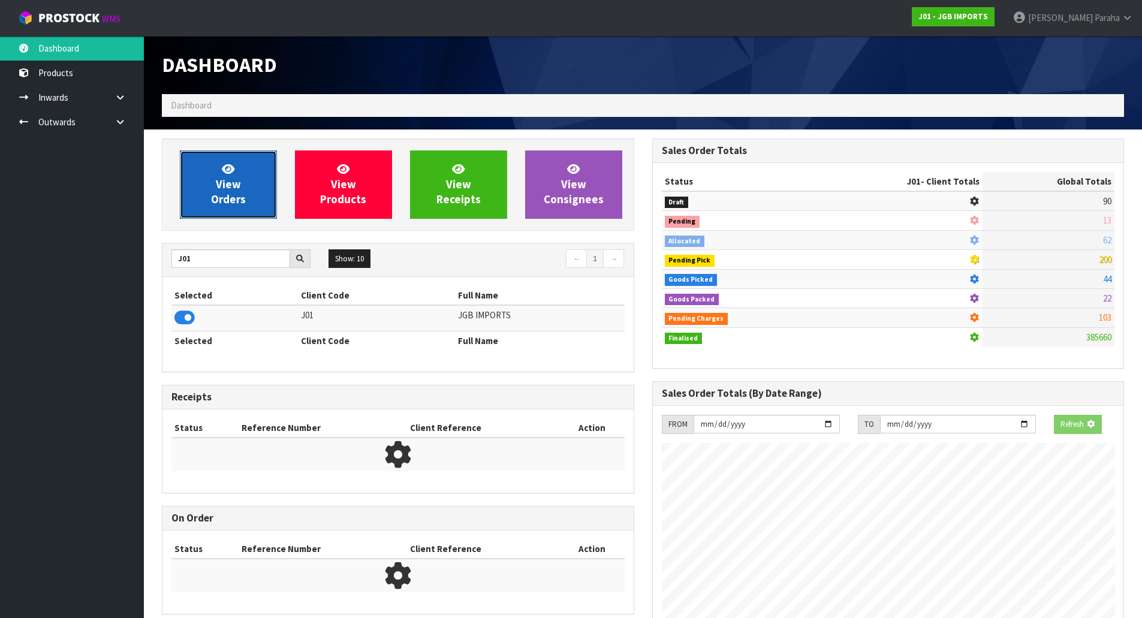
click at [202, 186] on link "View Orders" at bounding box center [228, 184] width 97 height 68
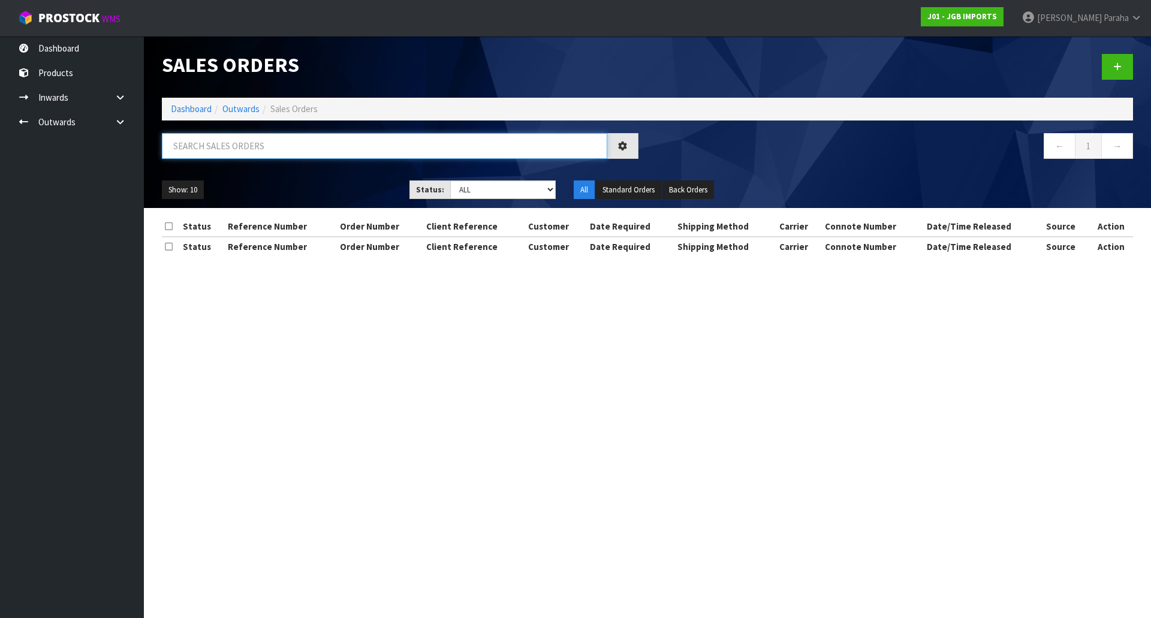
click at [204, 143] on input "text" at bounding box center [384, 146] width 445 height 26
